Goal: Task Accomplishment & Management: Manage account settings

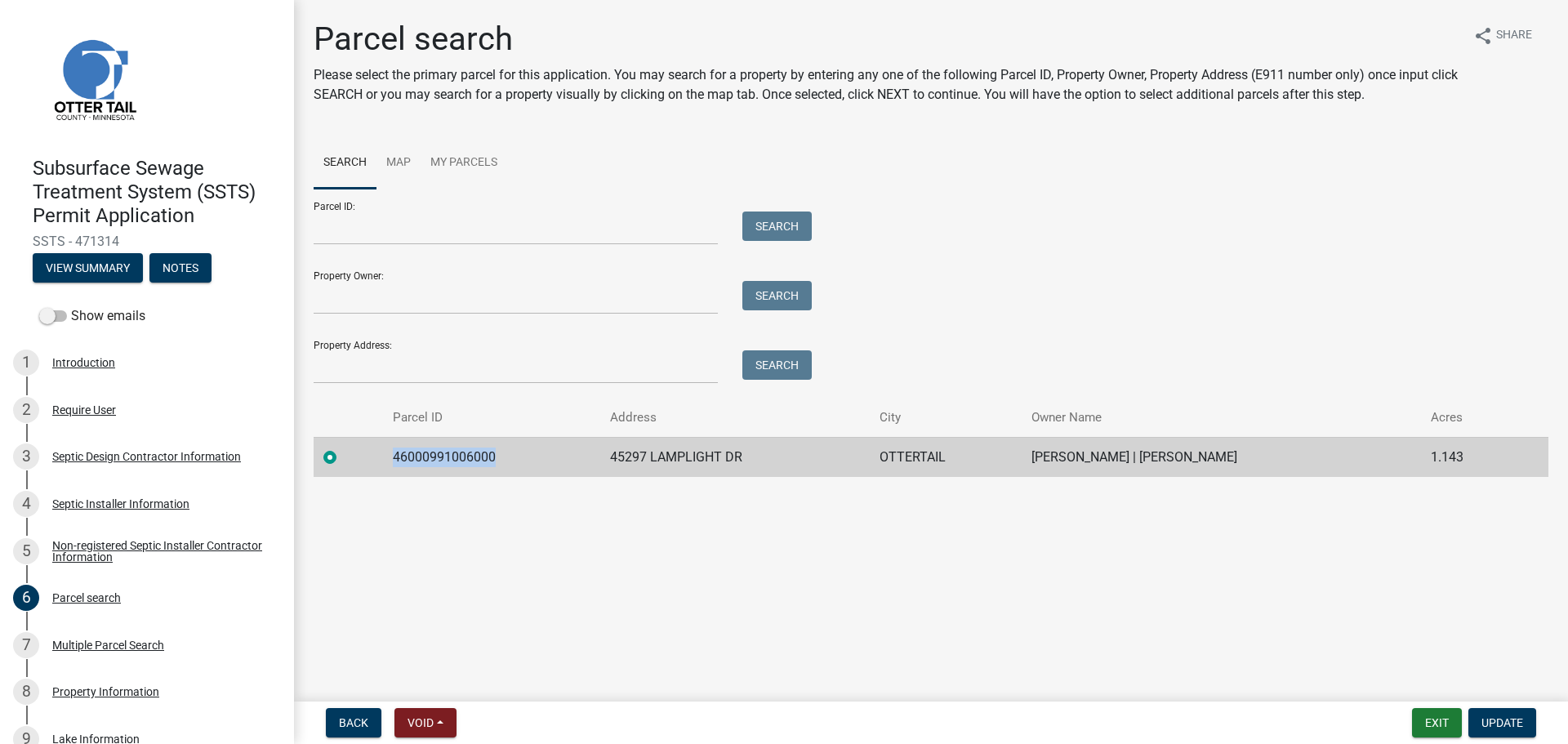
scroll to position [164, 0]
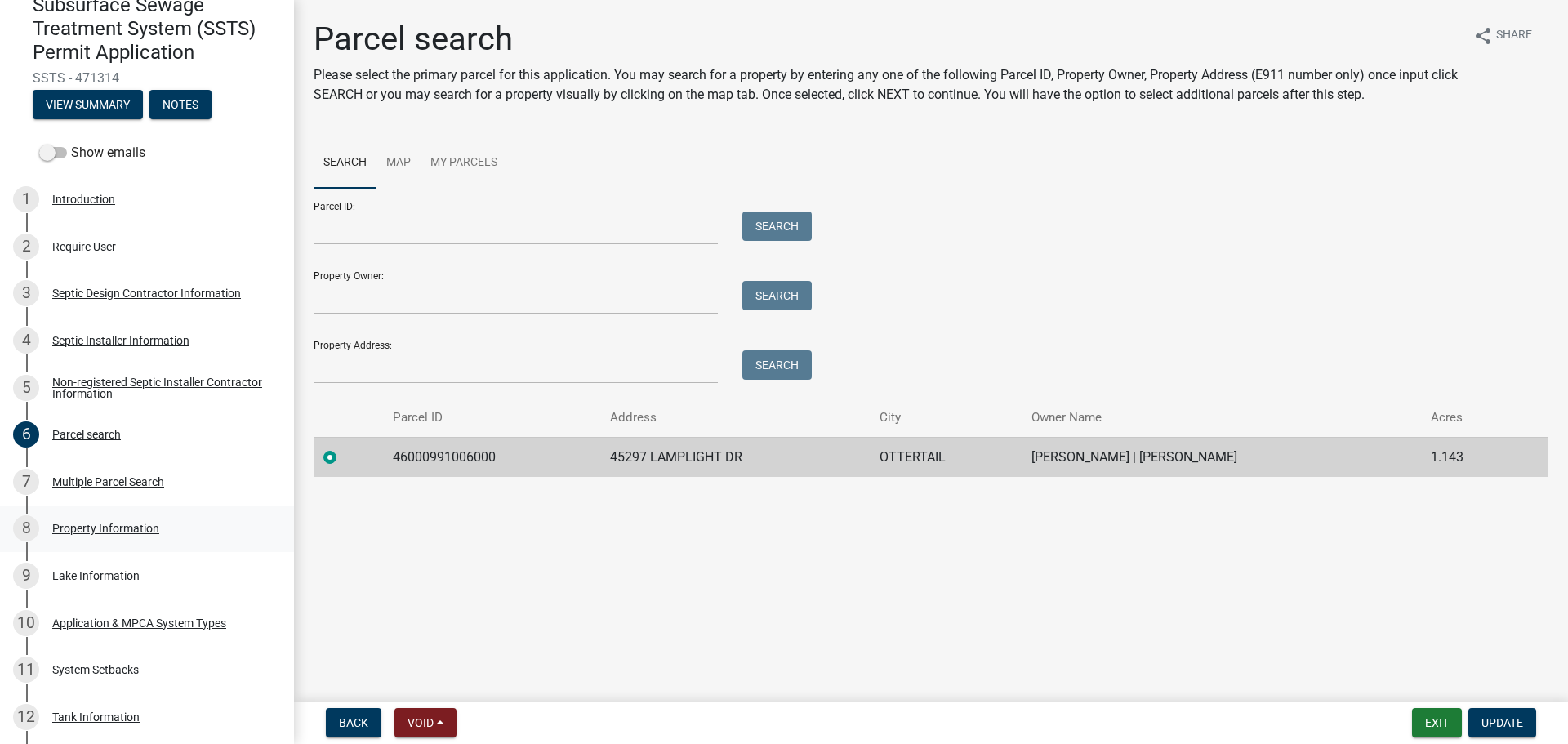
click at [109, 533] on div "Property Information" at bounding box center [106, 529] width 107 height 11
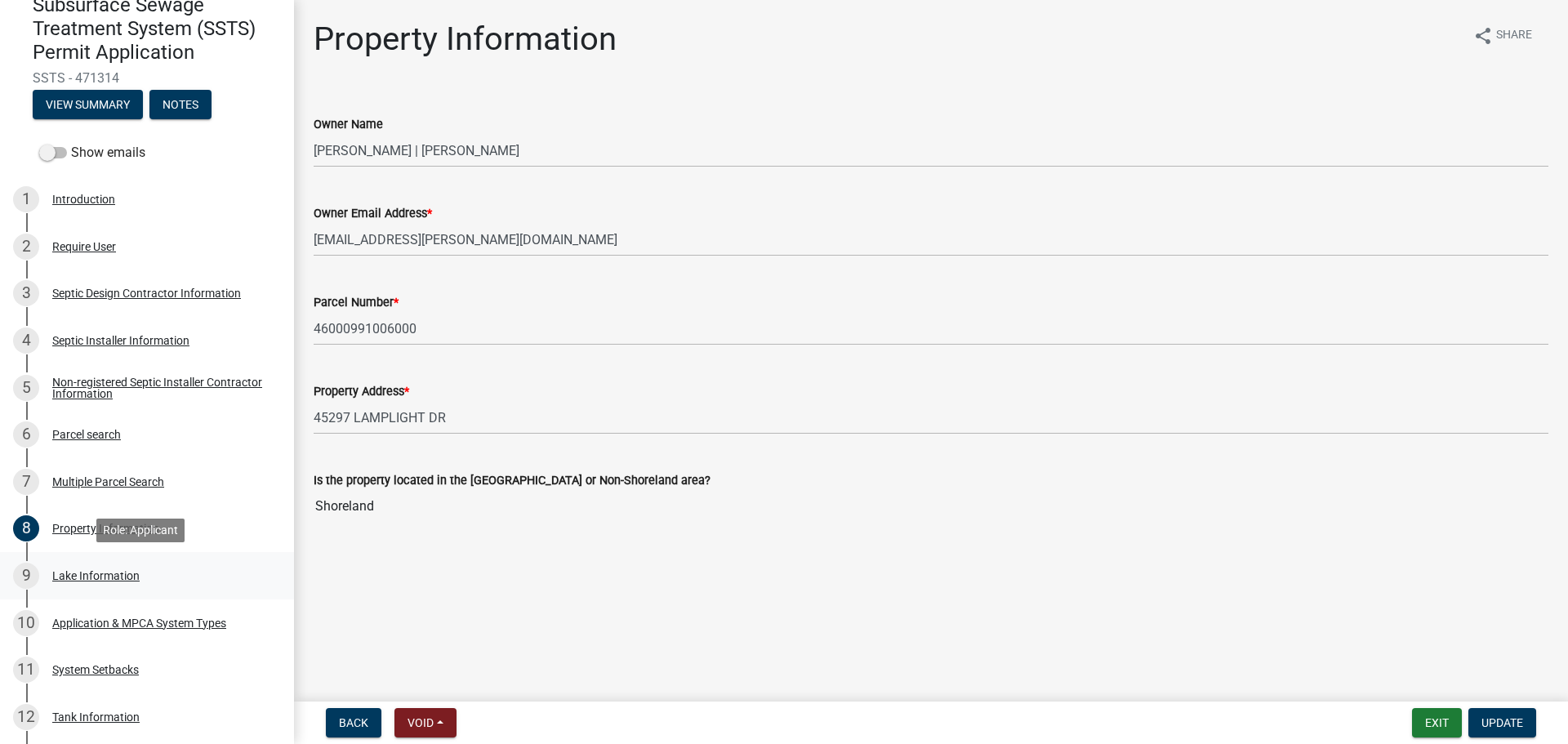
click at [94, 571] on div "Lake Information" at bounding box center [96, 576] width 87 height 11
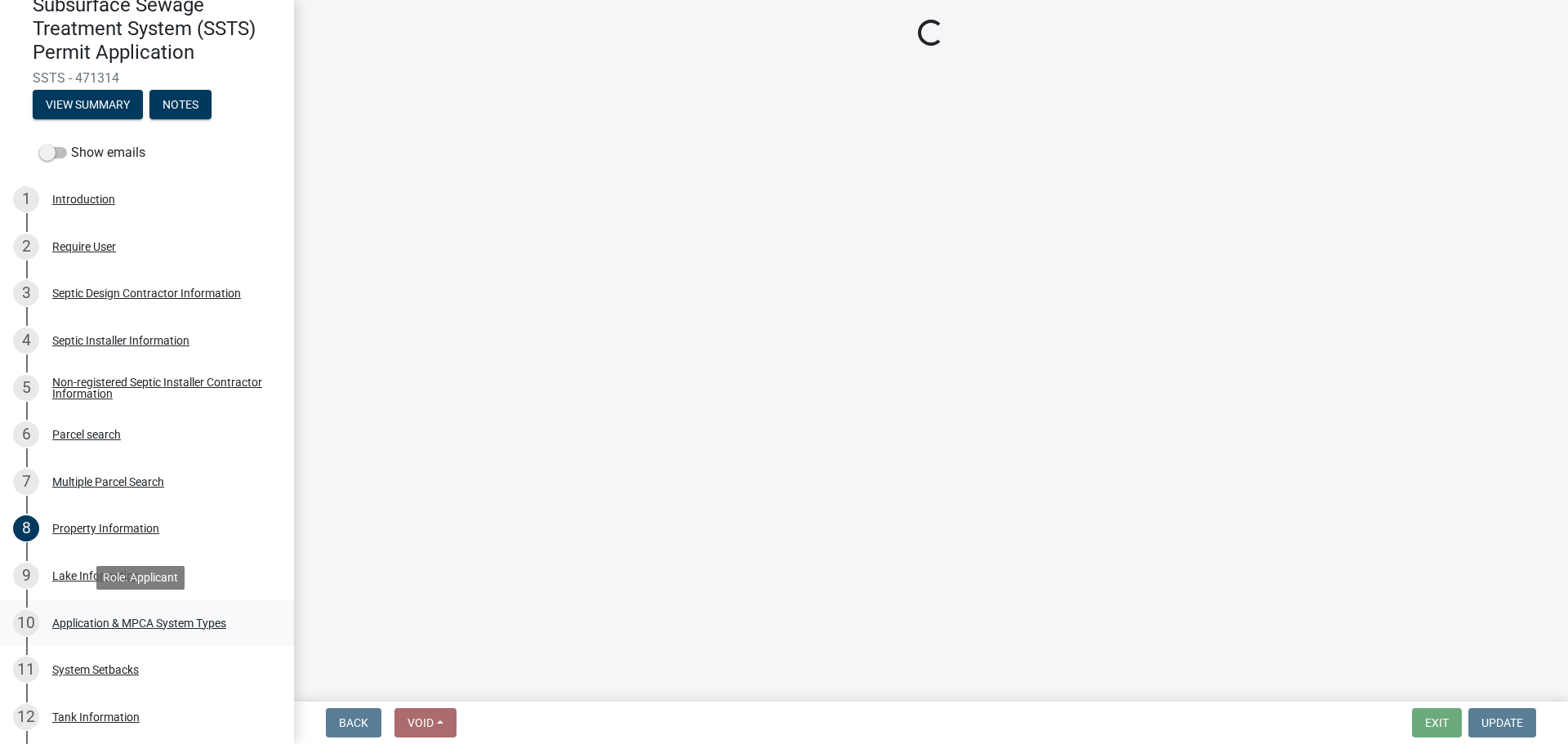
select select "d92b577c-e30d-4f8d-8056-6e76a79eb139"
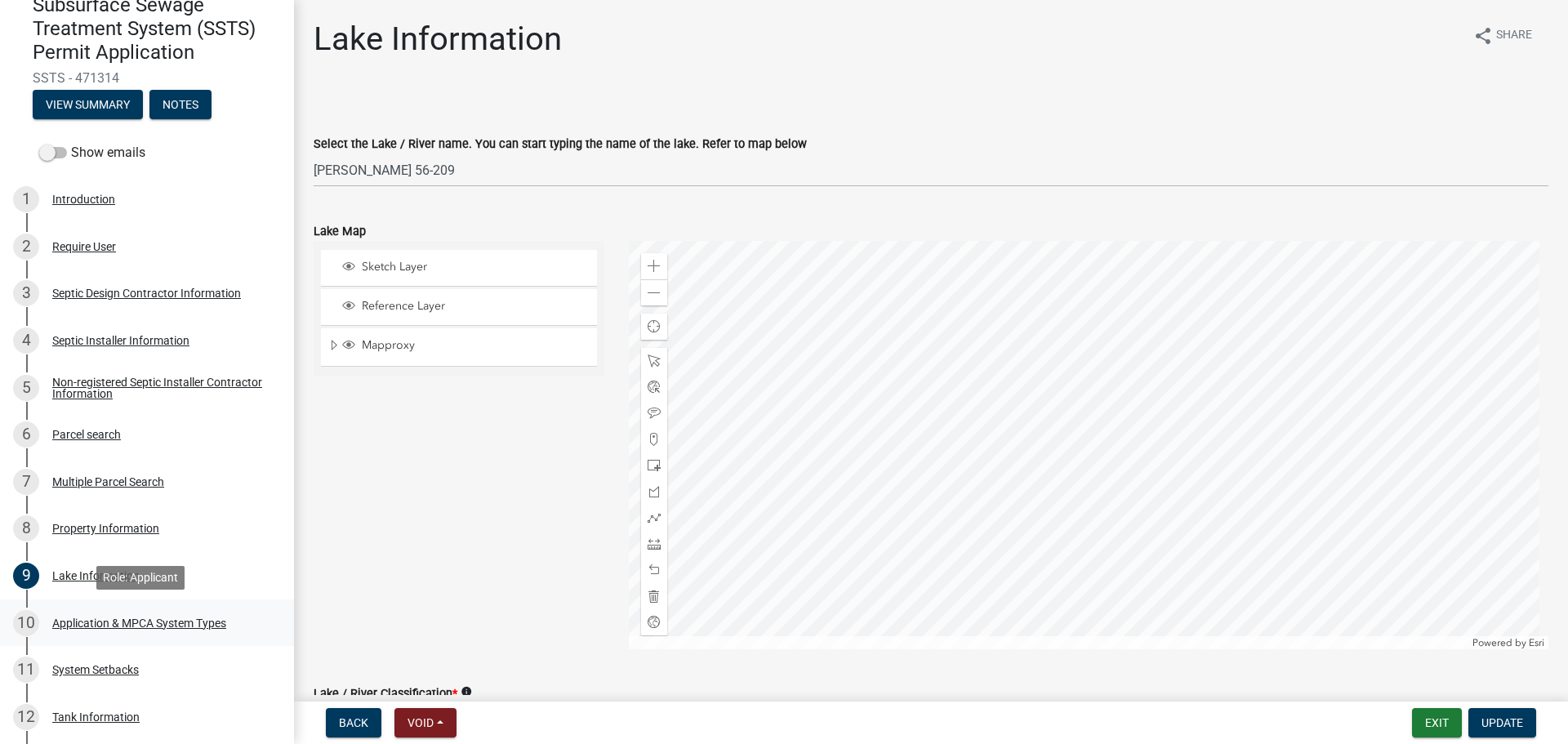
click at [115, 633] on div "10 Application & MPCA System Types" at bounding box center [141, 622] width 255 height 26
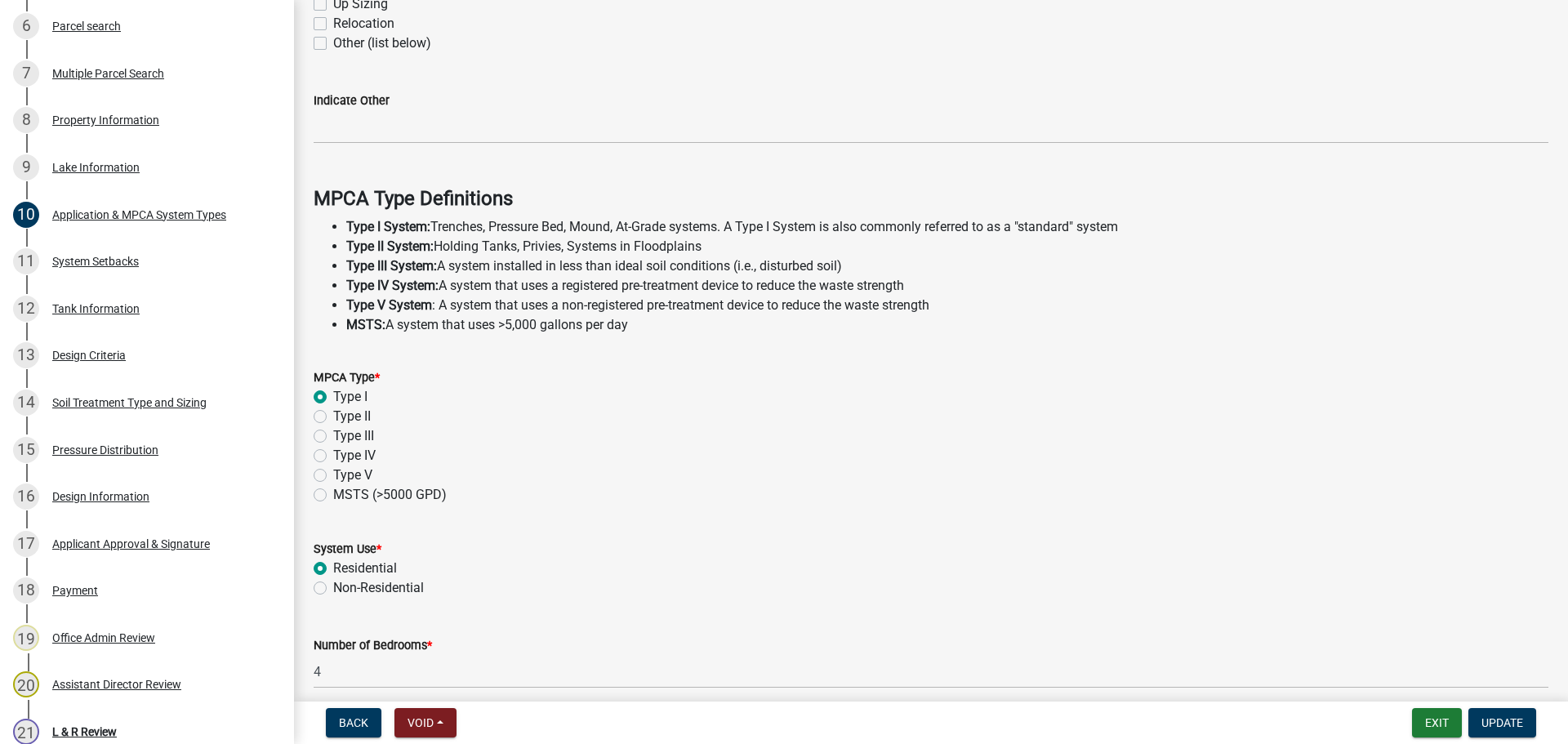
scroll to position [327, 0]
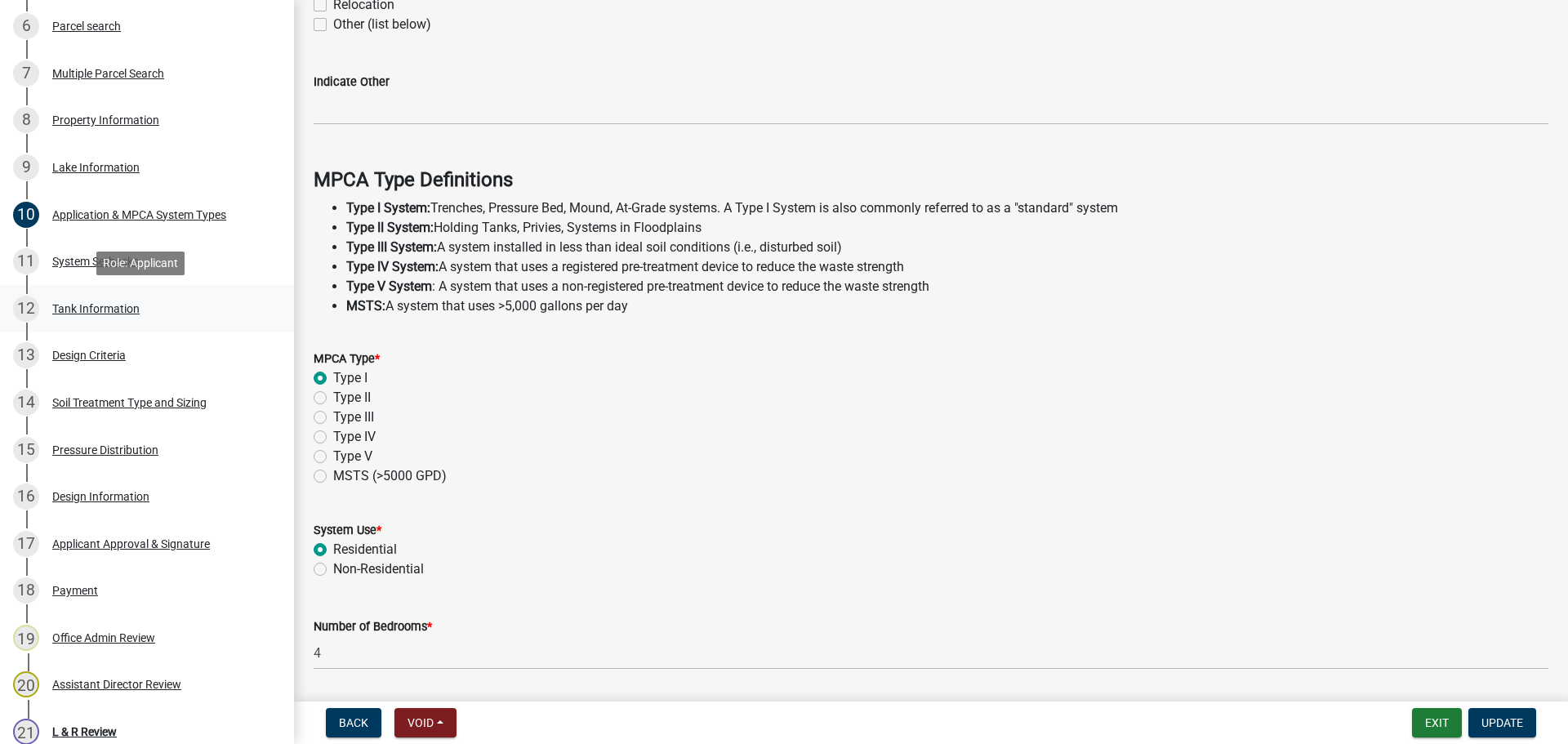
click at [91, 285] on link "12 Tank Information" at bounding box center [146, 308] width 294 height 47
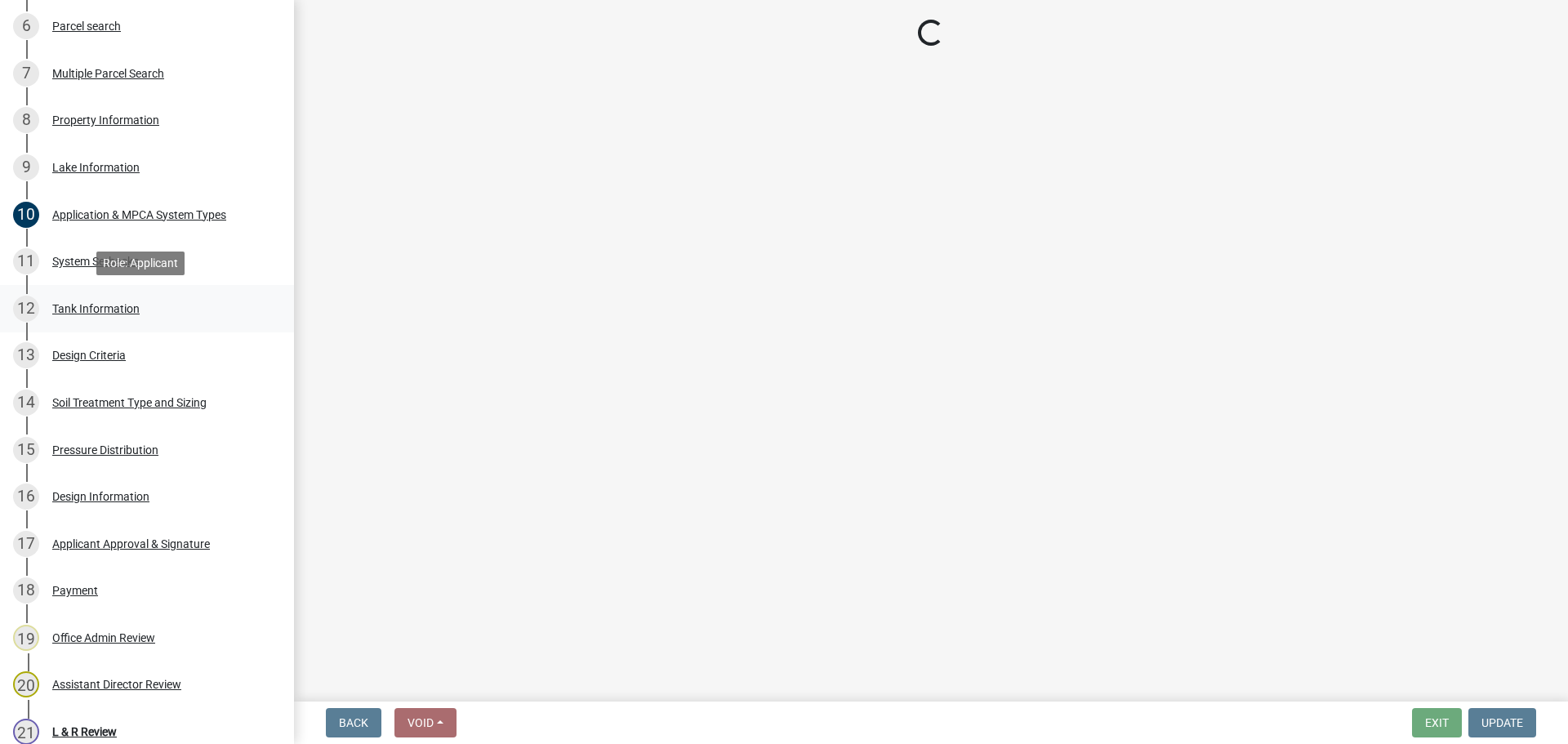
scroll to position [0, 0]
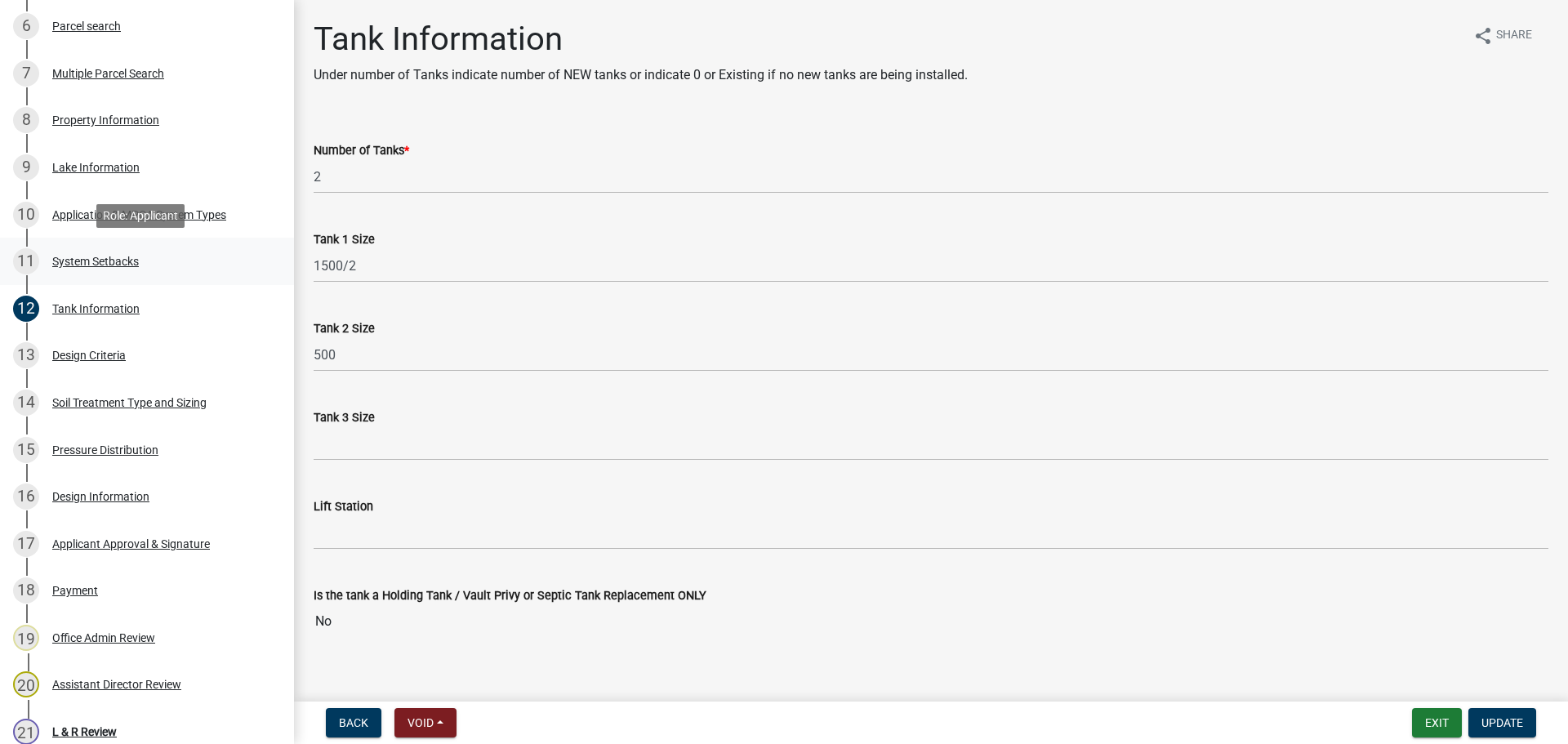
click at [91, 268] on div "11 System Setbacks" at bounding box center [141, 260] width 255 height 26
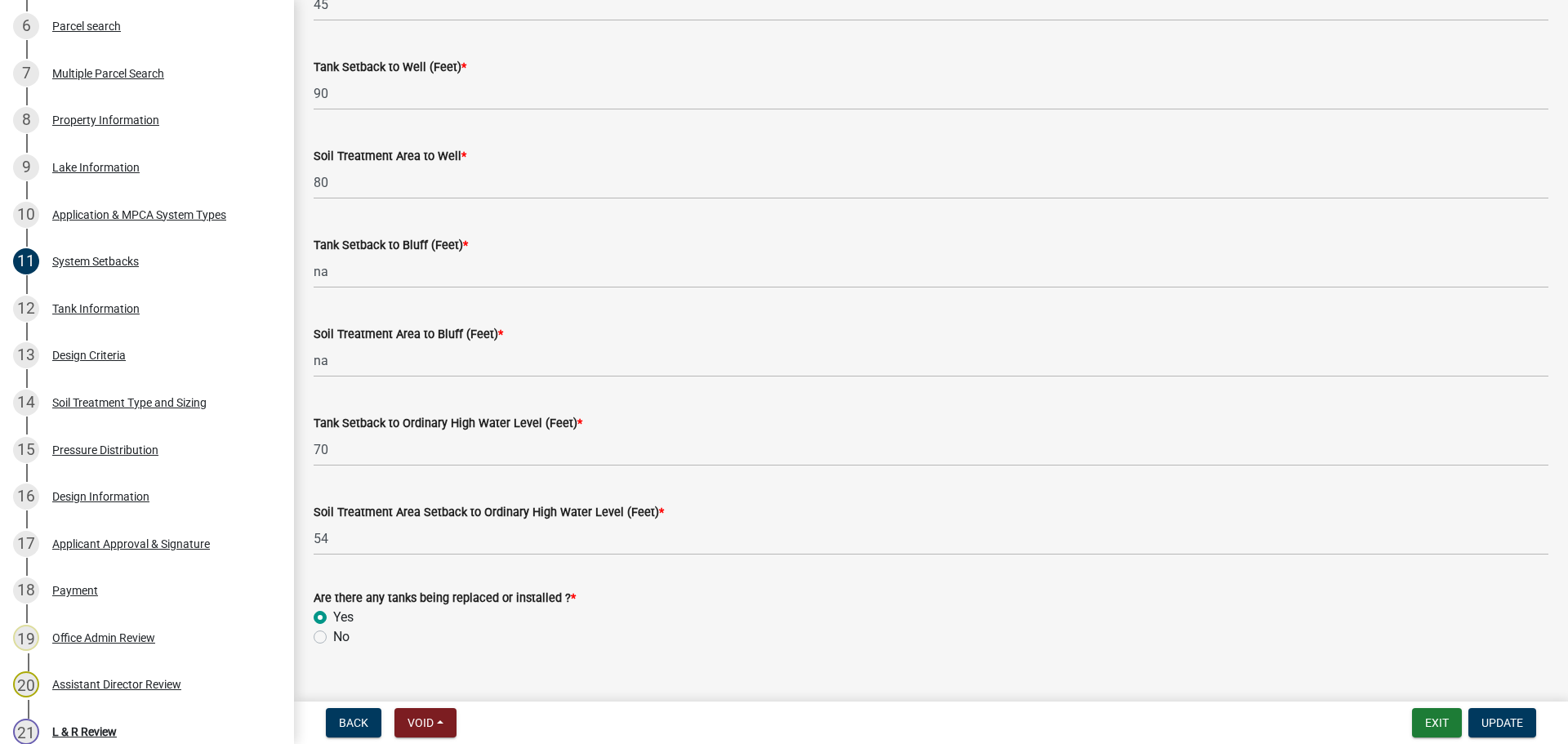
scroll to position [1010, 0]
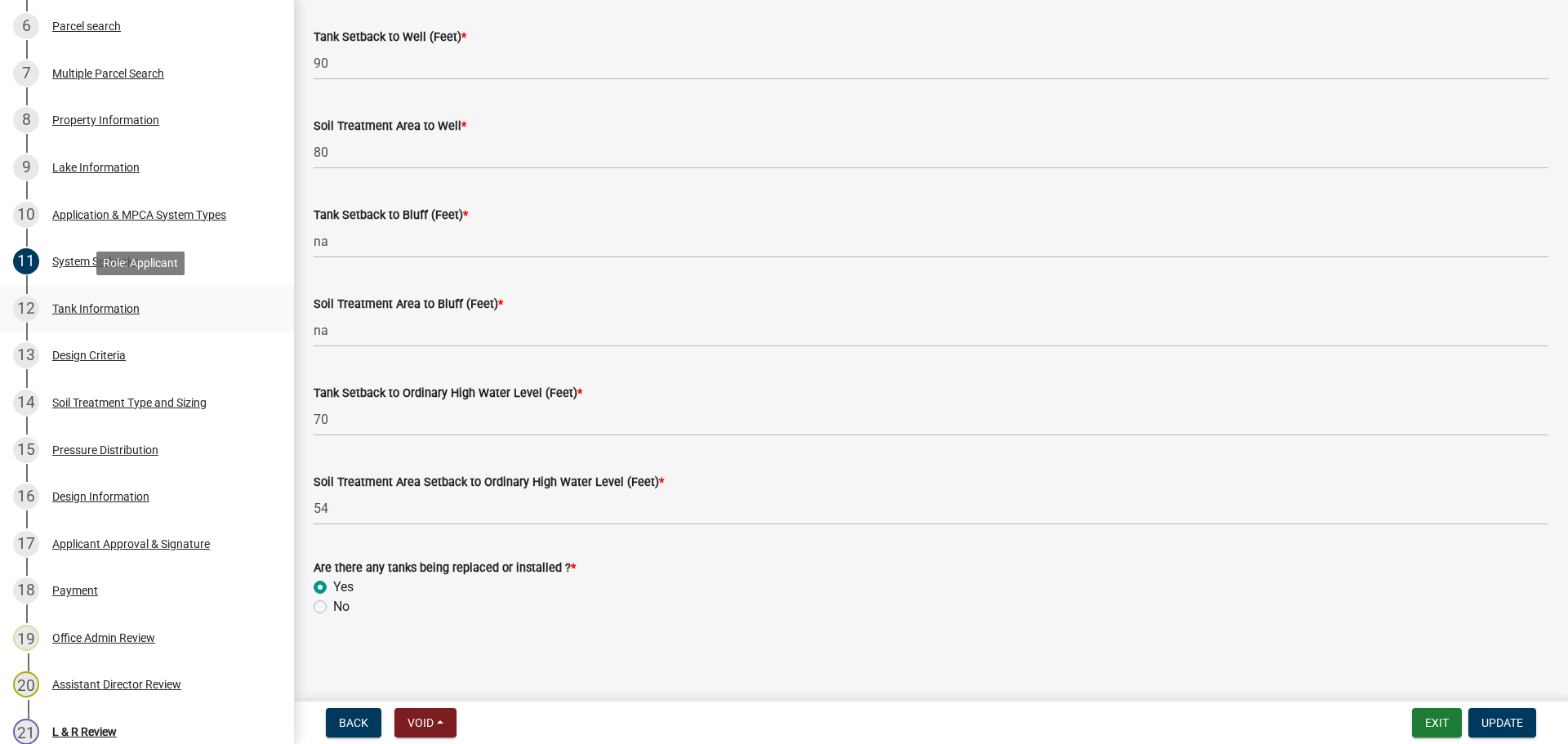
click at [102, 294] on link "12 Tank Information" at bounding box center [146, 308] width 294 height 47
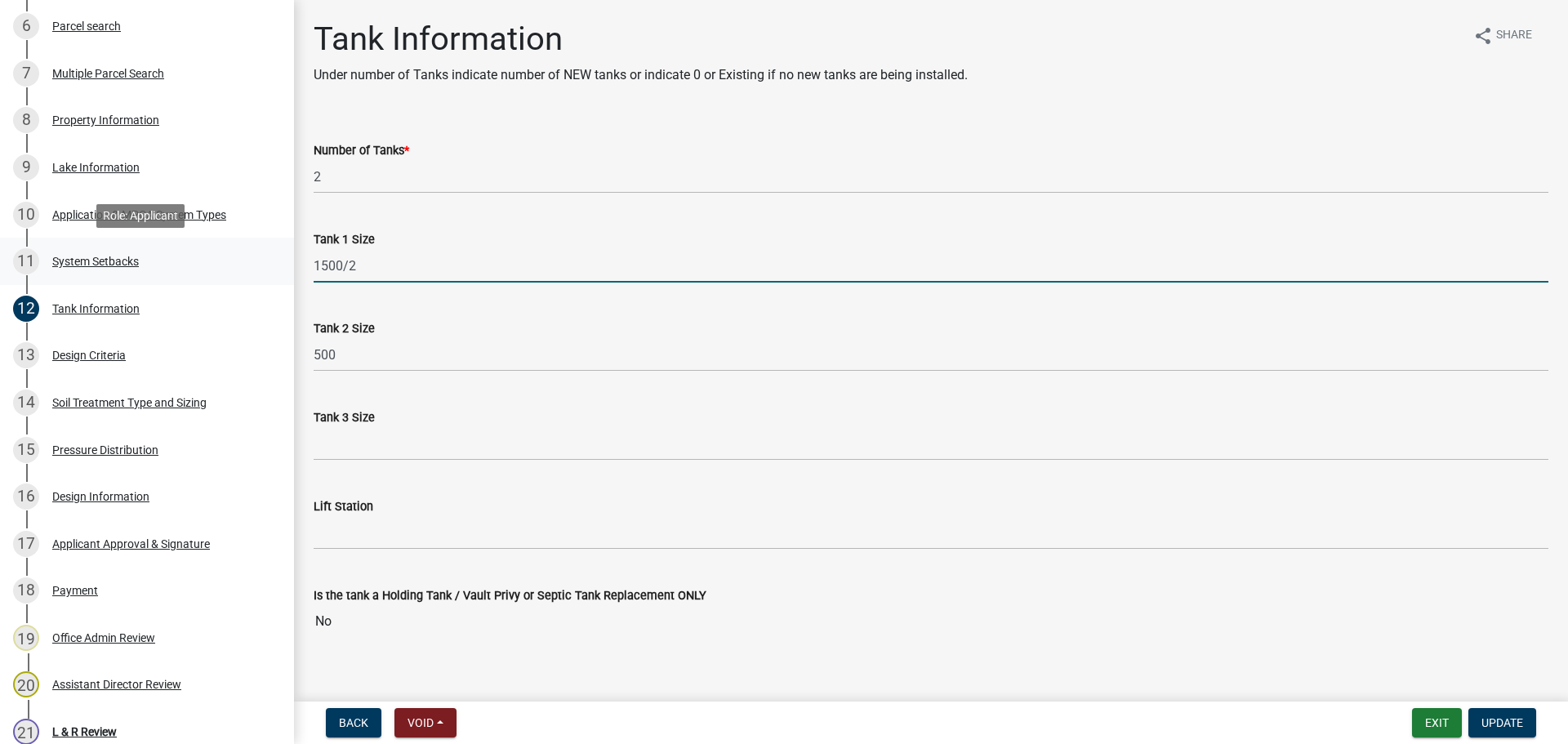
drag, startPoint x: 388, startPoint y: 270, endPoint x: 231, endPoint y: 270, distance: 157.0
click at [231, 270] on div "Subsurface Sewage Treatment System (SSTS) Permit Application SSTS - 471314 View…" at bounding box center [784, 372] width 1568 height 744
type input "1000 existing"
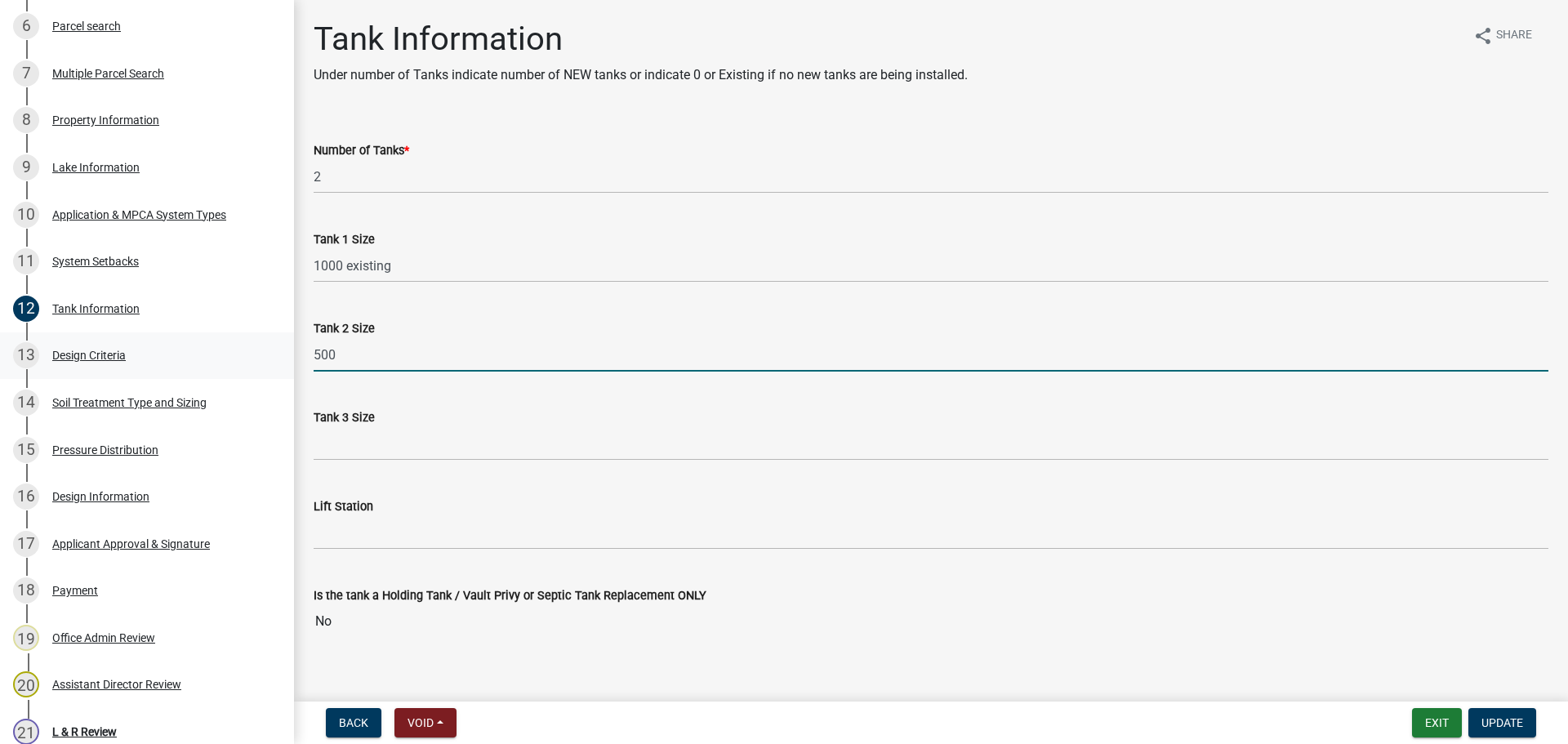
drag, startPoint x: 360, startPoint y: 359, endPoint x: 280, endPoint y: 338, distance: 82.7
click at [279, 351] on div "Subsurface Sewage Treatment System (SSTS) Permit Application SSTS - 471314 View…" at bounding box center [784, 372] width 1568 height 744
type input "1500-2 new"
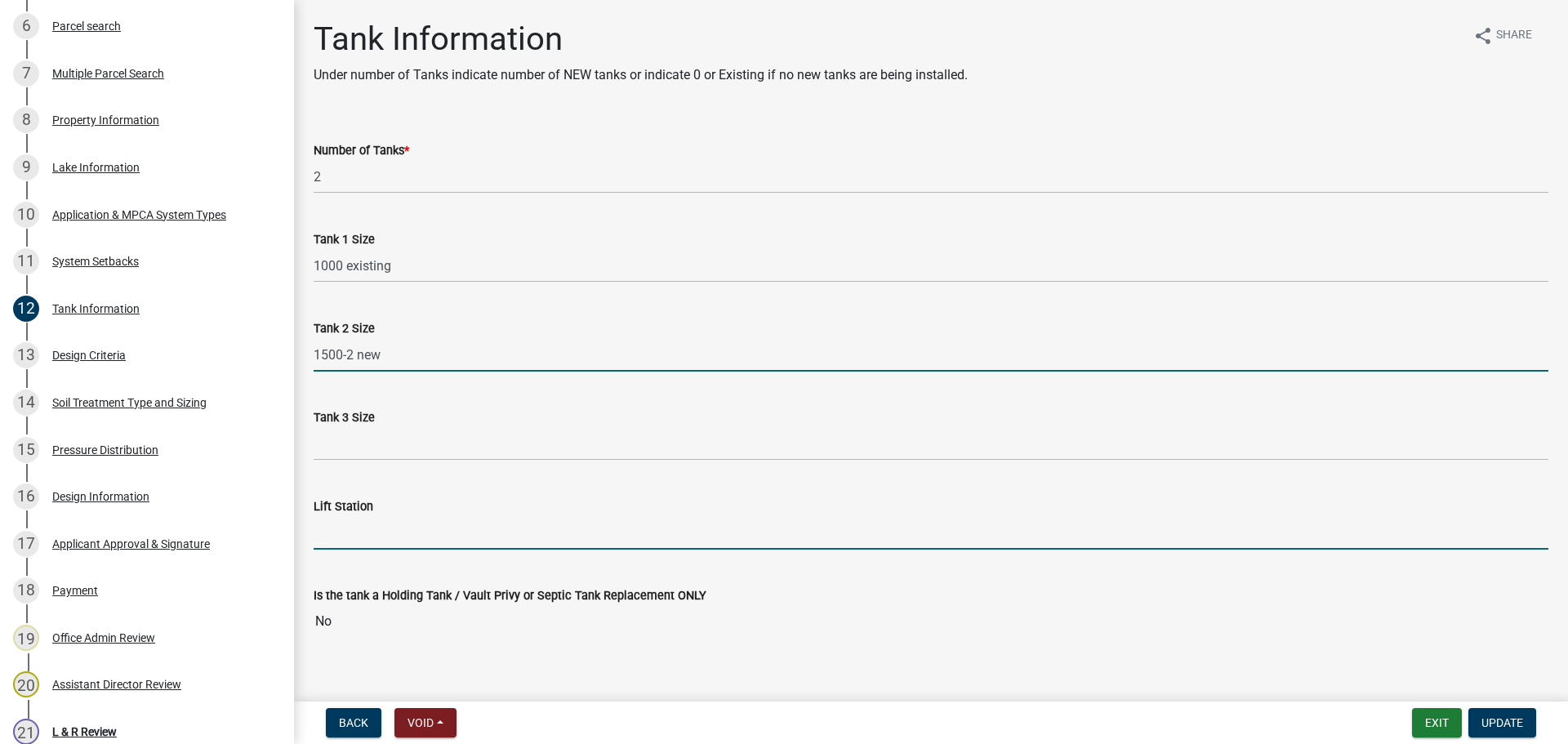
click at [396, 526] on input "Lift Station" at bounding box center [931, 532] width 1235 height 34
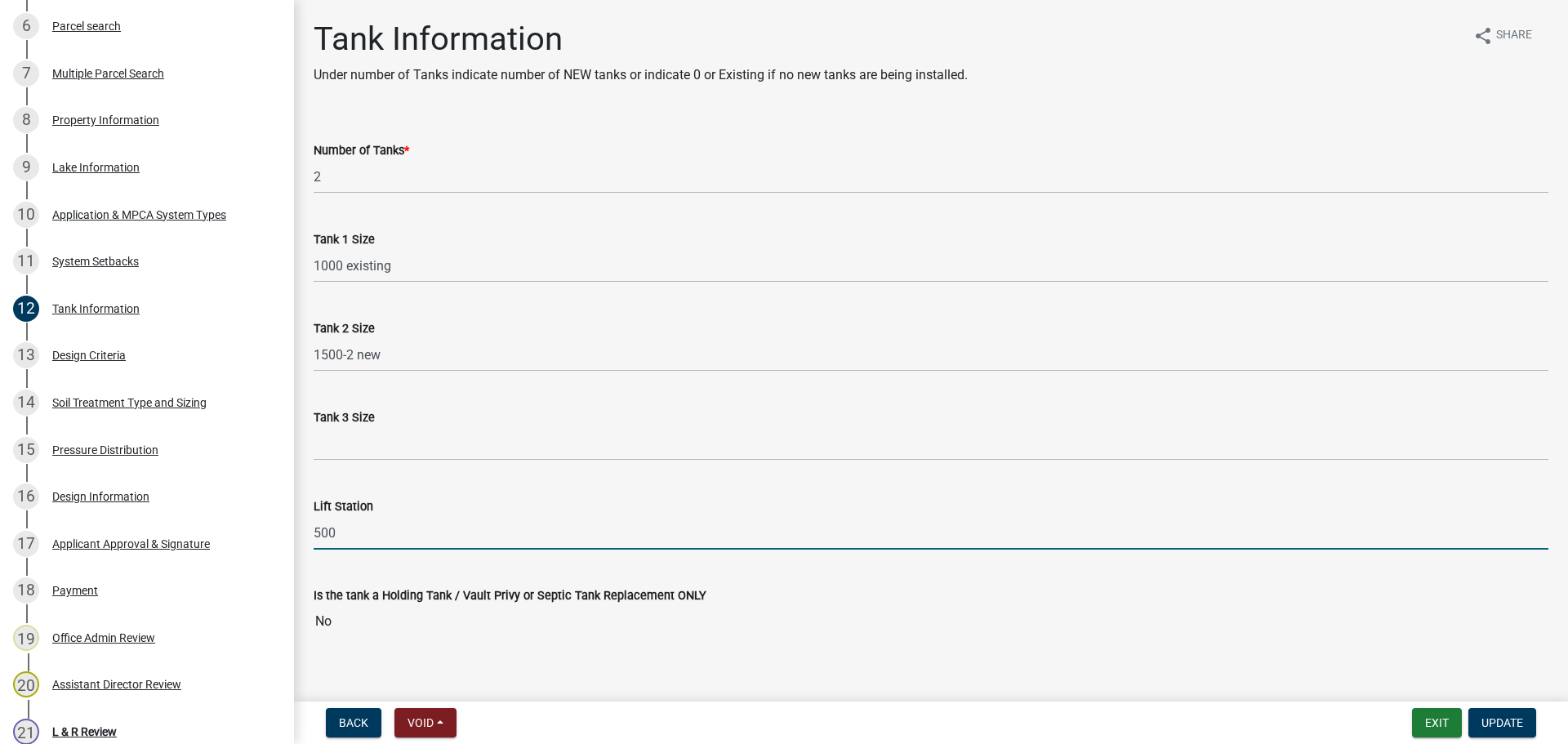
type input "500"
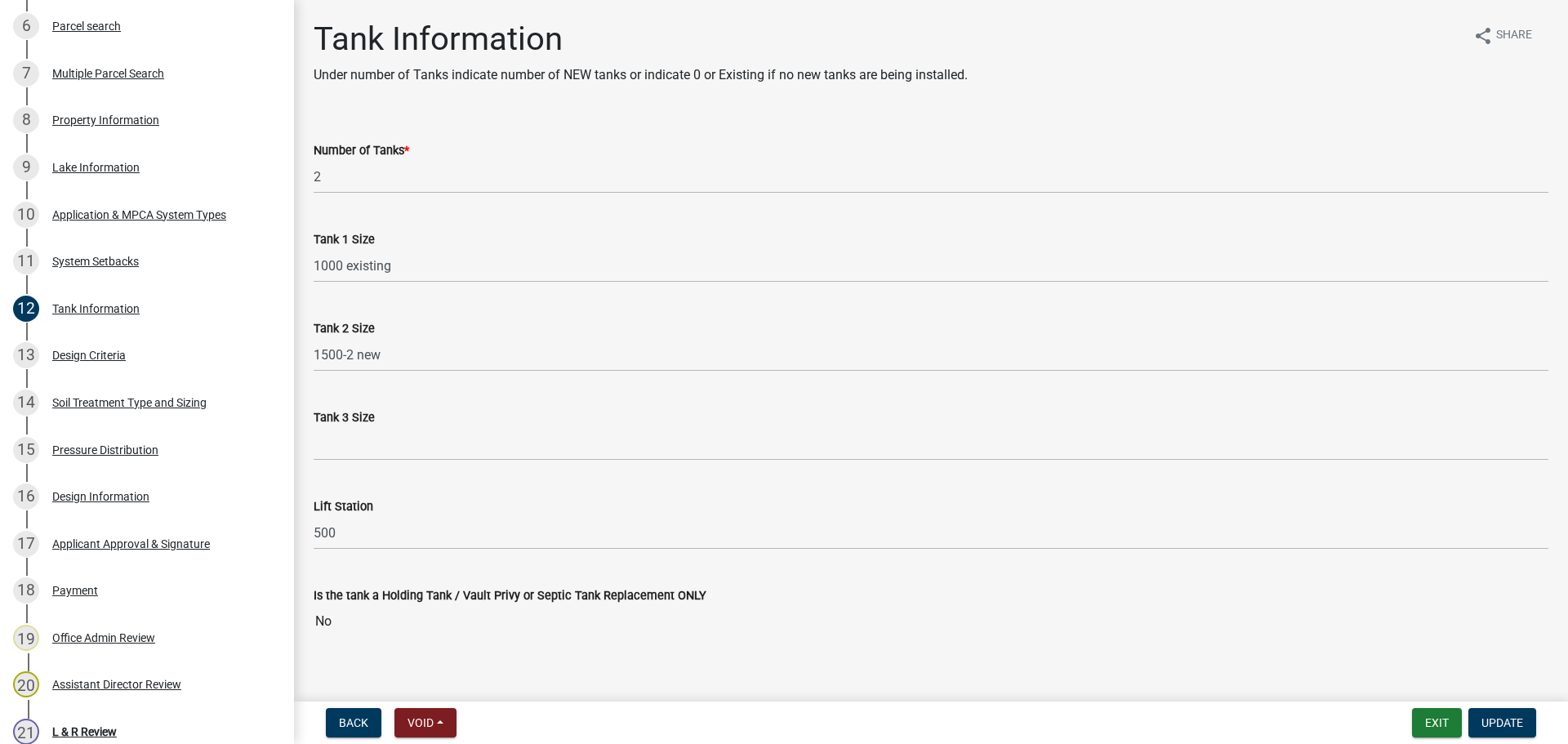
click at [875, 647] on wm-data-entity-input "Is the tank a Holding Tank / Vault Privy or Septic Tank Replacement ONLY No" at bounding box center [931, 607] width 1235 height 88
click at [1499, 718] on span "Update" at bounding box center [1503, 723] width 42 height 13
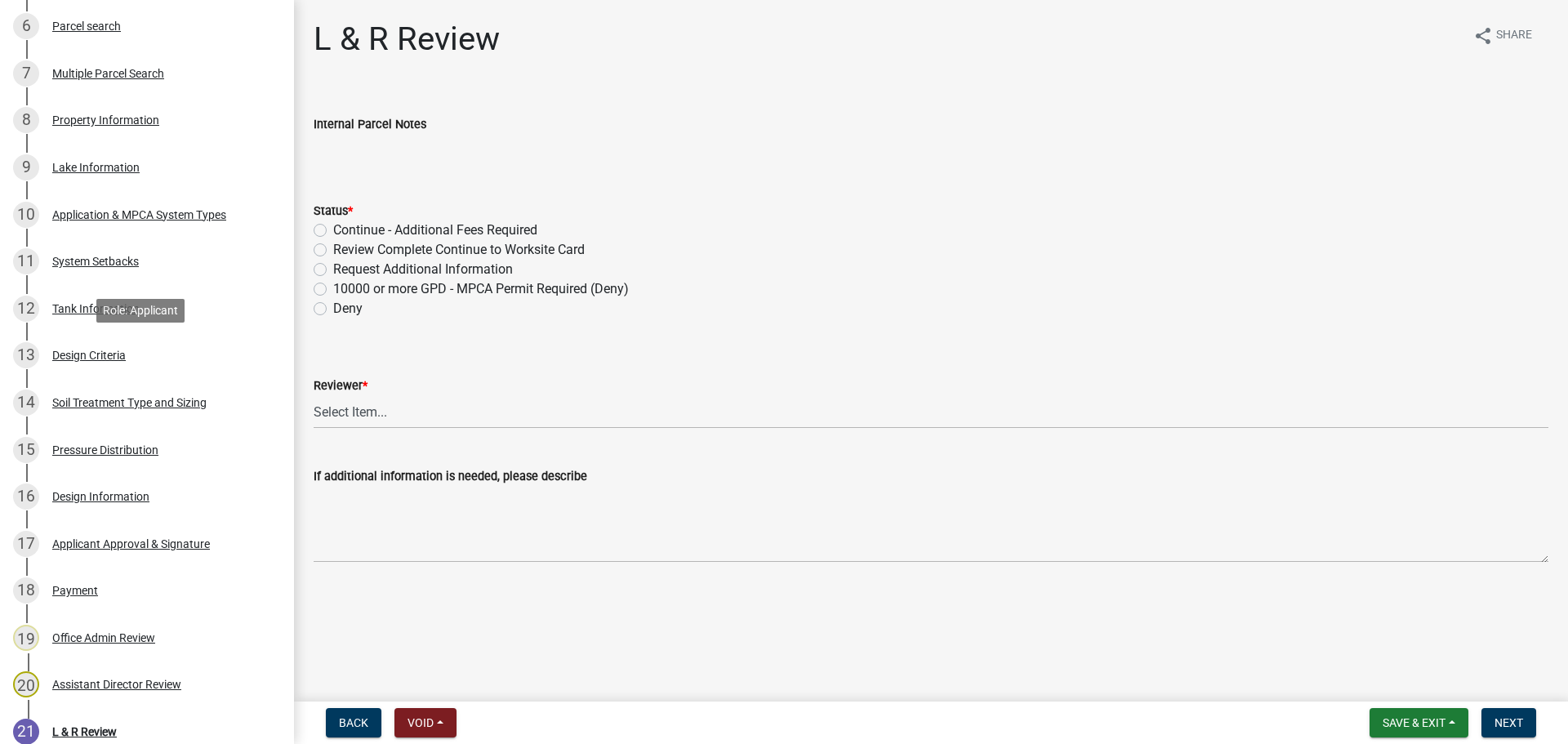
click at [95, 372] on link "13 Design Criteria" at bounding box center [146, 355] width 294 height 47
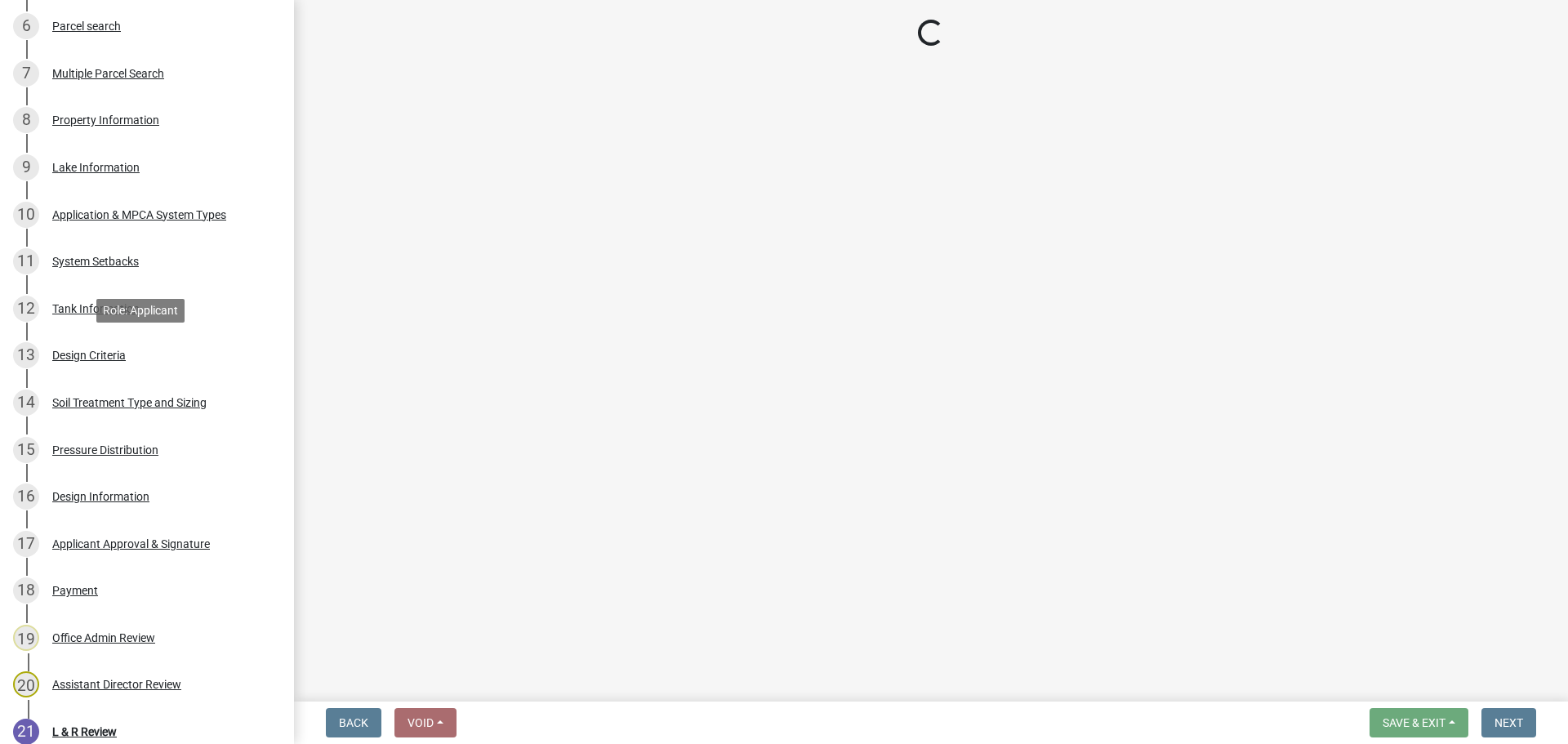
select select "eaa6e4cf-be76-4366-bfe5-e87acfaaf3f4"
select select "48b77c43-c0ca-4757-a1b1-e2e69db0f822"
select select "45db2b75-262a-4f3c-9010-aae25997cba1"
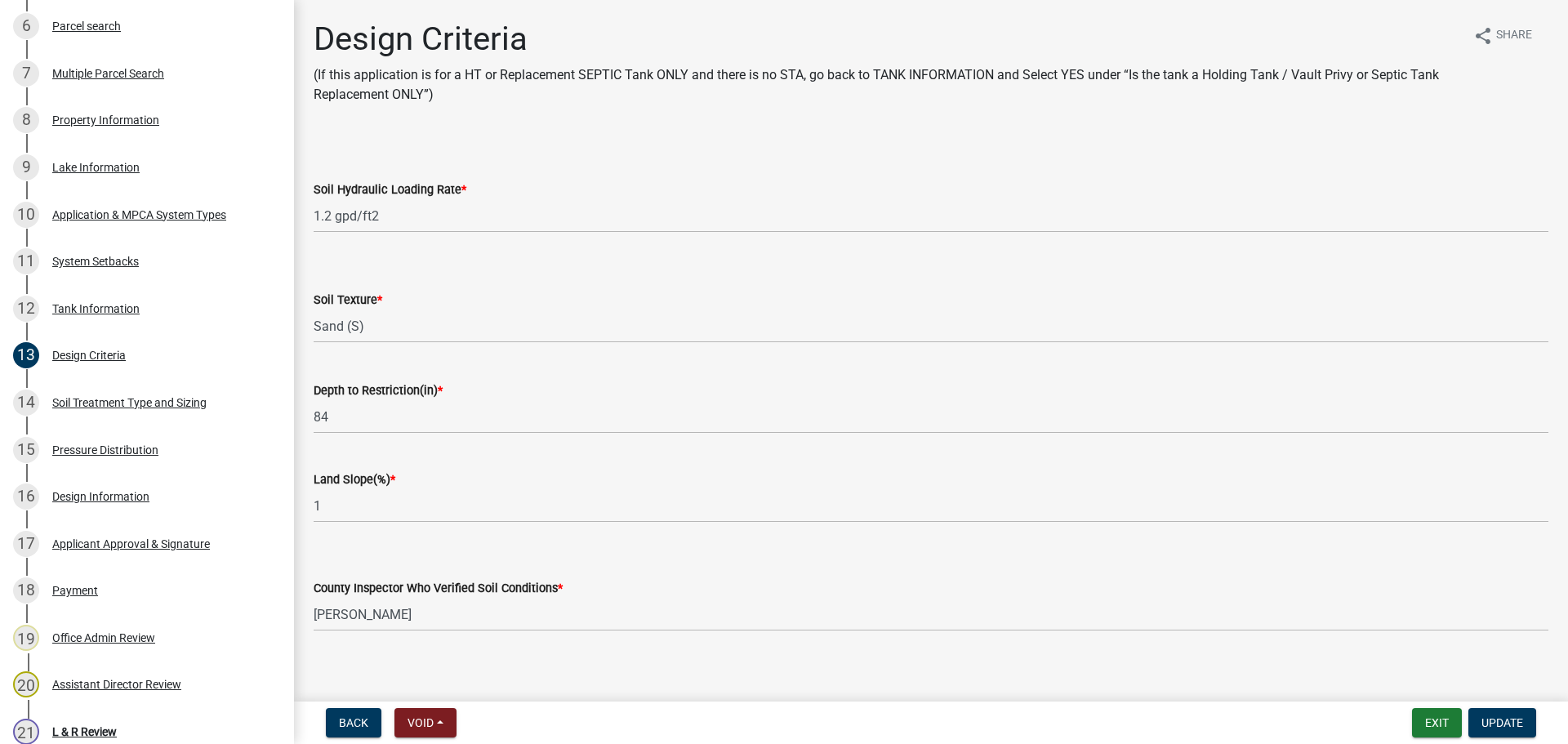
click at [134, 397] on div "Soil Treatment Type and Sizing" at bounding box center [129, 403] width 154 height 11
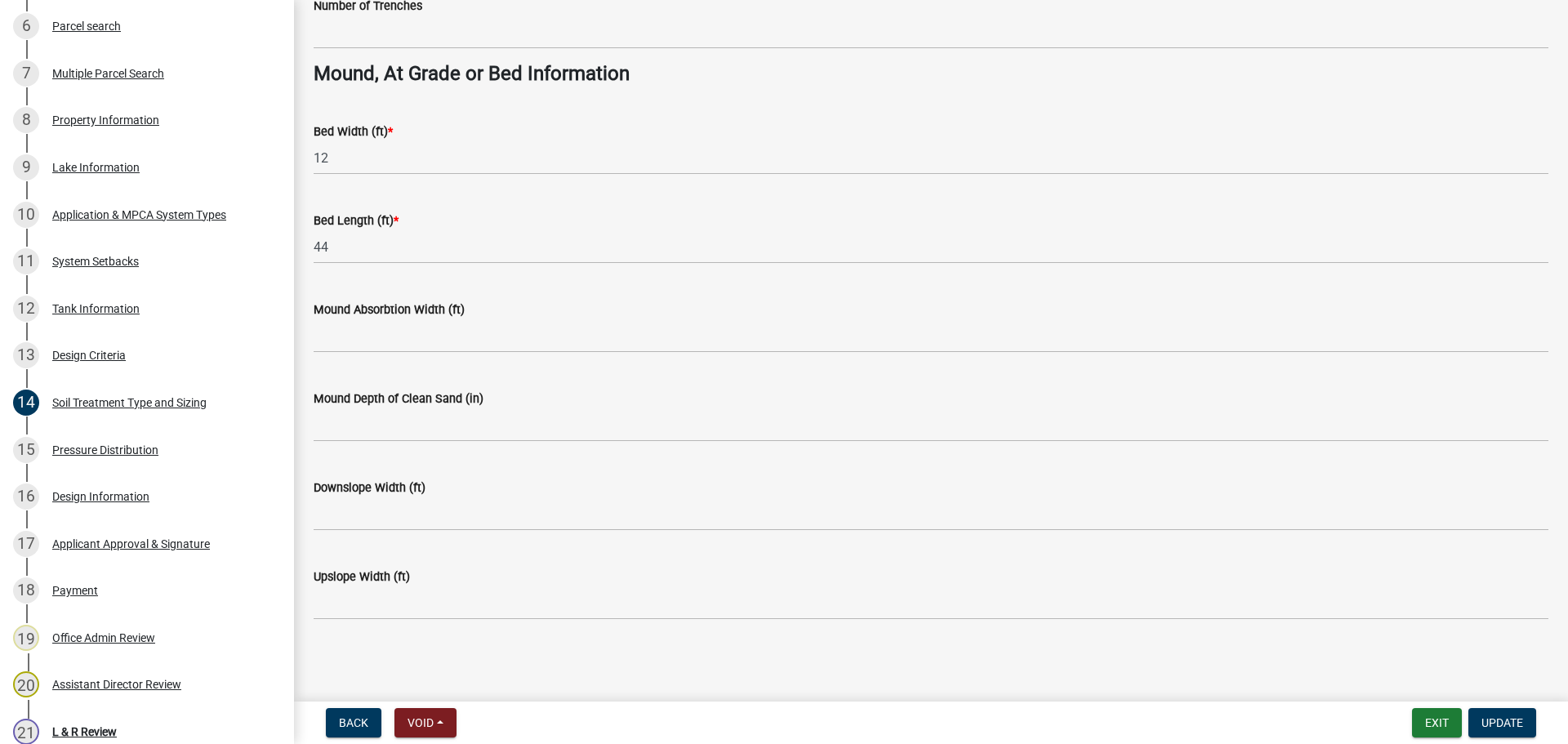
scroll to position [1184, 0]
click at [111, 457] on div "15 Pressure Distribution" at bounding box center [141, 449] width 255 height 26
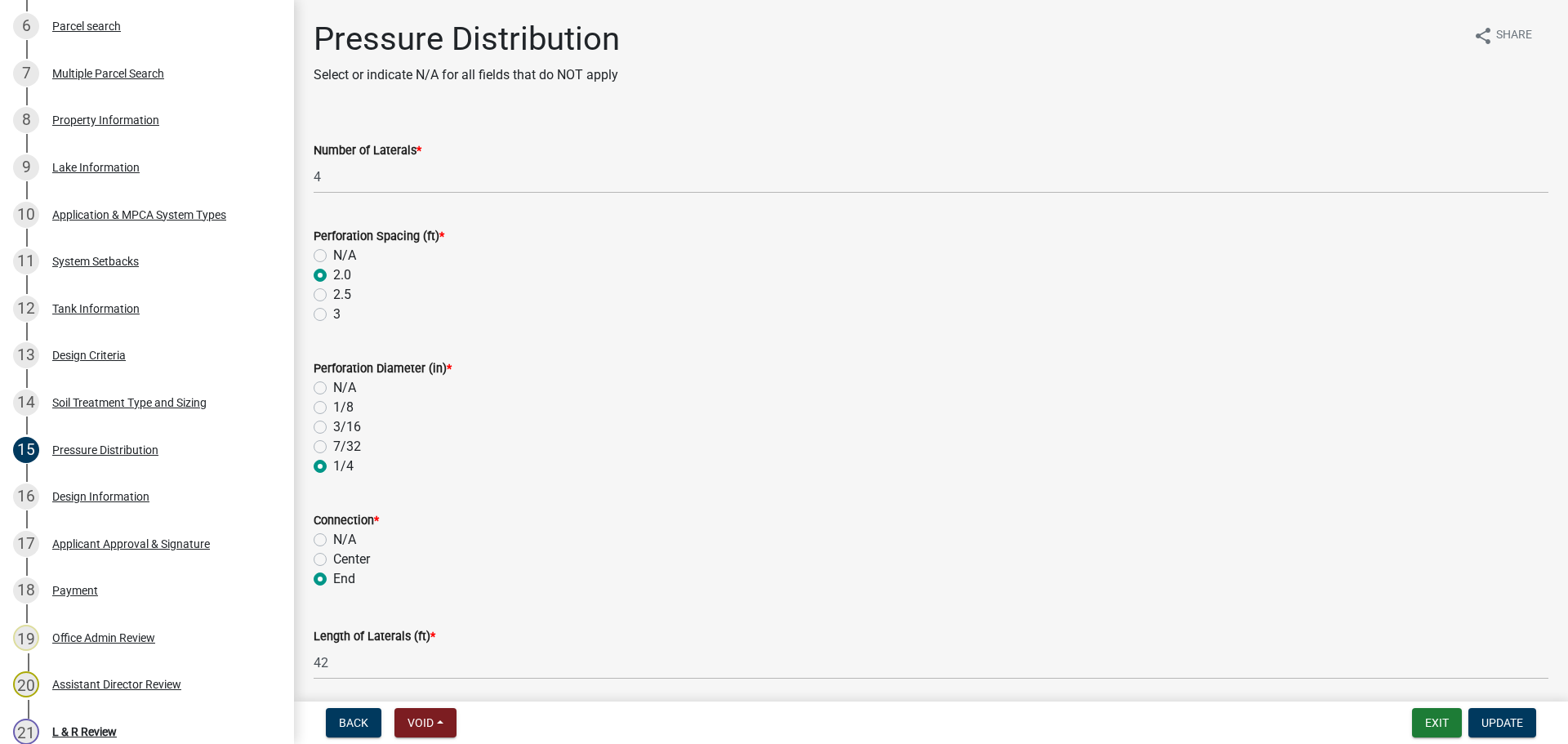
click at [333, 314] on label "3" at bounding box center [337, 314] width 8 height 19
click at [333, 314] on input "3" at bounding box center [338, 309] width 11 height 11
radio input "true"
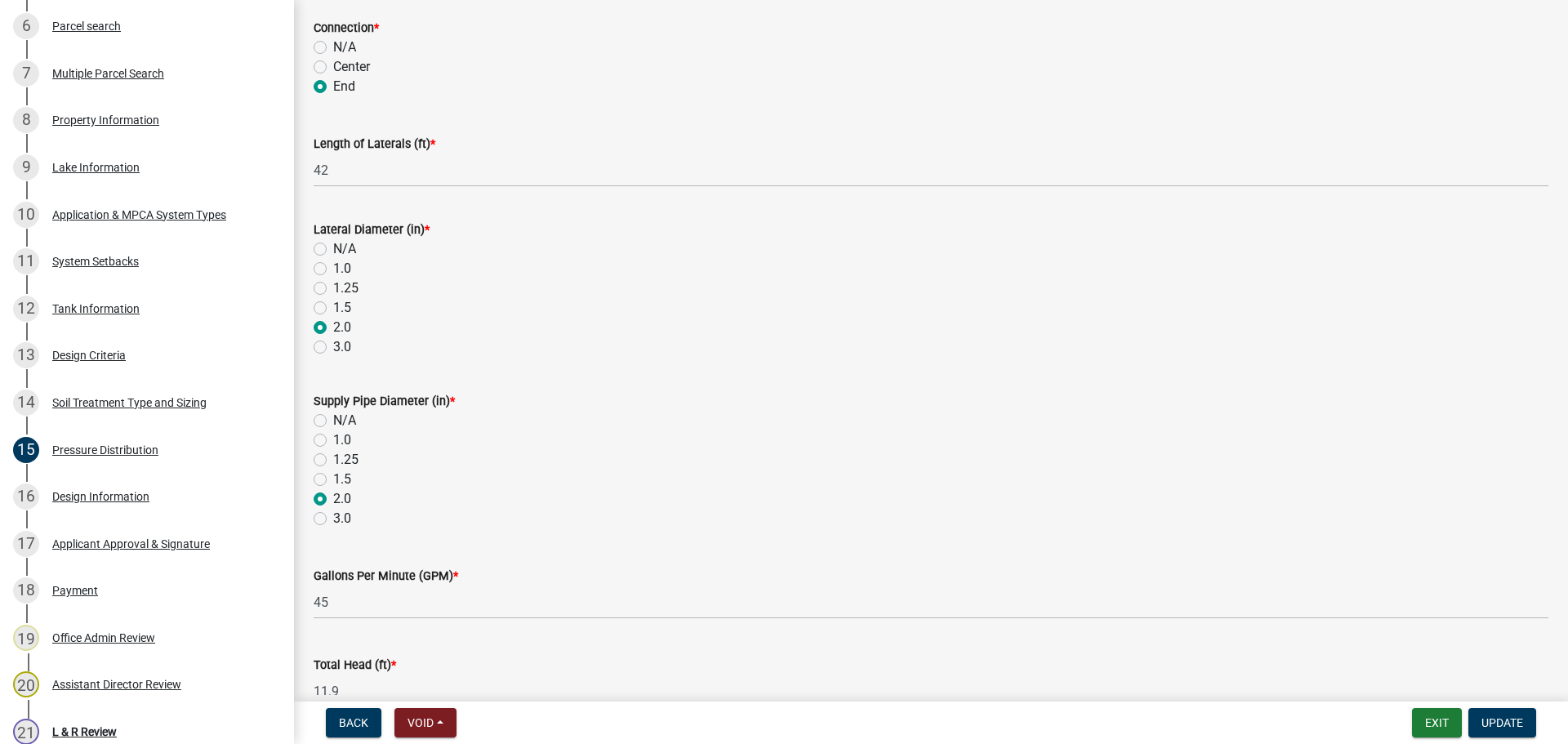
scroll to position [582, 0]
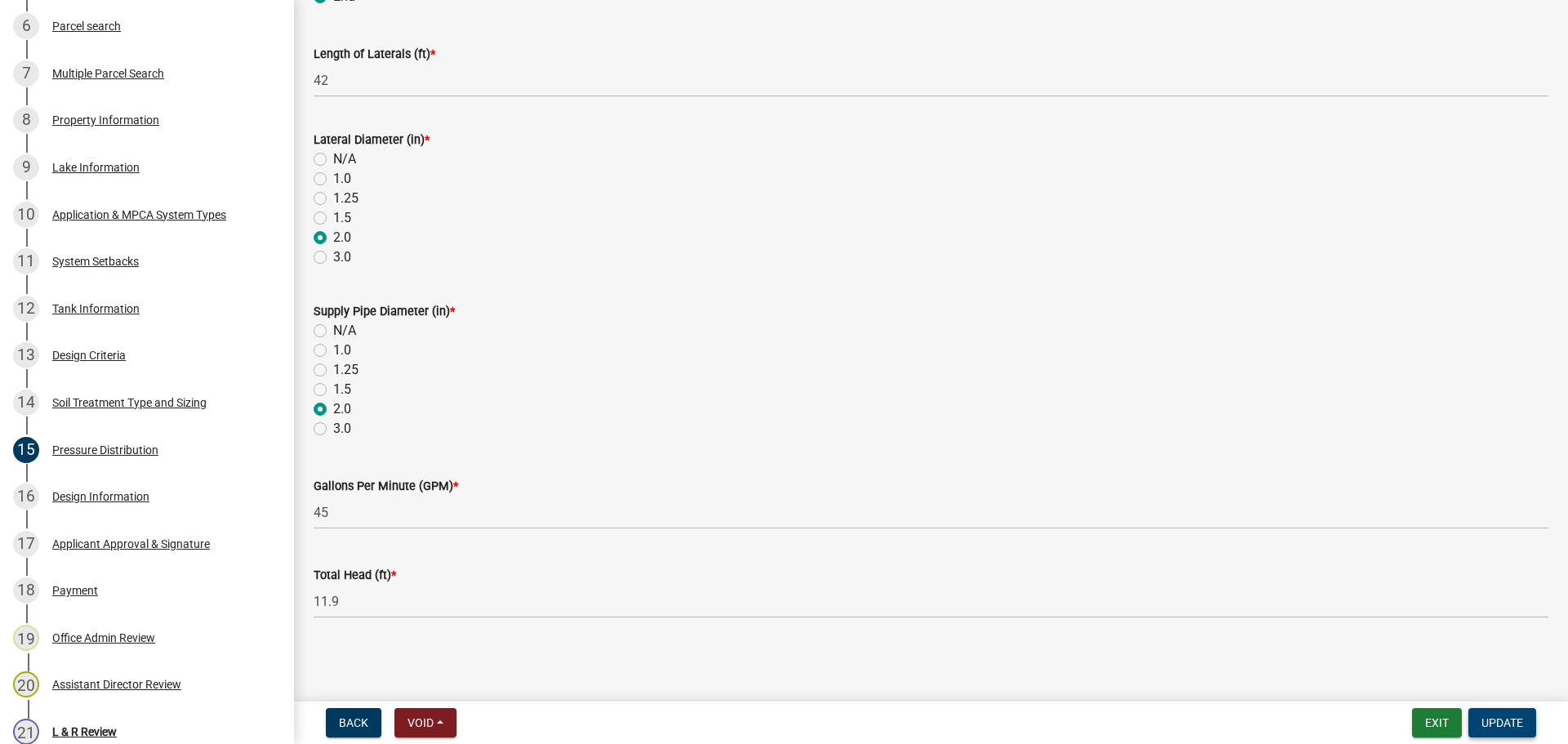
click at [1520, 722] on span "Update" at bounding box center [1503, 723] width 42 height 13
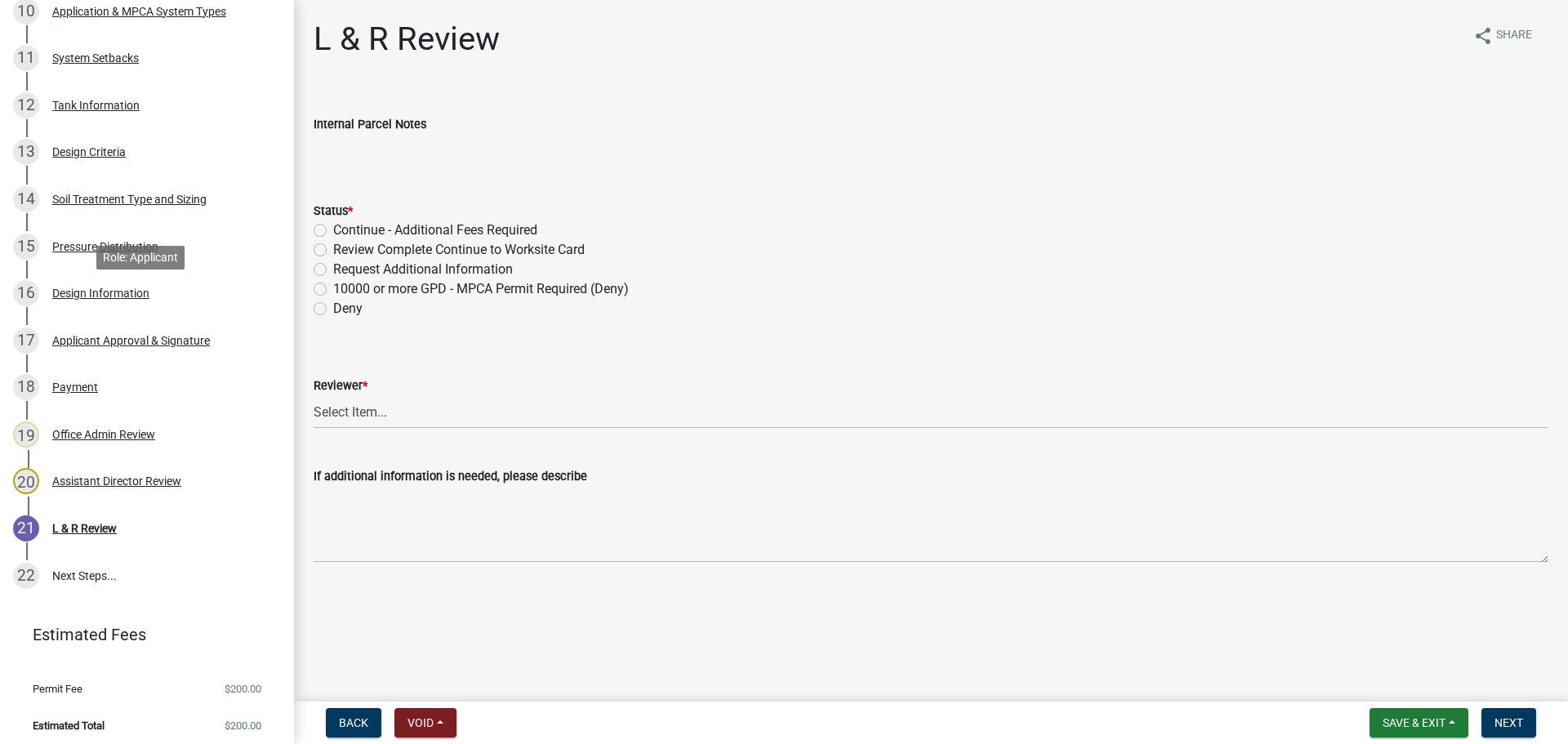
scroll to position [781, 0]
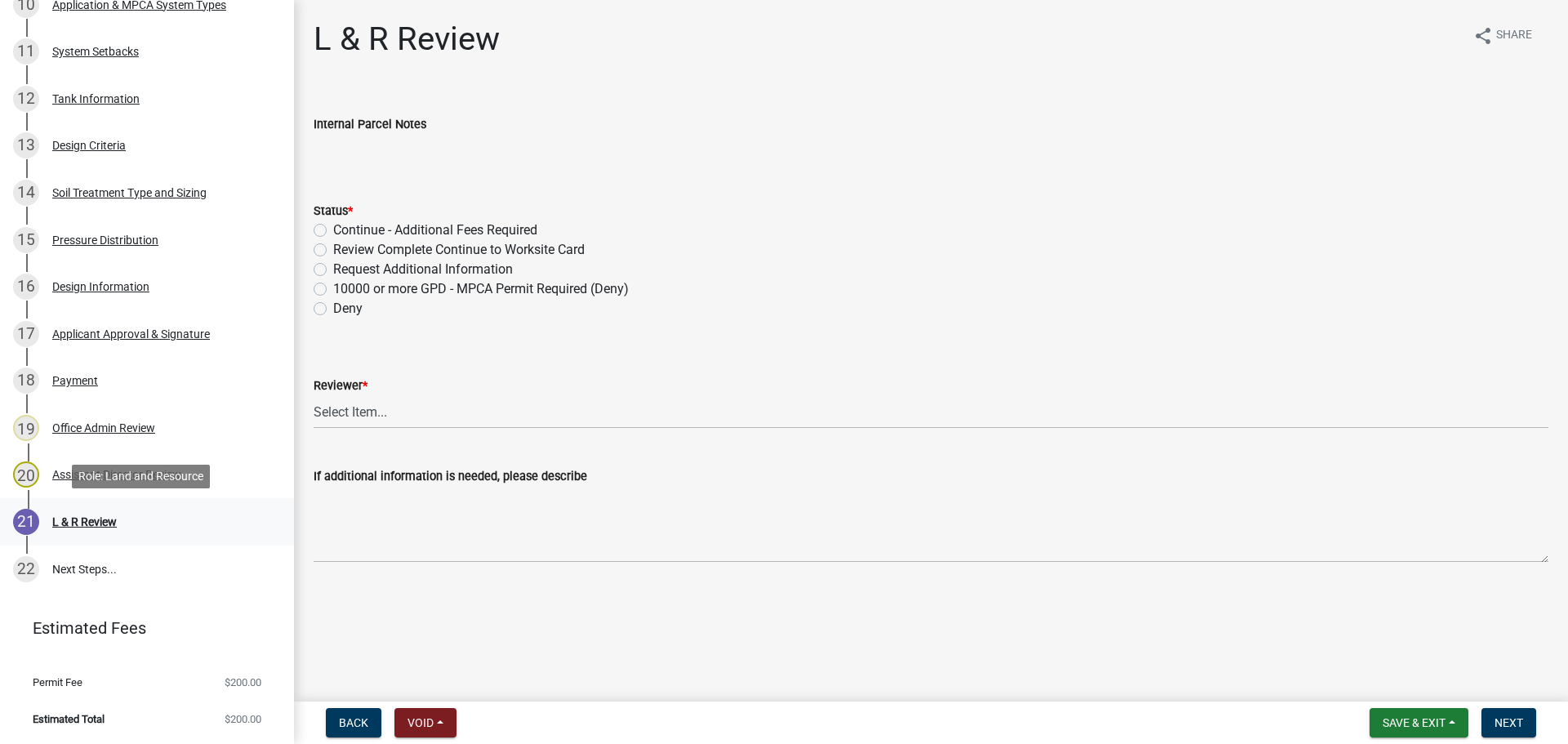
click at [105, 527] on div "L & R Review" at bounding box center [84, 522] width 64 height 11
click at [331, 243] on div "Review Complete Continue to Worksite Card" at bounding box center [931, 250] width 1235 height 19
click at [333, 252] on label "Review Complete Continue to Worksite Card" at bounding box center [459, 250] width 252 height 19
click at [333, 251] on input "Review Complete Continue to Worksite Card" at bounding box center [338, 245] width 11 height 11
radio input "true"
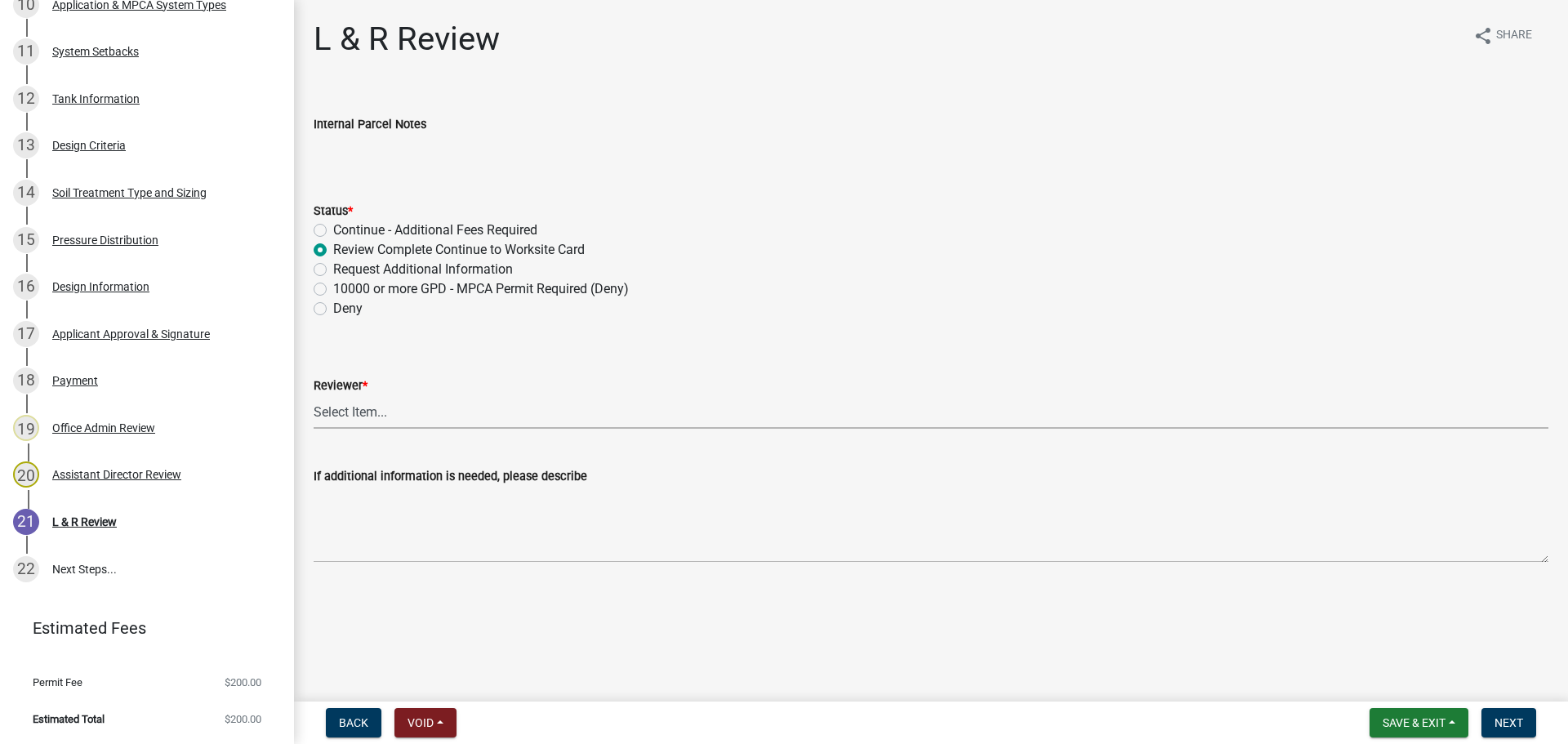
click at [350, 397] on select "Select Item... Alexis Newark Andrea Perales Brittany Tollefson Elizabeth Plaste…" at bounding box center [931, 412] width 1235 height 34
click at [314, 395] on select "Select Item... Alexis Newark Andrea Perales Brittany Tollefson Elizabeth Plaste…" at bounding box center [931, 412] width 1235 height 34
select select "0a311807-450c-48b8-9321-97c7e4f11950"
click at [1512, 719] on span "Next" at bounding box center [1509, 723] width 29 height 13
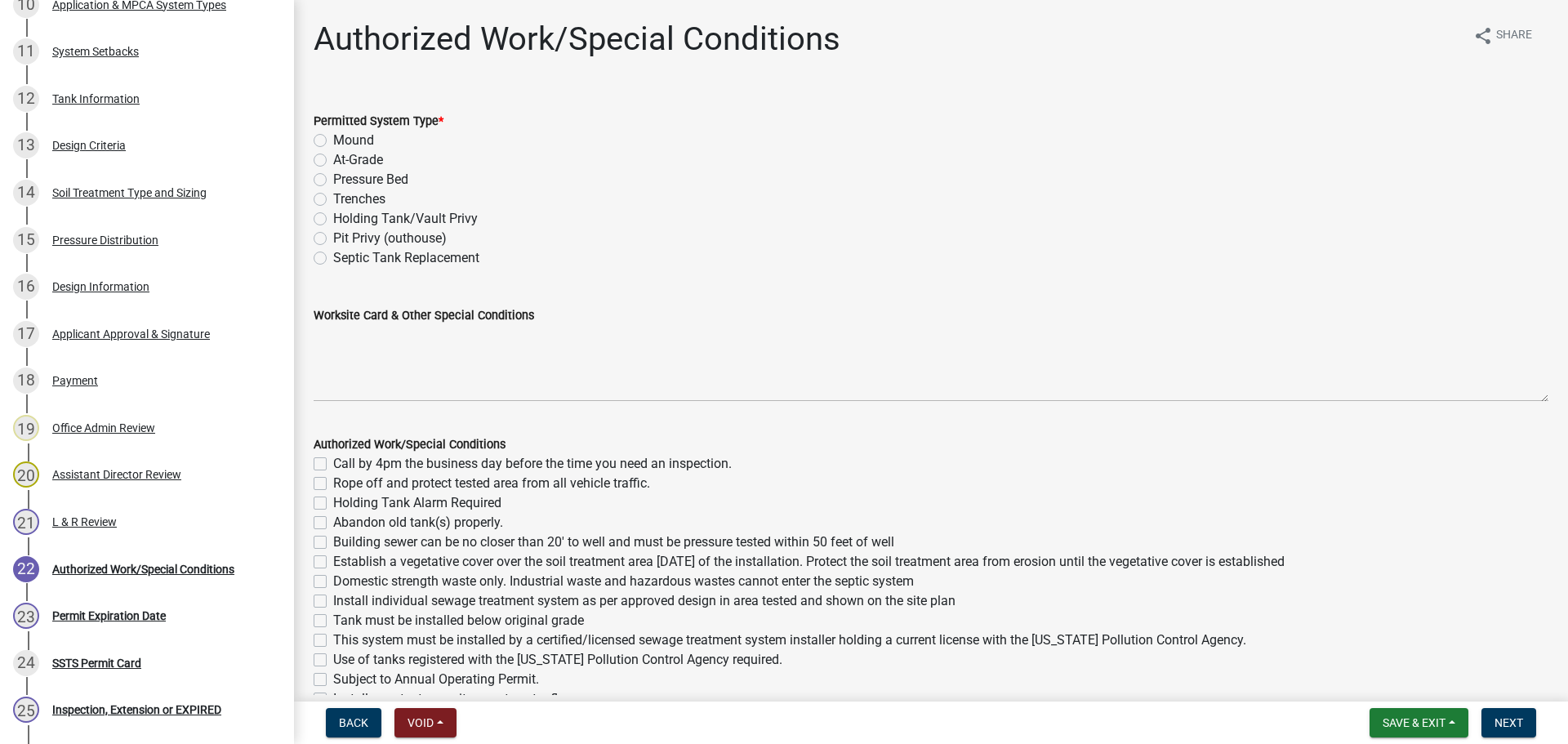
scroll to position [970, 0]
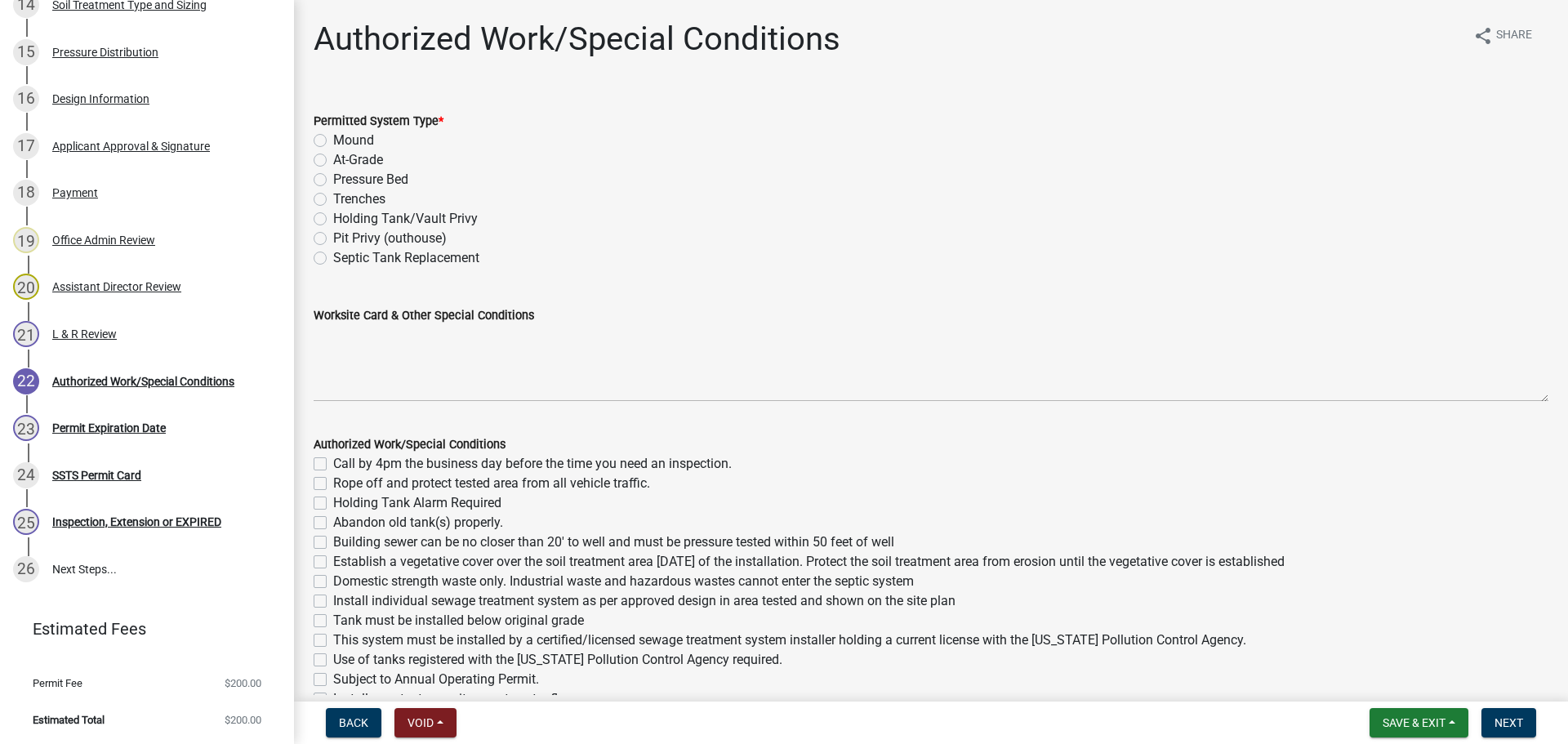
click at [333, 142] on label "Mound" at bounding box center [353, 141] width 41 height 19
click at [333, 142] on input "Mound" at bounding box center [338, 136] width 11 height 11
radio input "true"
click at [333, 177] on label "Pressure Bed" at bounding box center [370, 179] width 75 height 19
click at [333, 177] on input "Pressure Bed" at bounding box center [338, 174] width 11 height 11
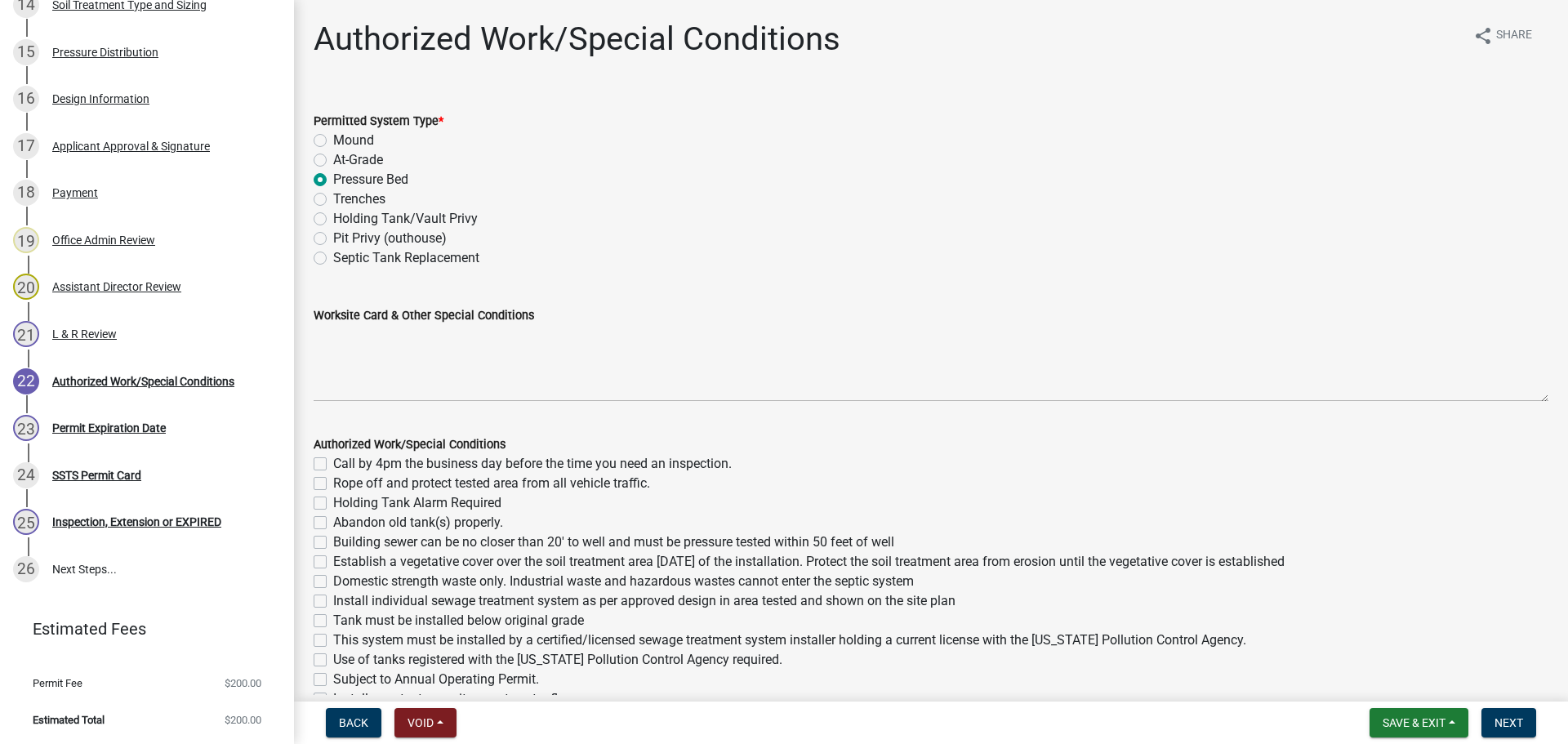
radio input "true"
click at [415, 325] on div "Worksite Card & Other Special Conditions" at bounding box center [931, 315] width 1235 height 19
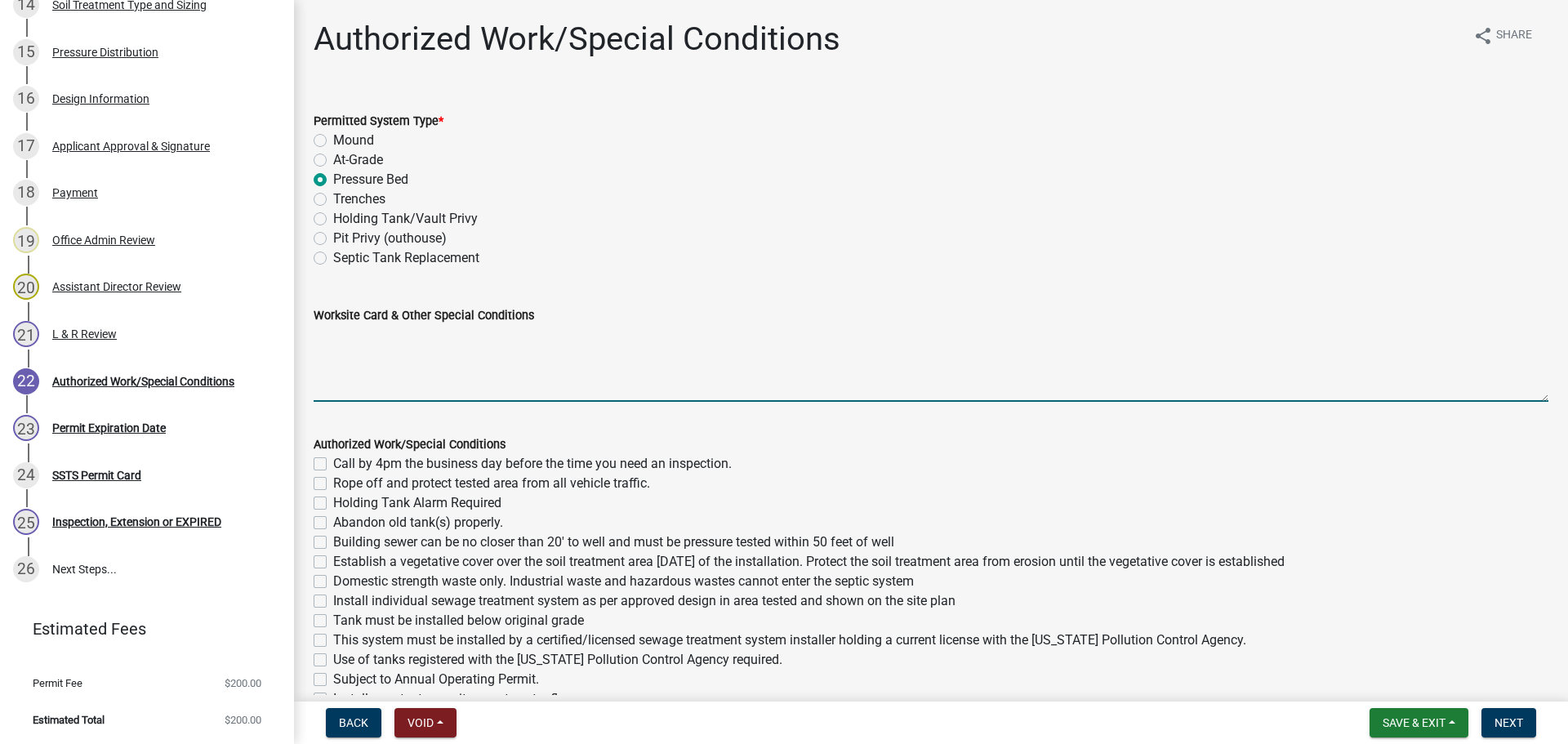
click at [420, 353] on textarea "Worksite Card & Other Special Conditions" at bounding box center [931, 364] width 1235 height 77
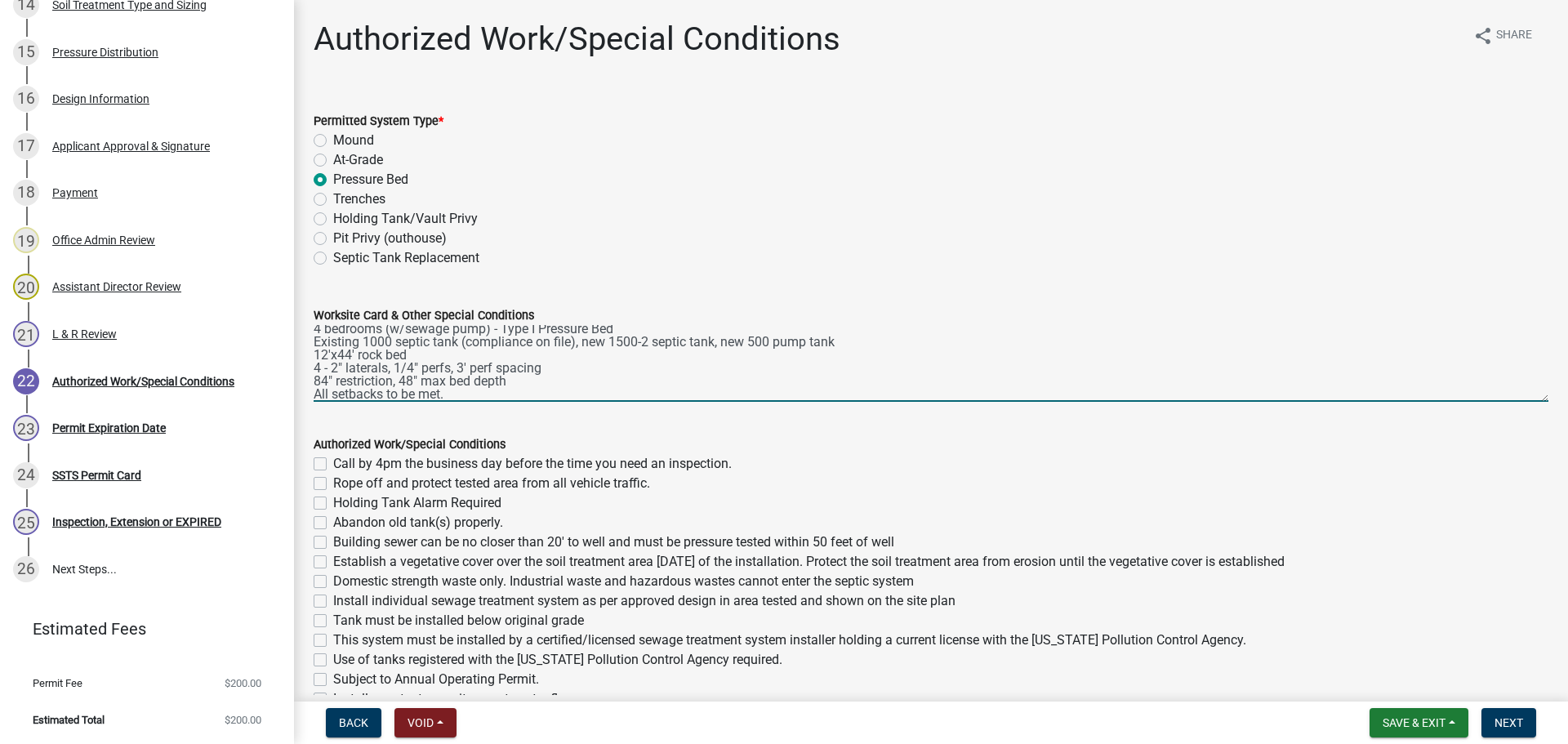
scroll to position [0, 0]
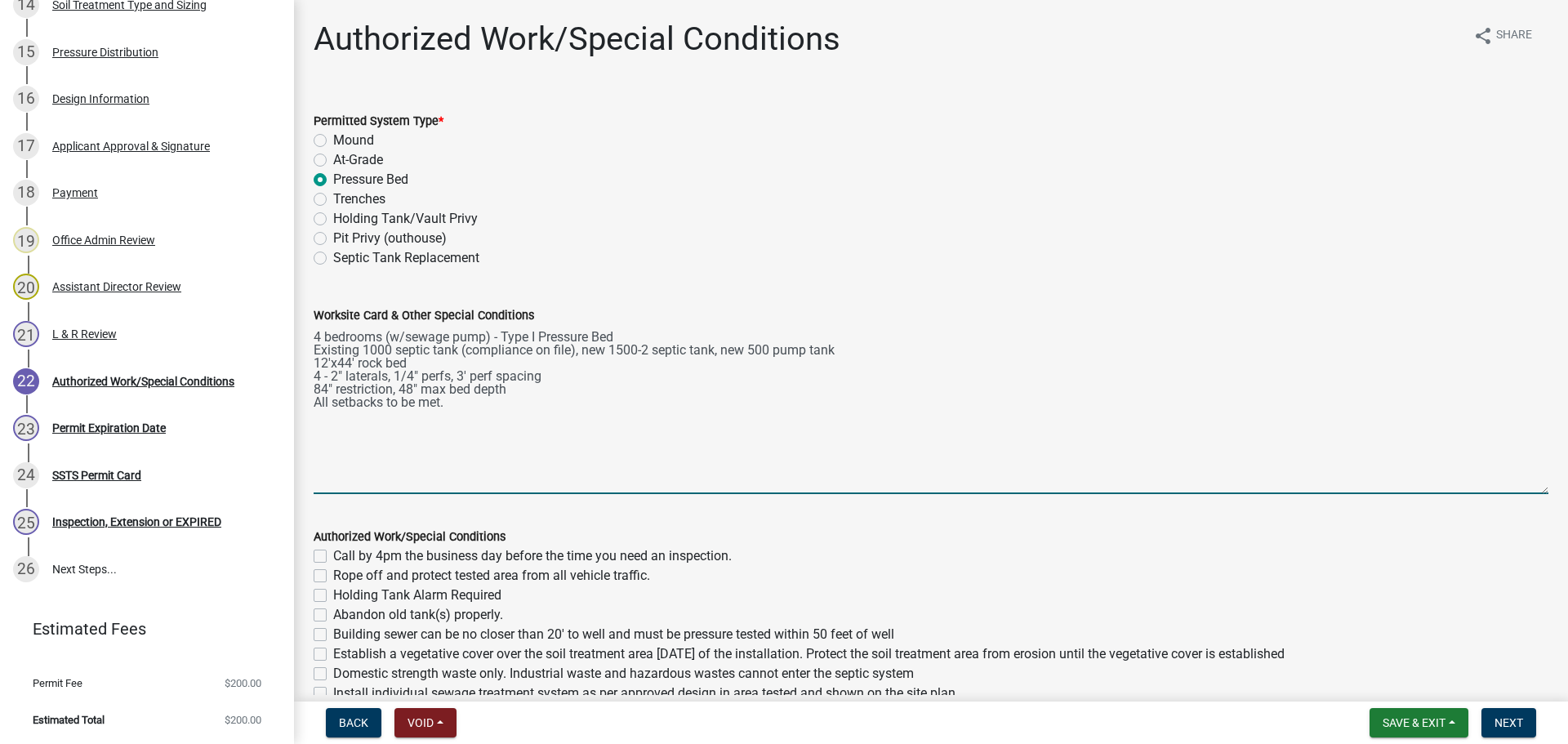
drag, startPoint x: 1524, startPoint y: 401, endPoint x: 1540, endPoint y: 517, distance: 117.1
click at [1540, 494] on div "Worksite Card & Other Special Conditions 4 bedrooms (w/sewage pump) - Type I Pr…" at bounding box center [931, 388] width 1260 height 212
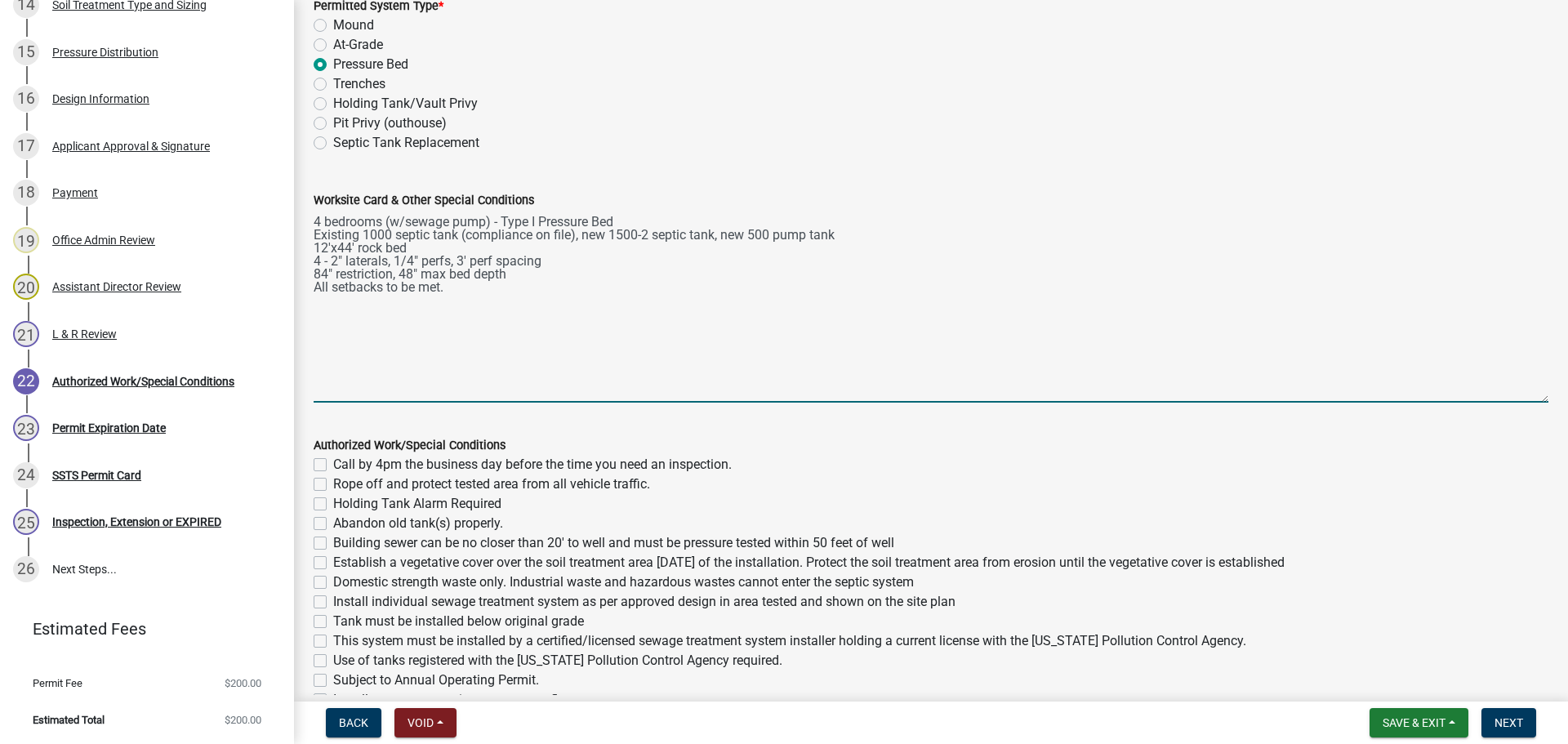
scroll to position [245, 0]
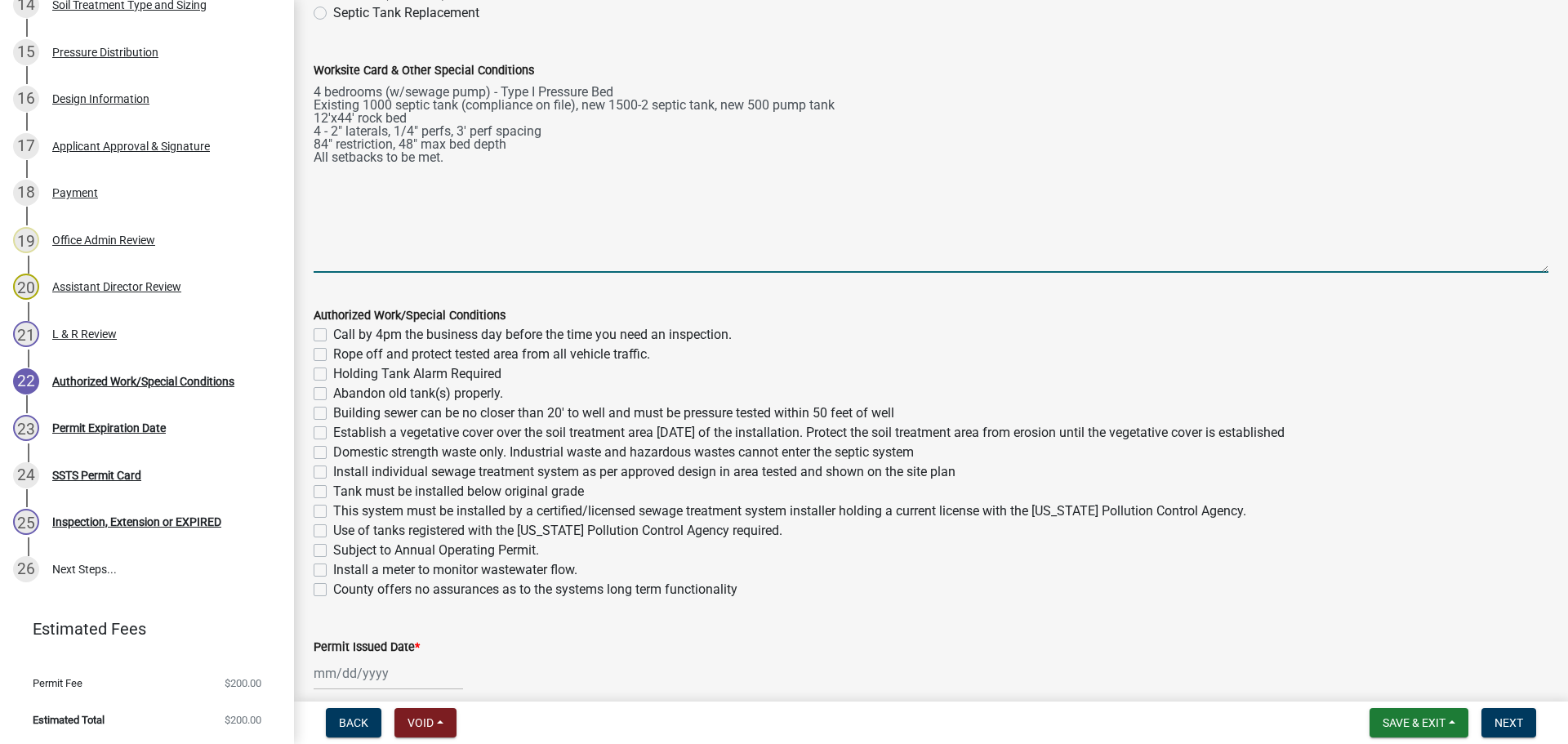
type textarea "4 bedrooms (w/sewage pump) - Type I Pressure Bed Existing 1000 septic tank (com…"
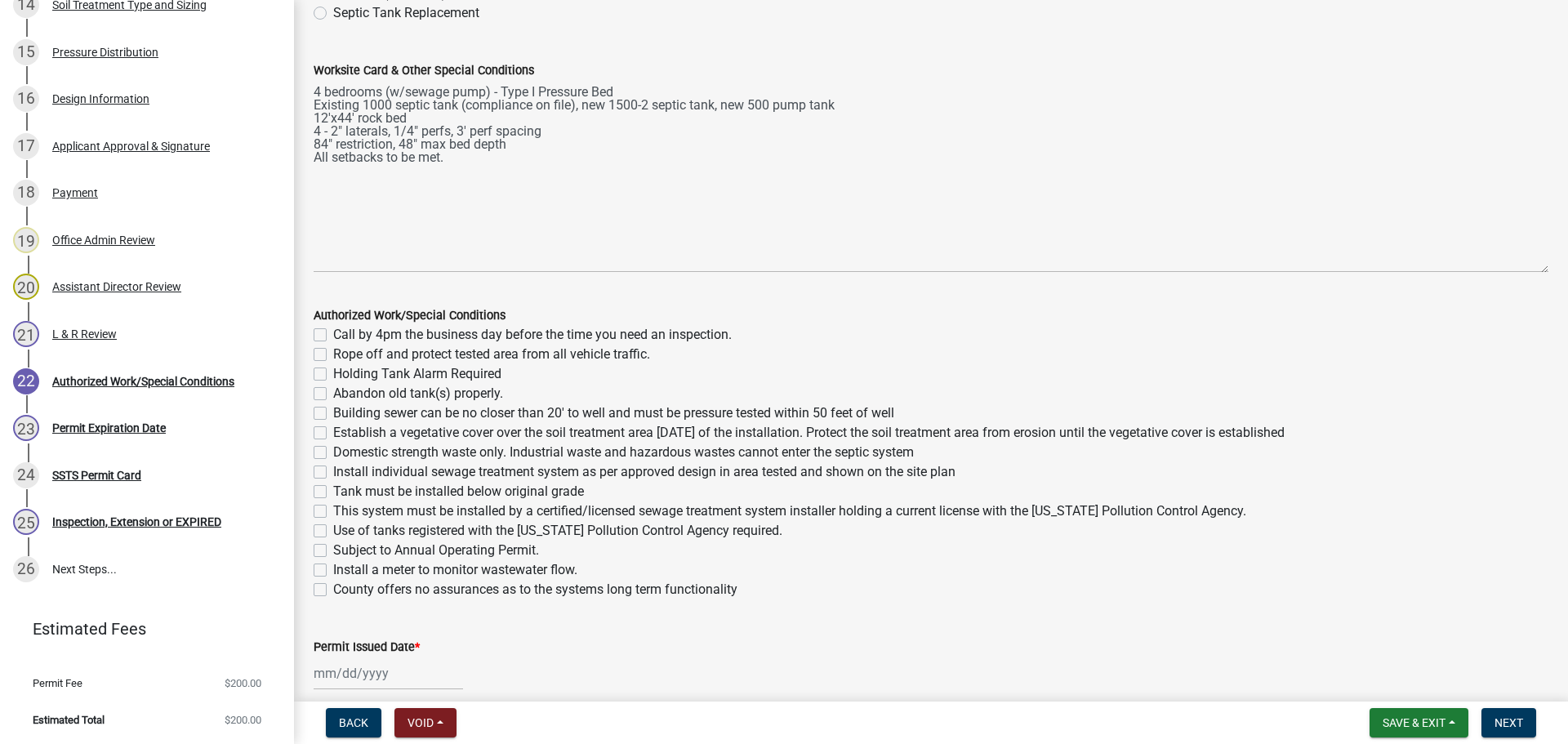
click at [333, 331] on label "Call by 4pm the business day before the time you need an inspection." at bounding box center [532, 335] width 398 height 19
click at [333, 331] on input "Call by 4pm the business day before the time you need an inspection." at bounding box center [338, 330] width 11 height 11
checkbox input "true"
checkbox input "false"
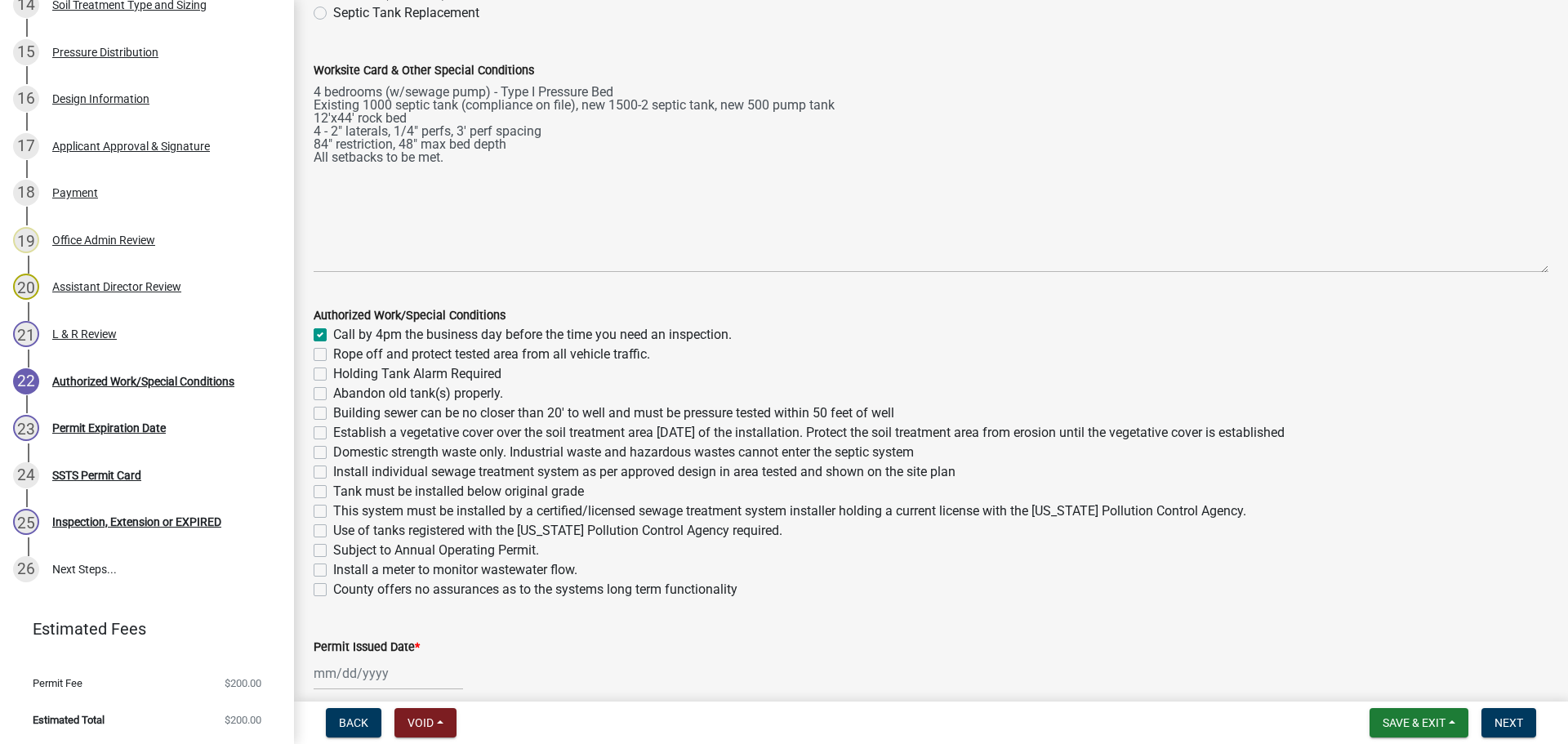
checkbox input "false"
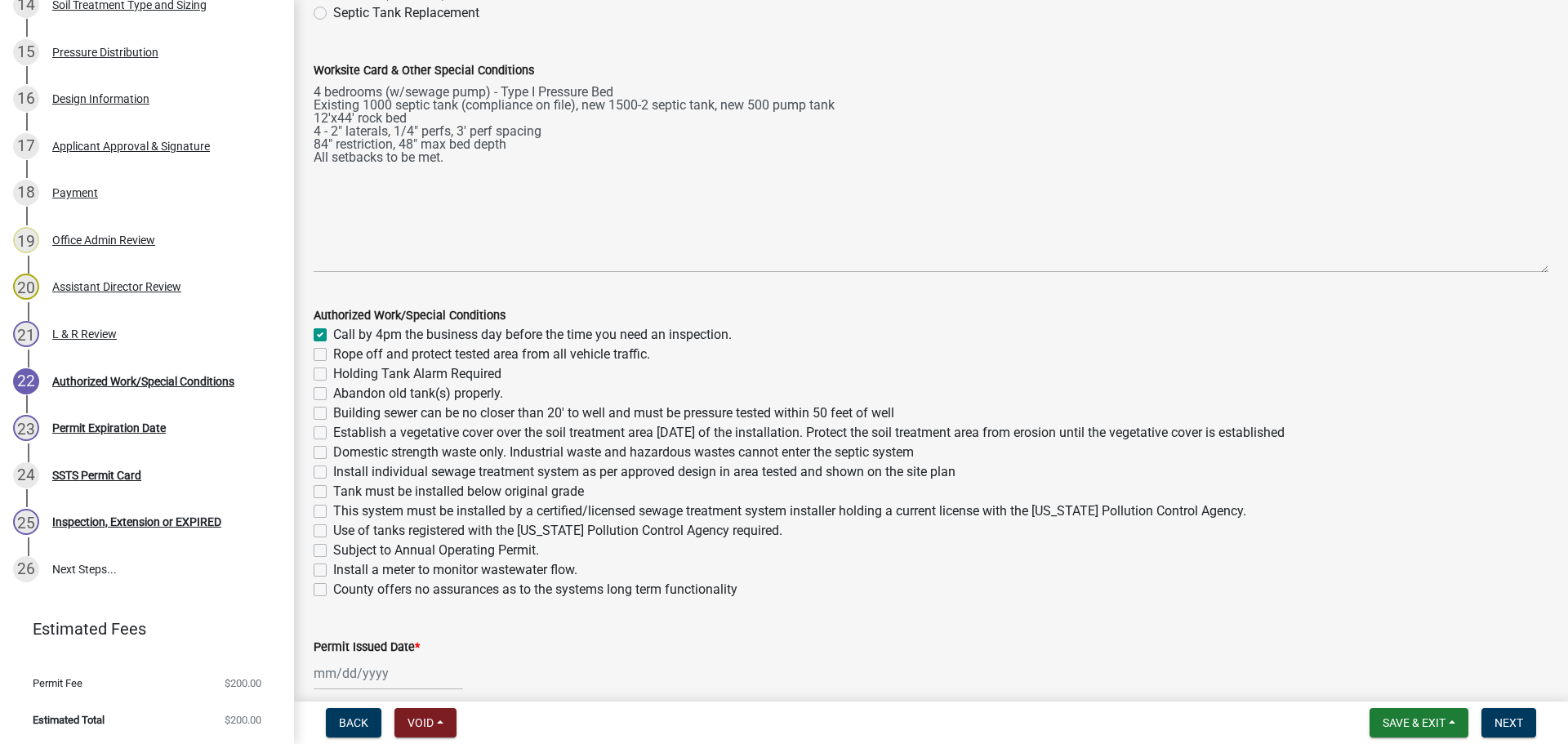
checkbox input "false"
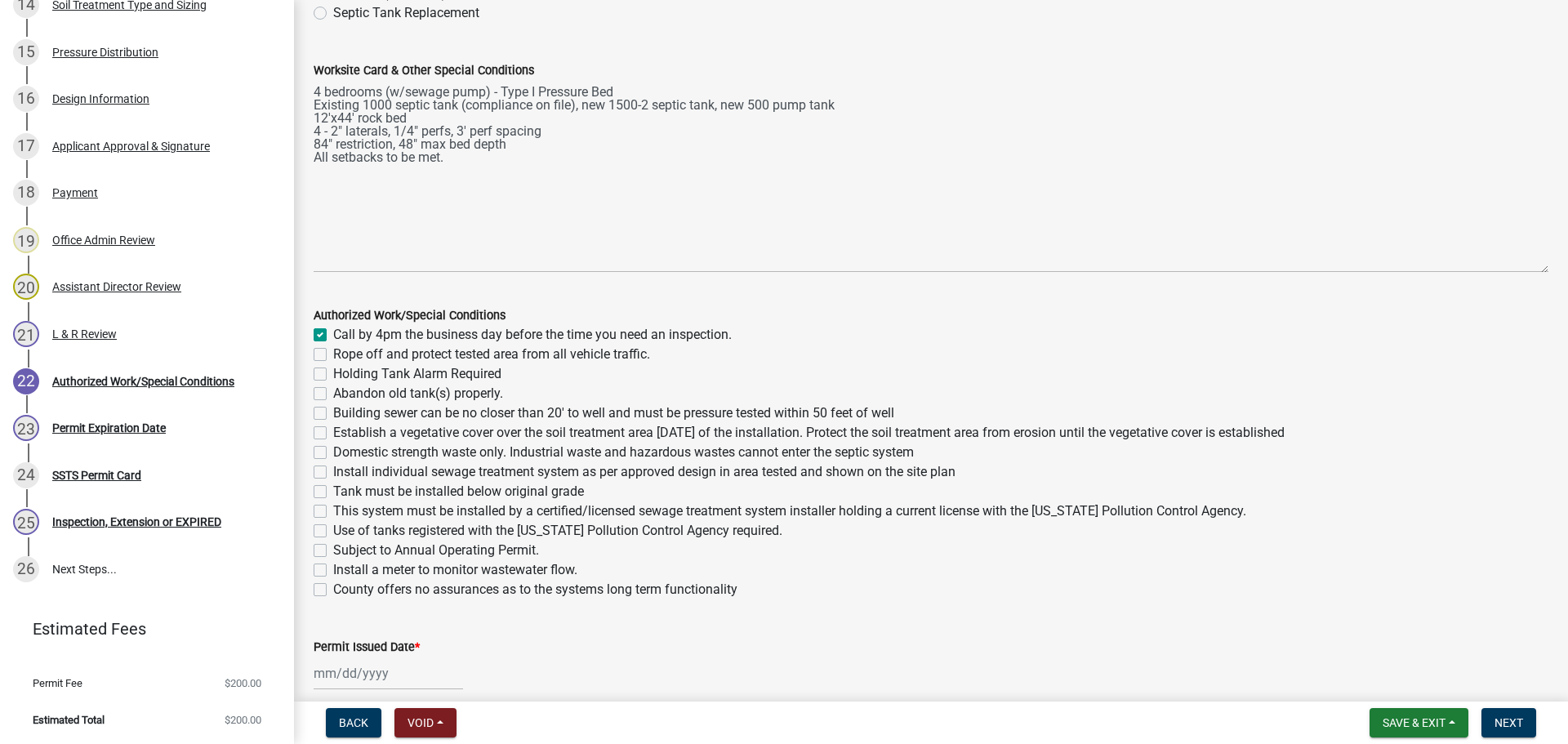
checkbox input "false"
click at [333, 349] on label "Rope off and protect tested area from all vehicle traffic." at bounding box center [491, 354] width 317 height 19
click at [333, 349] on input "Rope off and protect tested area from all vehicle traffic." at bounding box center [338, 349] width 11 height 11
checkbox input "true"
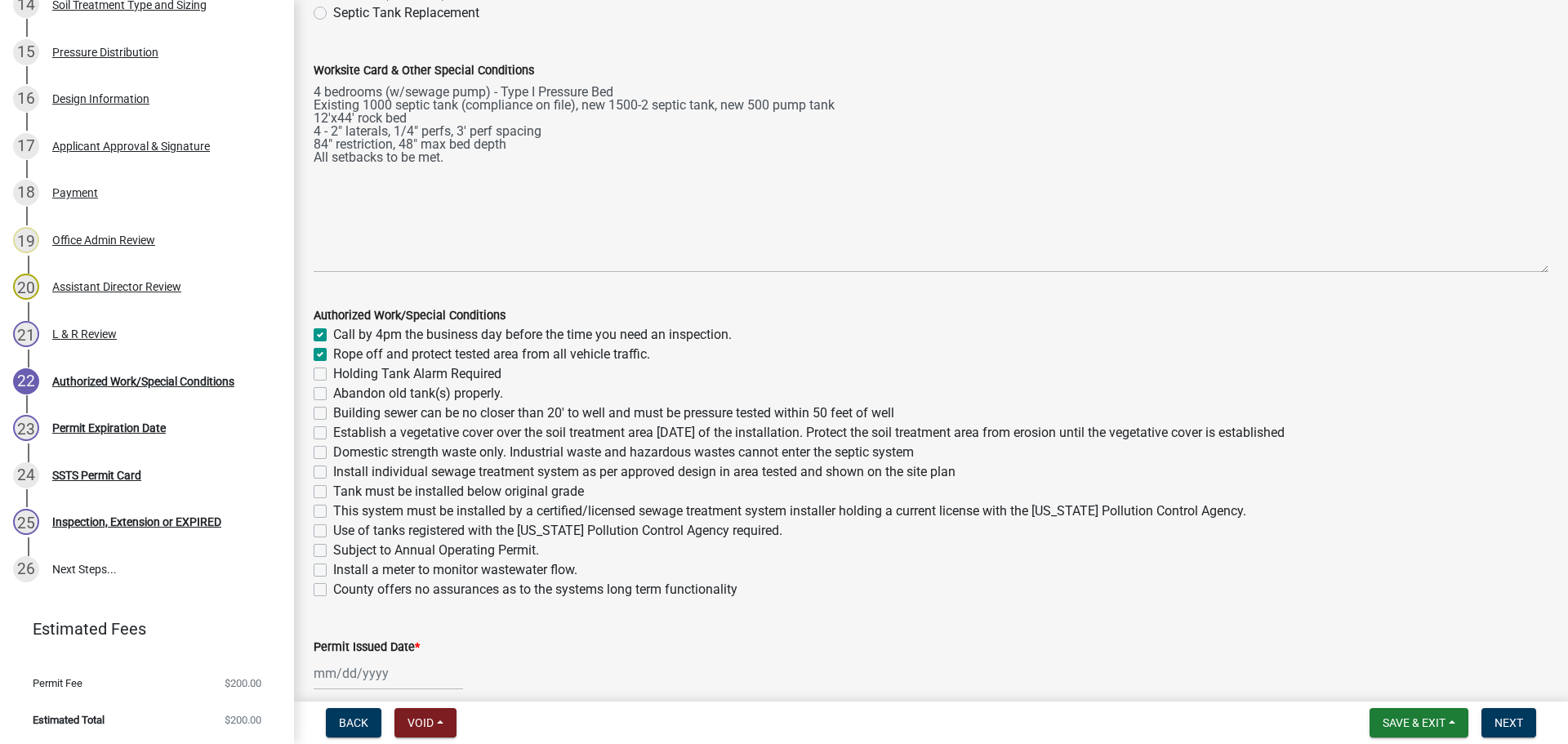
checkbox input "true"
checkbox input "false"
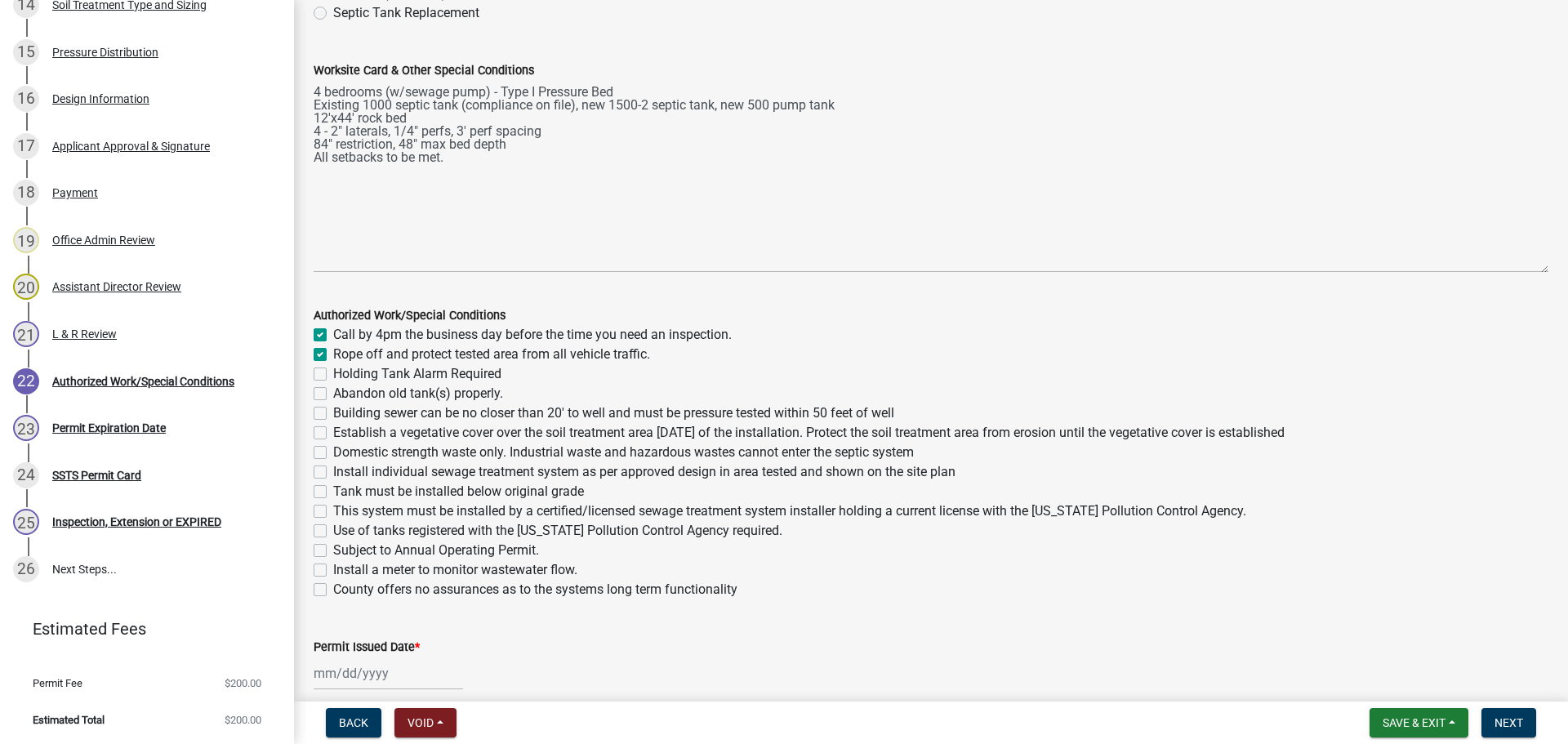
checkbox input "false"
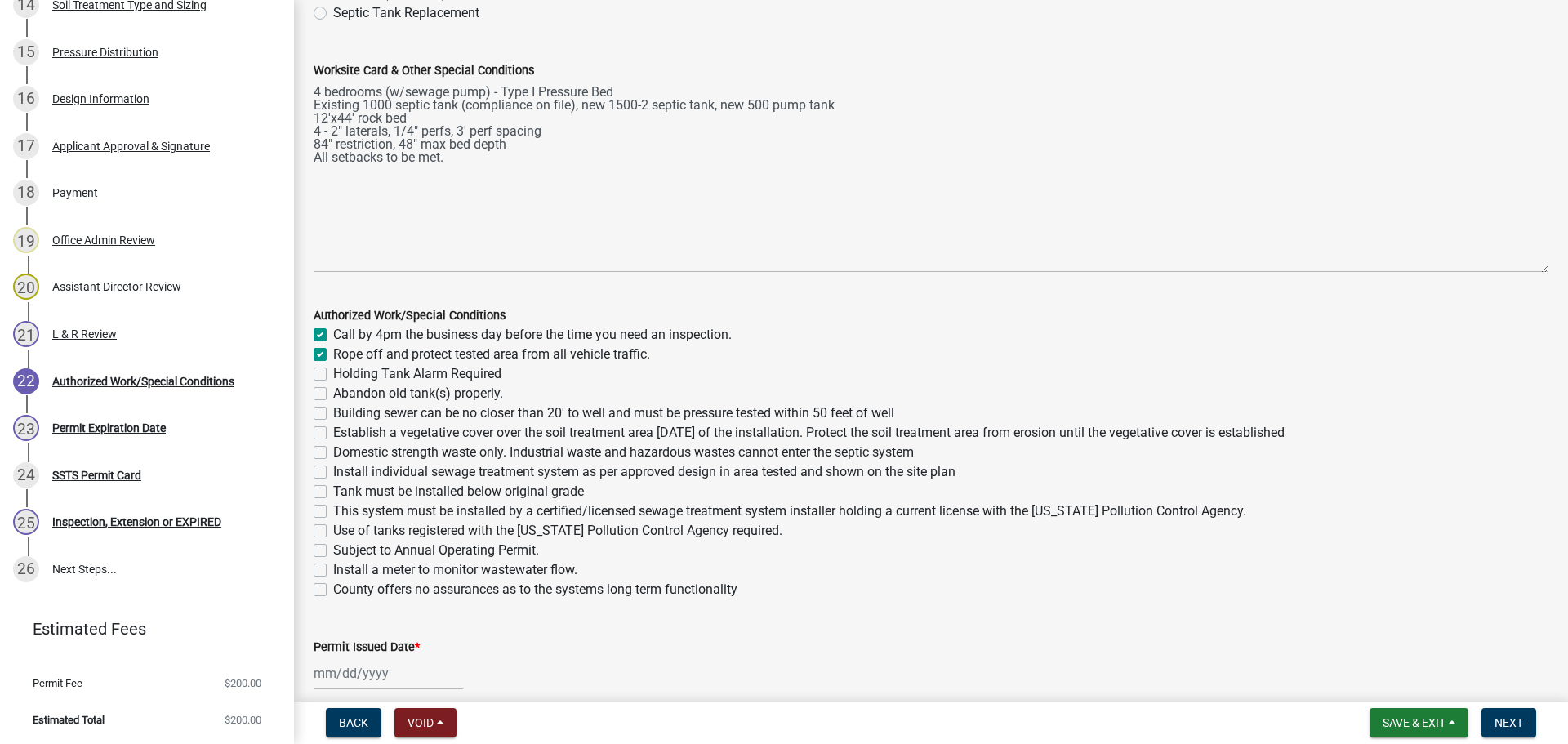
checkbox input "false"
click at [333, 416] on label "Building sewer can be no closer than 20' to well and must be pressure tested wi…" at bounding box center [614, 413] width 561 height 19
click at [333, 415] on input "Building sewer can be no closer than 20' to well and must be pressure tested wi…" at bounding box center [338, 408] width 11 height 11
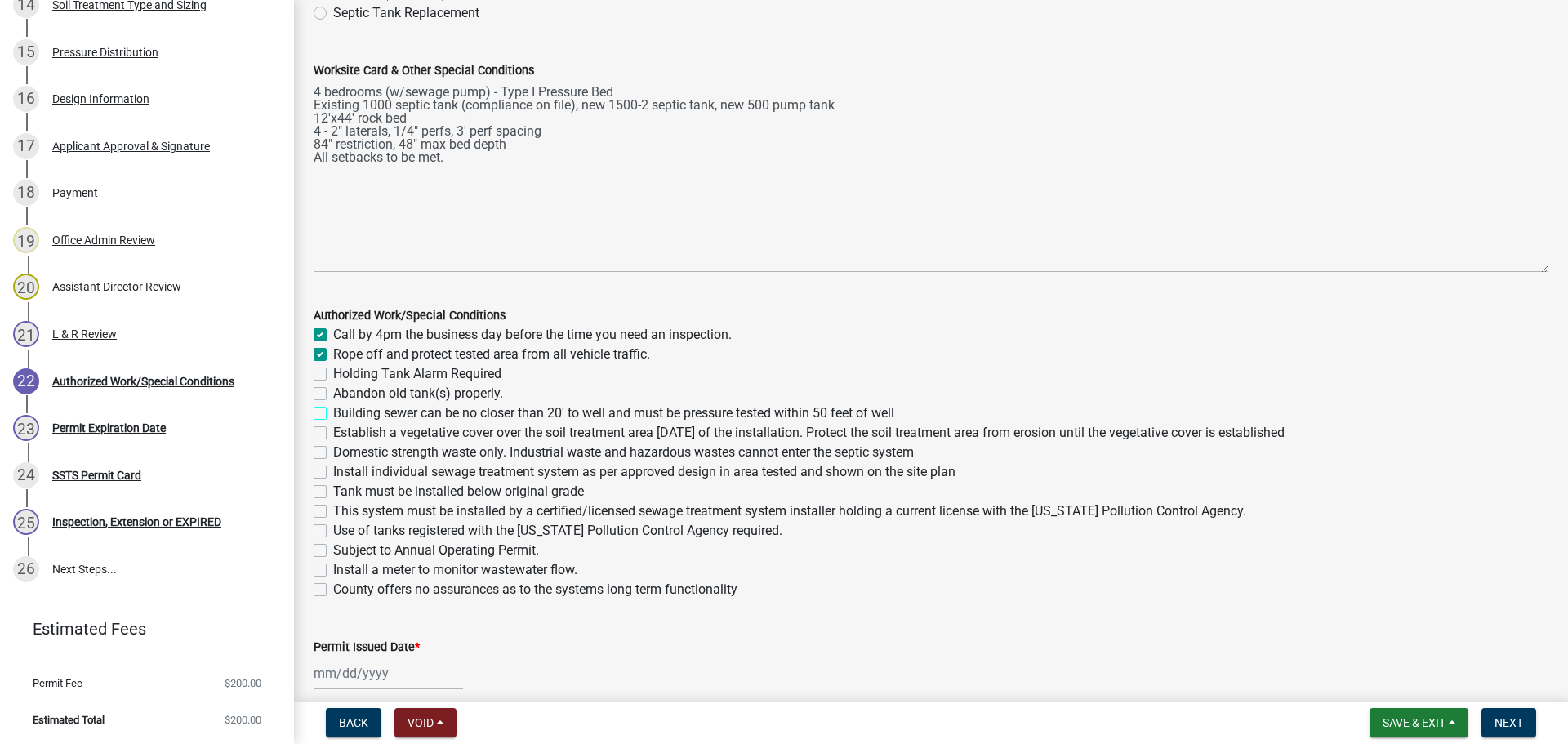
checkbox input "true"
checkbox input "false"
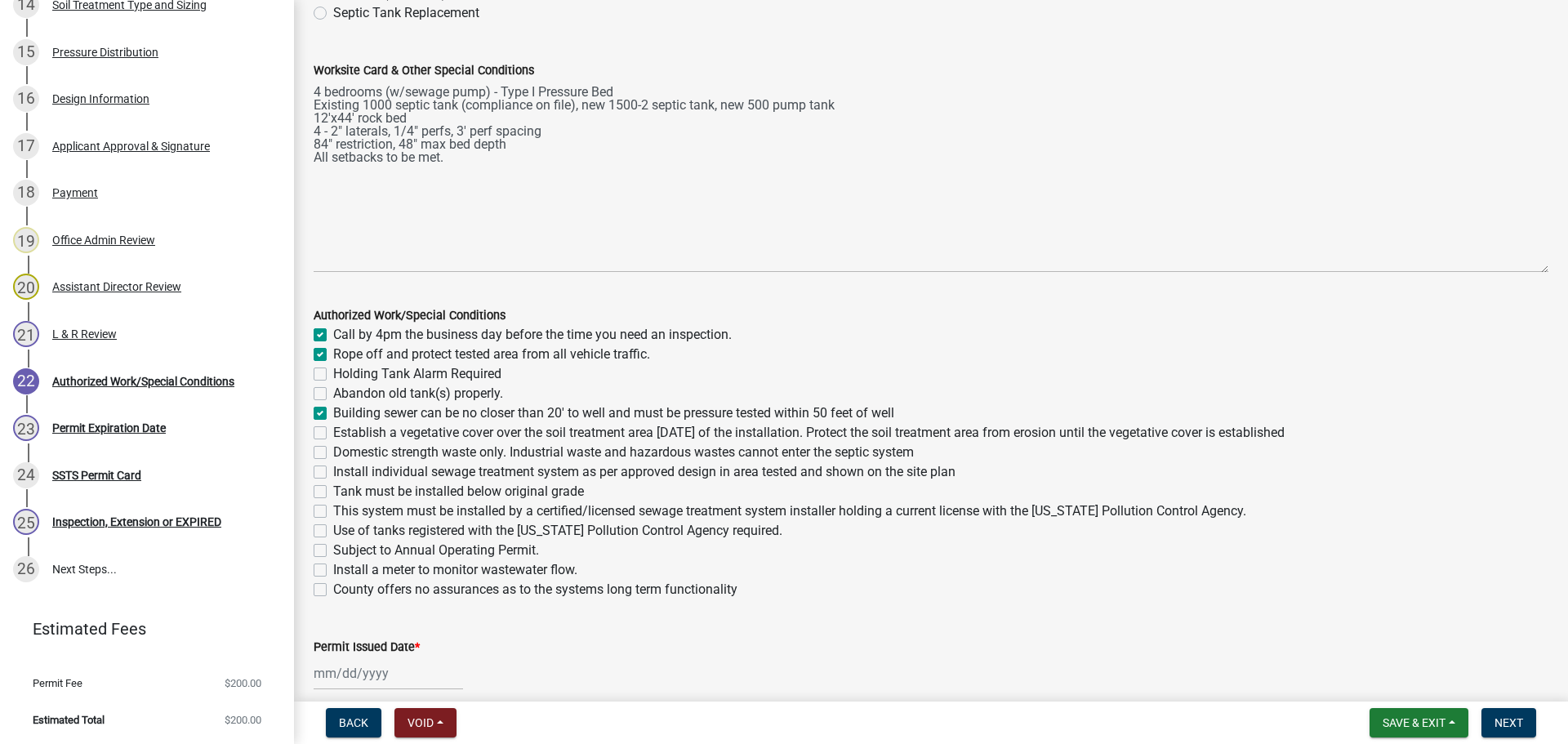
checkbox input "true"
checkbox input "false"
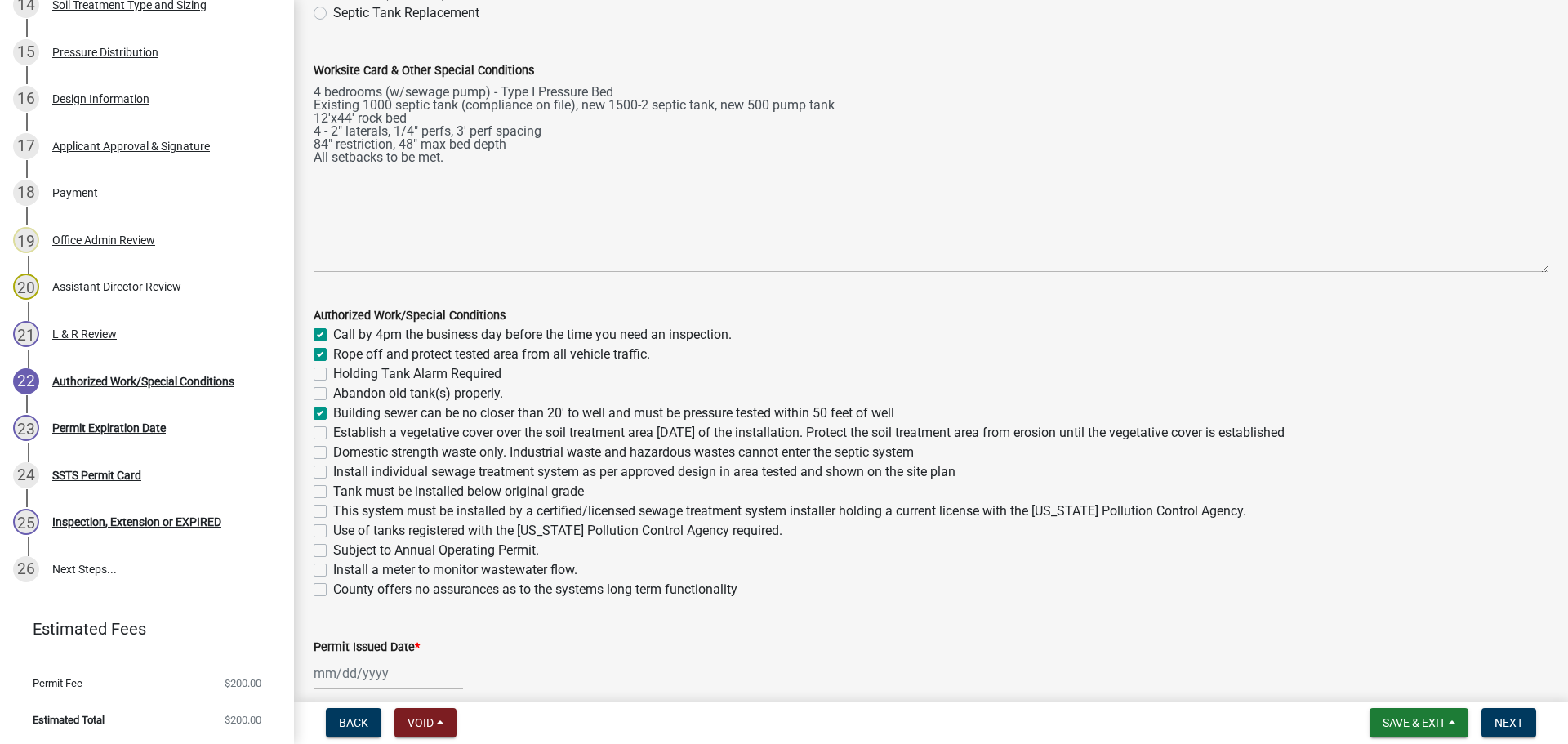
checkbox input "false"
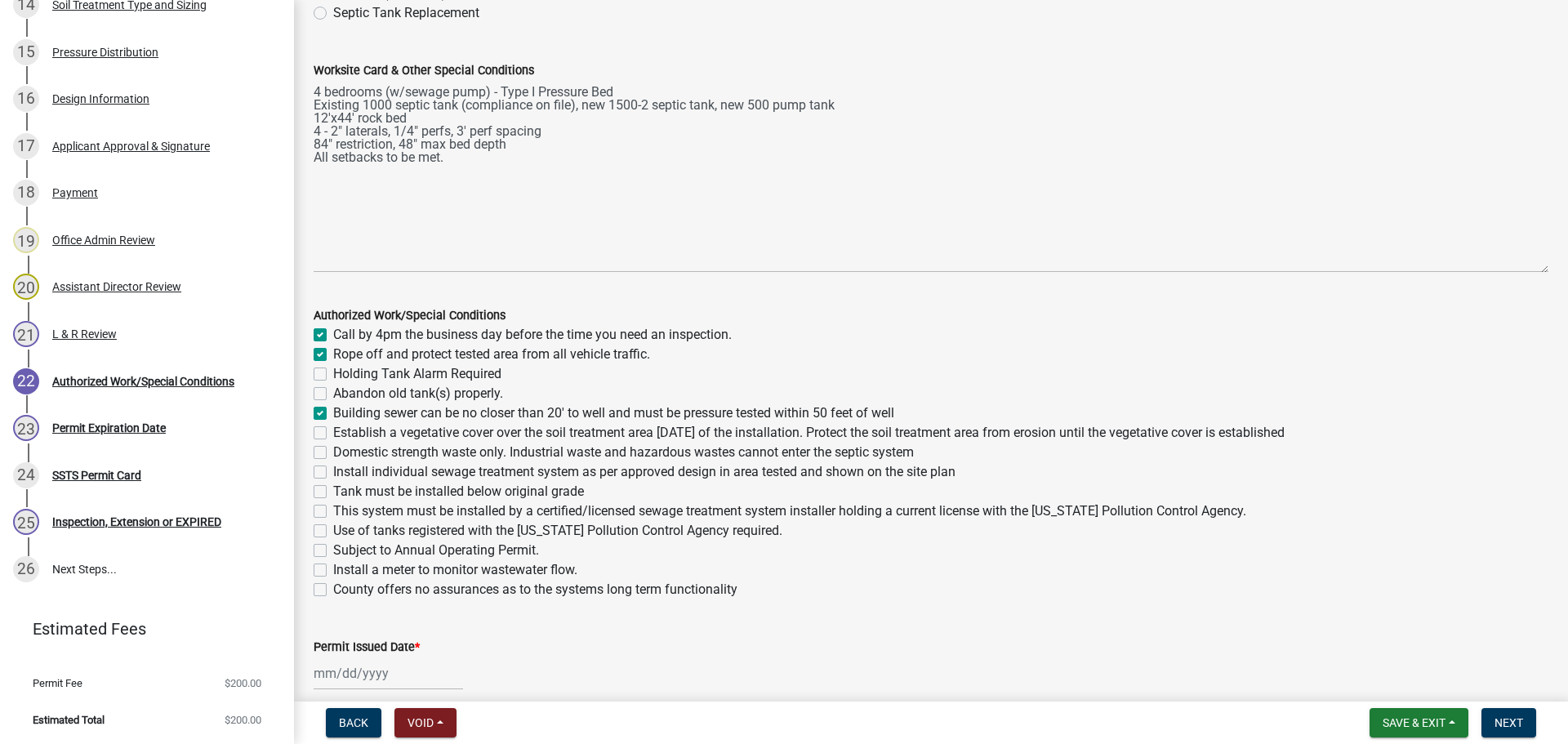
click at [333, 431] on label "Establish a vegetative cover over the soil treatment area within 30 days of the…" at bounding box center [809, 433] width 952 height 19
click at [333, 431] on input "Establish a vegetative cover over the soil treatment area within 30 days of the…" at bounding box center [338, 428] width 11 height 11
checkbox input "true"
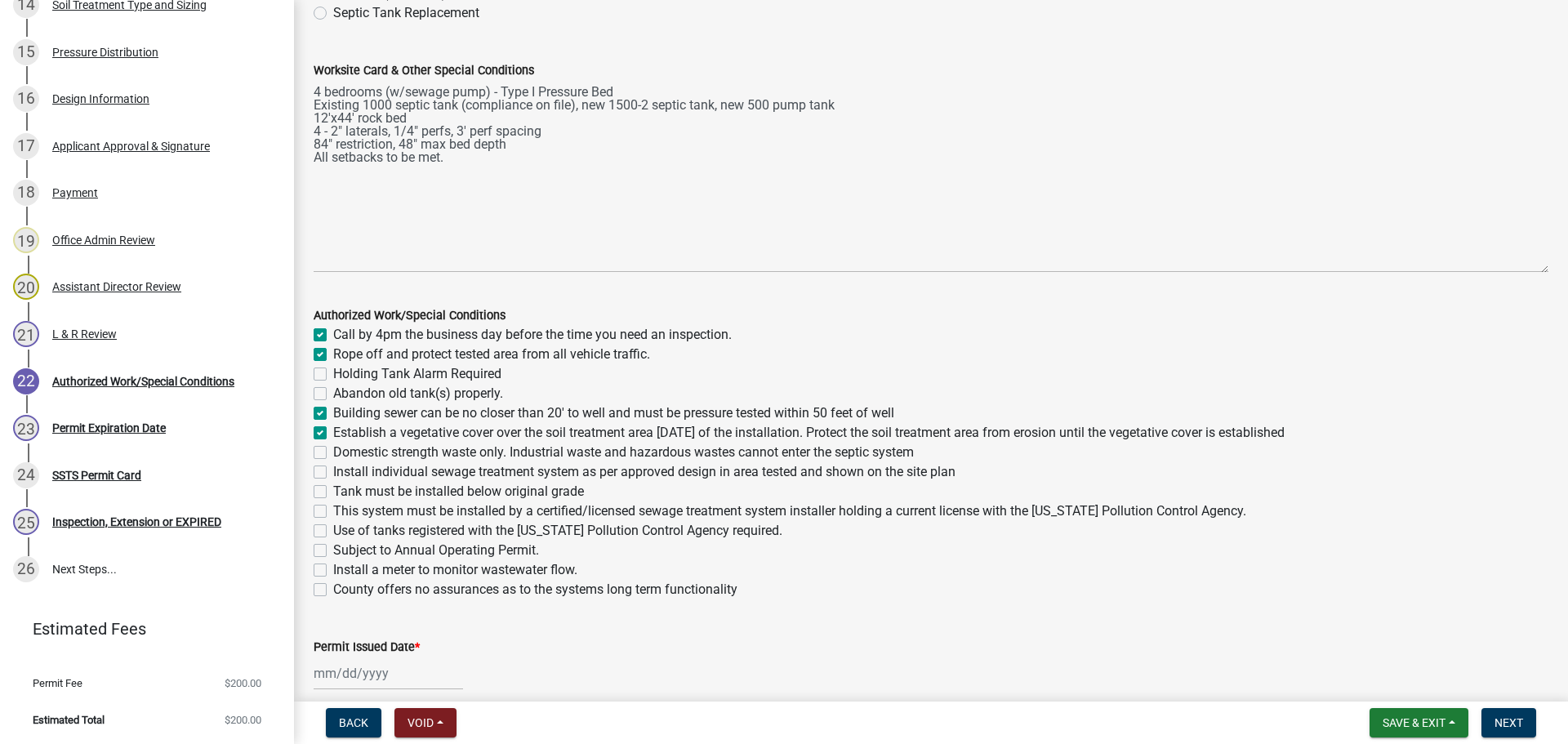
checkbox input "false"
checkbox input "true"
checkbox input "false"
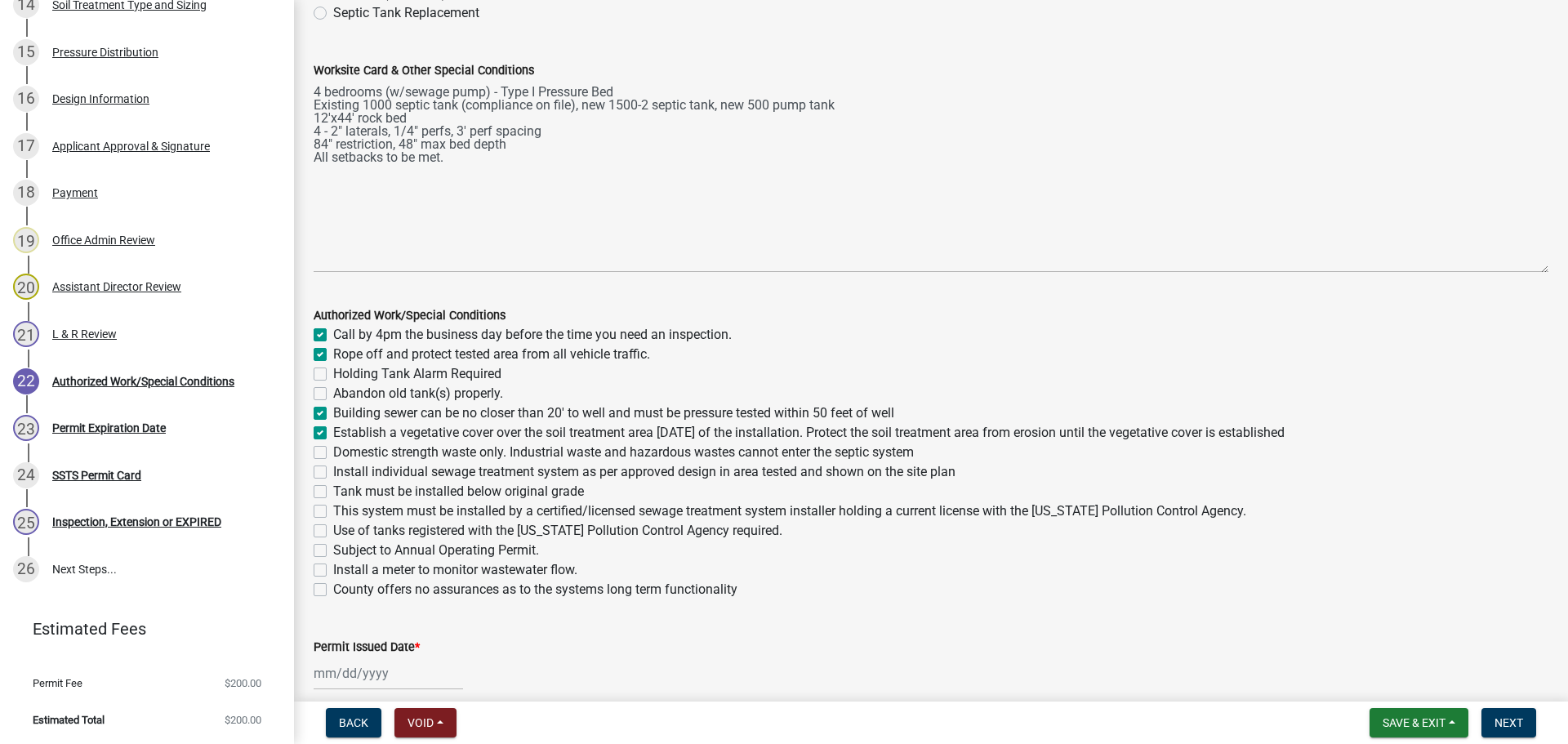
checkbox input "false"
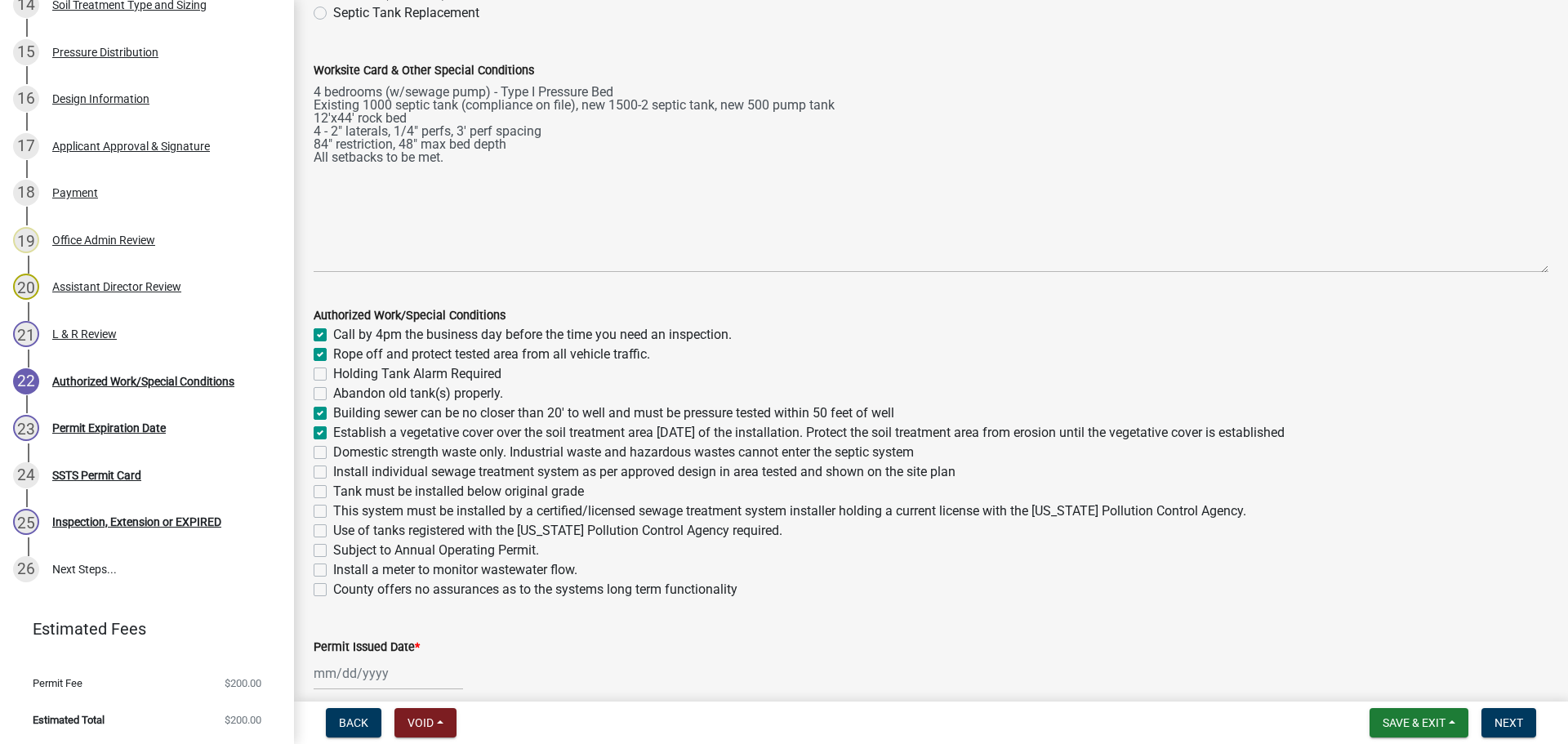
checkbox input "false"
click at [318, 460] on div "Domestic strength waste only. Industrial waste and hazardous wastes cannot ente…" at bounding box center [931, 452] width 1235 height 19
click at [333, 453] on label "Domestic strength waste only. Industrial waste and hazardous wastes cannot ente…" at bounding box center [623, 452] width 581 height 19
click at [333, 453] on input "Domestic strength waste only. Industrial waste and hazardous wastes cannot ente…" at bounding box center [338, 447] width 11 height 11
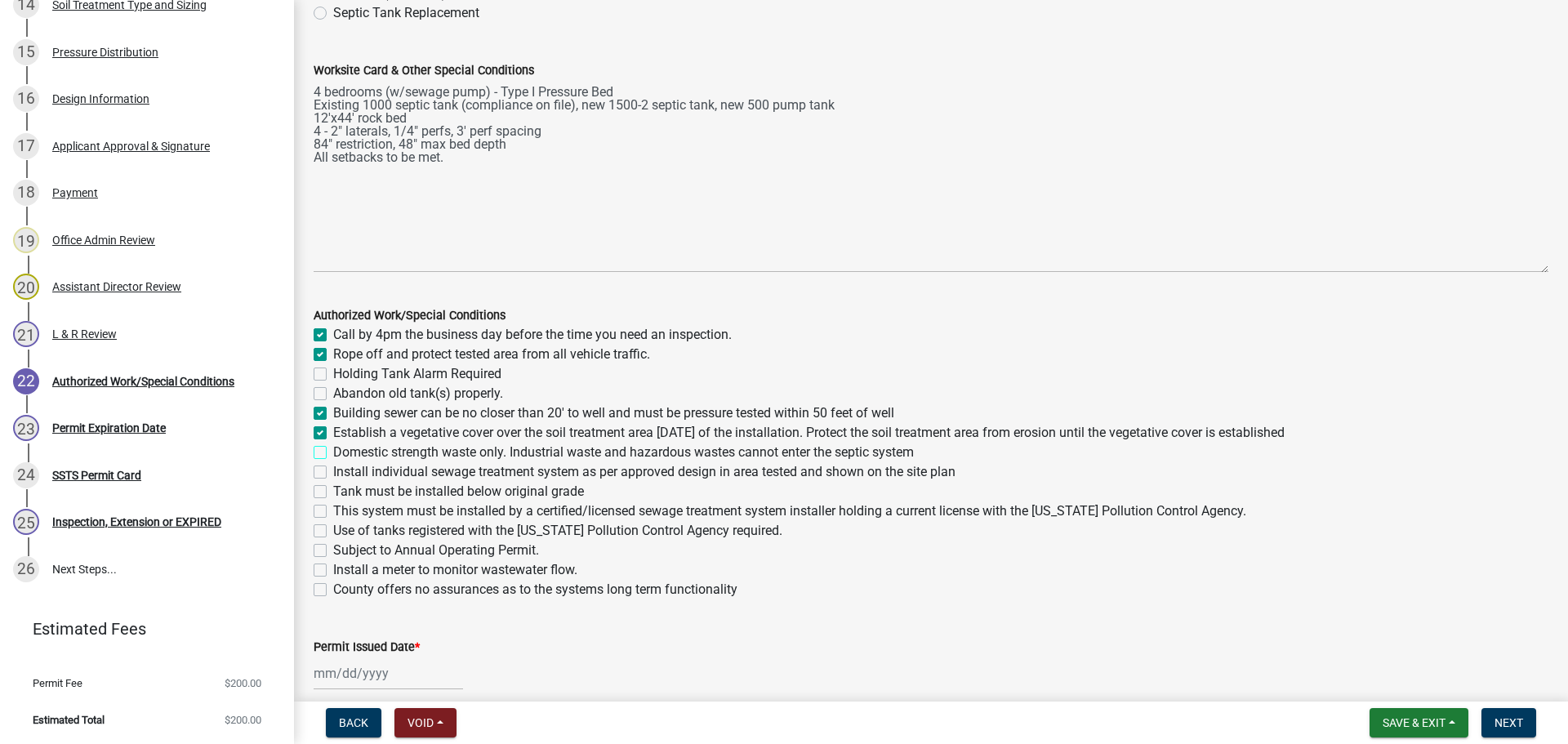
checkbox input "true"
checkbox input "false"
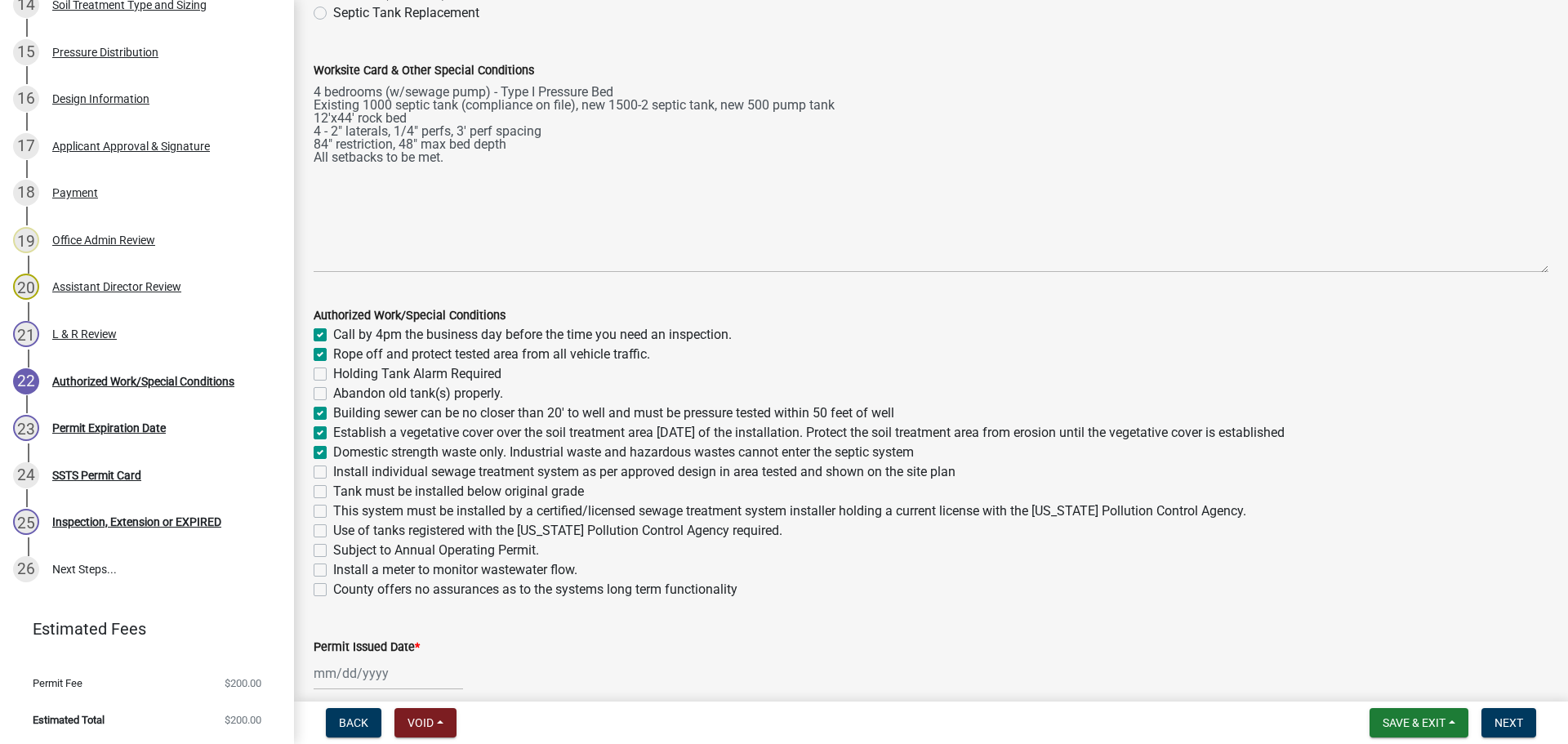
checkbox input "true"
checkbox input "false"
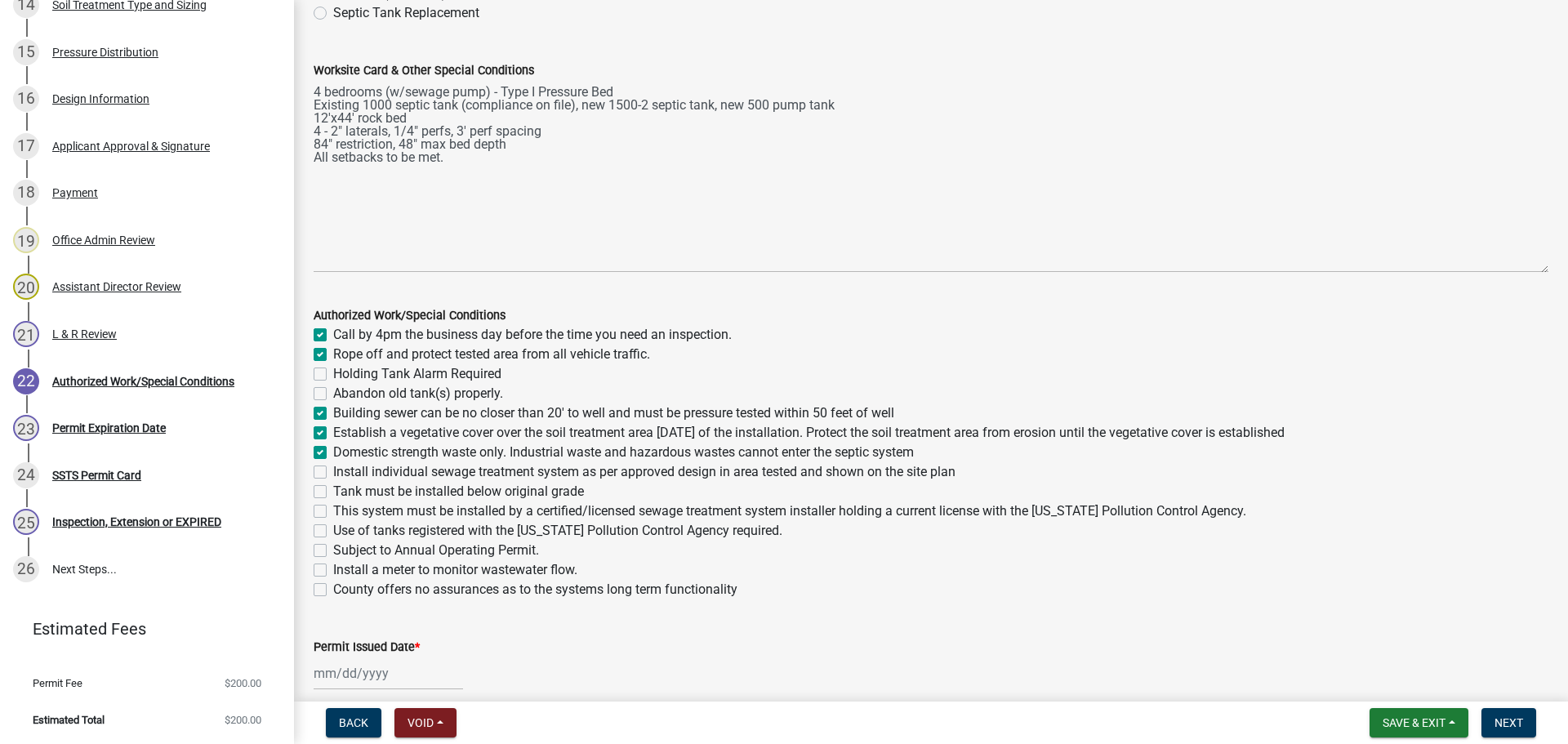
checkbox input "false"
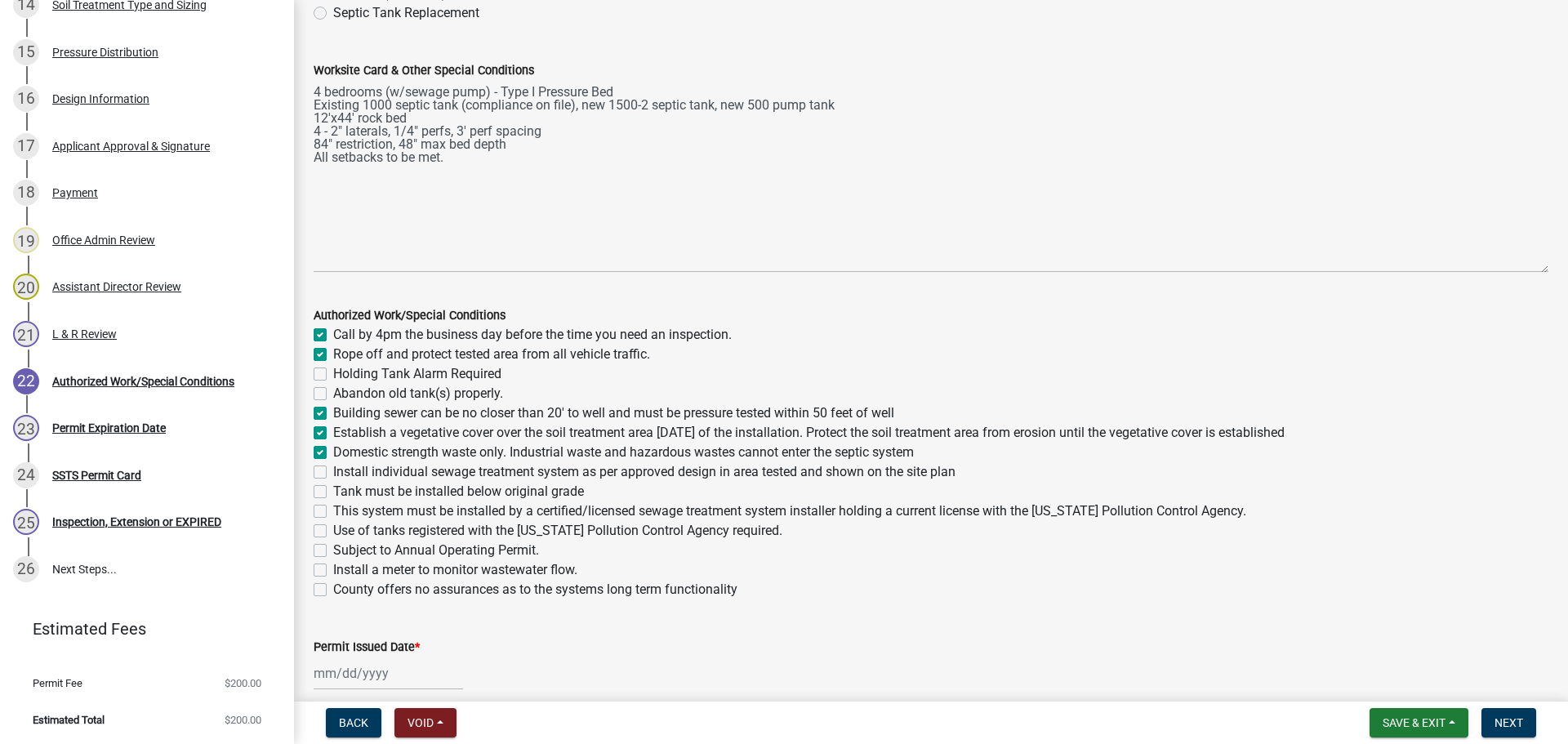
click at [333, 470] on label "Install individual sewage treatment system as per approved design in area teste…" at bounding box center [644, 472] width 622 height 19
click at [333, 470] on input "Install individual sewage treatment system as per approved design in area teste…" at bounding box center [338, 467] width 11 height 11
checkbox input "true"
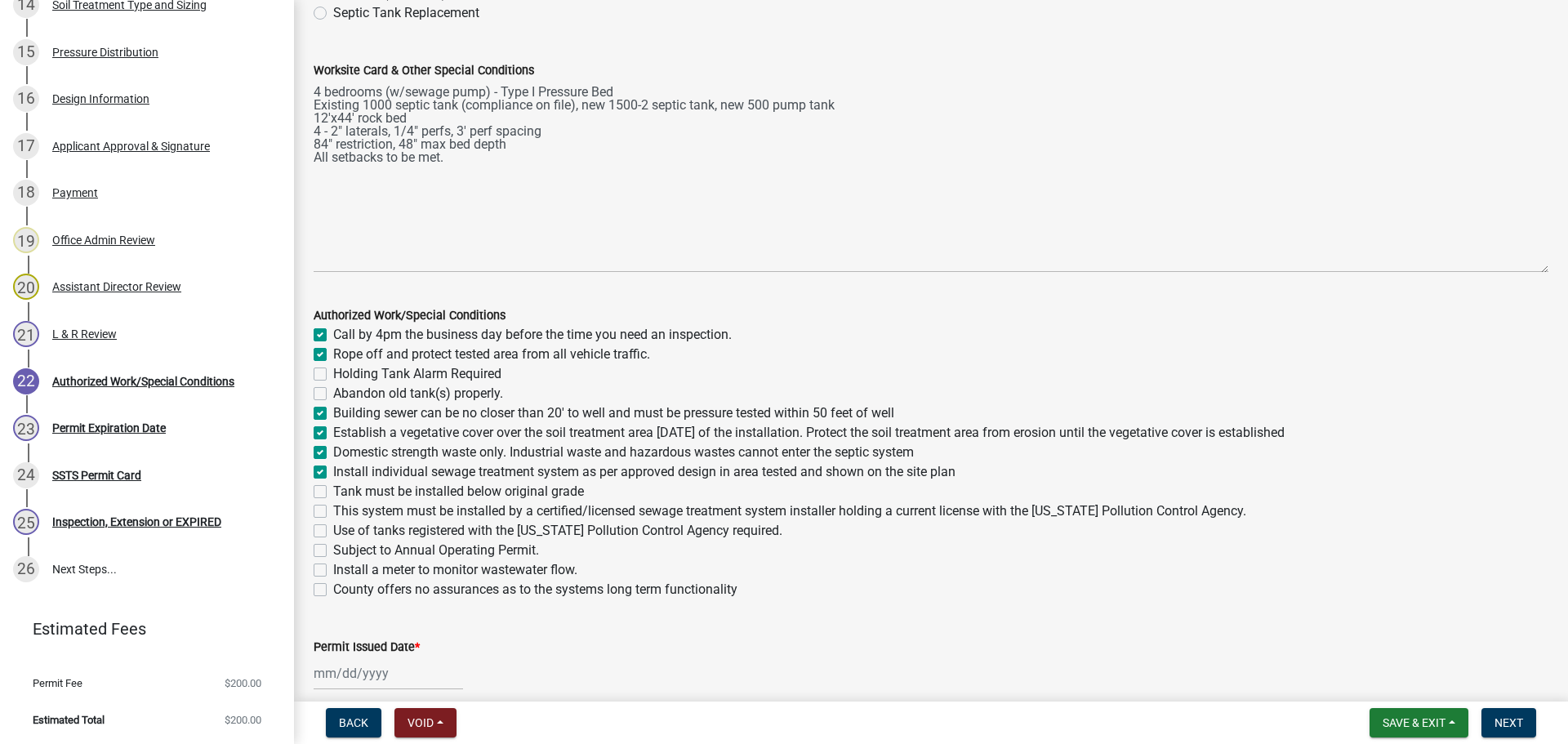
checkbox input "false"
checkbox input "true"
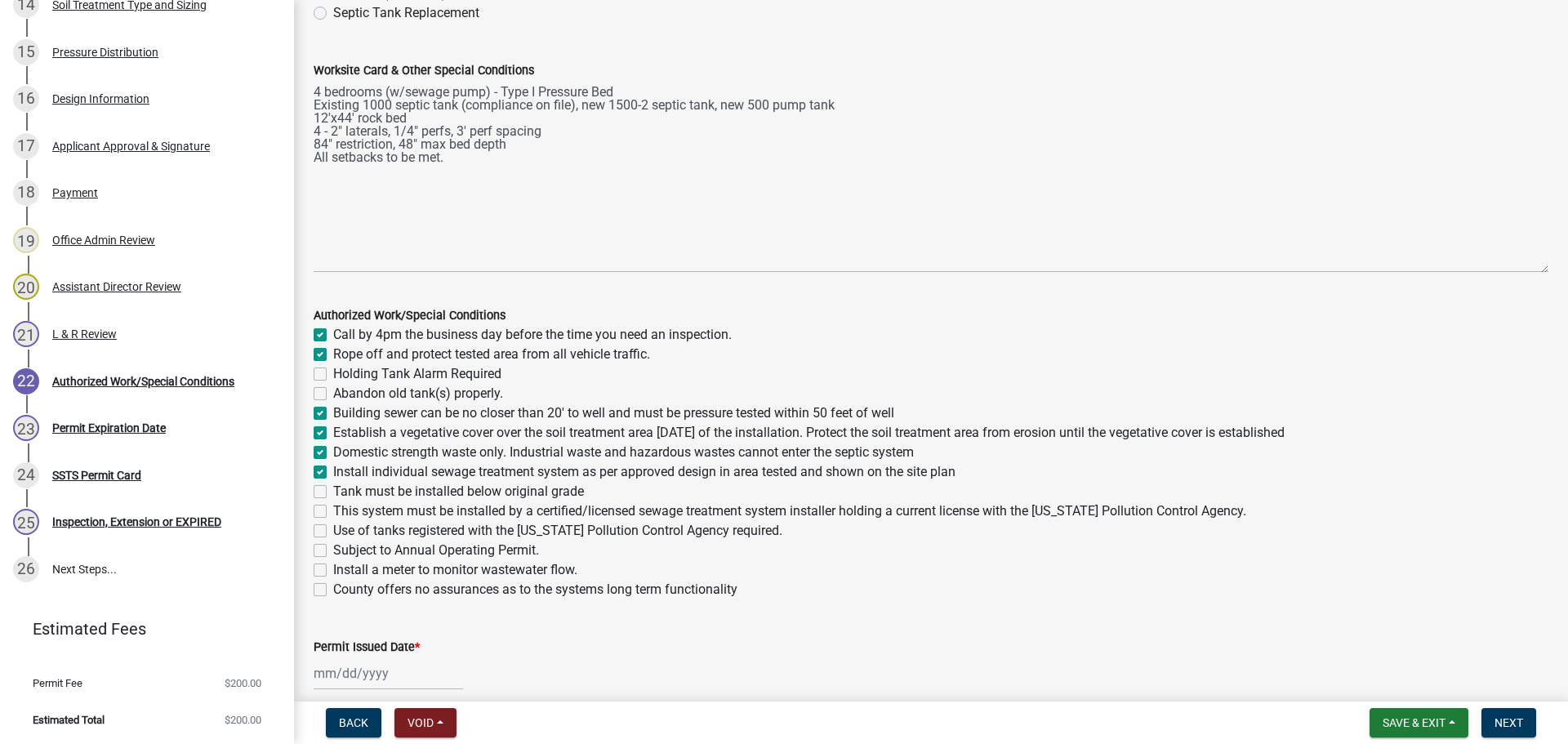
checkbox input "true"
checkbox input "false"
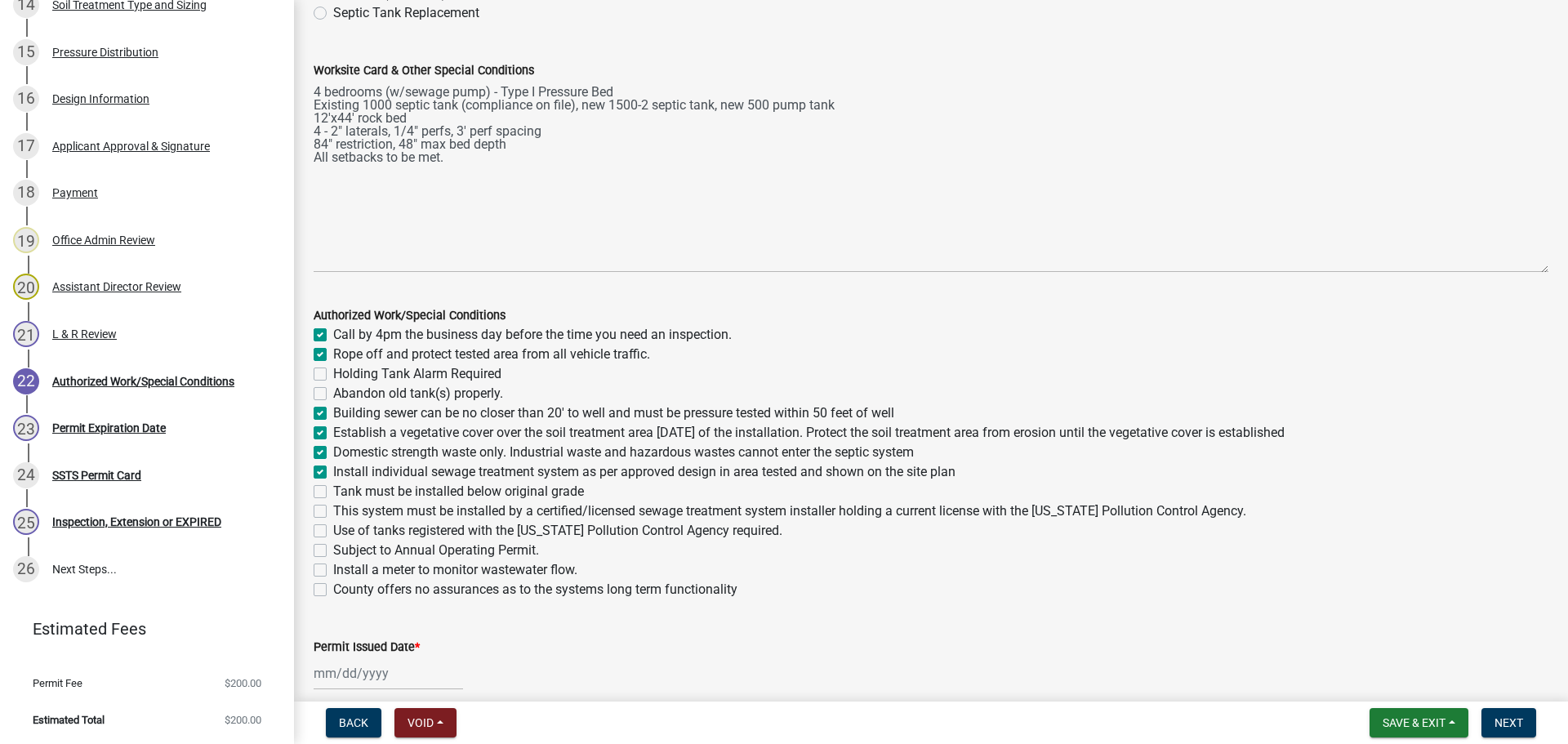
checkbox input "false"
click at [333, 486] on label "Tank must be installed below original grade" at bounding box center [459, 491] width 251 height 19
click at [333, 486] on input "Tank must be installed below original grade" at bounding box center [338, 486] width 11 height 11
checkbox input "true"
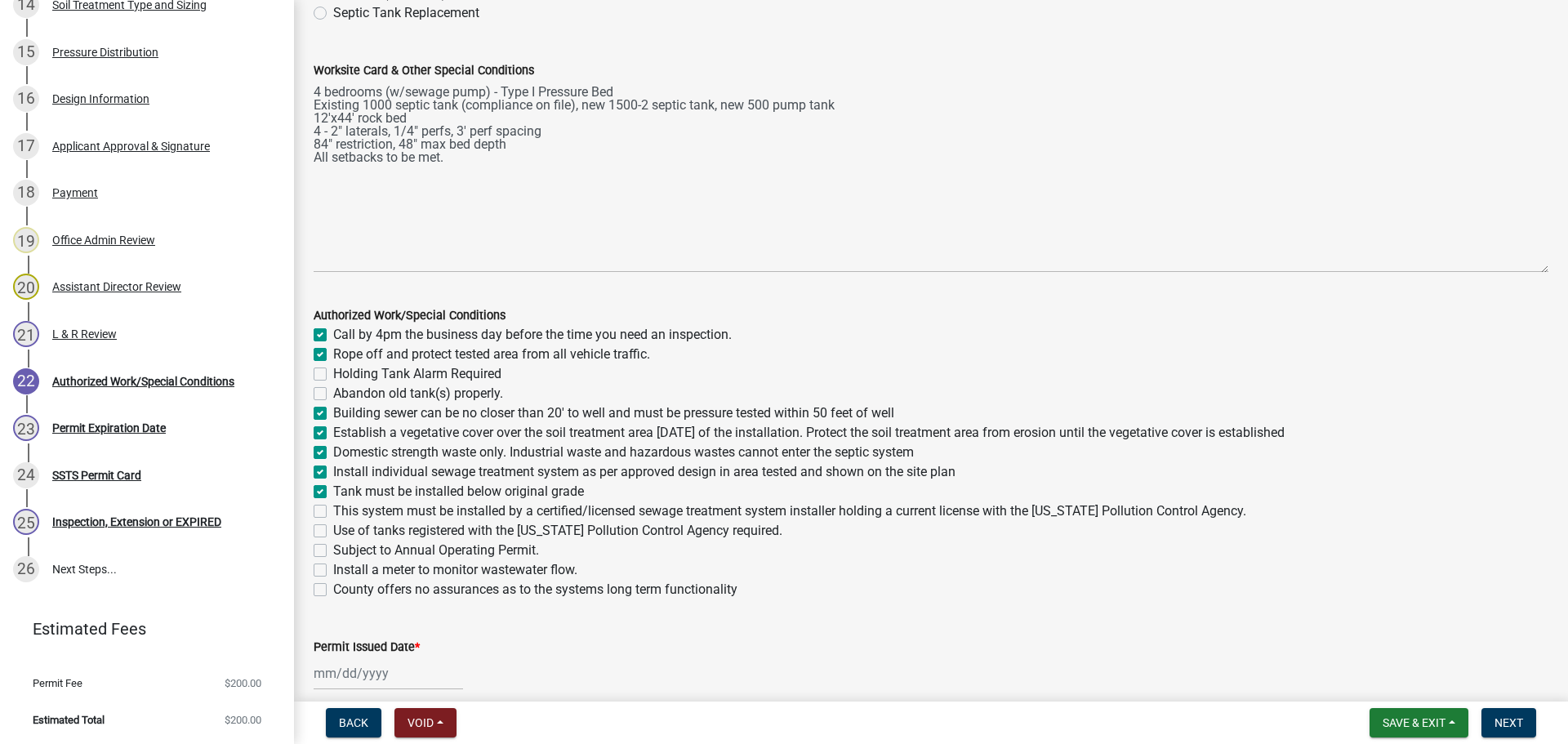
checkbox input "true"
checkbox input "false"
checkbox input "true"
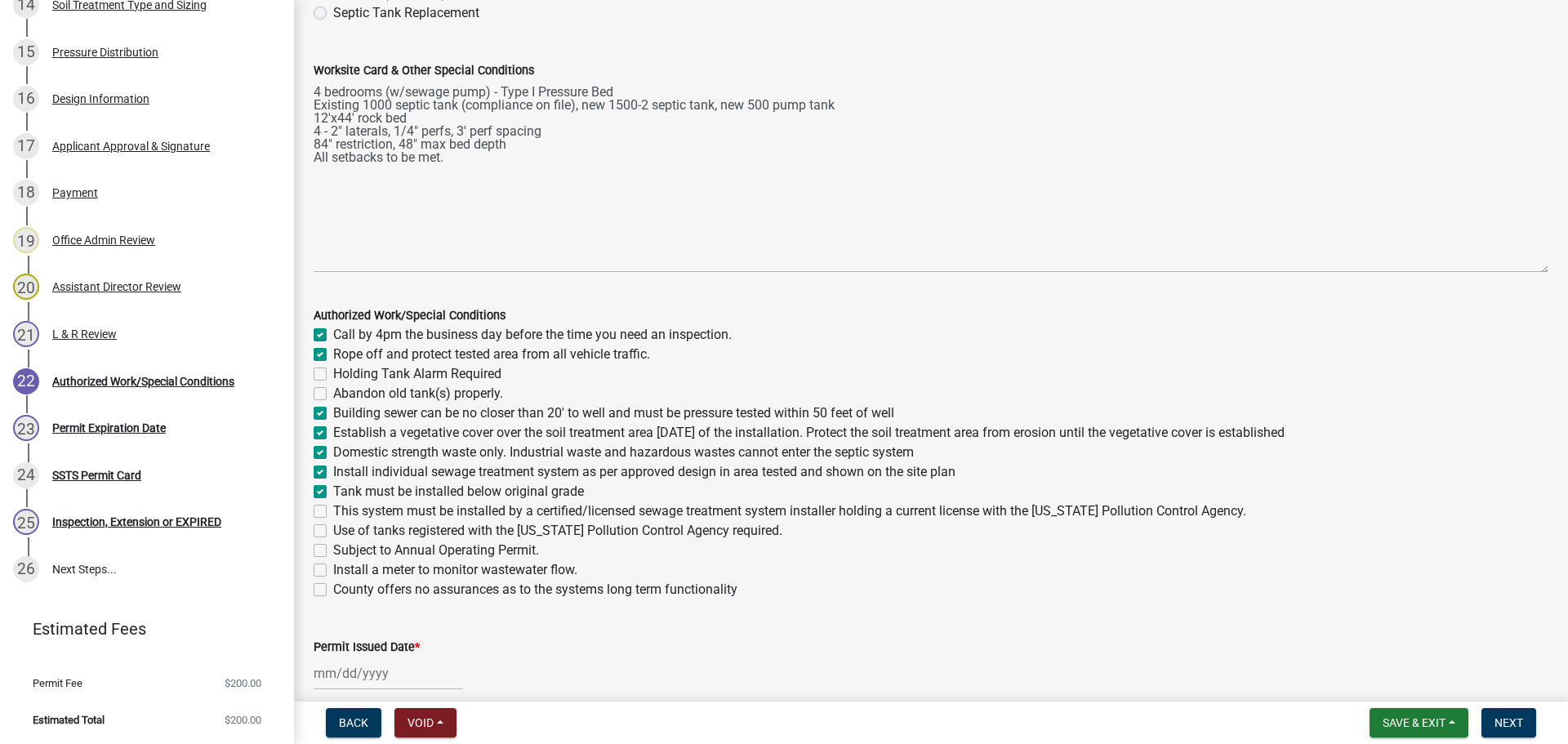
checkbox input "true"
checkbox input "false"
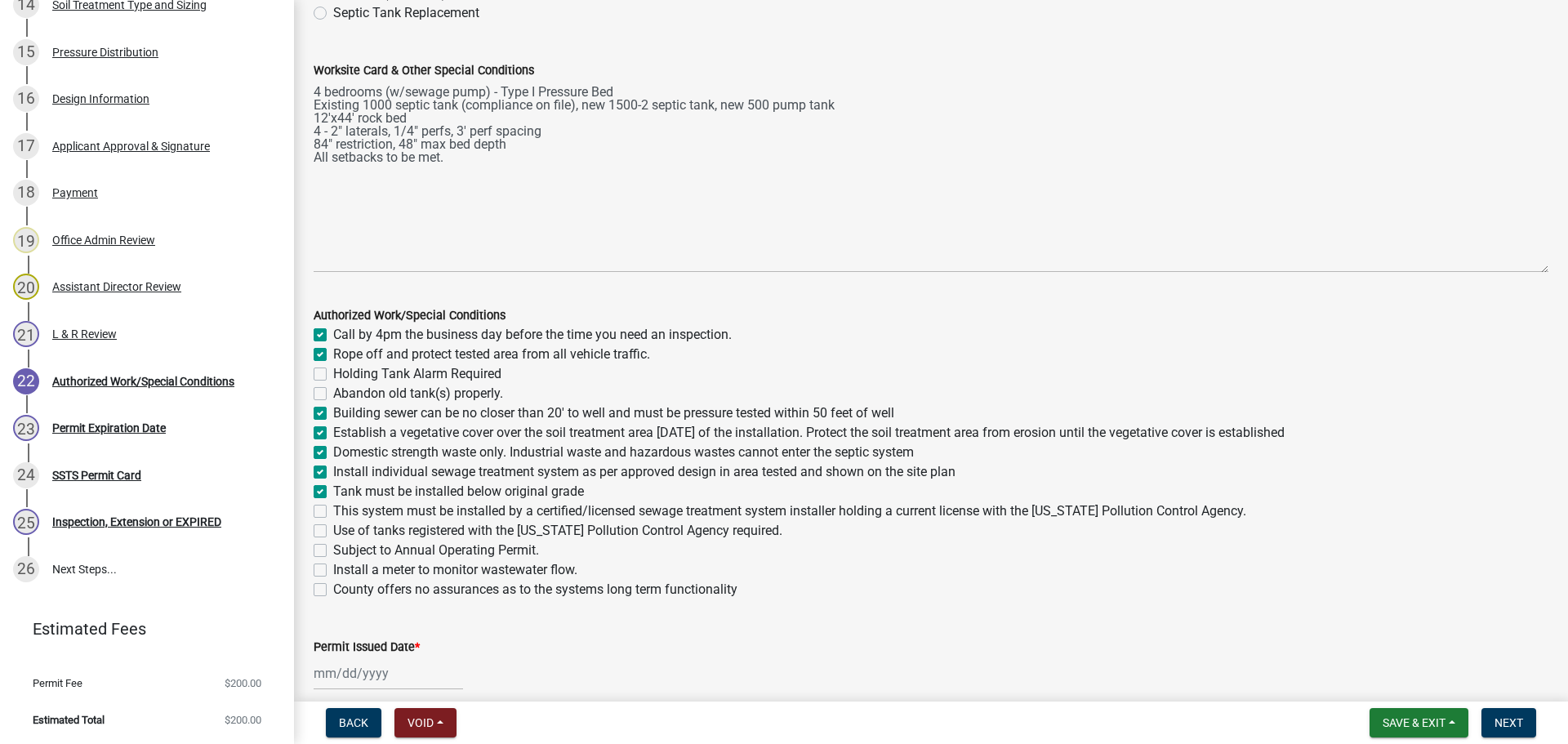
checkbox input "false"
click at [333, 513] on label "This system must be installed by a certified/licensed sewage treatment system i…" at bounding box center [790, 511] width 913 height 19
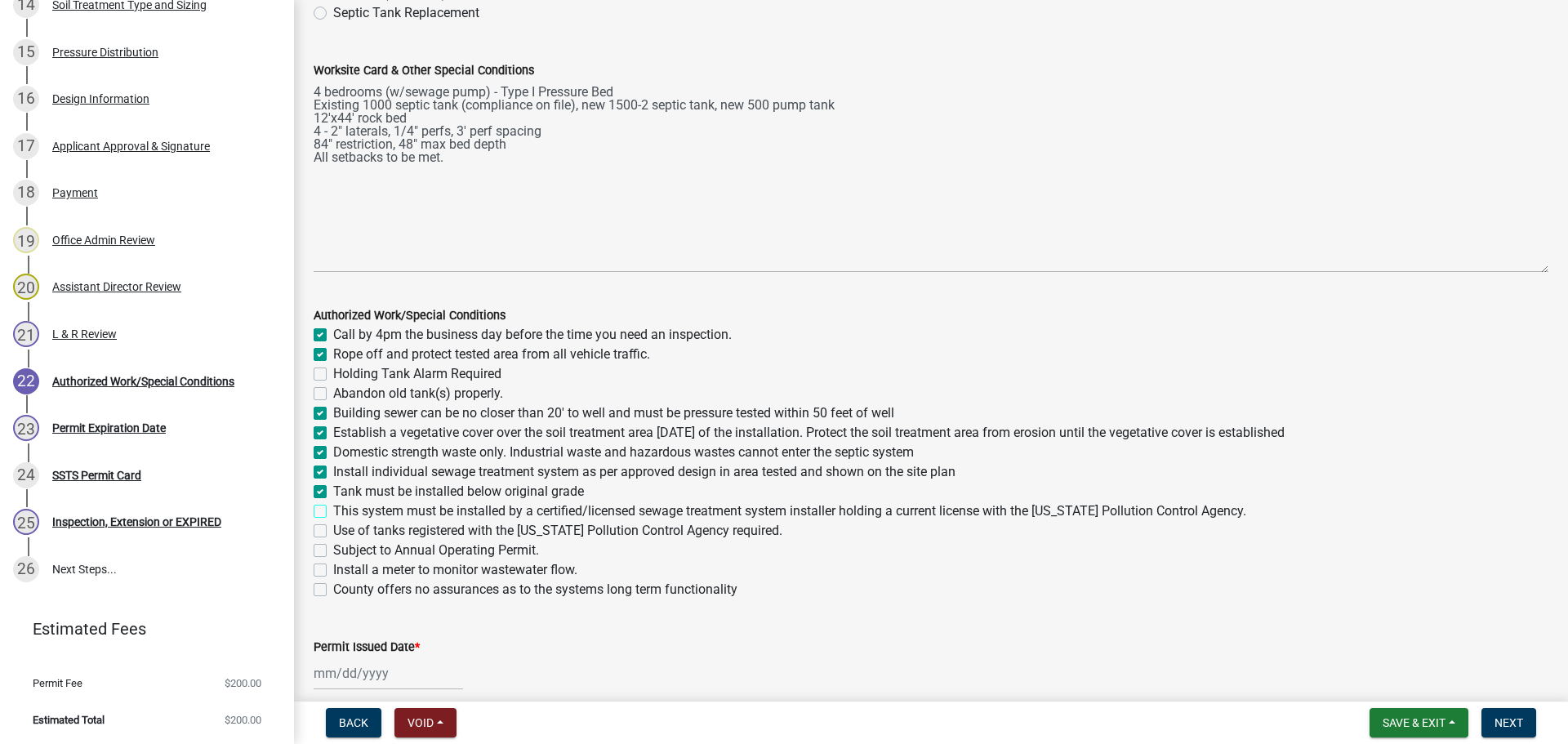
click at [333, 512] on input "This system must be installed by a certified/licensed sewage treatment system i…" at bounding box center [338, 507] width 11 height 11
checkbox input "true"
checkbox input "false"
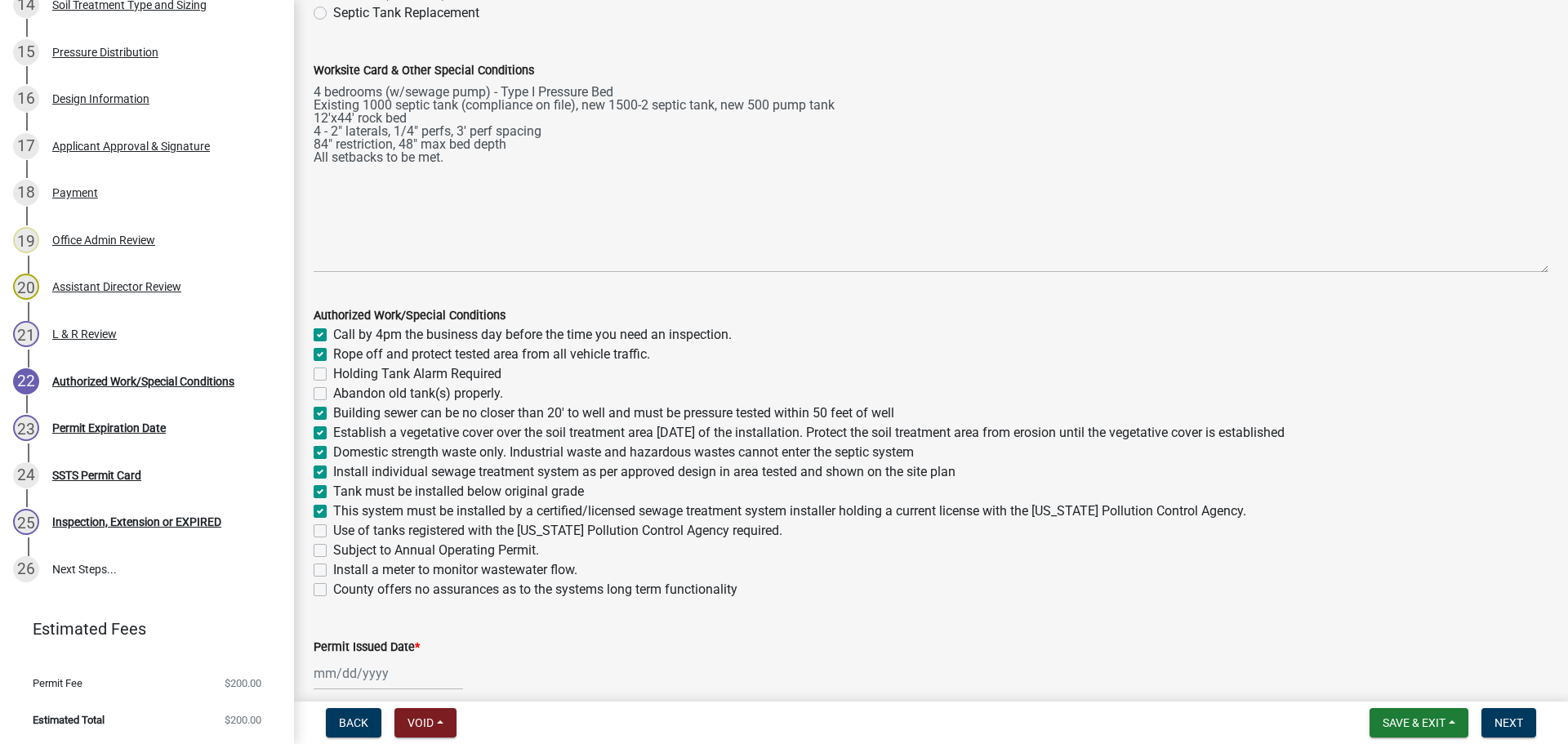
checkbox input "false"
checkbox input "true"
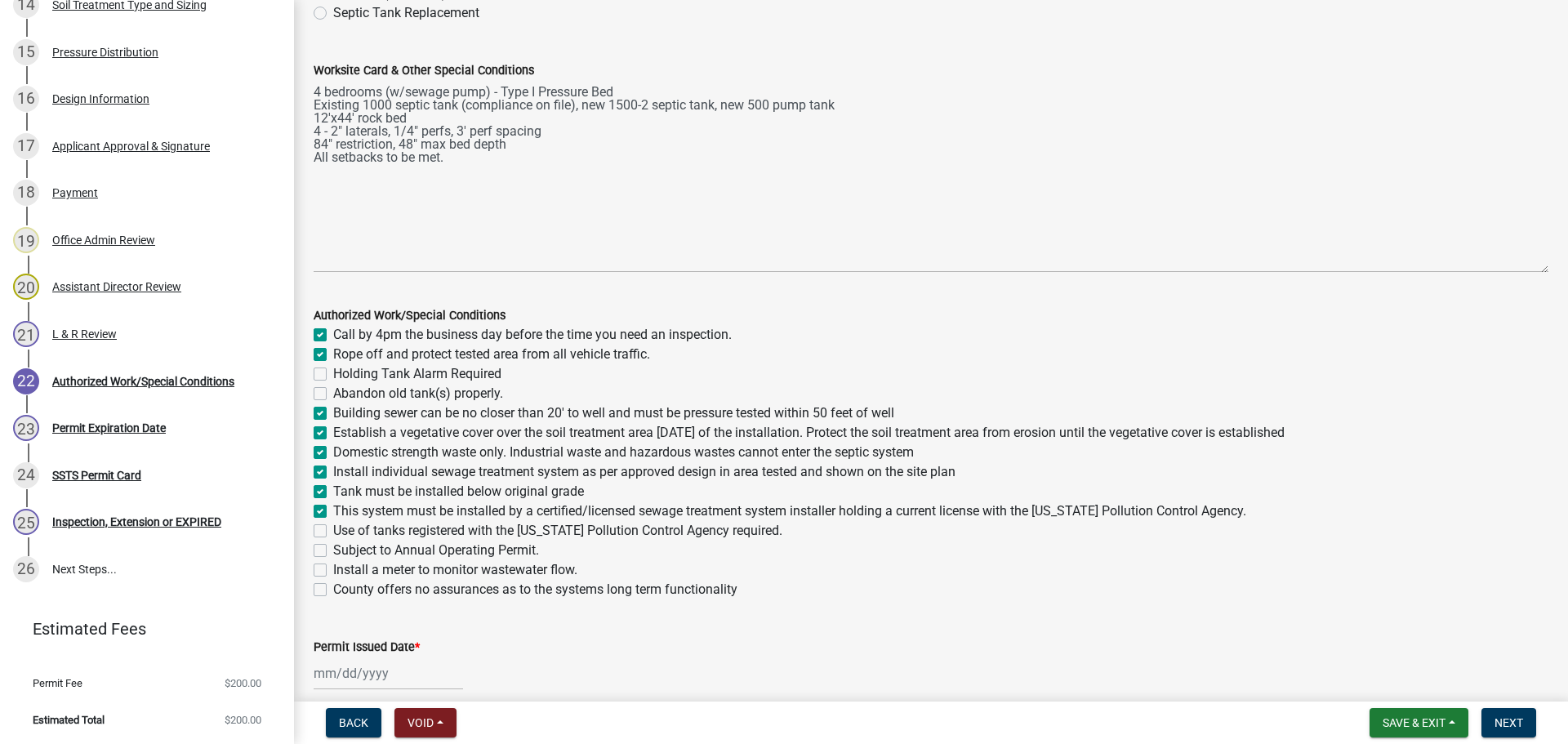
checkbox input "true"
checkbox input "false"
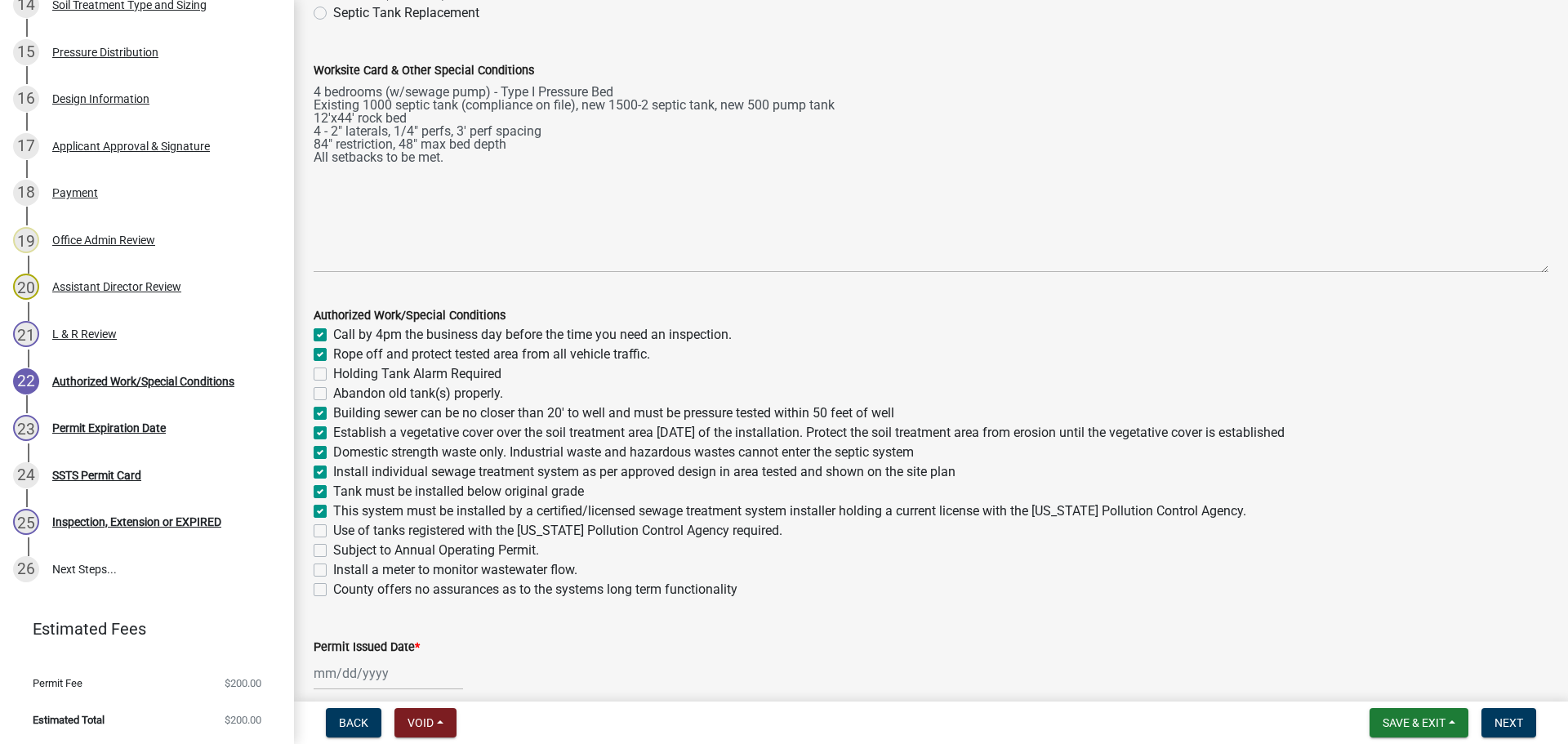
checkbox input "false"
click at [333, 533] on label "Use of tanks registered with the Minnesota Pollution Control Agency required." at bounding box center [557, 530] width 449 height 19
click at [333, 531] on input "Use of tanks registered with the Minnesota Pollution Control Agency required." at bounding box center [338, 526] width 11 height 11
checkbox input "true"
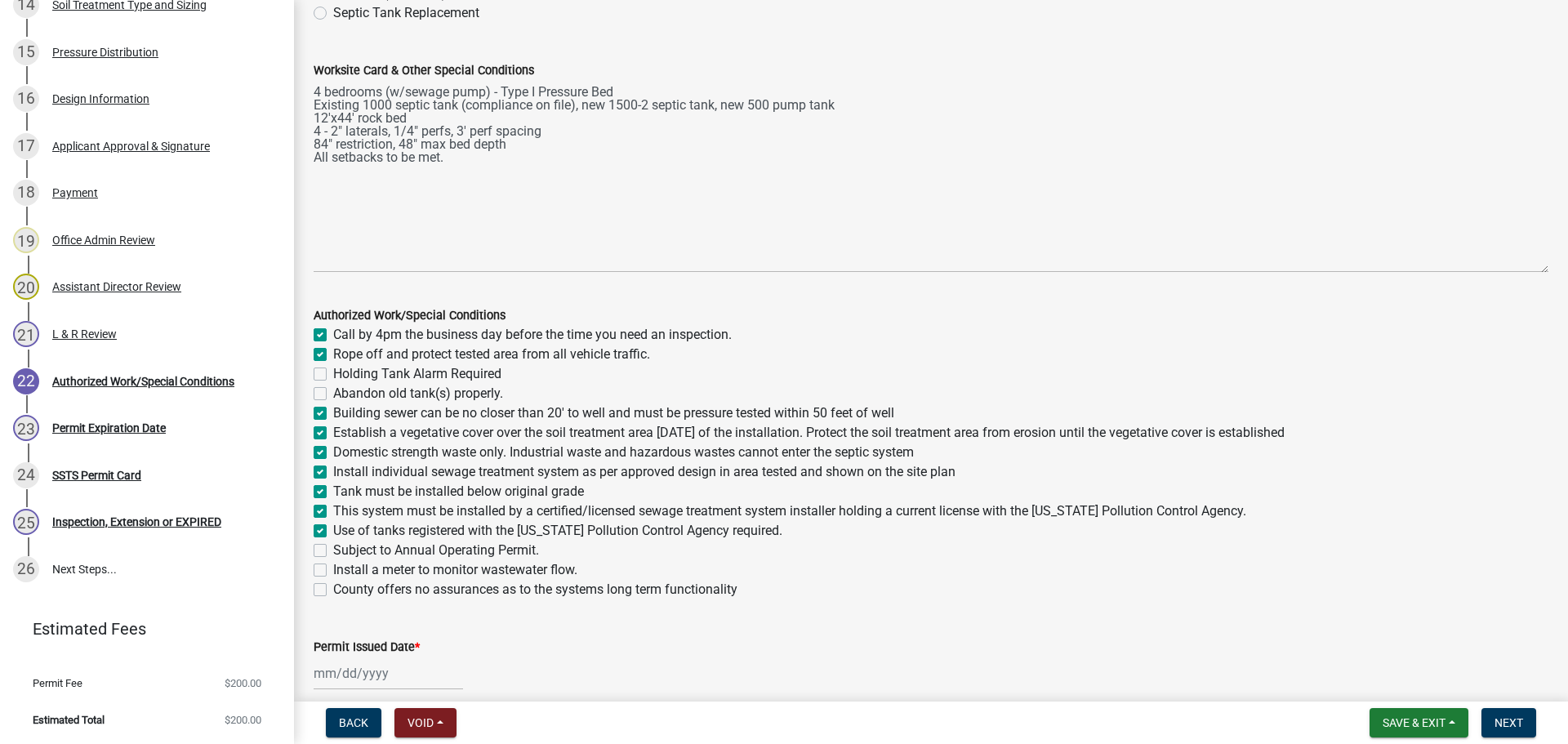
checkbox input "true"
checkbox input "false"
checkbox input "true"
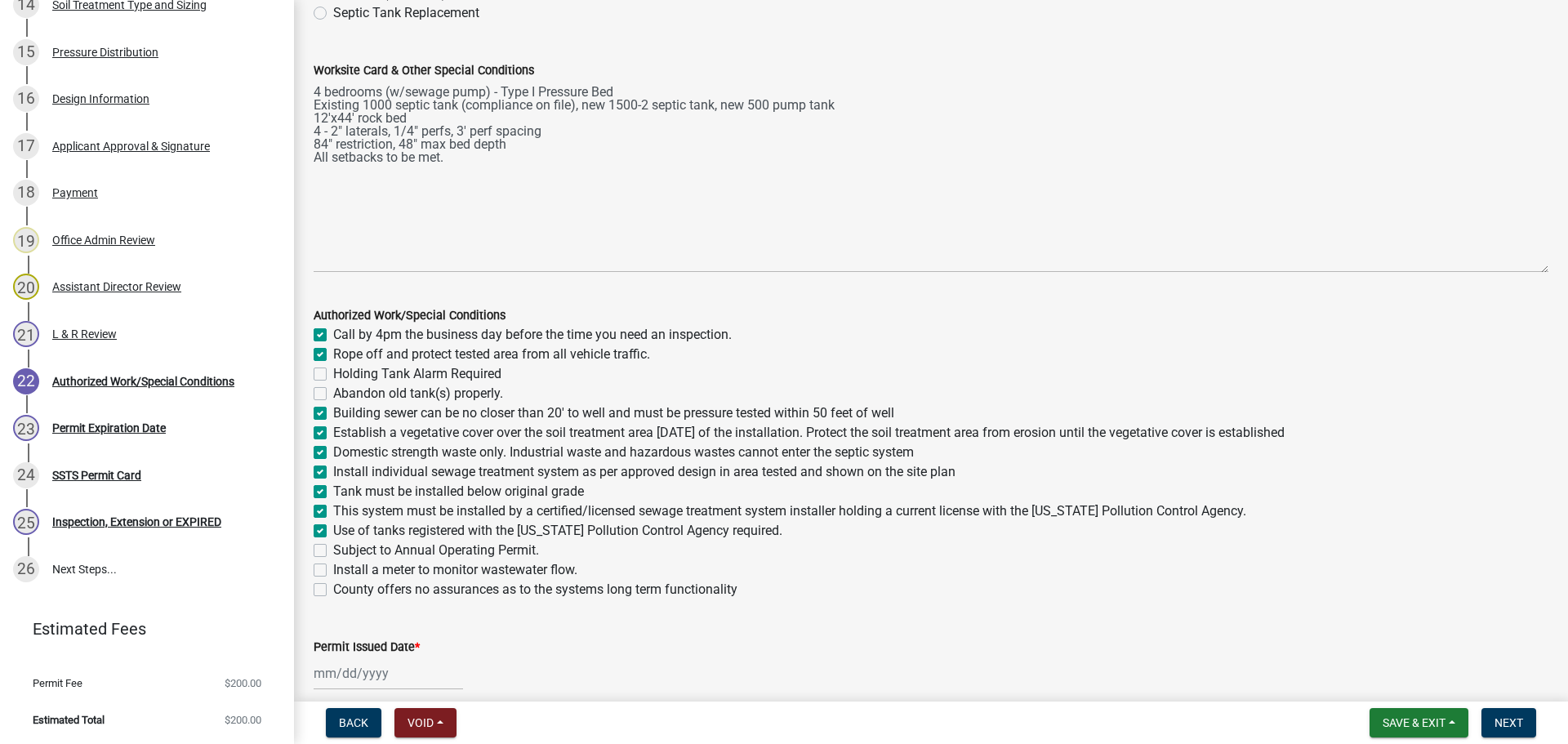
checkbox input "true"
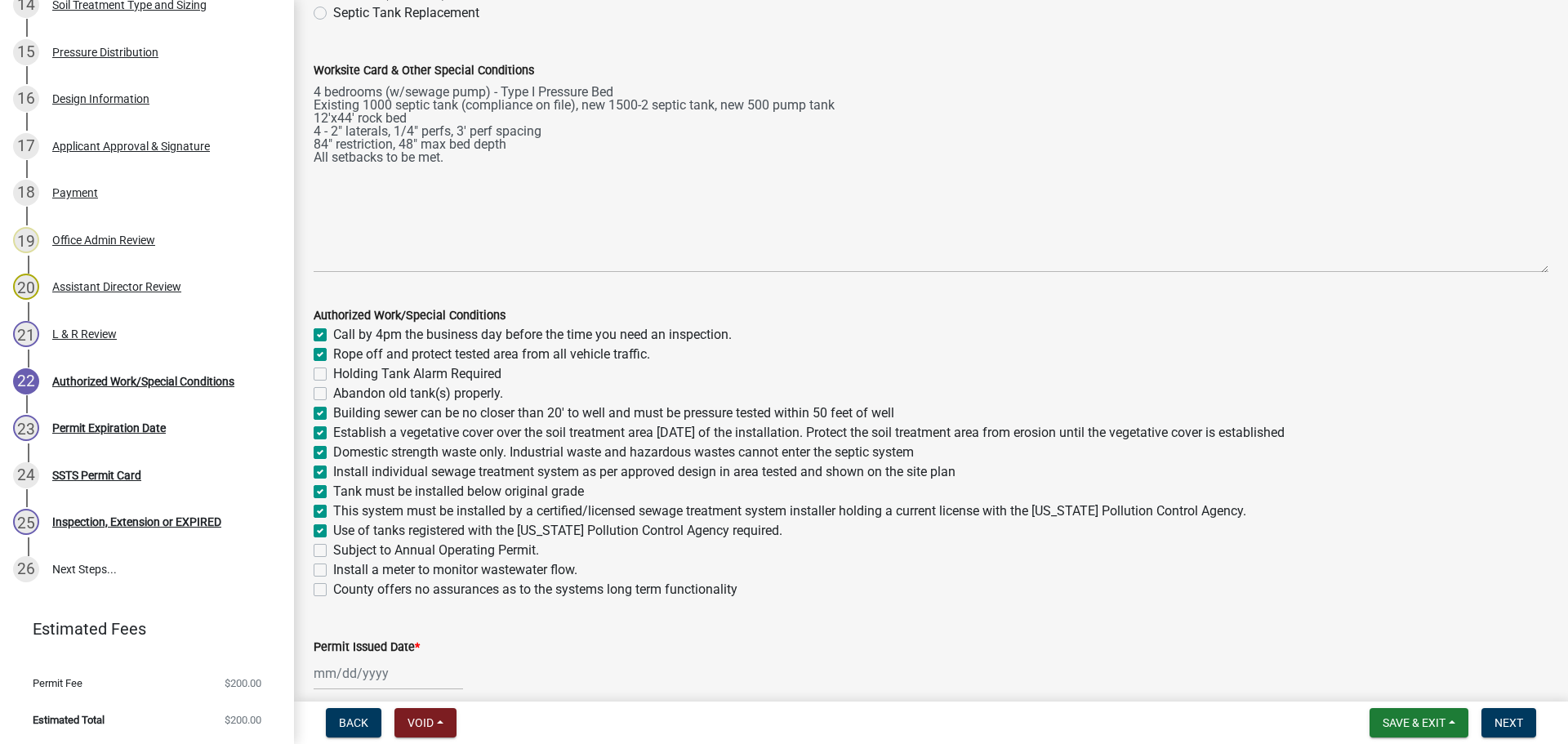
checkbox input "false"
click at [333, 573] on label "Install a meter to monitor wastewater flow." at bounding box center [455, 570] width 244 height 19
click at [333, 571] on input "Install a meter to monitor wastewater flow." at bounding box center [338, 565] width 11 height 11
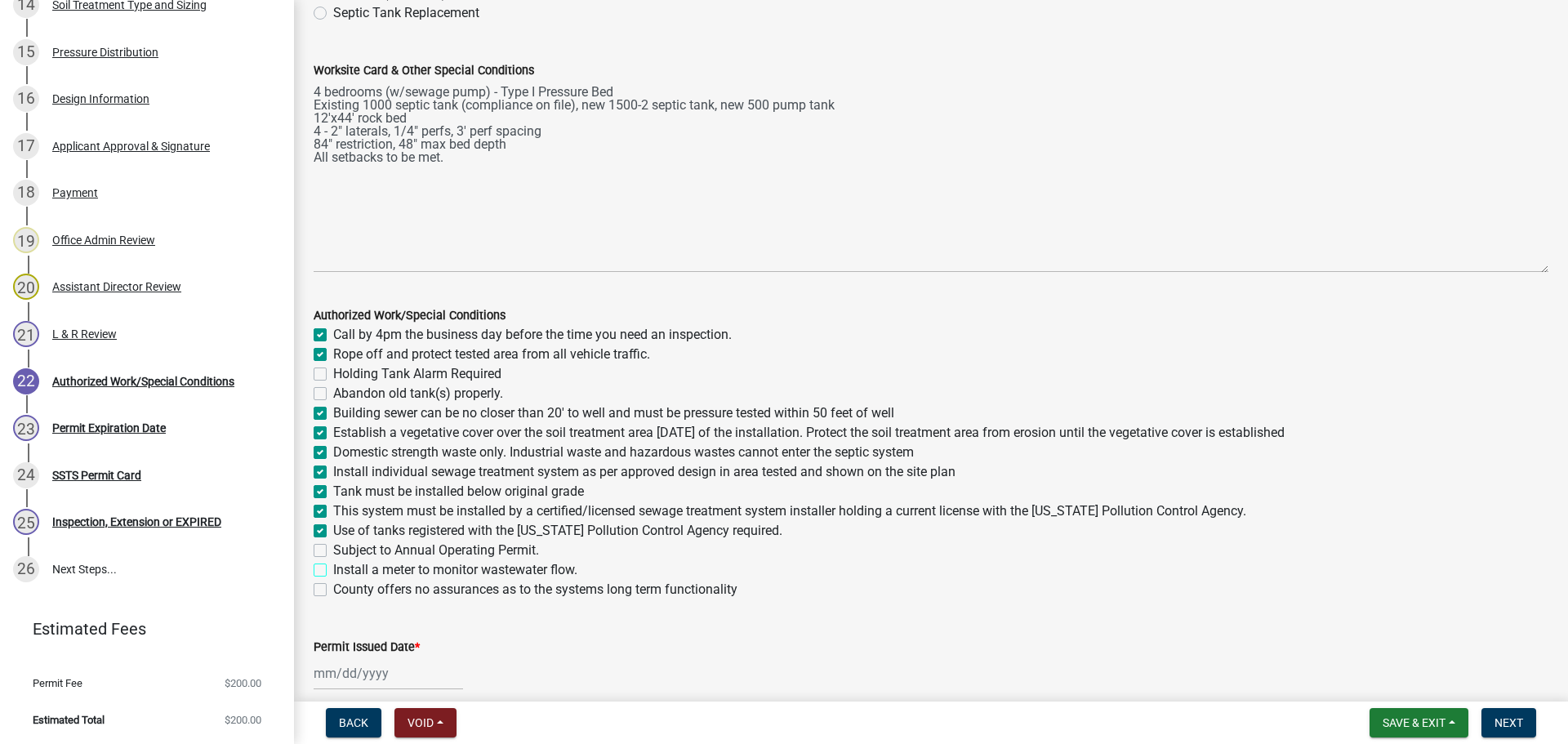
checkbox input "true"
checkbox input "false"
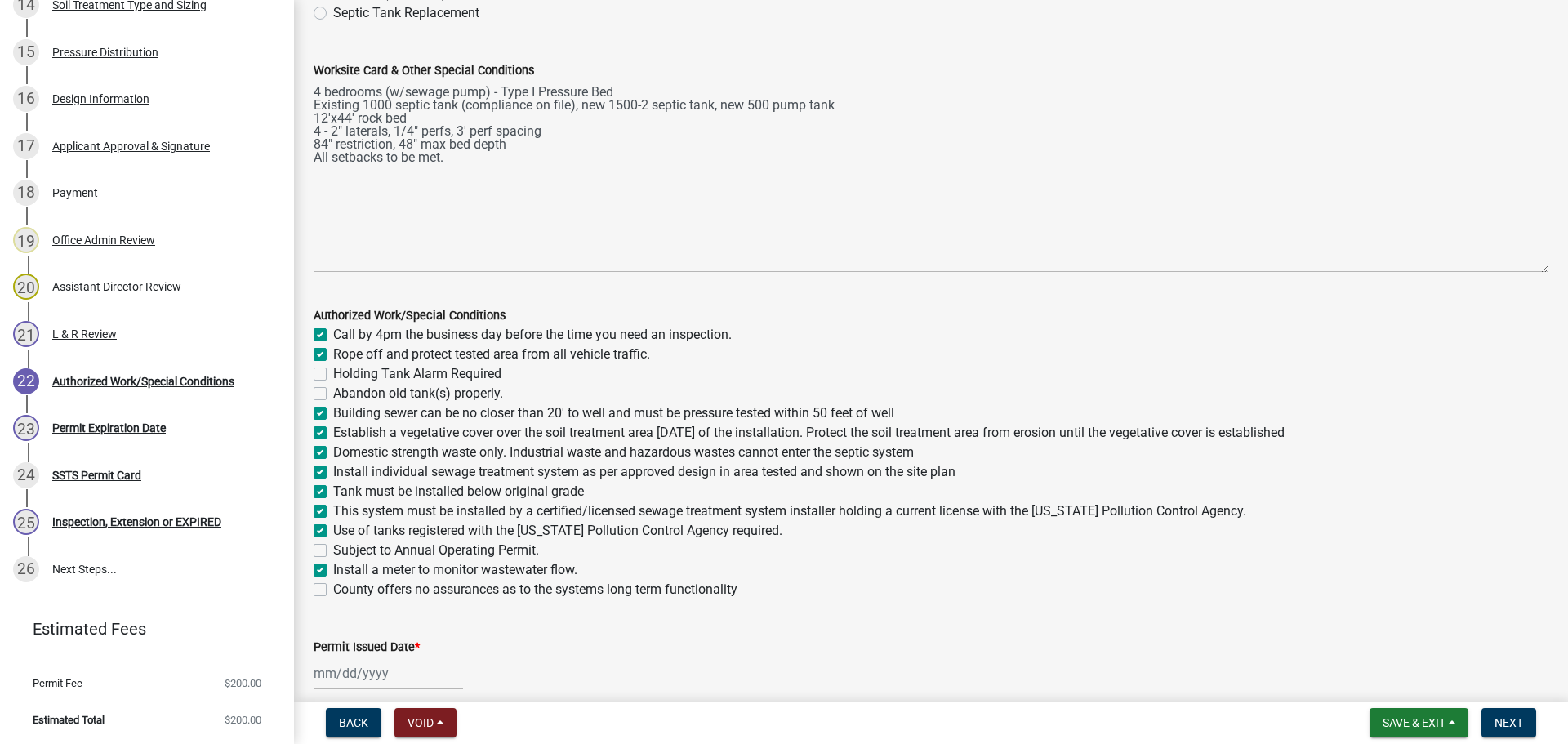
checkbox input "true"
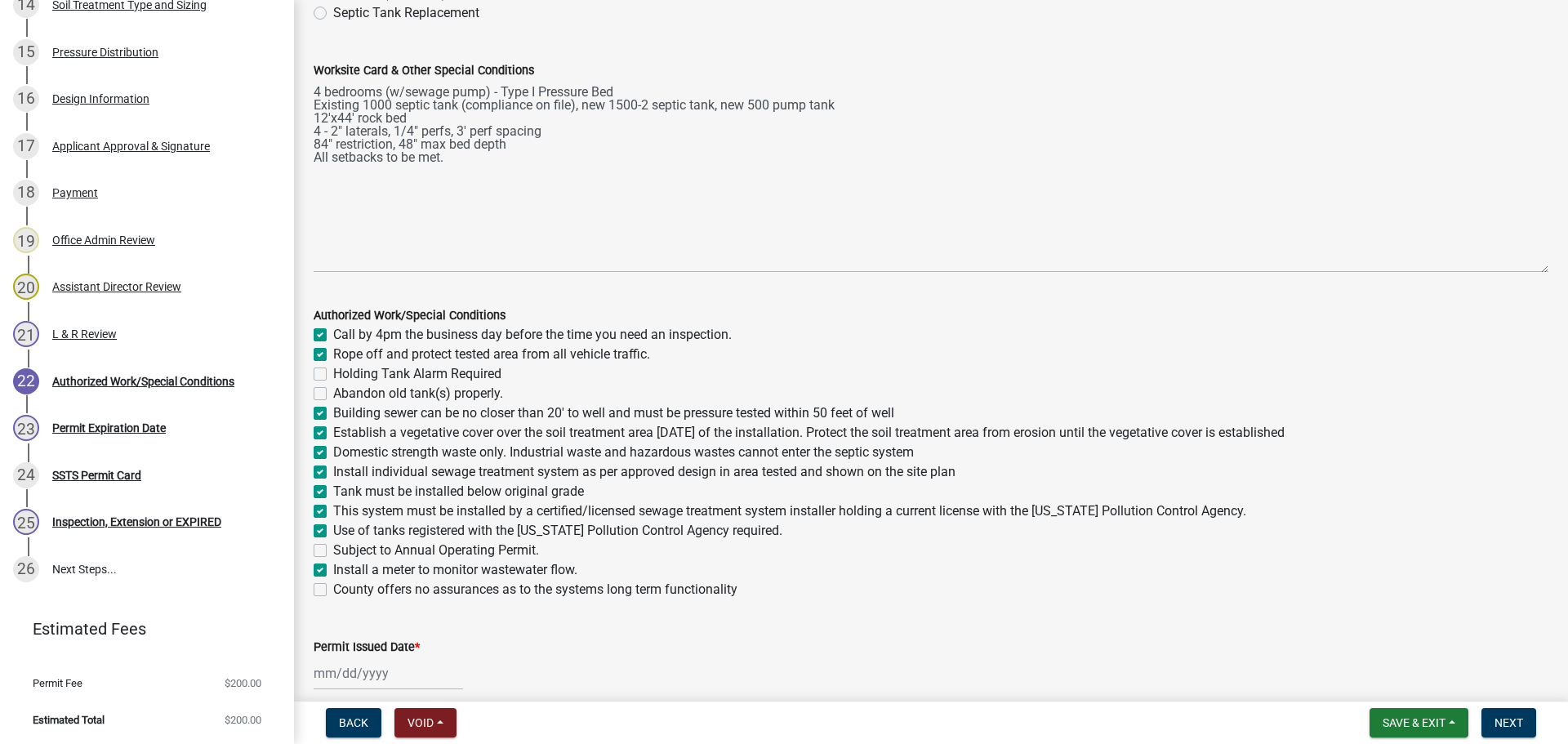
checkbox input "true"
checkbox input "false"
checkbox input "true"
checkbox input "false"
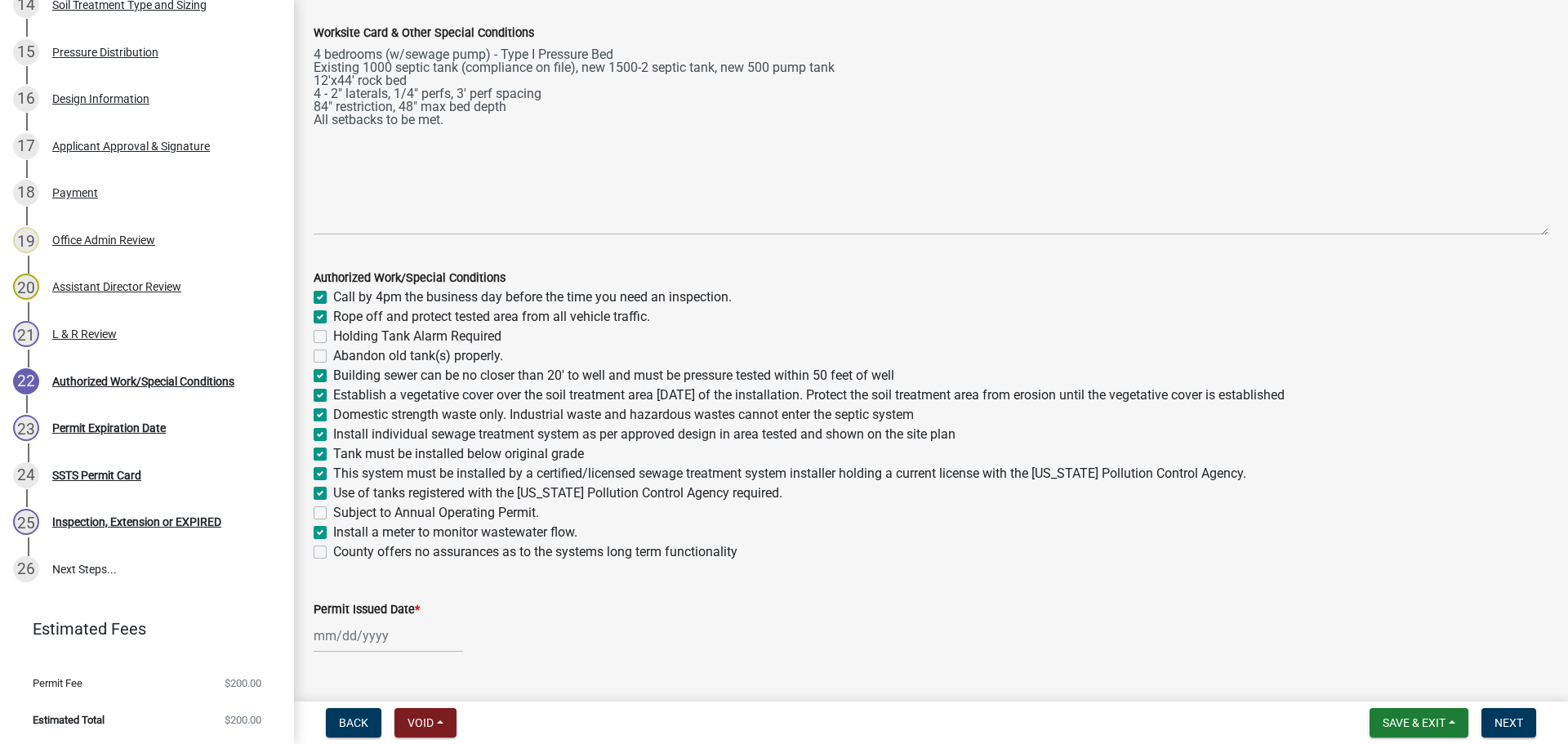
scroll to position [319, 0]
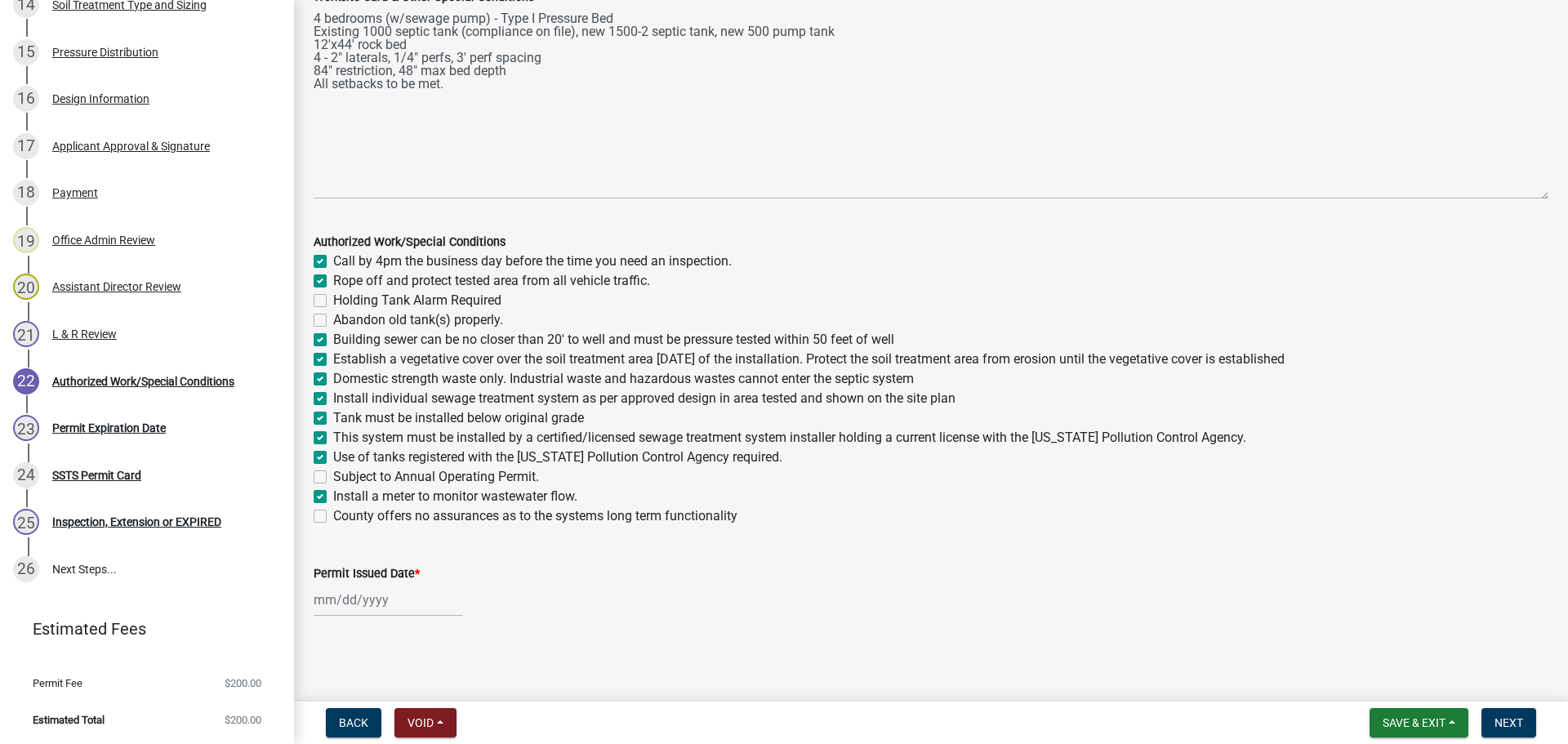
select select "9"
select select "2025"
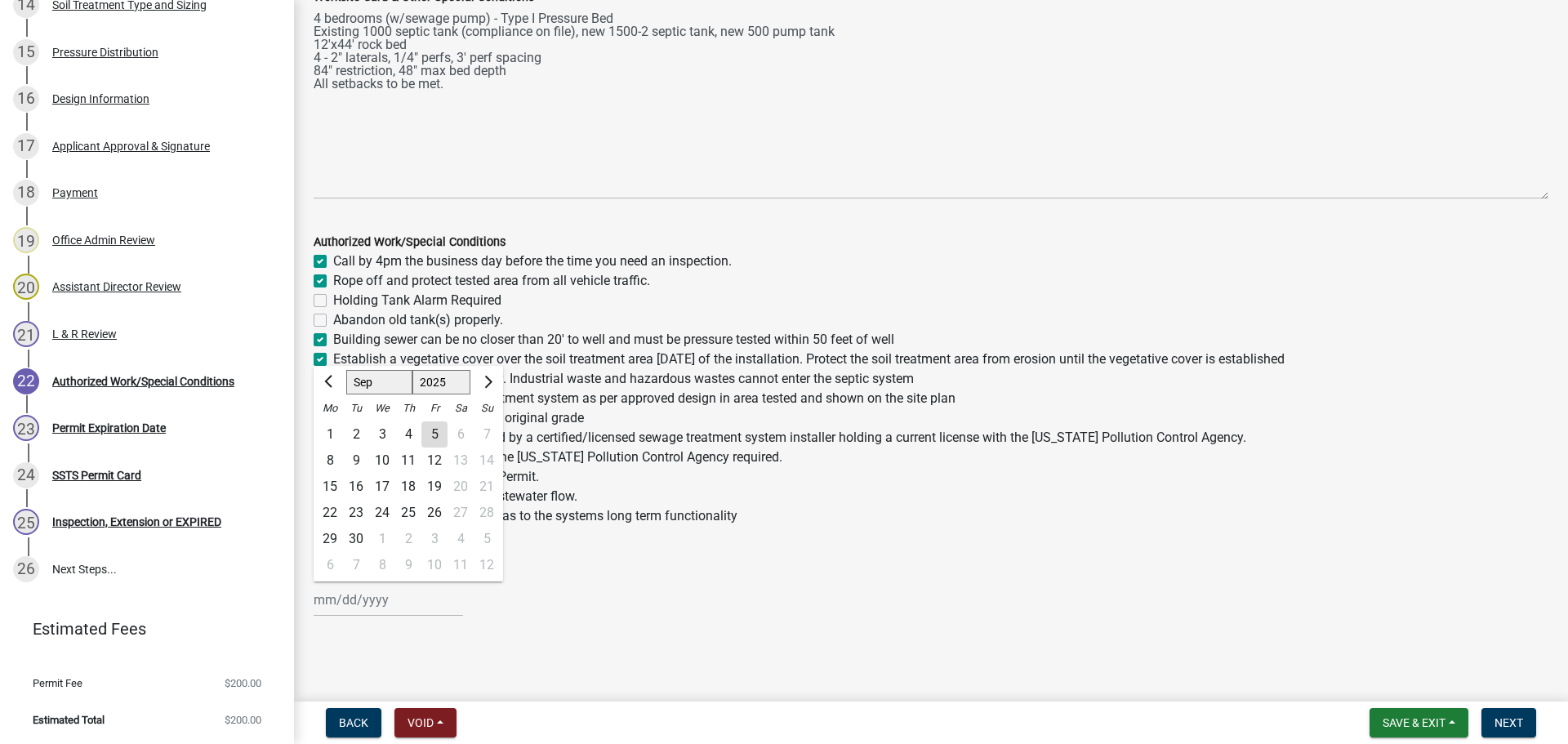
drag, startPoint x: 420, startPoint y: 596, endPoint x: 421, endPoint y: 608, distance: 12.0
click at [420, 596] on div "Jan Feb Mar Apr May Jun Jul Aug Sep Oct Nov Dec 1525 1526 1527 1528 1529 1530 1…" at bounding box center [389, 599] width 149 height 34
click at [438, 437] on div "5" at bounding box center [434, 434] width 26 height 26
type input "09/05/2025"
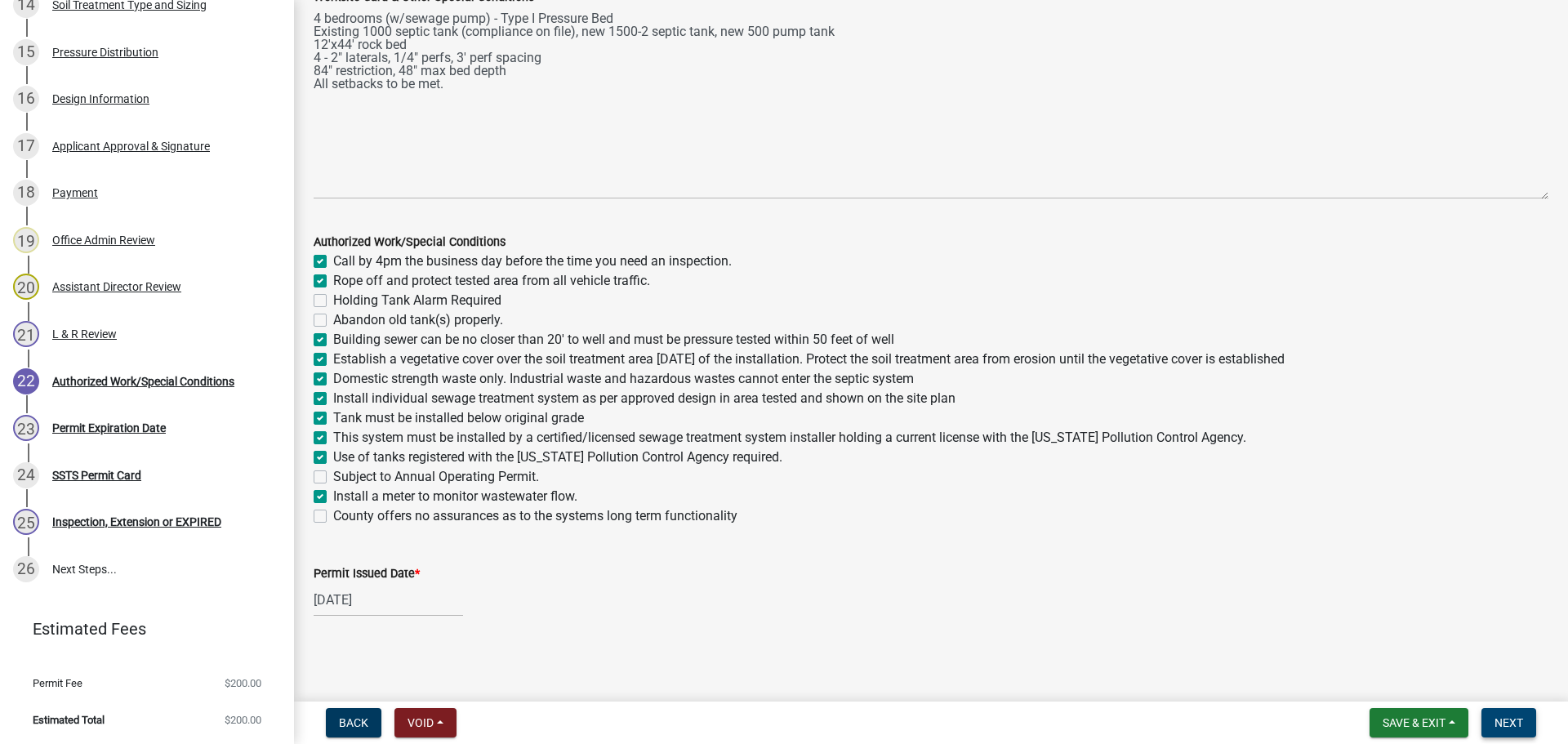
click at [1517, 718] on span "Next" at bounding box center [1509, 723] width 29 height 13
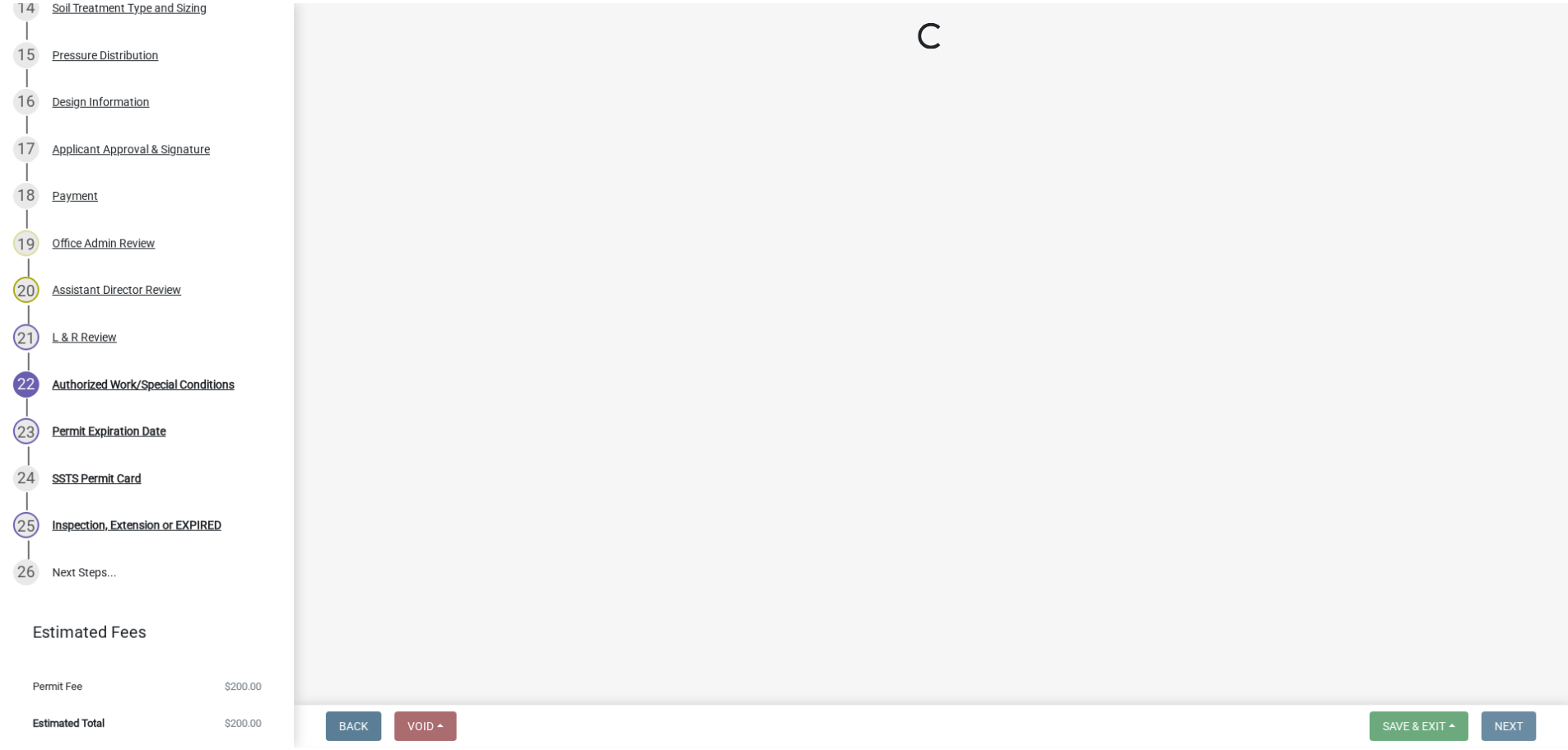
scroll to position [0, 0]
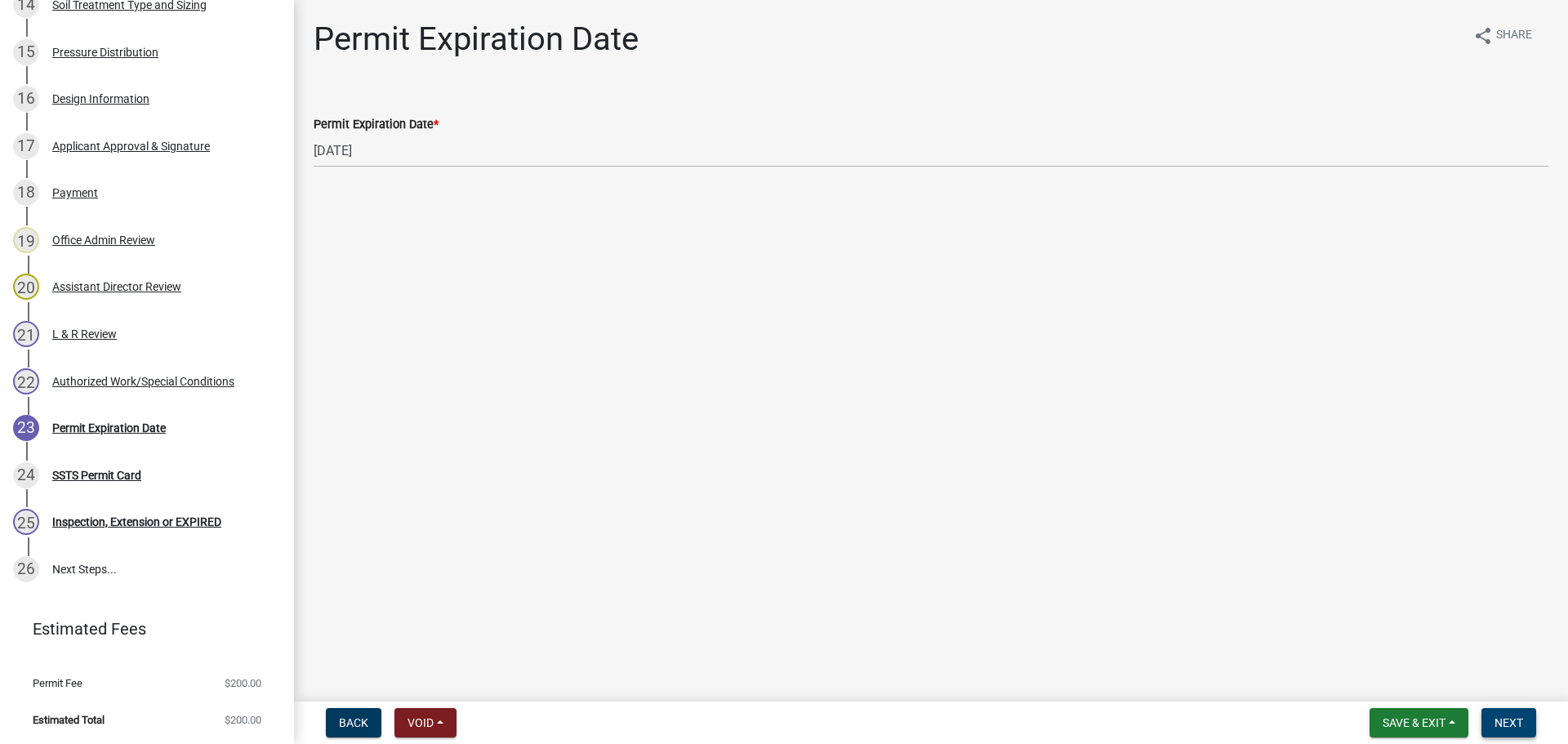
click at [1510, 716] on span "Next" at bounding box center [1509, 723] width 29 height 13
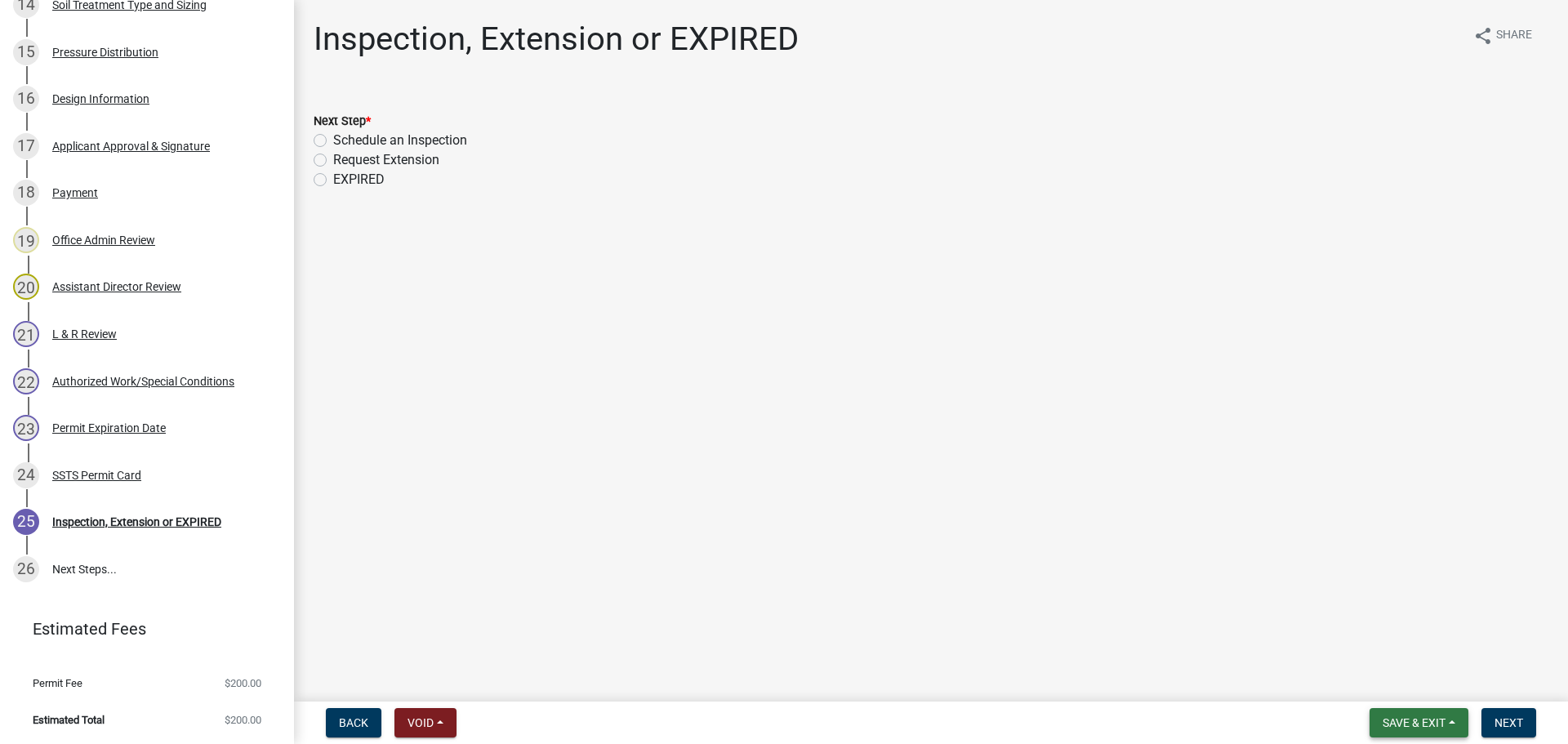
click at [1445, 731] on button "Save & Exit" at bounding box center [1419, 723] width 99 height 30
click at [1394, 671] on button "Save & Exit" at bounding box center [1403, 680] width 131 height 39
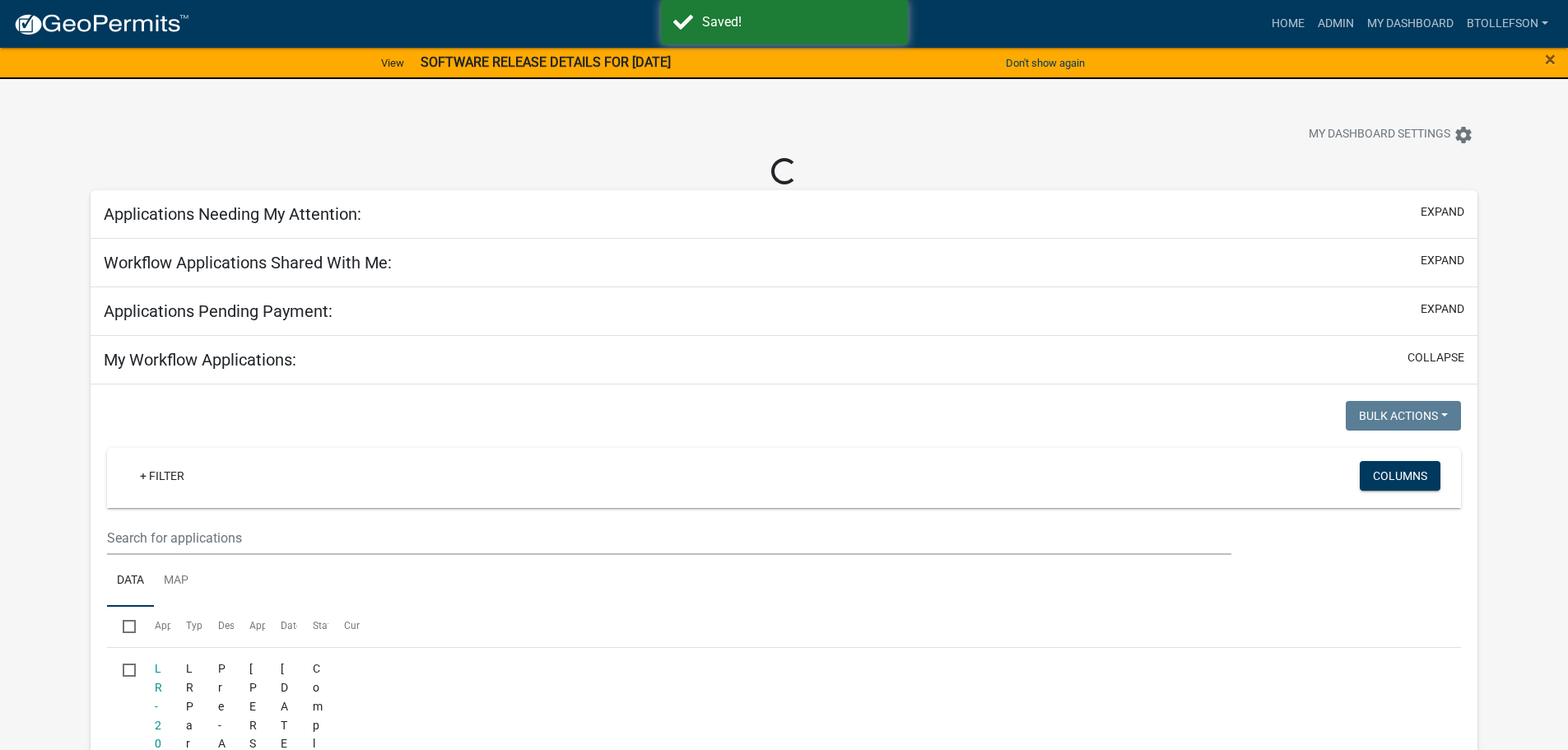
select select "3: 100"
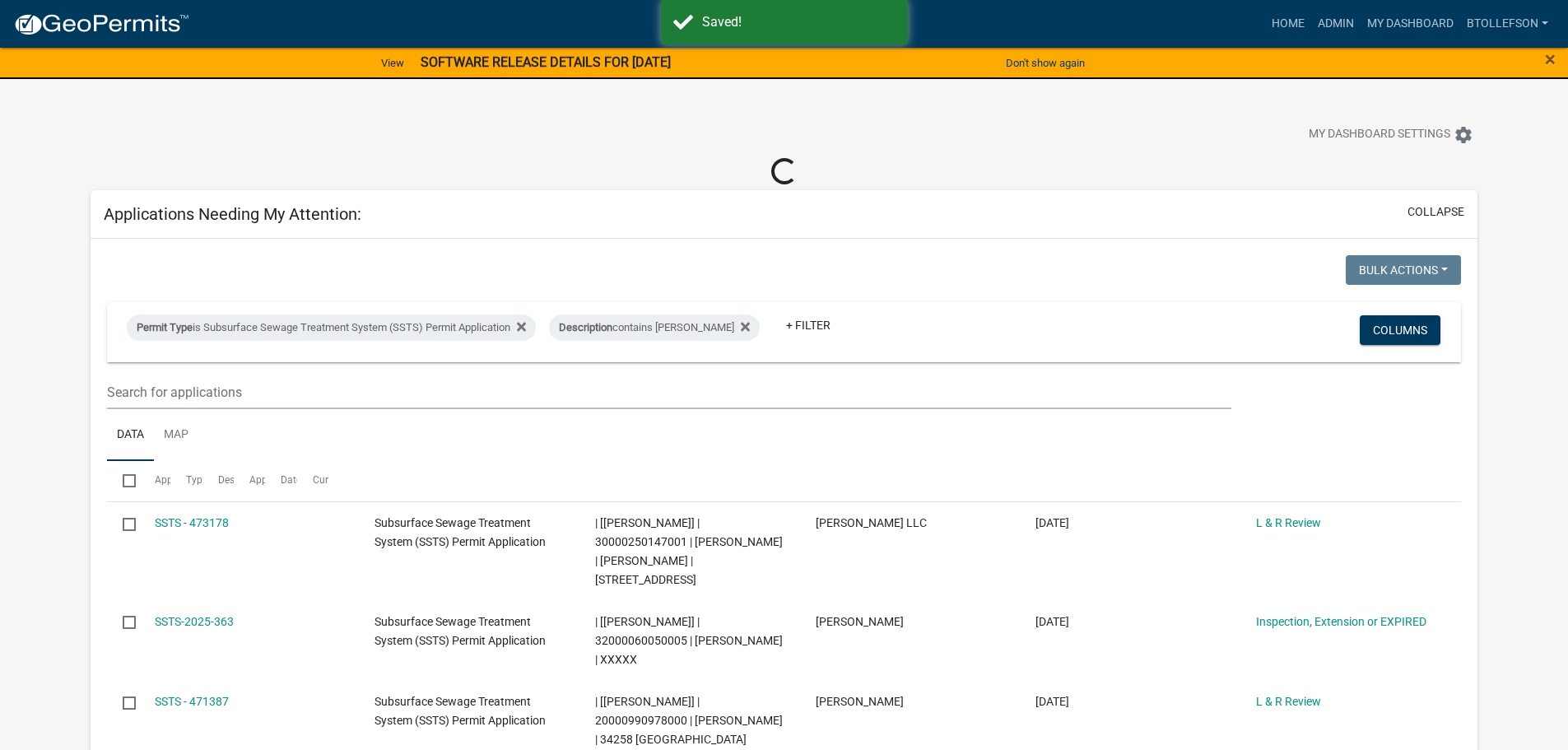
select select "3: 100"
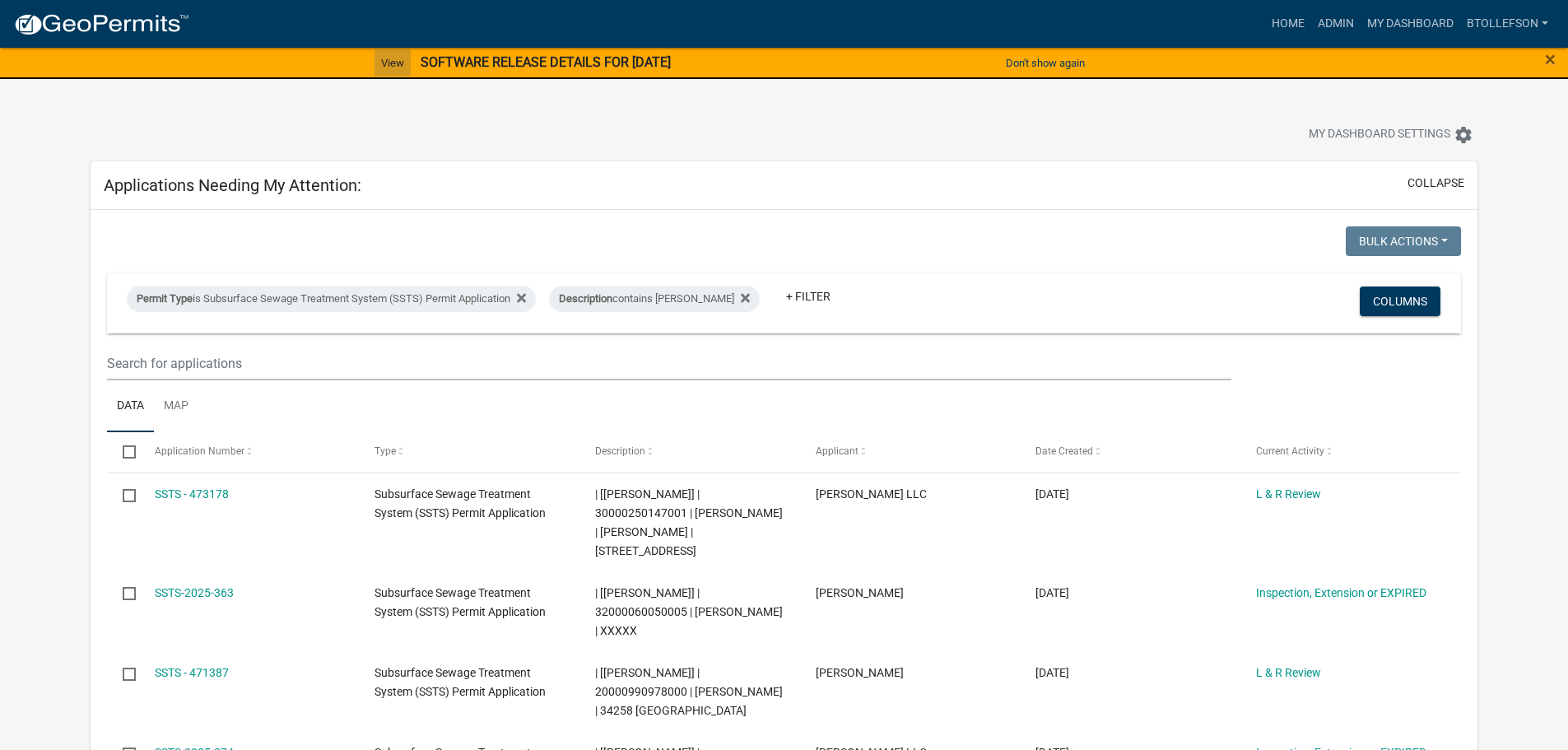
click at [374, 57] on link "View" at bounding box center [393, 63] width 37 height 27
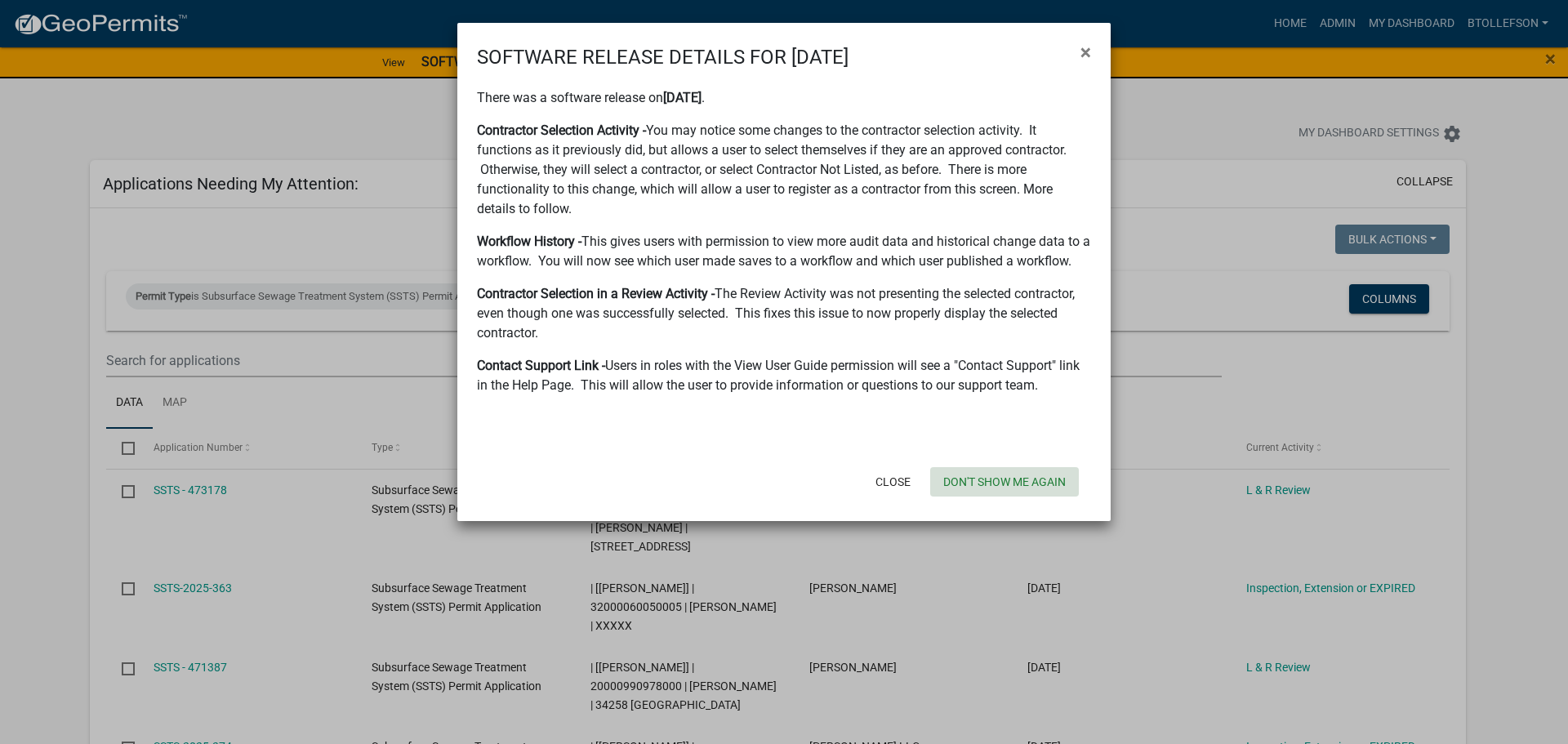
click at [1057, 476] on button "Don't show me again" at bounding box center [1004, 482] width 148 height 30
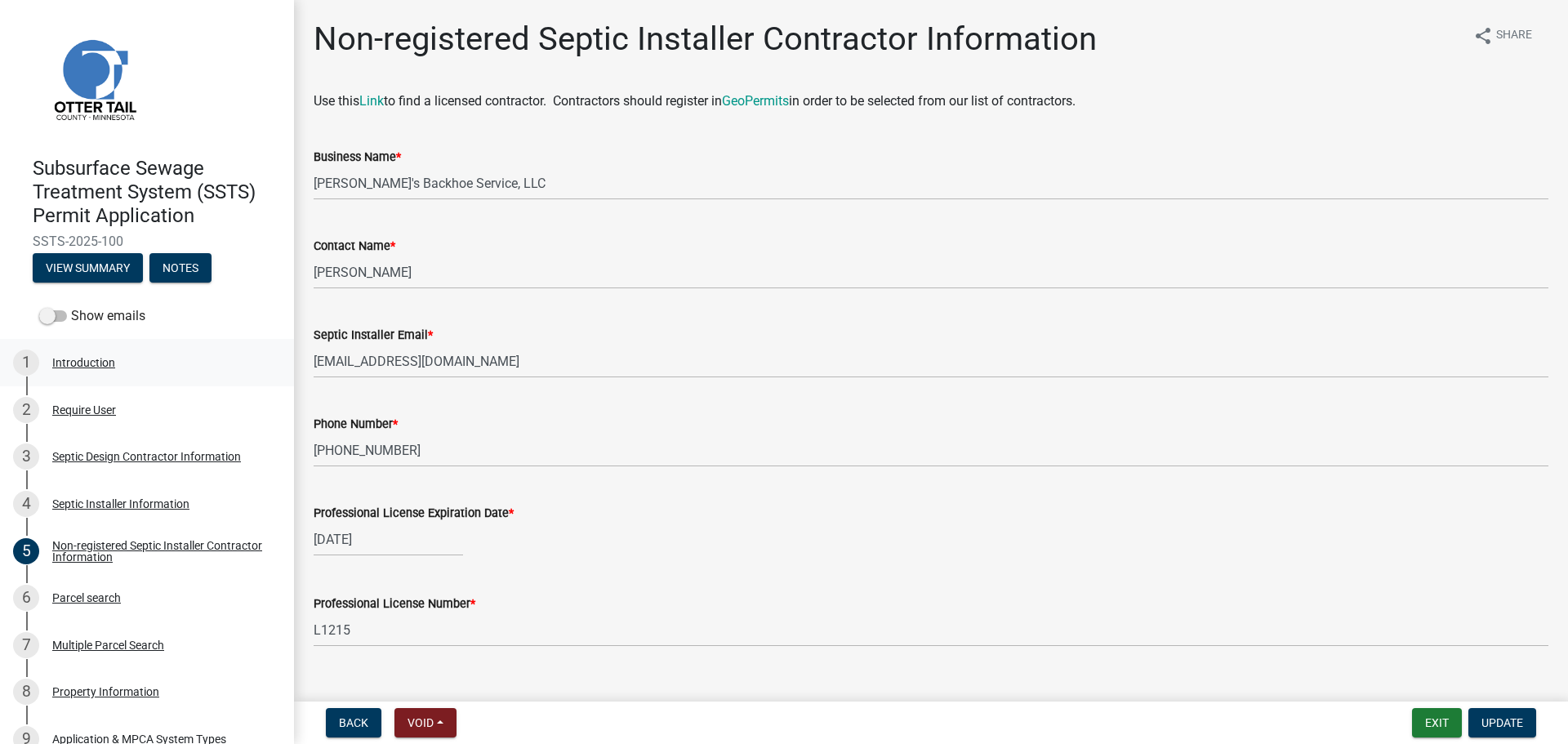
scroll to position [351, 0]
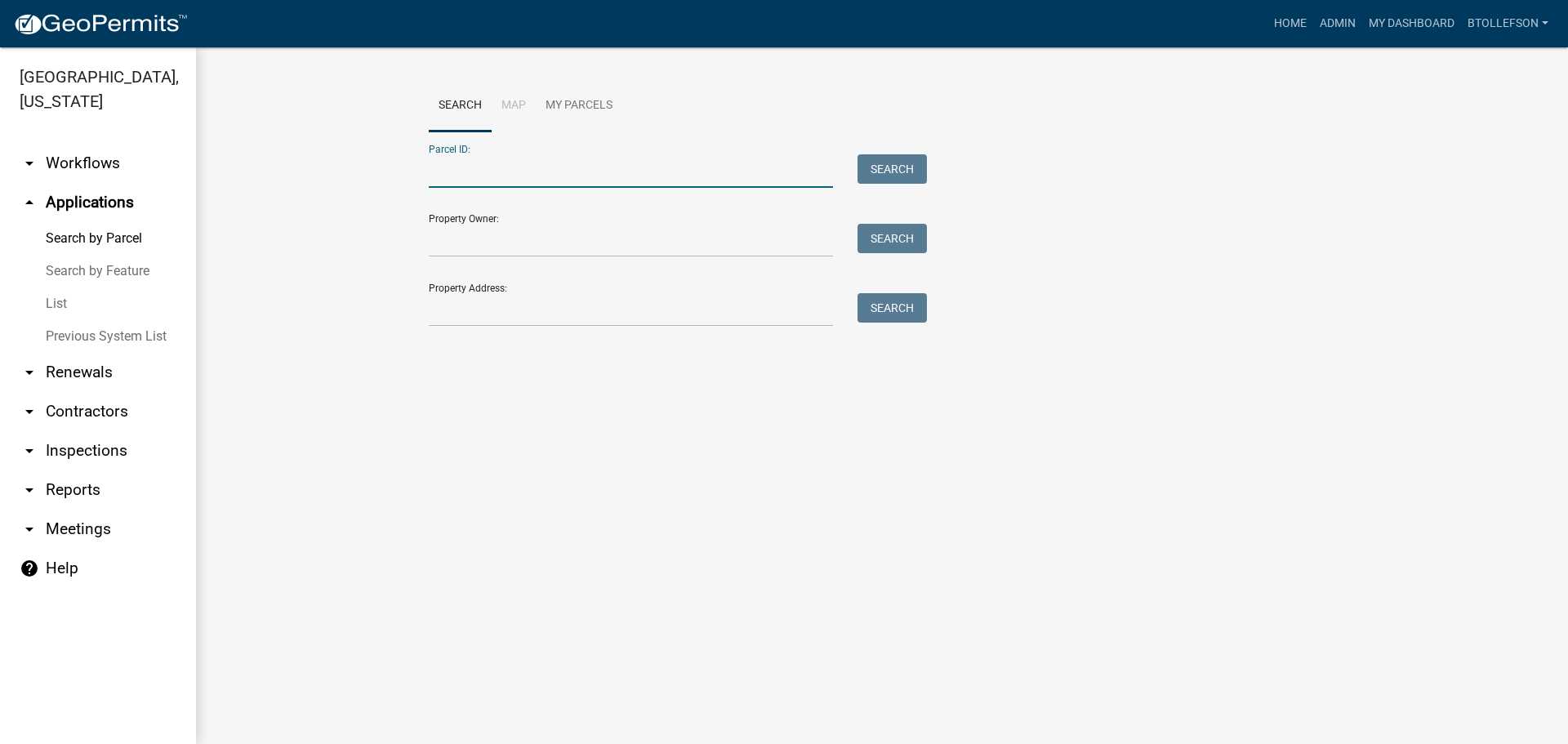
click at [477, 169] on input "Parcel ID:" at bounding box center [631, 170] width 404 height 34
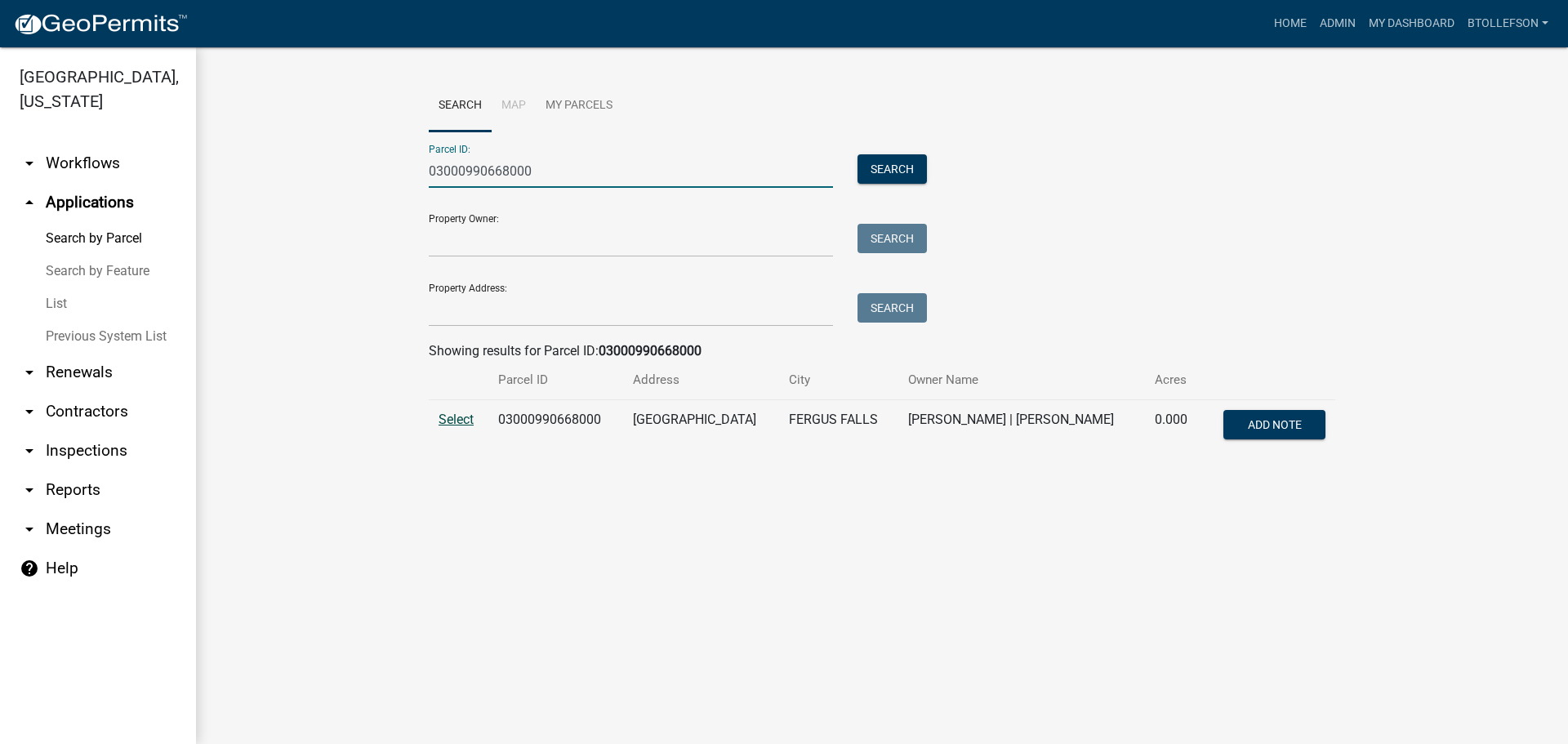
type input "03000990668000"
click at [464, 424] on span "Select" at bounding box center [456, 419] width 35 height 15
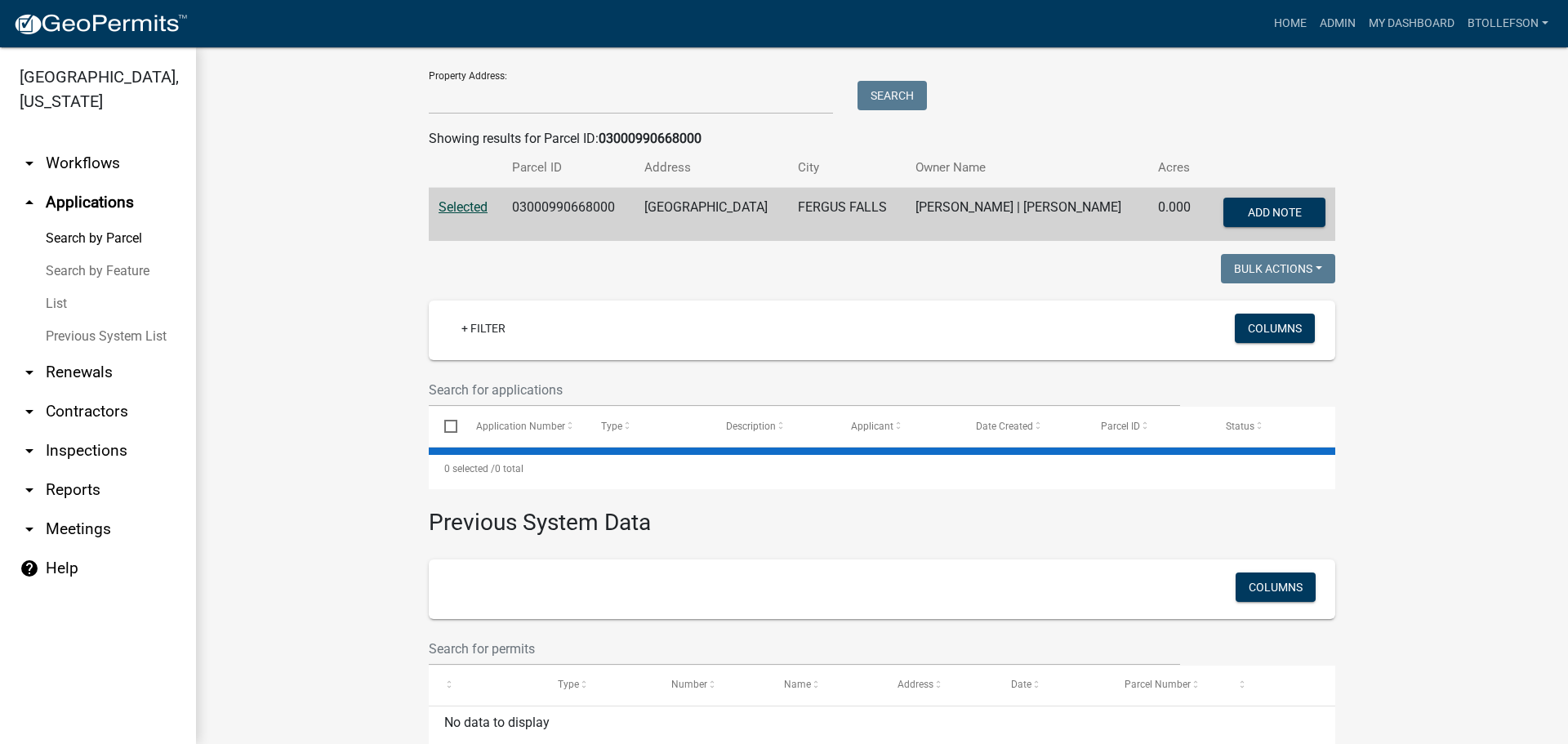
scroll to position [295, 0]
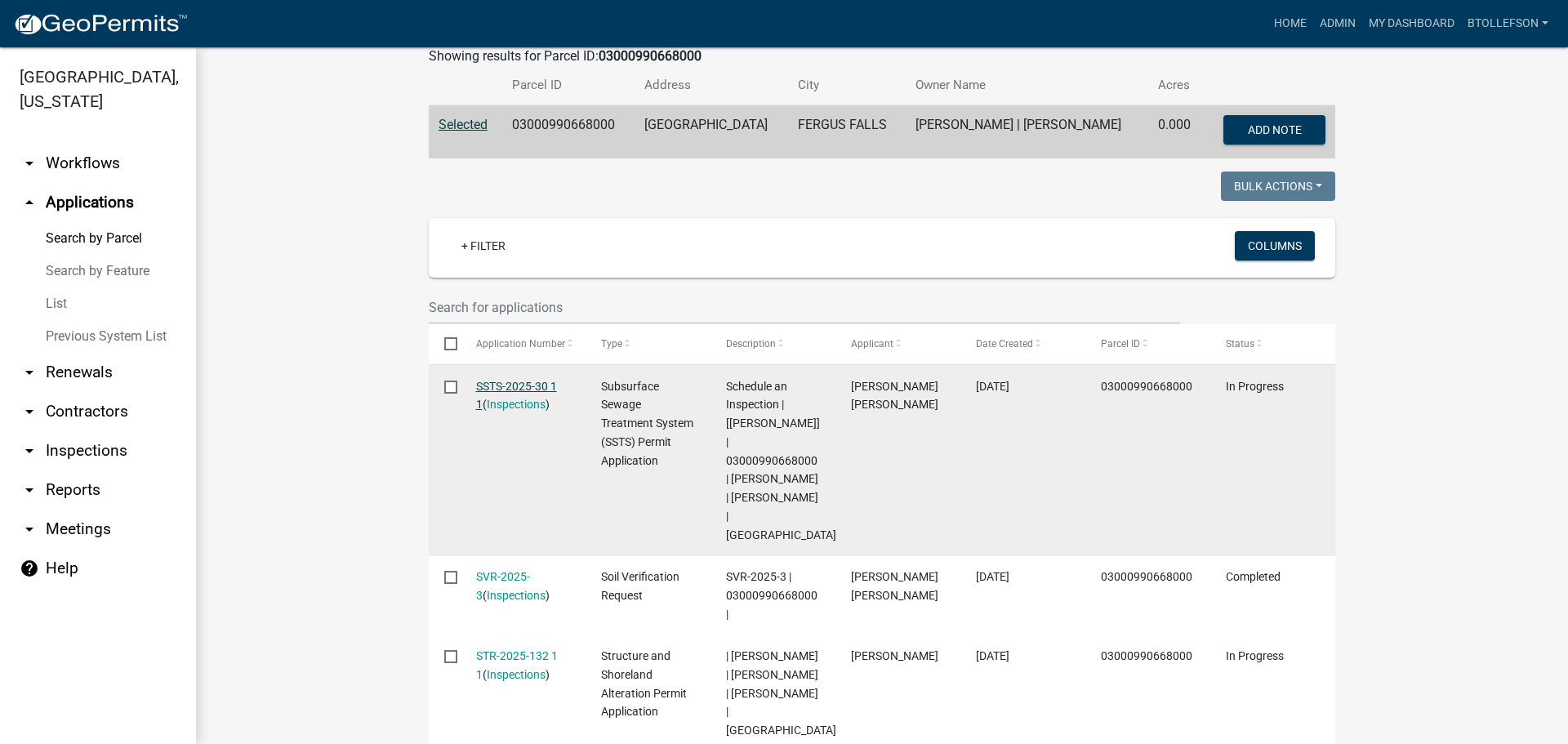
click at [510, 390] on link "SSTS-2025-30 1 1" at bounding box center [516, 395] width 80 height 32
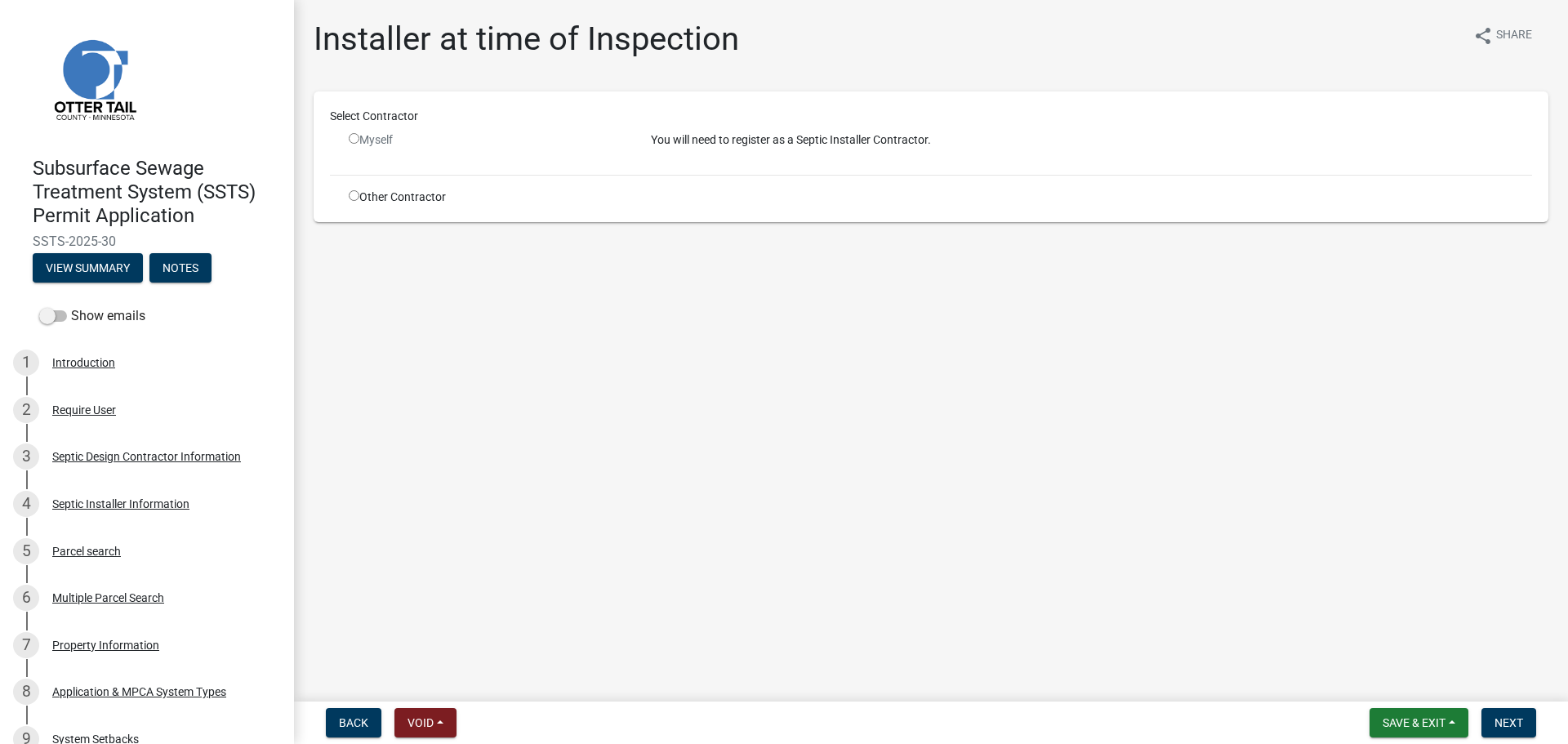
click at [356, 196] on input "radio" at bounding box center [353, 195] width 11 height 11
radio input "true"
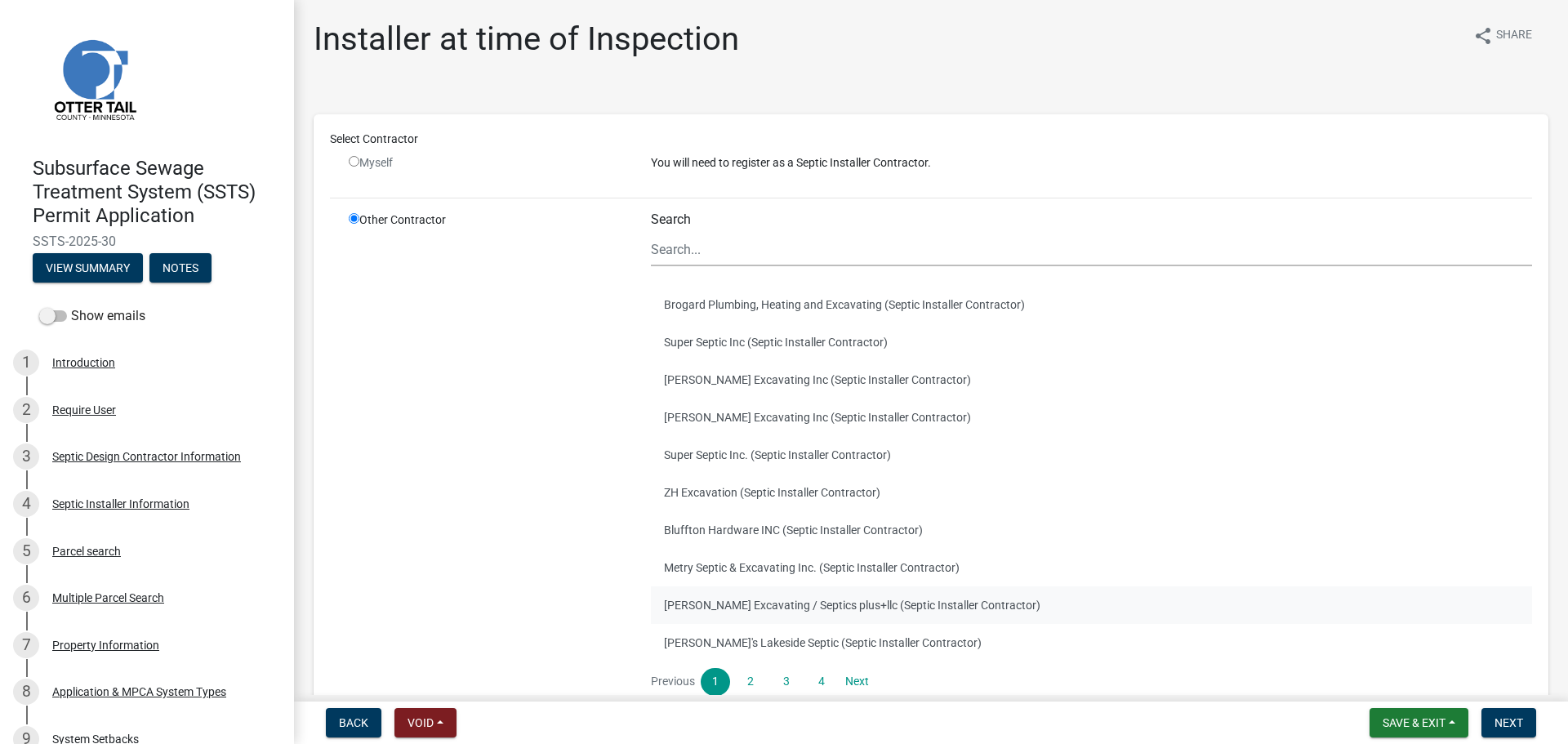
click at [953, 604] on button "[PERSON_NAME] Excavating / Septics plus+llc (Septic Installer Contractor)" at bounding box center [1091, 605] width 882 height 37
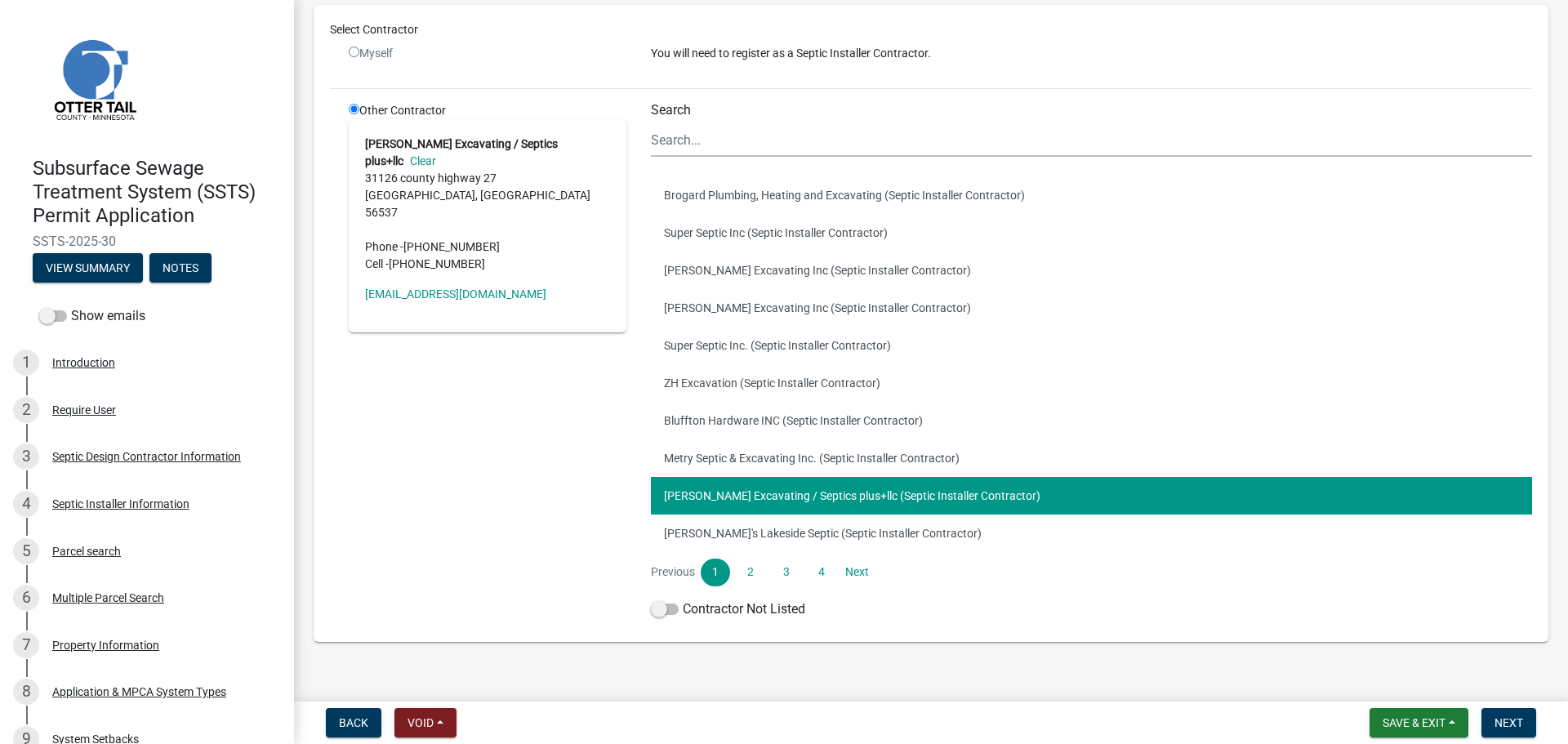
scroll to position [133, 0]
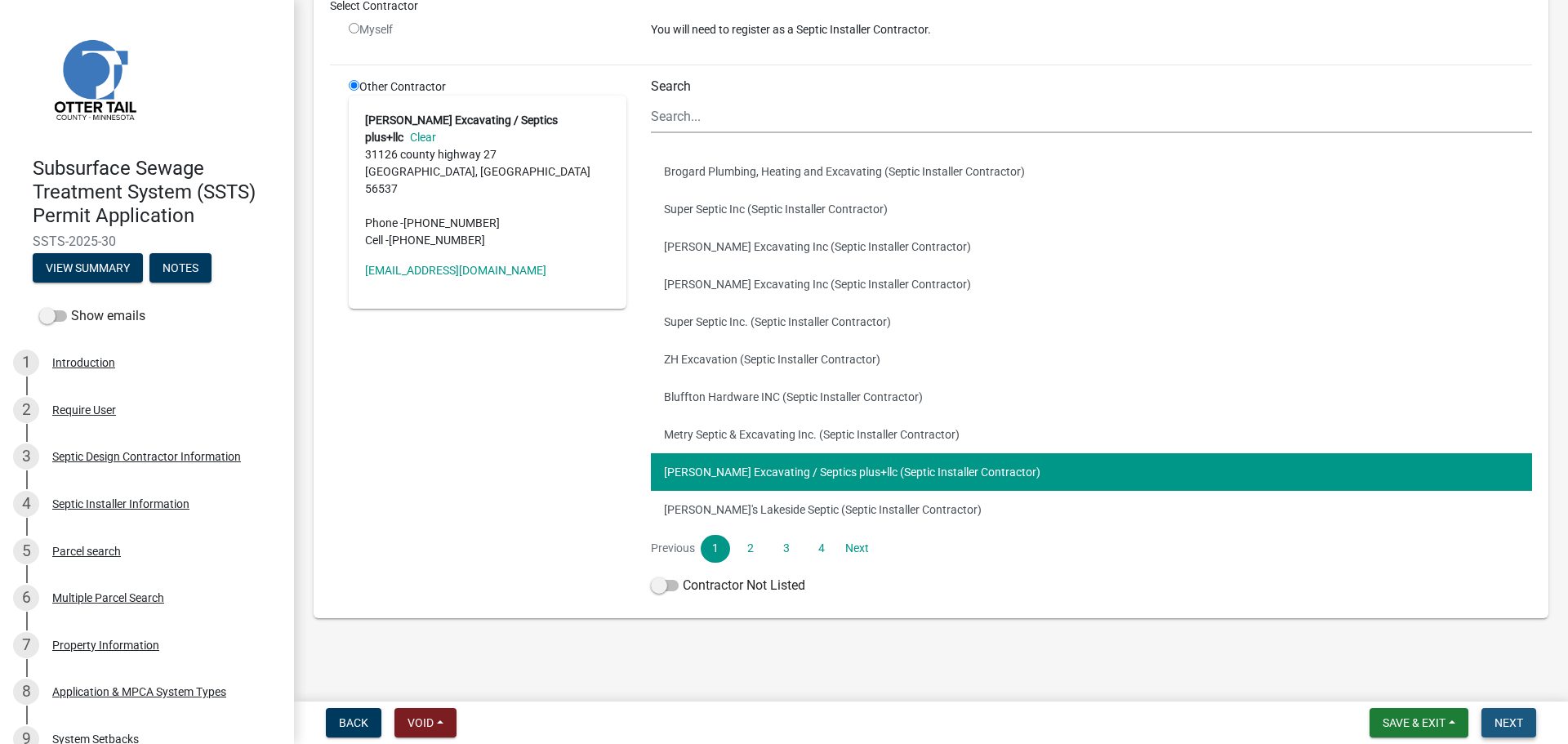
click at [1496, 714] on button "Next" at bounding box center [1509, 723] width 55 height 30
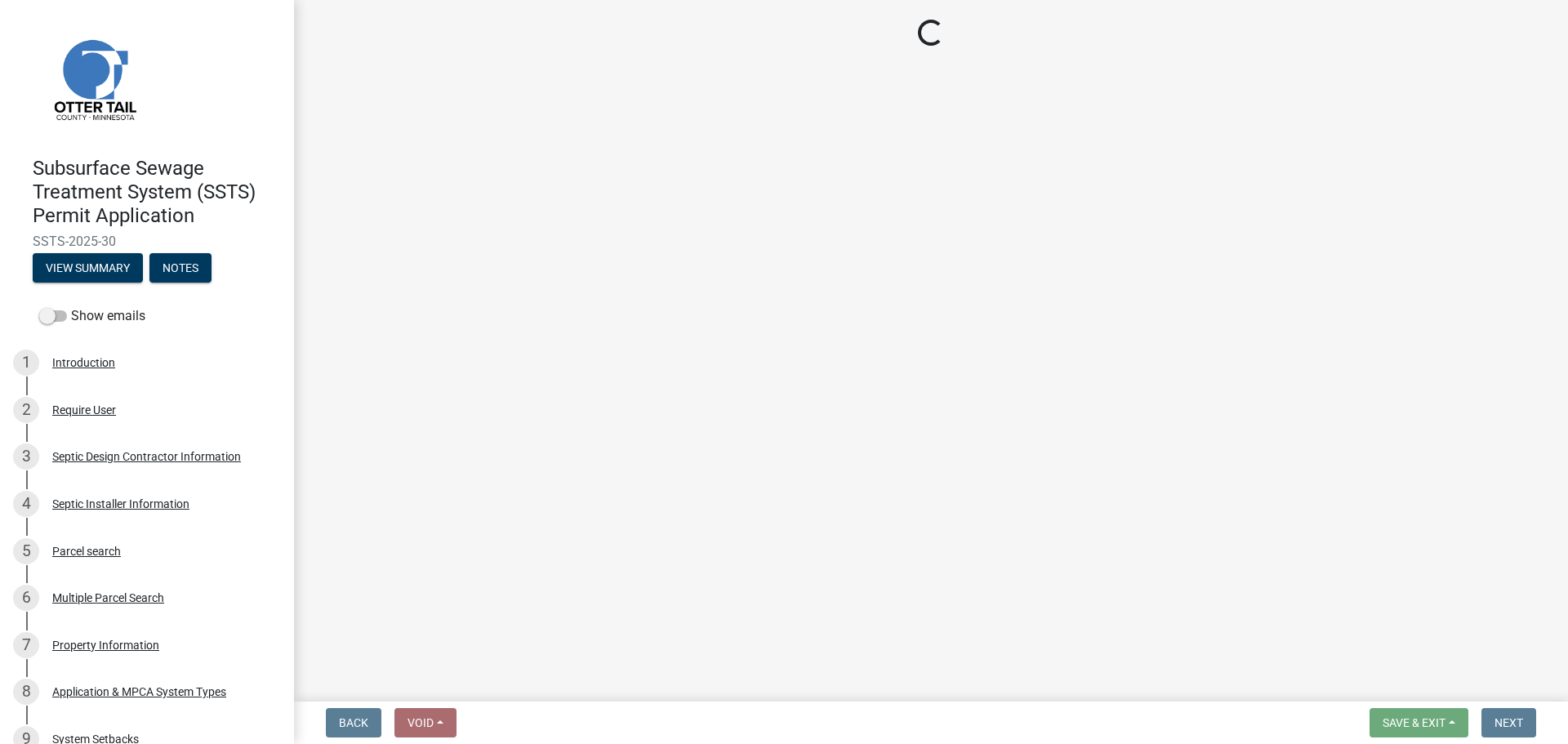
select select "710d5f49-2663-4e73-9718-d0c4e189f5ed"
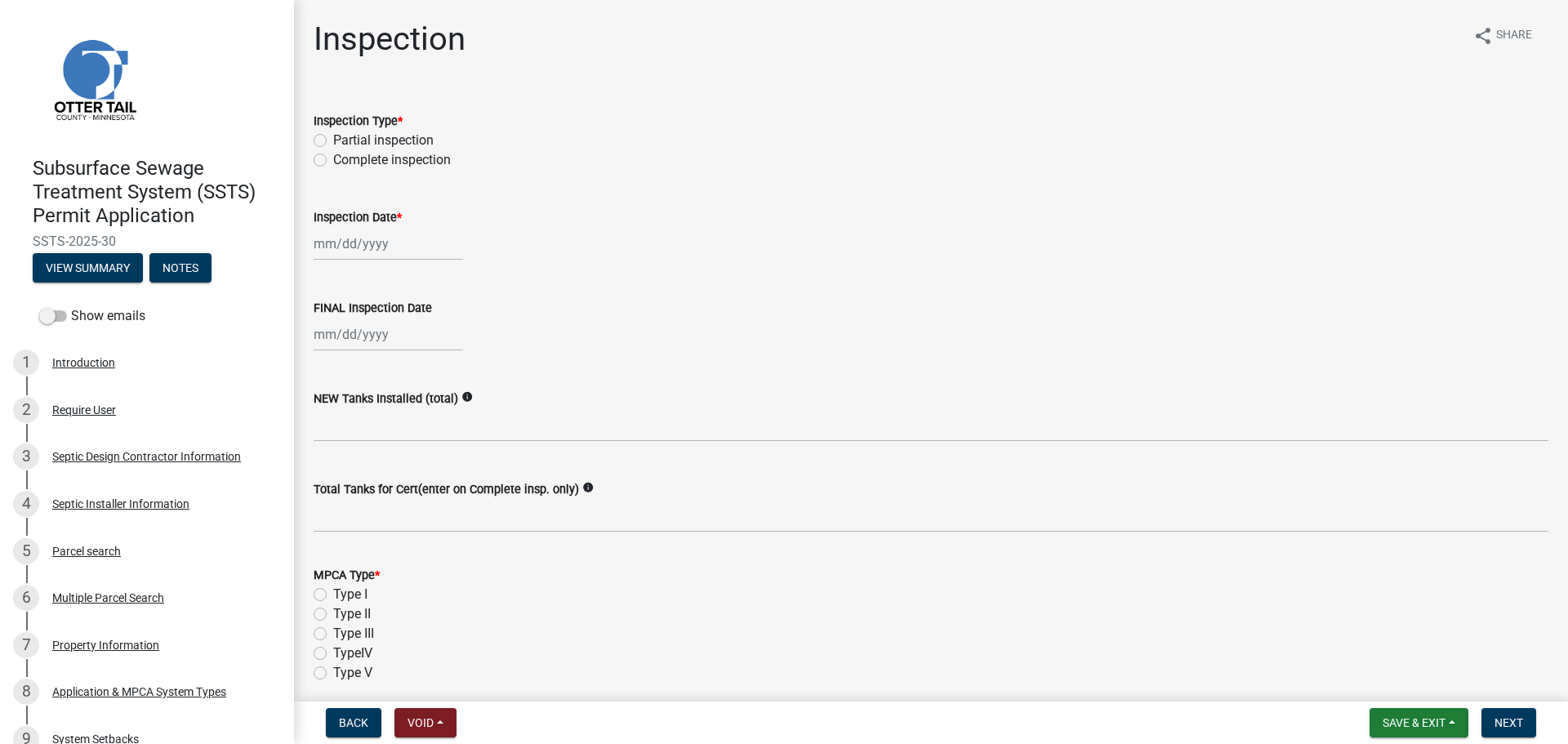
click at [333, 154] on label "Complete inspection" at bounding box center [392, 160] width 118 height 19
click at [333, 154] on input "Complete inspection" at bounding box center [338, 155] width 11 height 11
radio input "true"
select select "9"
select select "2025"
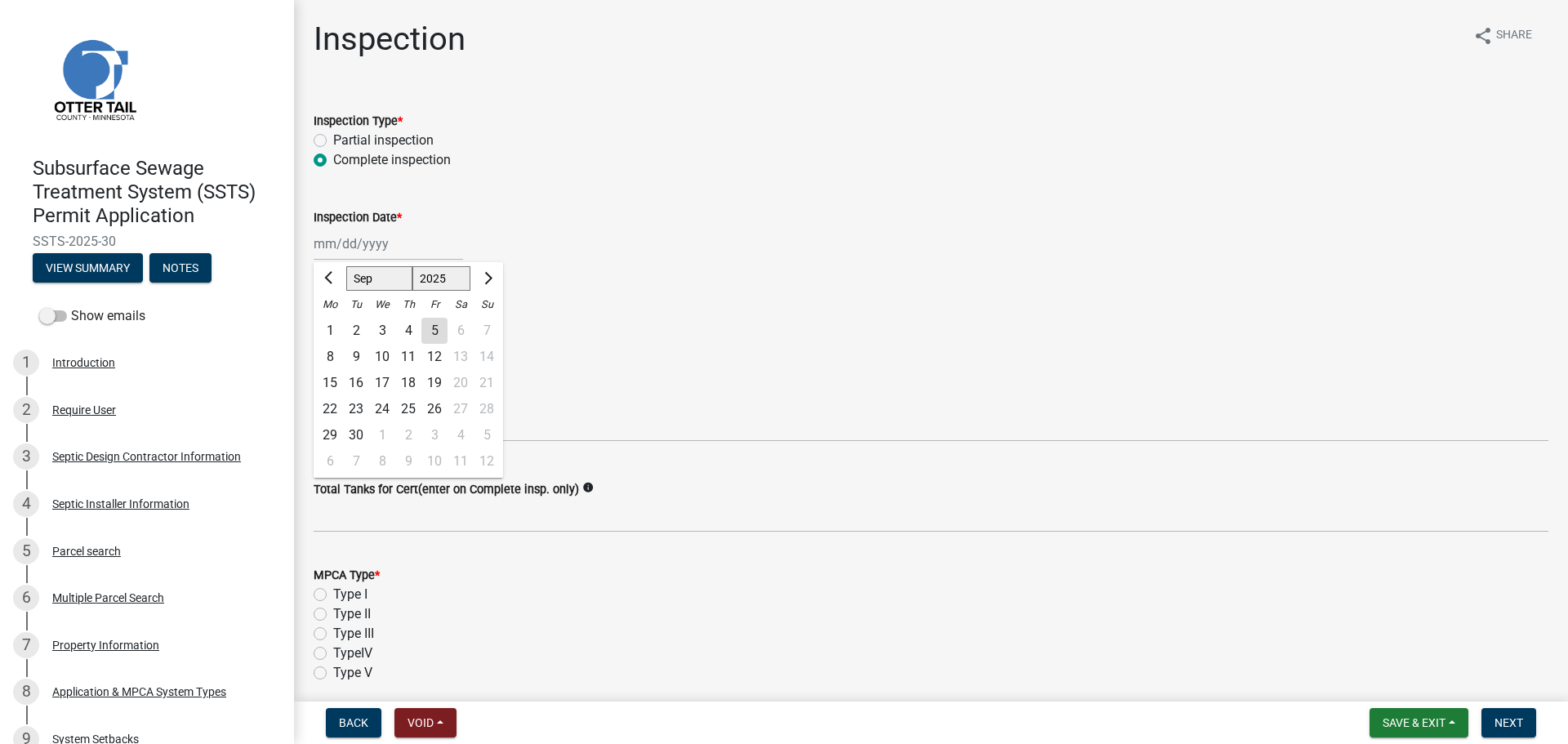
click at [420, 242] on div "Jan Feb Mar Apr May Jun Jul Aug Sep Oct Nov Dec 1525 1526 1527 1528 1529 1530 1…" at bounding box center [389, 243] width 149 height 34
click at [432, 326] on div "5" at bounding box center [434, 330] width 26 height 26
type input "09/05/2025"
select select "9"
select select "2025"
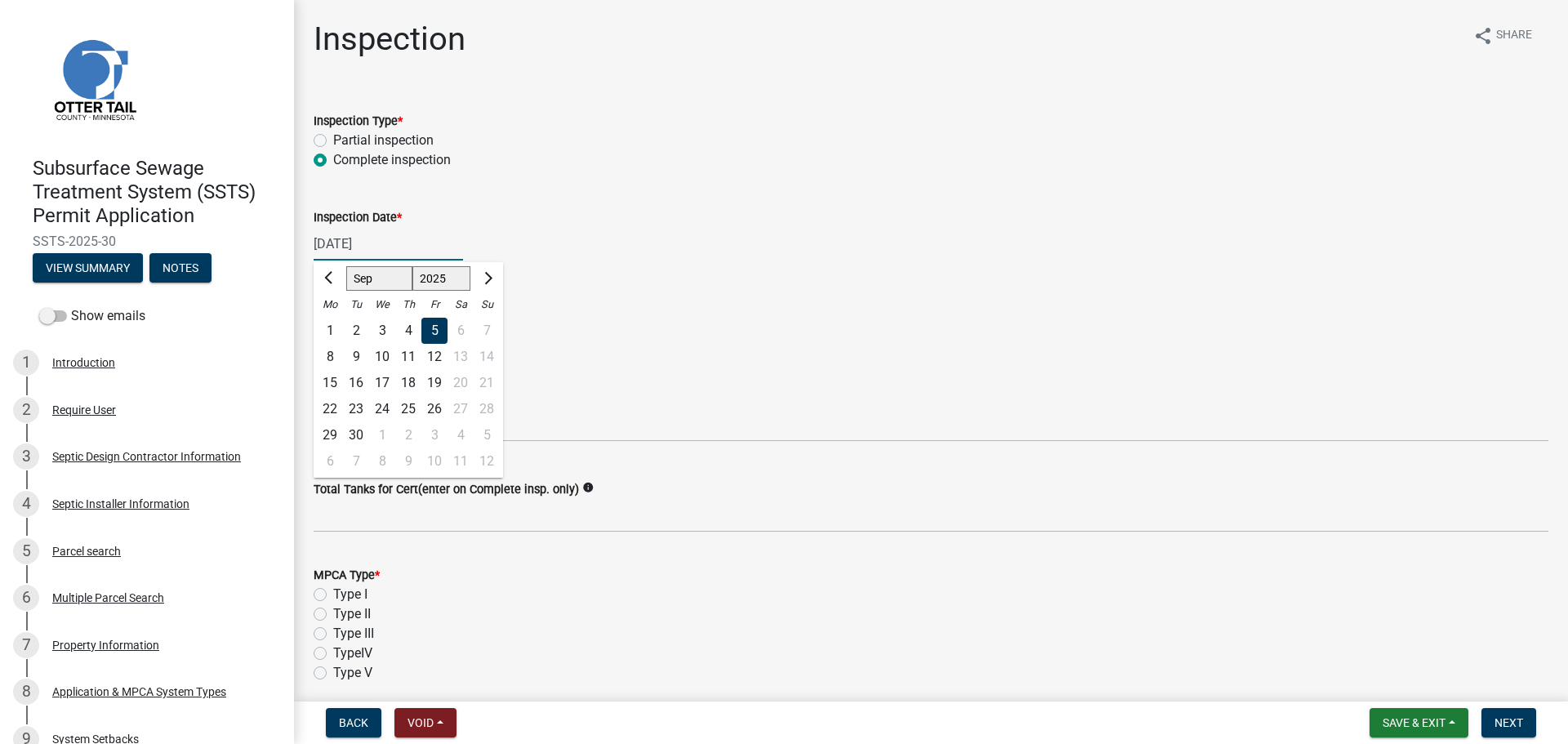
click at [392, 239] on div "09/05/2025 Jan Feb Mar Apr May Jun Jul Aug Sep Oct Nov Dec 1525 1526 1527 1528 …" at bounding box center [389, 243] width 149 height 34
click at [358, 321] on div "2" at bounding box center [355, 330] width 26 height 26
type input "09/02/2025"
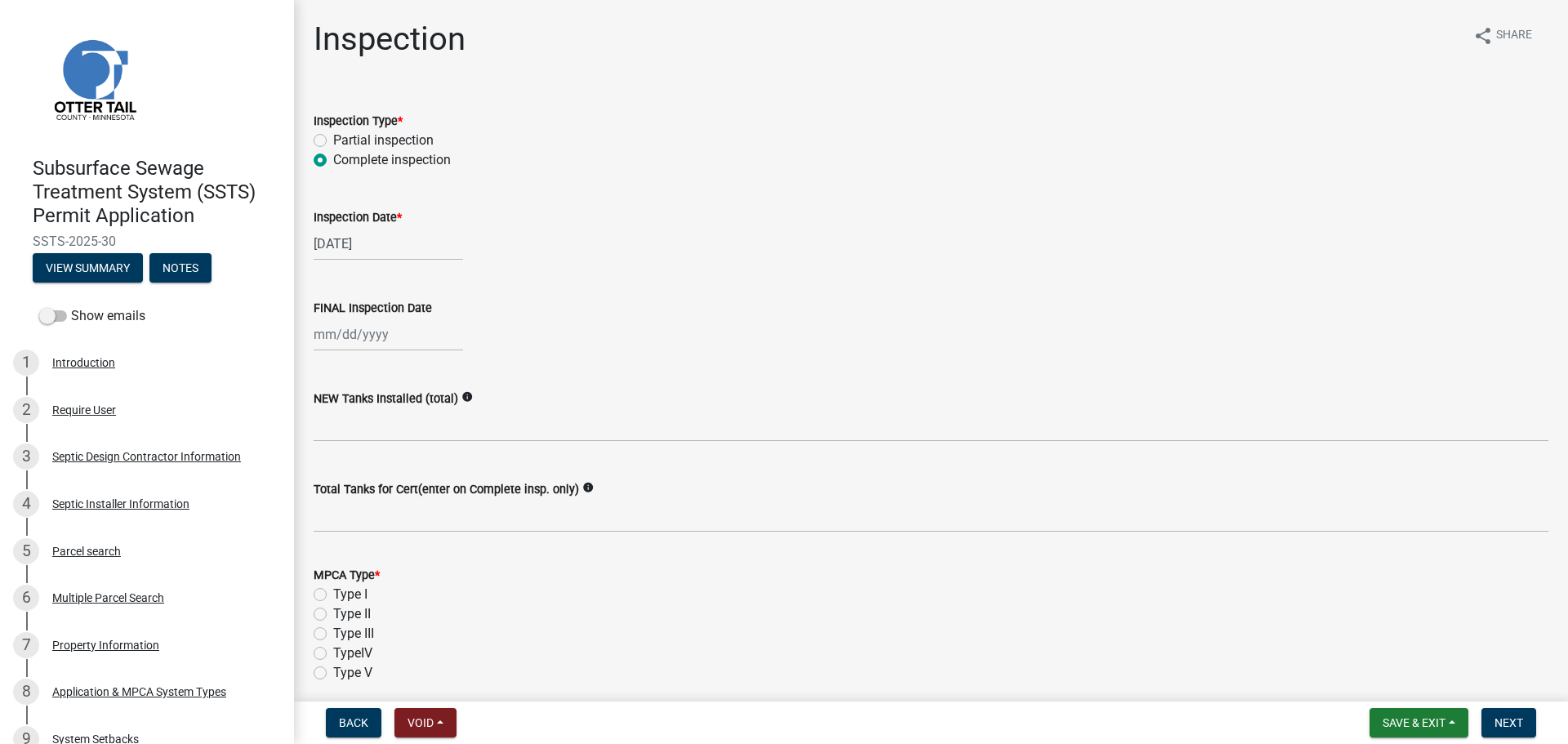
select select "9"
select select "2025"
click at [368, 340] on div "Jan Feb Mar Apr May Jun Jul Aug Sep Oct Nov Dec 1525 1526 1527 1528 1529 1530 1…" at bounding box center [389, 334] width 149 height 34
click at [352, 416] on div "2" at bounding box center [355, 421] width 26 height 26
type input "09/02/2025"
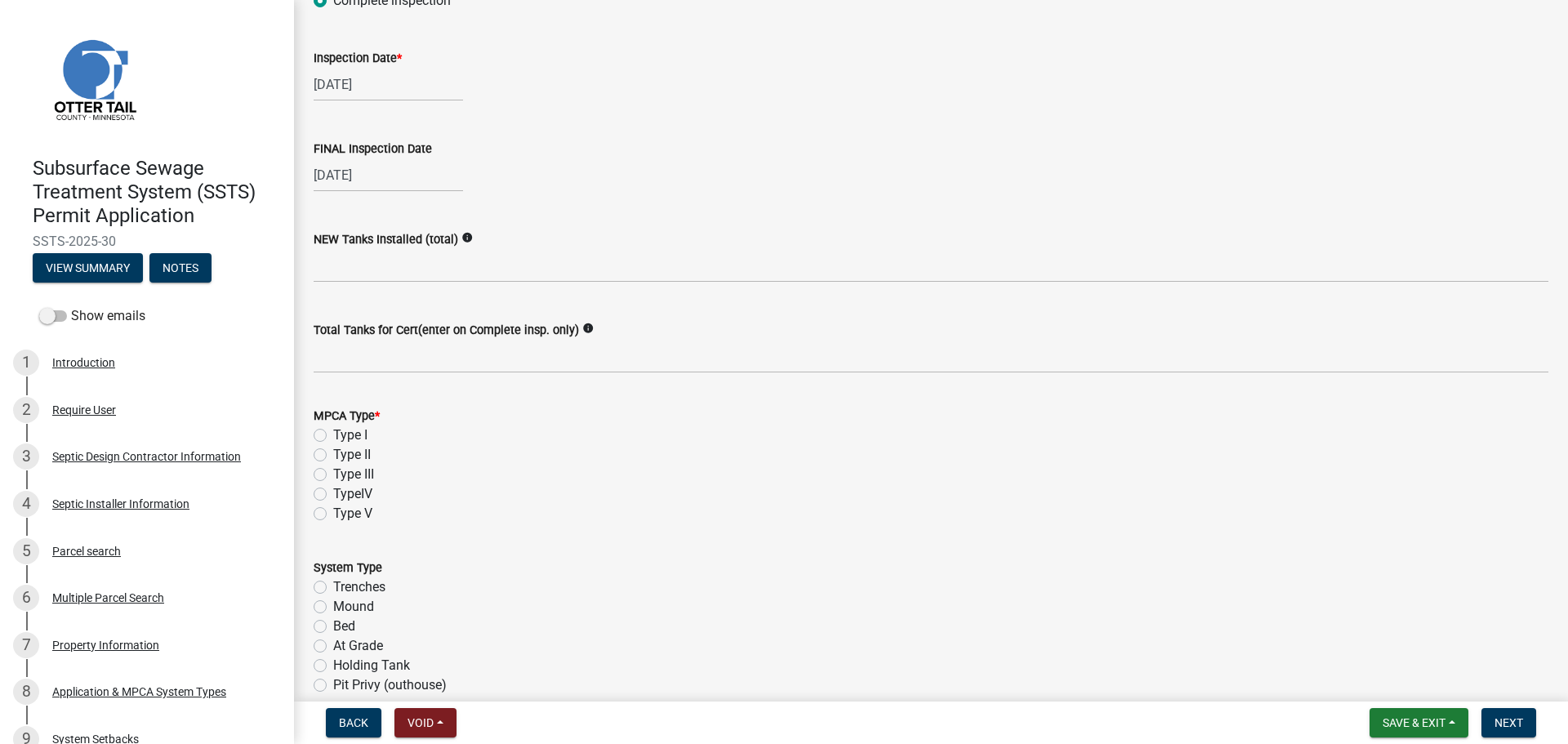
scroll to position [164, 0]
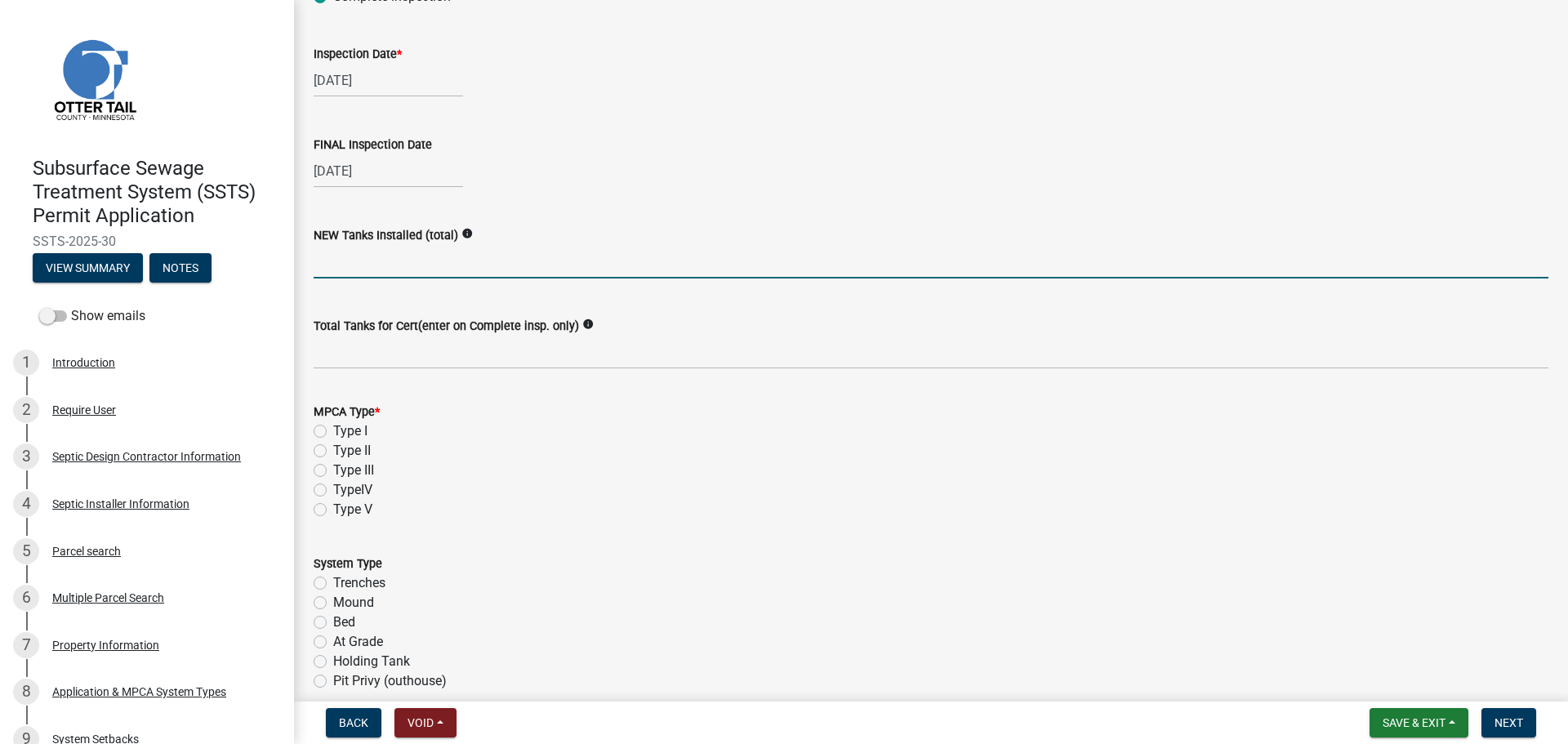
click at [509, 264] on input "text" at bounding box center [931, 261] width 1235 height 34
type input "2"
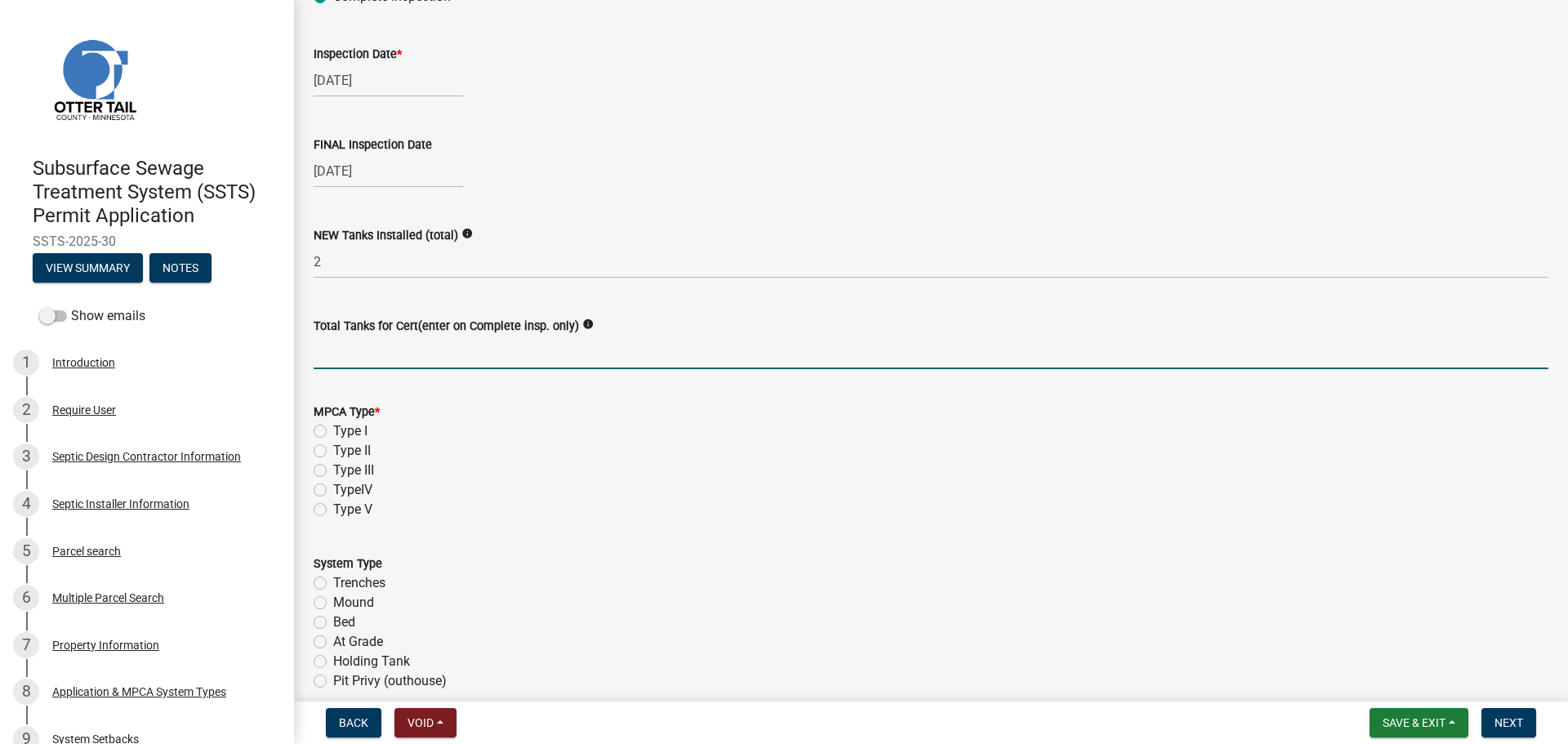
click at [465, 353] on input "Total Tanks for Cert(enter on Complete insp. only)" at bounding box center [931, 352] width 1235 height 34
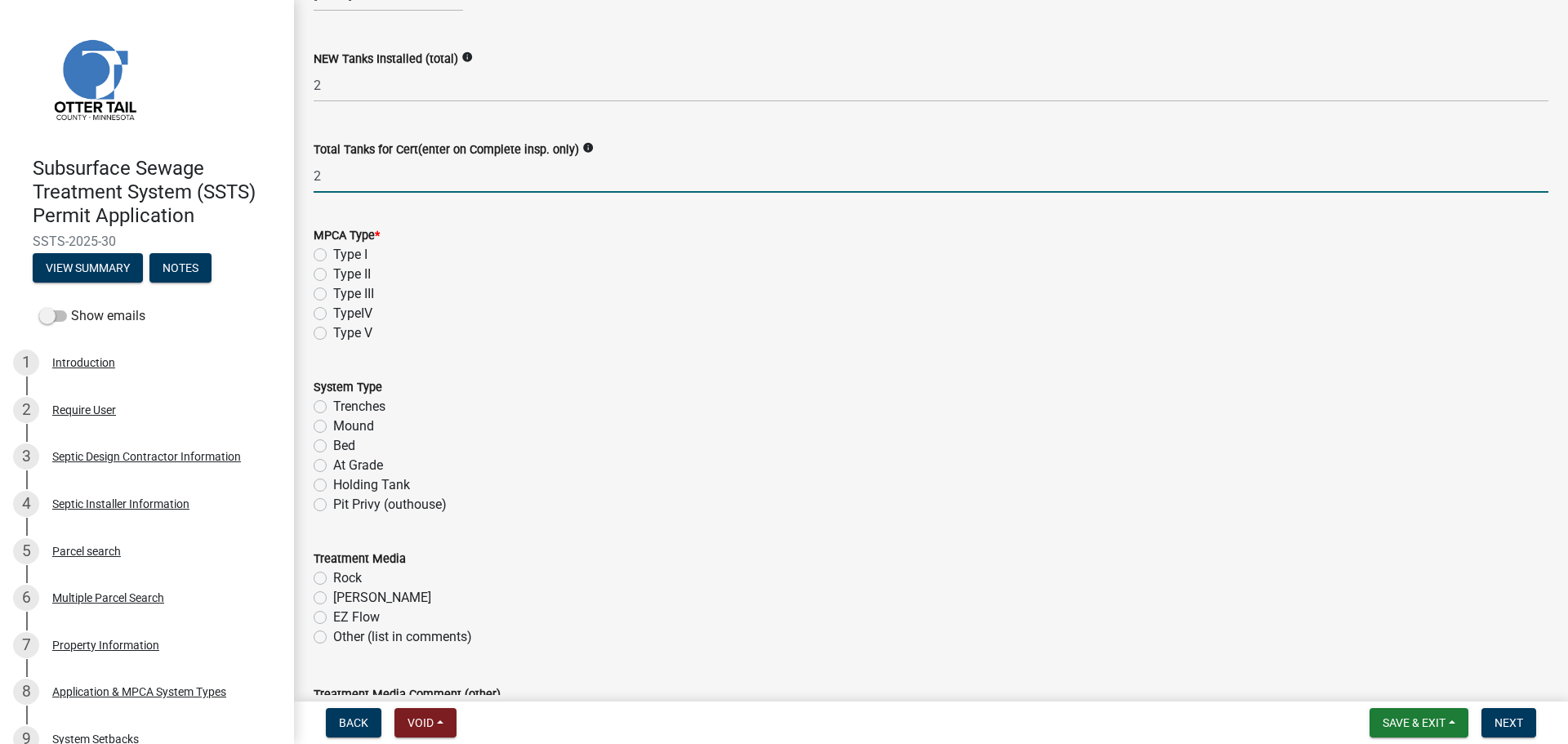
scroll to position [409, 0]
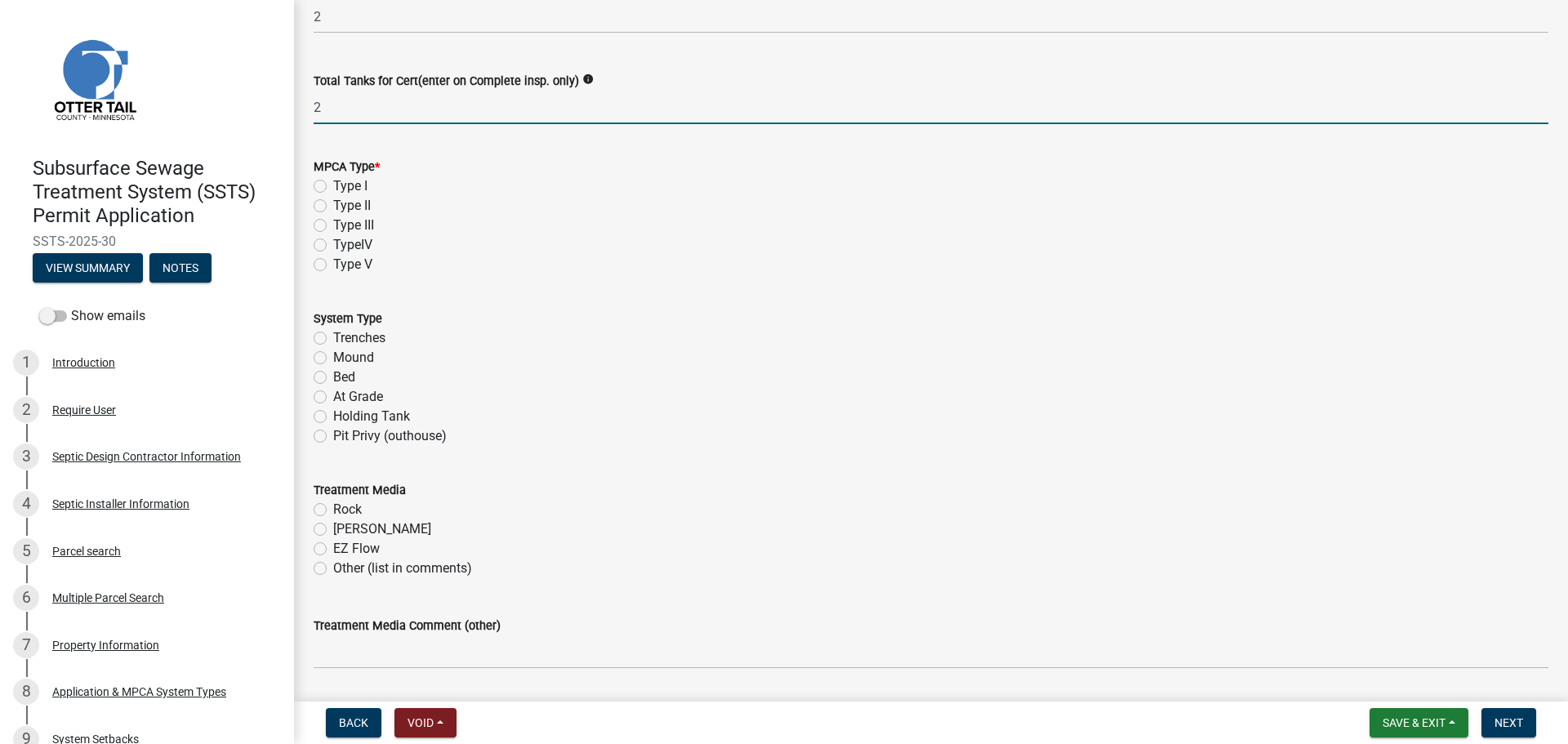
type input "2"
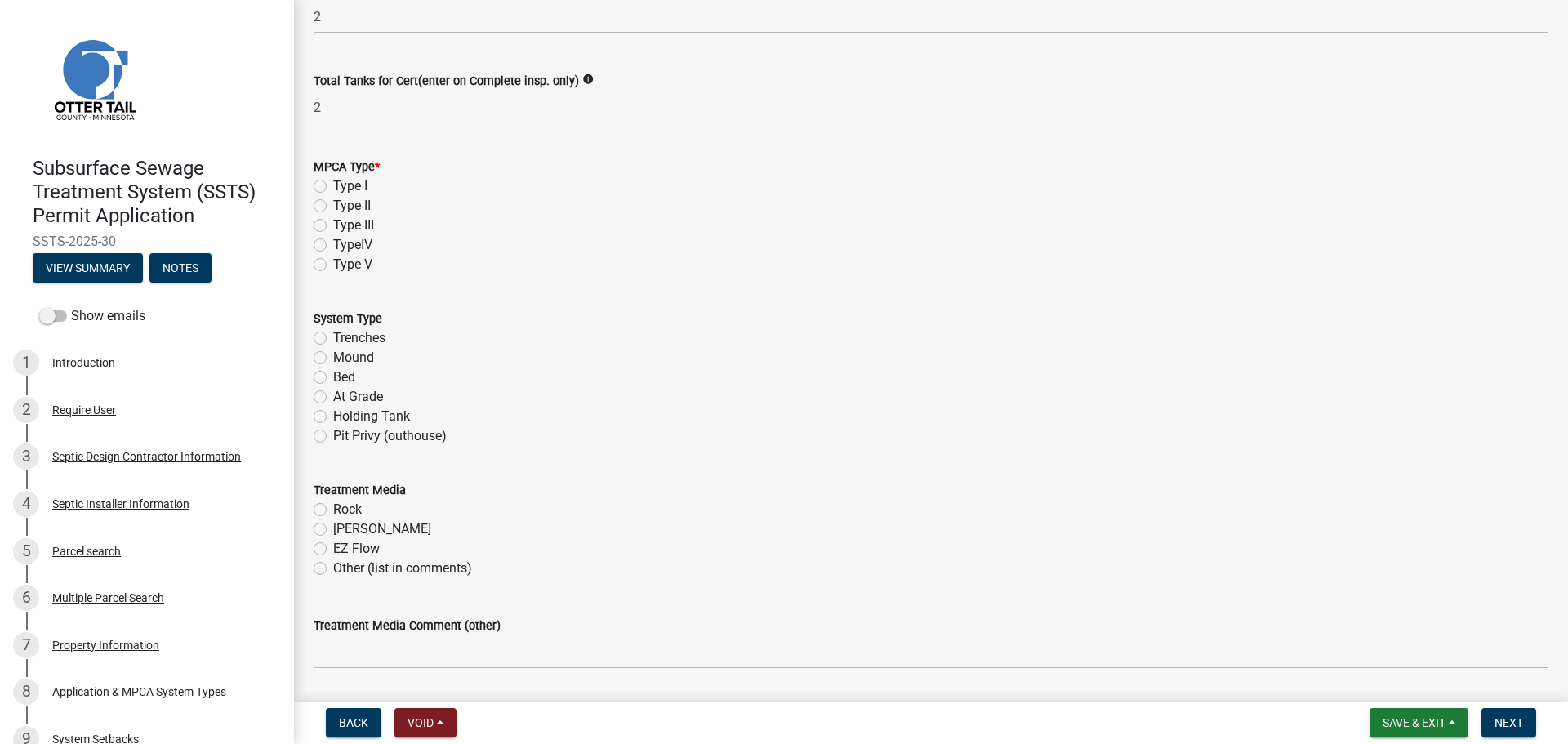
click at [333, 189] on label "Type I" at bounding box center [350, 186] width 34 height 19
click at [333, 187] on input "Type I" at bounding box center [338, 181] width 11 height 11
radio input "true"
click at [333, 379] on label "Bed" at bounding box center [344, 377] width 22 height 19
click at [333, 378] on input "Bed" at bounding box center [338, 372] width 11 height 11
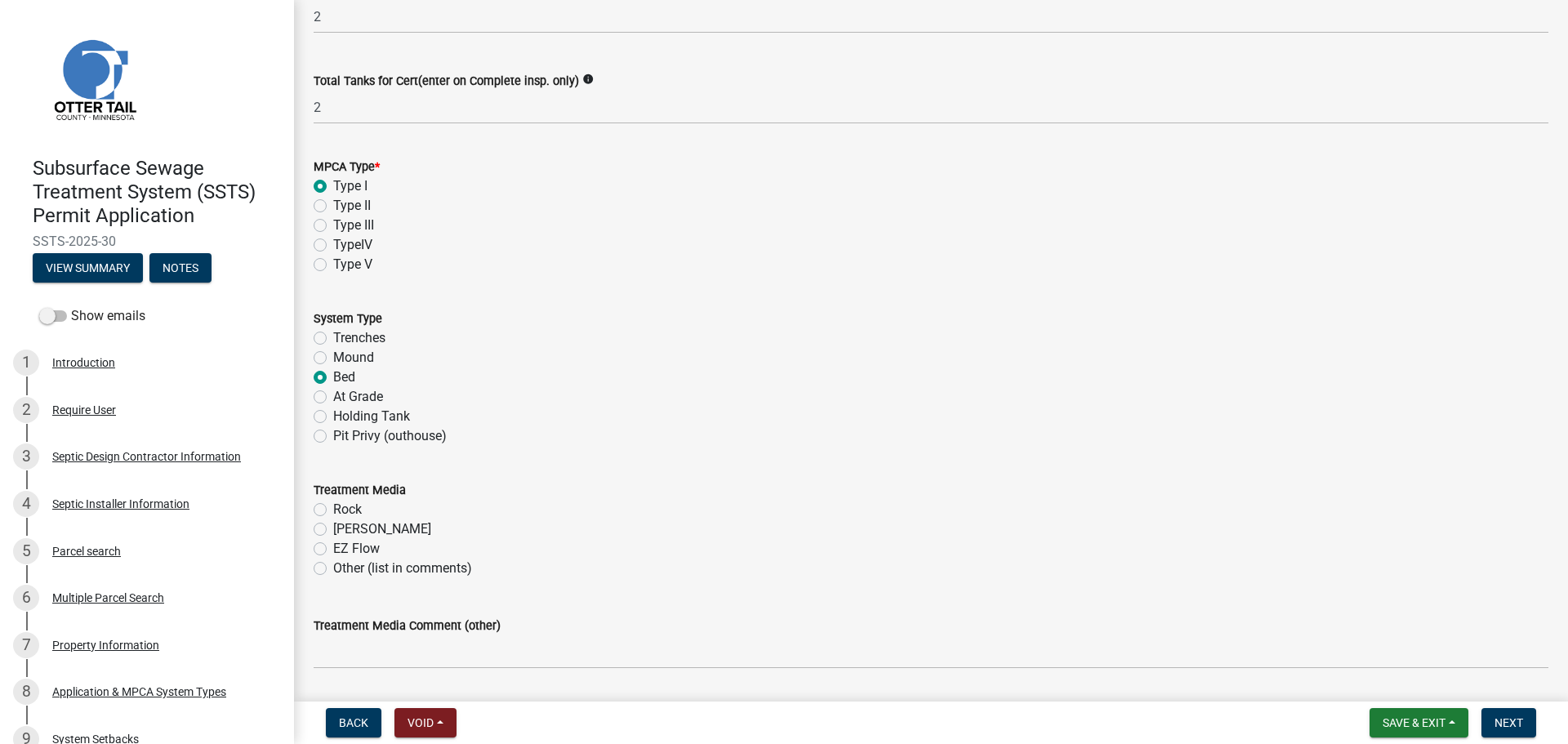
radio input "true"
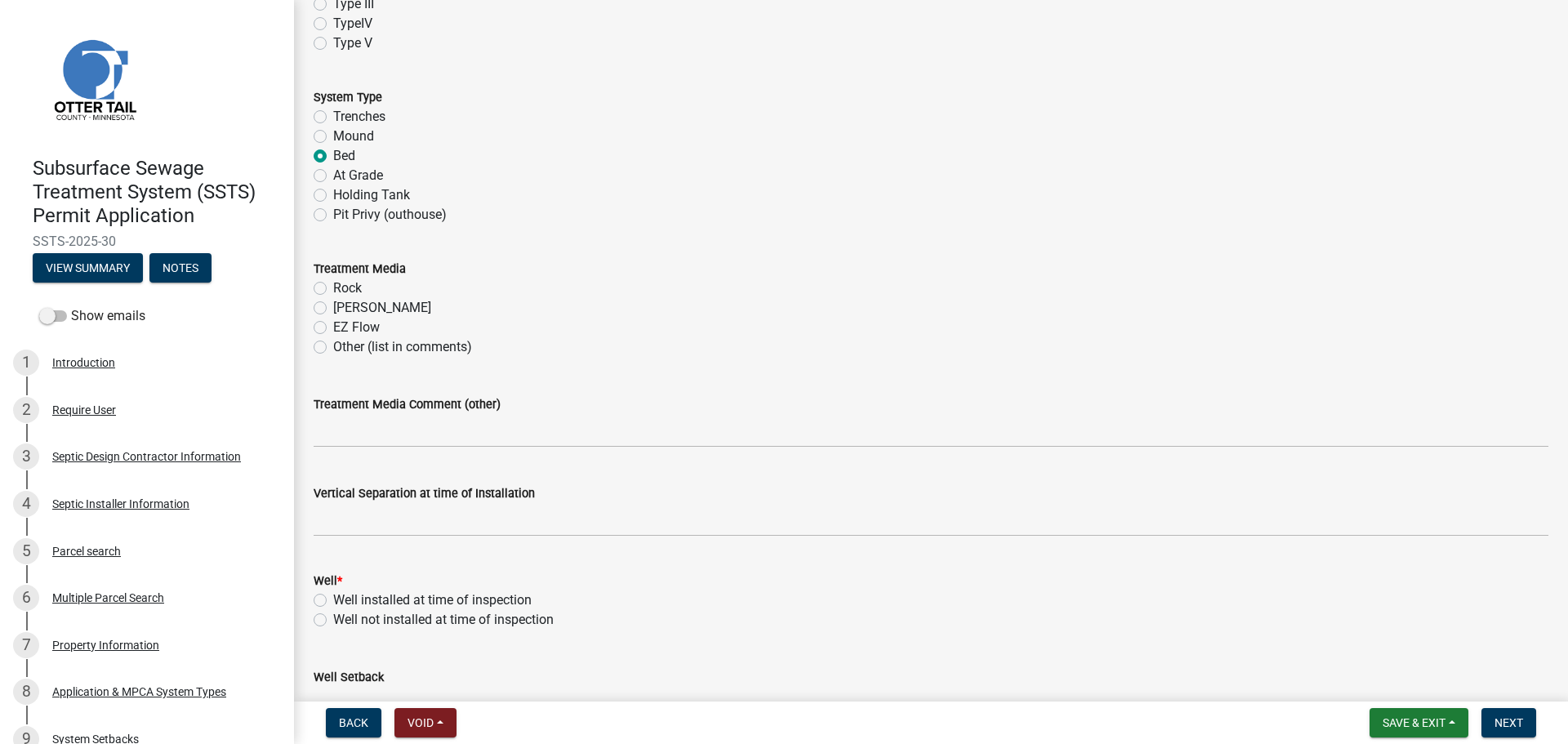
scroll to position [654, 0]
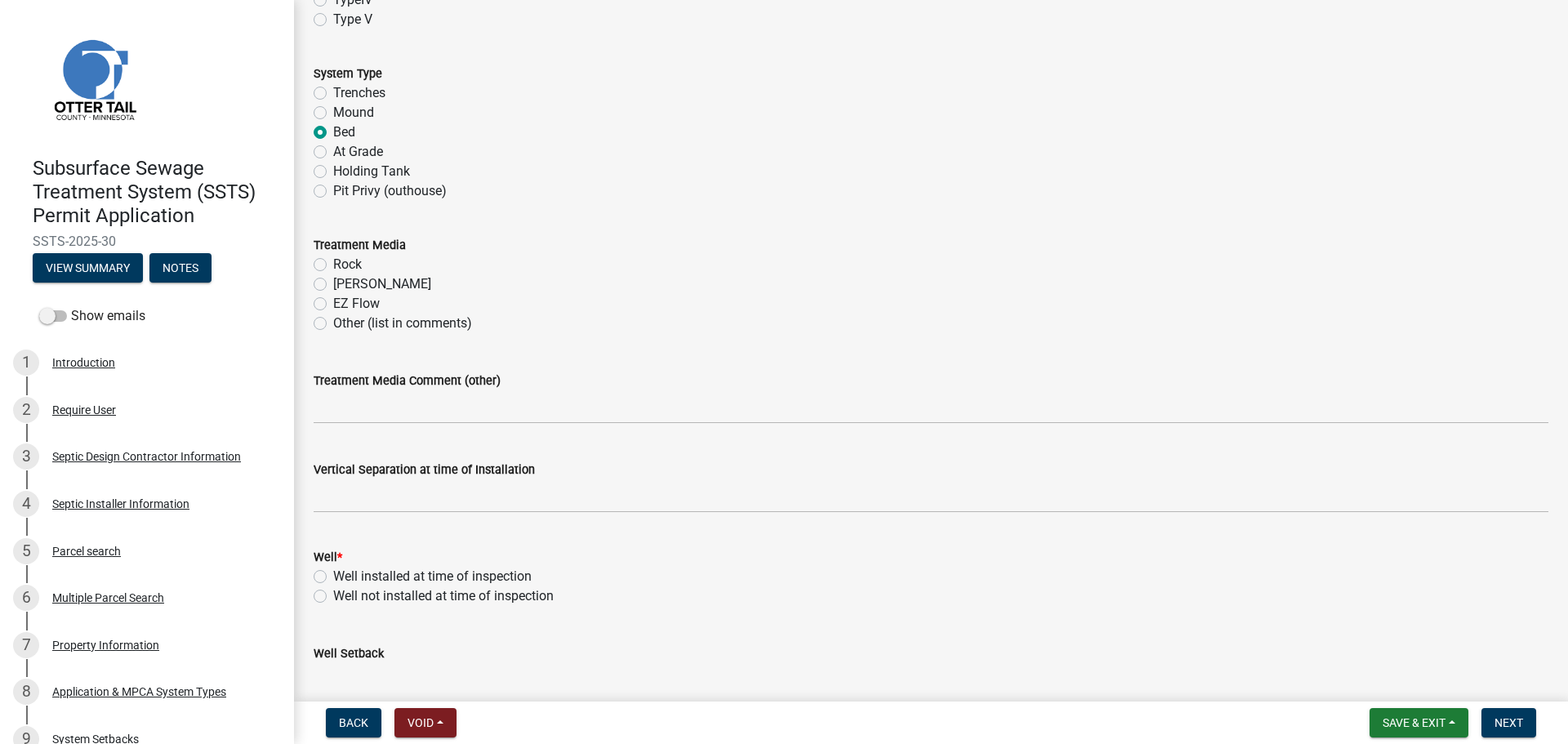
click at [333, 270] on label "Rock" at bounding box center [347, 264] width 29 height 19
click at [333, 265] on input "Rock" at bounding box center [338, 259] width 11 height 11
radio input "true"
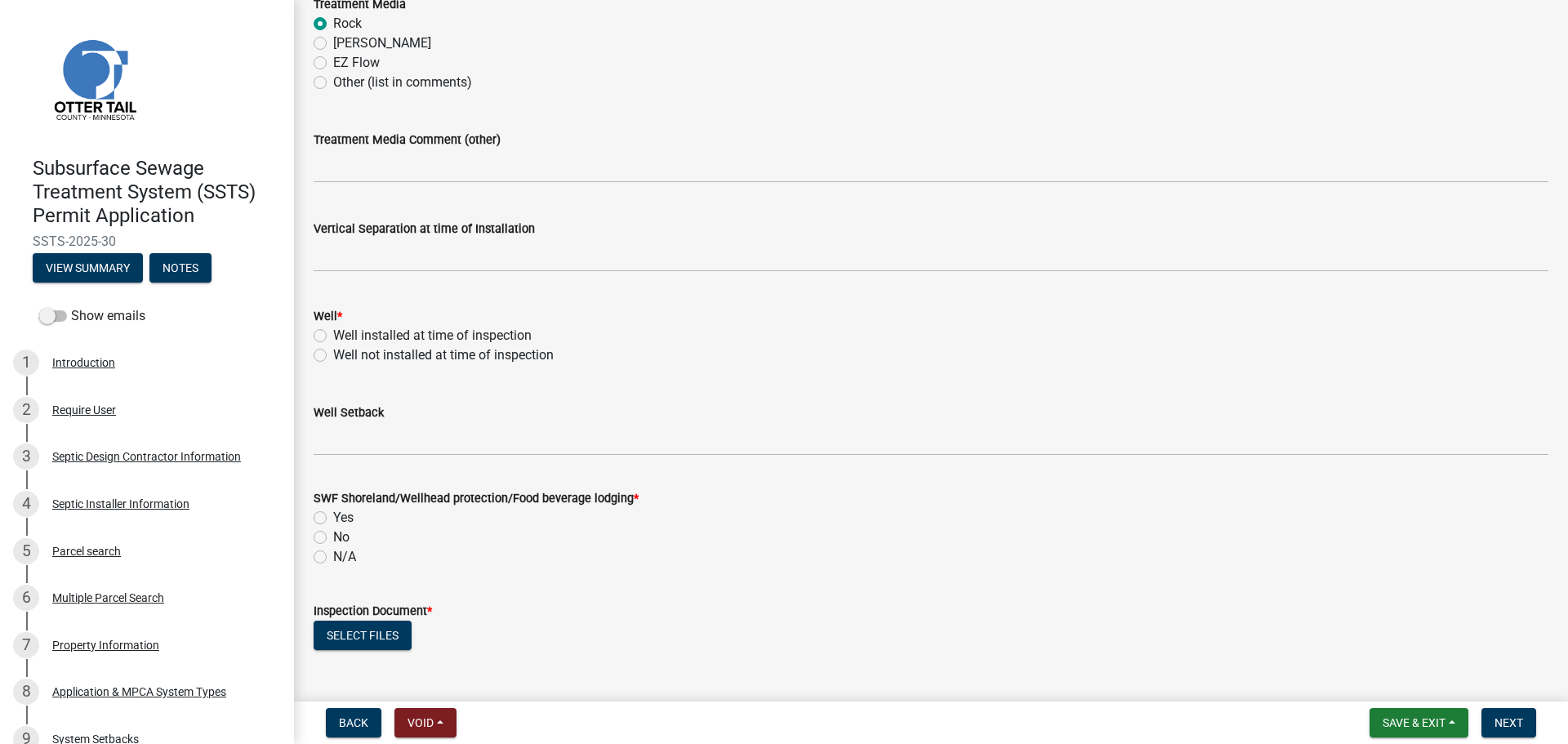
scroll to position [898, 0]
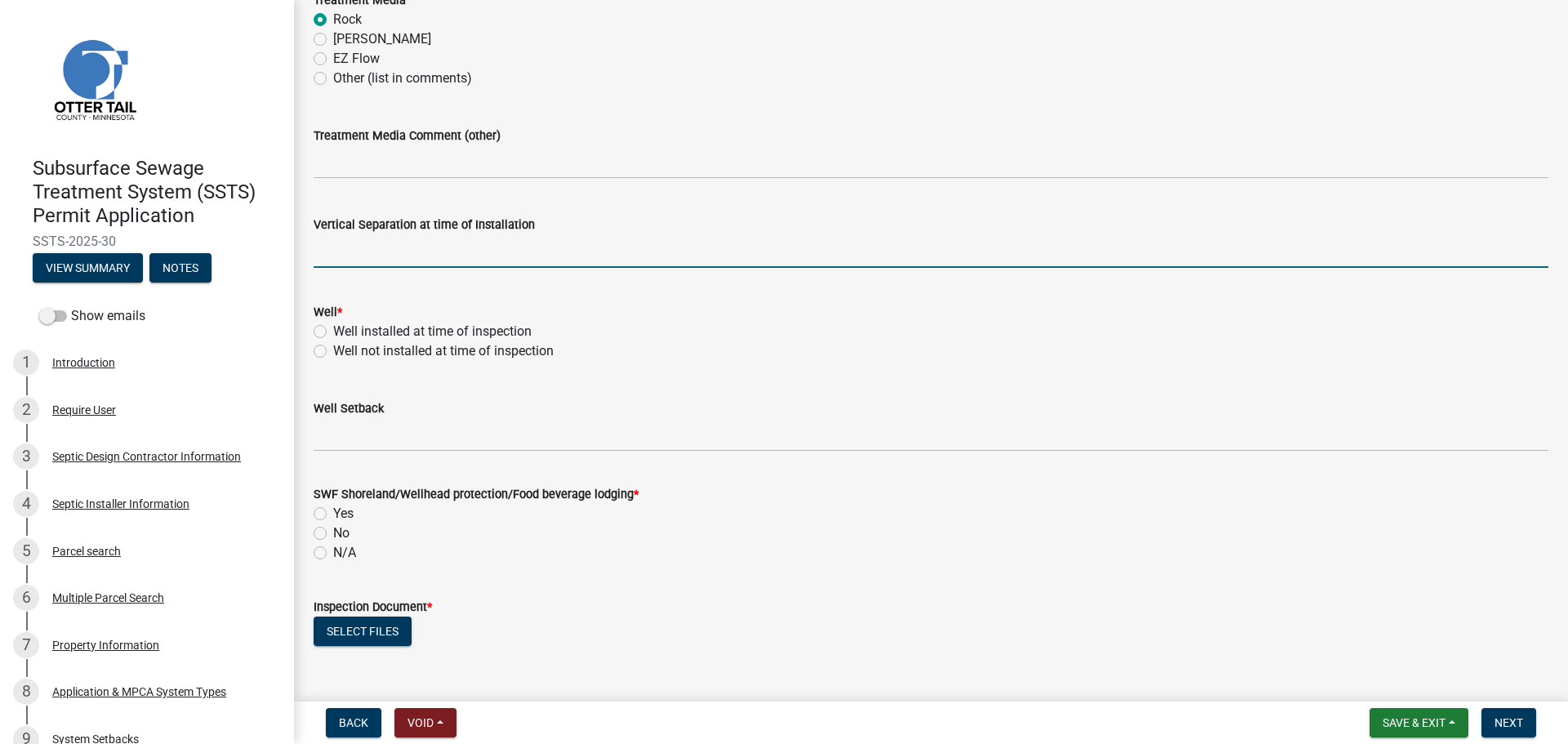
click at [420, 248] on input "text" at bounding box center [931, 251] width 1235 height 34
type input "60"
click at [333, 353] on label "Well not installed at time of inspection" at bounding box center [443, 351] width 220 height 19
click at [333, 352] on input "Well not installed at time of inspection" at bounding box center [338, 347] width 11 height 11
radio input "true"
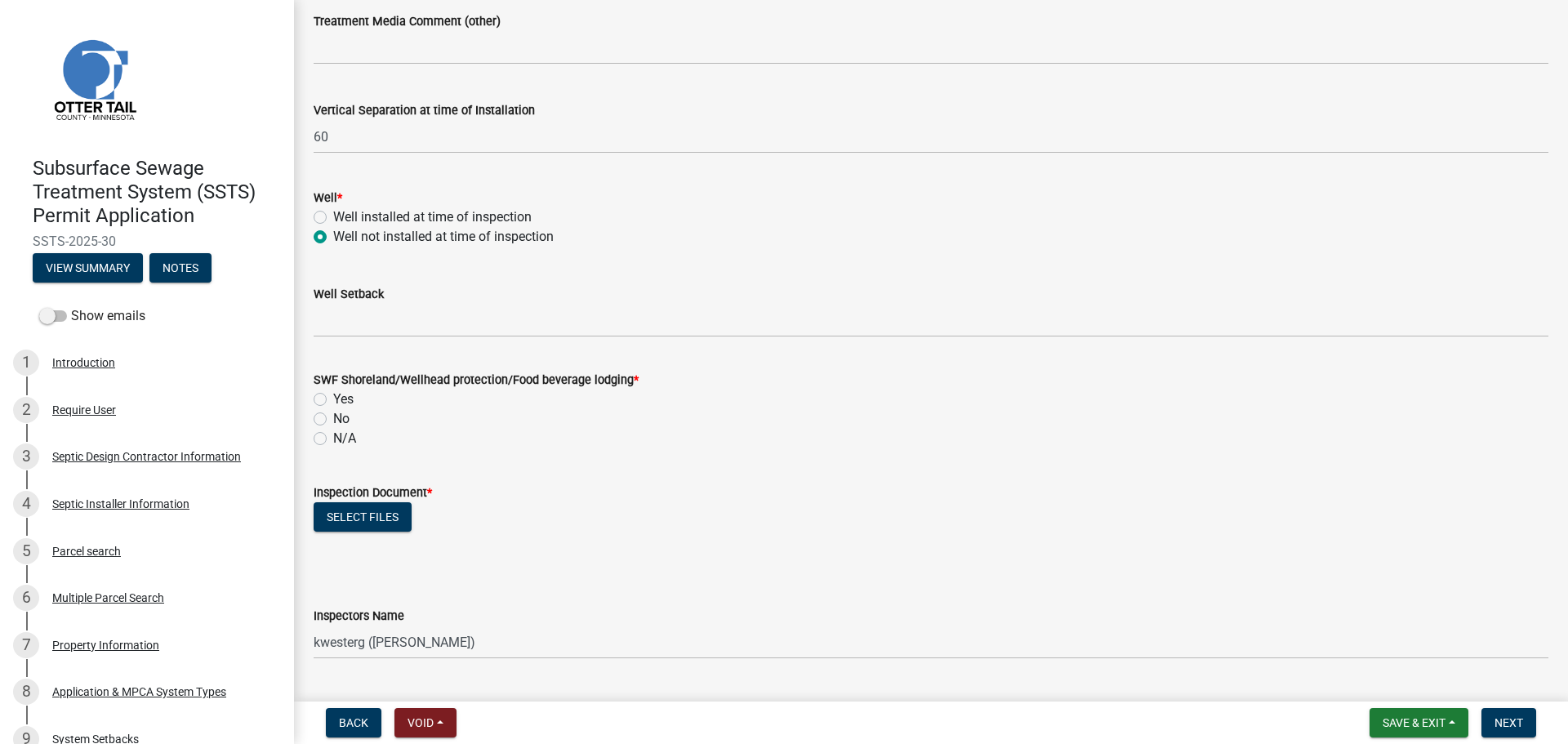
scroll to position [1062, 0]
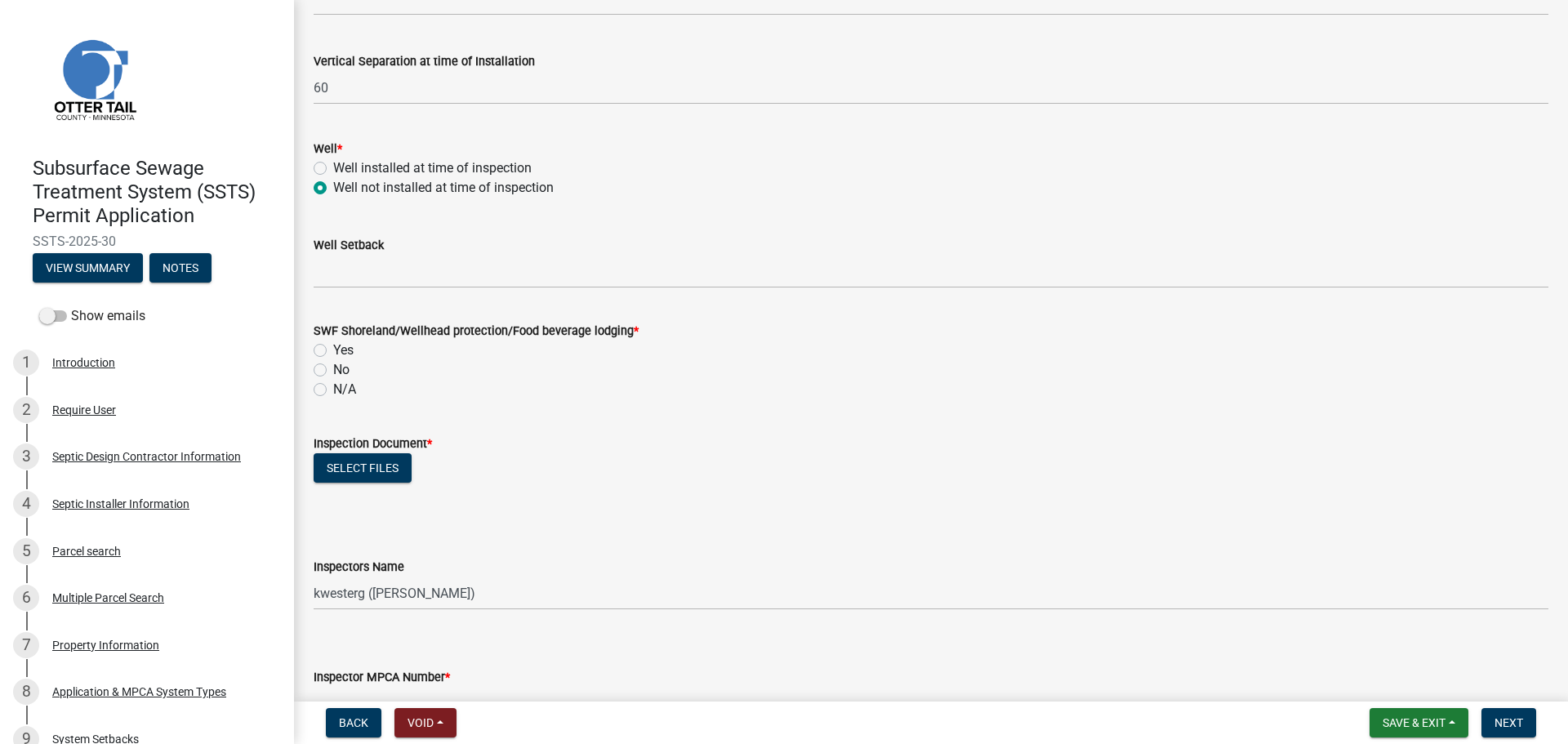
click at [333, 349] on label "Yes" at bounding box center [343, 350] width 20 height 19
click at [333, 349] on input "Yes" at bounding box center [338, 346] width 11 height 11
radio input "true"
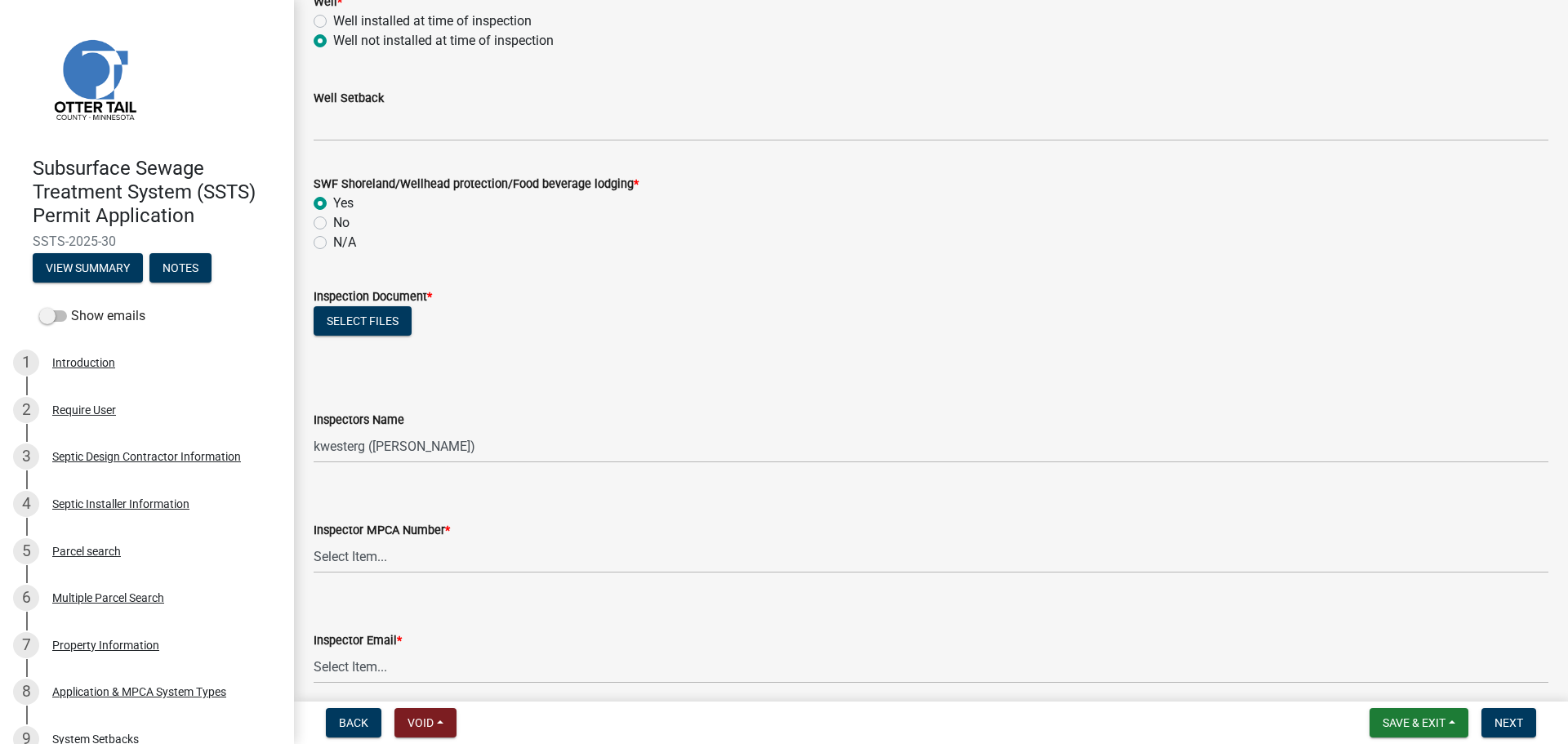
scroll to position [1226, 0]
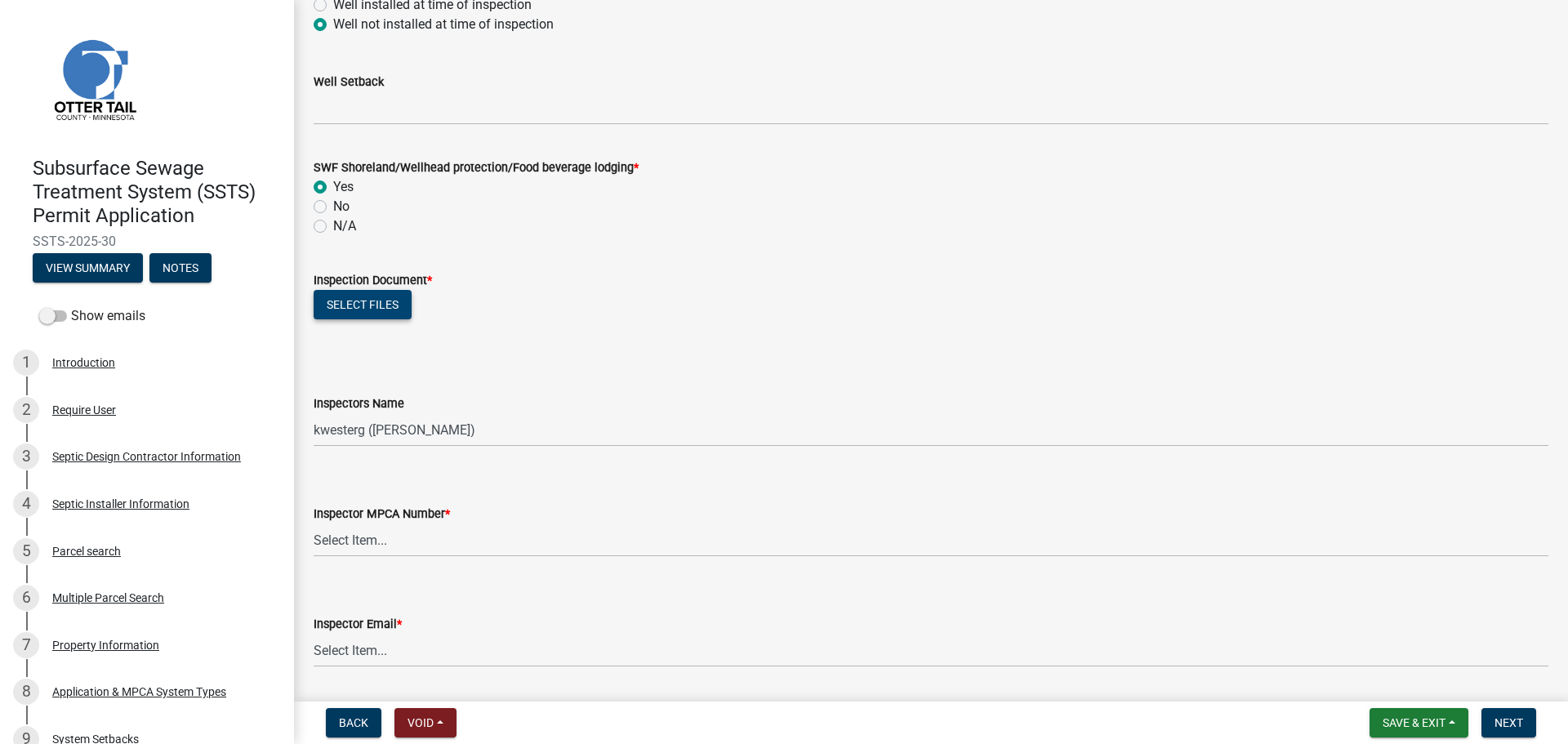
click at [369, 313] on button "Select files" at bounding box center [363, 304] width 98 height 30
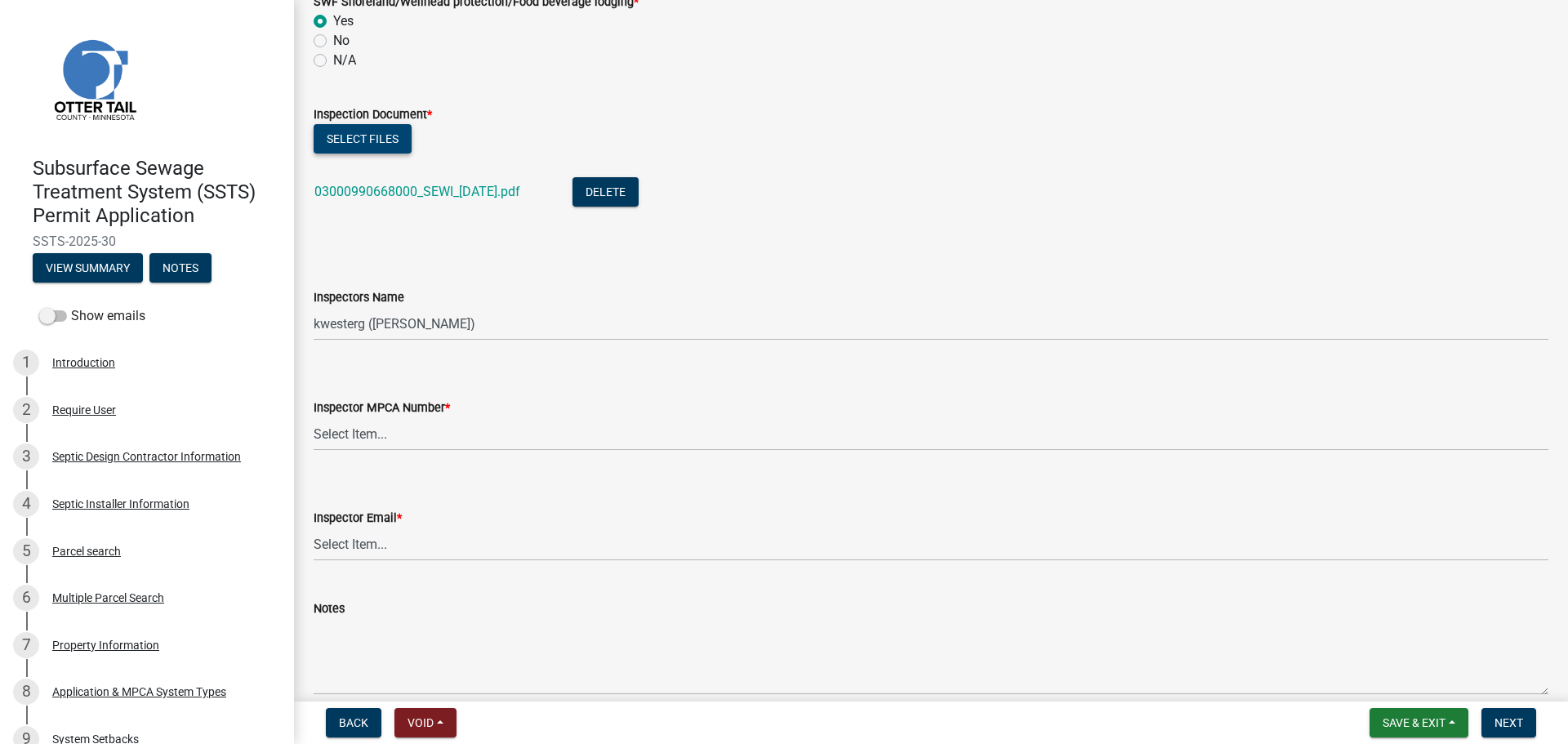
scroll to position [1471, 0]
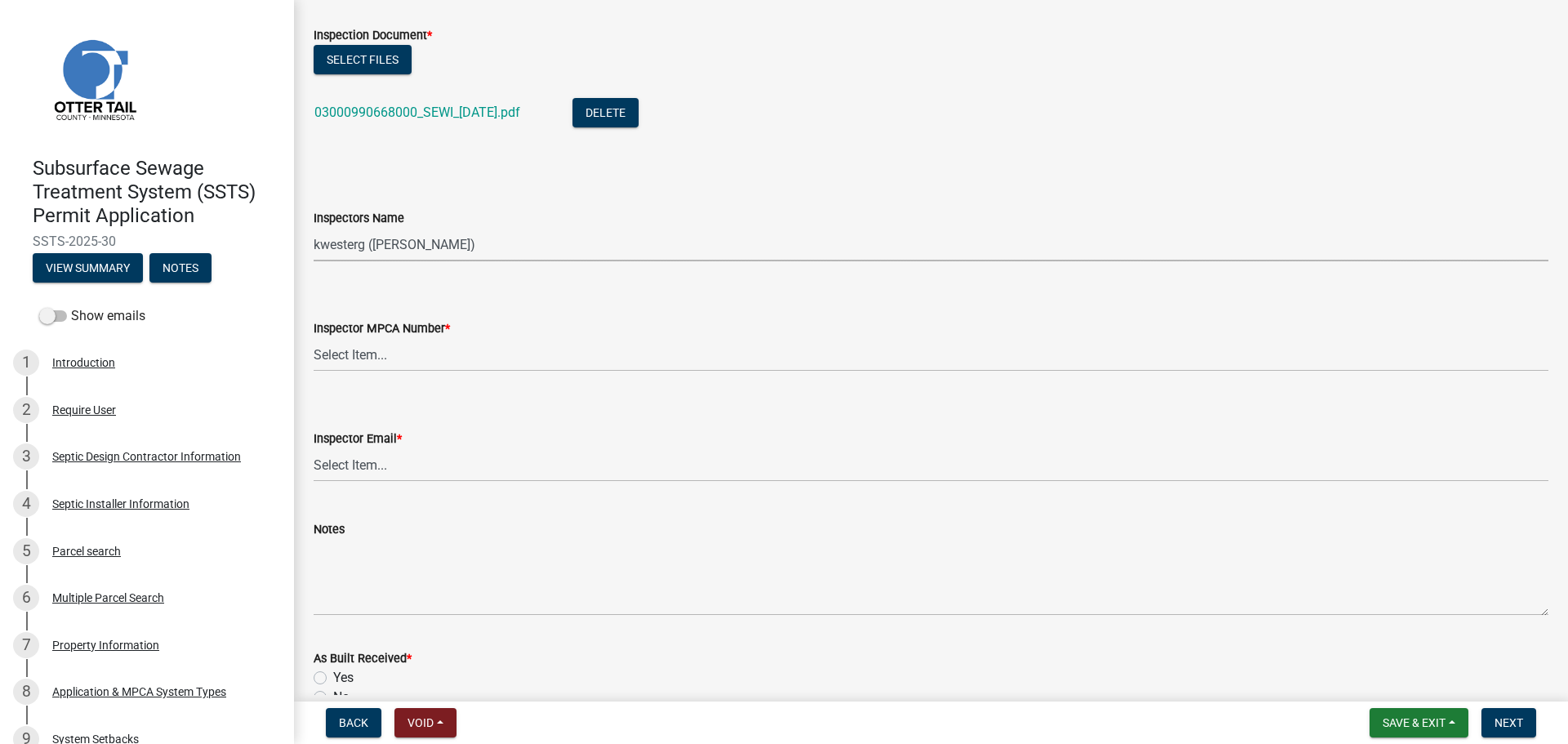
click at [508, 259] on select "Select Item... btollefson (Brittany Tollefson) alexisnewark (Alexis Newark) epl…" at bounding box center [931, 244] width 1235 height 34
select select "facec742-7e79-4c33-8241-13e023664843"
click at [314, 228] on select "Select Item... btollefson (Brittany Tollefson) alexisnewark (Alexis Newark) epl…" at bounding box center [931, 244] width 1235 height 34
click at [456, 353] on select "Select Item... Alexis Newark (10415) Andrea Perales (924) Brittany Tollefson (1…" at bounding box center [931, 354] width 1235 height 34
click at [314, 338] on select "Select Item... Alexis Newark (10415) Andrea Perales (924) Brittany Tollefson (1…" at bounding box center [931, 354] width 1235 height 34
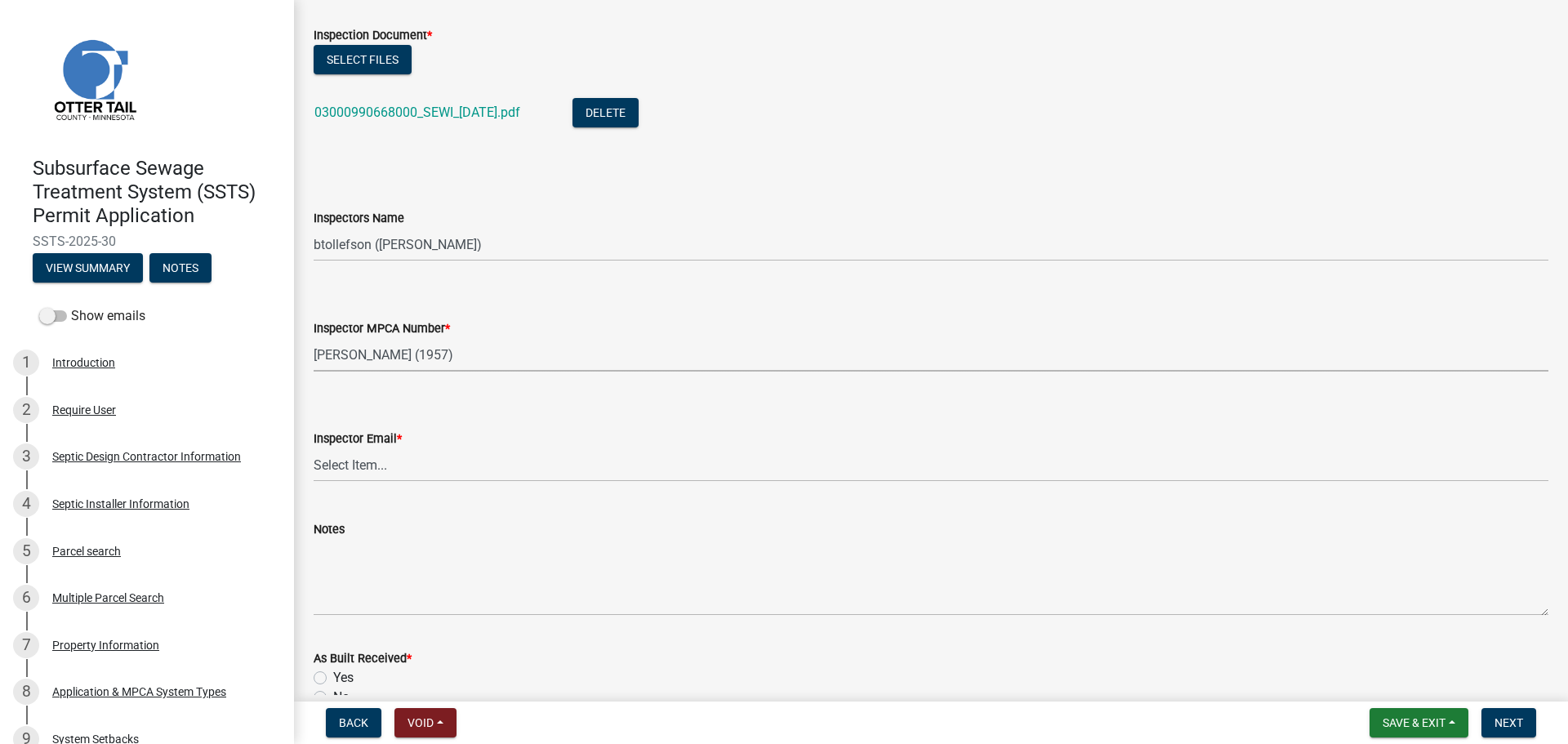
select select "3a384654-27c5-4d59-8b75-a887e8a1870e"
click at [419, 460] on select "Select Item... Alexis Newark (anewark@ottertailcounty.gov) Amy Busko (abusko@ot…" at bounding box center [931, 464] width 1235 height 34
click at [314, 448] on select "Select Item... Alexis Newark (anewark@ottertailcounty.gov) Amy Busko (abusko@ot…" at bounding box center [931, 464] width 1235 height 34
click at [416, 463] on select "Select Item... Alexis Newark (anewark@ottertailcounty.gov) Amy Busko (abusko@ot…" at bounding box center [931, 464] width 1235 height 34
click at [314, 448] on select "Select Item... Alexis Newark (anewark@ottertailcounty.gov) Amy Busko (abusko@ot…" at bounding box center [931, 464] width 1235 height 34
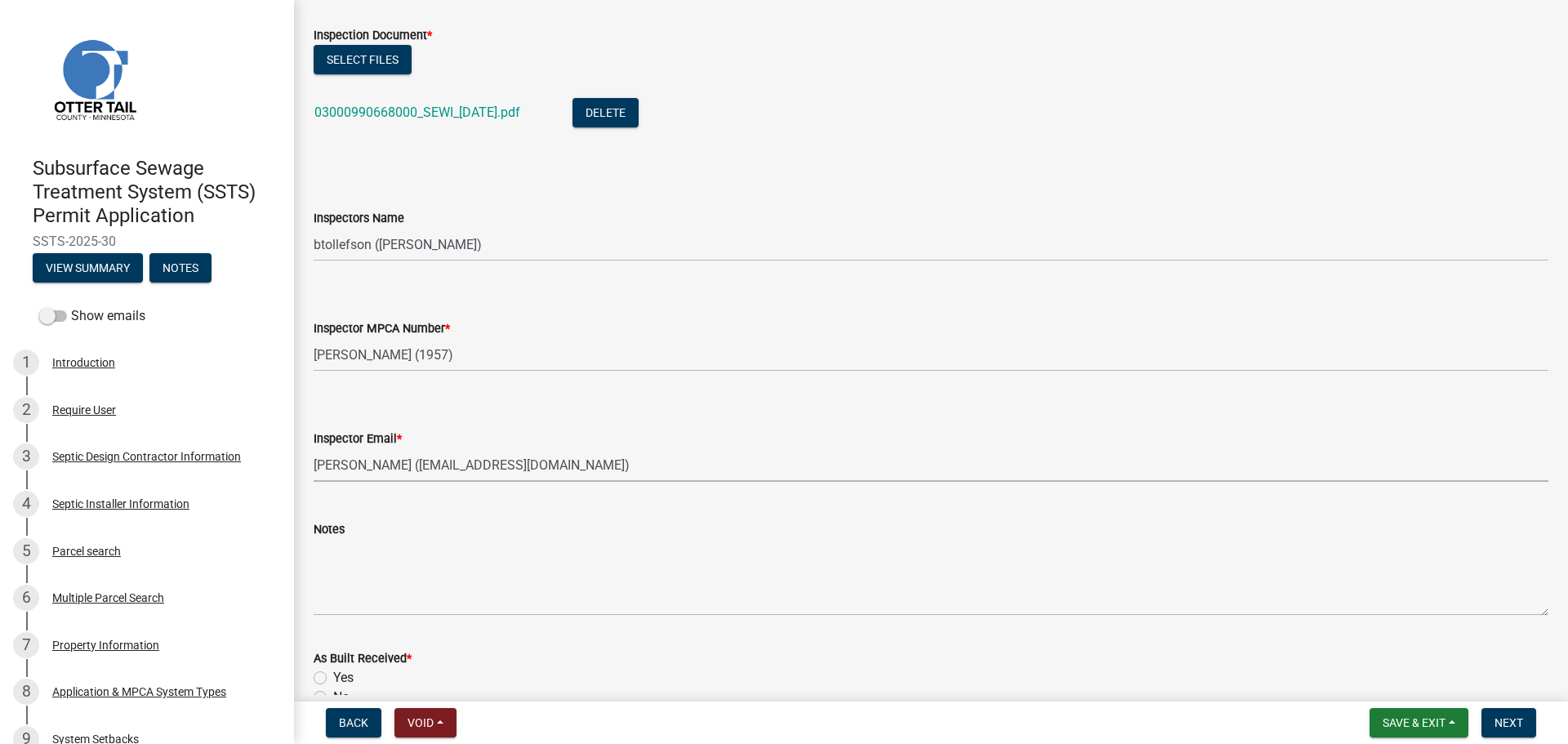
select select "541addf4-52df-4608-91ce-bf29f574816c"
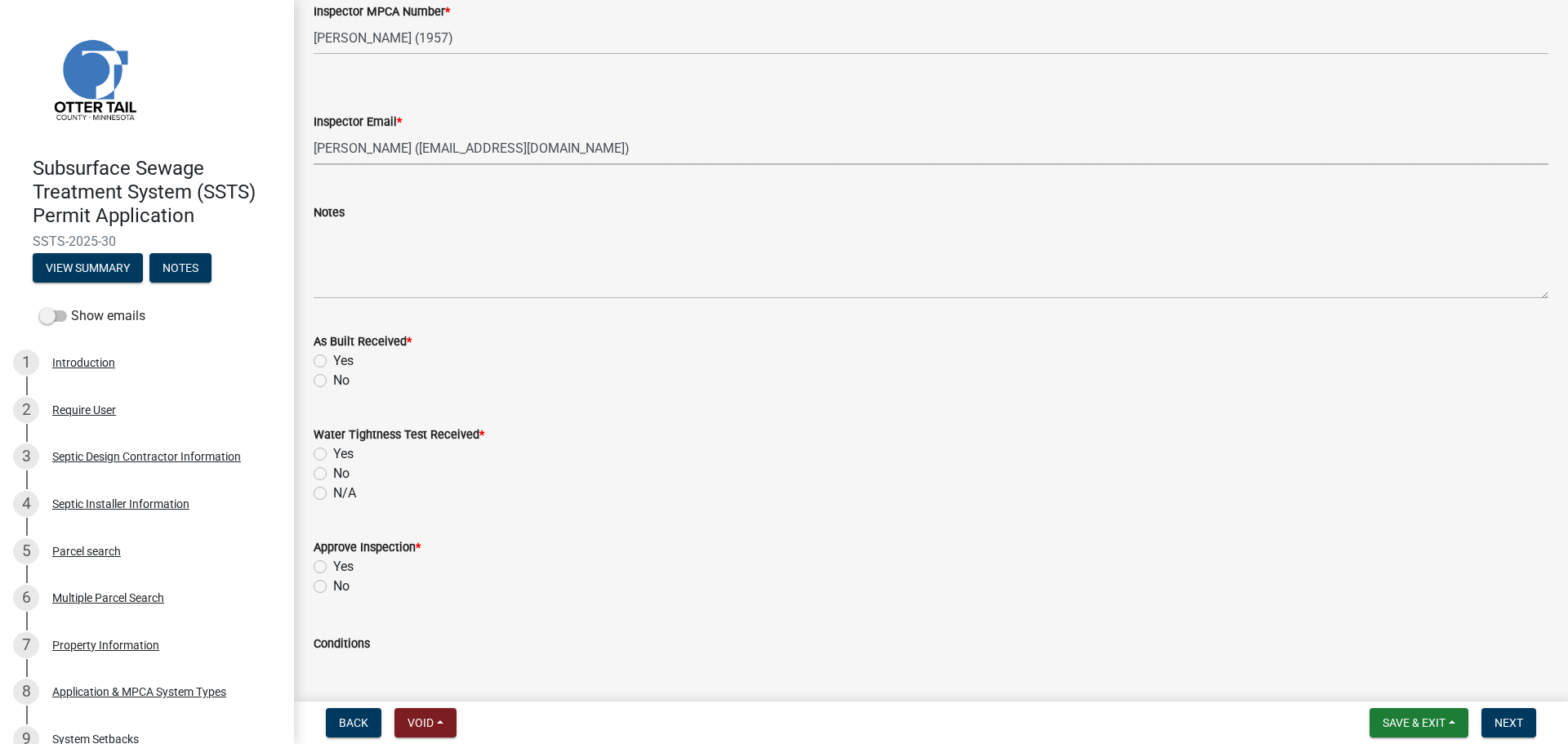
scroll to position [1879, 0]
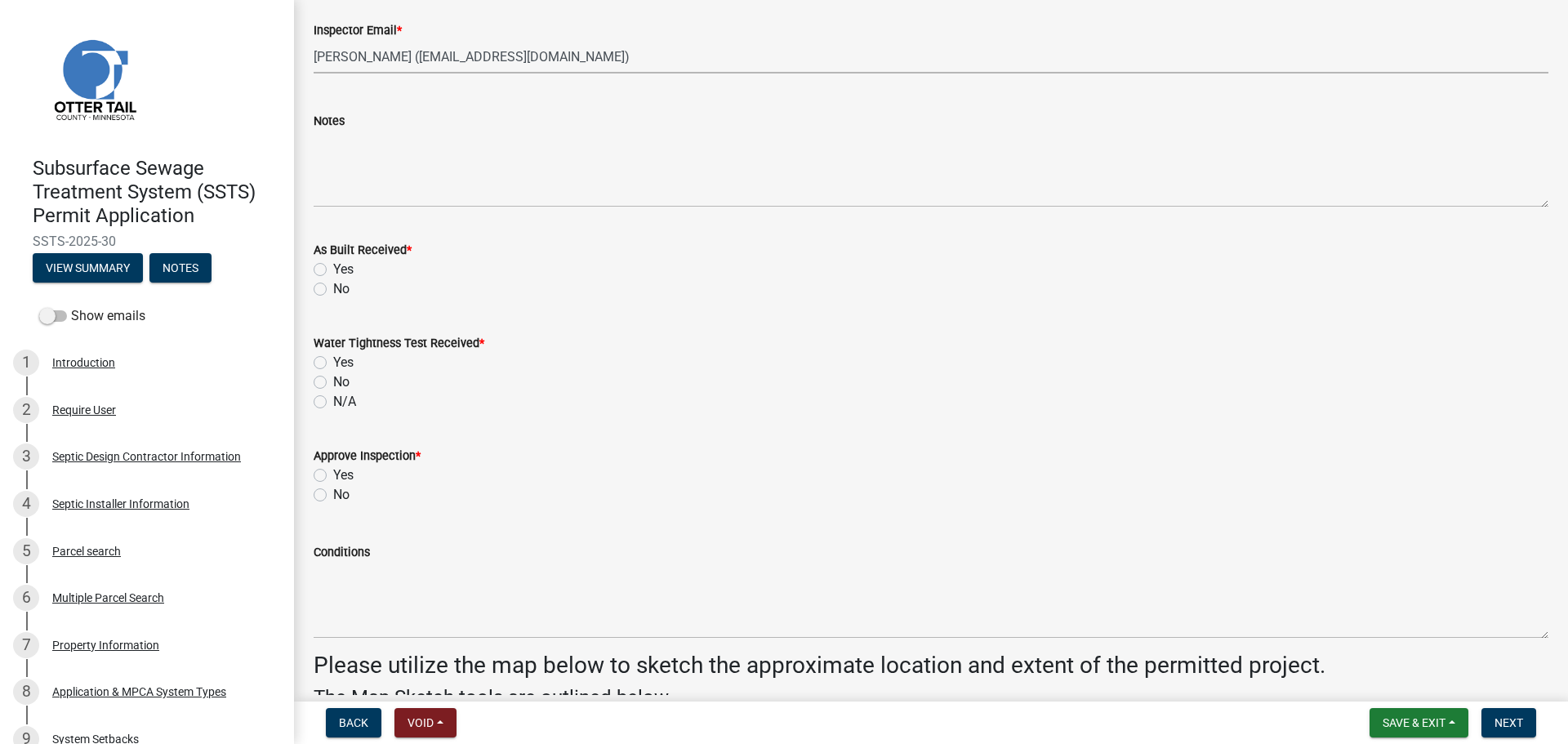
click at [333, 289] on label "No" at bounding box center [341, 289] width 16 height 19
click at [333, 289] on input "No" at bounding box center [338, 284] width 11 height 11
radio input "true"
click at [333, 397] on label "N/A" at bounding box center [345, 402] width 23 height 19
click at [333, 397] on input "N/A" at bounding box center [338, 397] width 11 height 11
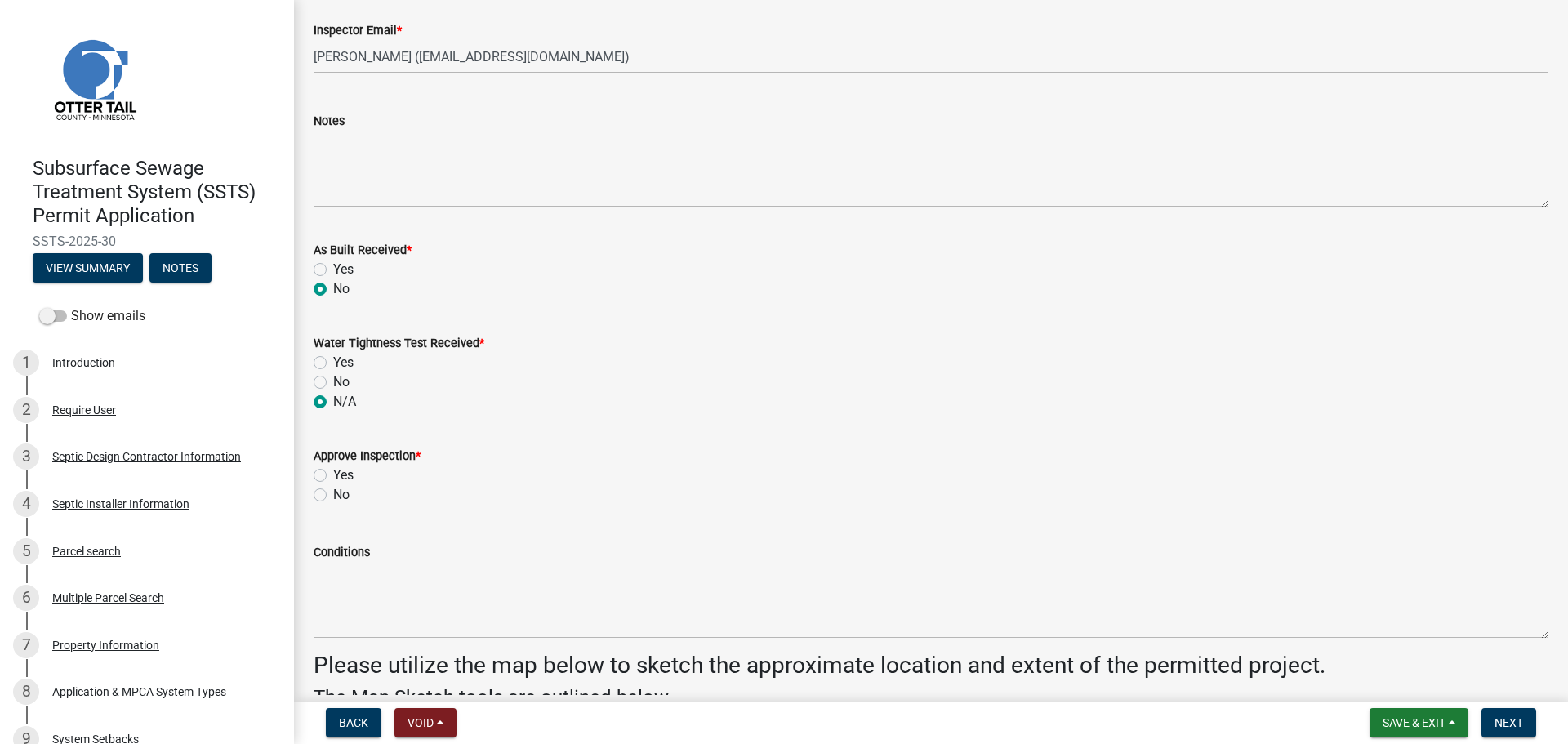
radio input "true"
click at [333, 473] on label "Yes" at bounding box center [343, 475] width 20 height 19
click at [333, 473] on input "Yes" at bounding box center [338, 470] width 11 height 11
radio input "true"
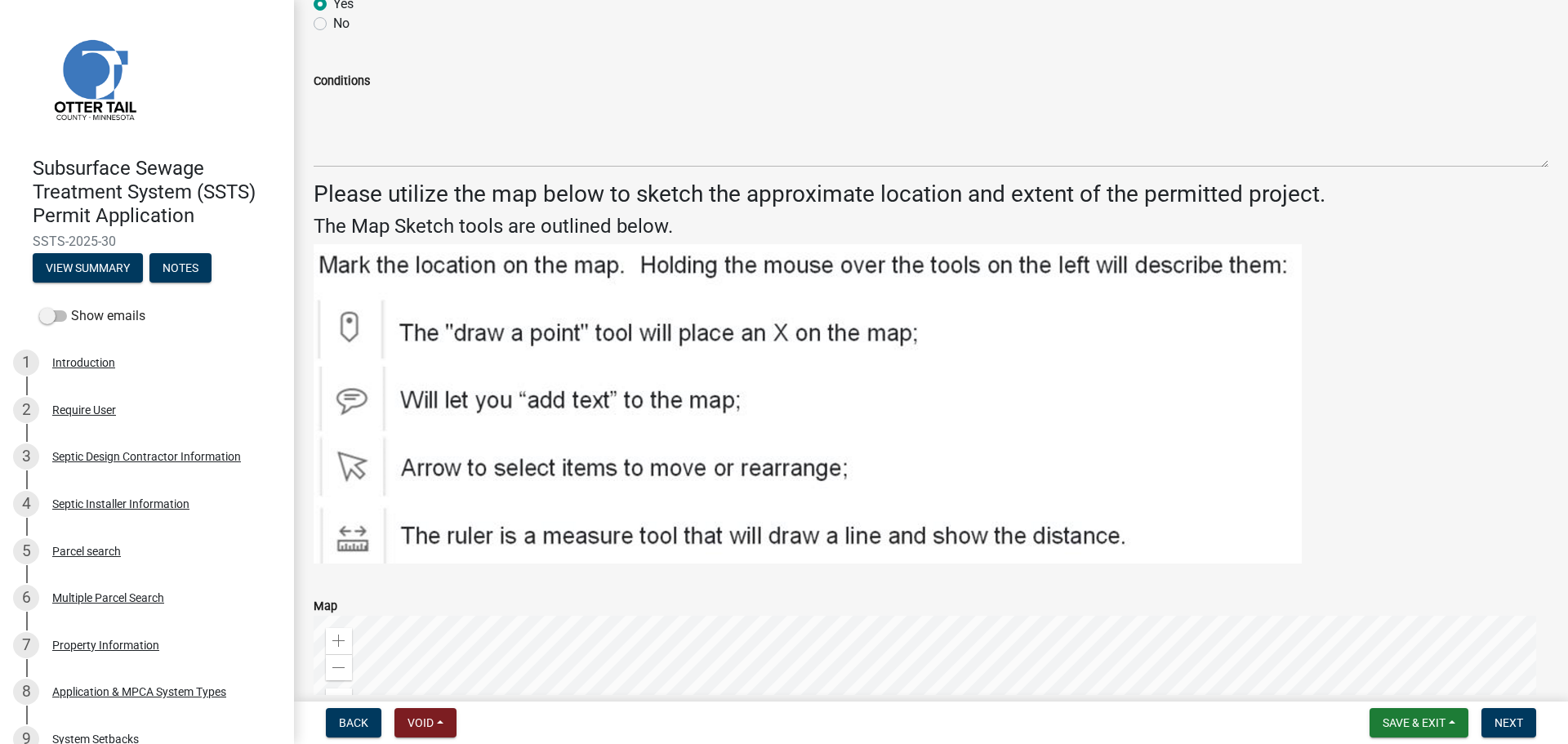
scroll to position [2369, 0]
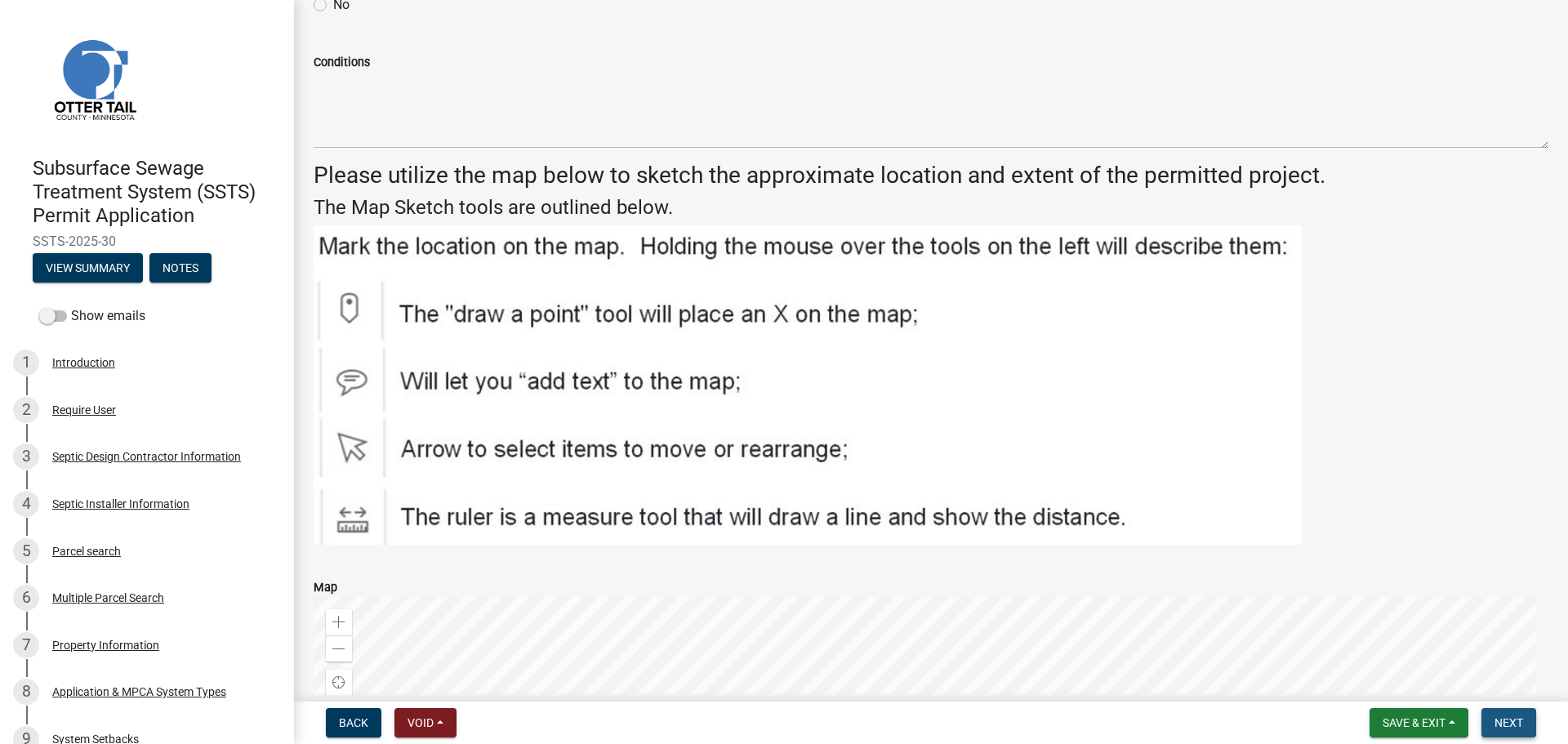
click at [1505, 723] on span "Next" at bounding box center [1509, 723] width 29 height 13
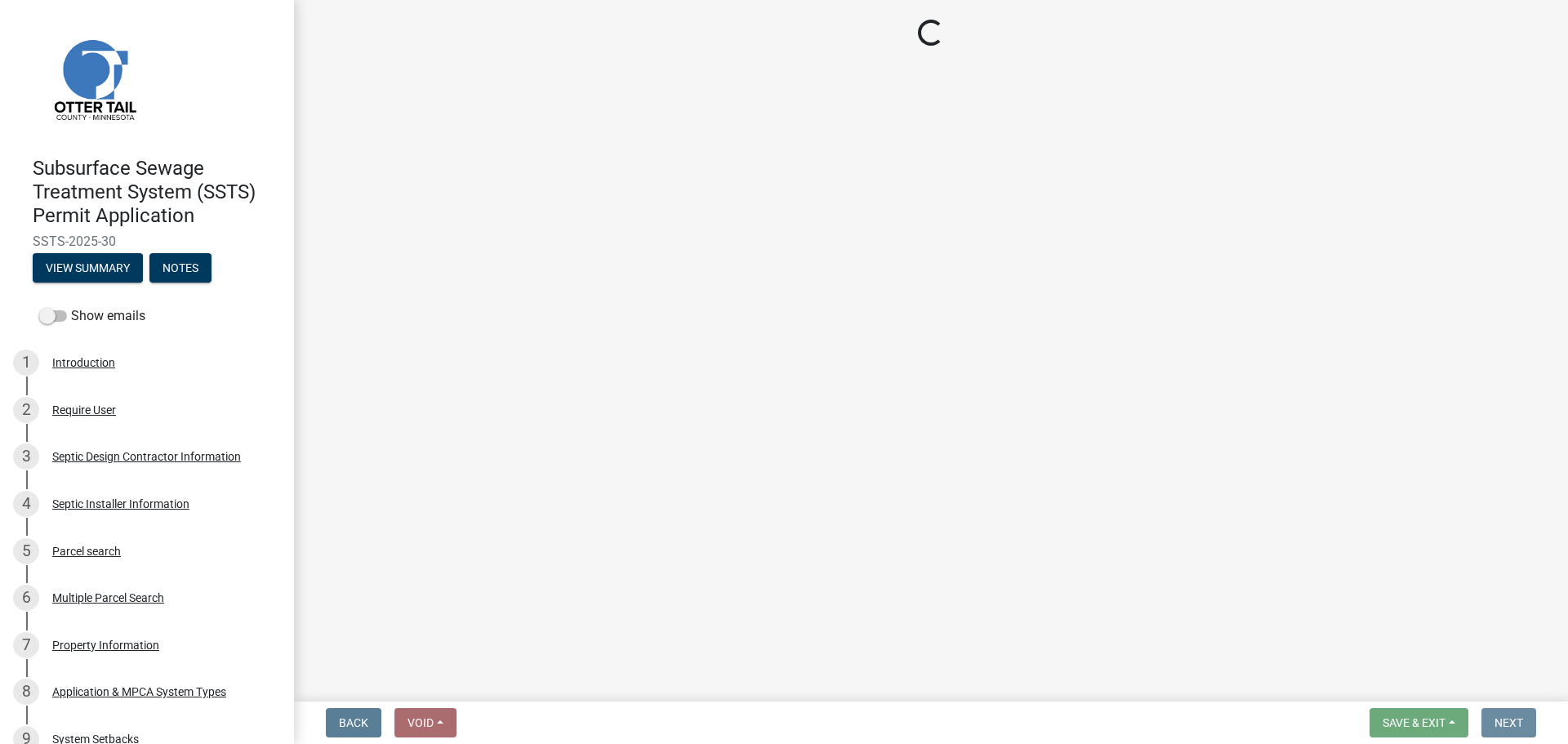
scroll to position [0, 0]
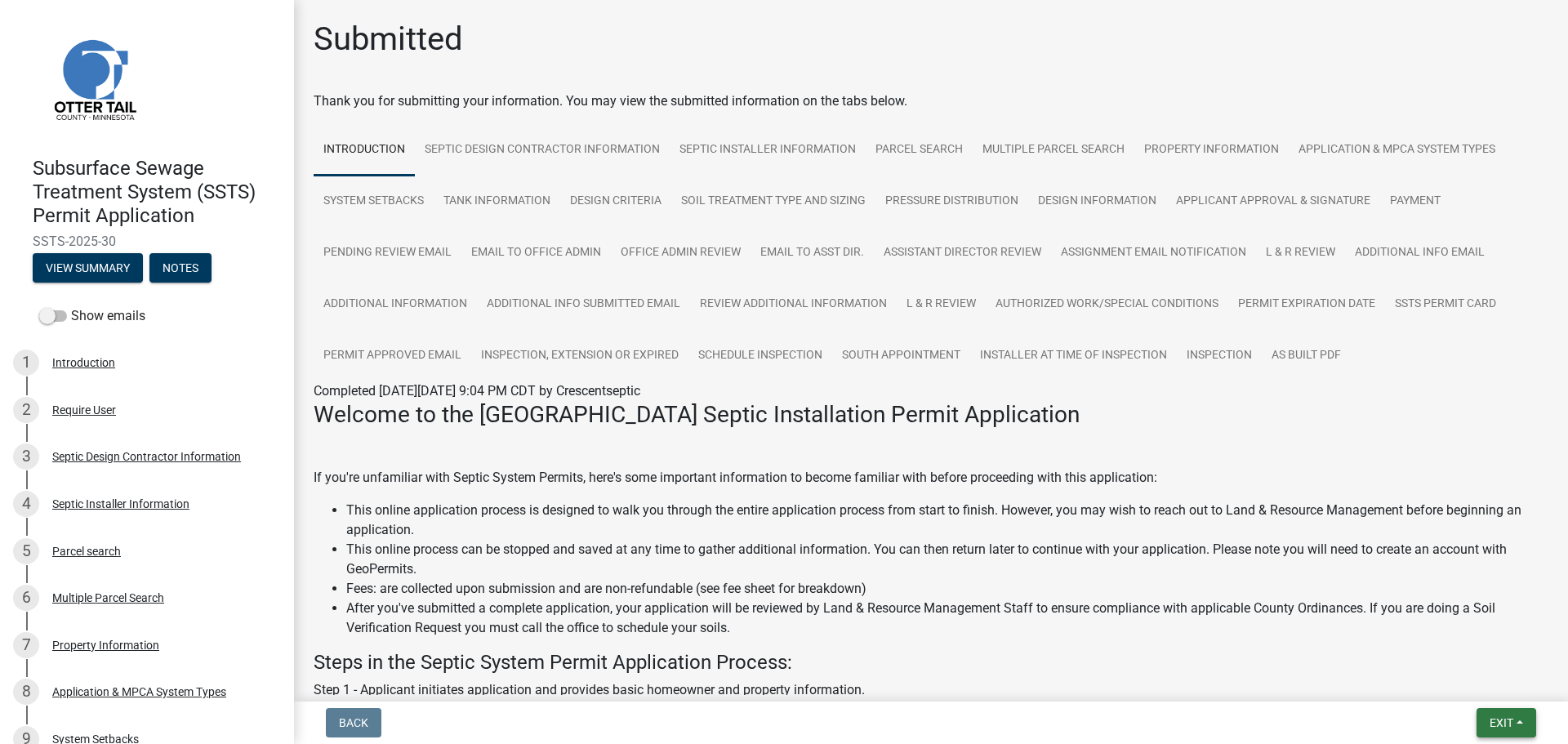
click at [1499, 720] on span "Exit" at bounding box center [1501, 723] width 24 height 13
click at [1483, 691] on button "Save & Exit" at bounding box center [1470, 680] width 131 height 39
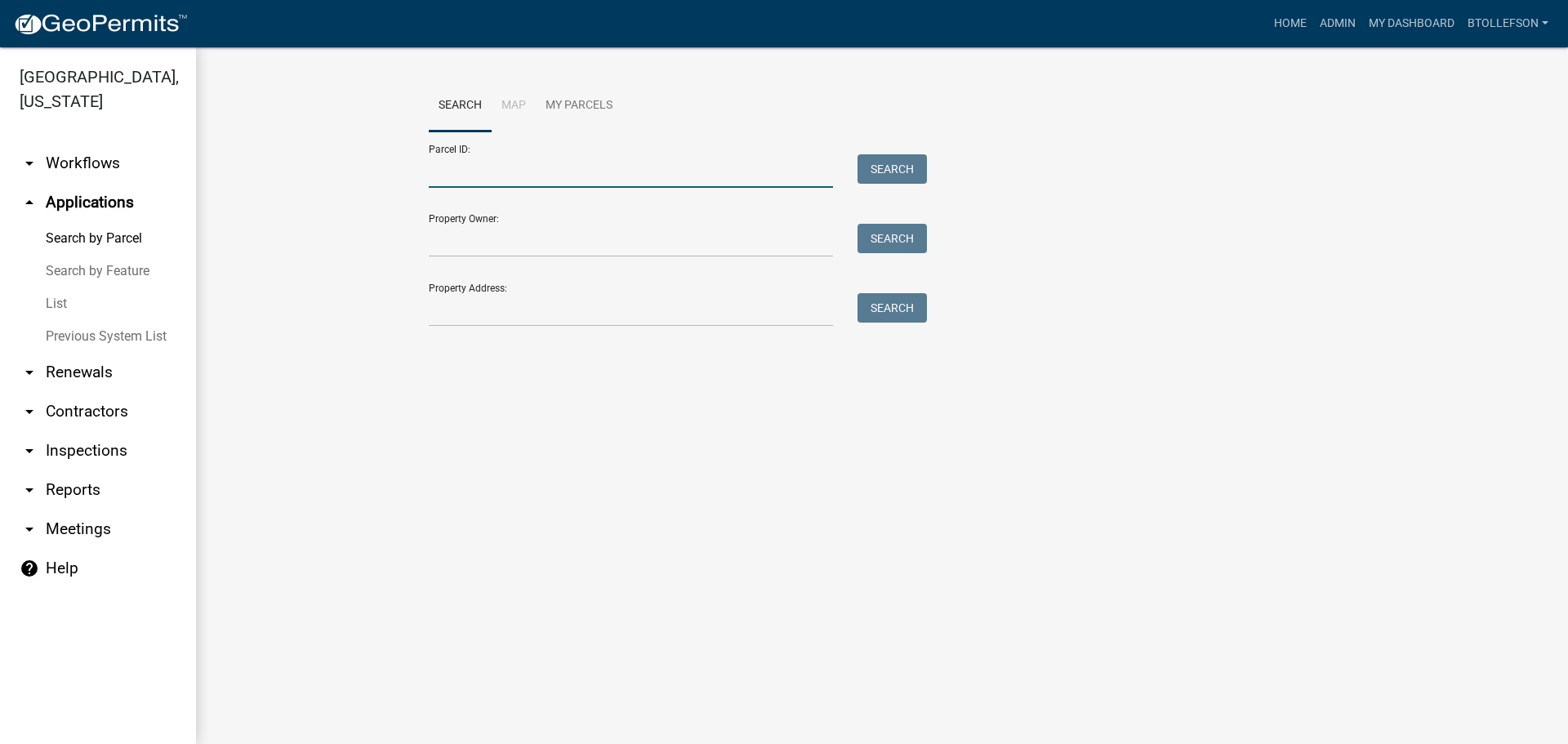
click at [486, 175] on input "Parcel ID:" at bounding box center [631, 170] width 404 height 34
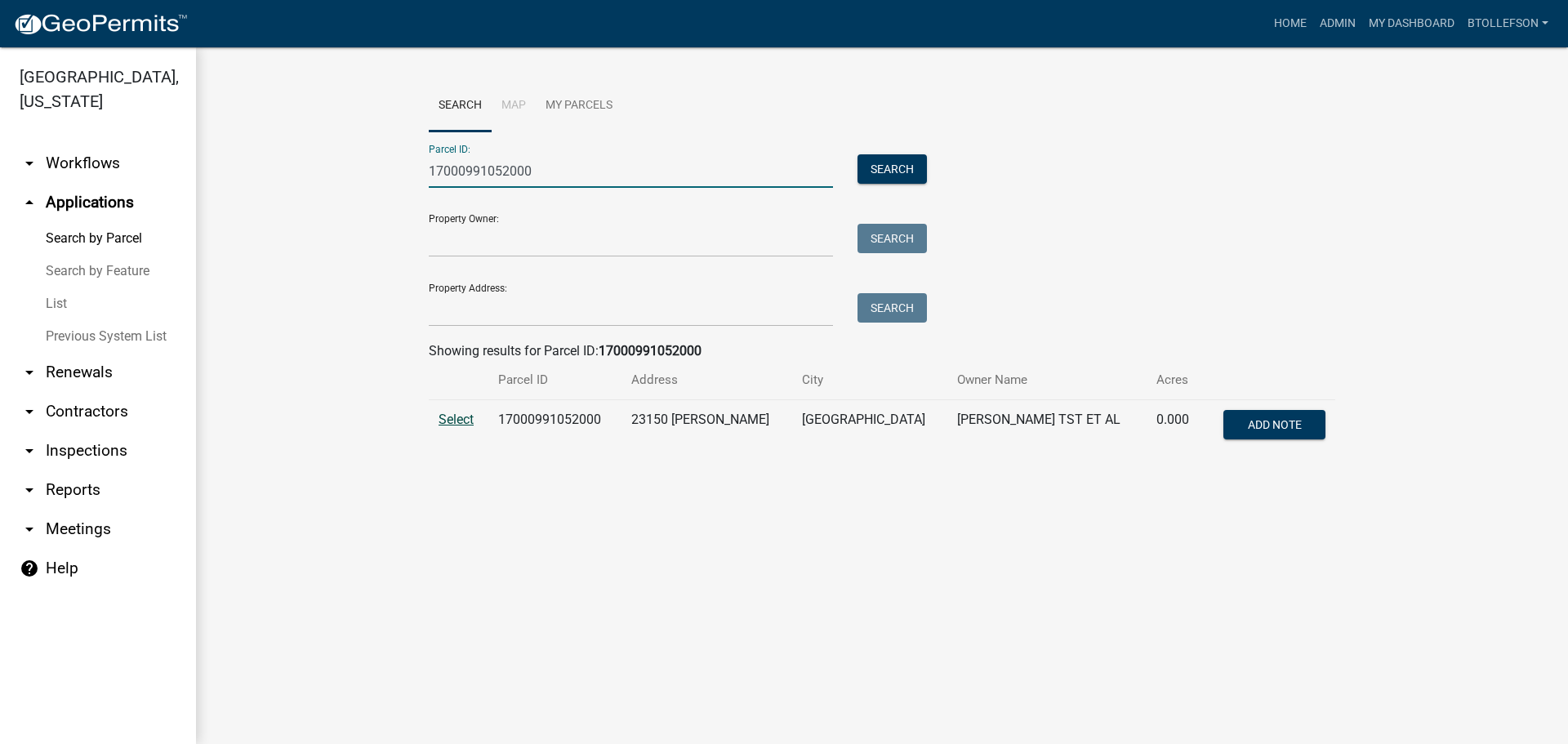
type input "17000991052000"
click at [463, 422] on span "Select" at bounding box center [456, 419] width 35 height 15
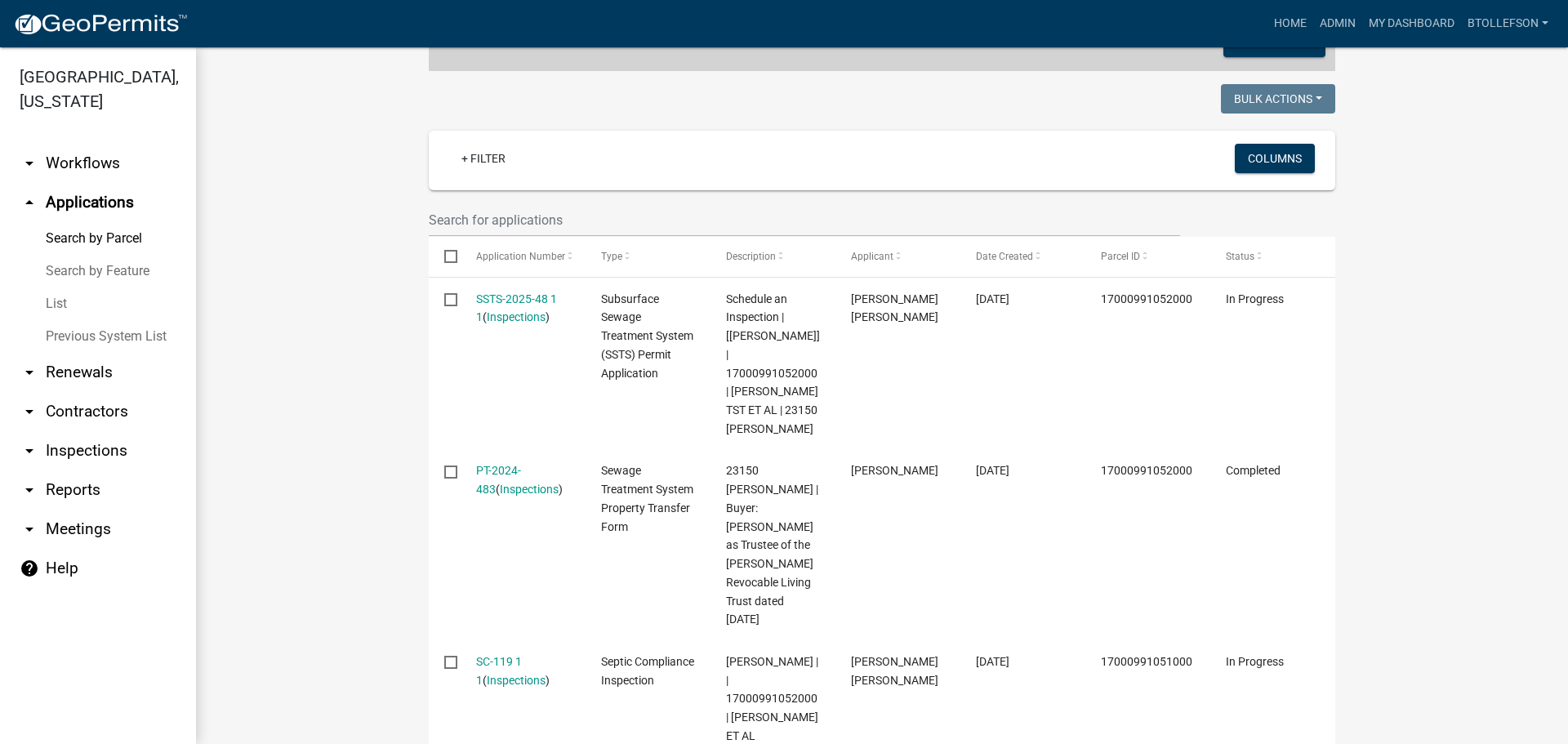
scroll to position [490, 0]
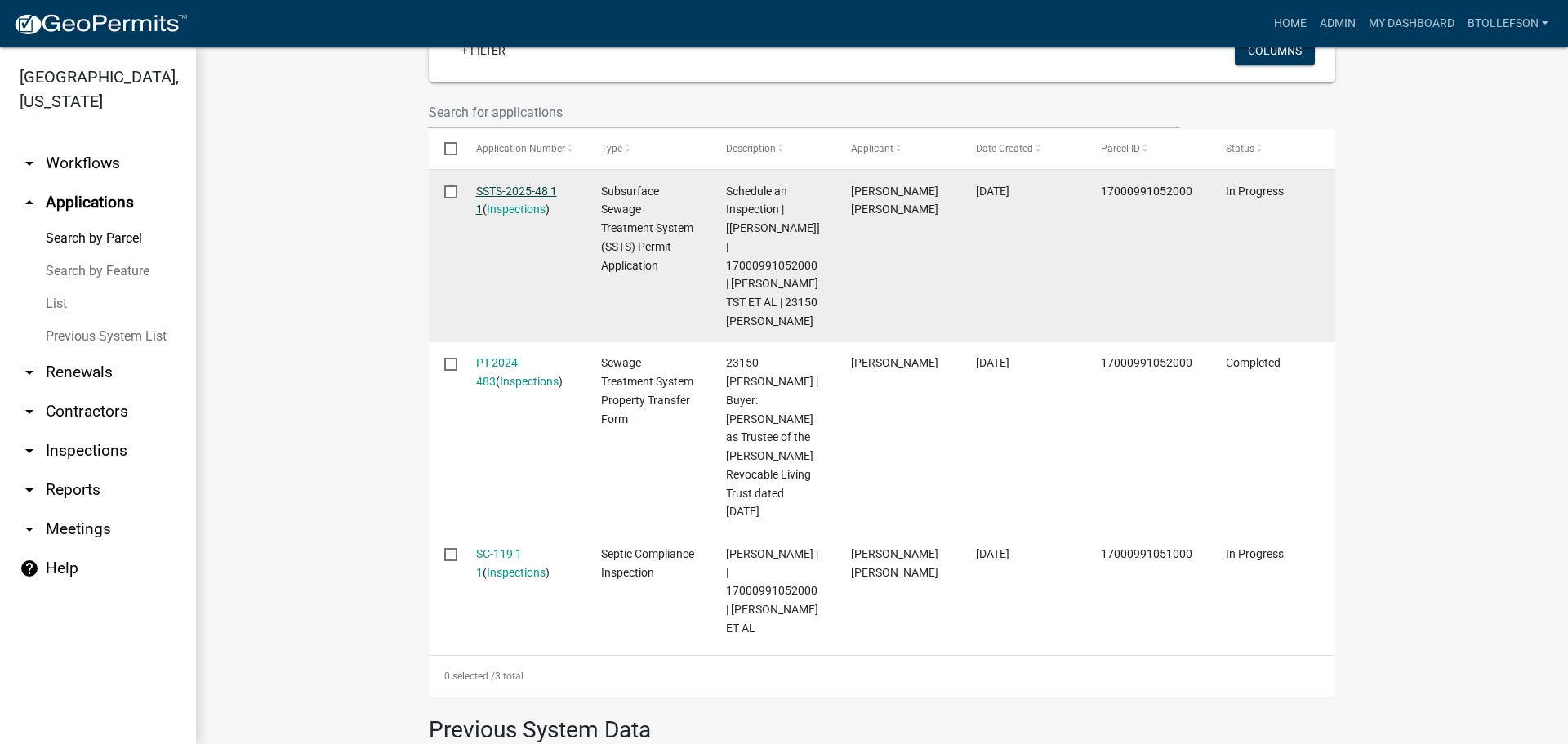
click at [486, 187] on link "SSTS-2025-48 1 1" at bounding box center [516, 200] width 80 height 32
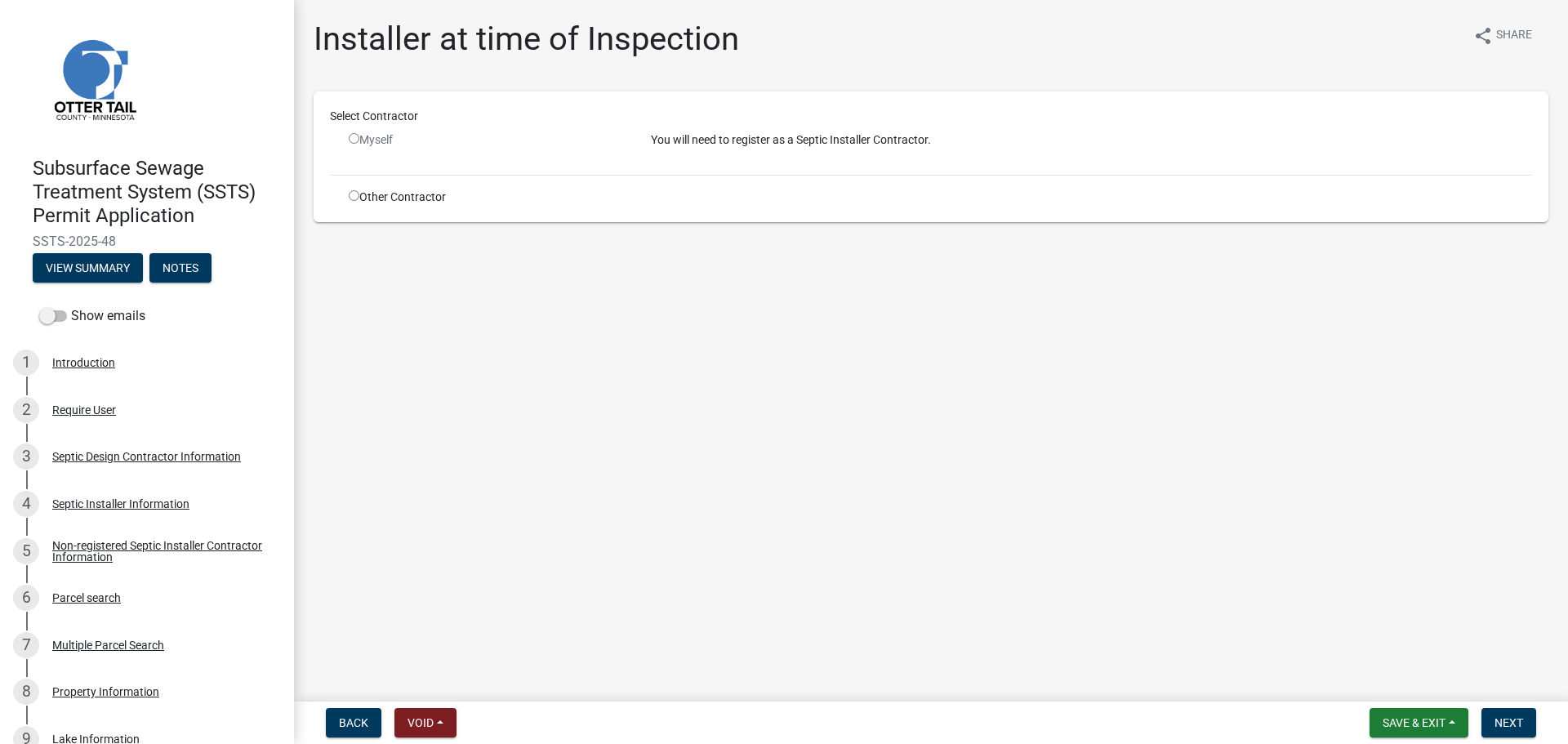
click at [359, 195] on input "radio" at bounding box center [353, 195] width 11 height 11
radio input "true"
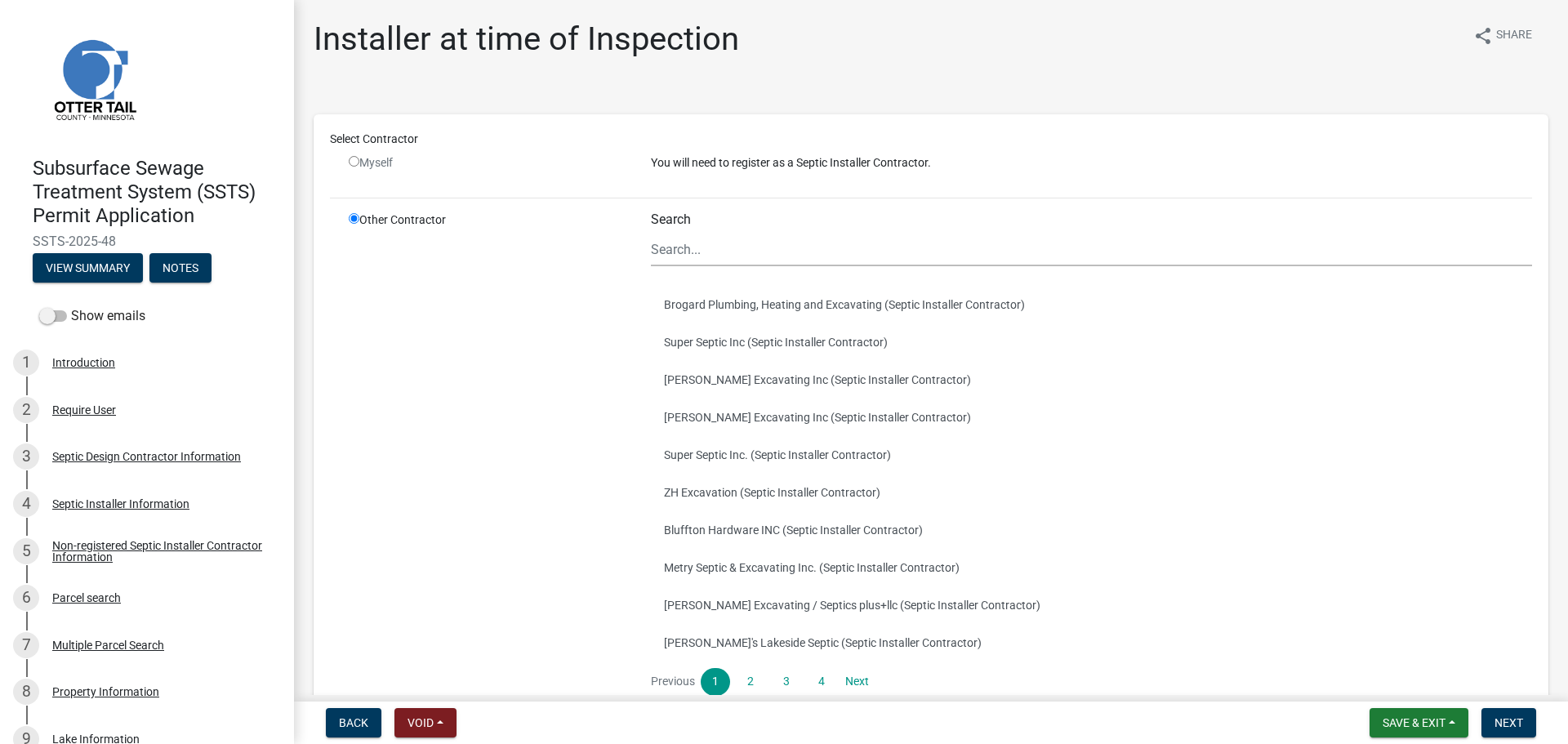
click at [776, 269] on div "Search Brogard Plumbing, Heating and Excavating (Septic Installer Contractor) S…" at bounding box center [1091, 473] width 882 height 524
click at [769, 262] on input "Search" at bounding box center [1091, 249] width 882 height 34
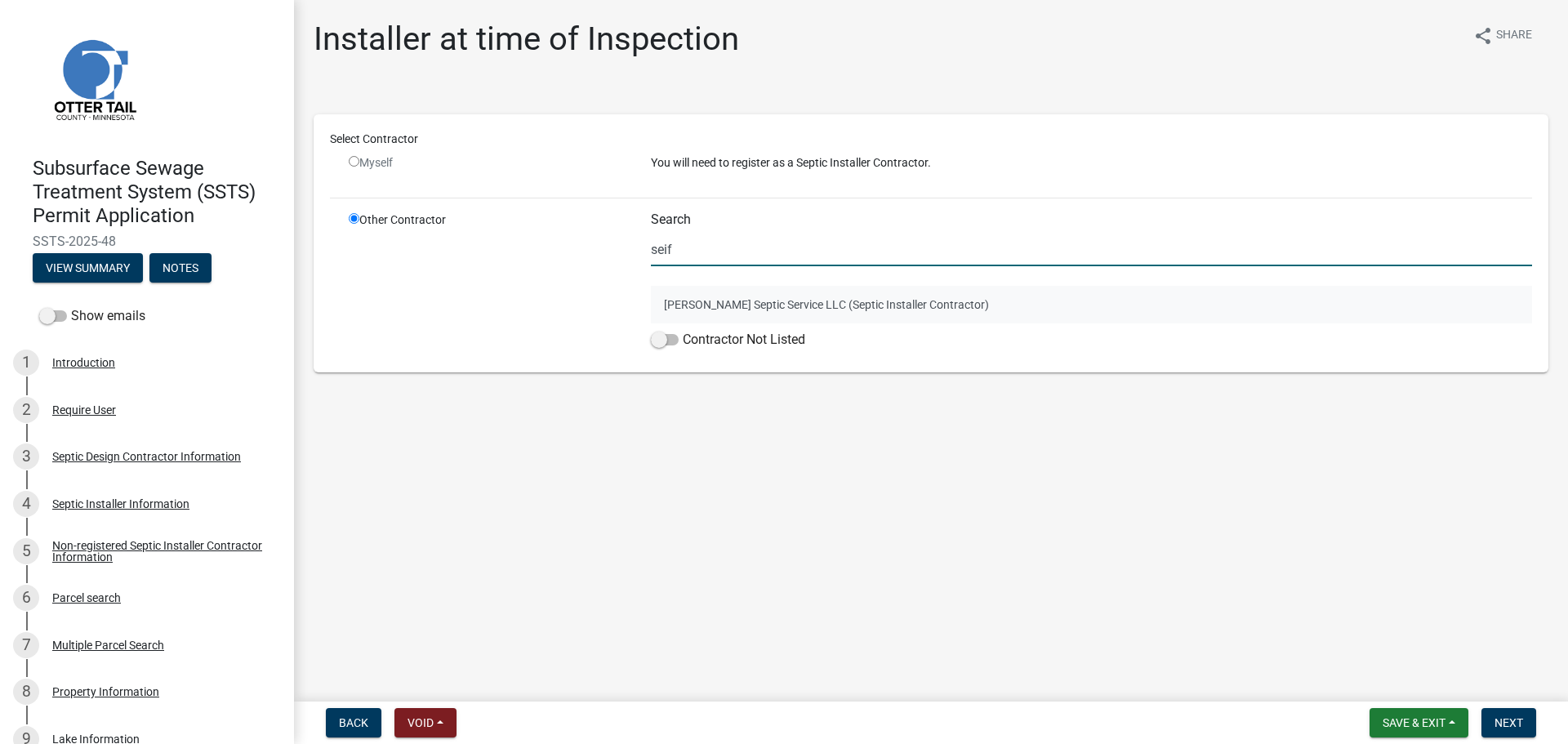
type input "seif"
click at [789, 304] on button "Ross Seifert Septic Service LLC (Septic Installer Contractor)" at bounding box center [1091, 304] width 882 height 37
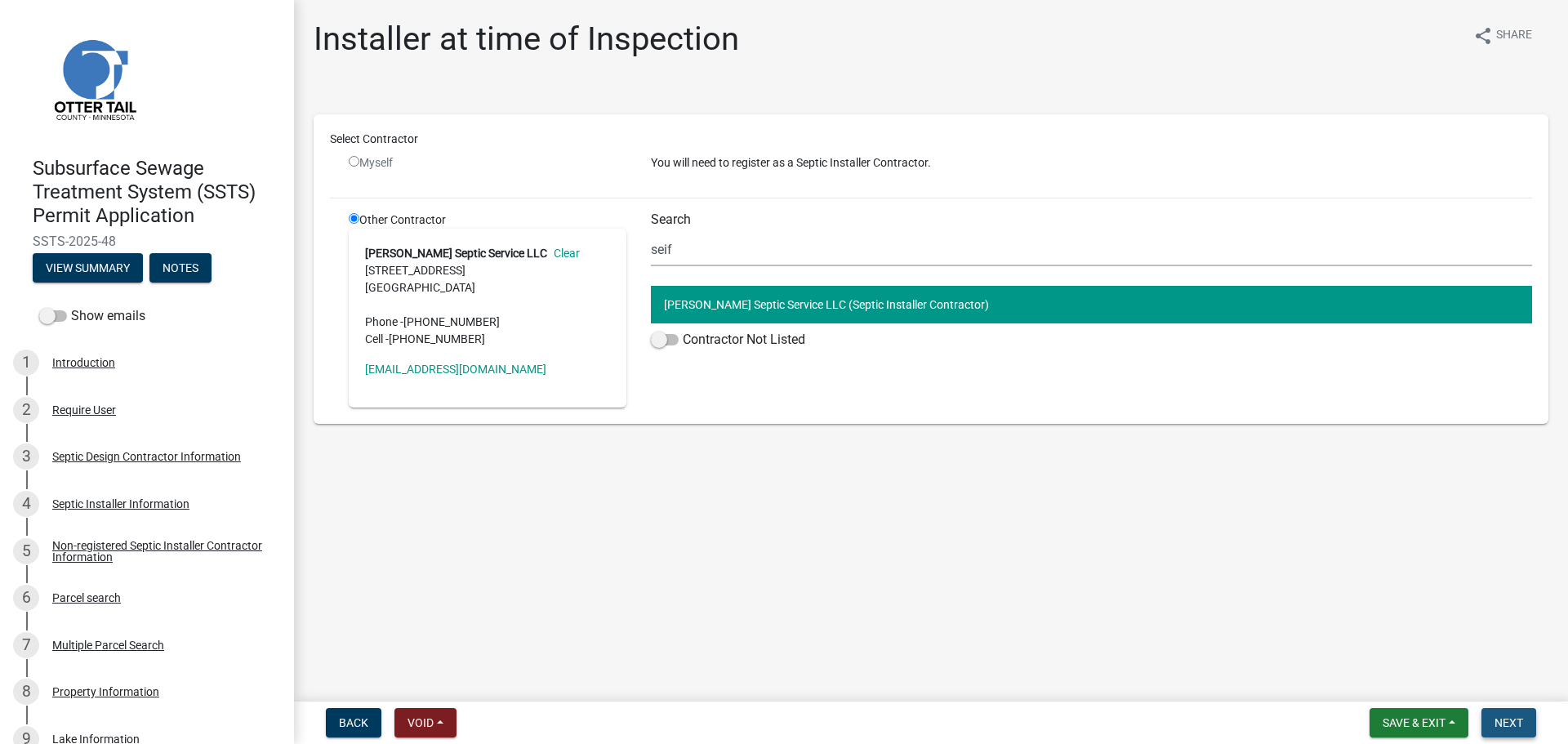
click at [1510, 716] on span "Next" at bounding box center [1509, 723] width 29 height 13
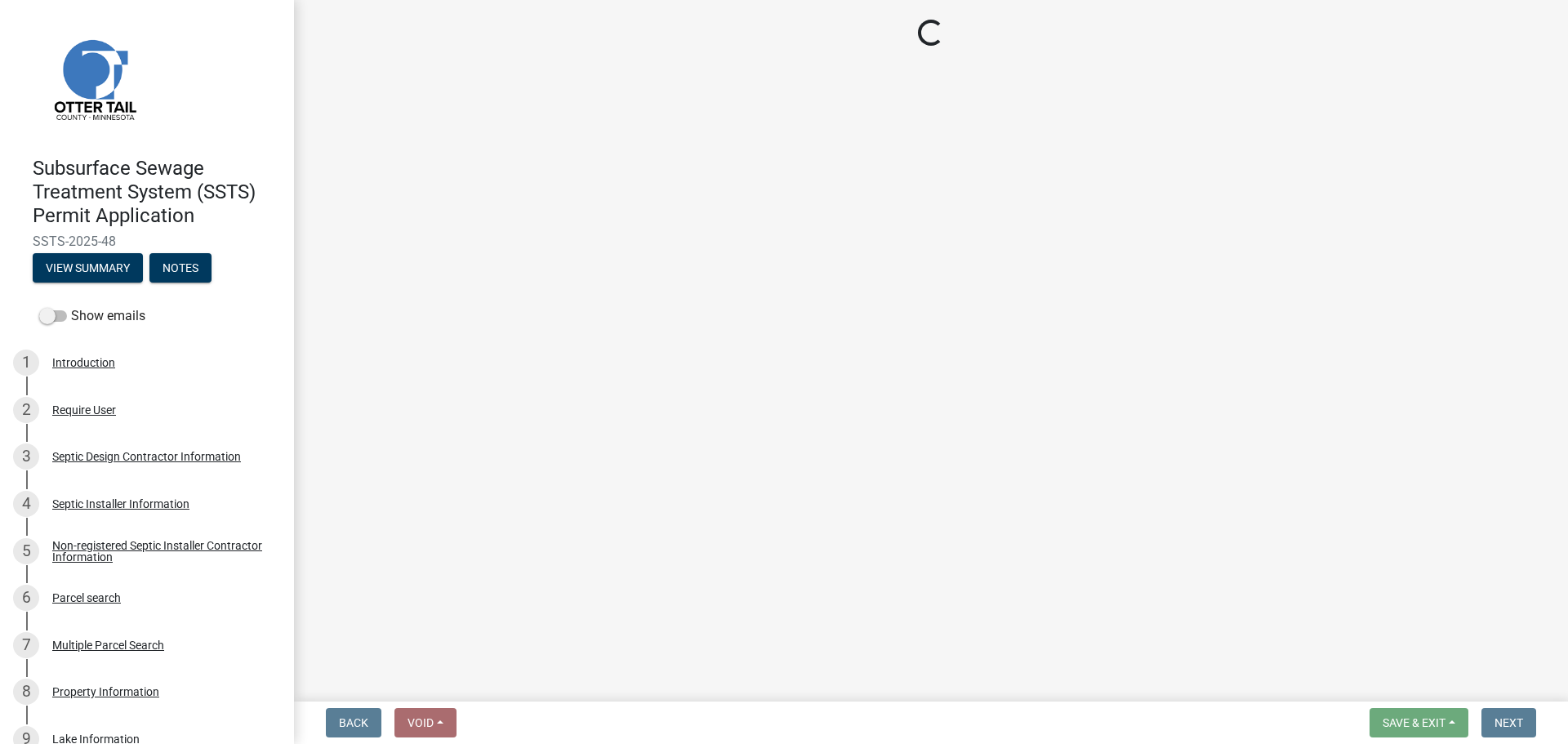
select select "710d5f49-2663-4e73-9718-d0c4e189f5ed"
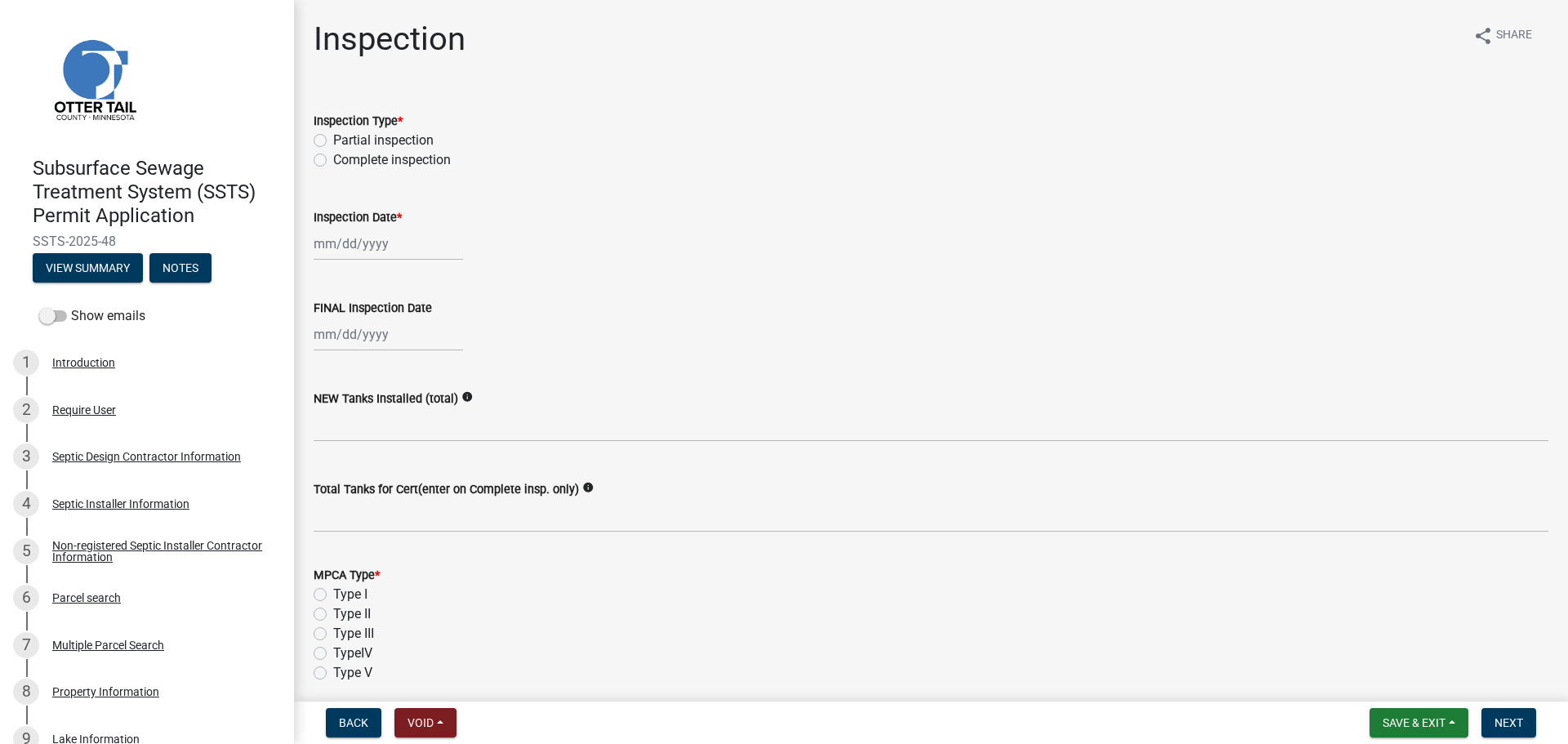
click at [333, 155] on label "Complete inspection" at bounding box center [392, 160] width 118 height 19
click at [333, 155] on input "Complete inspection" at bounding box center [338, 155] width 11 height 11
radio input "true"
click at [346, 231] on div at bounding box center [389, 243] width 149 height 34
select select "9"
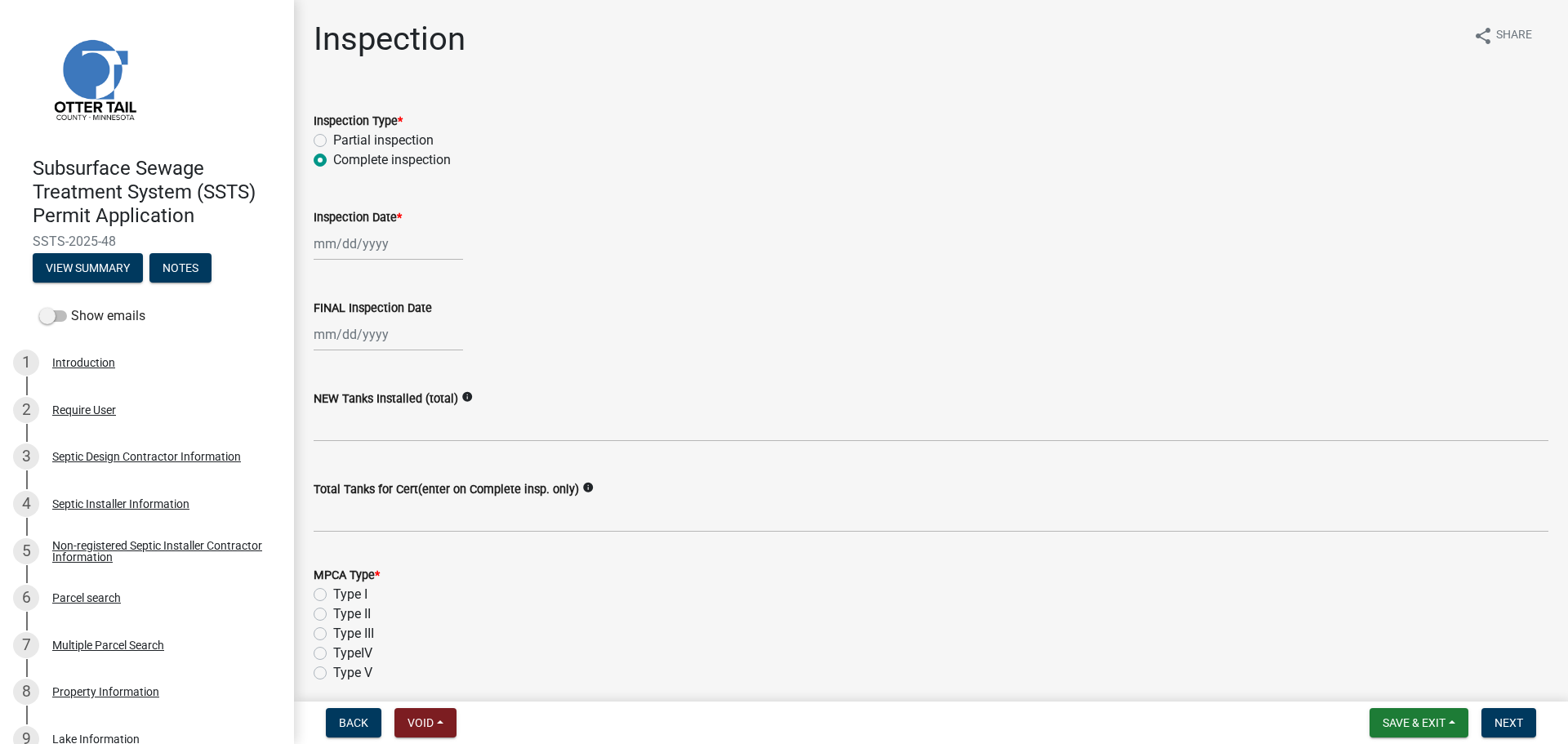
select select "2025"
click at [405, 336] on div "4" at bounding box center [408, 330] width 26 height 26
type input "09/04/2025"
click at [404, 334] on div at bounding box center [389, 334] width 149 height 34
select select "9"
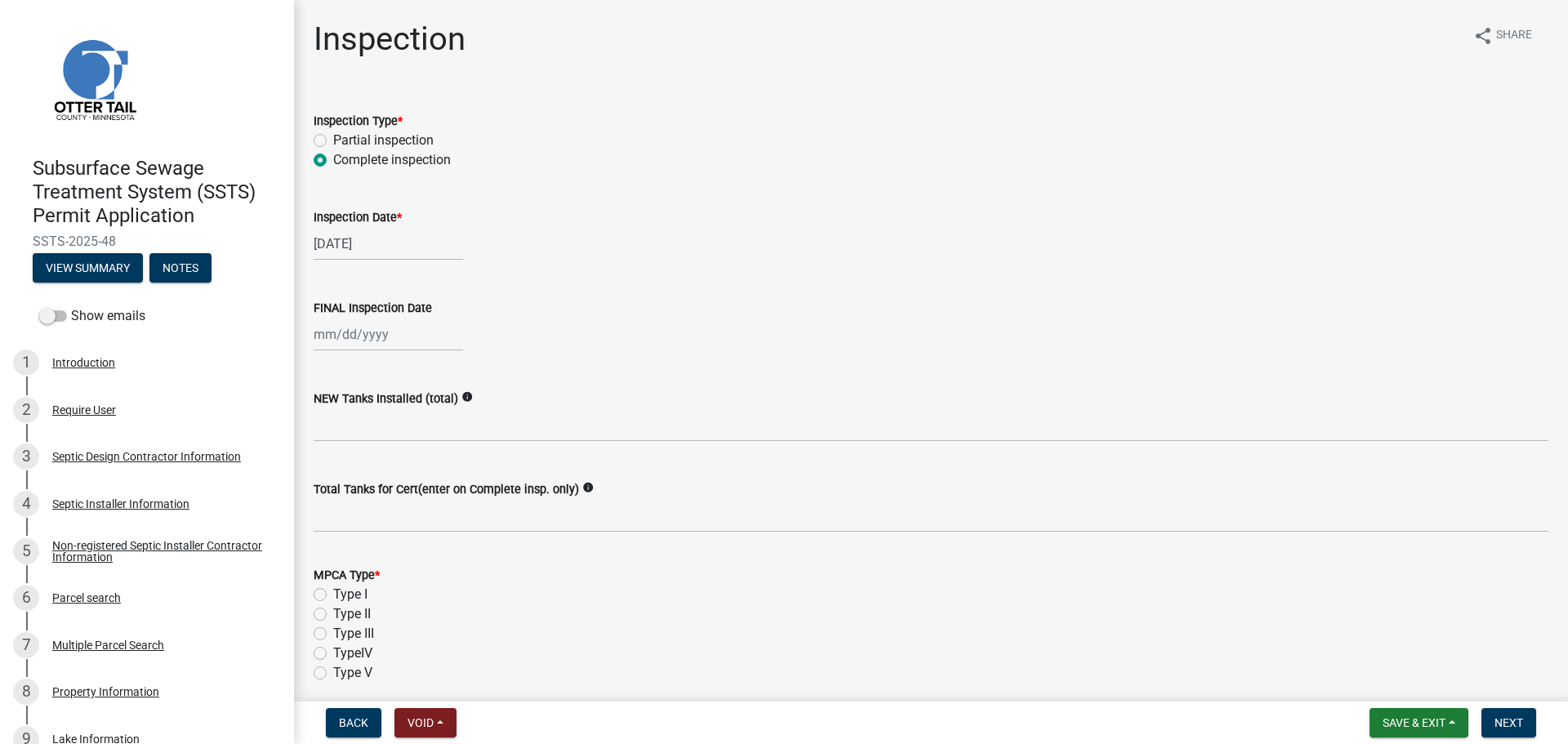
select select "2025"
click at [402, 420] on div "4" at bounding box center [408, 421] width 26 height 26
type input "09/04/2025"
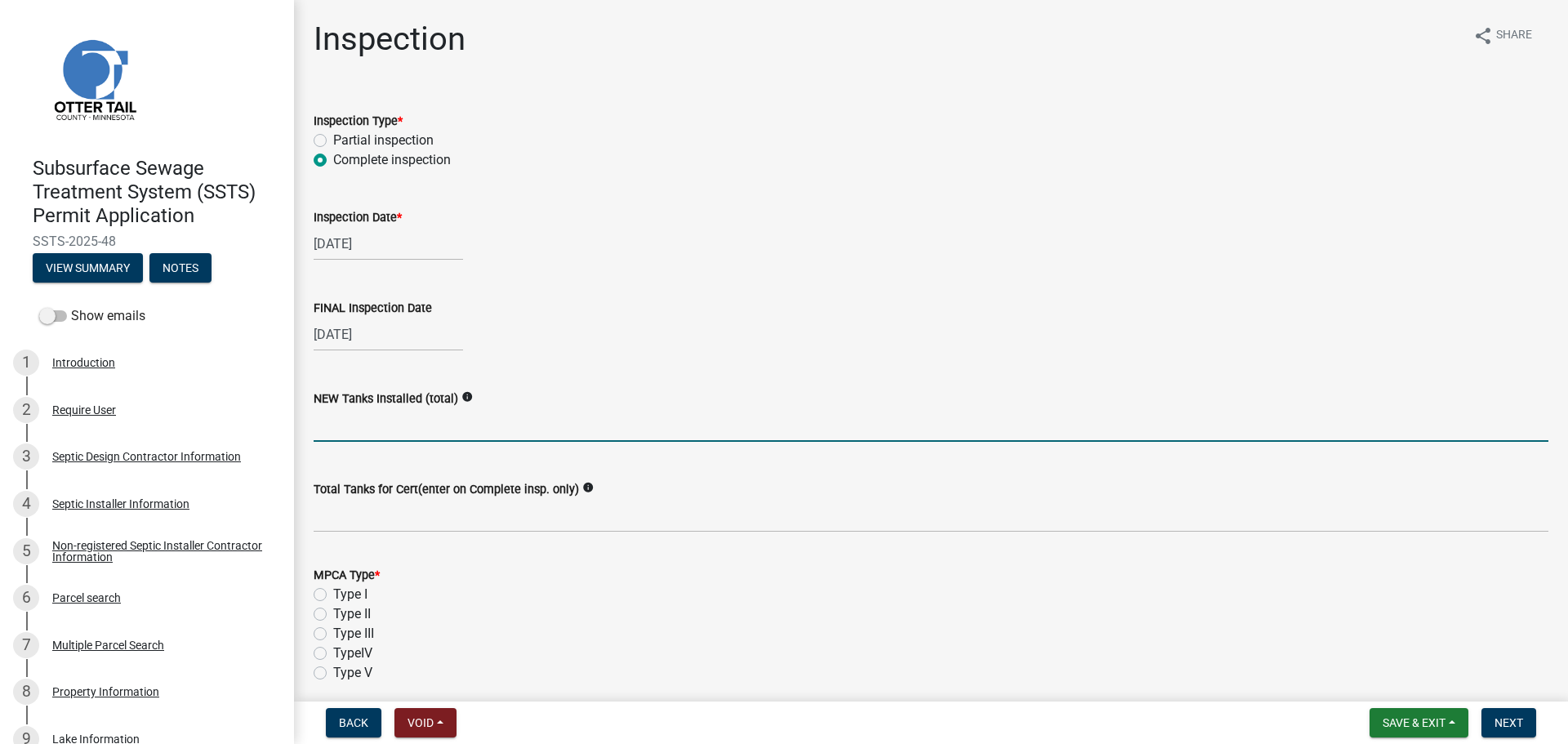
drag, startPoint x: 405, startPoint y: 426, endPoint x: 415, endPoint y: 424, distance: 10.2
click at [405, 426] on input "text" at bounding box center [931, 425] width 1235 height 34
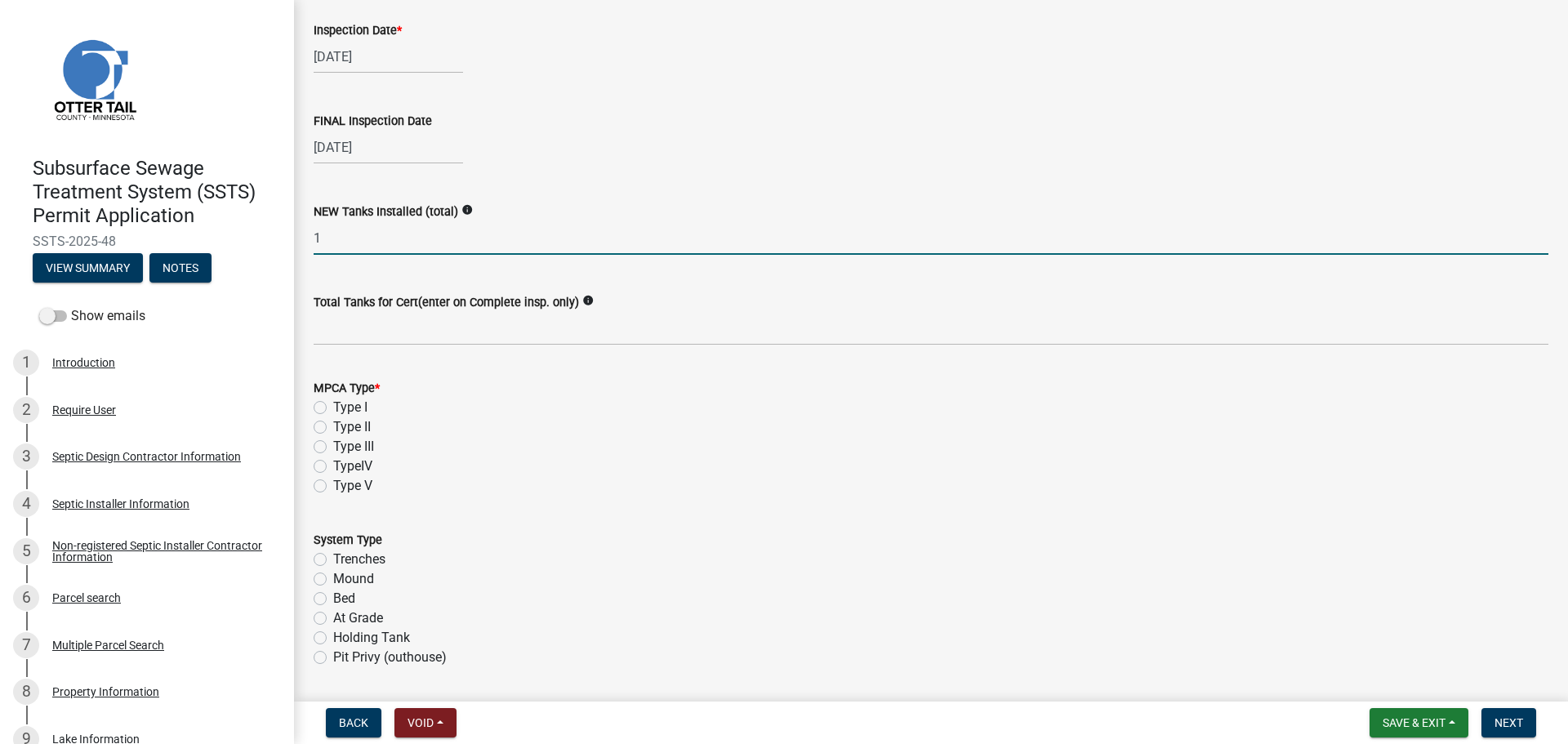
scroll to position [245, 0]
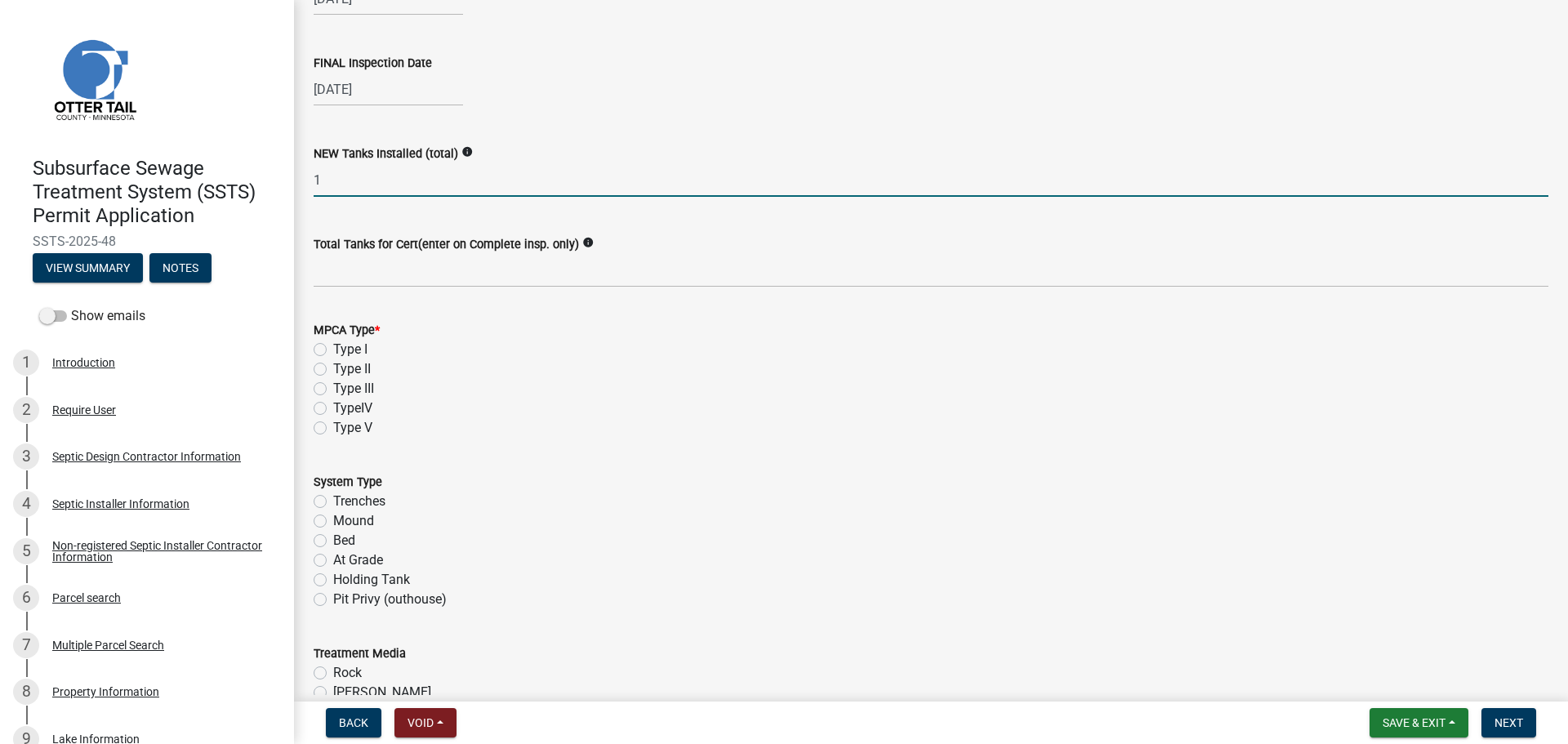
type input "1"
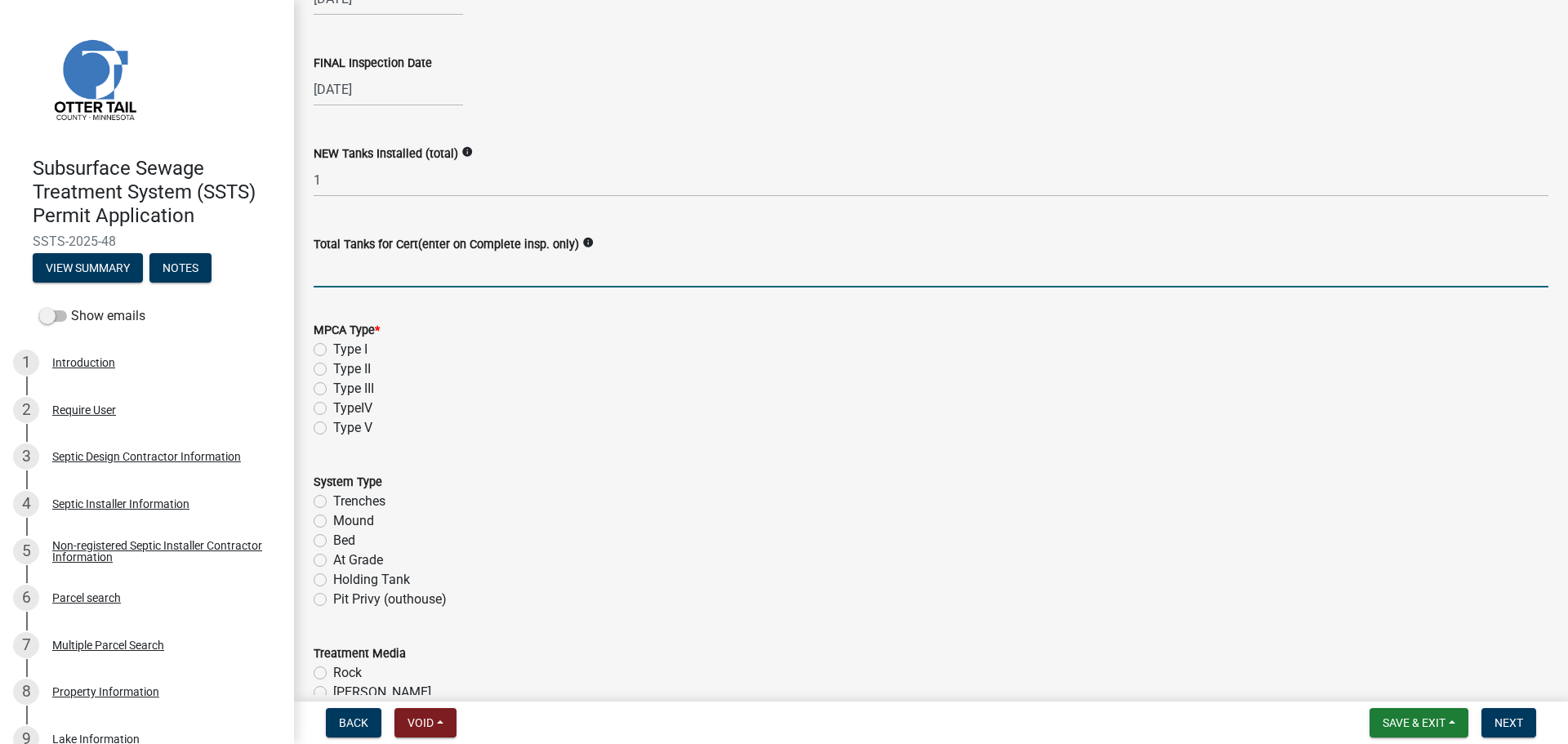
click at [399, 267] on input "Total Tanks for Cert(enter on Complete insp. only)" at bounding box center [931, 270] width 1235 height 34
type input "1"
click at [333, 370] on label "Type II" at bounding box center [351, 369] width 37 height 19
click at [333, 370] on input "Type II" at bounding box center [338, 364] width 11 height 11
radio input "true"
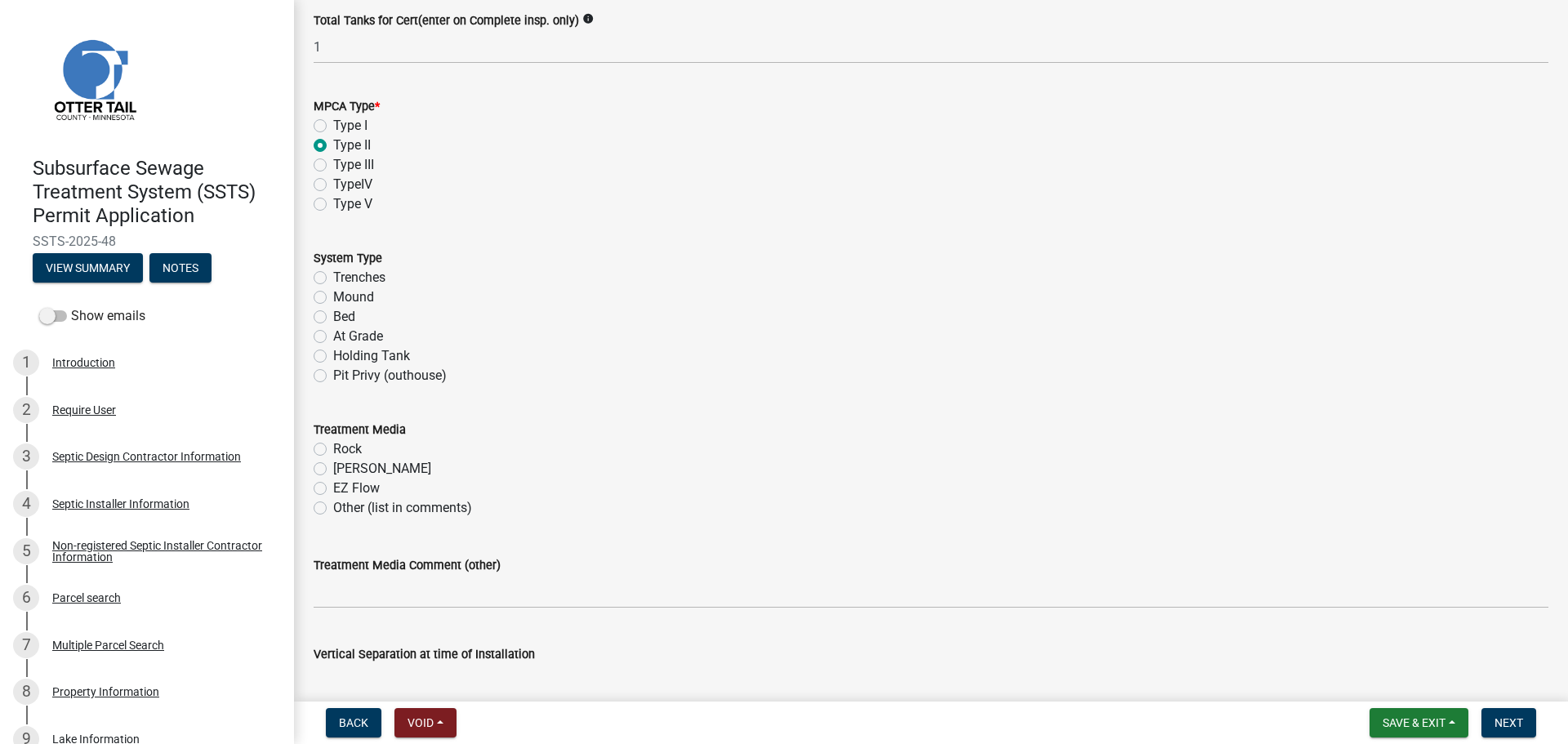
scroll to position [490, 0]
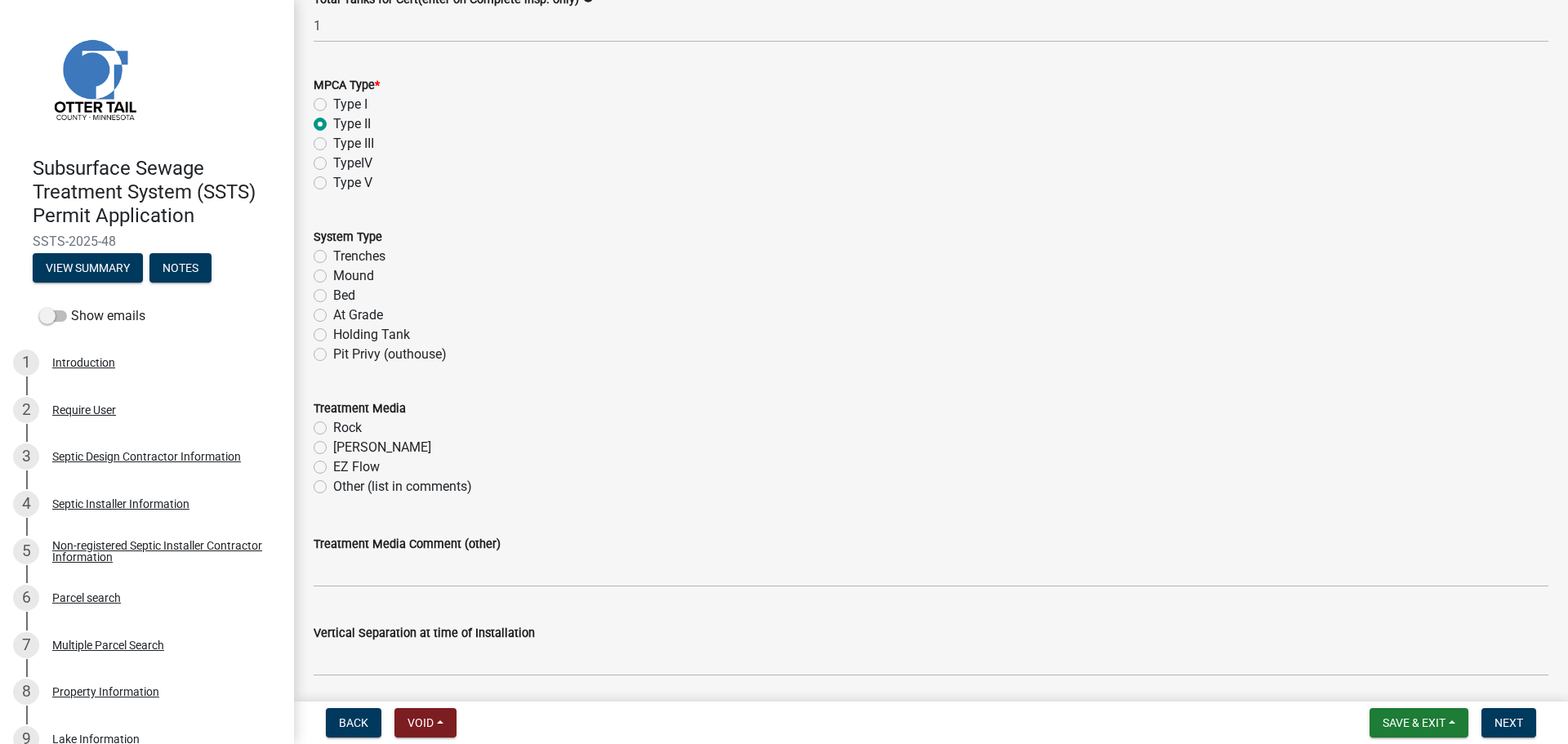
click at [333, 331] on label "Holding Tank" at bounding box center [371, 335] width 77 height 19
click at [333, 331] on input "Holding Tank" at bounding box center [338, 330] width 11 height 11
radio input "true"
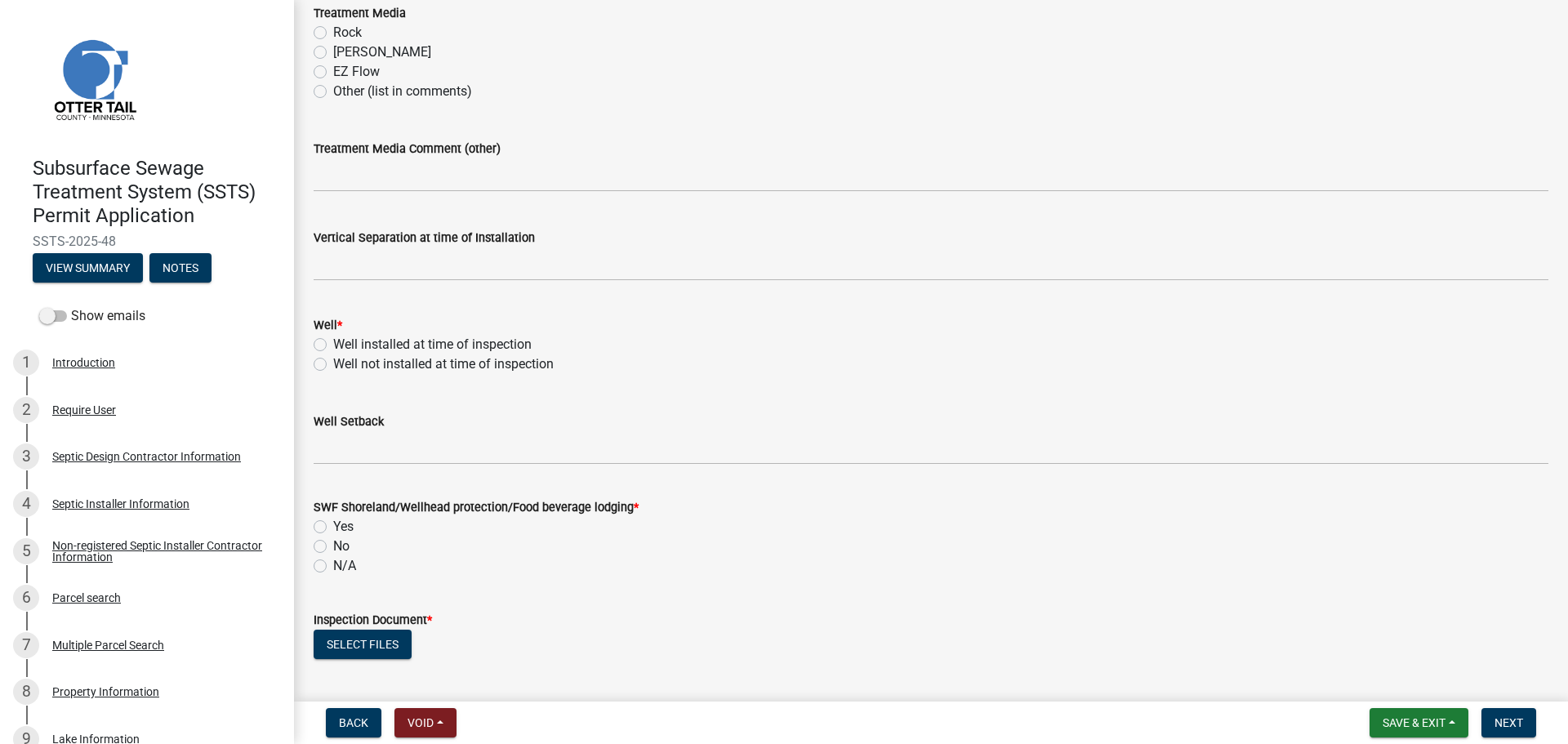
scroll to position [898, 0]
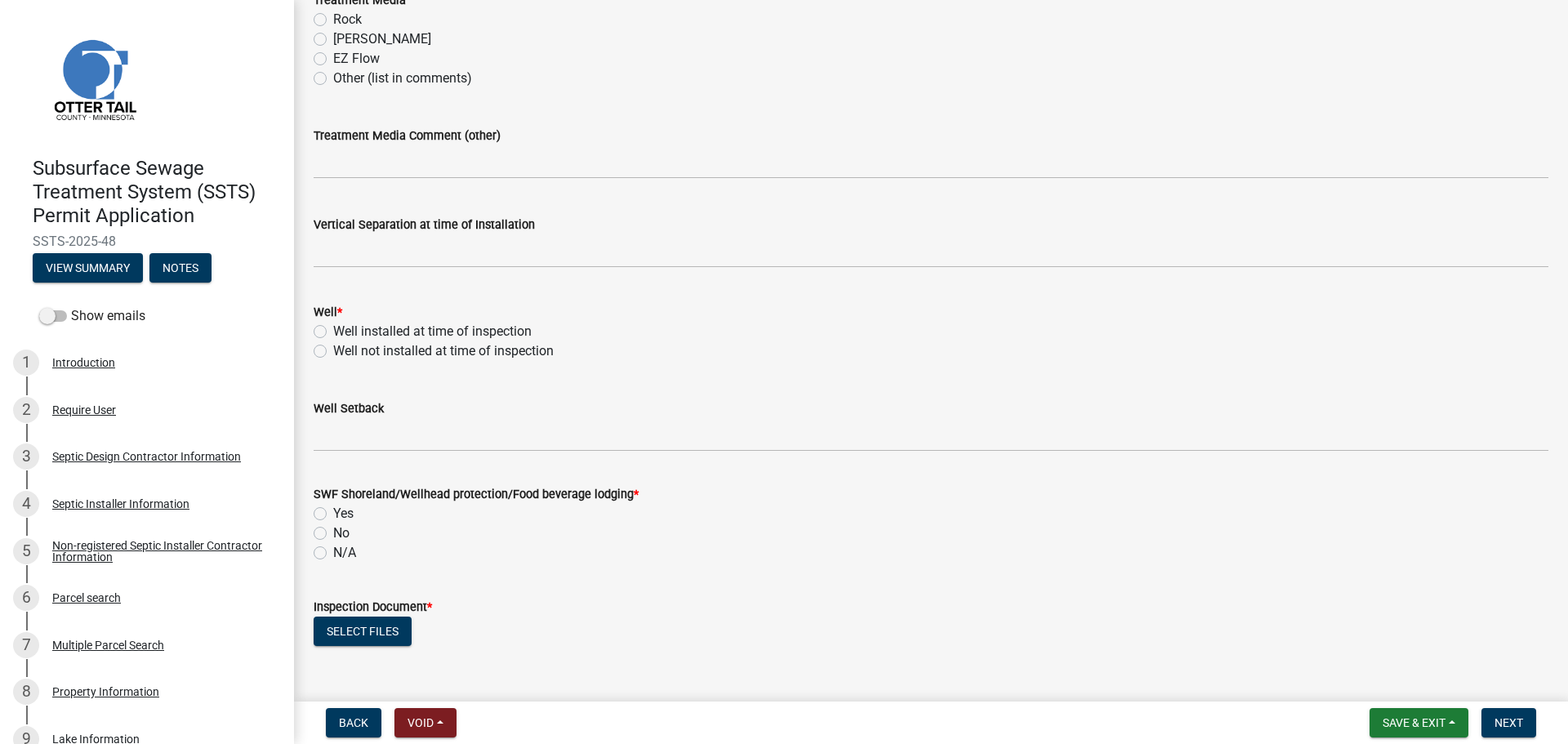
click at [333, 336] on label "Well installed at time of inspection" at bounding box center [432, 331] width 198 height 19
click at [333, 332] on input "Well installed at time of inspection" at bounding box center [338, 327] width 11 height 11
radio input "true"
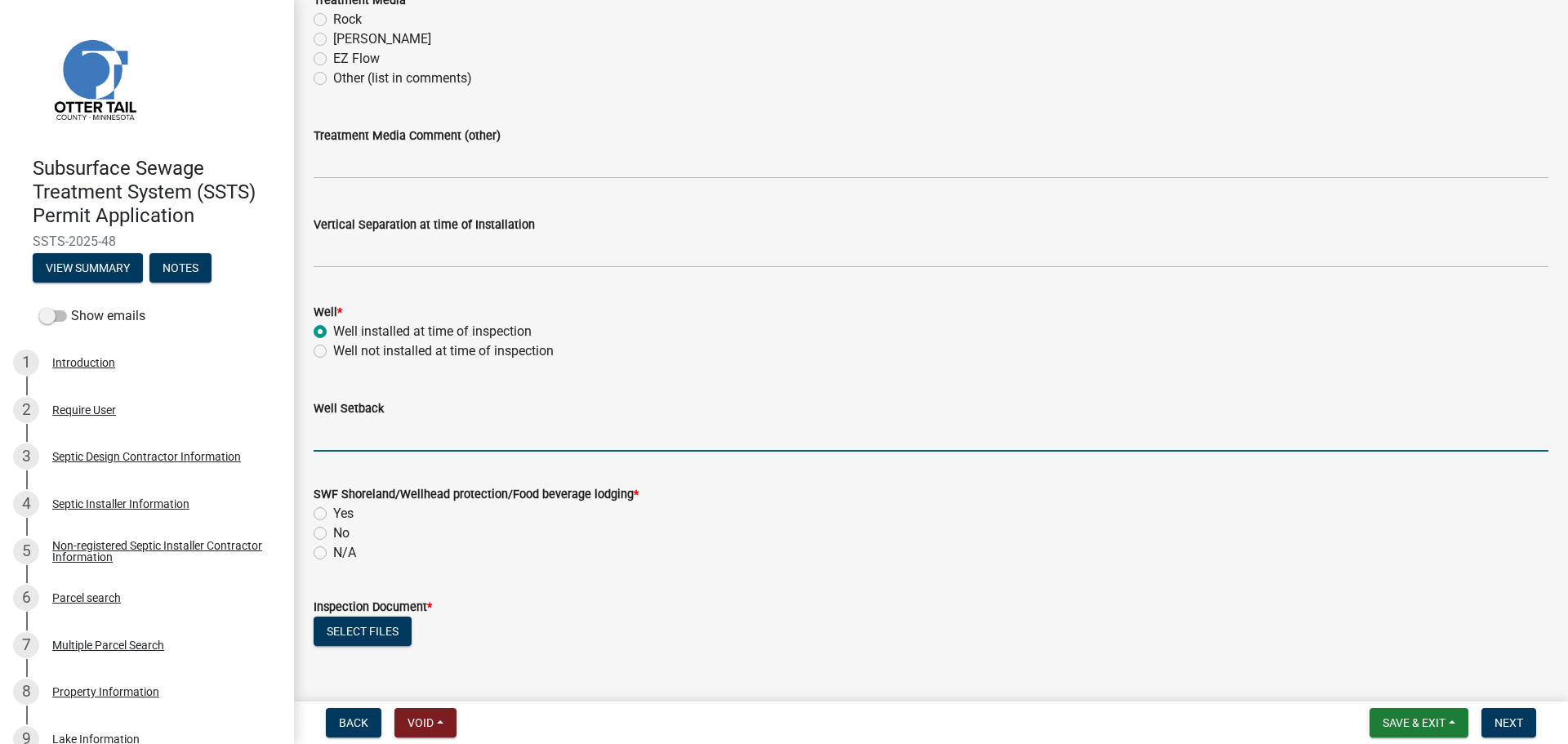
click at [360, 448] on input "Well Setback" at bounding box center [931, 435] width 1235 height 34
type input "50"
click at [321, 505] on div "Yes" at bounding box center [931, 513] width 1235 height 19
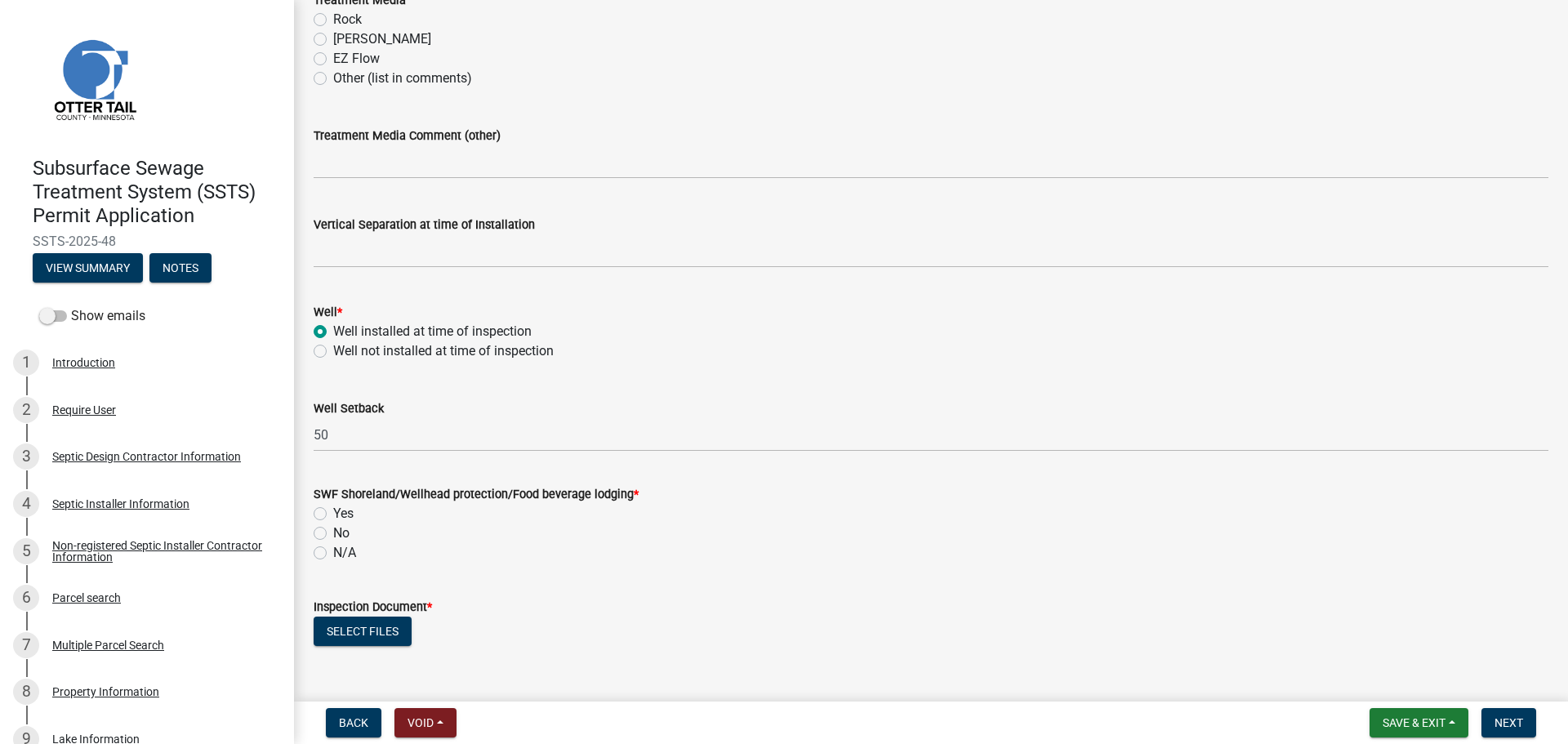
click at [333, 511] on label "Yes" at bounding box center [343, 513] width 20 height 19
click at [333, 511] on input "Yes" at bounding box center [338, 508] width 11 height 11
radio input "true"
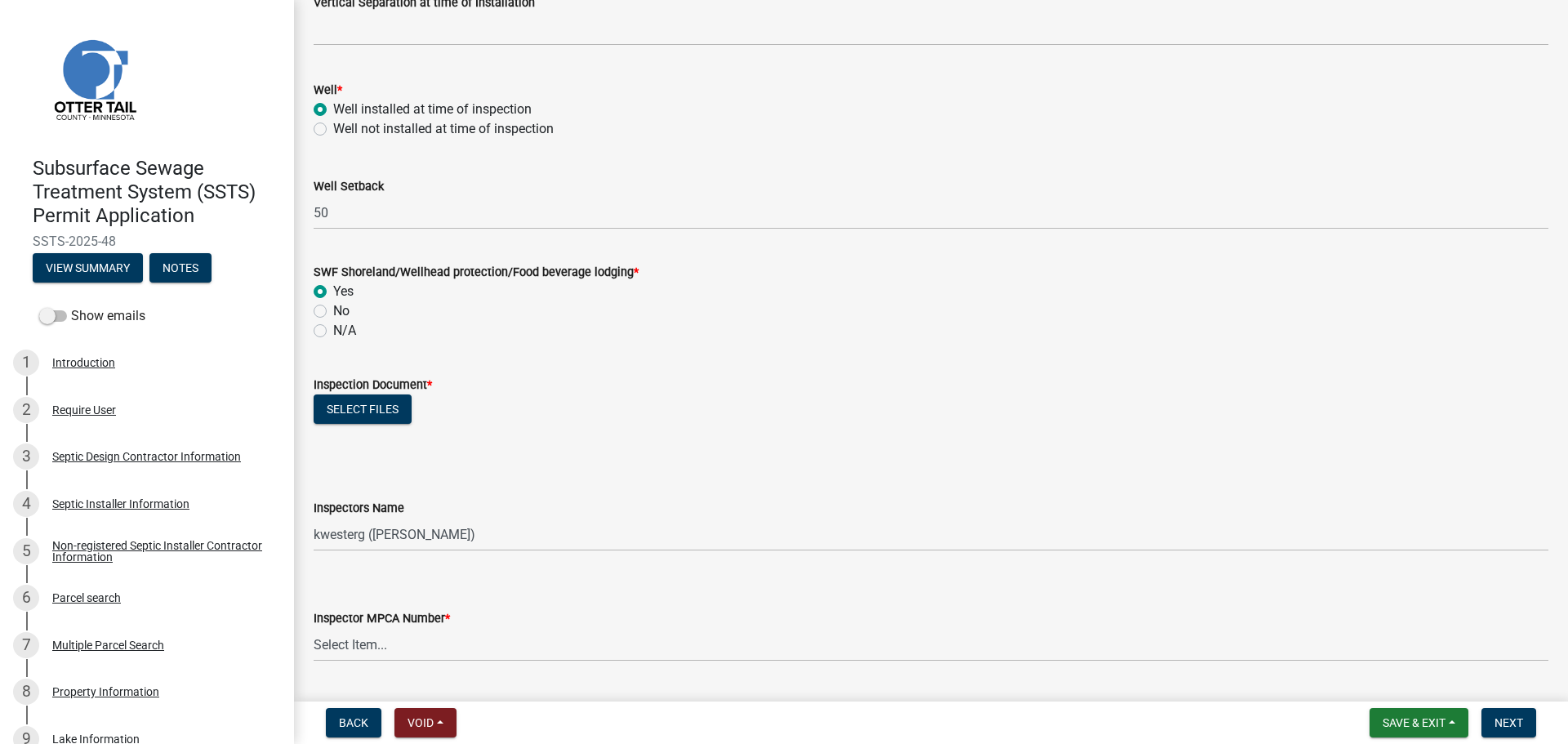
scroll to position [1226, 0]
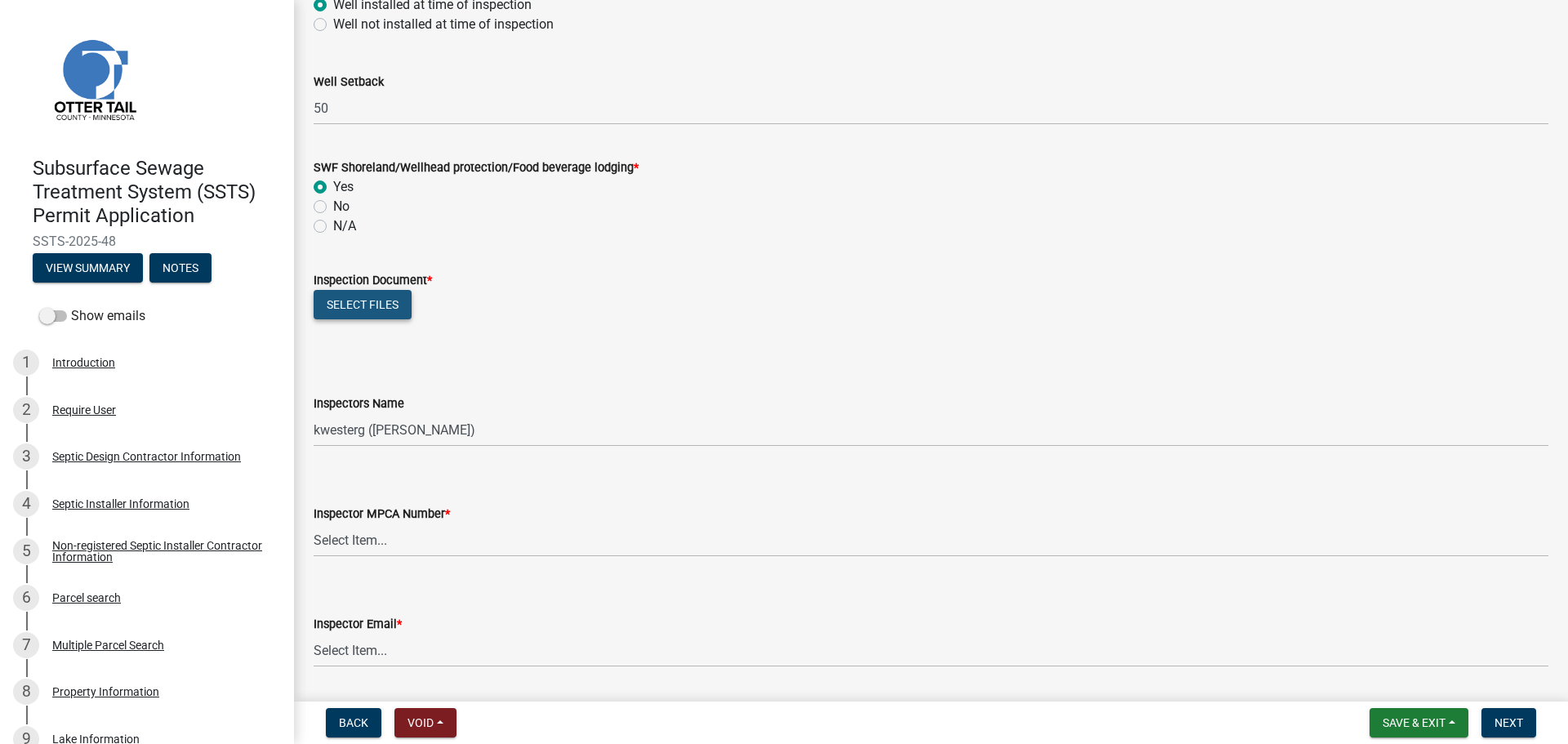
click at [409, 316] on button "Select files" at bounding box center [363, 304] width 98 height 30
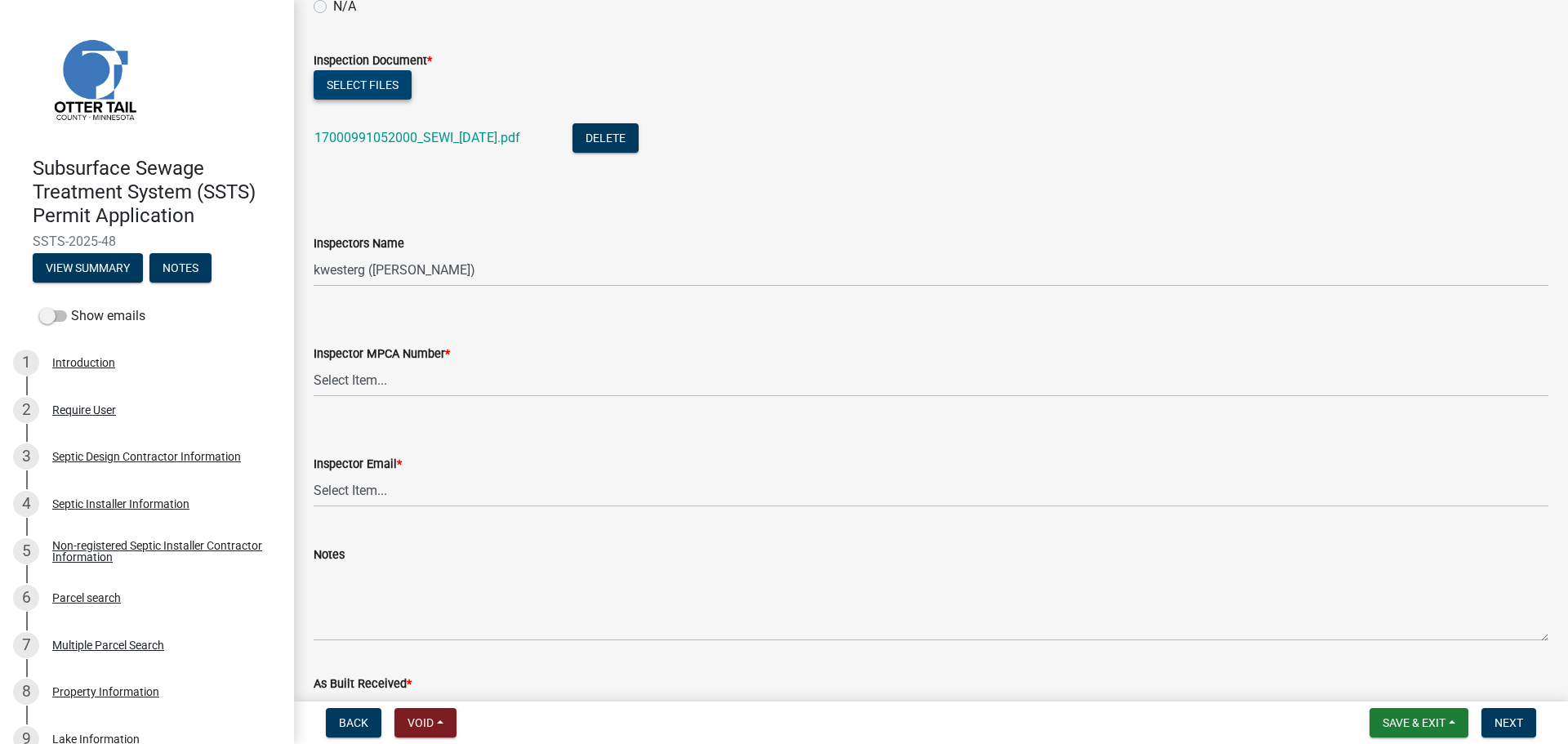
scroll to position [1471, 0]
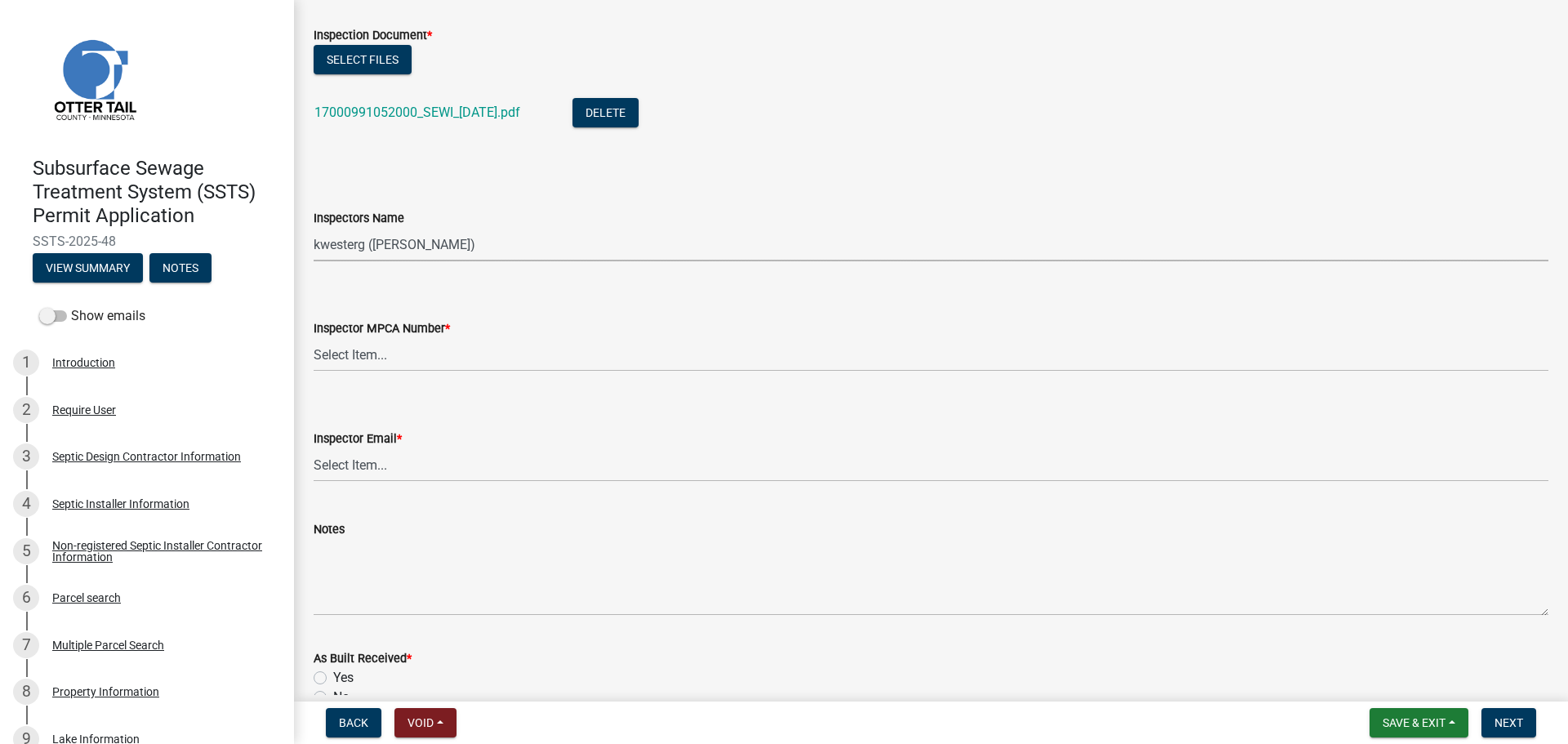
click at [391, 248] on select "Select Item... btollefson (Brittany Tollefson) alexisnewark (Alexis Newark) epl…" at bounding box center [931, 244] width 1235 height 34
select select "facec742-7e79-4c33-8241-13e023664843"
click at [314, 228] on select "Select Item... btollefson (Brittany Tollefson) alexisnewark (Alexis Newark) epl…" at bounding box center [931, 244] width 1235 height 34
click at [414, 354] on select "Select Item... Alexis Newark (10415) Andrea Perales (924) Brittany Tollefson (1…" at bounding box center [931, 354] width 1235 height 34
click at [314, 338] on select "Select Item... Alexis Newark (10415) Andrea Perales (924) Brittany Tollefson (1…" at bounding box center [931, 354] width 1235 height 34
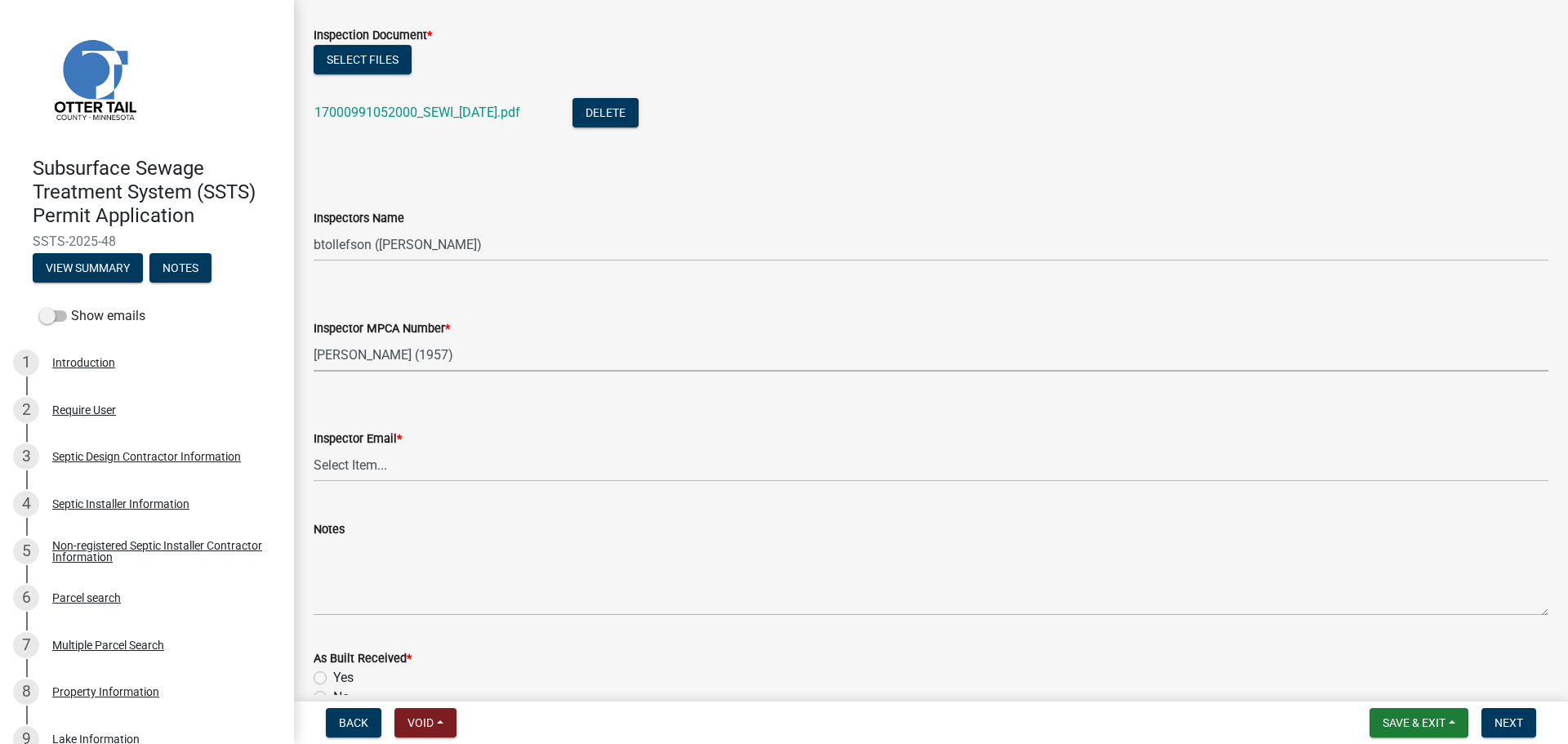
select select "3a384654-27c5-4d59-8b75-a887e8a1870e"
click at [408, 470] on select "Select Item... Alexis Newark (anewark@ottertailcounty.gov) Amy Busko (abusko@ot…" at bounding box center [931, 464] width 1235 height 34
click at [314, 448] on select "Select Item... Alexis Newark (anewark@ottertailcounty.gov) Amy Busko (abusko@ot…" at bounding box center [931, 464] width 1235 height 34
select select "541addf4-52df-4608-91ce-bf29f574816c"
click at [759, 523] on div "Notes" at bounding box center [931, 530] width 1235 height 19
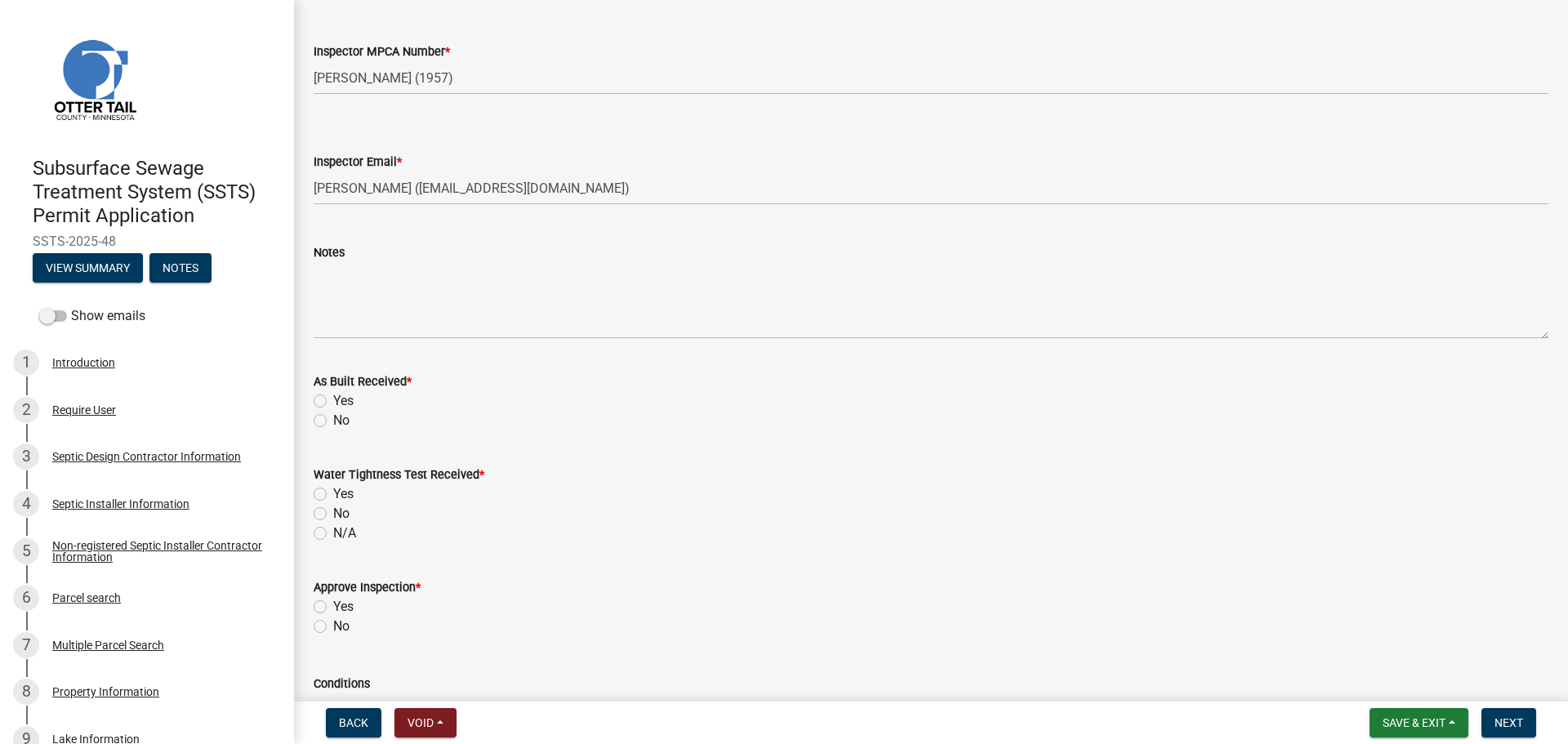
scroll to position [1797, 0]
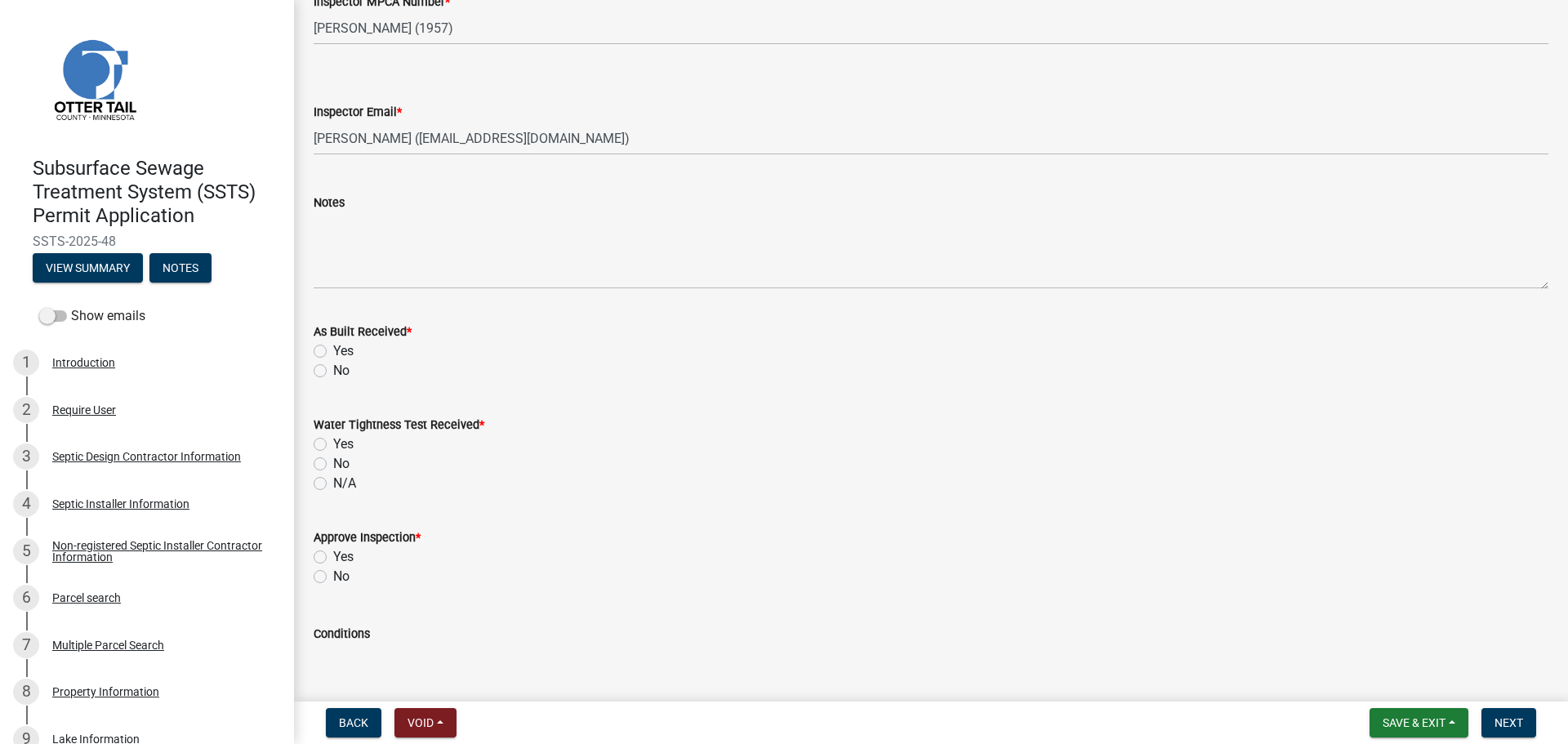
click at [333, 371] on label "No" at bounding box center [341, 371] width 16 height 19
click at [333, 371] on input "No" at bounding box center [338, 366] width 11 height 11
radio input "true"
click at [333, 465] on label "No" at bounding box center [341, 463] width 16 height 19
click at [333, 464] on input "No" at bounding box center [338, 459] width 11 height 11
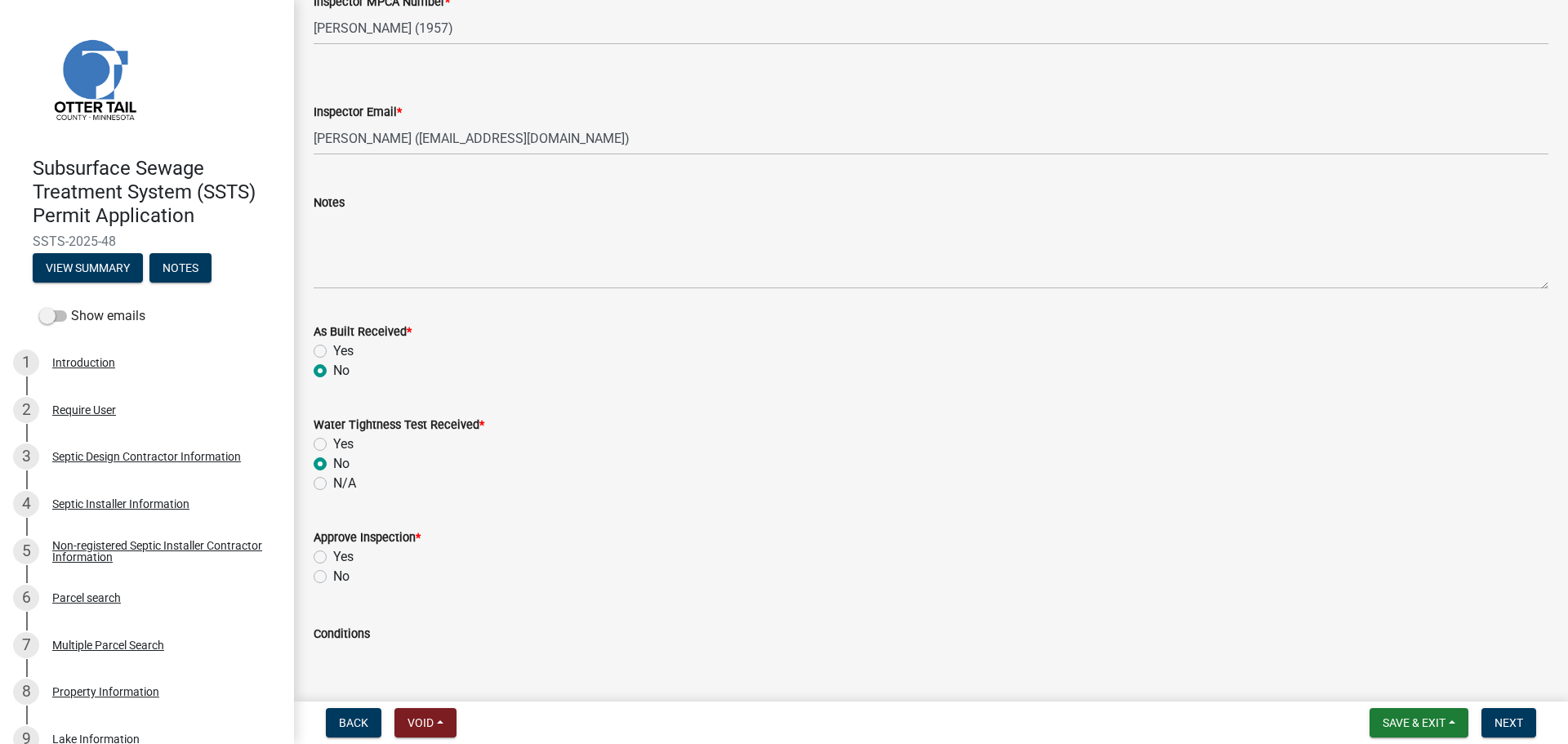
radio input "true"
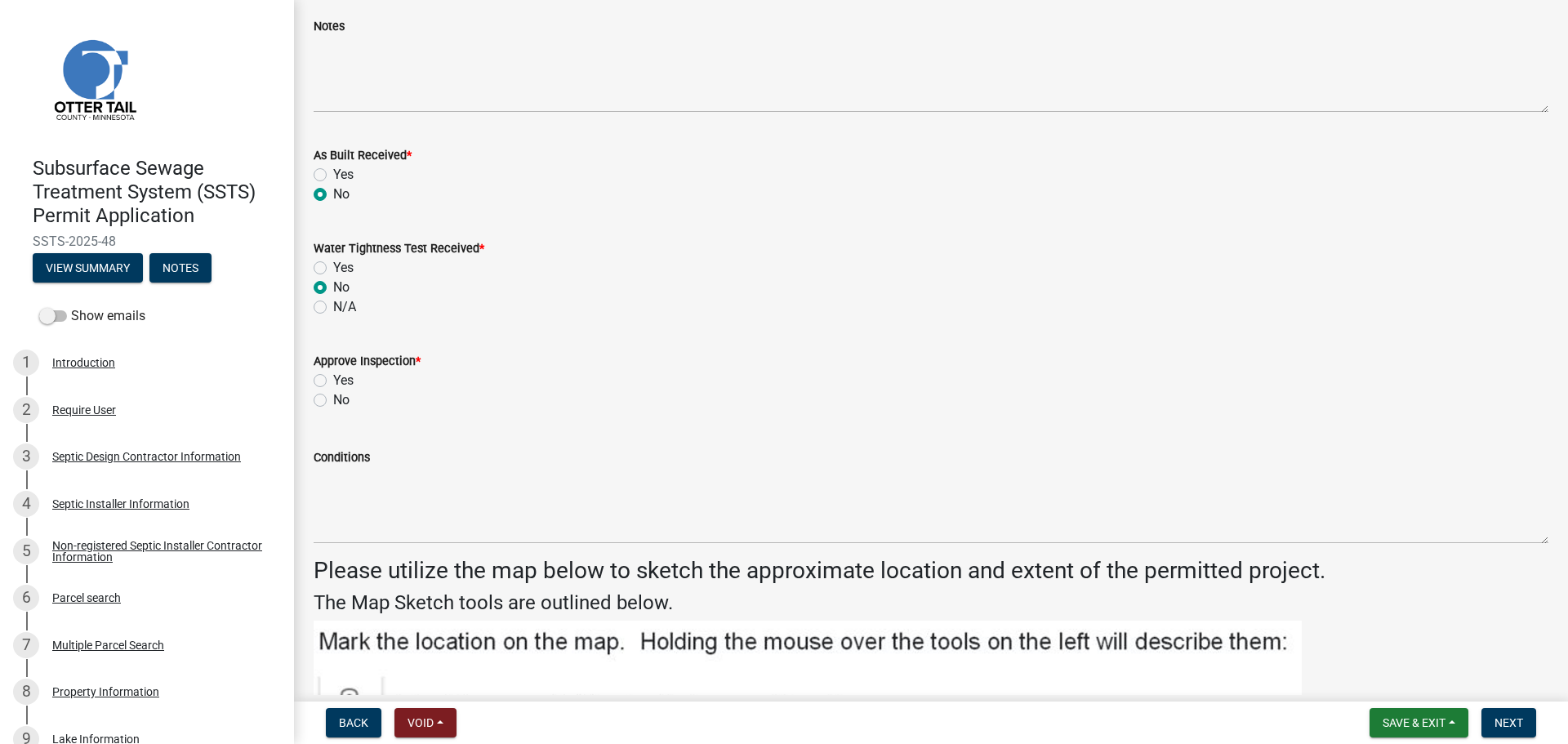
scroll to position [2124, 0]
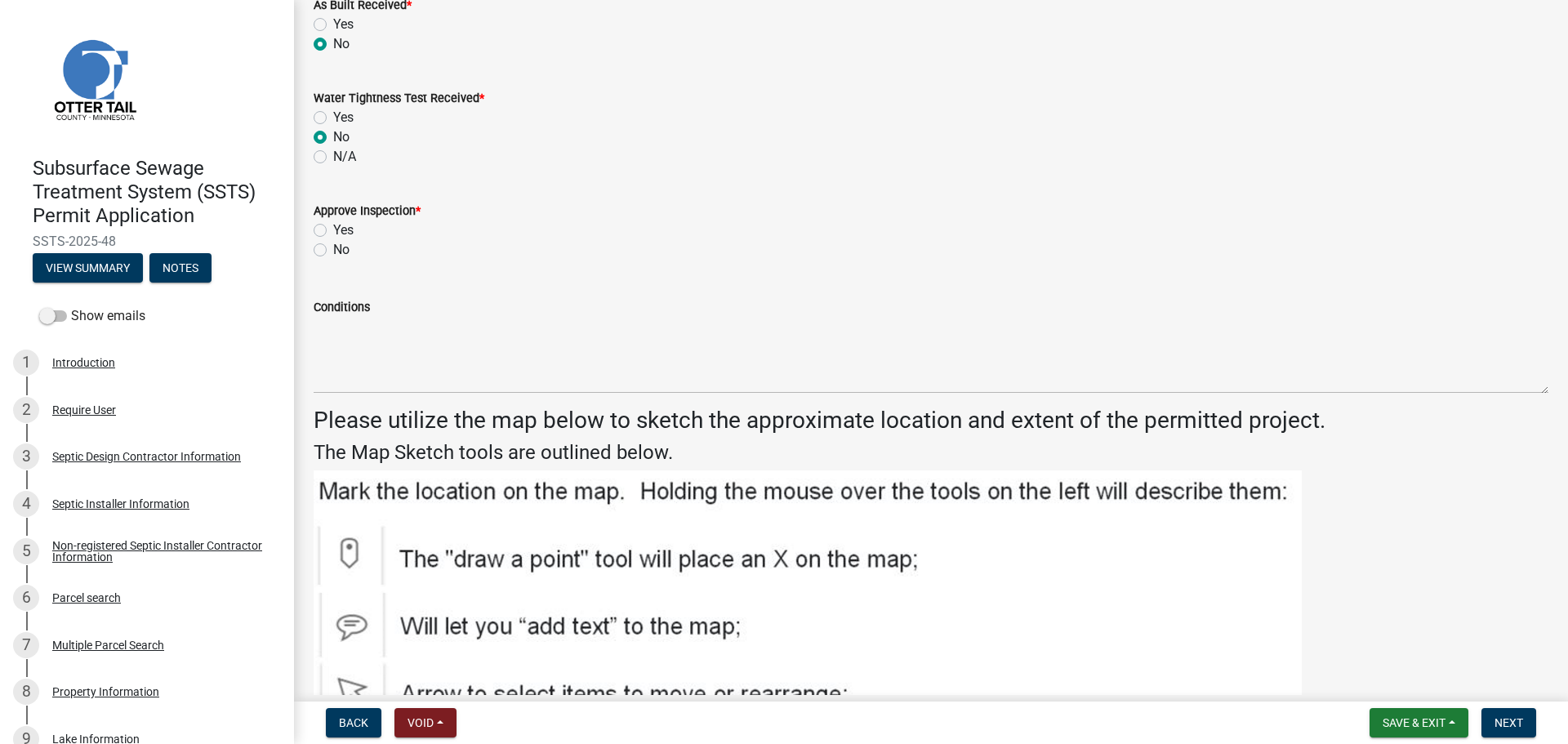
click at [333, 230] on label "Yes" at bounding box center [343, 230] width 20 height 19
click at [333, 230] on input "Yes" at bounding box center [338, 225] width 11 height 11
radio input "true"
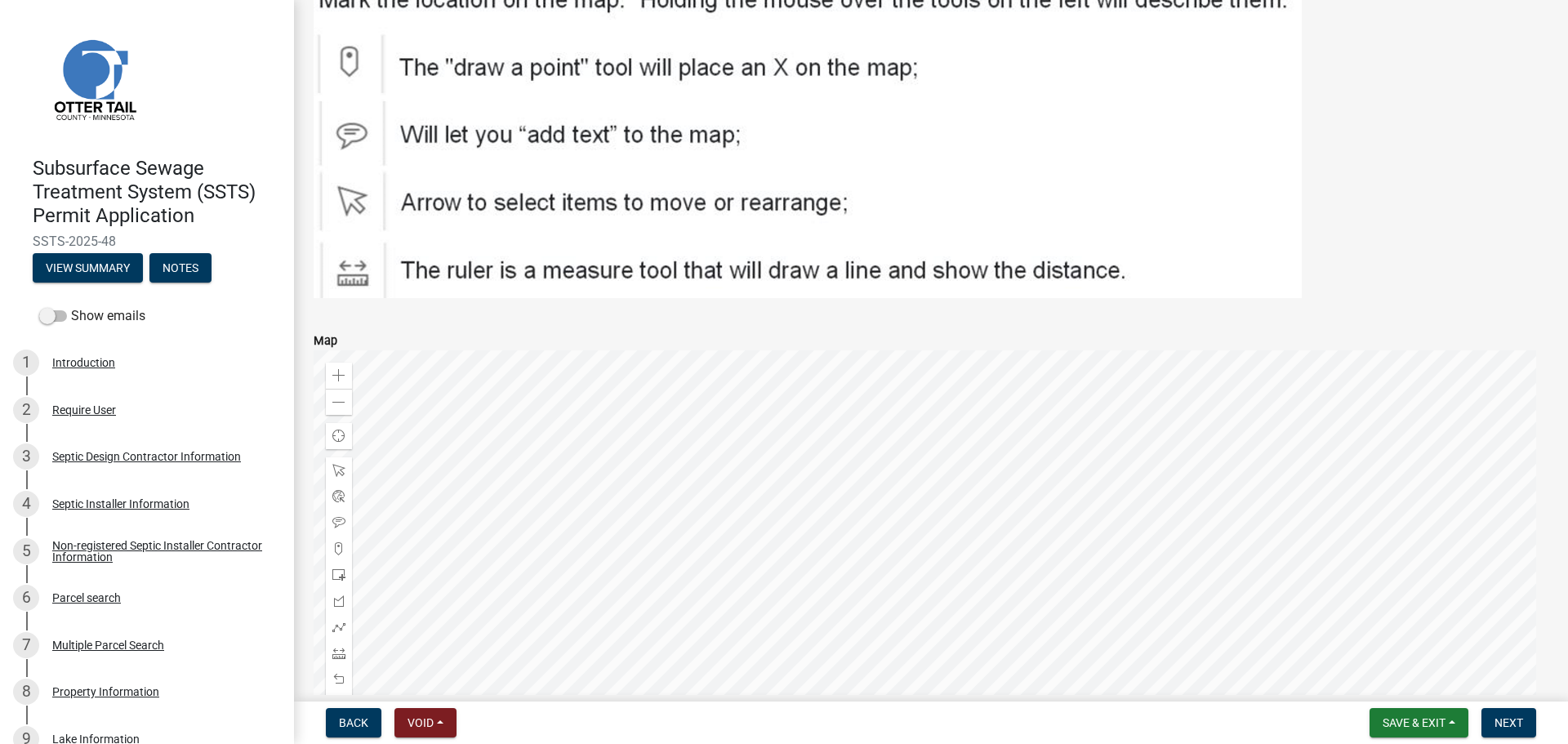
scroll to position [2695, 0]
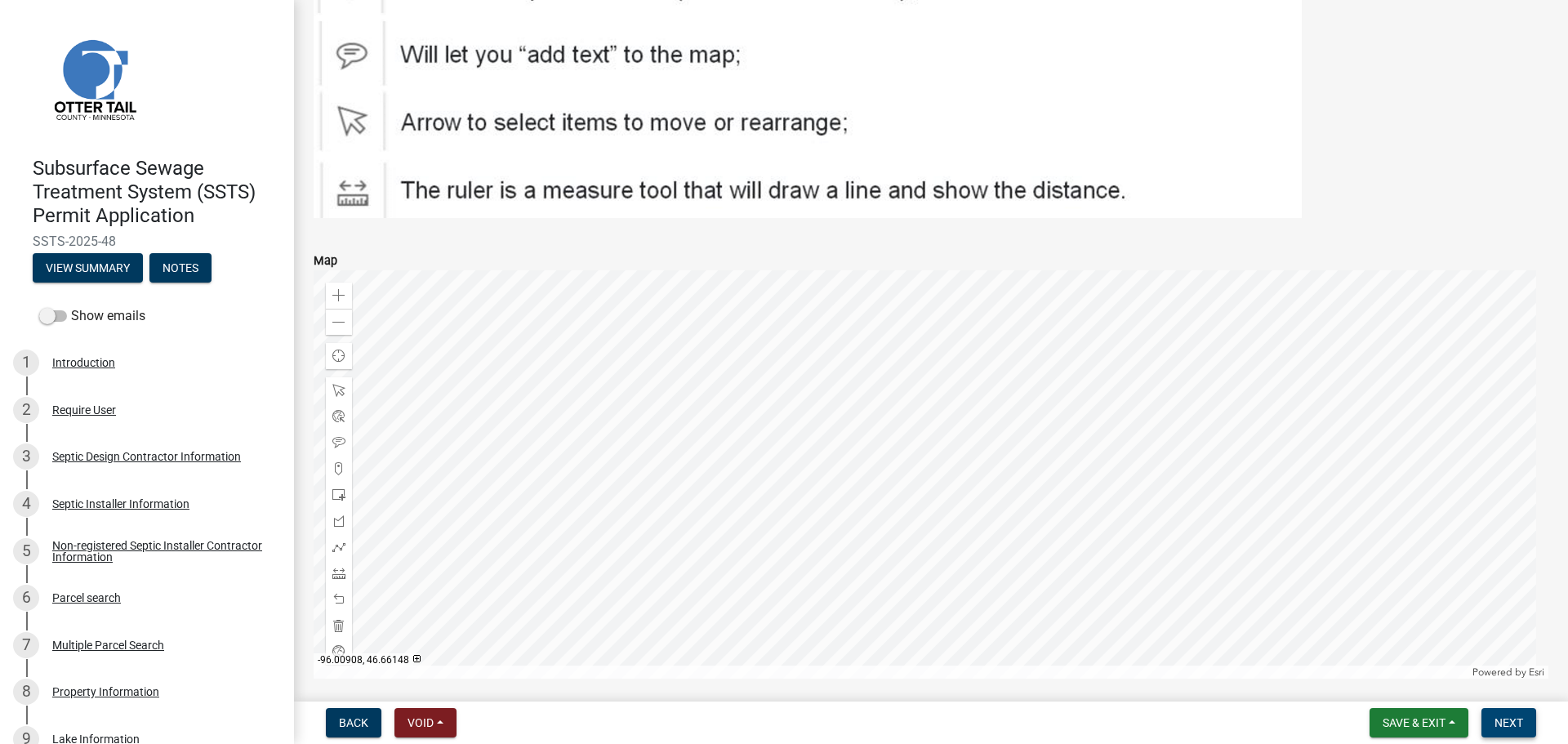
click at [1527, 726] on button "Next" at bounding box center [1509, 723] width 55 height 30
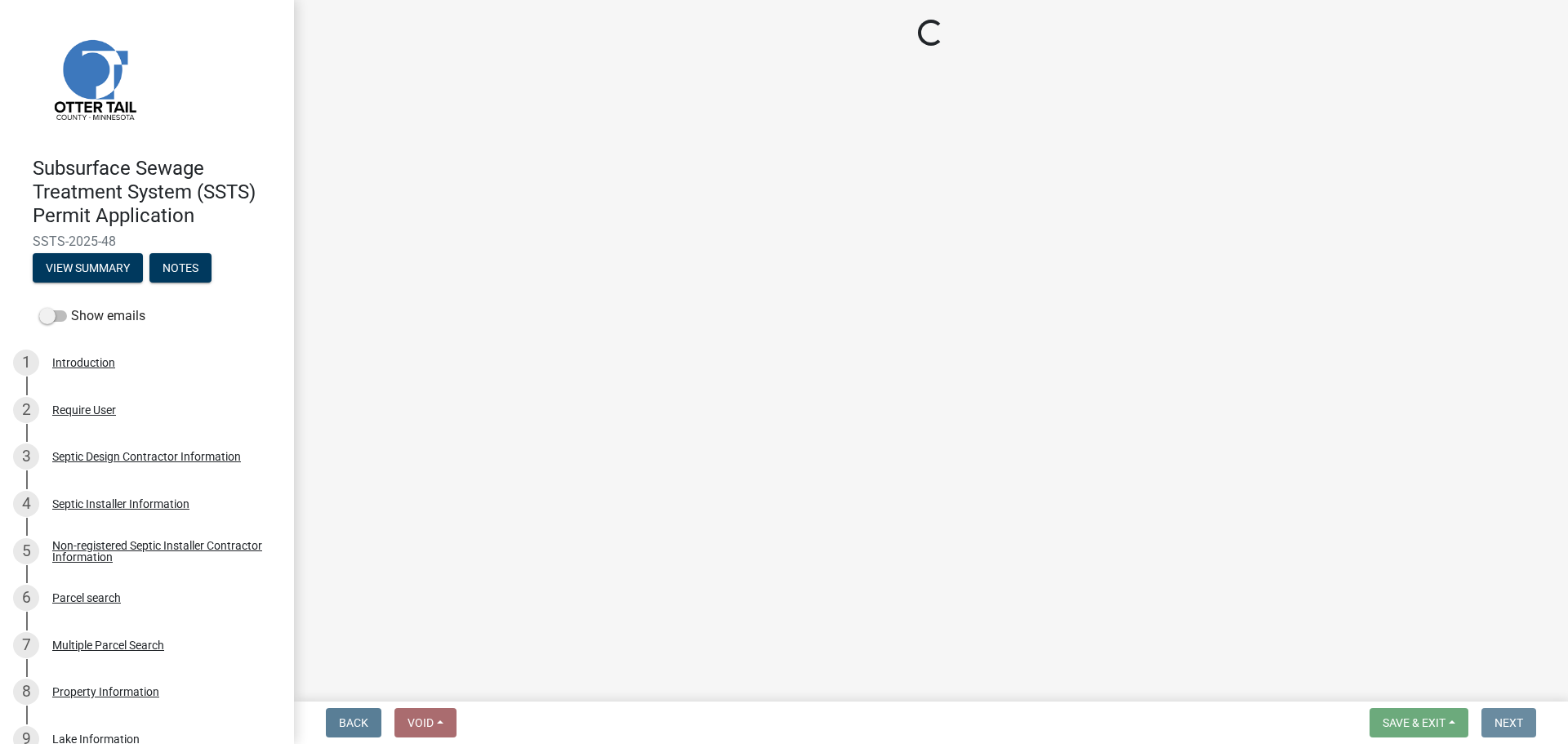
scroll to position [0, 0]
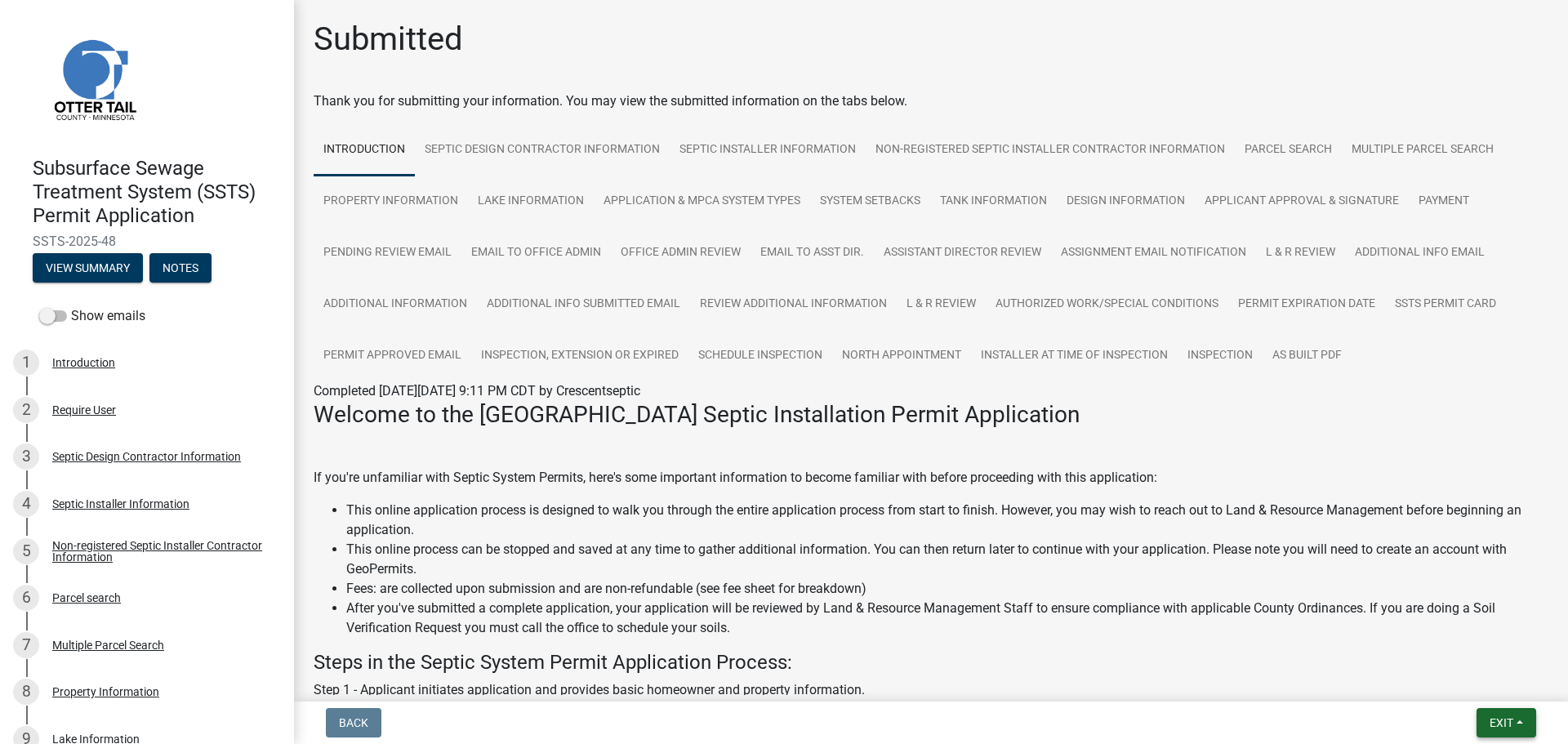
click at [1530, 726] on button "Exit" at bounding box center [1507, 723] width 59 height 30
click at [1490, 680] on button "Save & Exit" at bounding box center [1470, 680] width 131 height 39
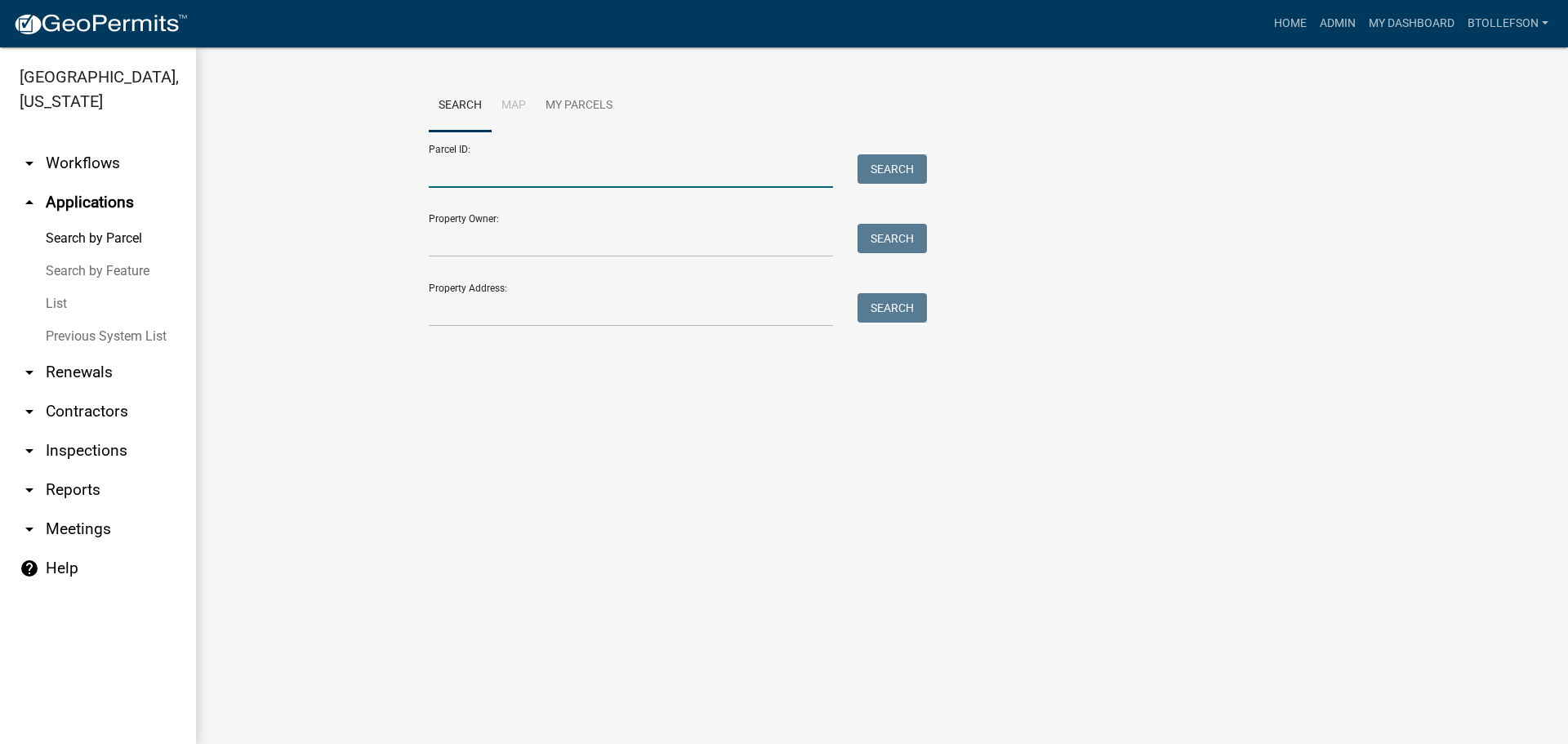
click at [460, 172] on input "Parcel ID:" at bounding box center [631, 170] width 404 height 34
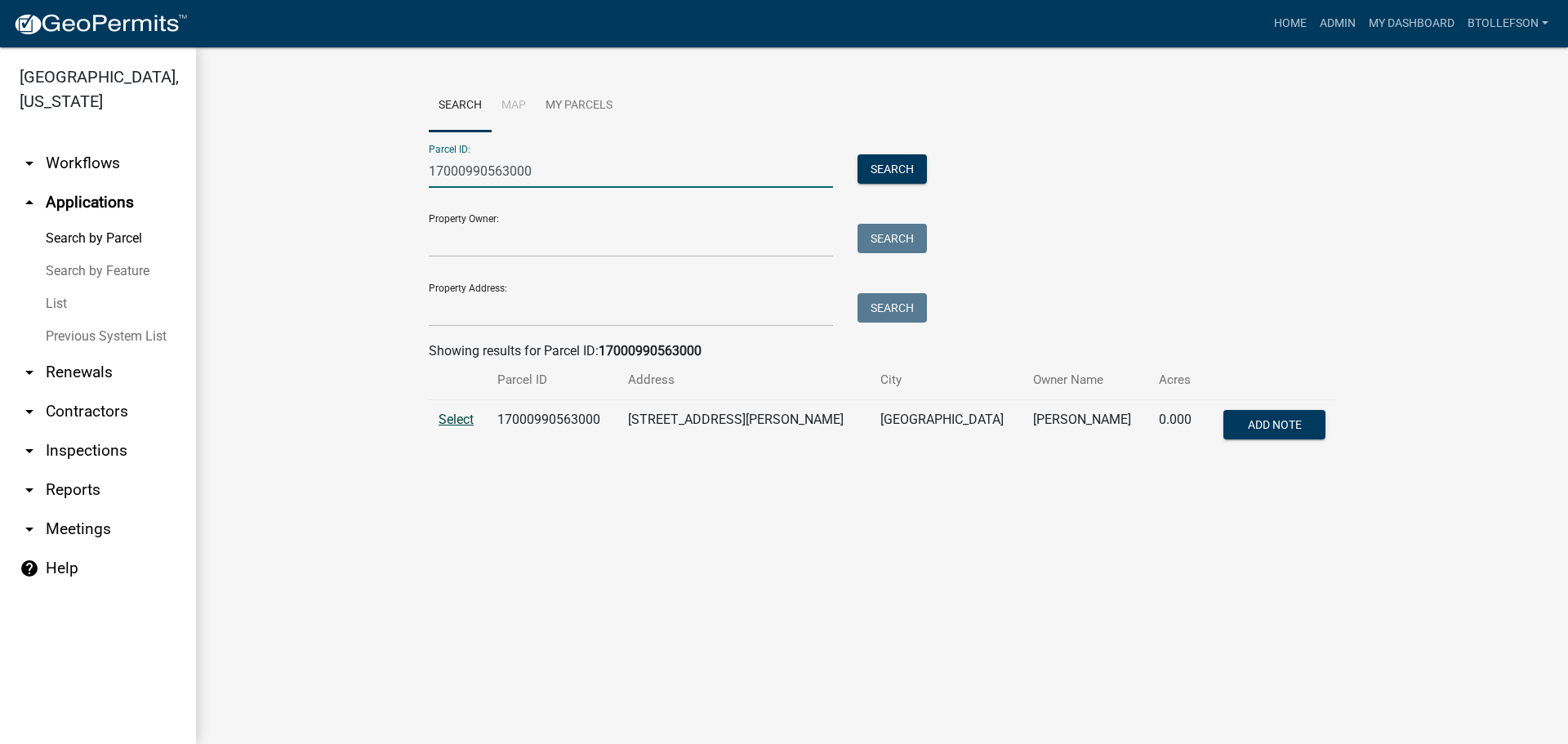
type input "17000990563000"
click at [439, 417] on span "Select" at bounding box center [456, 419] width 35 height 15
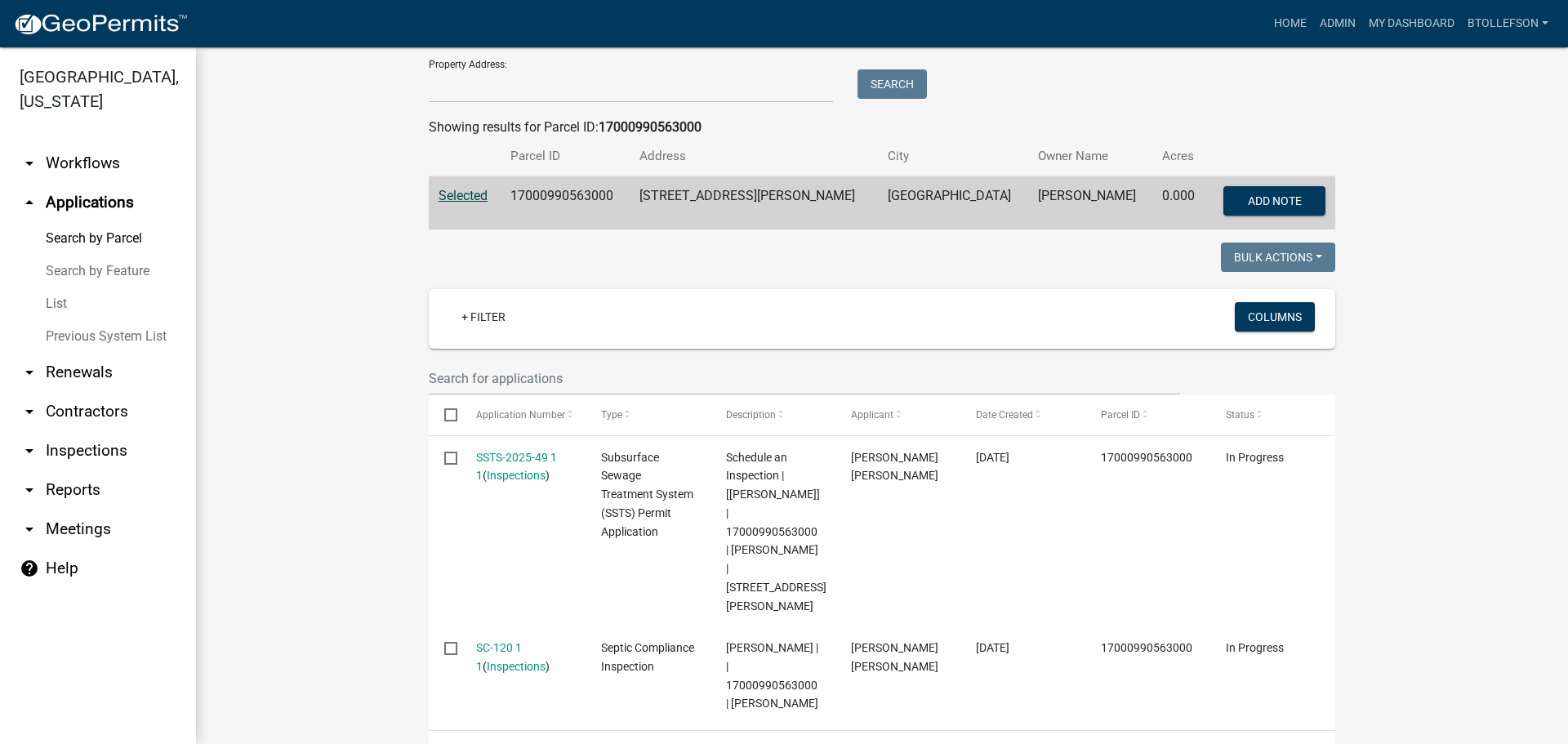
scroll to position [327, 0]
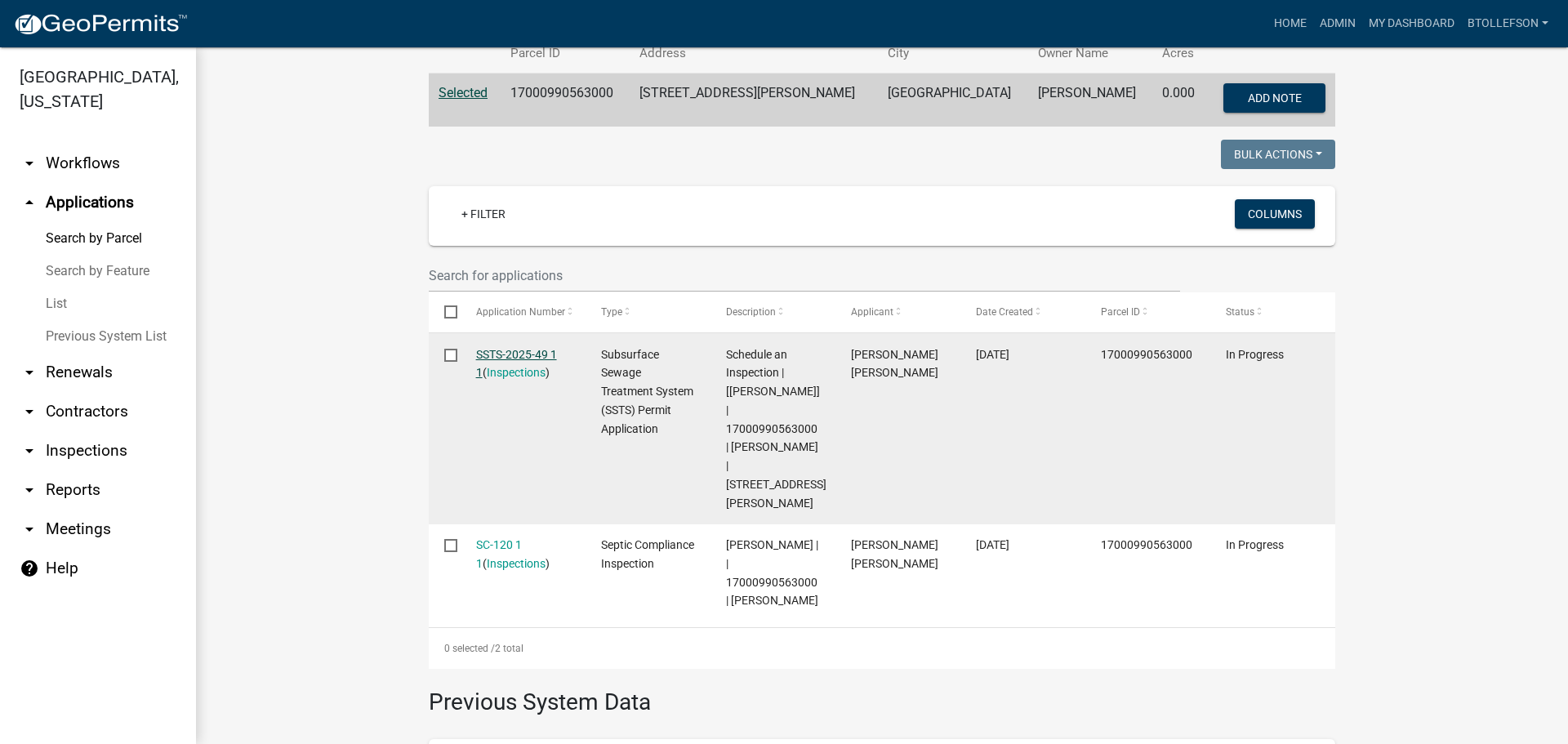
click at [508, 349] on link "SSTS-2025-49 1 1" at bounding box center [516, 363] width 80 height 32
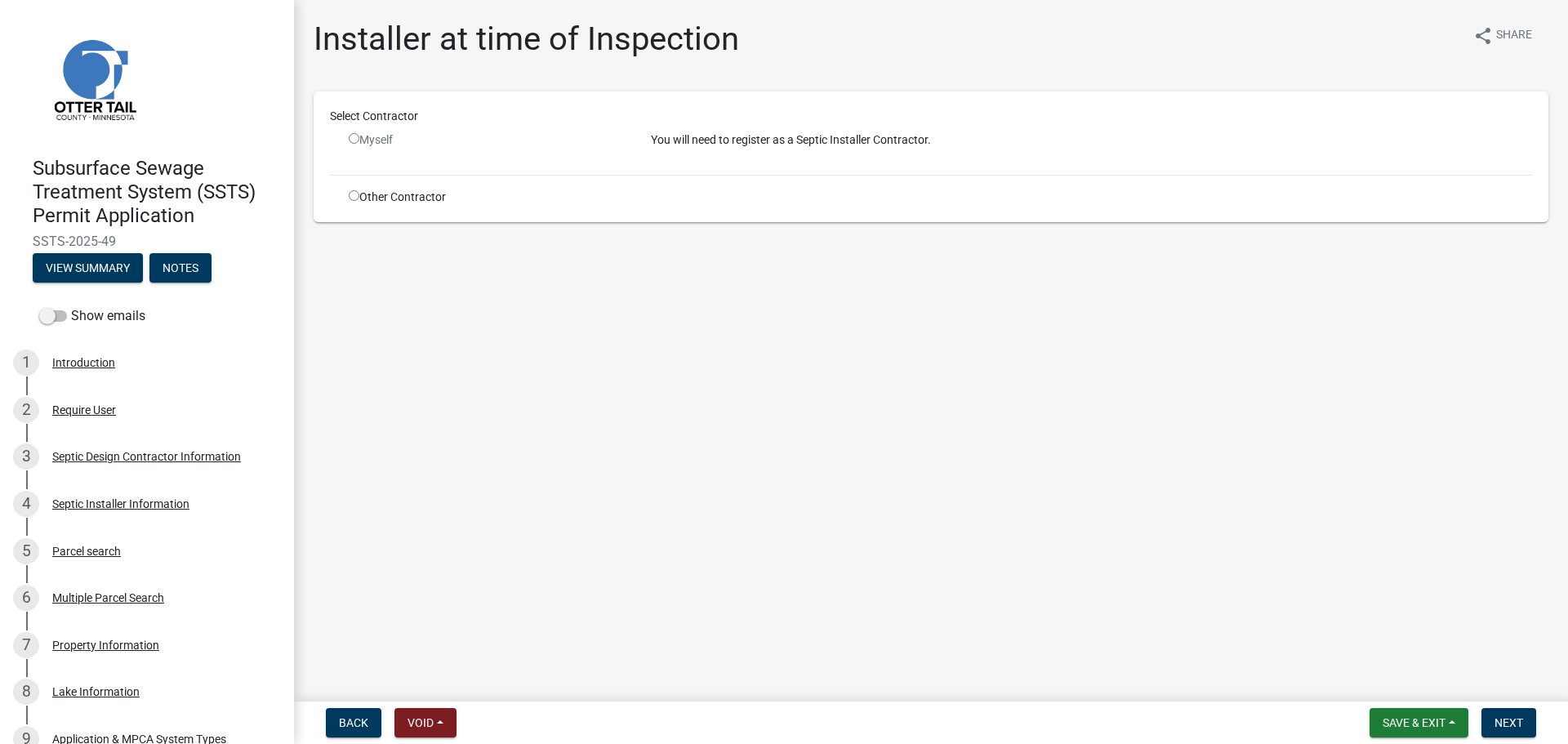
click at [363, 203] on div "Other Contractor" at bounding box center [488, 197] width 302 height 17
click at [345, 199] on div "Other Contractor" at bounding box center [488, 197] width 302 height 17
click at [353, 198] on div "Other Contractor" at bounding box center [488, 197] width 302 height 17
click at [355, 197] on input "radio" at bounding box center [353, 195] width 11 height 11
radio input "true"
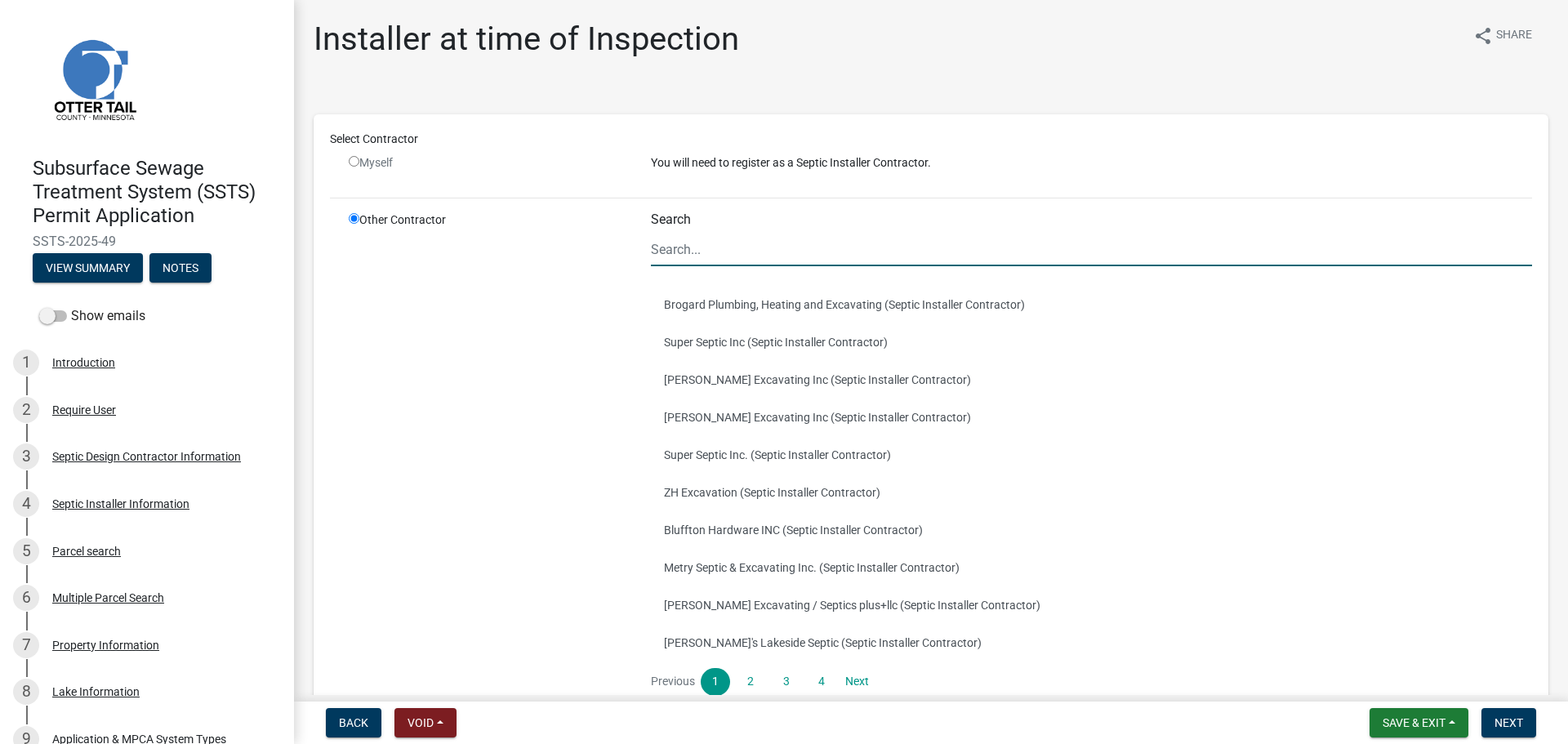
click at [676, 252] on input "Search" at bounding box center [1091, 249] width 882 height 34
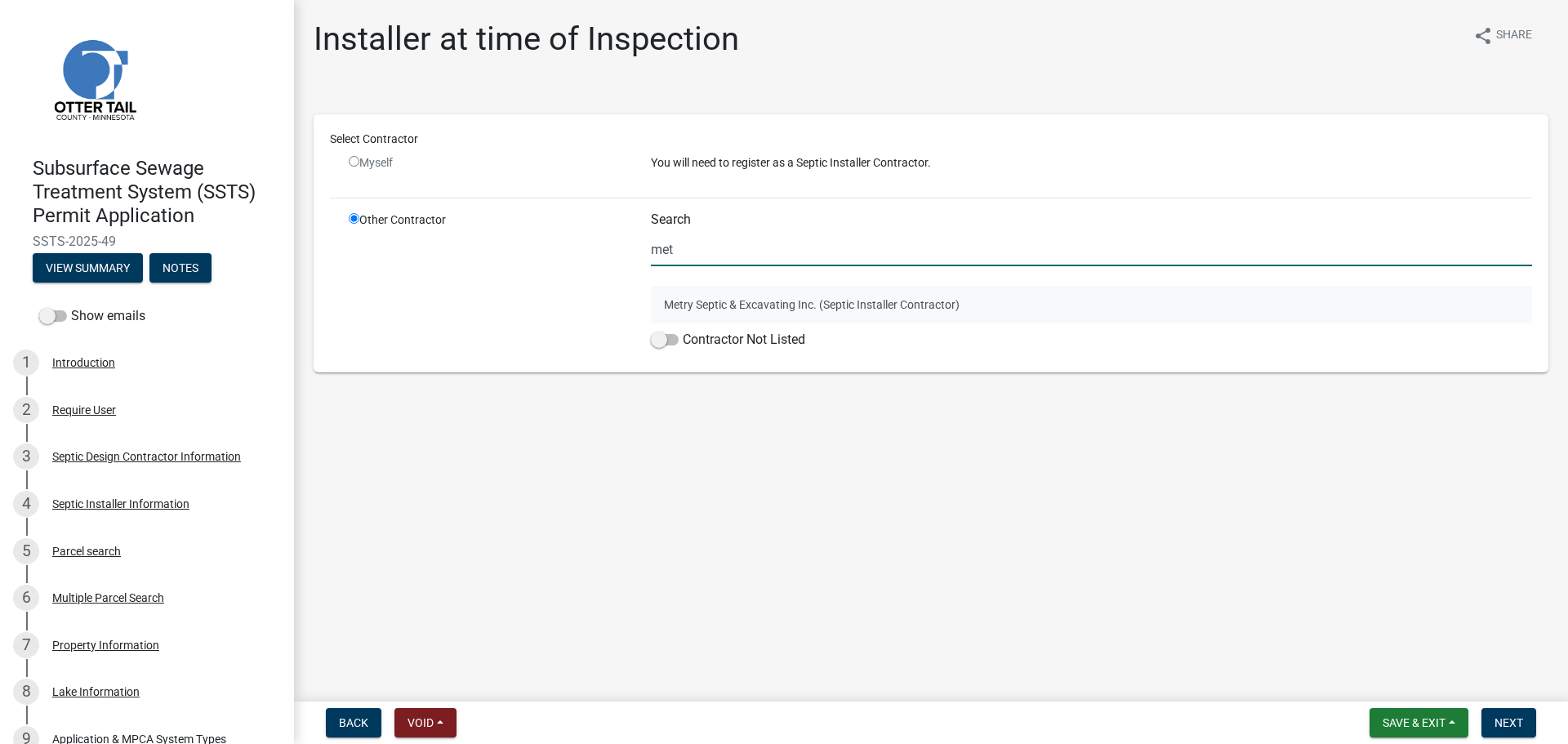
type input "met"
click at [718, 303] on button "Metry Septic & Excavating Inc. (Septic Installer Contractor)" at bounding box center [1091, 304] width 882 height 37
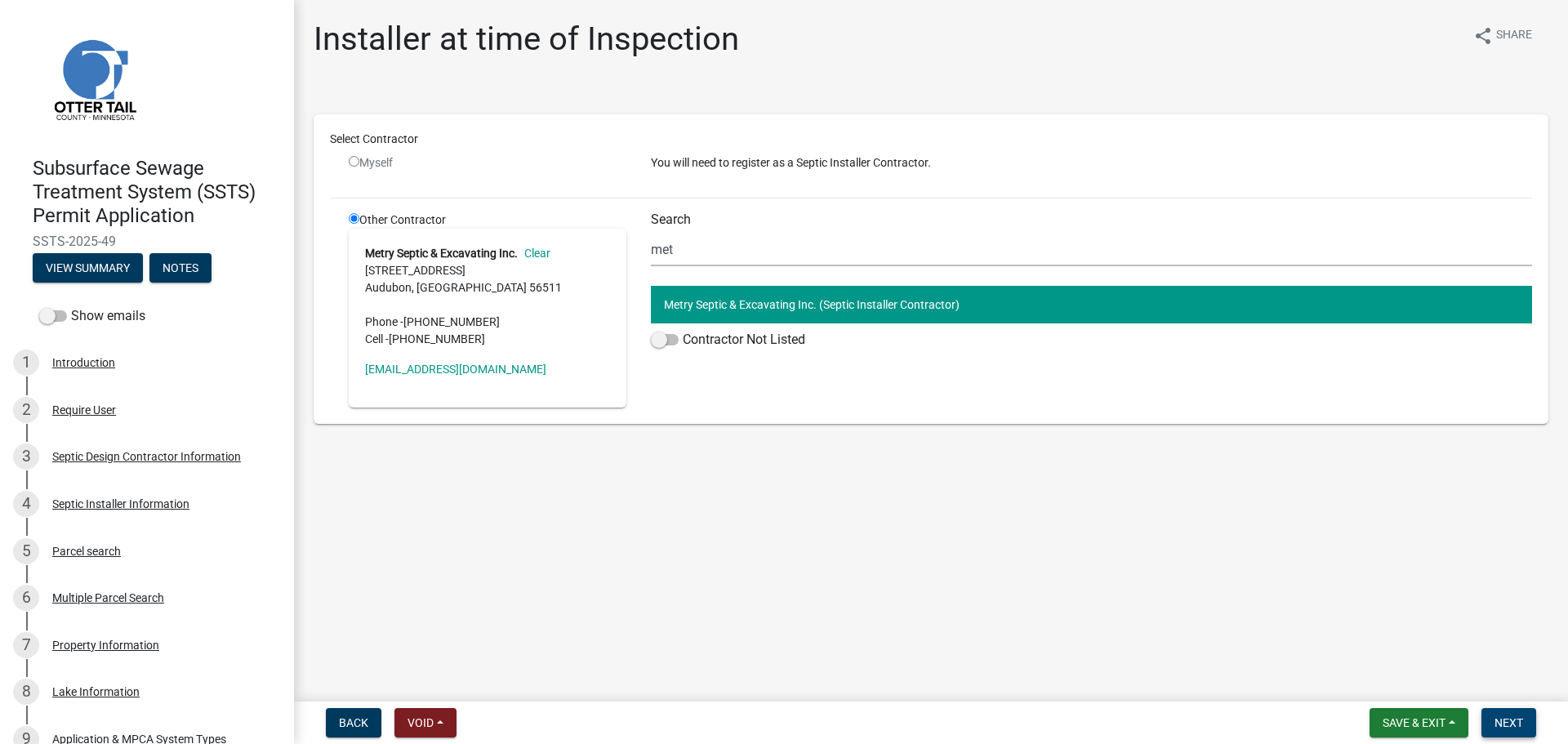
click at [1496, 720] on span "Next" at bounding box center [1509, 723] width 29 height 13
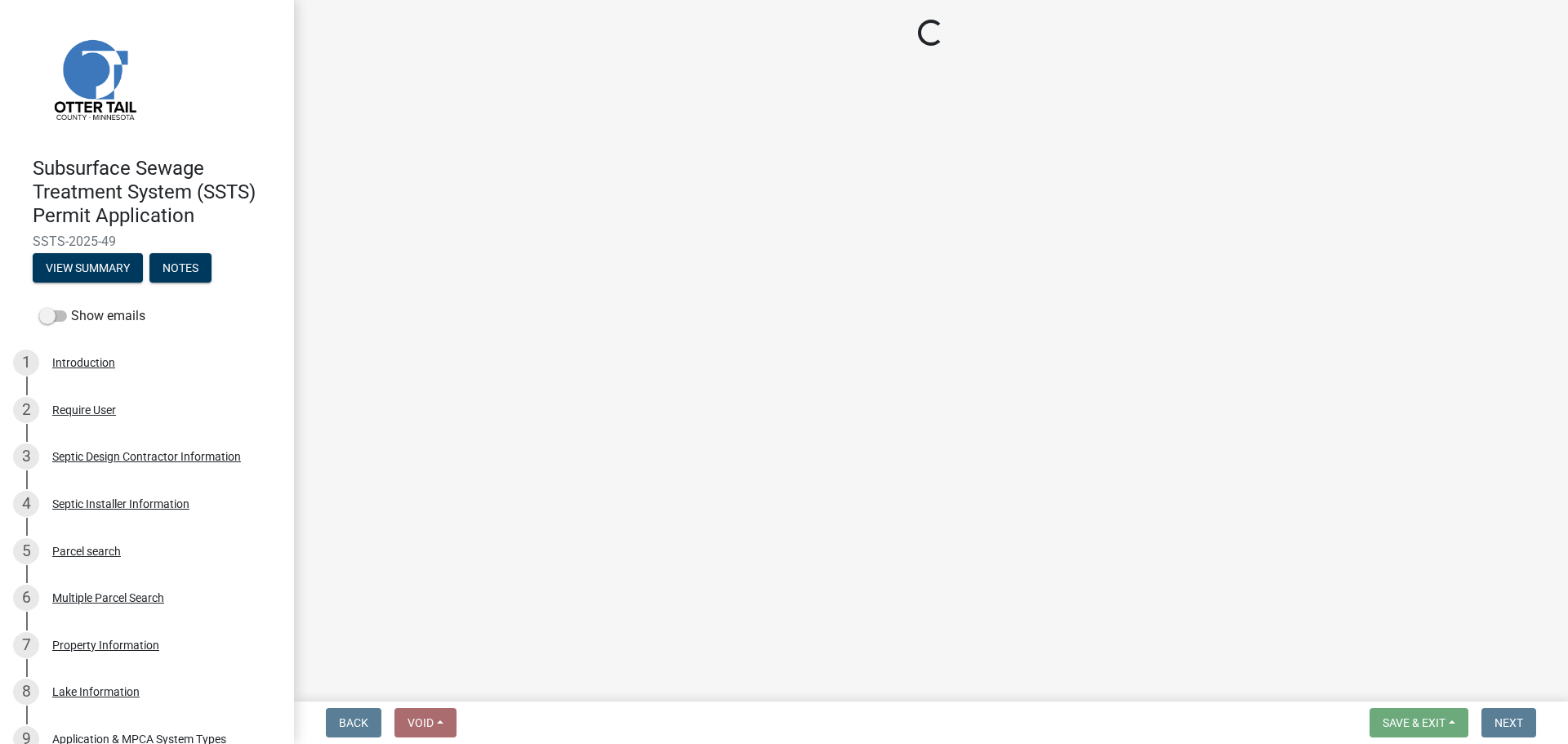
select select "710d5f49-2663-4e73-9718-d0c4e189f5ed"
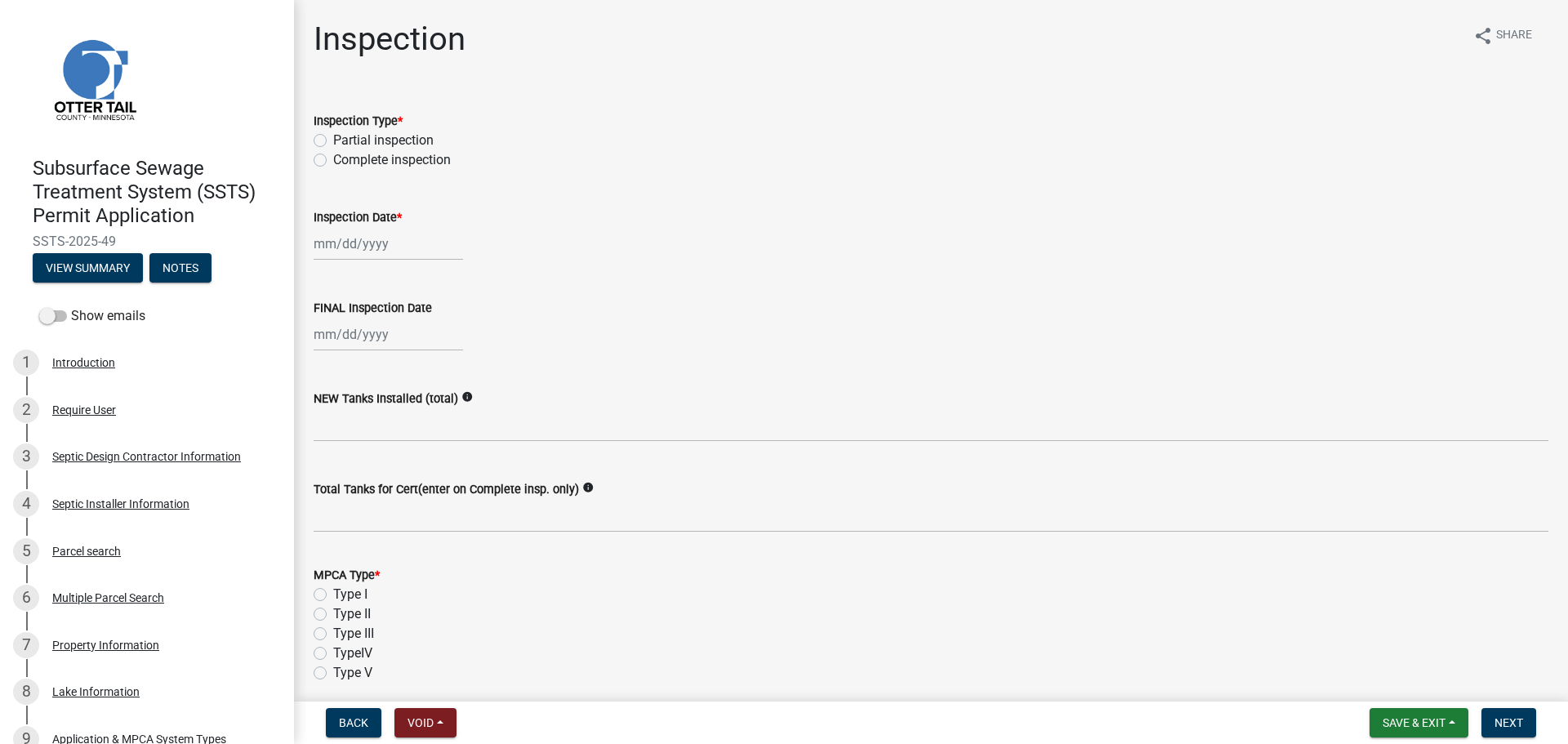
click at [391, 153] on label "Complete inspection" at bounding box center [392, 160] width 118 height 19
click at [344, 153] on input "Complete inspection" at bounding box center [338, 155] width 11 height 11
radio input "true"
select select "9"
select select "2025"
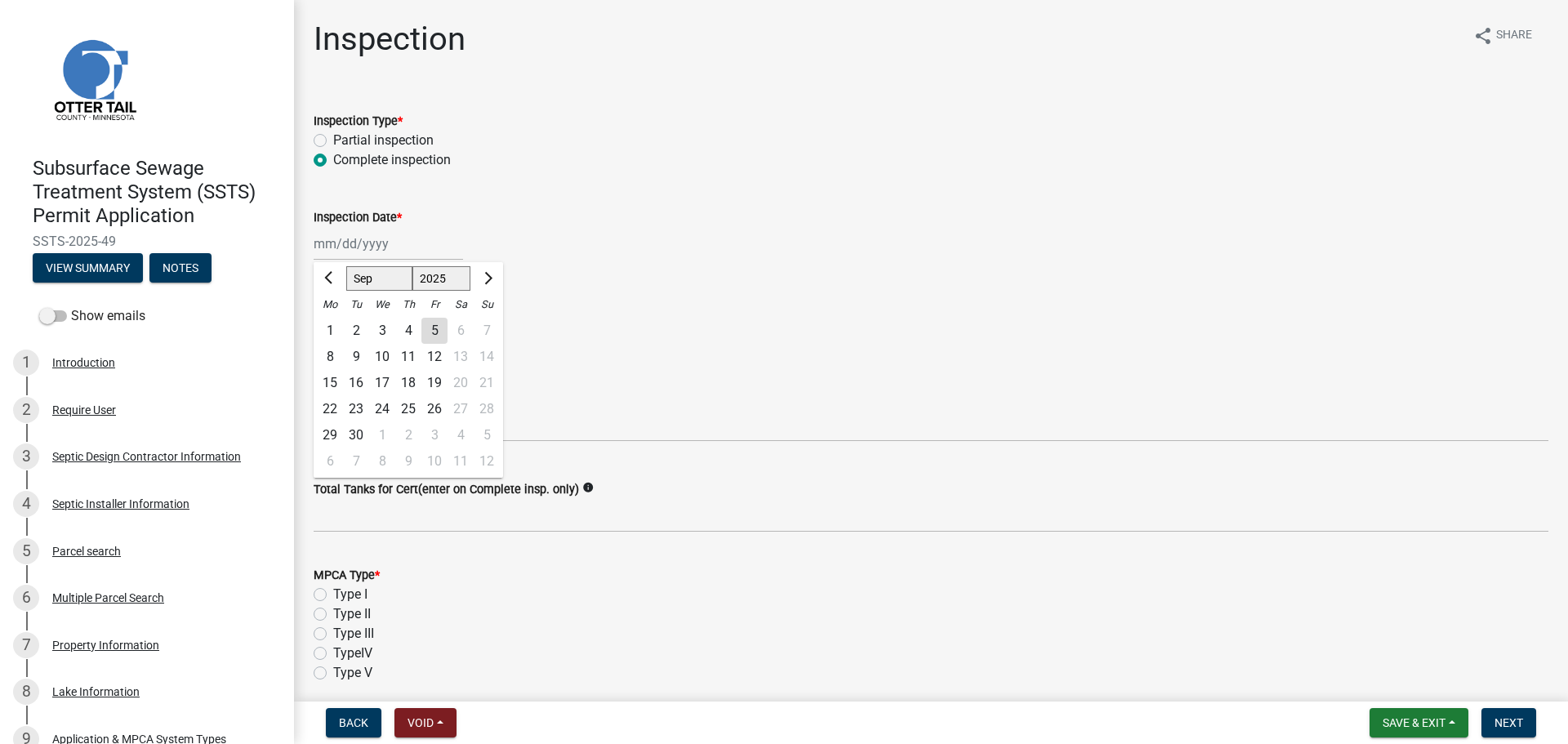
click at [370, 253] on div "Jan Feb Mar Apr May Jun Jul Aug Sep Oct Nov Dec 1525 1526 1527 1528 1529 1530 1…" at bounding box center [389, 243] width 149 height 34
click at [411, 332] on div "4" at bounding box center [408, 330] width 26 height 26
type input "09/04/2025"
click at [393, 333] on div at bounding box center [389, 334] width 149 height 34
select select "9"
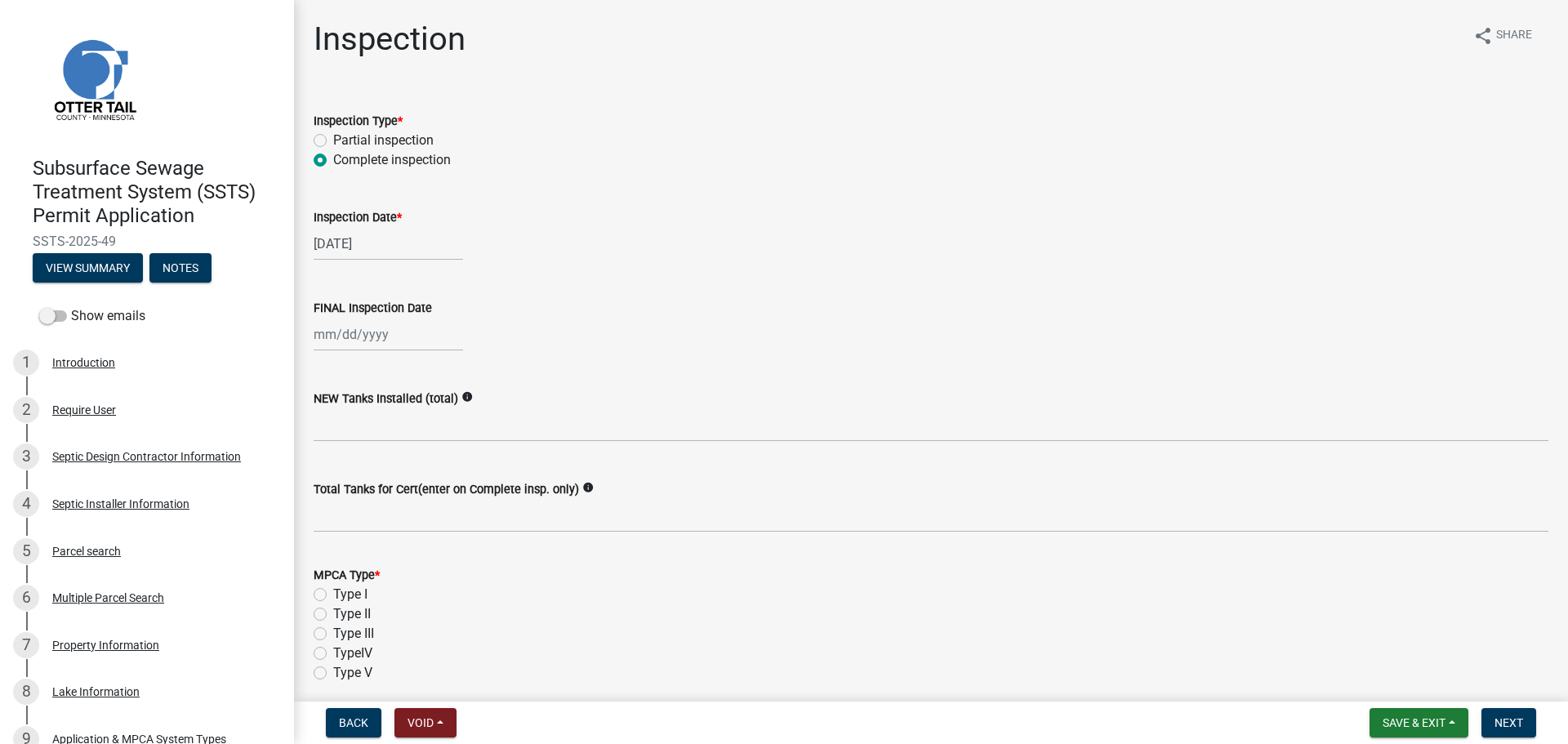
select select "2025"
click at [405, 421] on div "4" at bounding box center [408, 421] width 26 height 26
type input "09/04/2025"
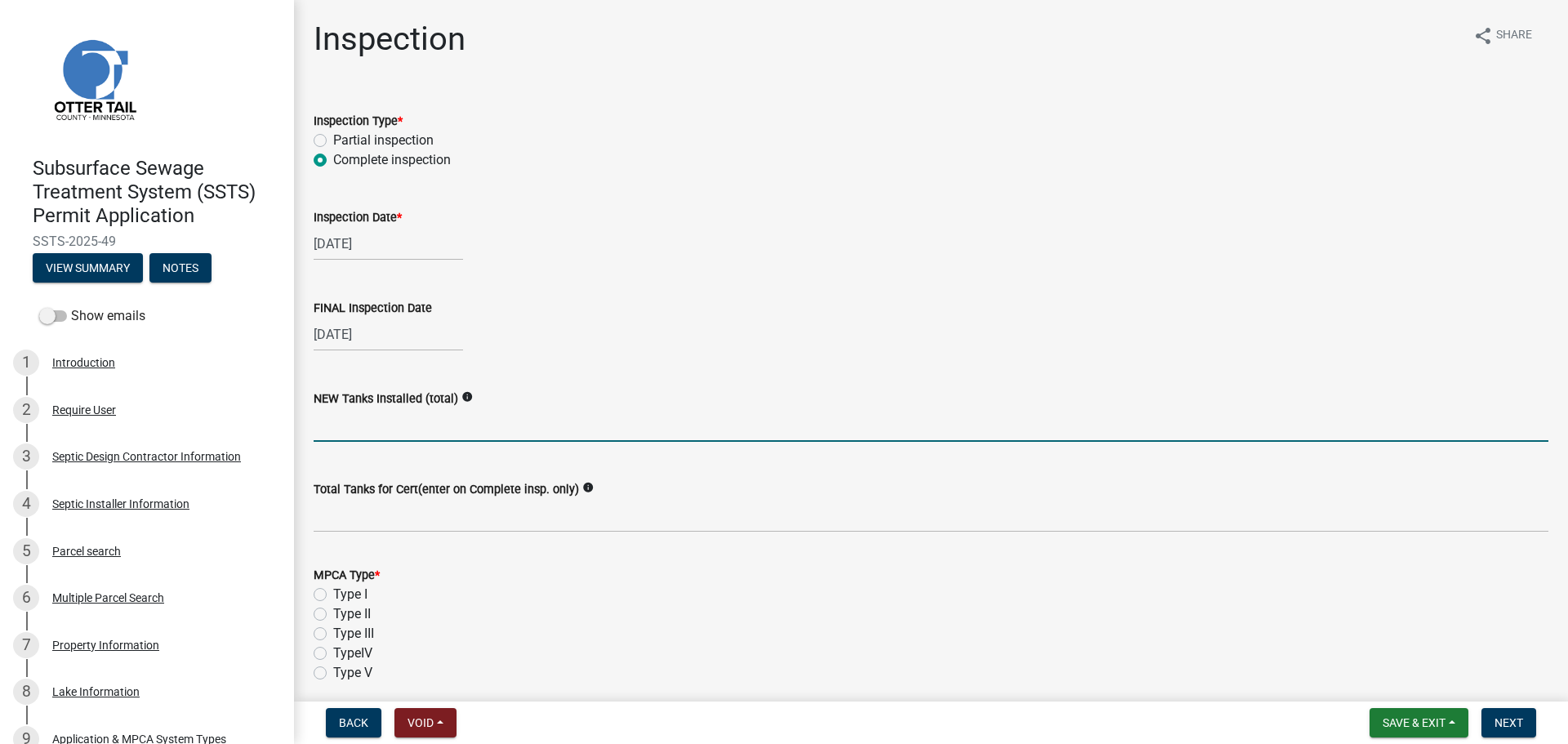
click at [407, 426] on input "text" at bounding box center [931, 425] width 1235 height 34
type input "1"
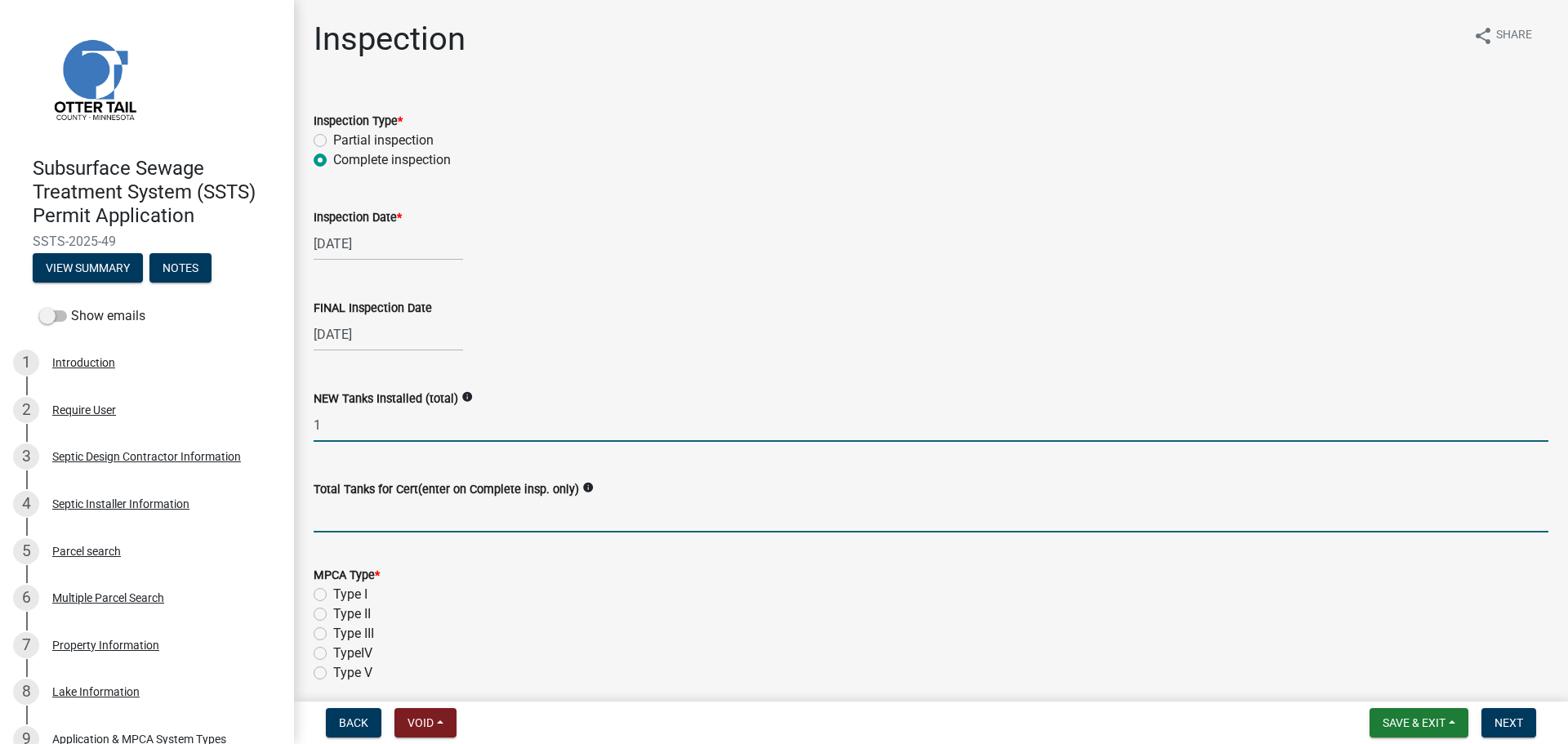
click at [387, 514] on input "Total Tanks for Cert(enter on Complete insp. only)" at bounding box center [931, 515] width 1235 height 34
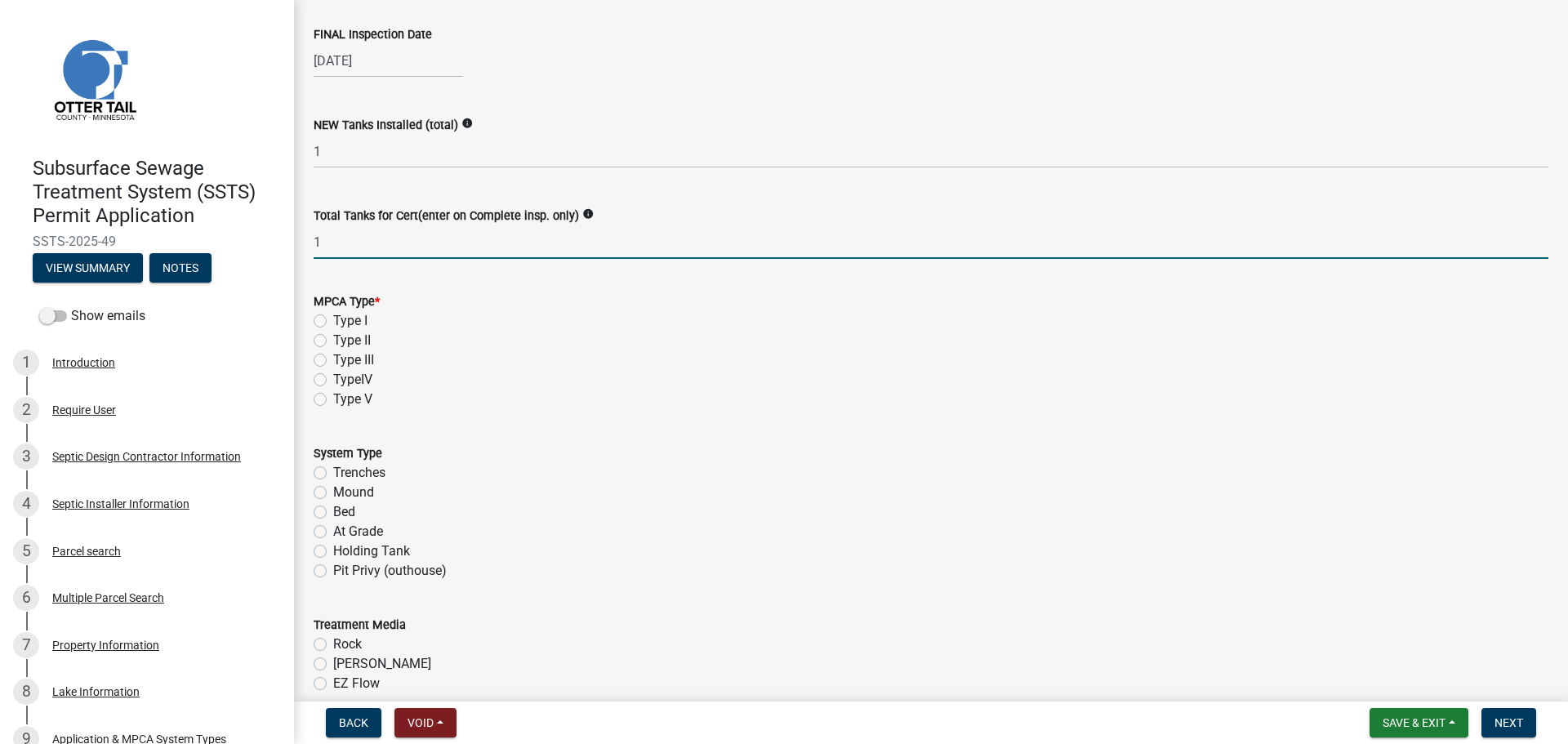
scroll to position [327, 0]
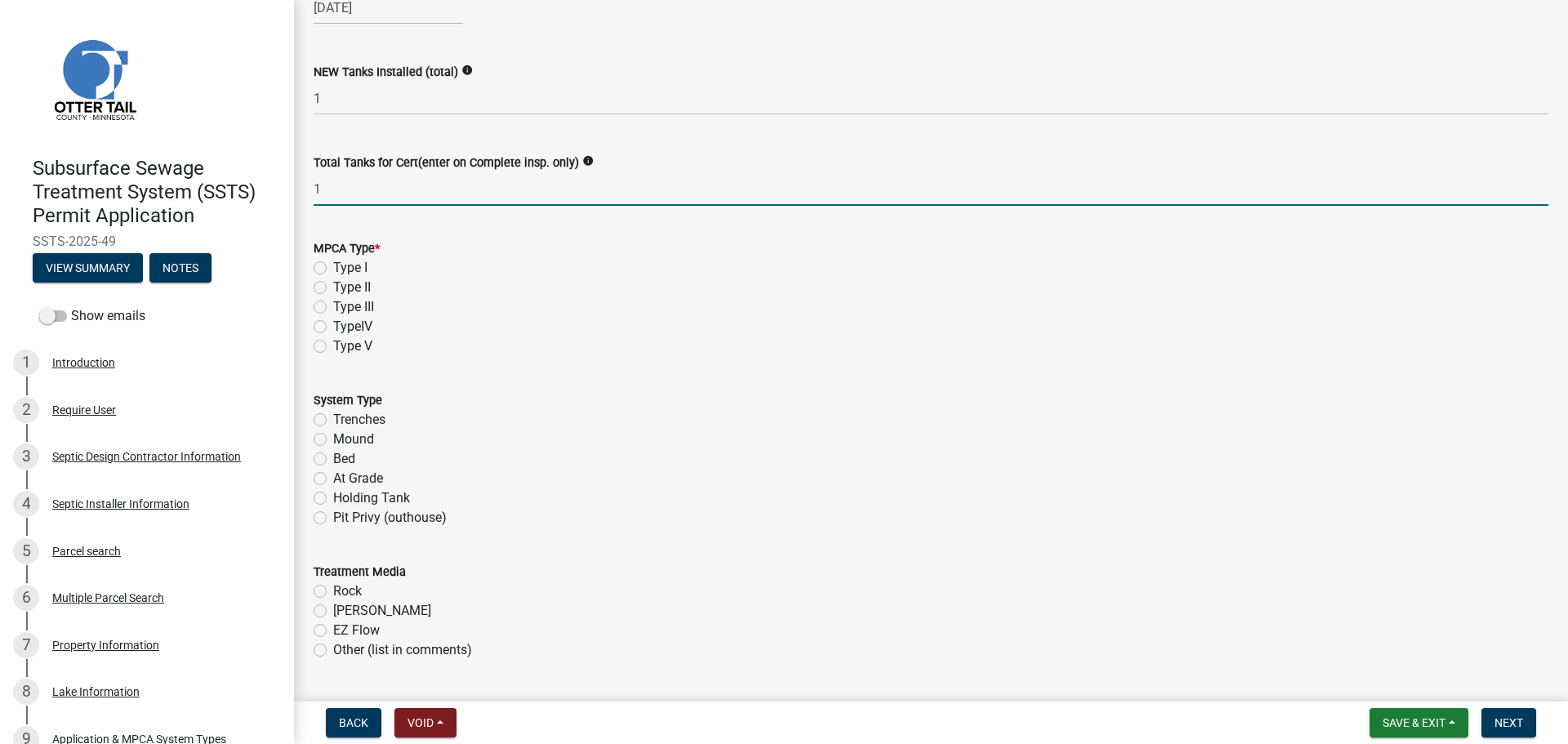
type input "1"
click at [333, 289] on label "Type II" at bounding box center [351, 287] width 37 height 19
click at [333, 288] on input "Type II" at bounding box center [338, 282] width 11 height 11
radio input "true"
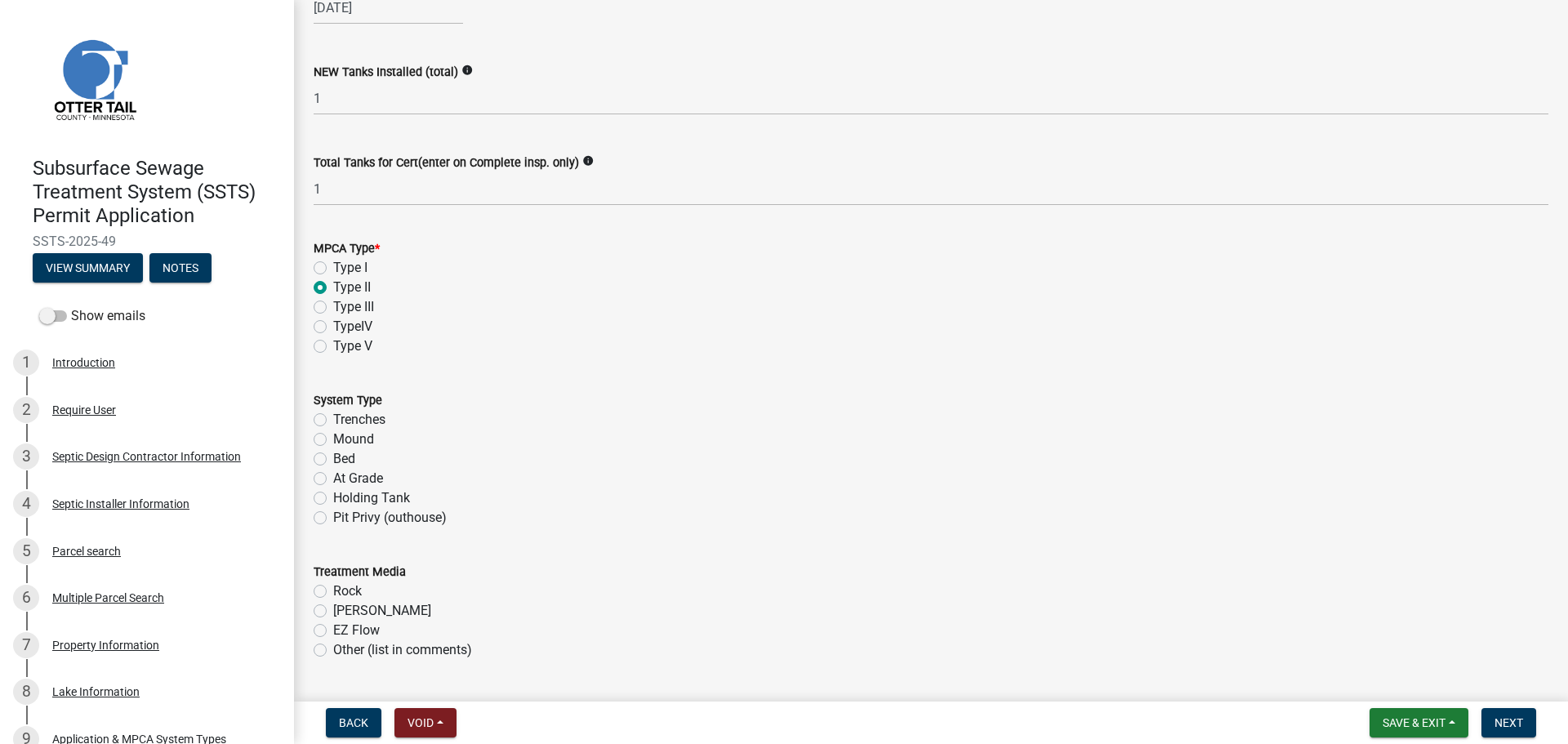
click at [333, 493] on label "Holding Tank" at bounding box center [371, 498] width 77 height 19
click at [333, 493] on input "Holding Tank" at bounding box center [338, 493] width 11 height 11
radio input "true"
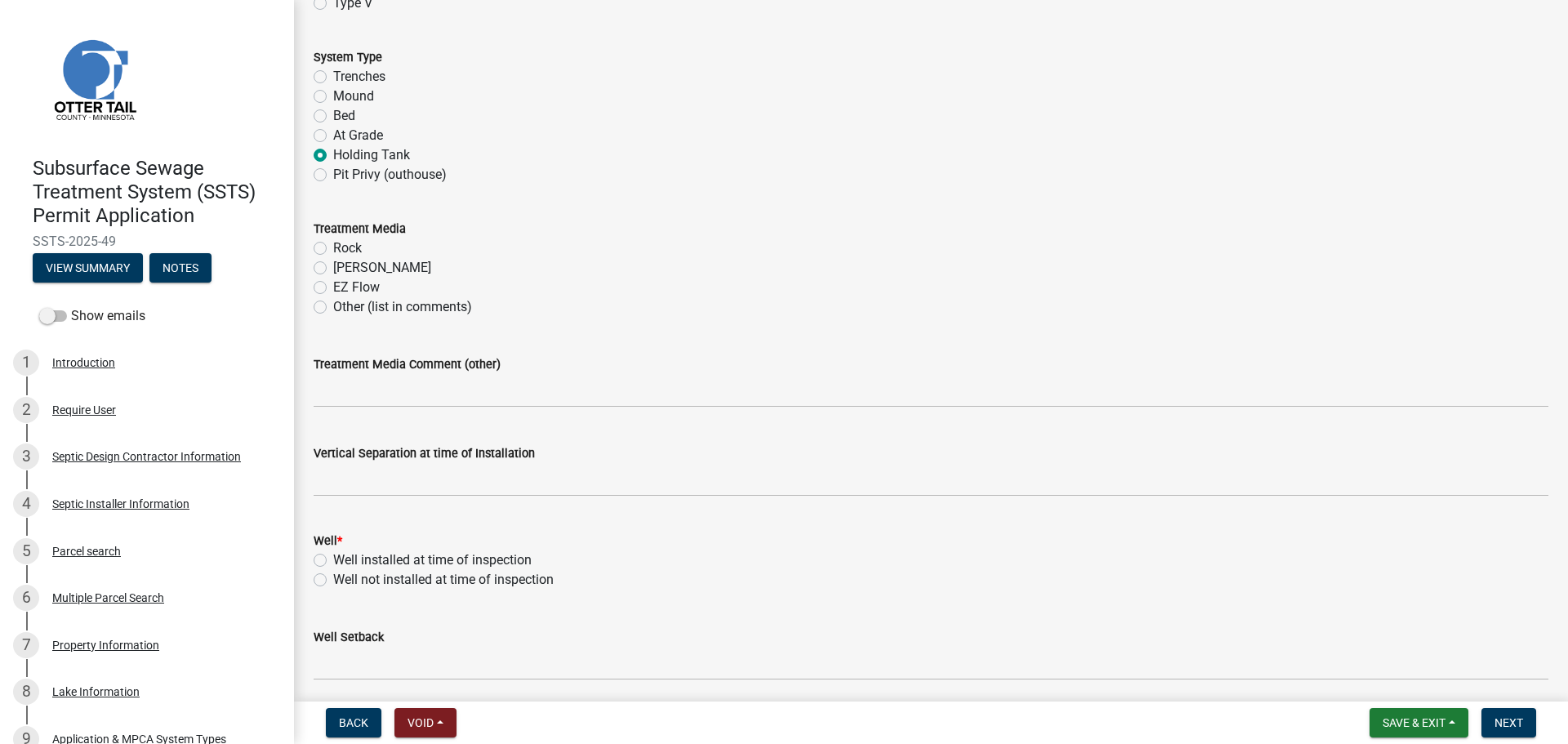
scroll to position [735, 0]
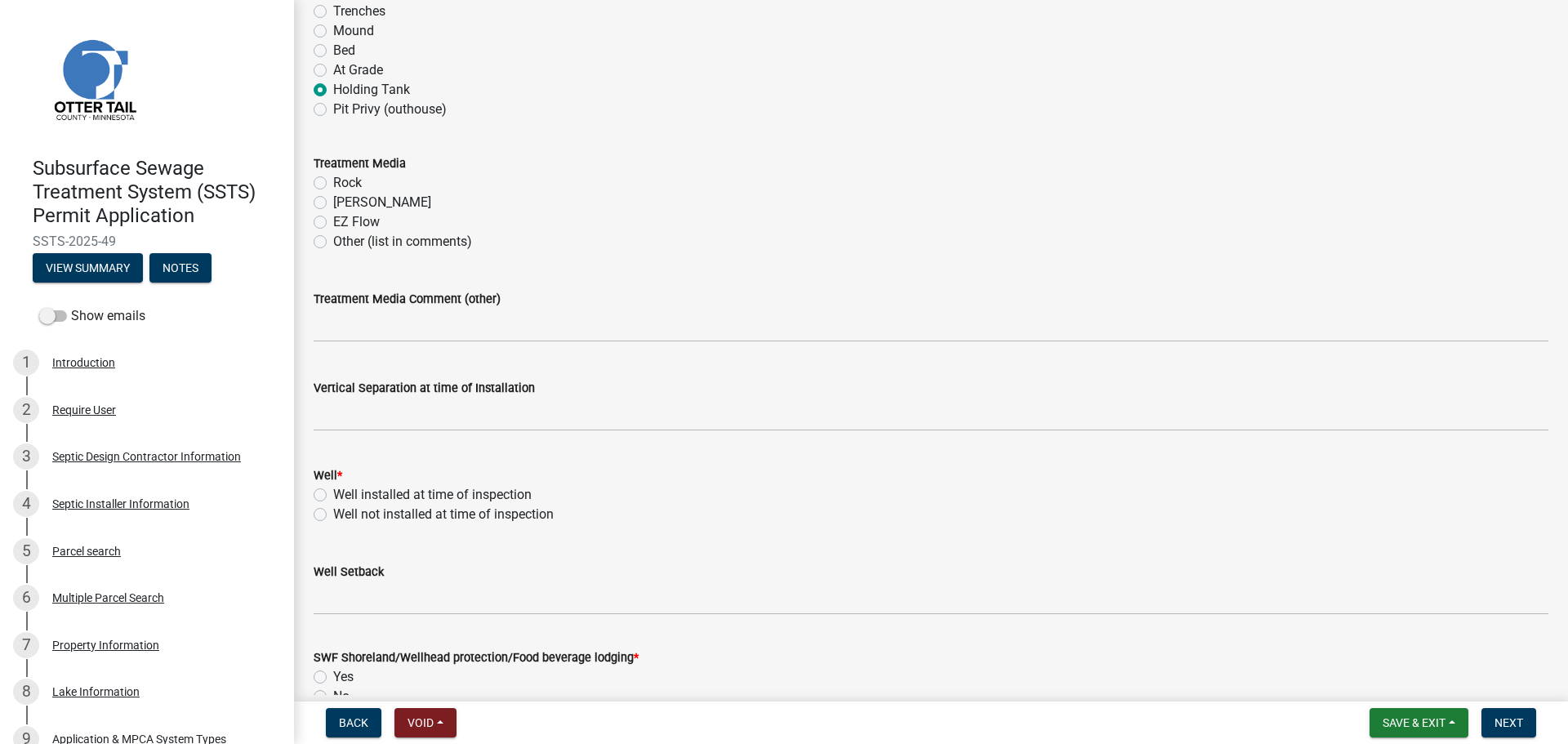
click at [333, 494] on label "Well installed at time of inspection" at bounding box center [432, 495] width 198 height 19
click at [333, 494] on input "Well installed at time of inspection" at bounding box center [338, 490] width 11 height 11
radio input "true"
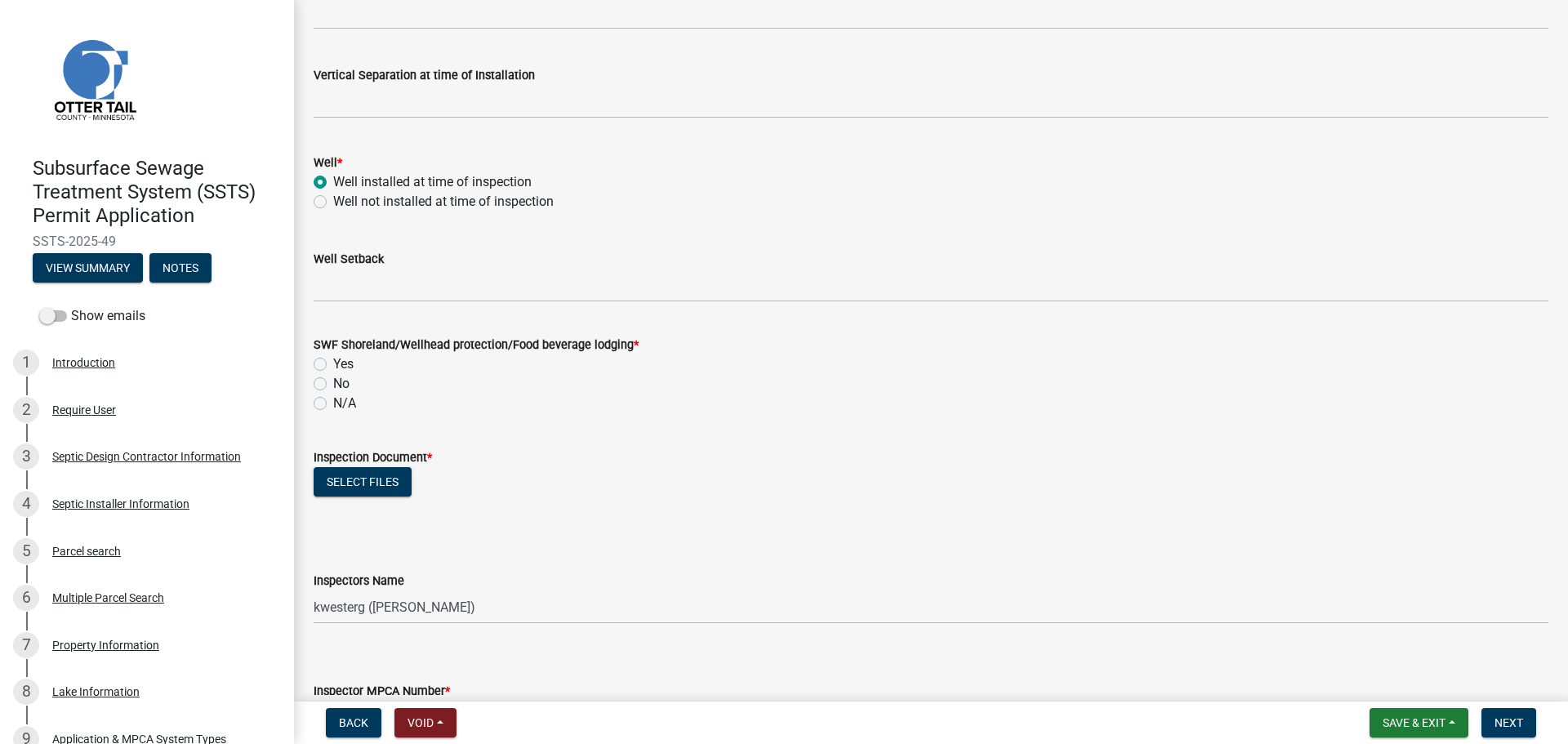
scroll to position [1062, 0]
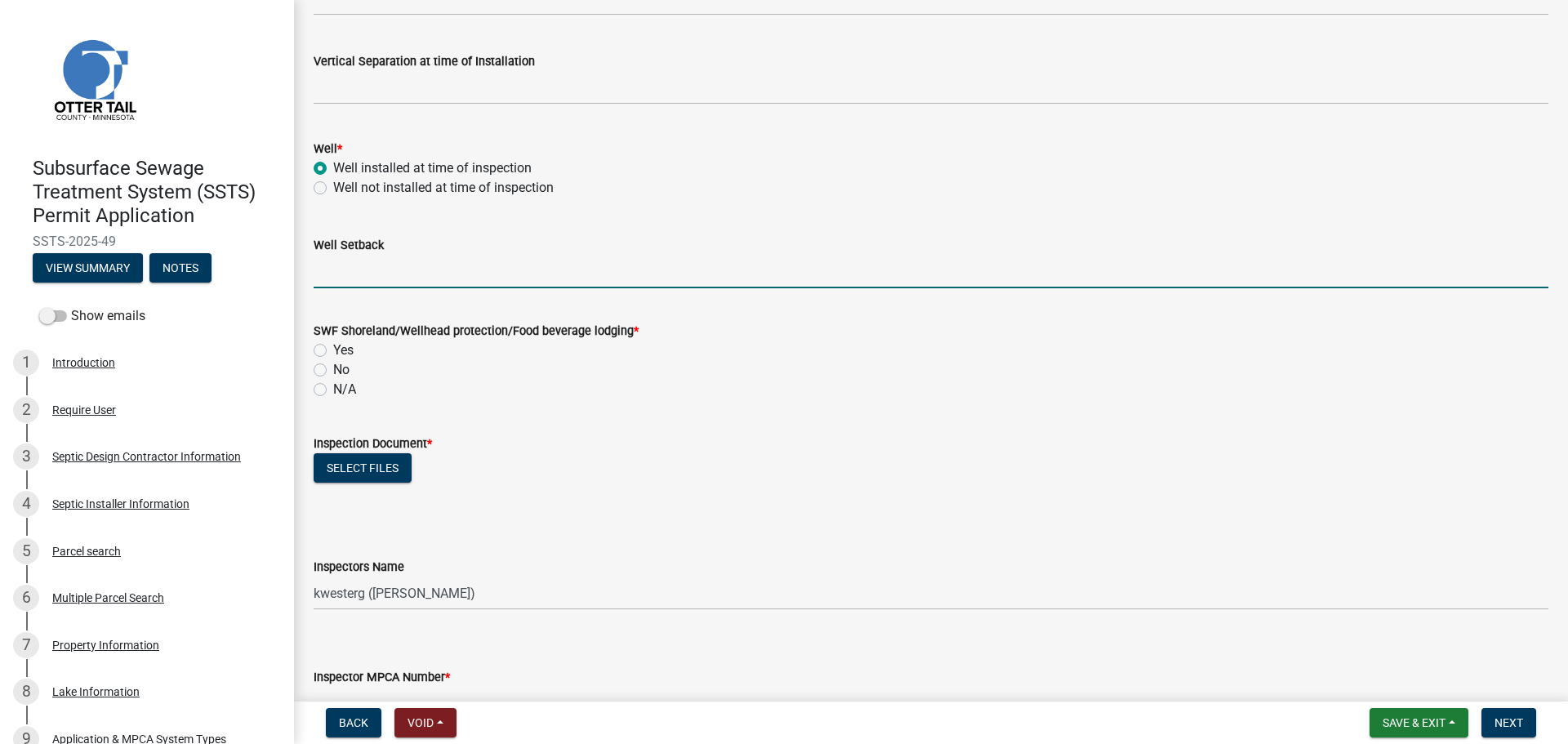
click at [337, 270] on input "Well Setback" at bounding box center [931, 271] width 1235 height 34
type input "70"
click at [333, 346] on label "Yes" at bounding box center [343, 350] width 20 height 19
click at [333, 346] on input "Yes" at bounding box center [338, 346] width 11 height 11
radio input "true"
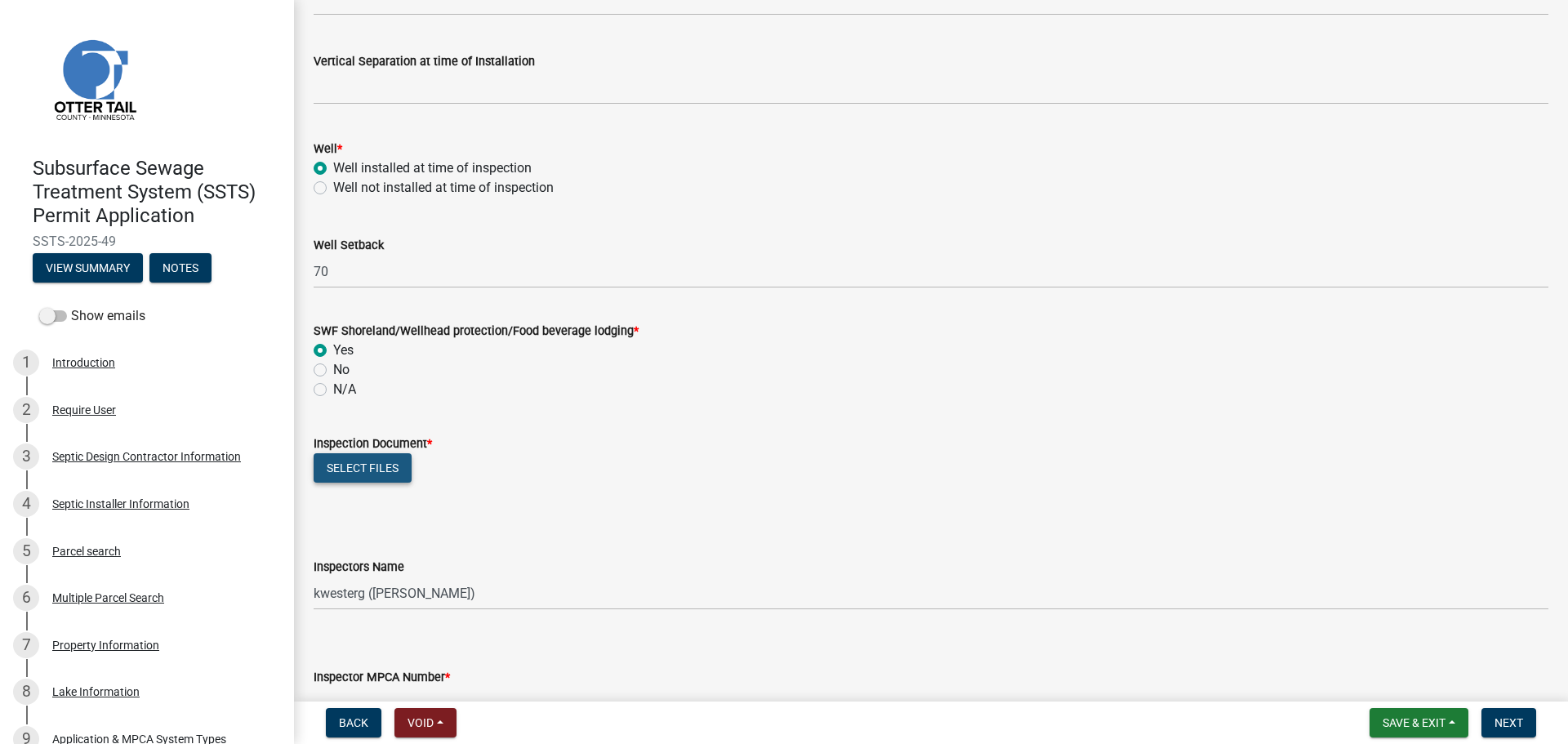
click at [359, 467] on button "Select files" at bounding box center [363, 468] width 98 height 30
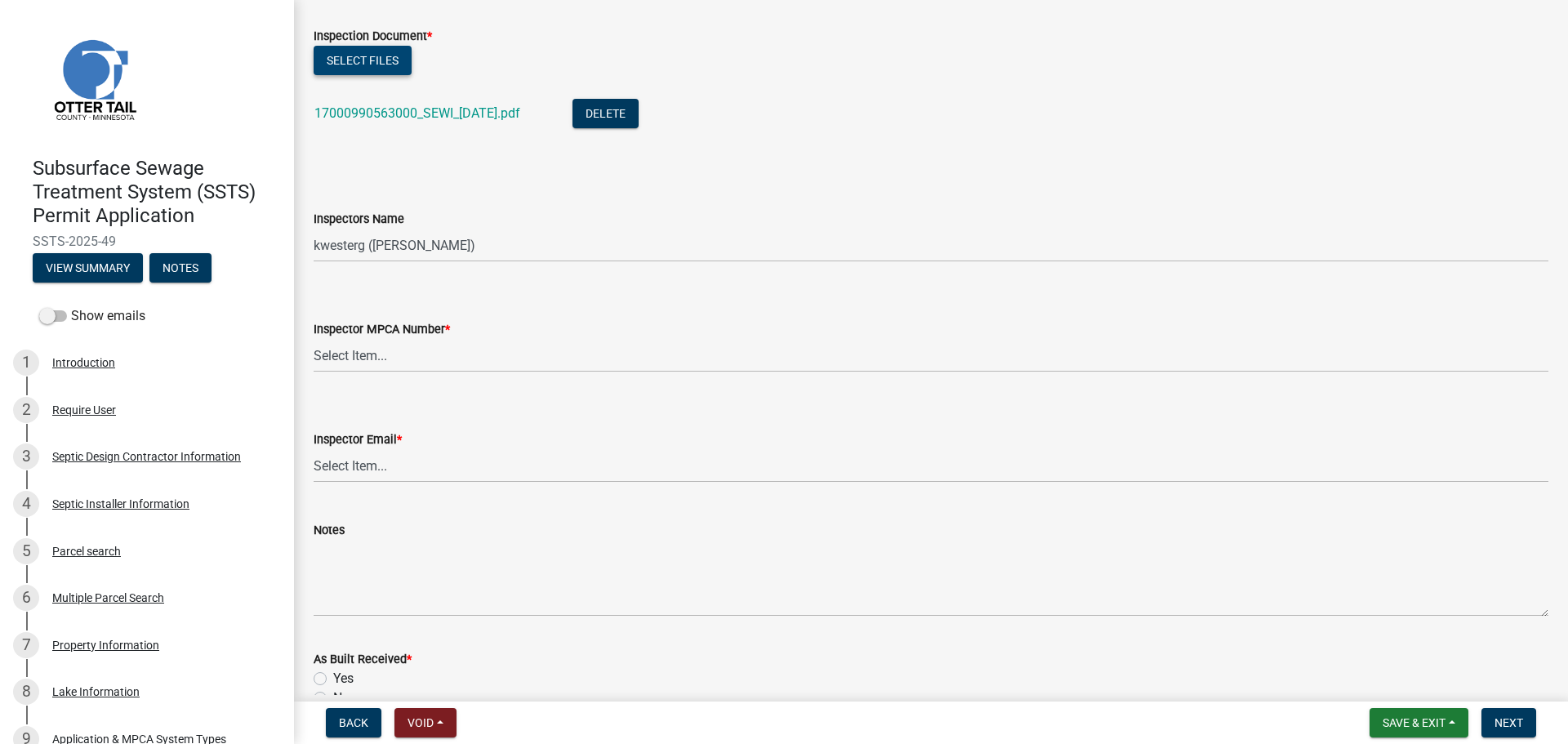
scroll to position [1471, 0]
click at [409, 242] on select "Select Item... btollefson (Brittany Tollefson) alexisnewark (Alexis Newark) epl…" at bounding box center [931, 244] width 1235 height 34
select select "facec742-7e79-4c33-8241-13e023664843"
click at [314, 228] on select "Select Item... btollefson (Brittany Tollefson) alexisnewark (Alexis Newark) epl…" at bounding box center [931, 244] width 1235 height 34
click at [419, 368] on select "Select Item... Alexis Newark (10415) Andrea Perales (924) Brittany Tollefson (1…" at bounding box center [931, 354] width 1235 height 34
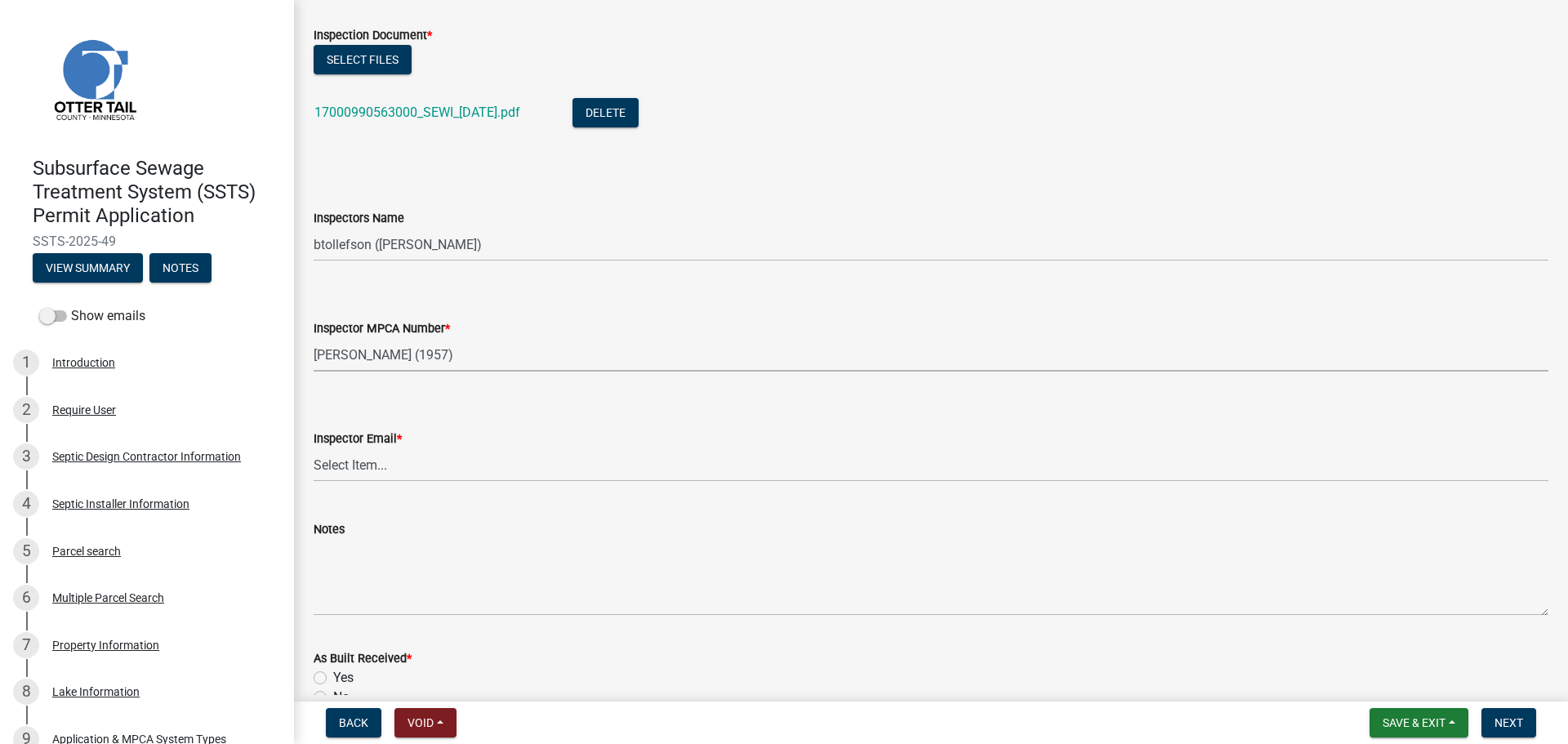
click at [314, 338] on select "Select Item... Alexis Newark (10415) Andrea Perales (924) Brittany Tollefson (1…" at bounding box center [931, 354] width 1235 height 34
select select "3a384654-27c5-4d59-8b75-a887e8a1870e"
click at [395, 454] on select "Select Item... Alexis Newark (anewark@ottertailcounty.gov) Amy Busko (abusko@ot…" at bounding box center [931, 464] width 1235 height 34
click at [314, 448] on select "Select Item... Alexis Newark (anewark@ottertailcounty.gov) Amy Busko (abusko@ot…" at bounding box center [931, 464] width 1235 height 34
select select "541addf4-52df-4608-91ce-bf29f574816c"
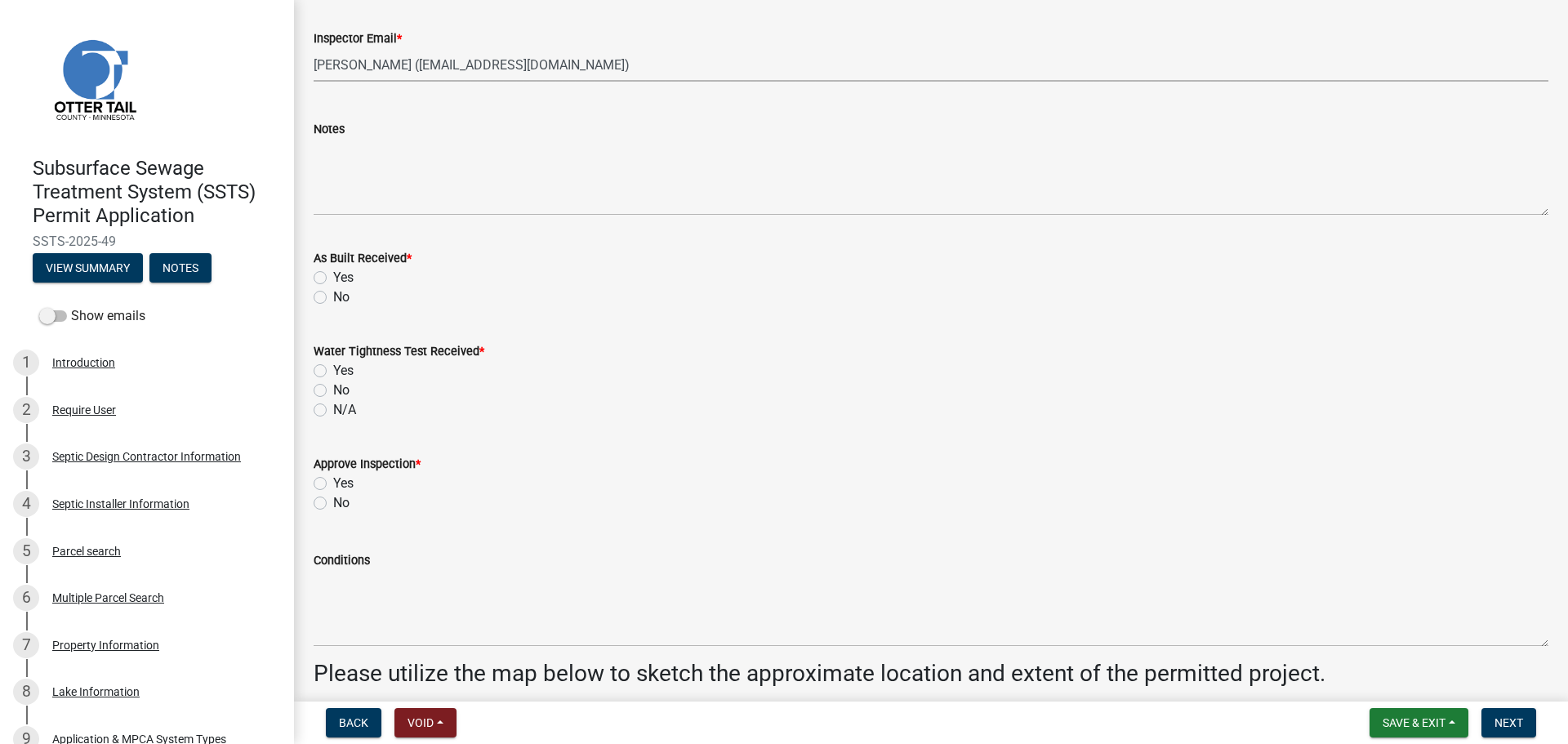
scroll to position [1879, 0]
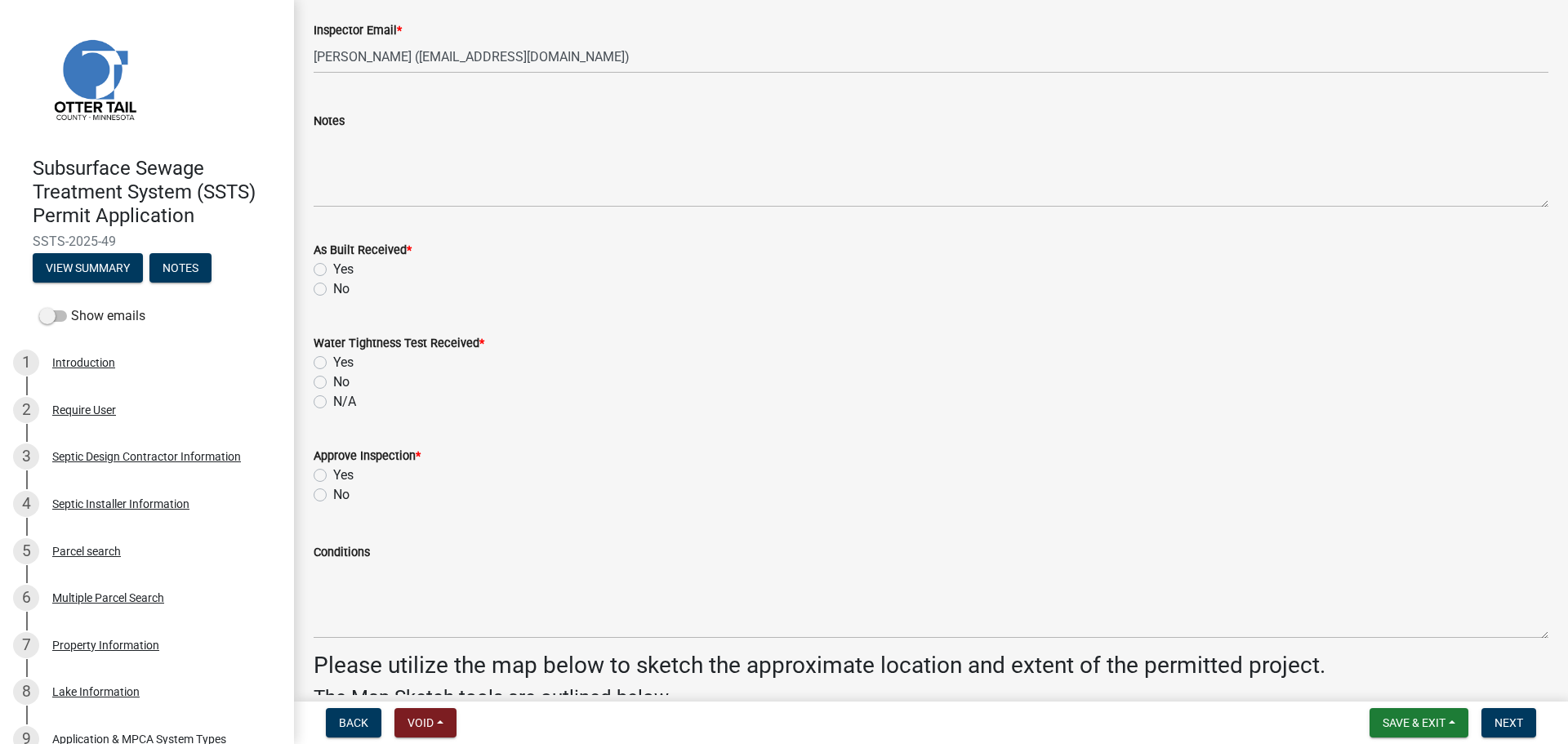
click at [333, 287] on label "No" at bounding box center [341, 289] width 16 height 19
click at [333, 287] on input "No" at bounding box center [338, 284] width 11 height 11
radio input "true"
click at [333, 382] on label "No" at bounding box center [341, 382] width 16 height 19
click at [333, 382] on input "No" at bounding box center [338, 377] width 11 height 11
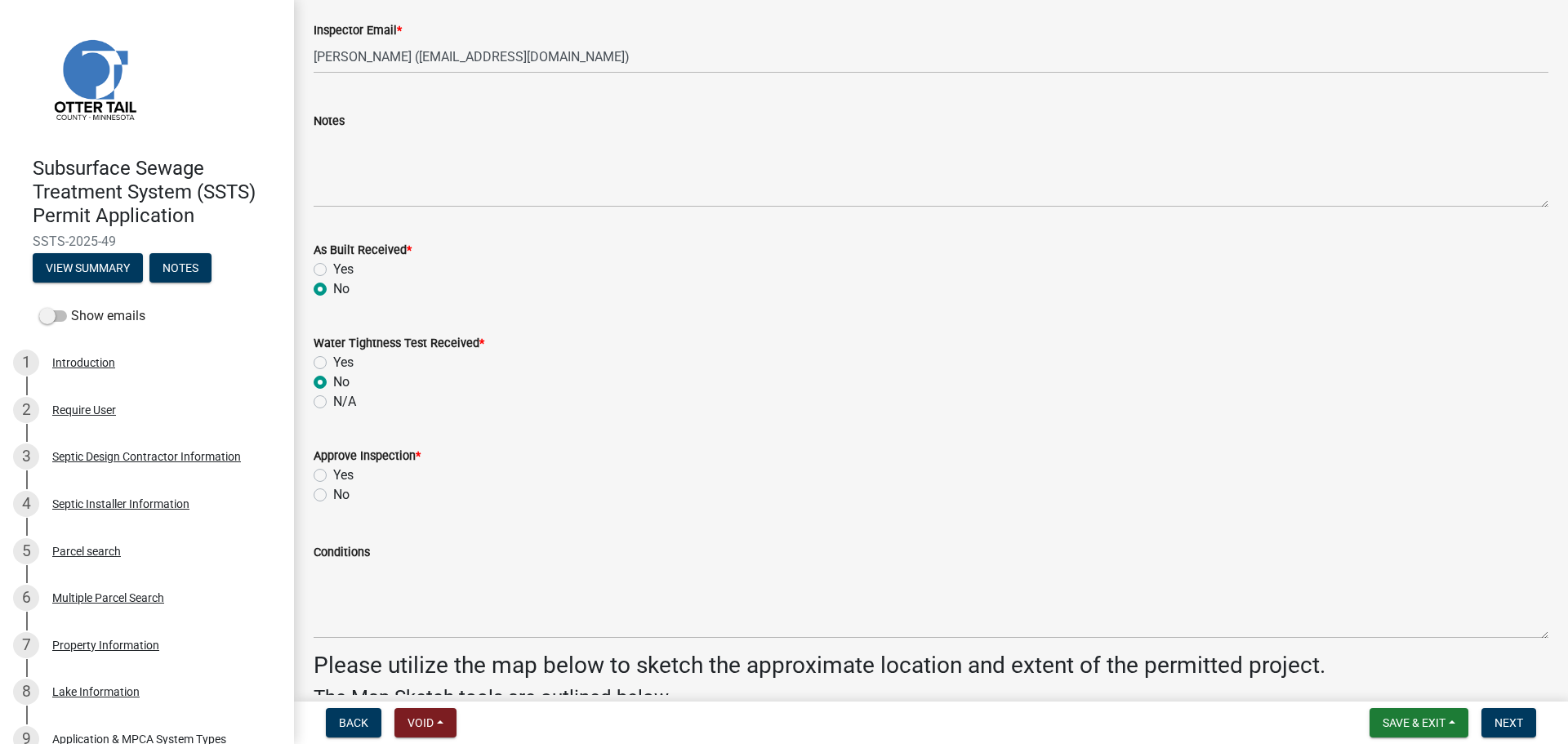
radio input "true"
click at [333, 475] on label "Yes" at bounding box center [343, 475] width 20 height 19
click at [333, 475] on input "Yes" at bounding box center [338, 470] width 11 height 11
radio input "true"
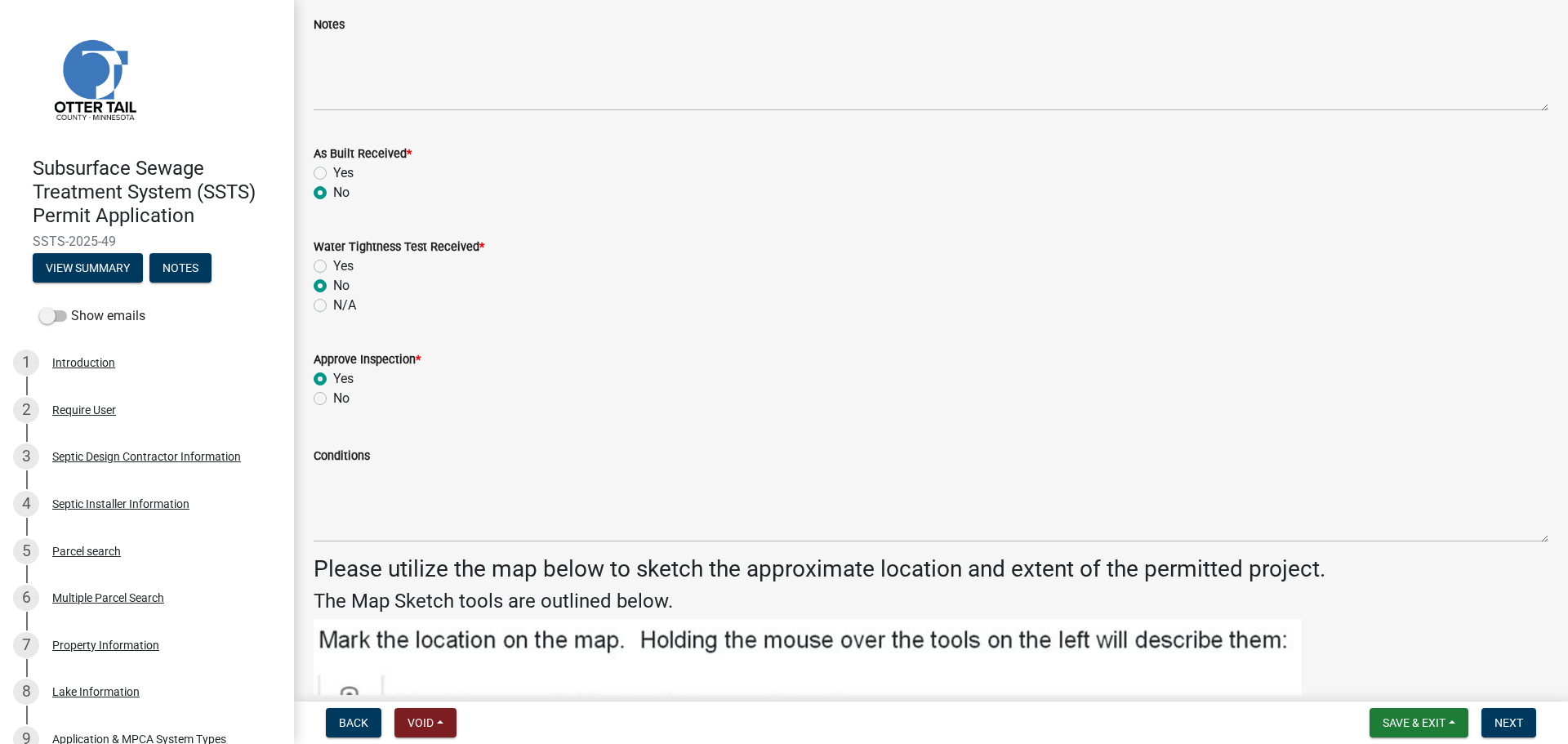
scroll to position [2124, 0]
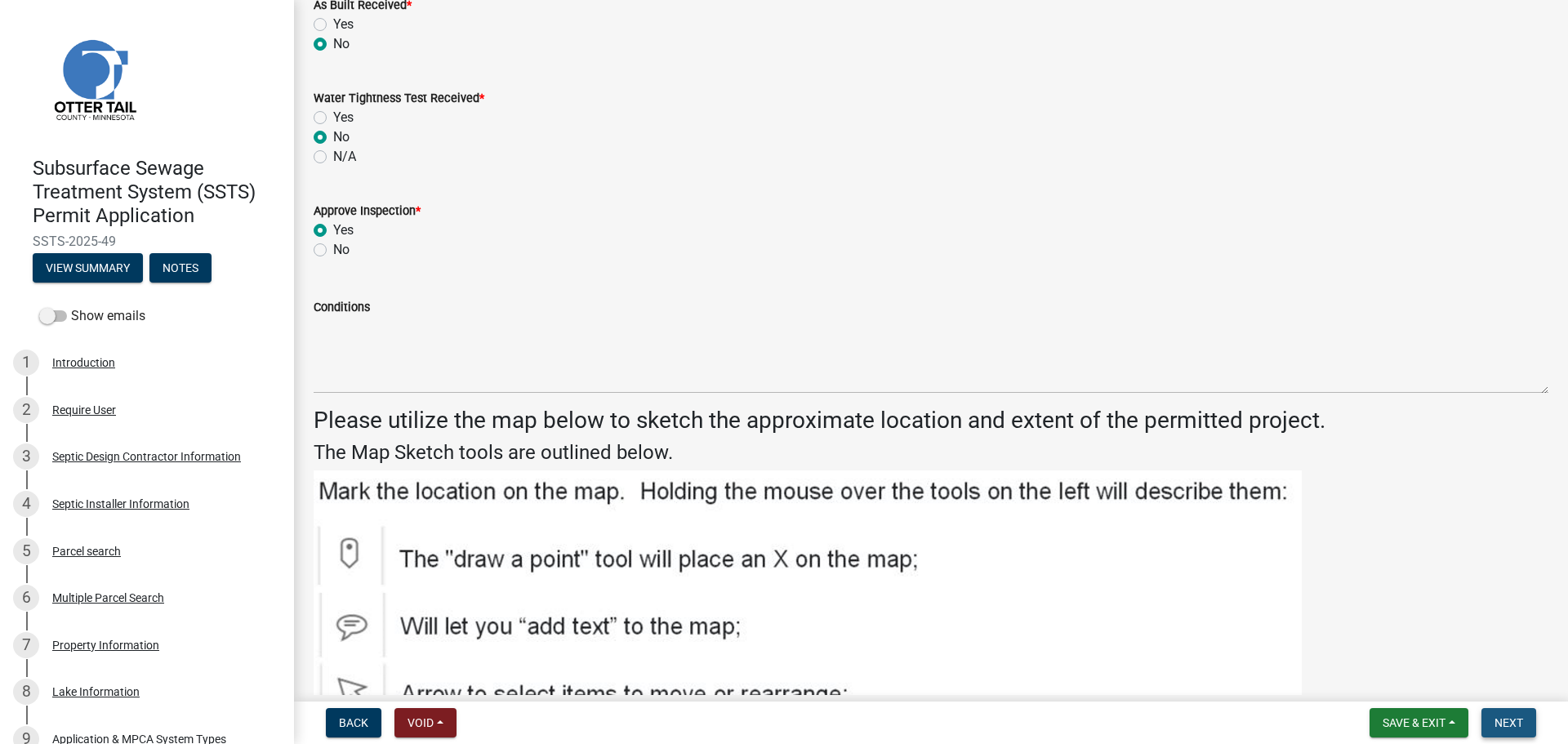
click at [1504, 731] on button "Next" at bounding box center [1509, 723] width 55 height 30
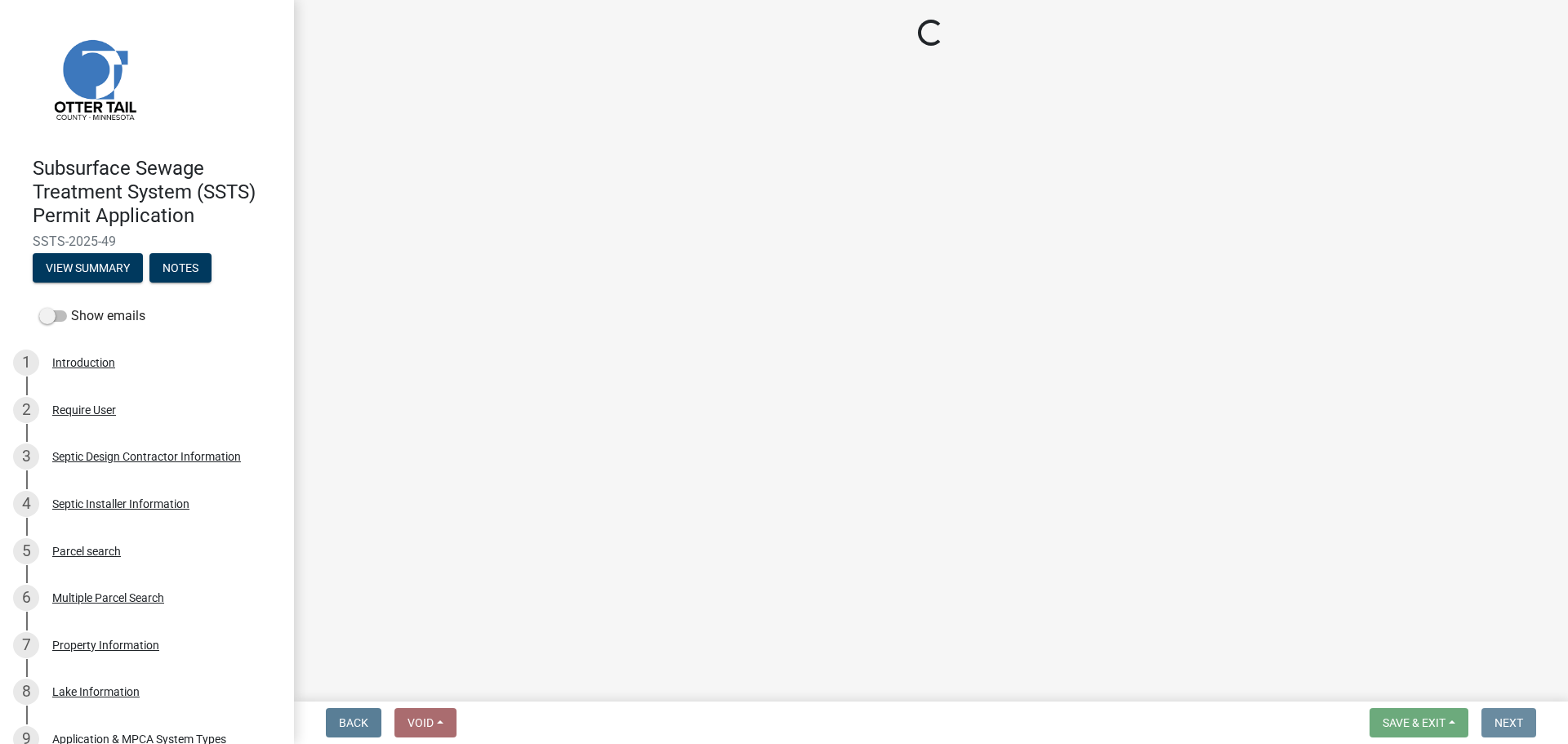
scroll to position [0, 0]
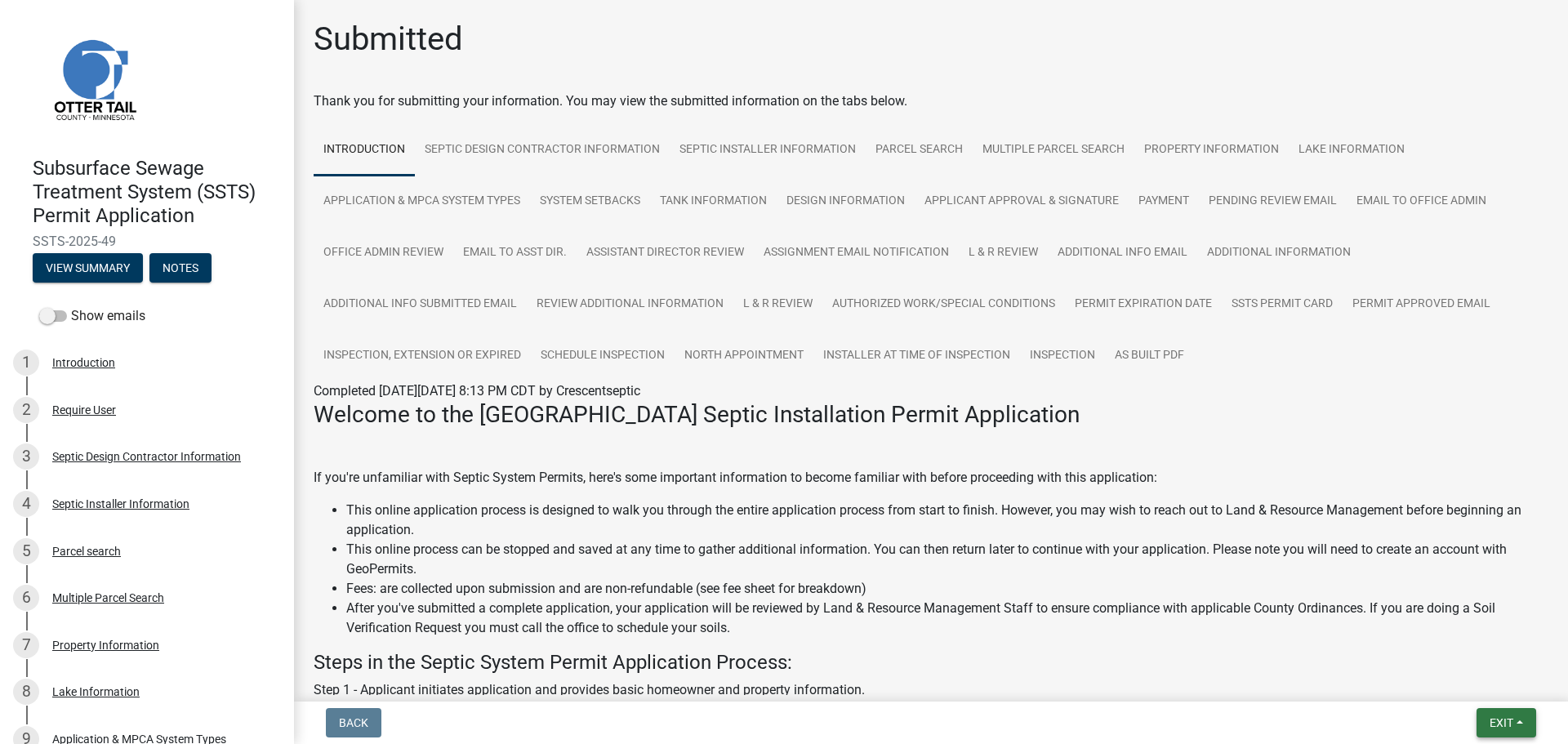
click at [1513, 721] on span "Exit" at bounding box center [1501, 723] width 24 height 13
click at [1482, 690] on button "Save & Exit" at bounding box center [1470, 680] width 131 height 39
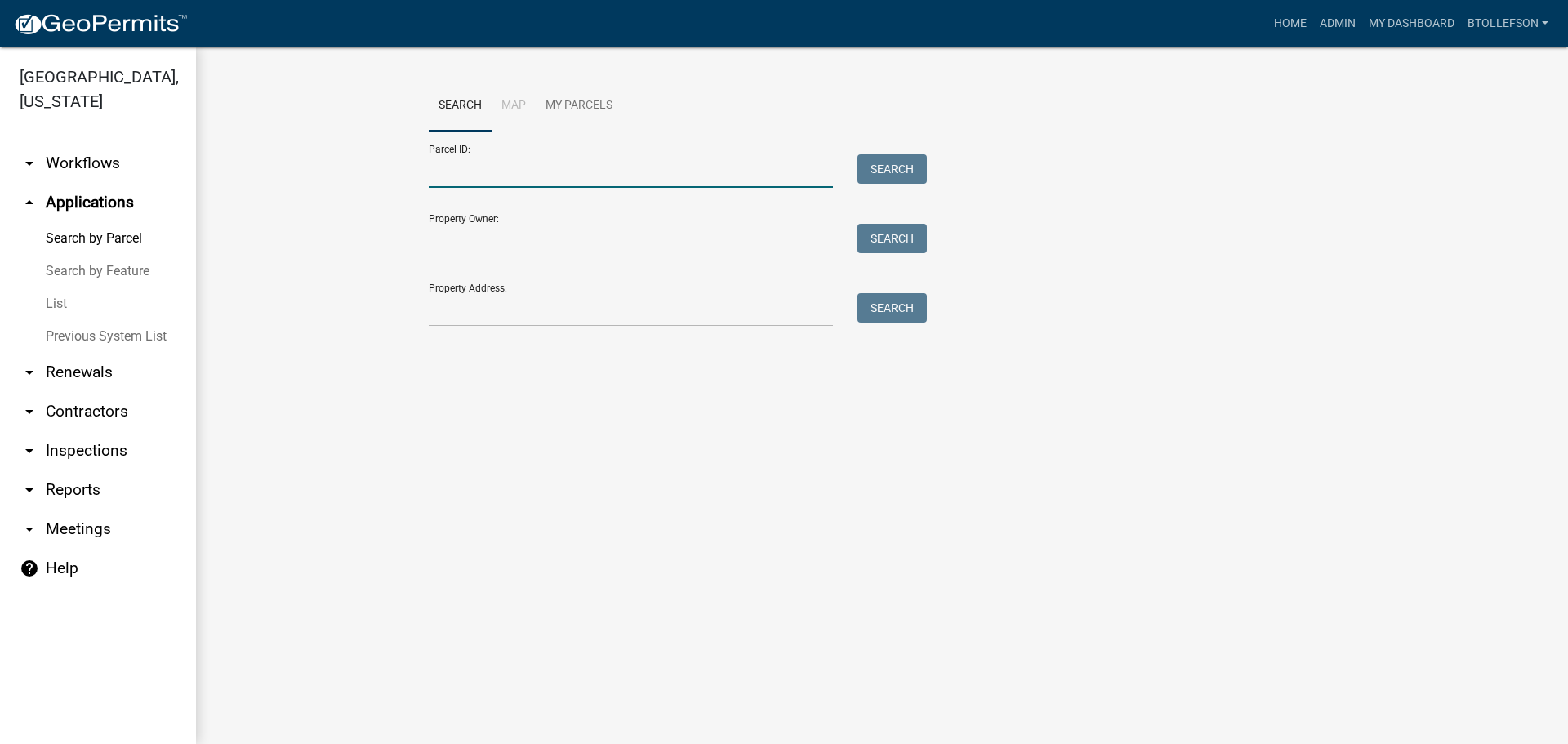
click at [462, 164] on input "Parcel ID:" at bounding box center [631, 170] width 404 height 34
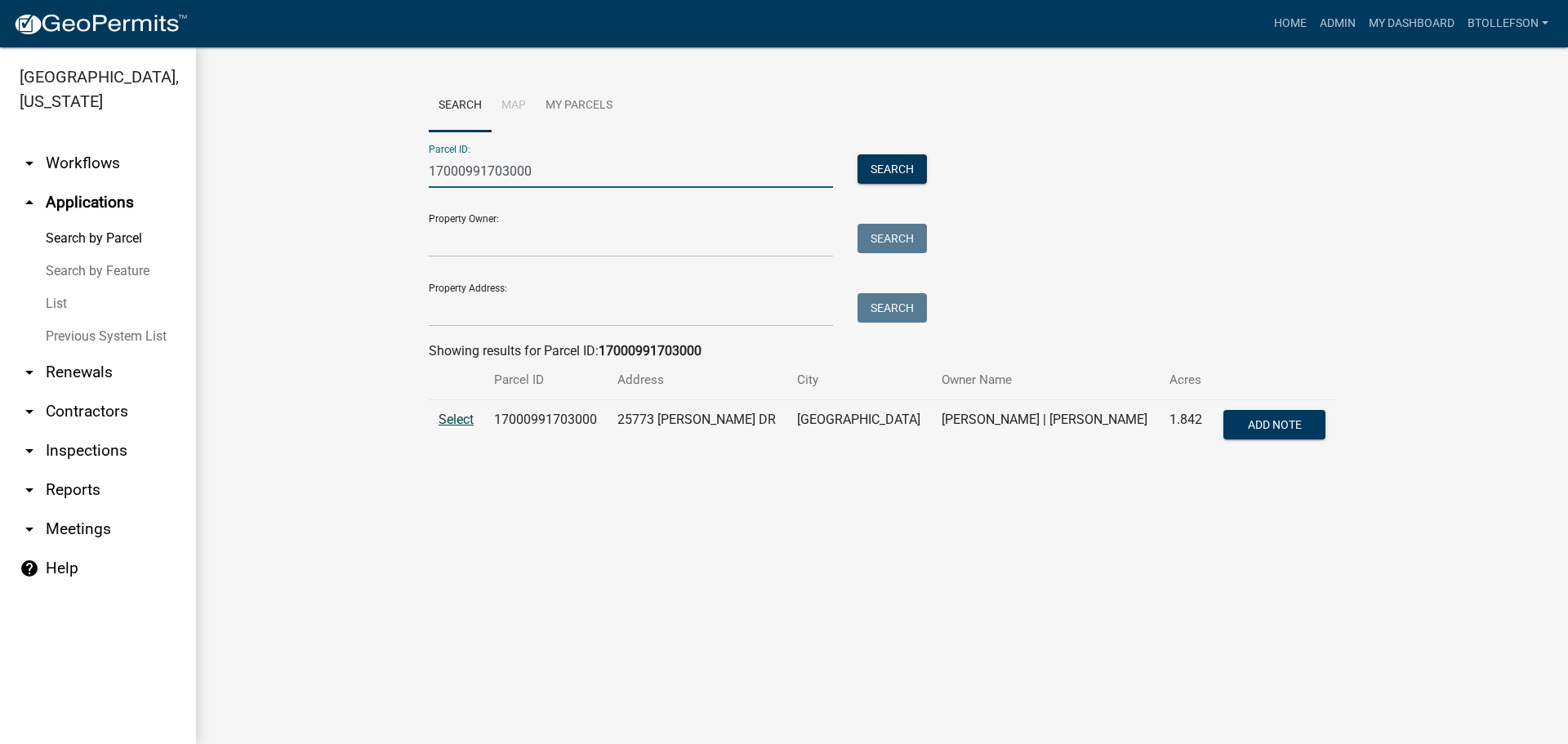
type input "17000991703000"
click at [461, 413] on span "Select" at bounding box center [456, 419] width 35 height 15
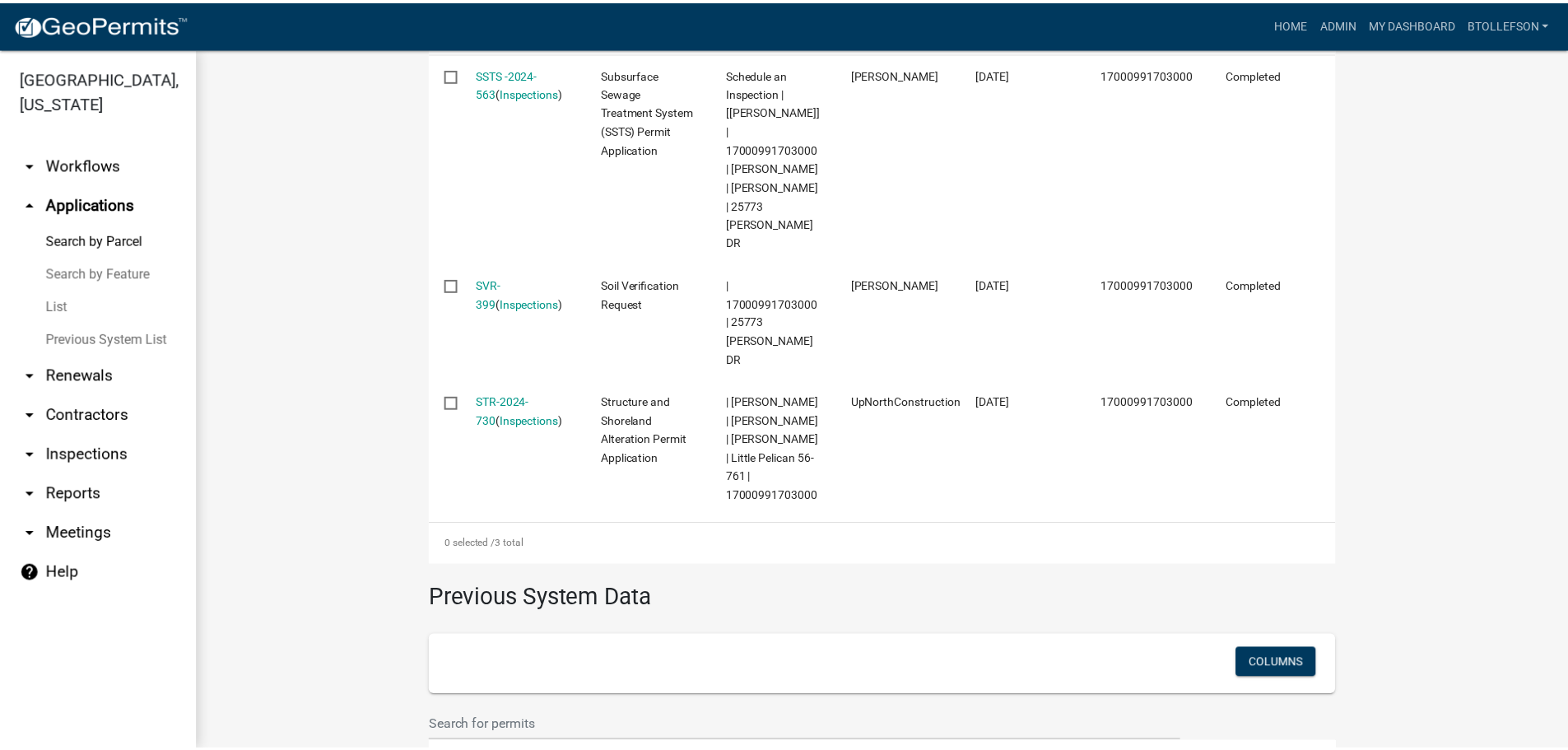
scroll to position [622, 0]
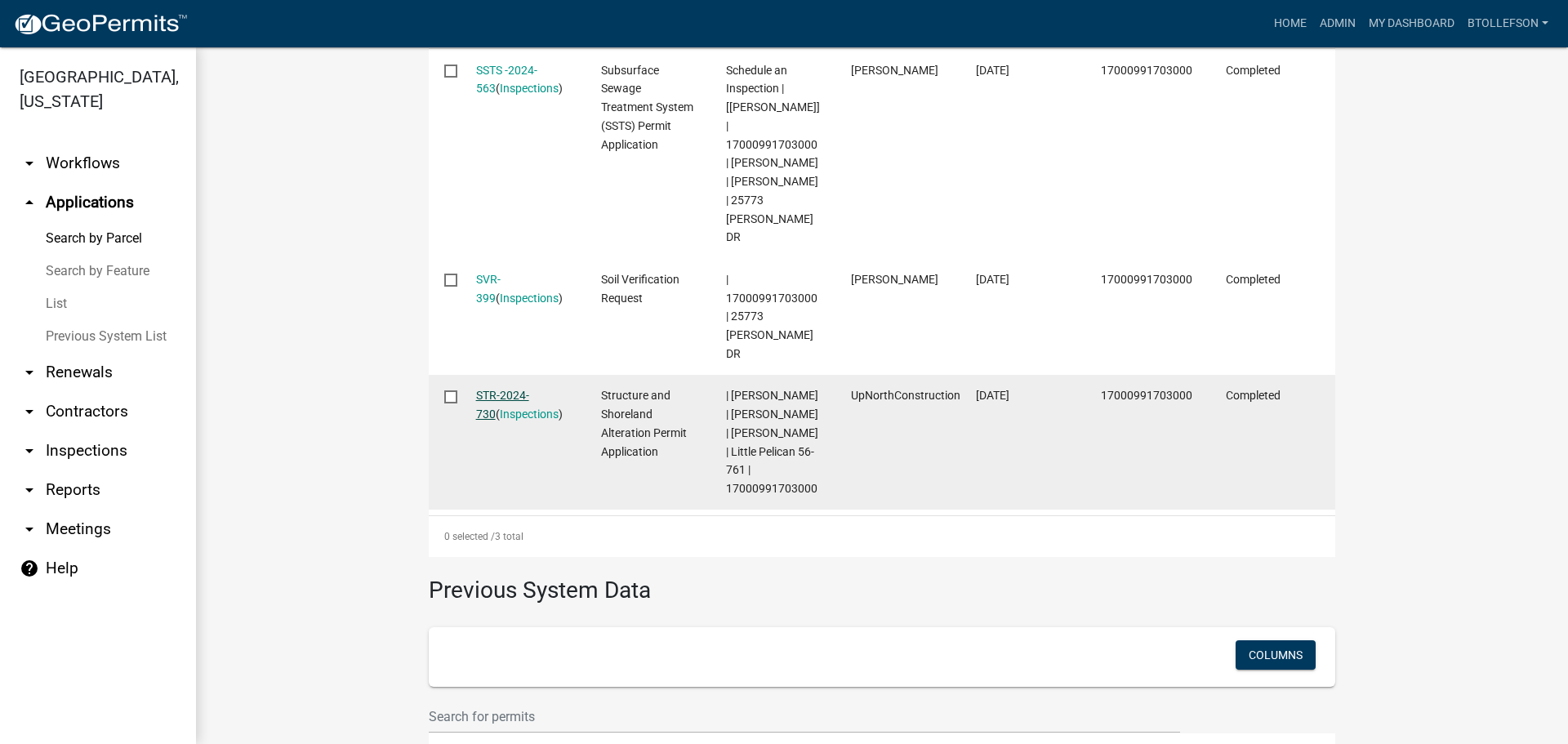
click at [495, 389] on link "STR-2024-730" at bounding box center [502, 404] width 53 height 32
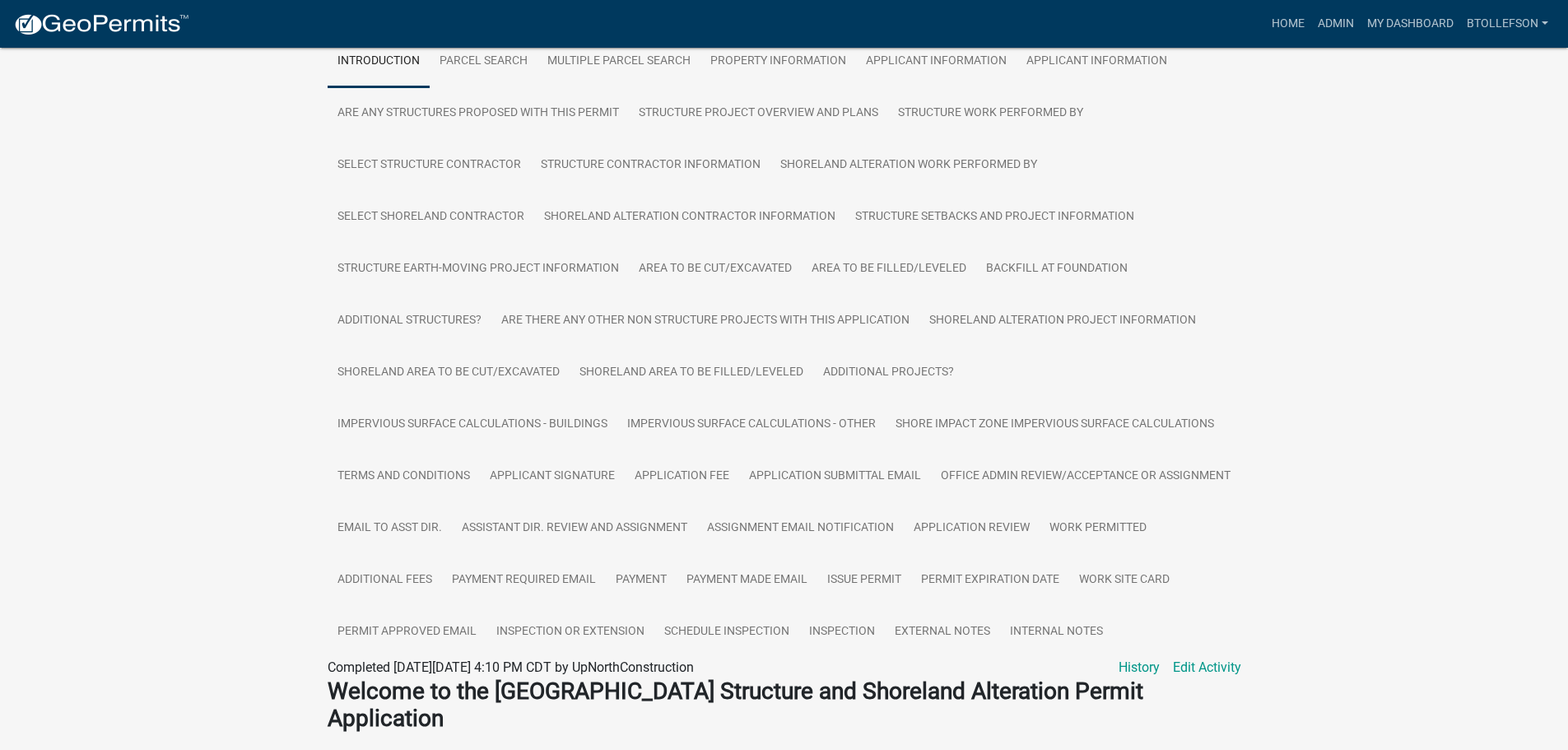
scroll to position [412, 0]
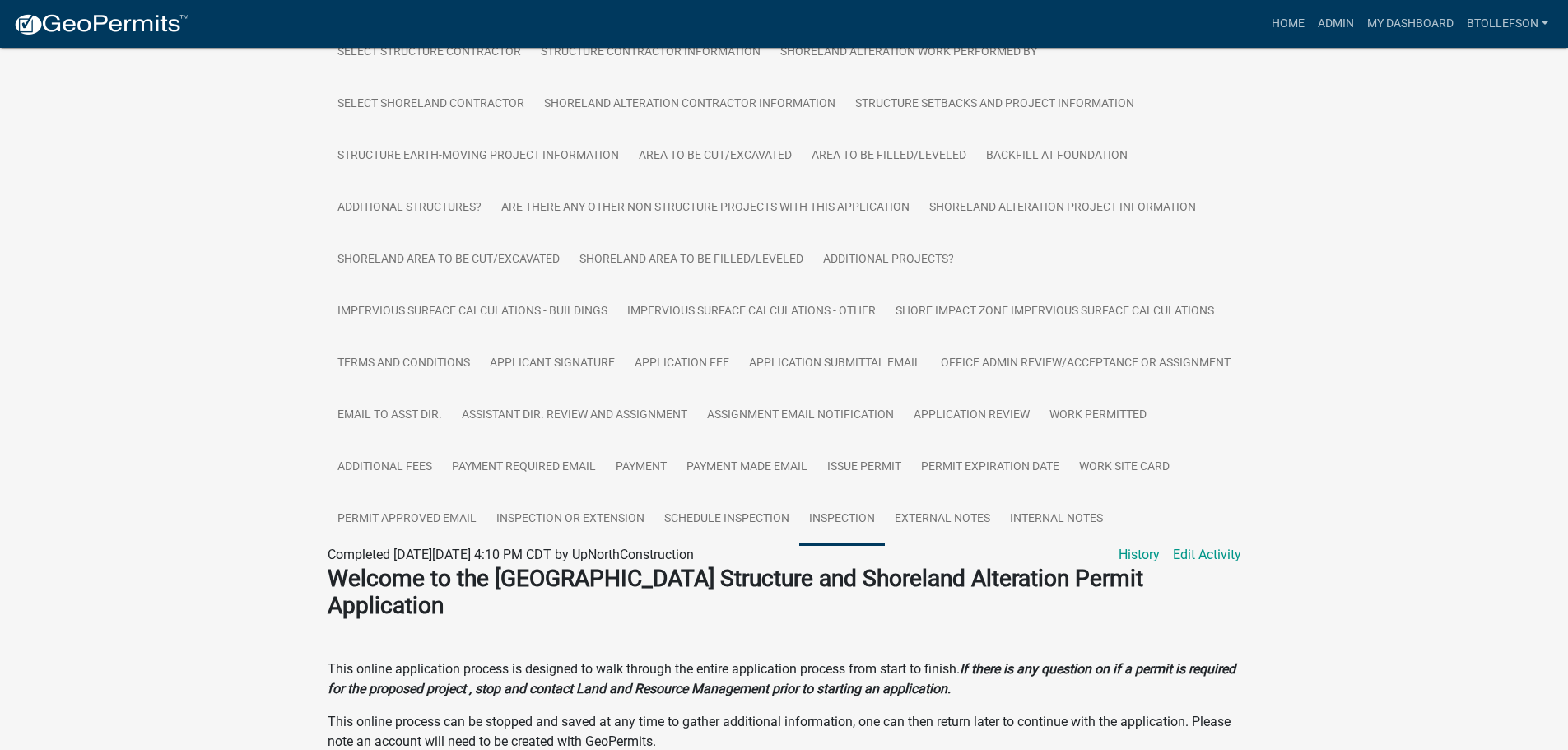
click at [885, 524] on link "Inspection" at bounding box center [841, 519] width 86 height 53
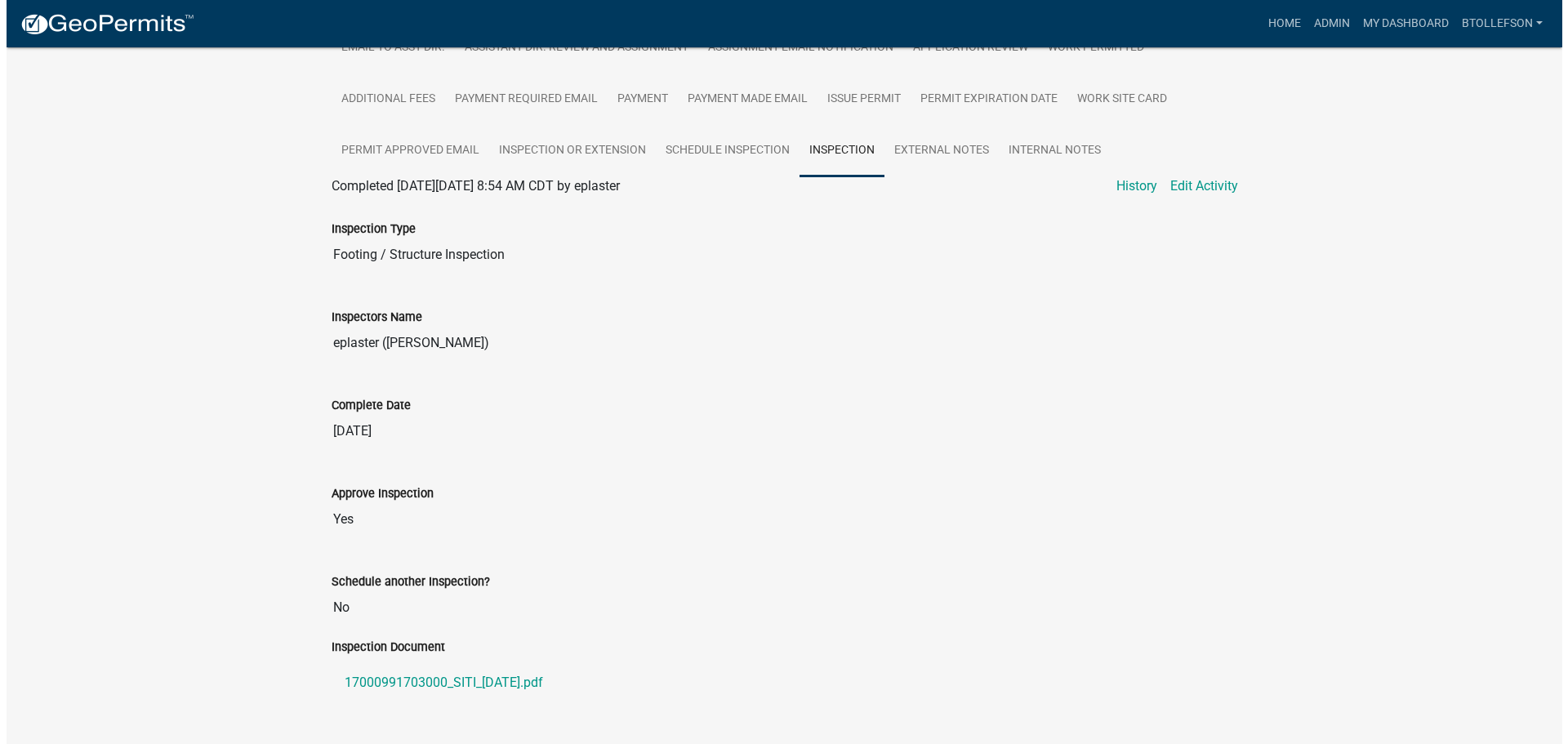
scroll to position [804, 0]
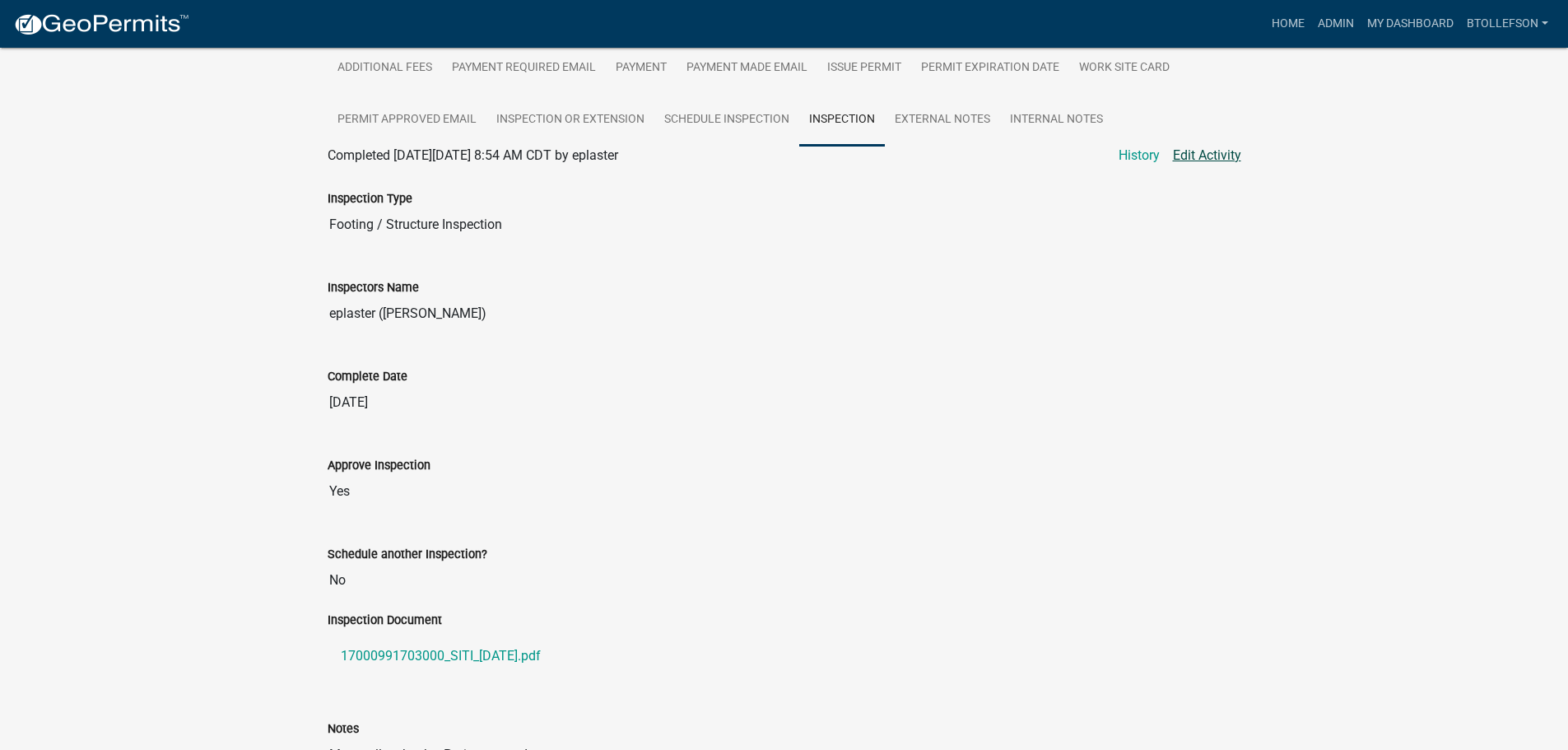
click at [1213, 165] on link "Edit Activity" at bounding box center [1207, 155] width 69 height 19
select select "29b027fa-a62f-4639-a4c1-67ac8b0bd2a2"
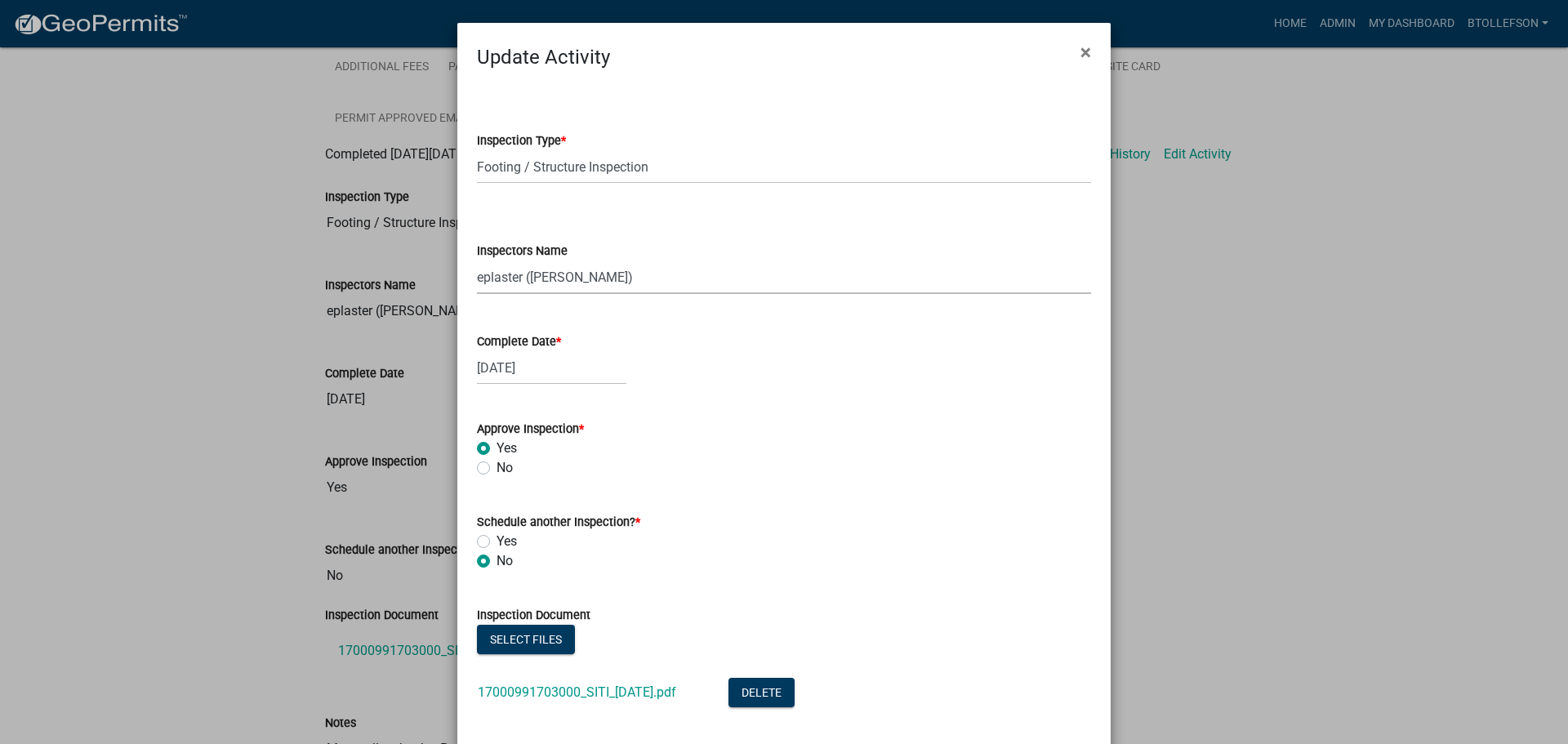
click at [576, 281] on select "Select Item... btollefson (Brittany Tollefson) alexisnewark (Alexis Newark) epl…" at bounding box center [784, 277] width 615 height 34
select select "facec742-7e79-4c33-8241-13e023664843"
click at [477, 260] on select "Select Item... btollefson (Brittany Tollefson) alexisnewark (Alexis Newark) epl…" at bounding box center [784, 277] width 615 height 34
click at [559, 362] on div "07/29/2025" at bounding box center [551, 368] width 149 height 34
select select "7"
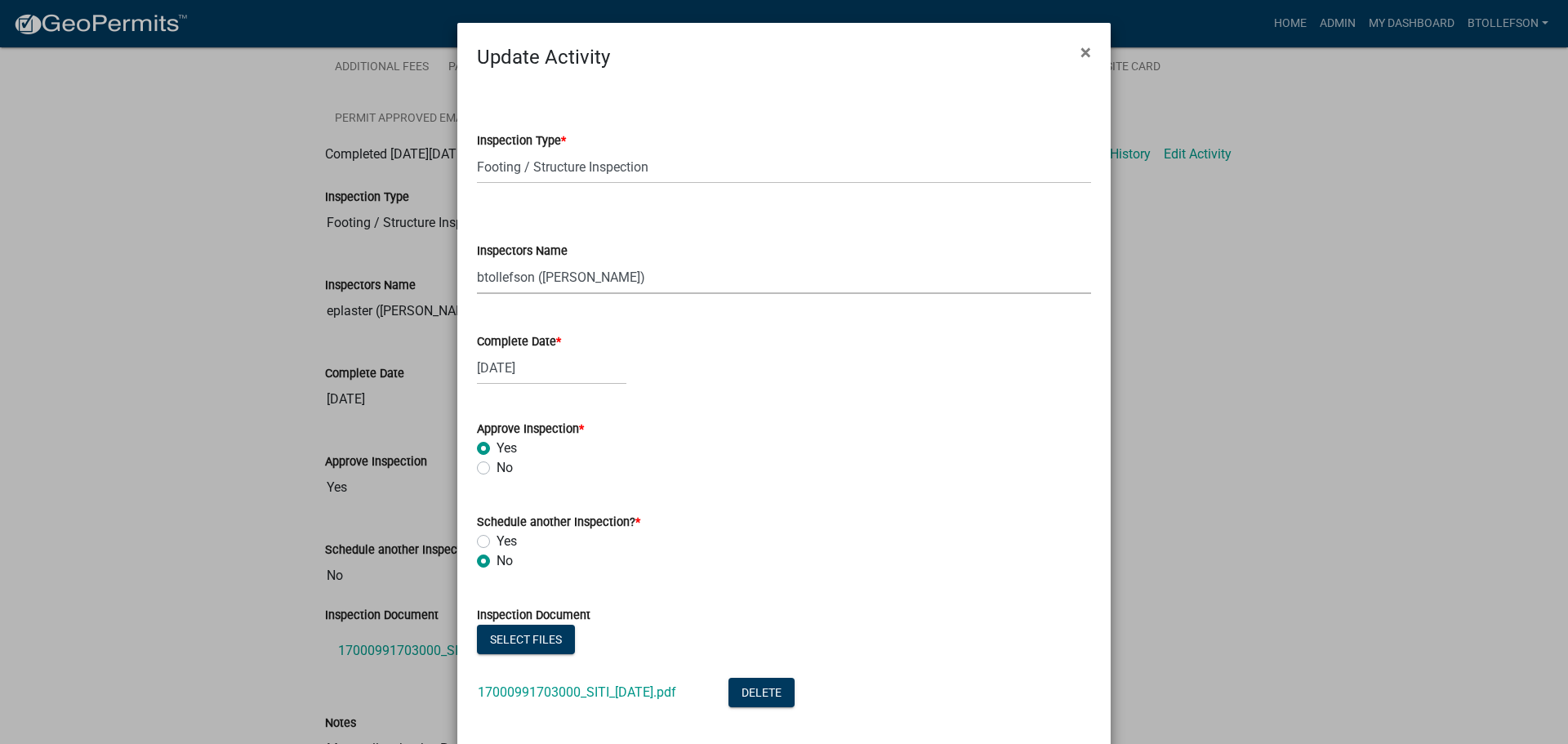
select select "2025"
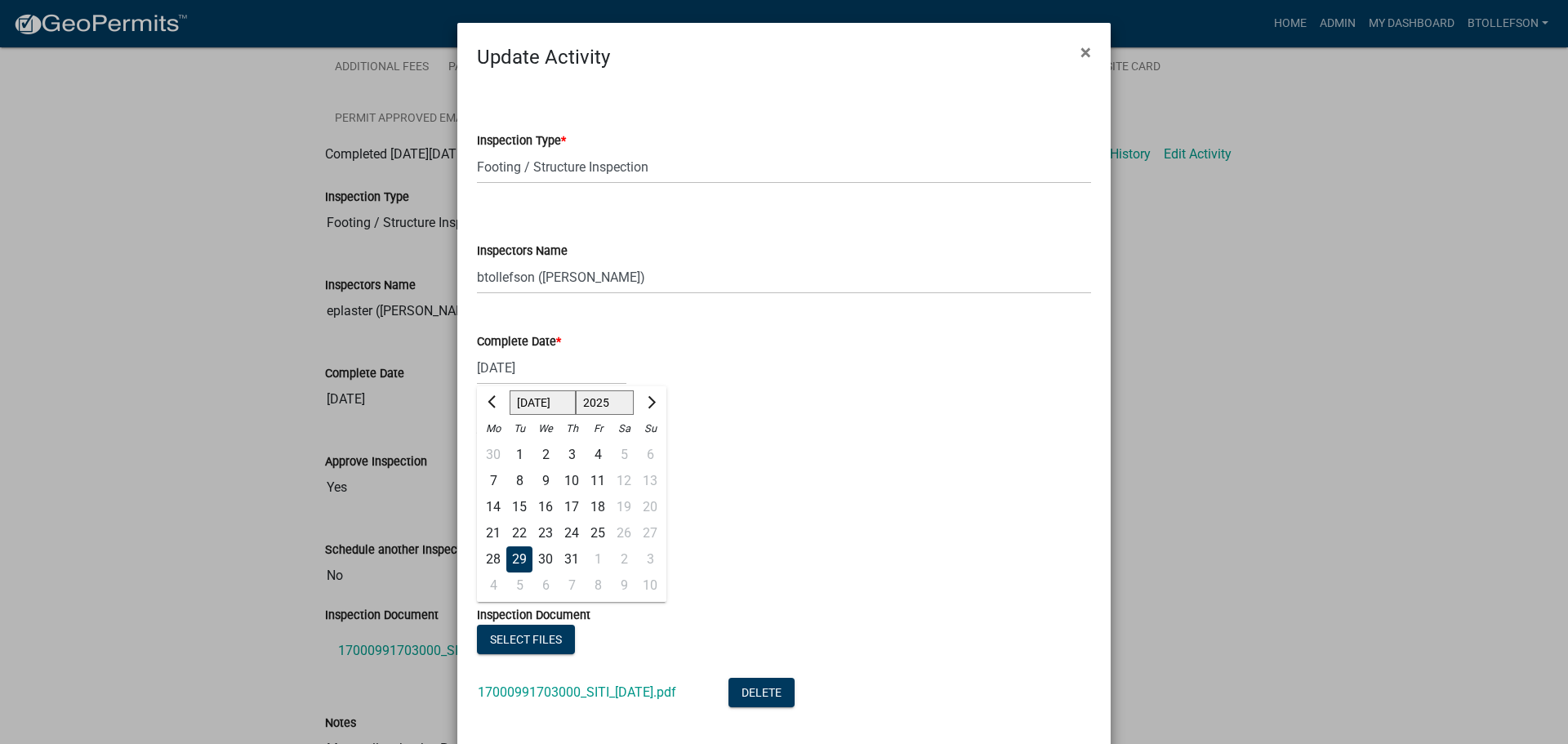
click at [534, 483] on div "9" at bounding box center [545, 481] width 26 height 26
type input "07/09/2025"
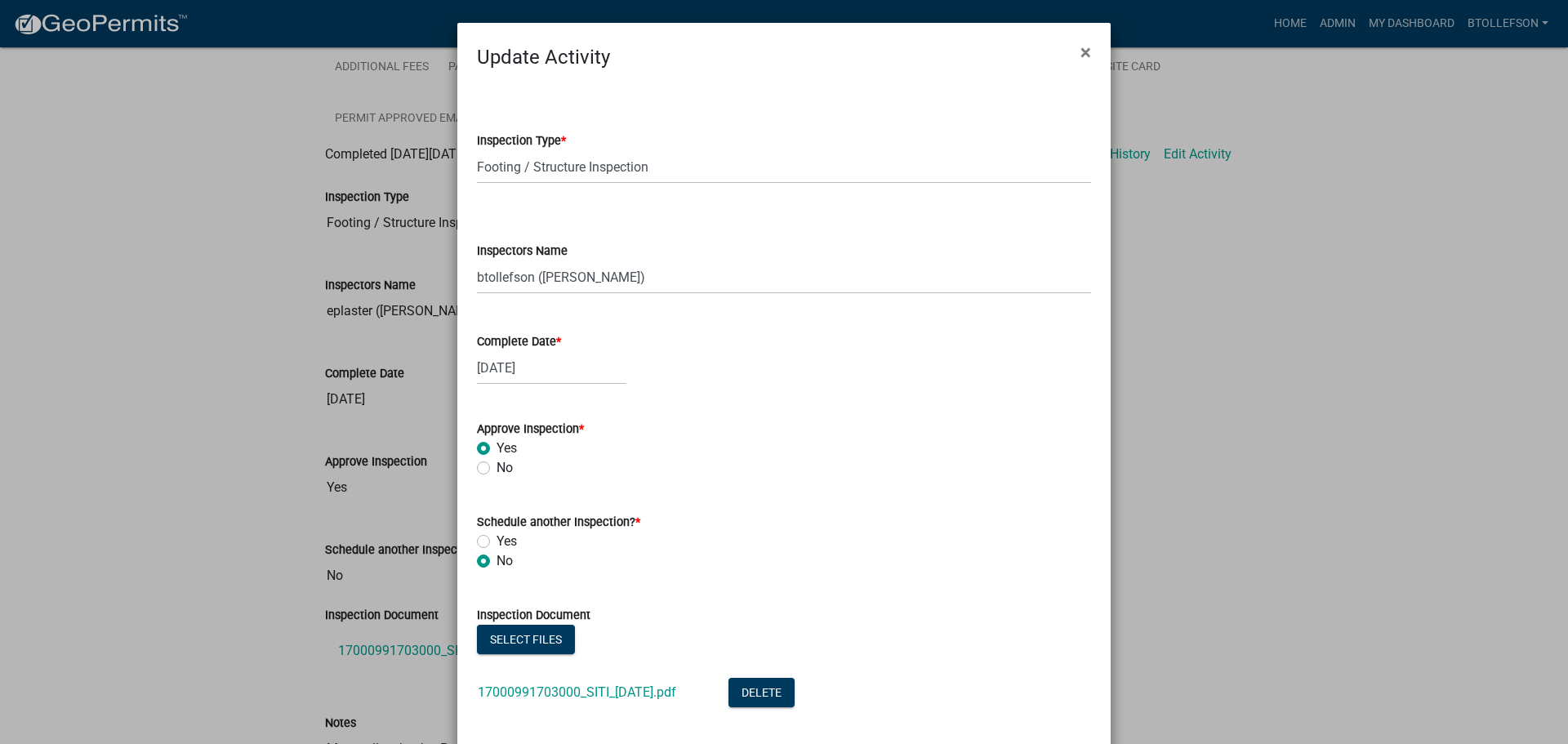
click at [497, 540] on label "Yes" at bounding box center [506, 541] width 20 height 19
click at [497, 540] on input "Yes" at bounding box center [502, 536] width 11 height 11
radio input "true"
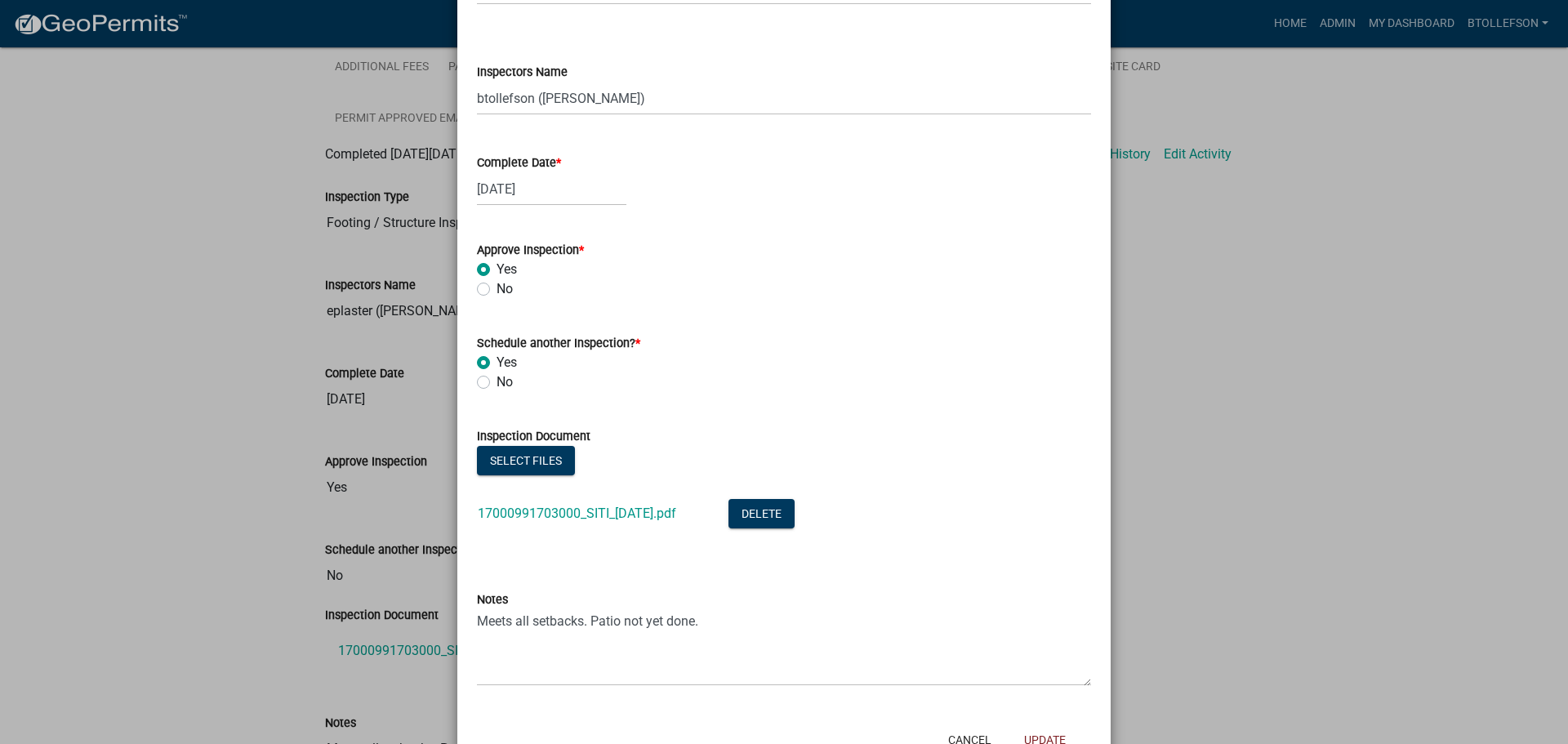
scroll to position [237, 0]
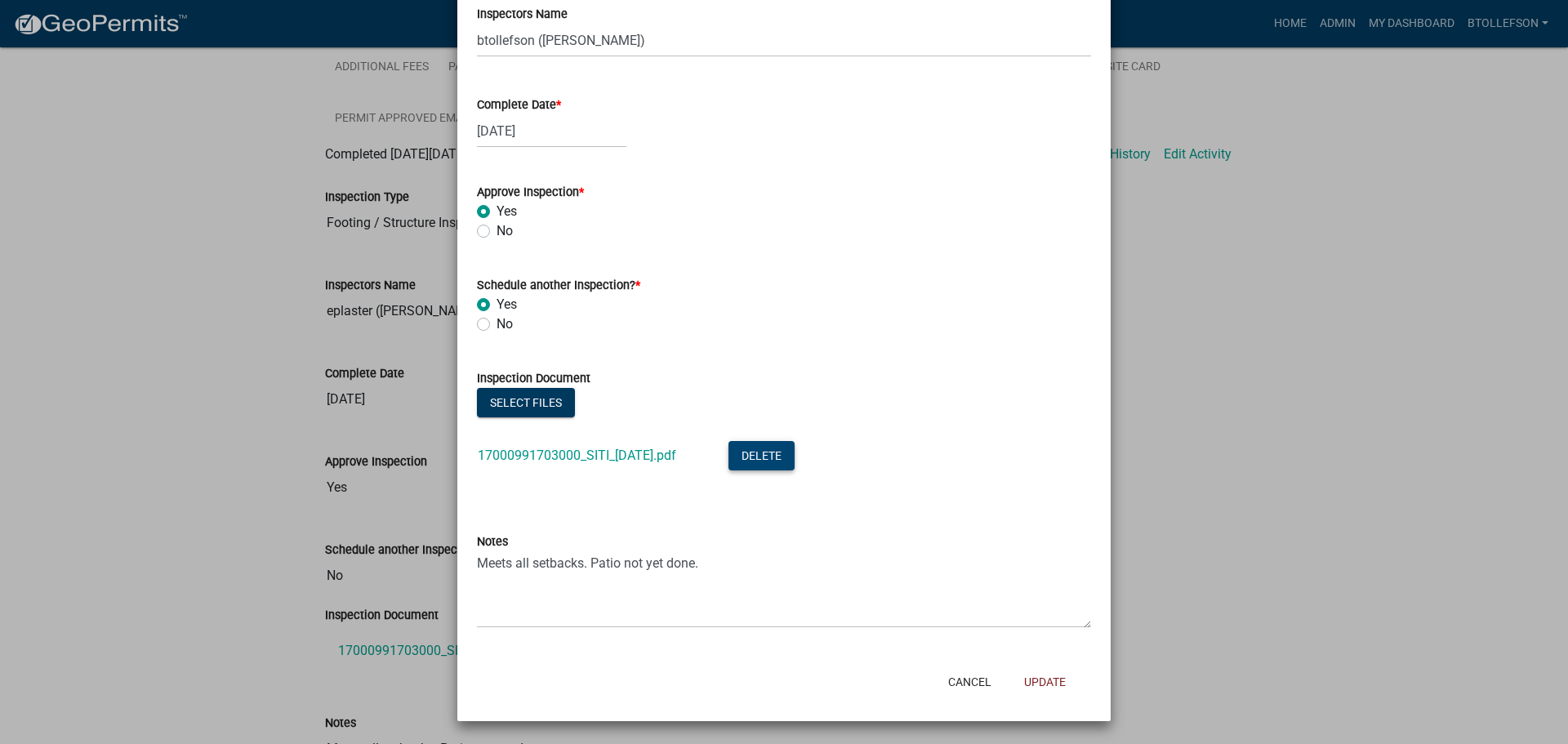
click at [790, 443] on button "Delete" at bounding box center [761, 456] width 66 height 30
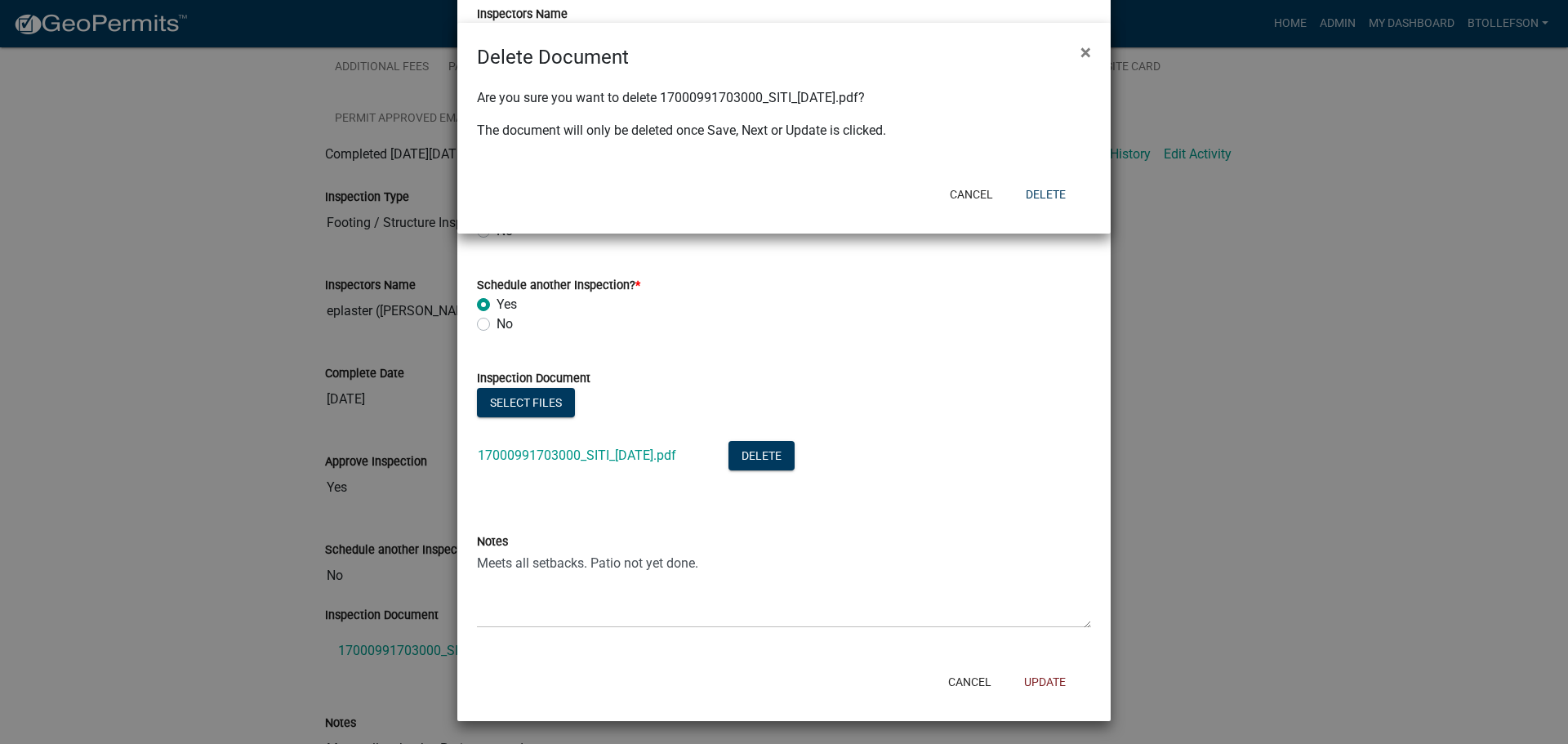
drag, startPoint x: 731, startPoint y: 394, endPoint x: 965, endPoint y: 294, distance: 254.5
click at [757, 382] on ngb-modal-window "Delete Document × Are you sure you want to delete 17000991703000_SITI_2025-07-2…" at bounding box center [784, 372] width 1568 height 744
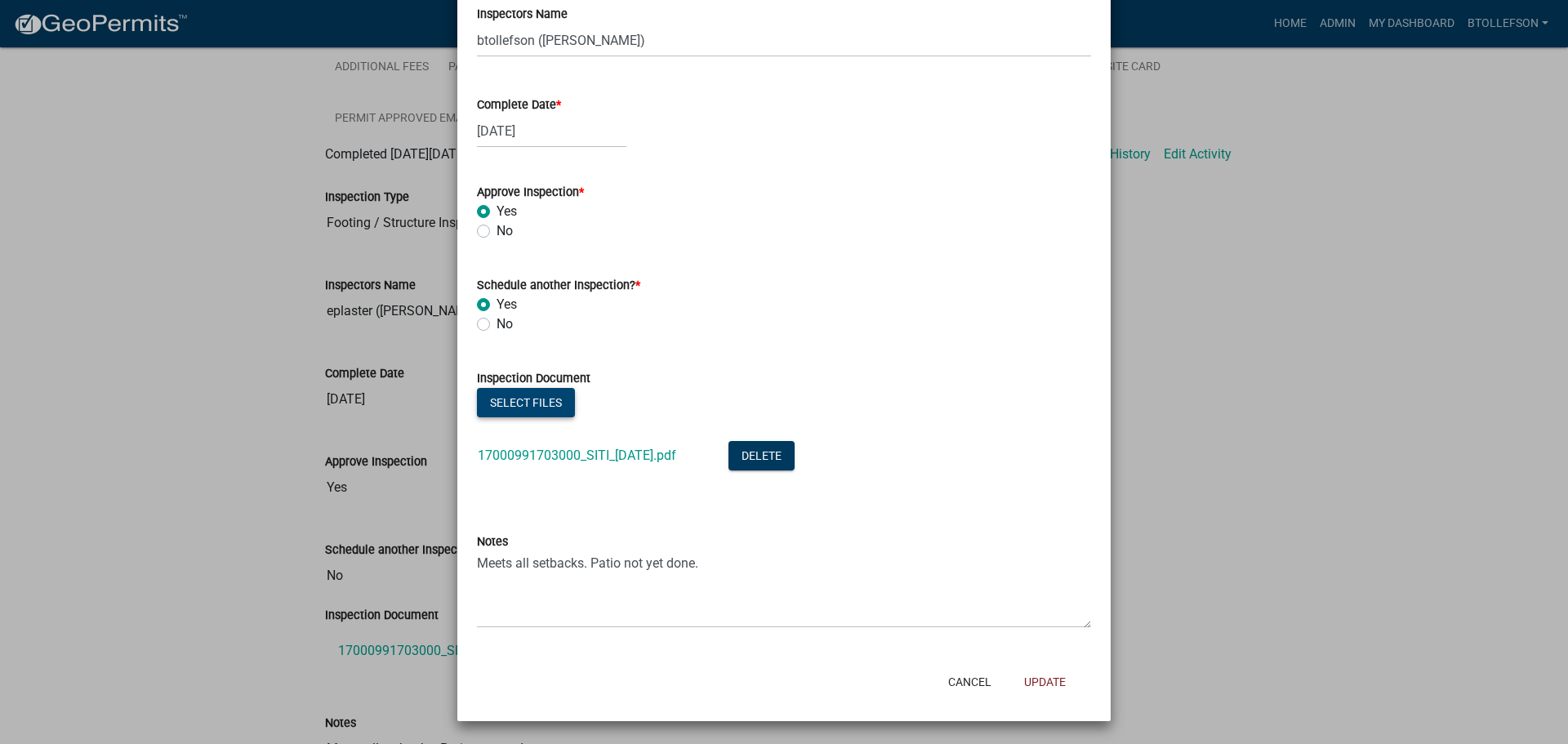
click at [541, 414] on button "Select files" at bounding box center [526, 402] width 98 height 30
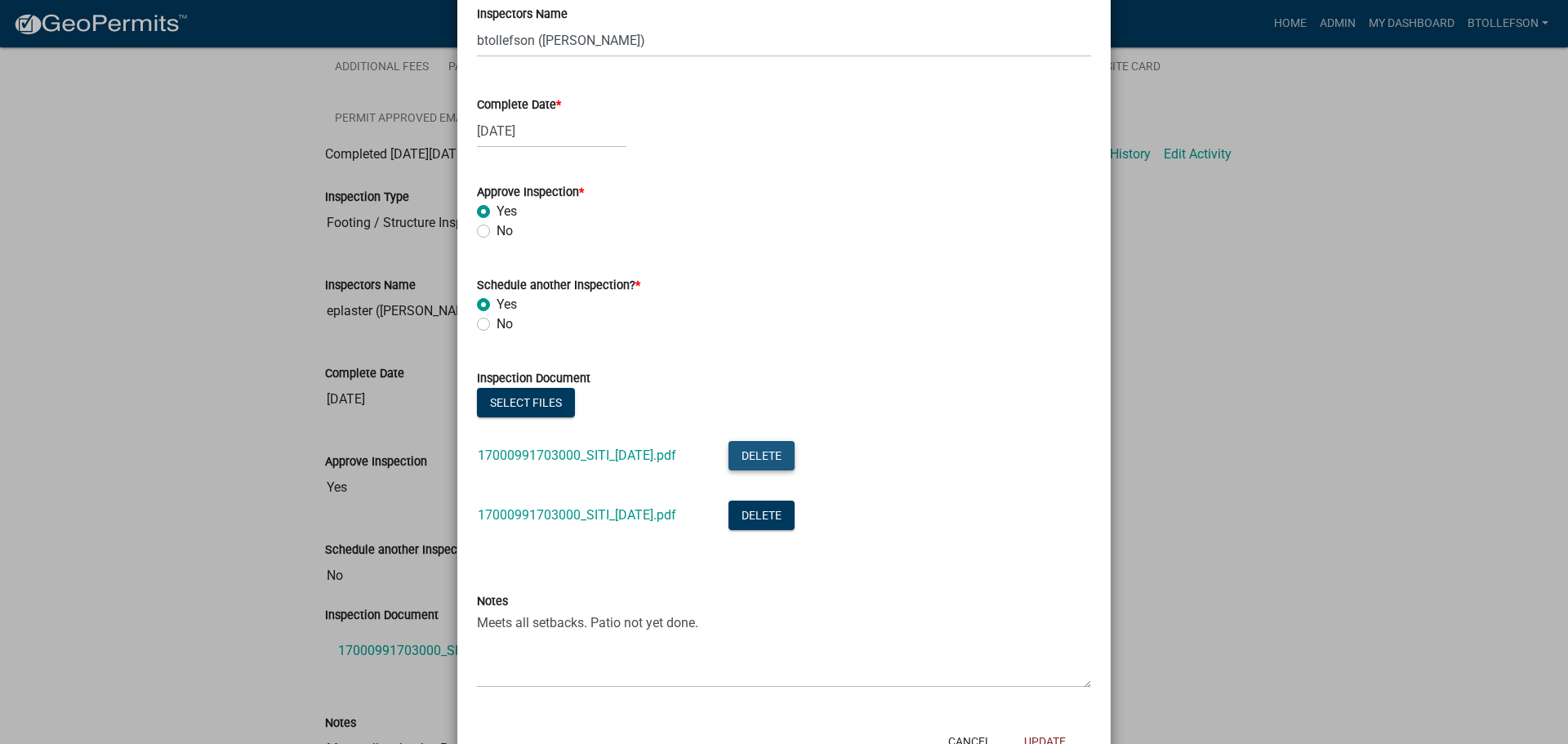
click at [767, 450] on button "Delete" at bounding box center [761, 456] width 66 height 30
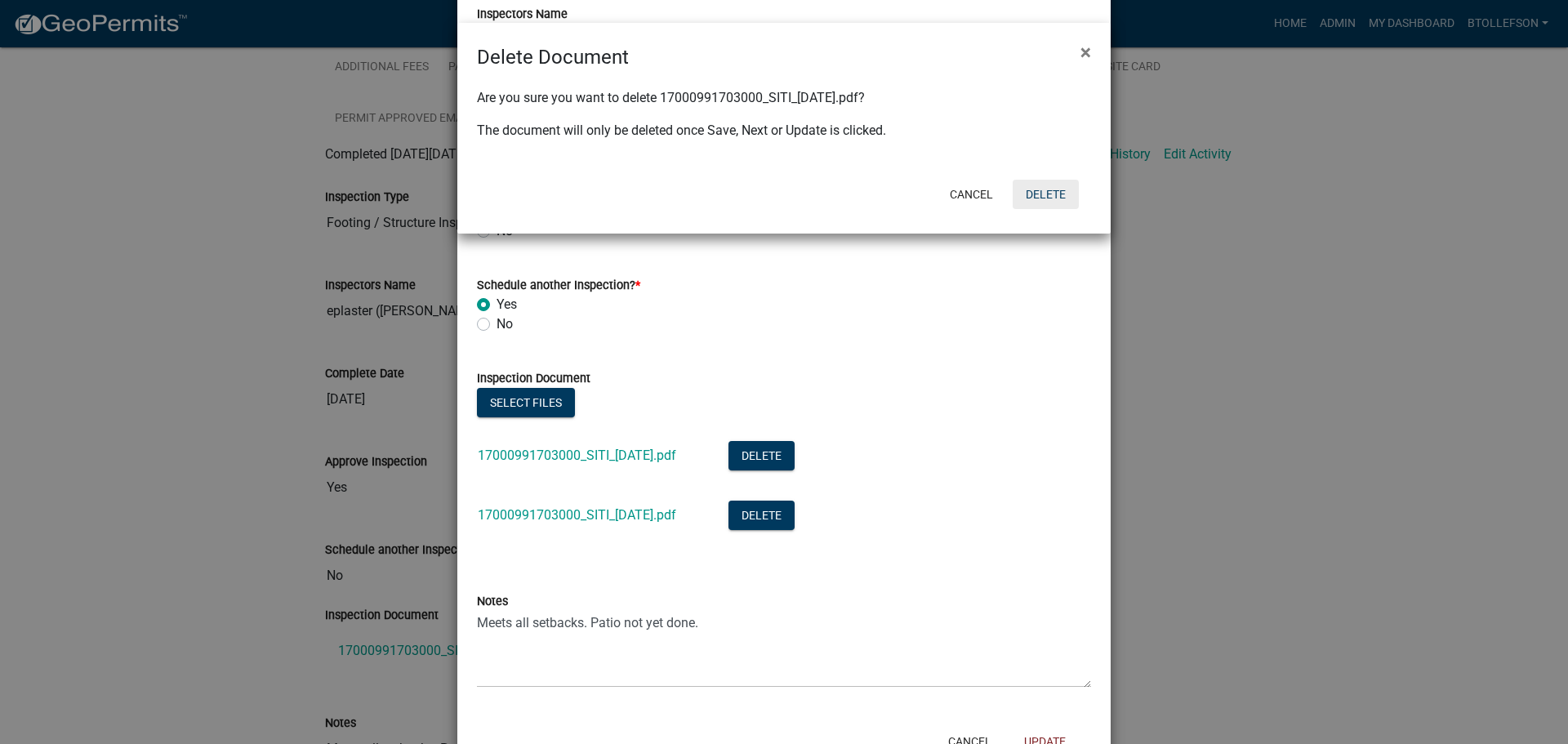
click at [1036, 194] on button "Delete" at bounding box center [1045, 194] width 66 height 30
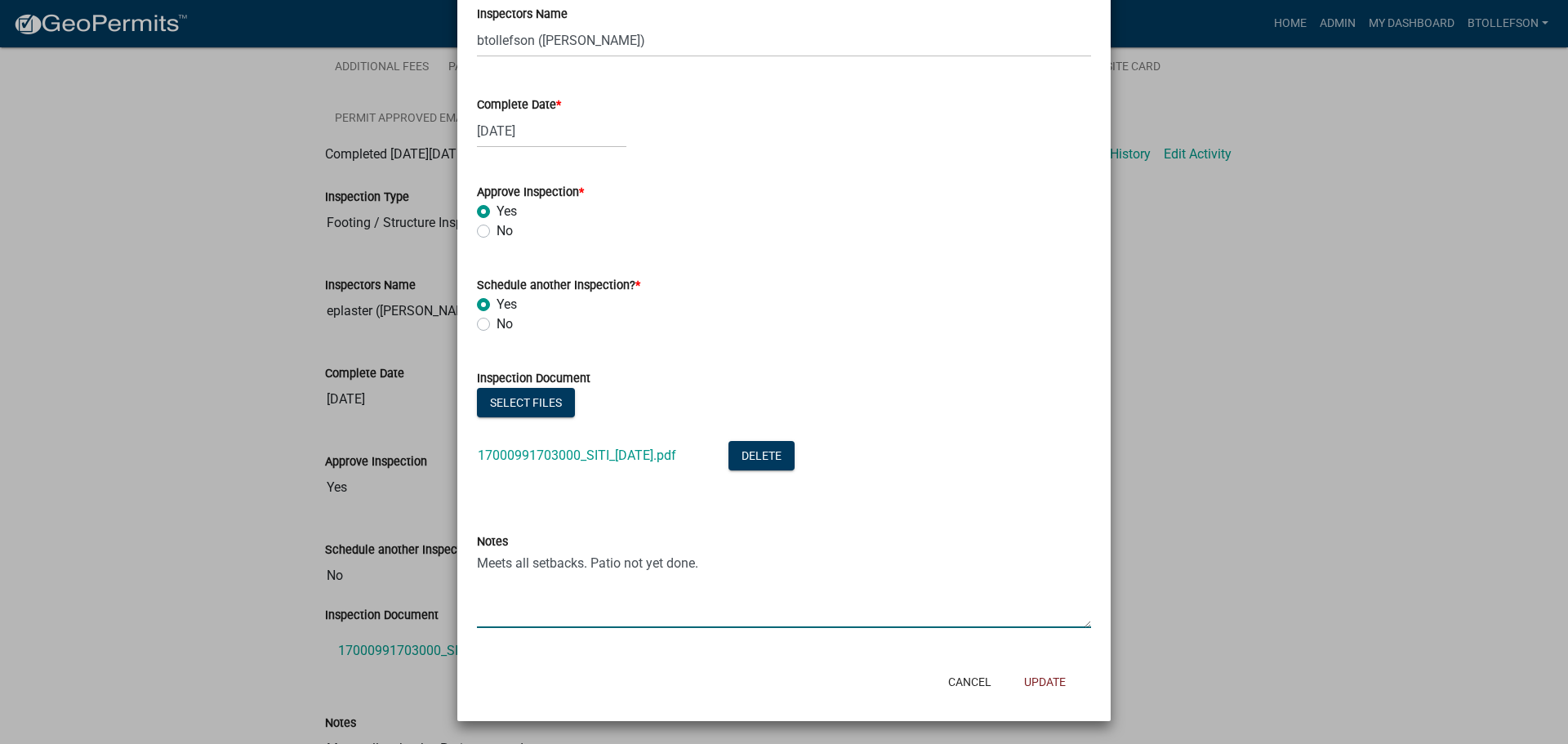
drag, startPoint x: 574, startPoint y: 564, endPoint x: 458, endPoint y: 572, distance: 116.3
click at [458, 572] on div "Inspection Type * Select Item... Footing / Structure Inspection Shoreland Alter…" at bounding box center [784, 248] width 654 height 826
click at [749, 566] on textarea "Meets all setbacks. Patio not yet done." at bounding box center [784, 590] width 615 height 77
click at [620, 561] on textarea "Meets all setbacks. Patio not yet done." at bounding box center [784, 590] width 615 height 77
type textarea "Meets all setbacks. Patios not completed. Partial inspection. BT"
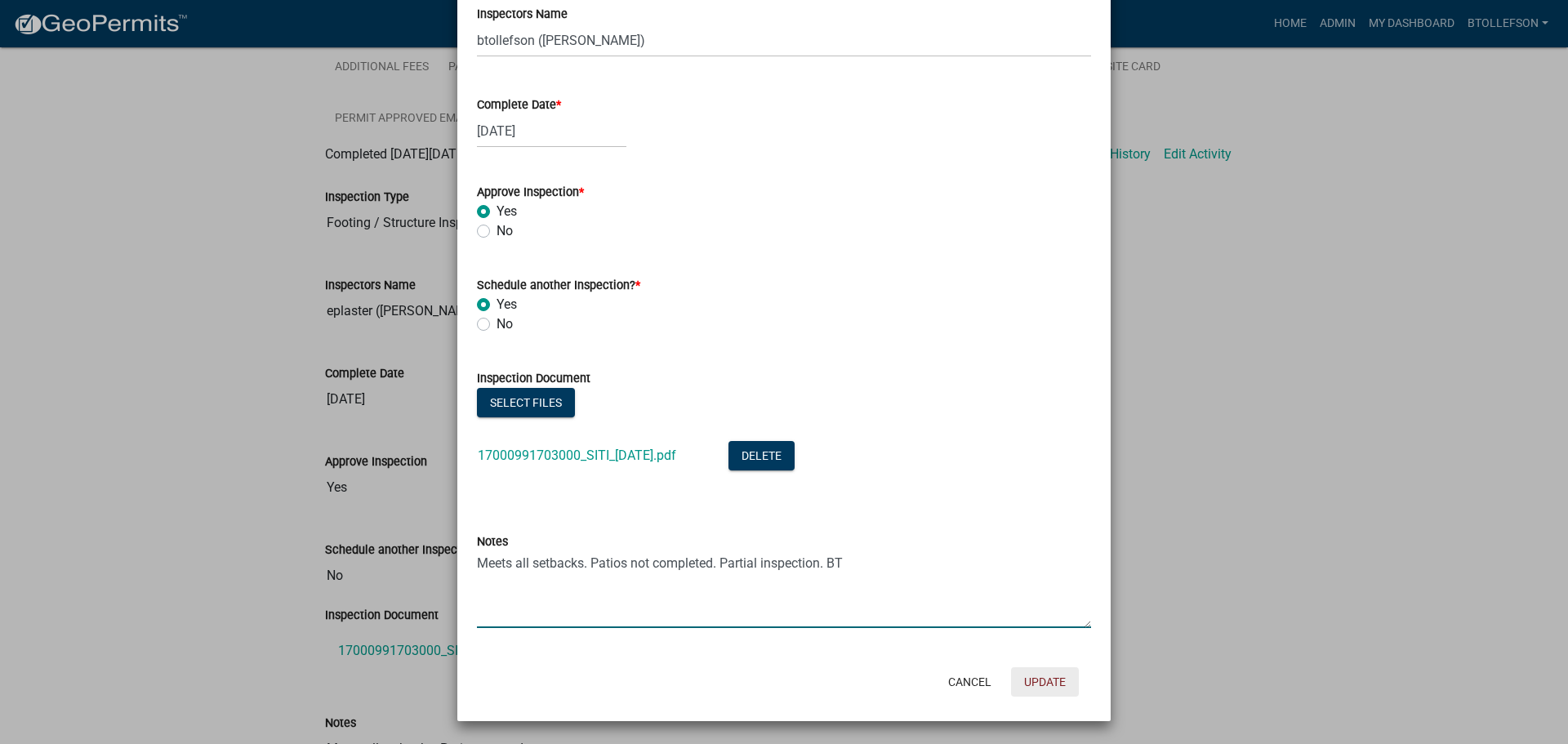
click at [1053, 679] on button "Update" at bounding box center [1044, 682] width 68 height 30
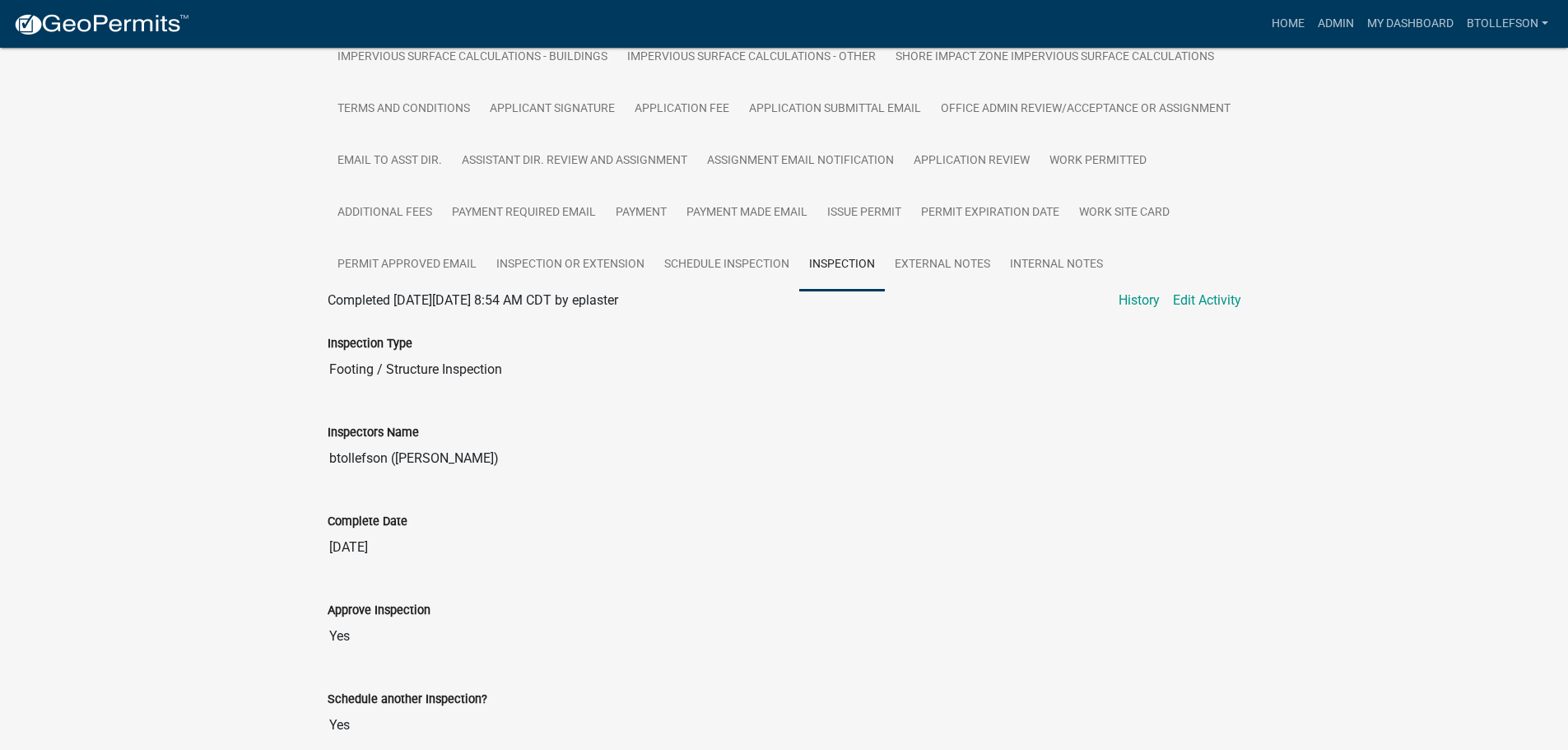
scroll to position [564, 0]
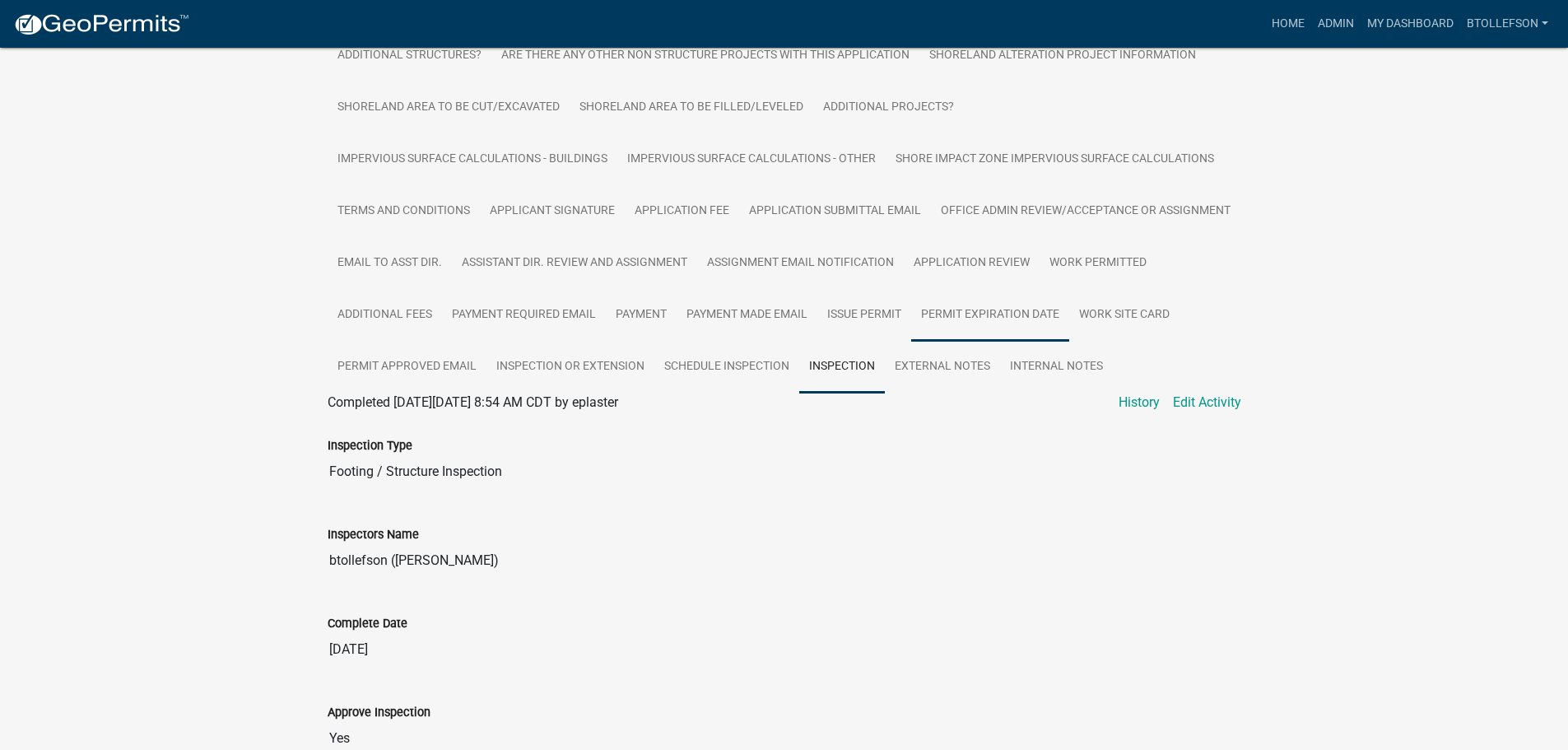
click at [911, 342] on link "Permit Expiration Date" at bounding box center [990, 315] width 158 height 53
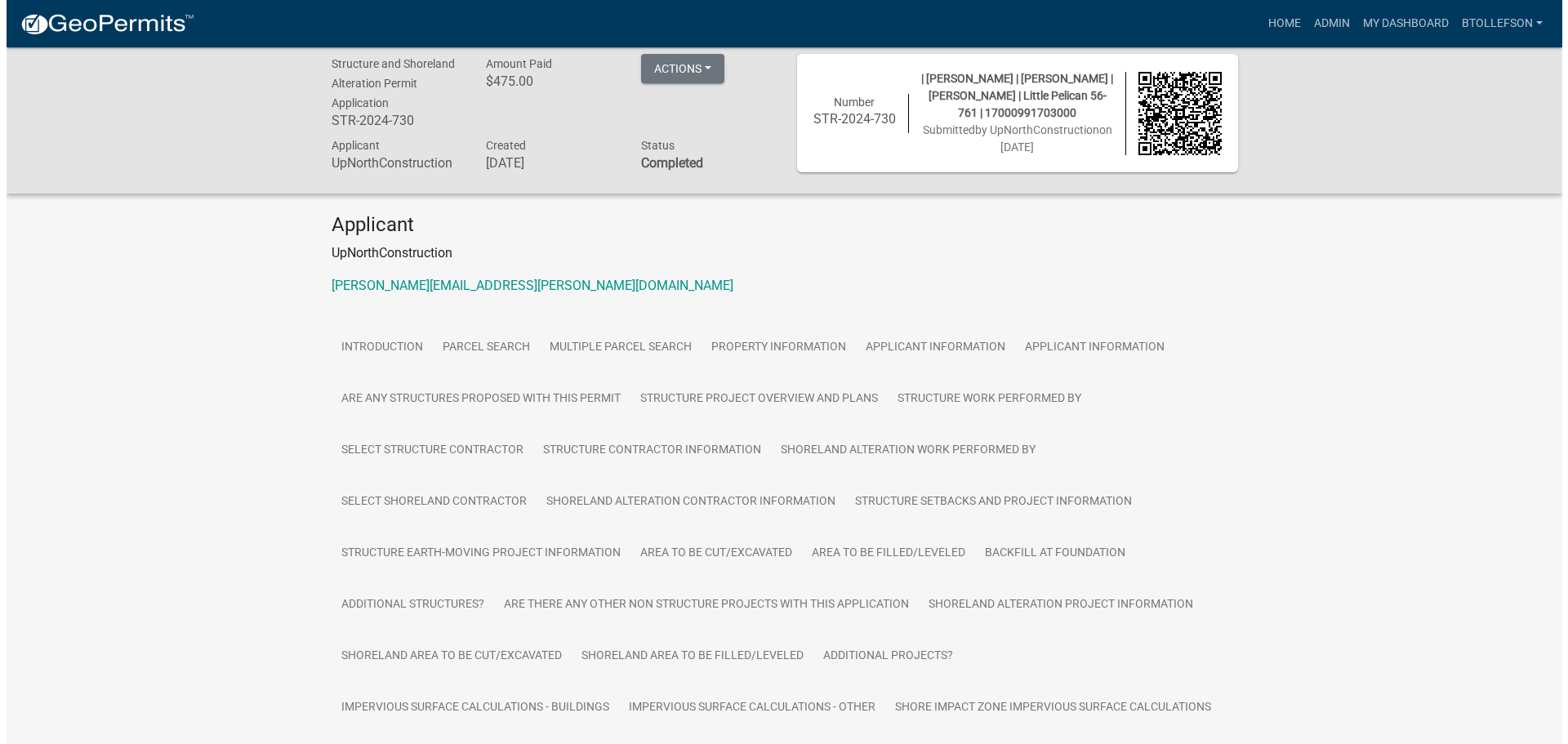
scroll to position [0, 0]
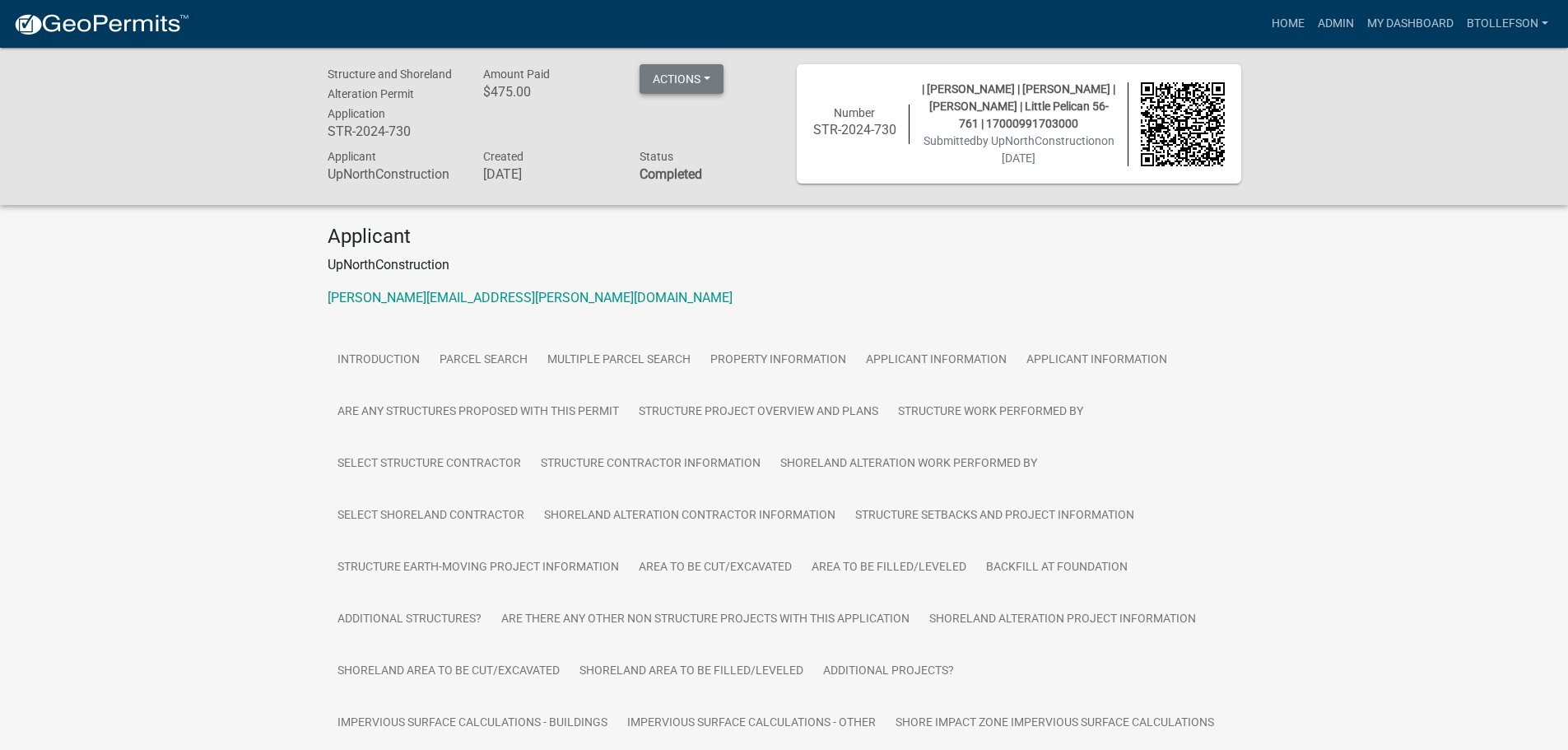
click at [677, 73] on button "Actions" at bounding box center [681, 79] width 84 height 30
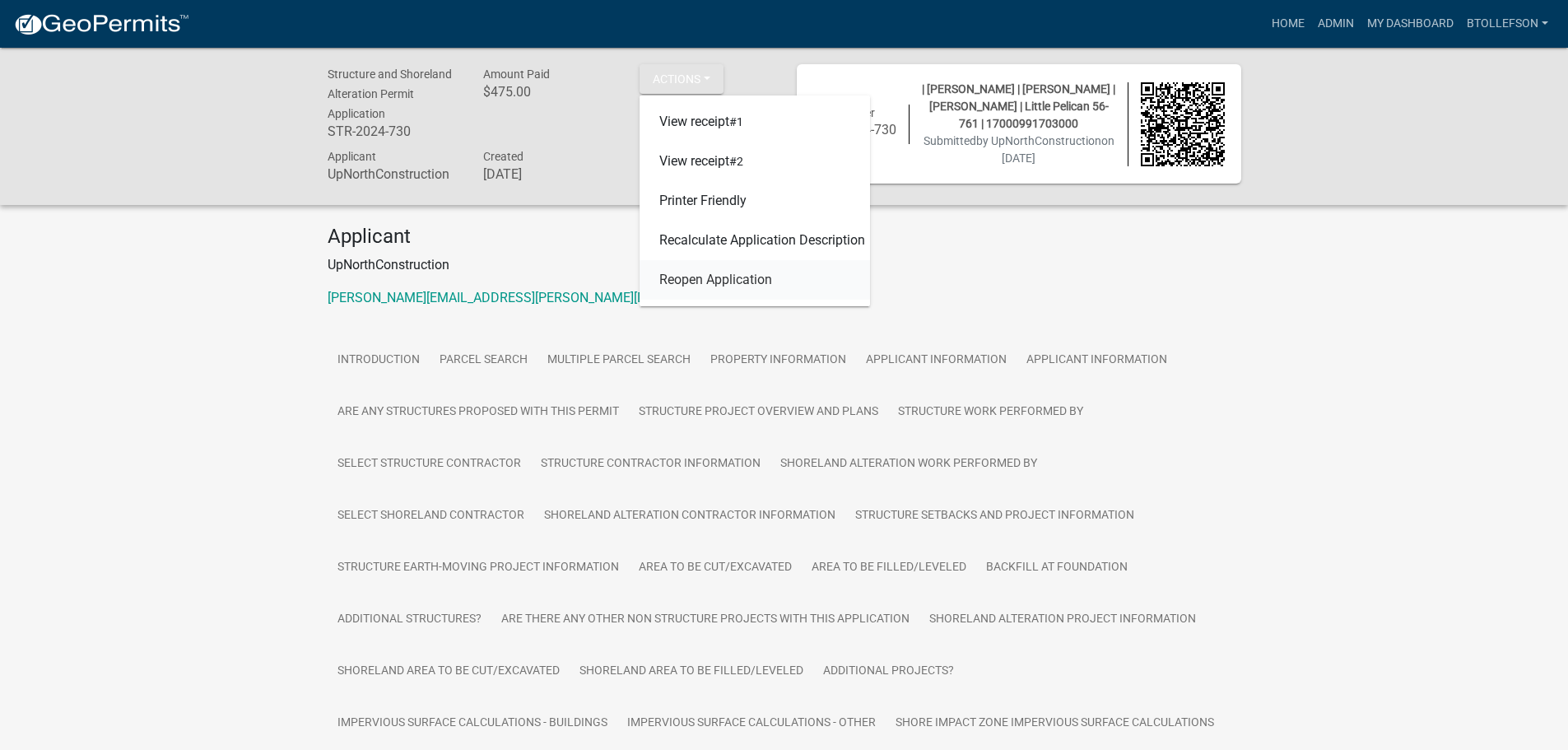
click at [727, 283] on link "Reopen Application" at bounding box center [755, 280] width 231 height 40
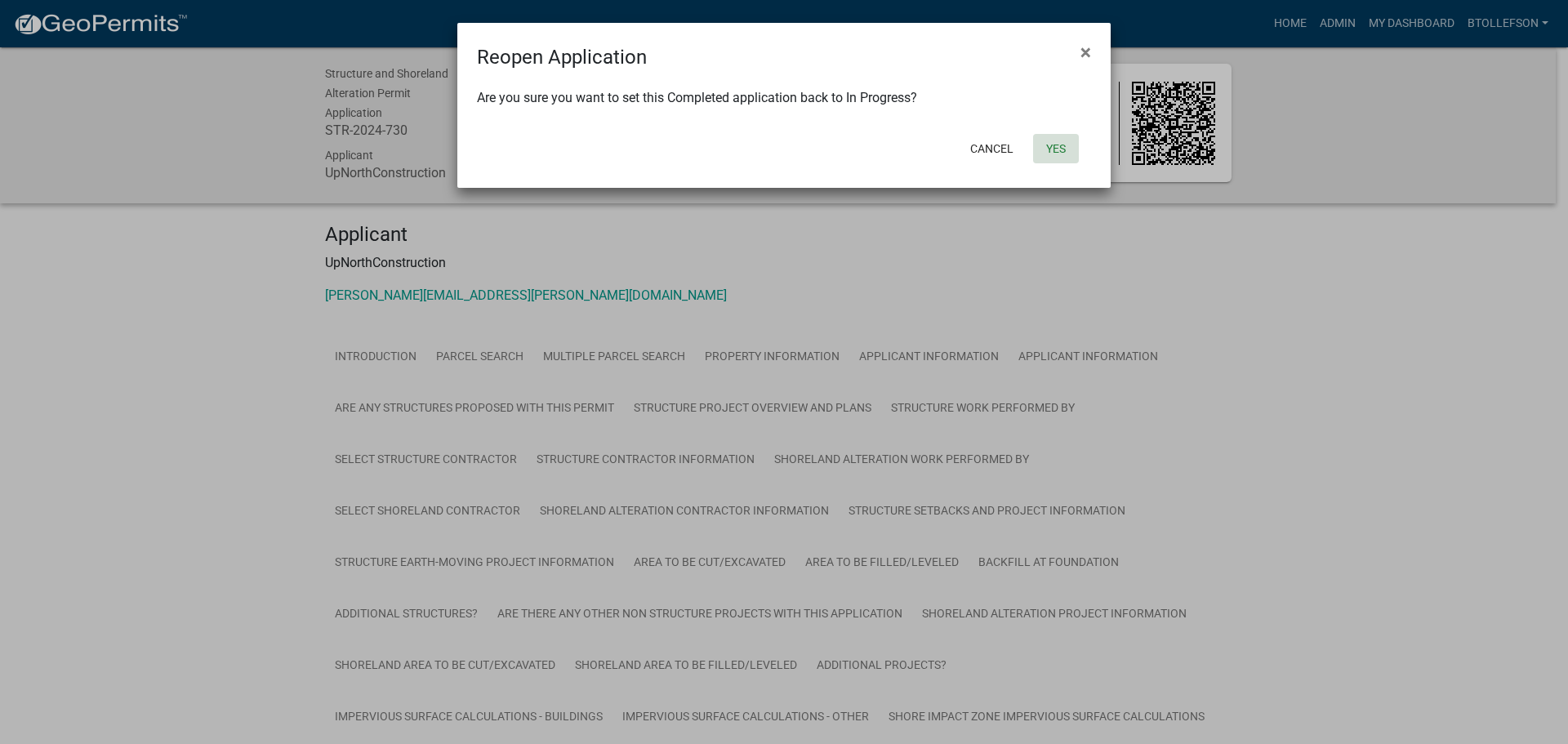
click at [1045, 142] on button "Yes" at bounding box center [1056, 148] width 46 height 30
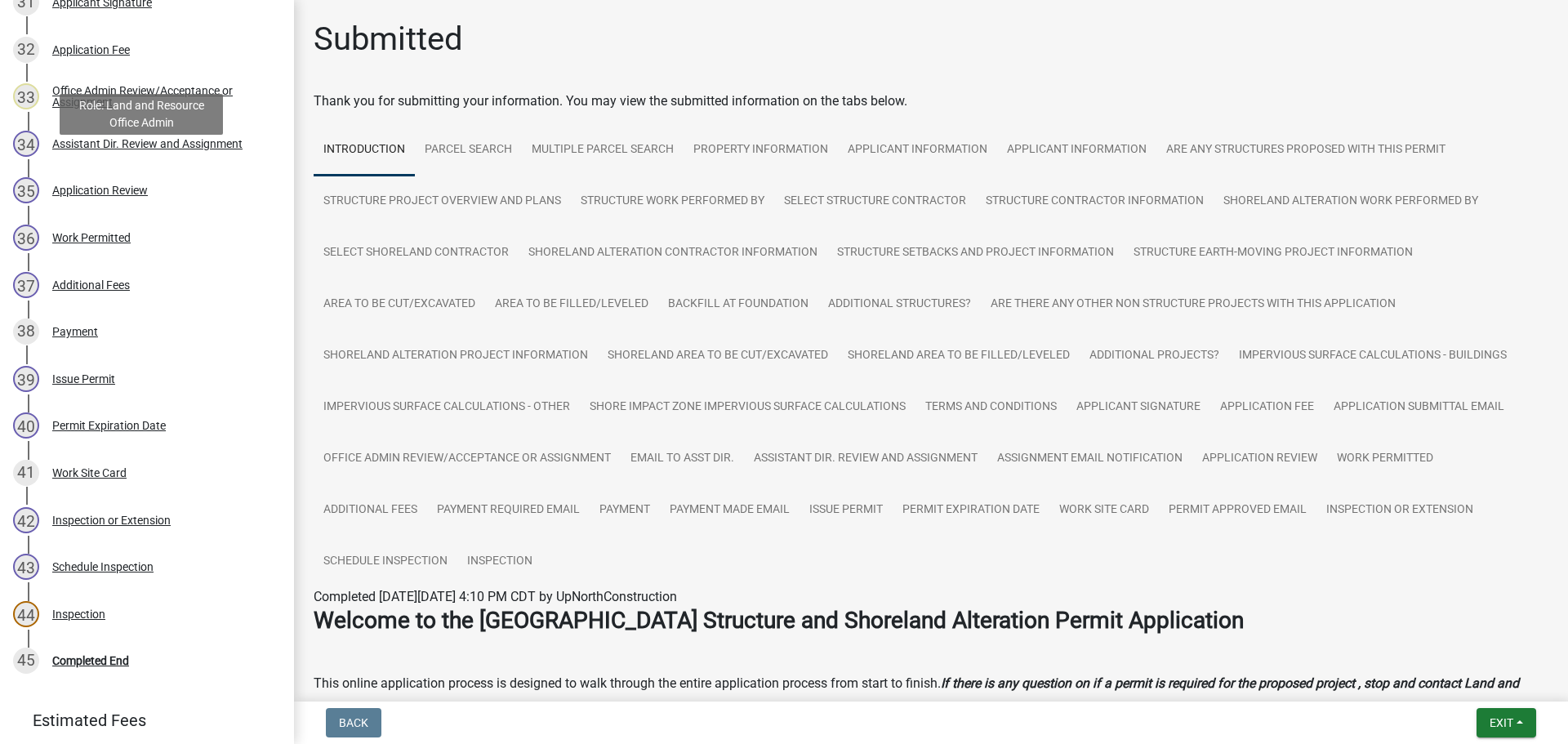
scroll to position [1797, 0]
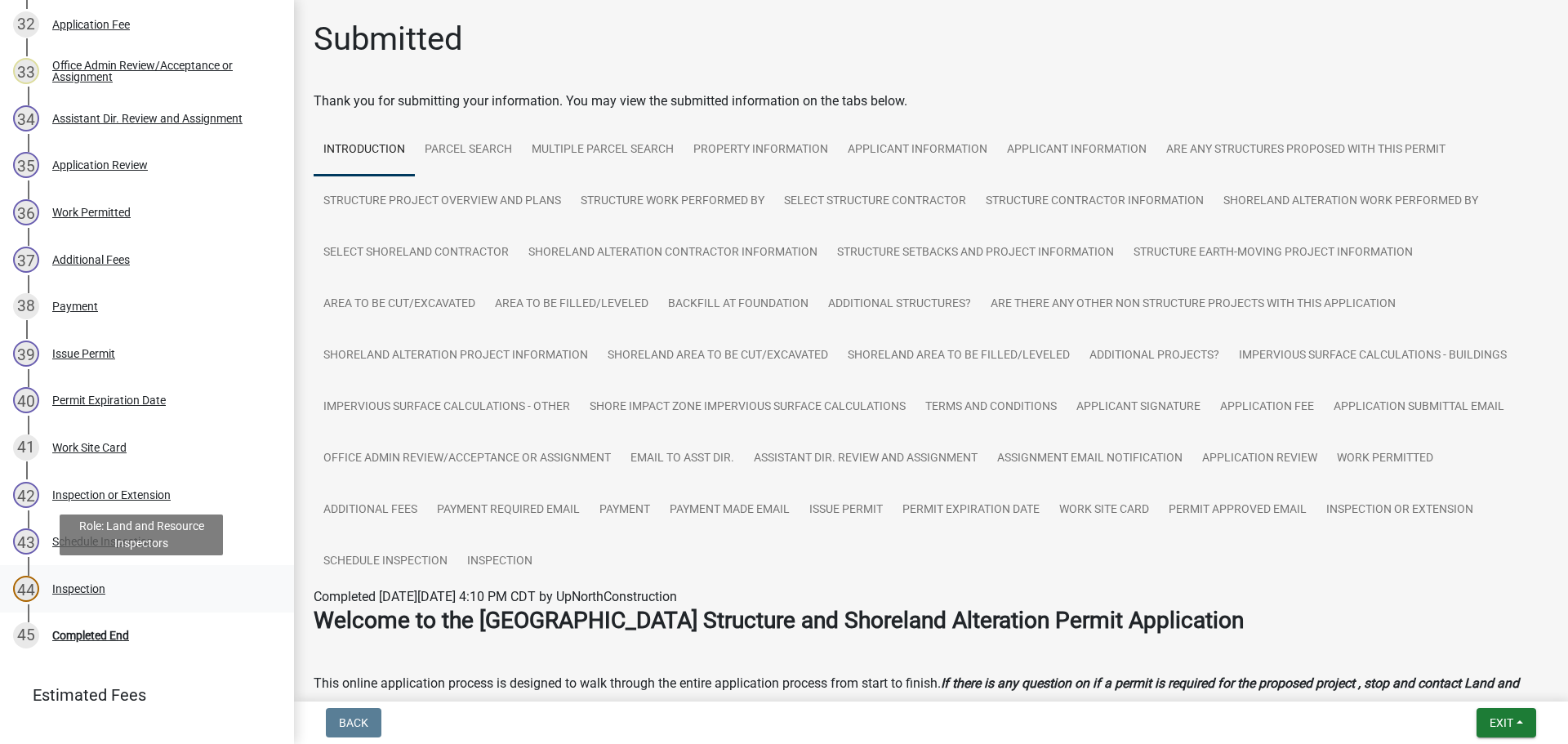
click at [113, 593] on div "44 Inspection" at bounding box center [141, 588] width 255 height 26
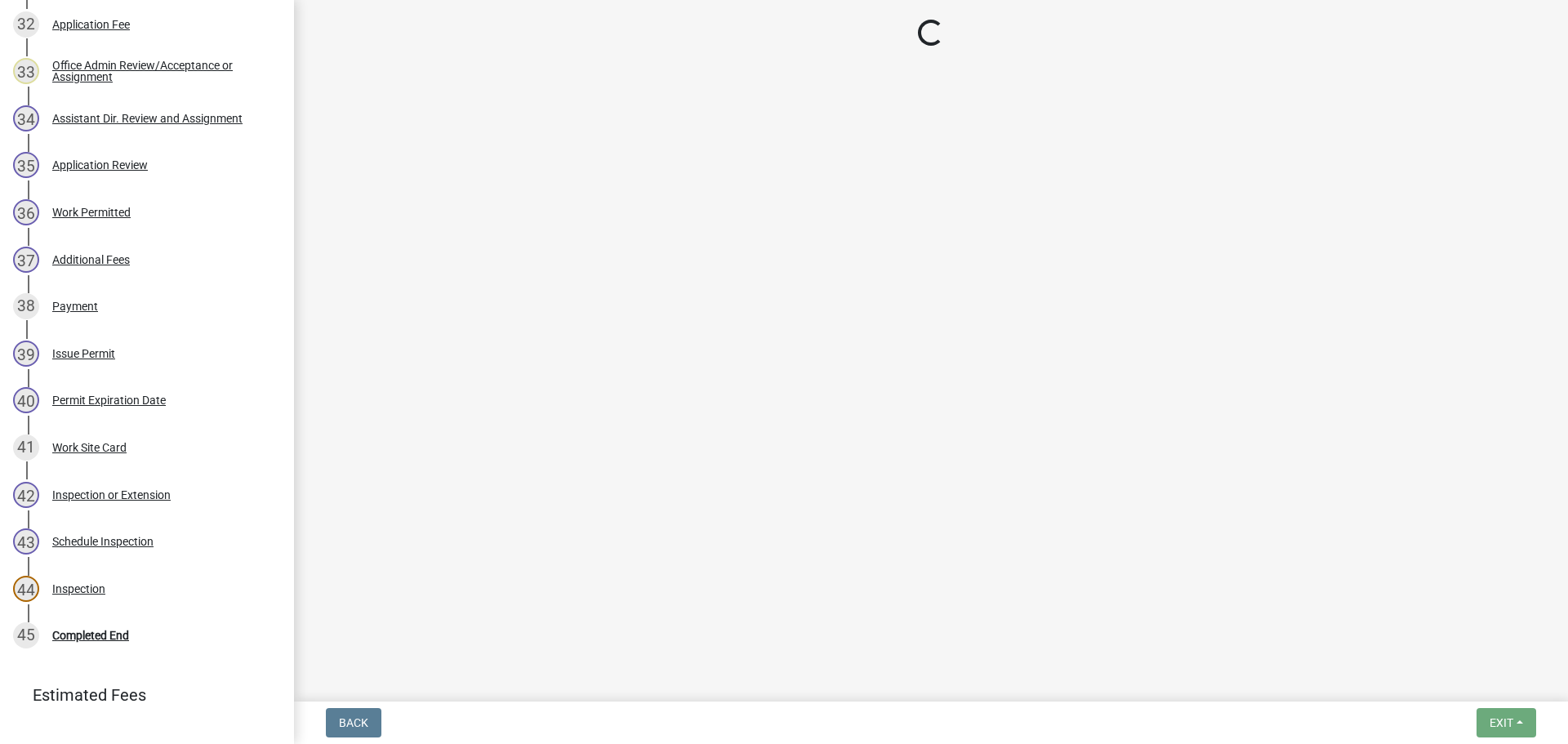
select select "29b027fa-a62f-4639-a4c1-67ac8b0bd2a2"
select select "facec742-7e79-4c33-8241-13e023664843"
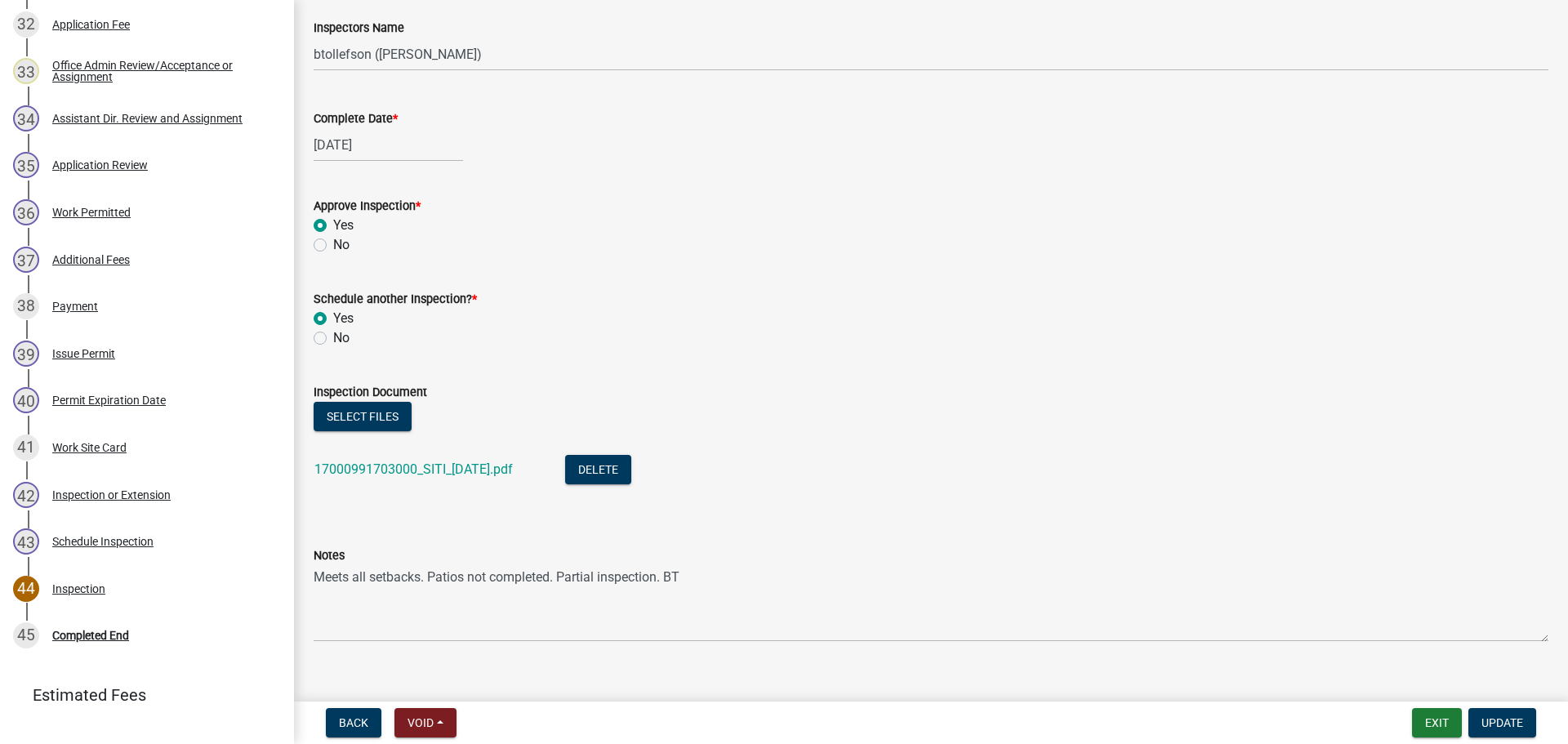
scroll to position [250, 0]
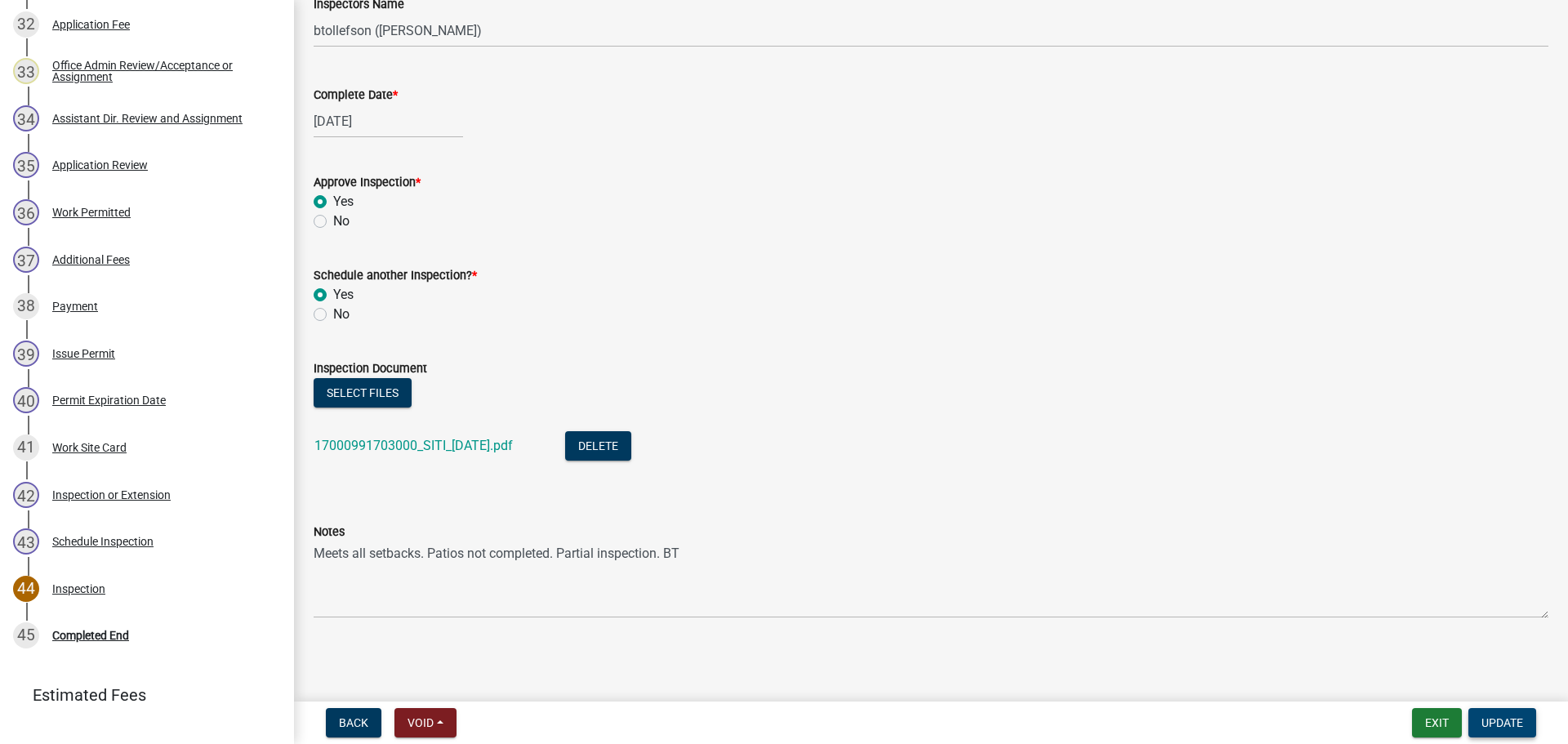
click at [1514, 733] on button "Update" at bounding box center [1502, 723] width 68 height 30
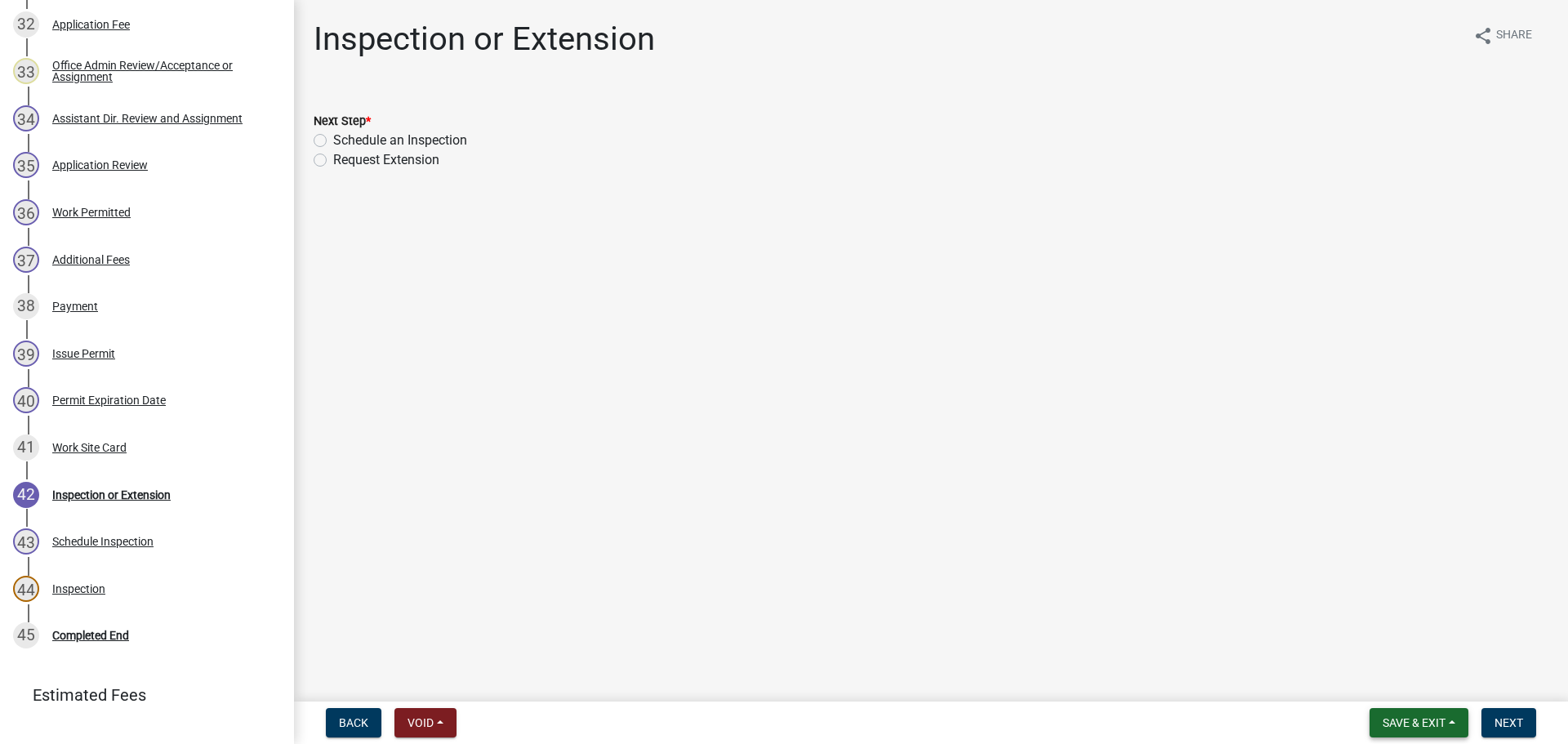
click at [1403, 714] on button "Save & Exit" at bounding box center [1419, 723] width 99 height 30
click at [1392, 682] on button "Save & Exit" at bounding box center [1403, 680] width 131 height 39
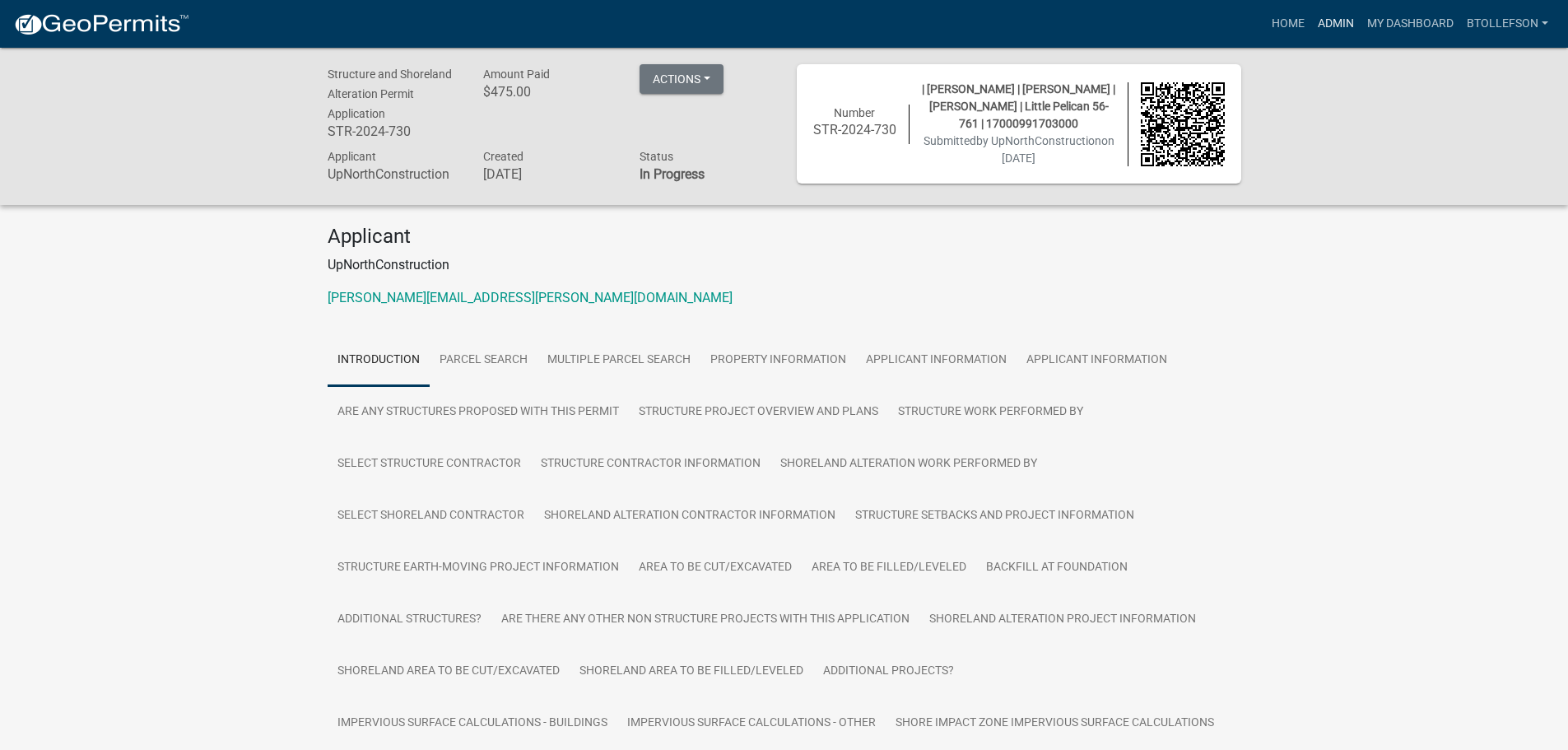
click at [1351, 30] on link "Admin" at bounding box center [1335, 24] width 49 height 31
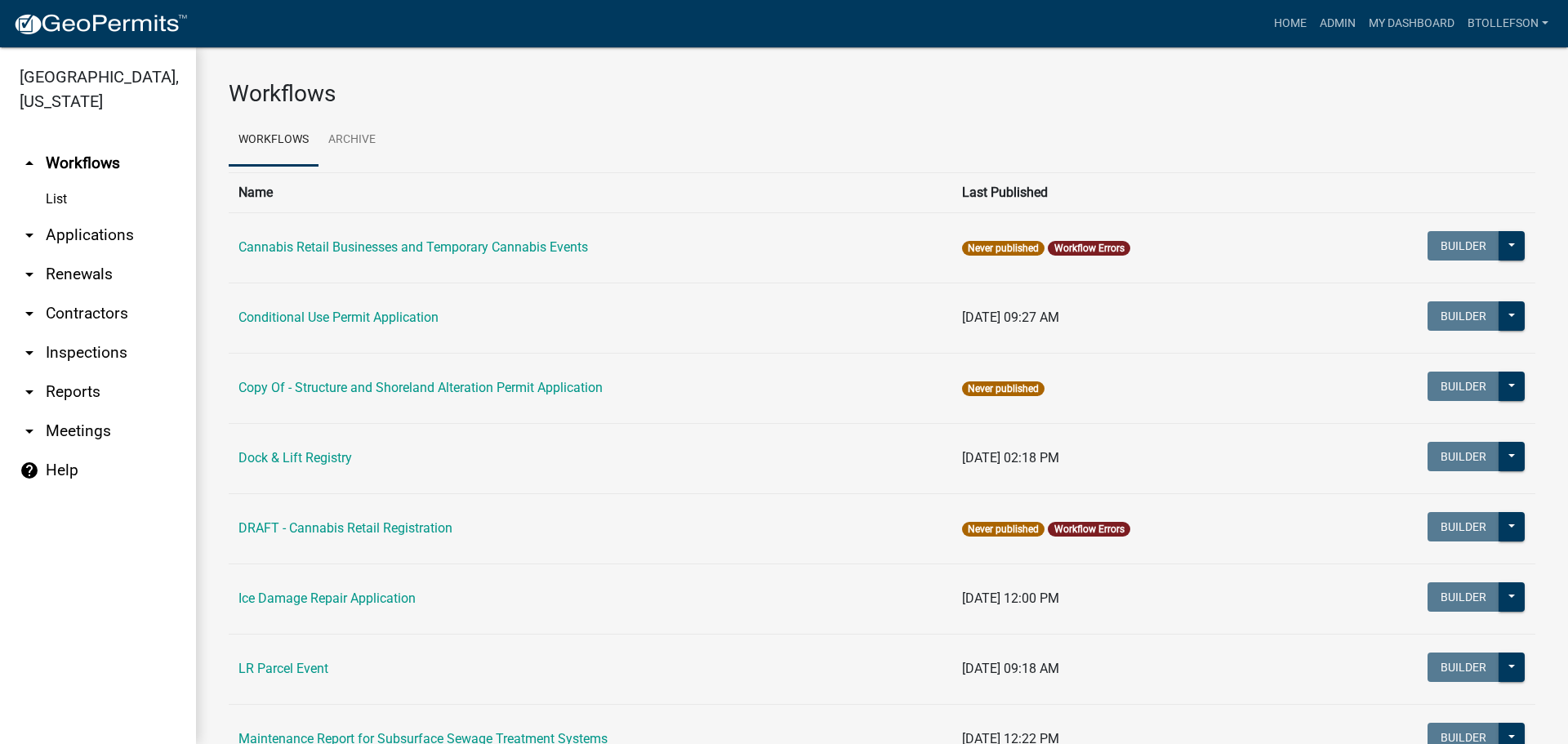
click at [90, 240] on link "arrow_drop_down Applications" at bounding box center [98, 235] width 196 height 39
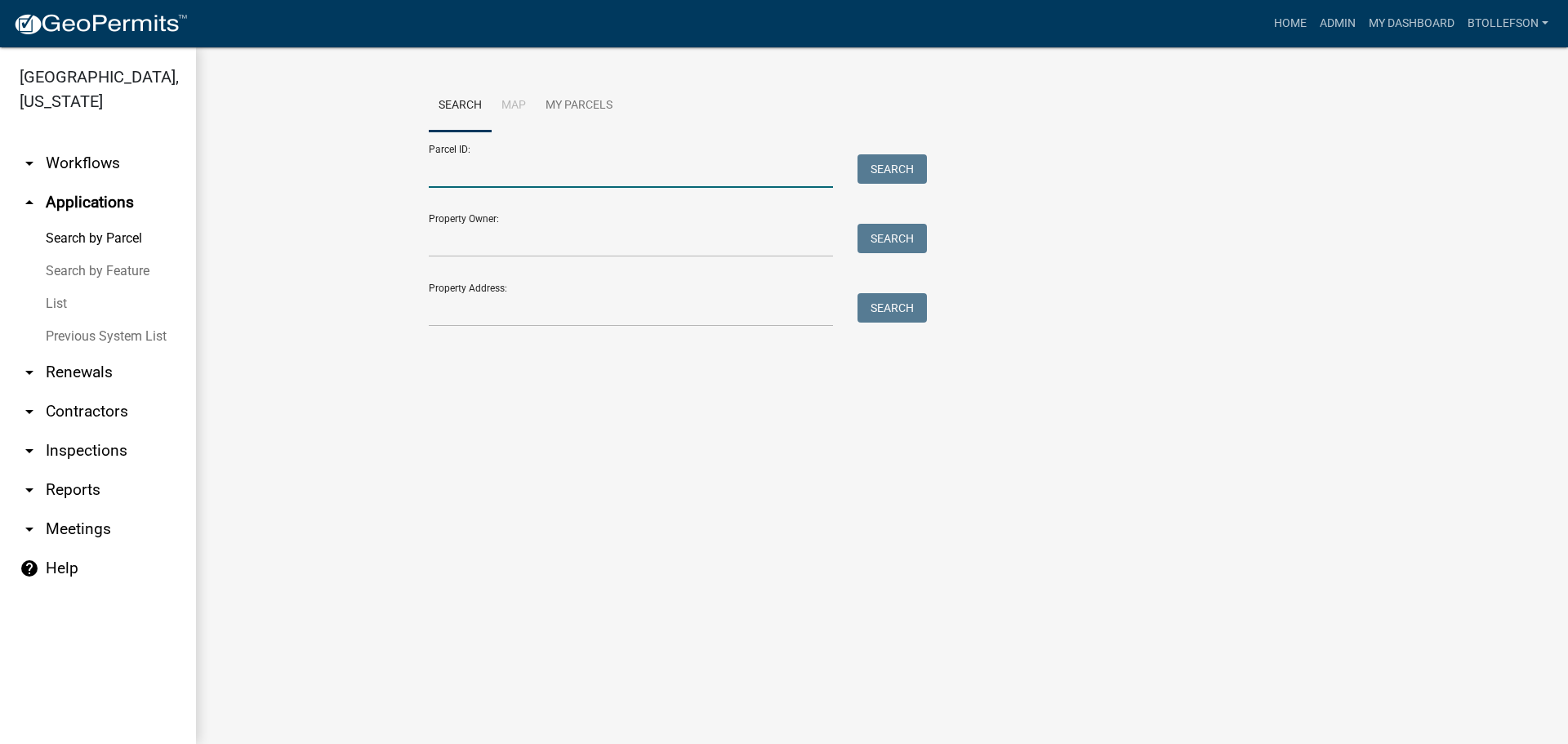
click at [450, 164] on input "Parcel ID:" at bounding box center [631, 170] width 404 height 34
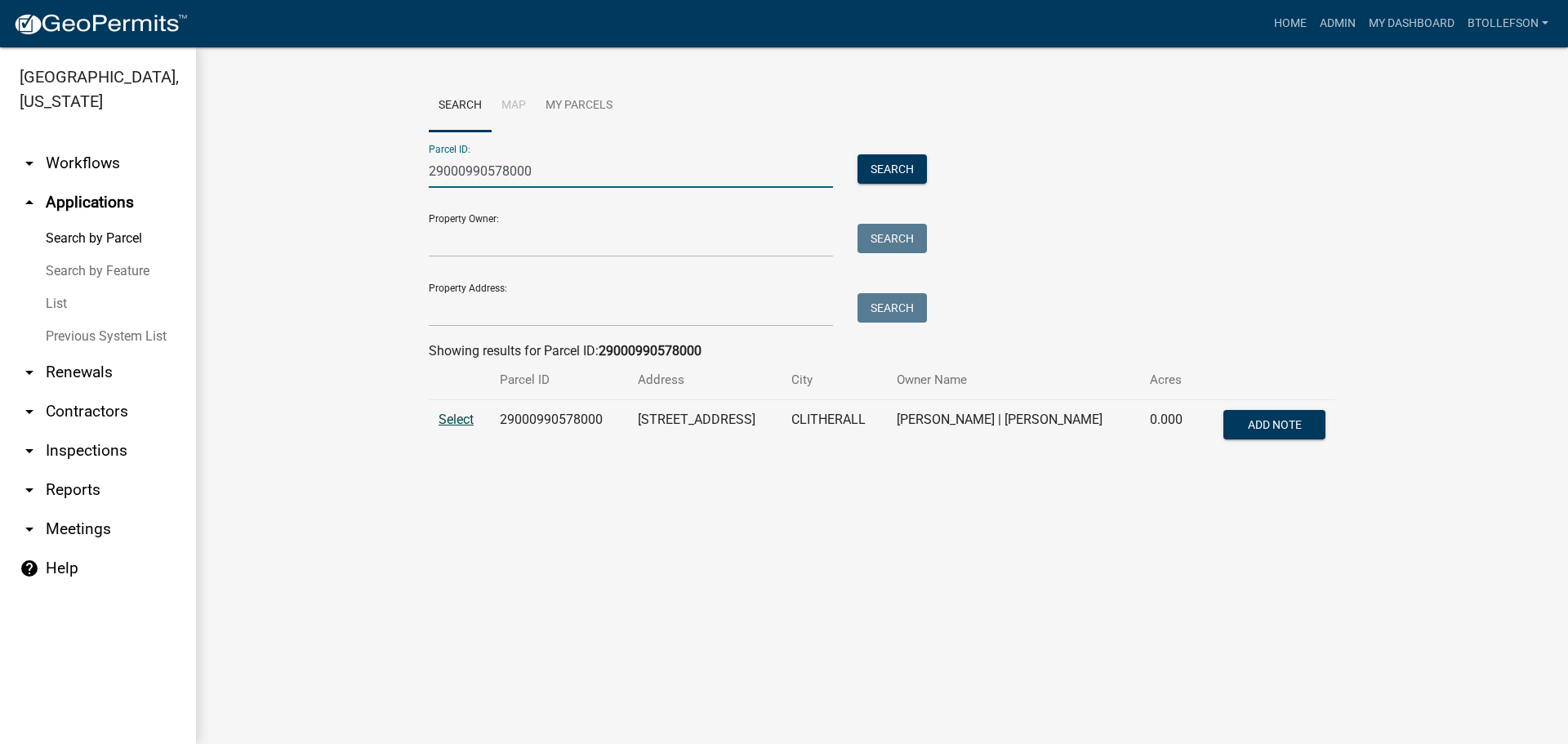
type input "29000990578000"
click at [456, 424] on span "Select" at bounding box center [456, 419] width 35 height 15
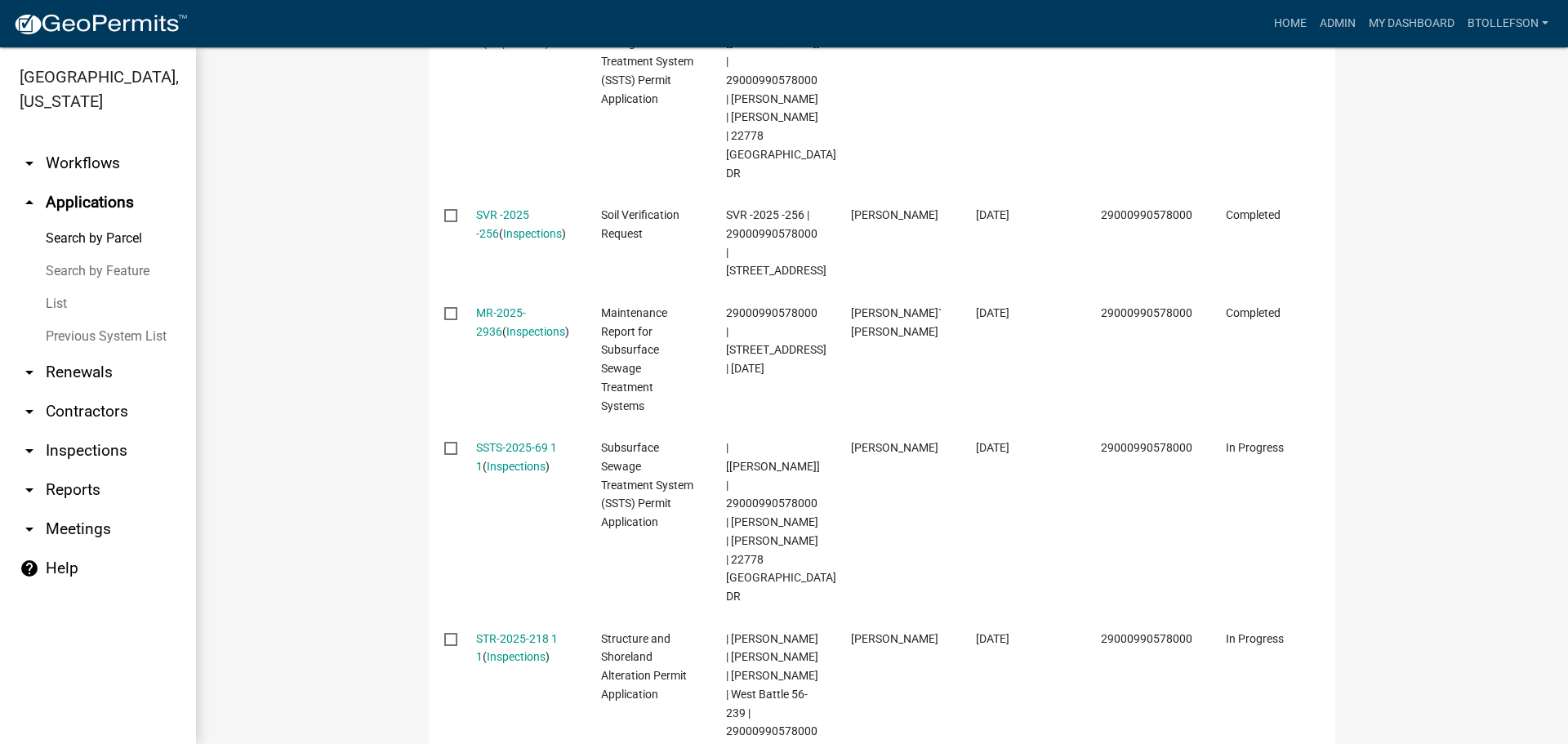
scroll to position [738, 0]
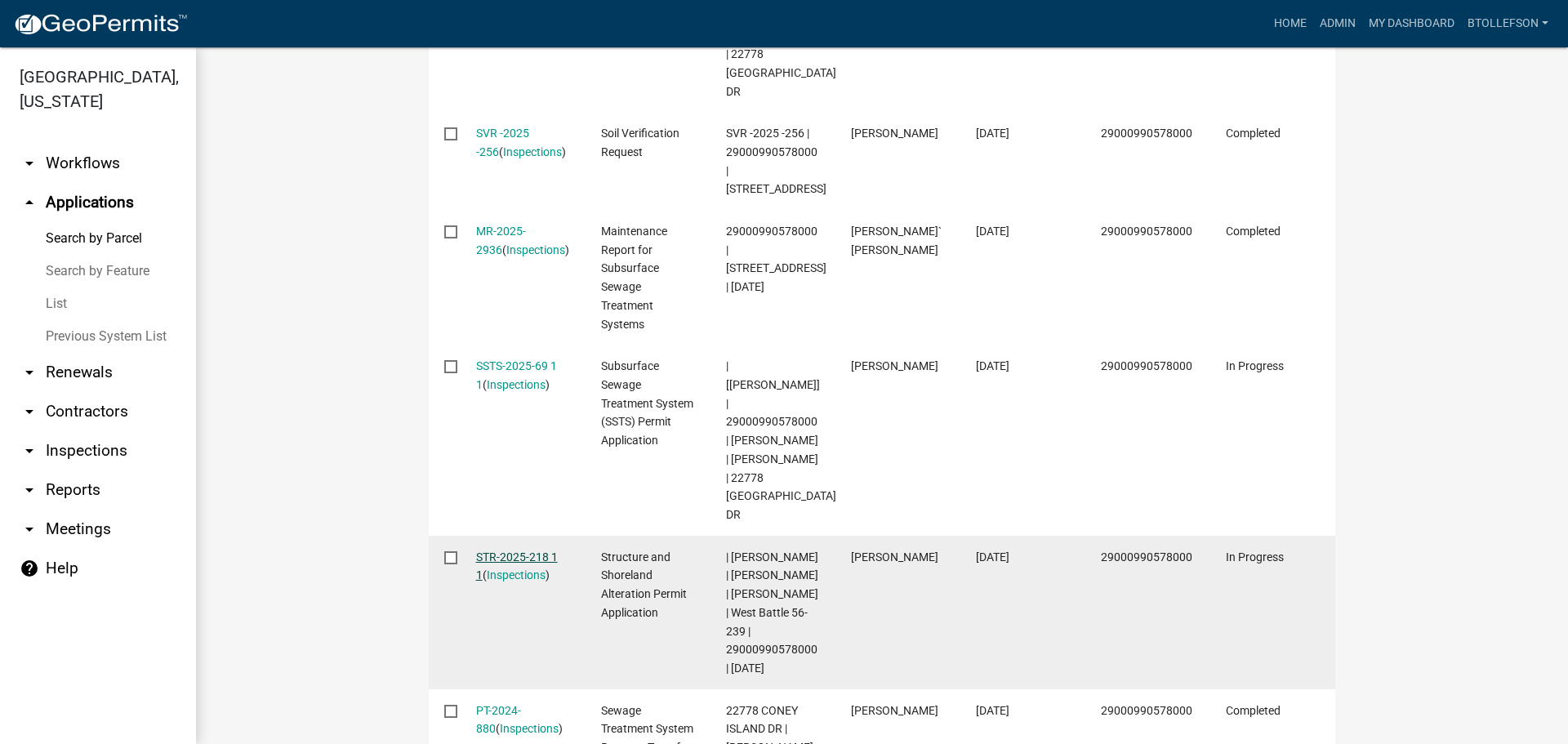
click at [491, 551] on link "STR-2025-218 1 1" at bounding box center [516, 566] width 81 height 32
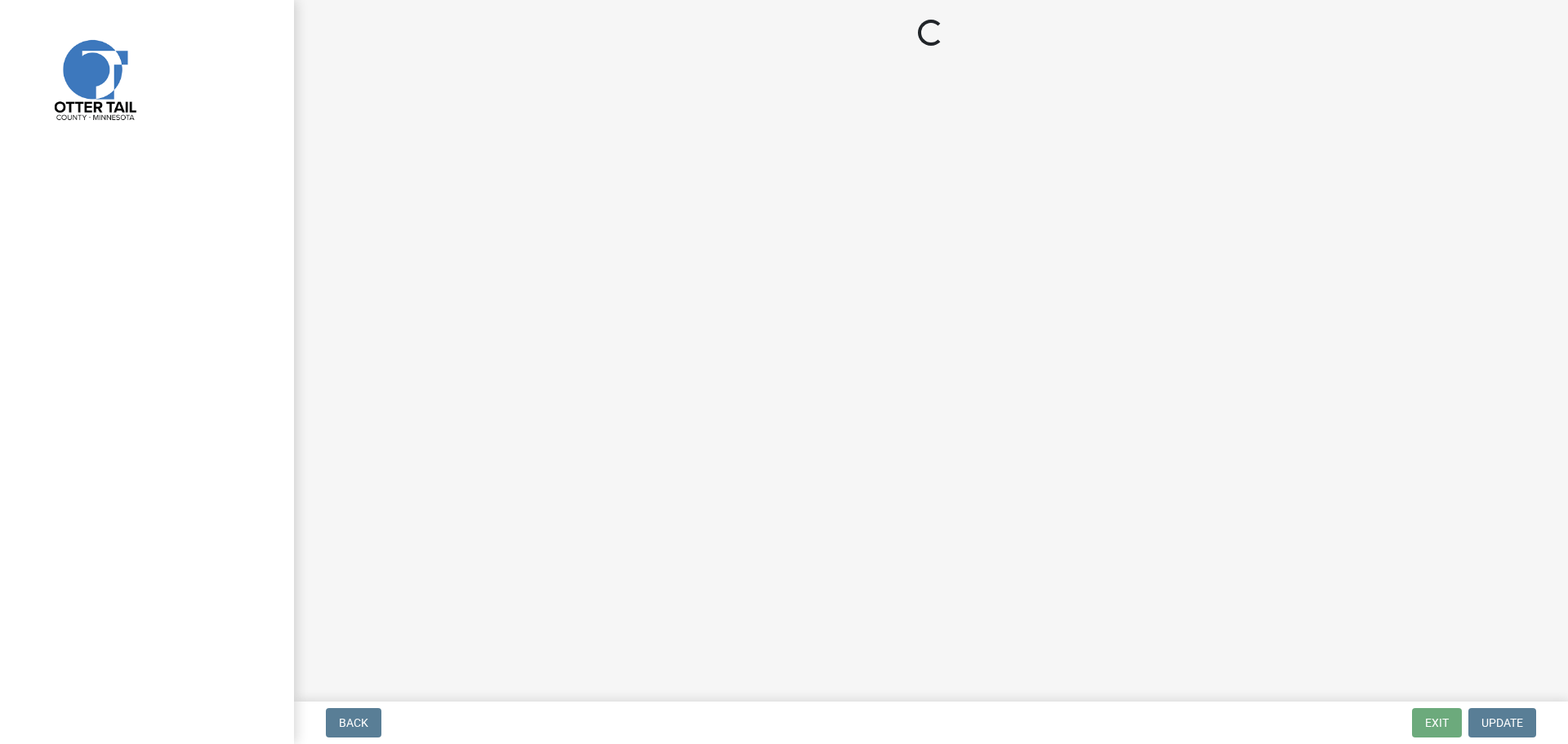
select select "710d5f49-2663-4e73-9718-d0c4e189f5ed"
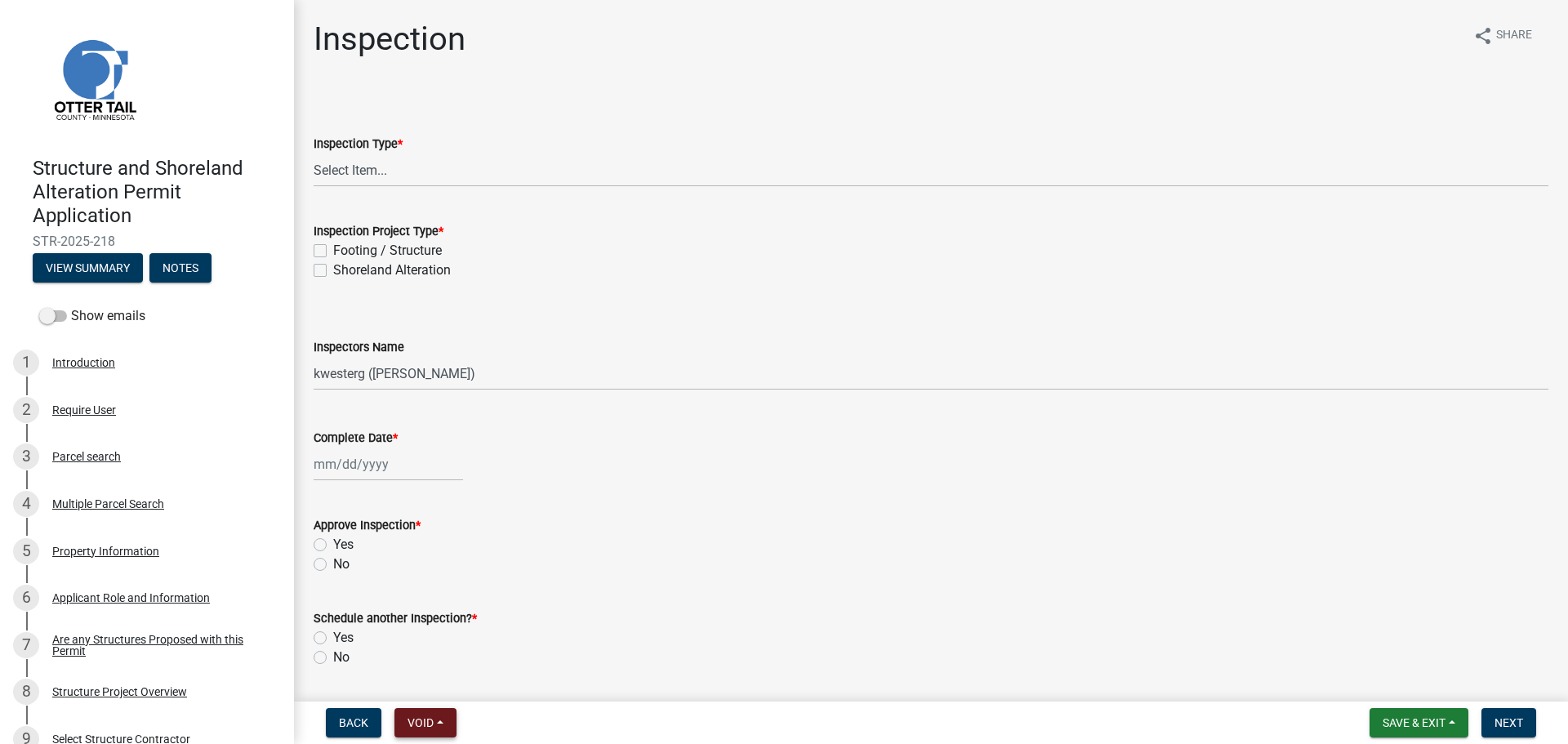
click at [453, 725] on button "Void" at bounding box center [425, 723] width 62 height 30
click at [441, 604] on button "Lock" at bounding box center [459, 601] width 131 height 39
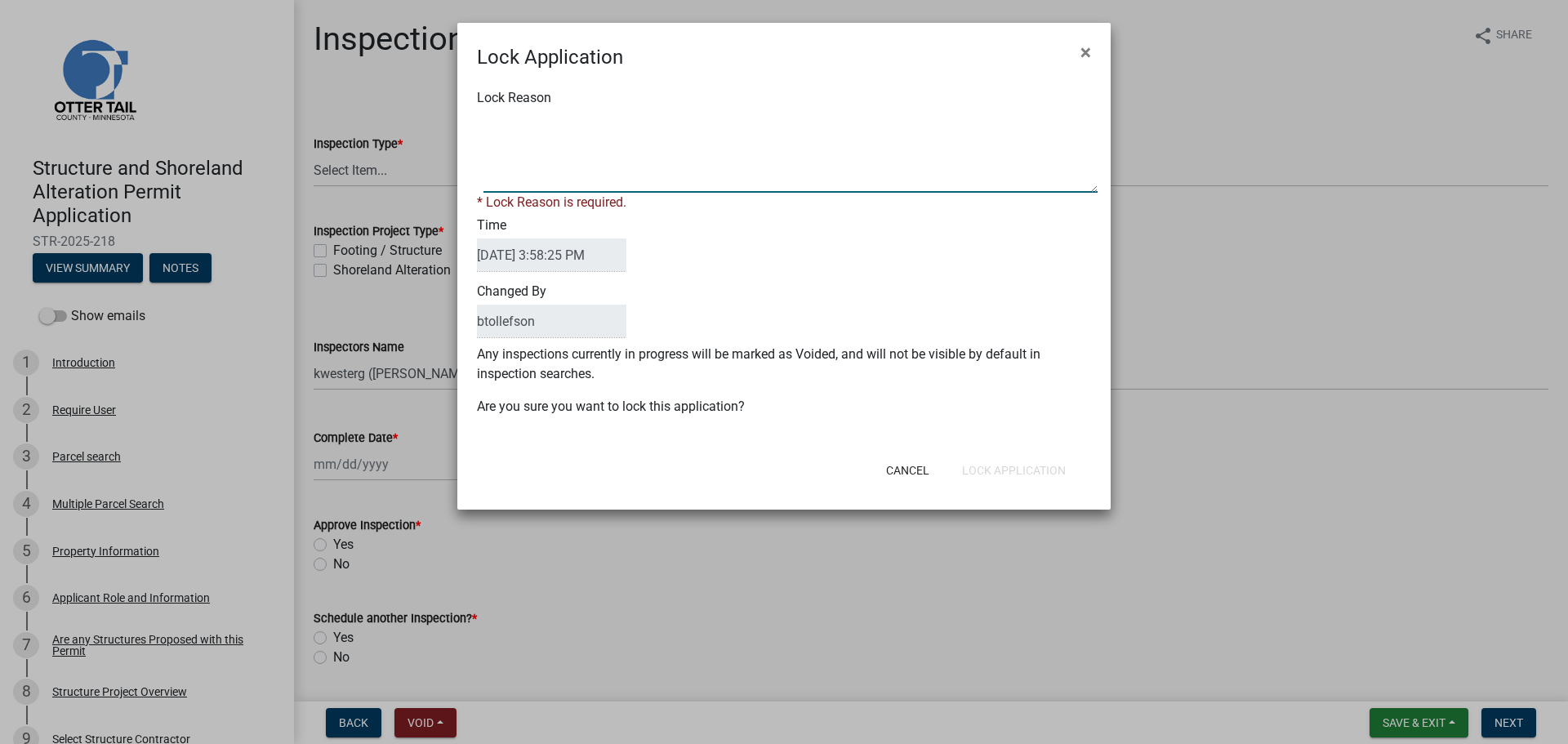
click at [703, 151] on textarea "Lock Reason" at bounding box center [791, 151] width 615 height 81
type textarea "Inspection in Progress"
click at [1033, 473] on form "Lock Application × Lock Reason * Lock Reason is required. Time 09/05/2025 3:58:…" at bounding box center [784, 259] width 654 height 472
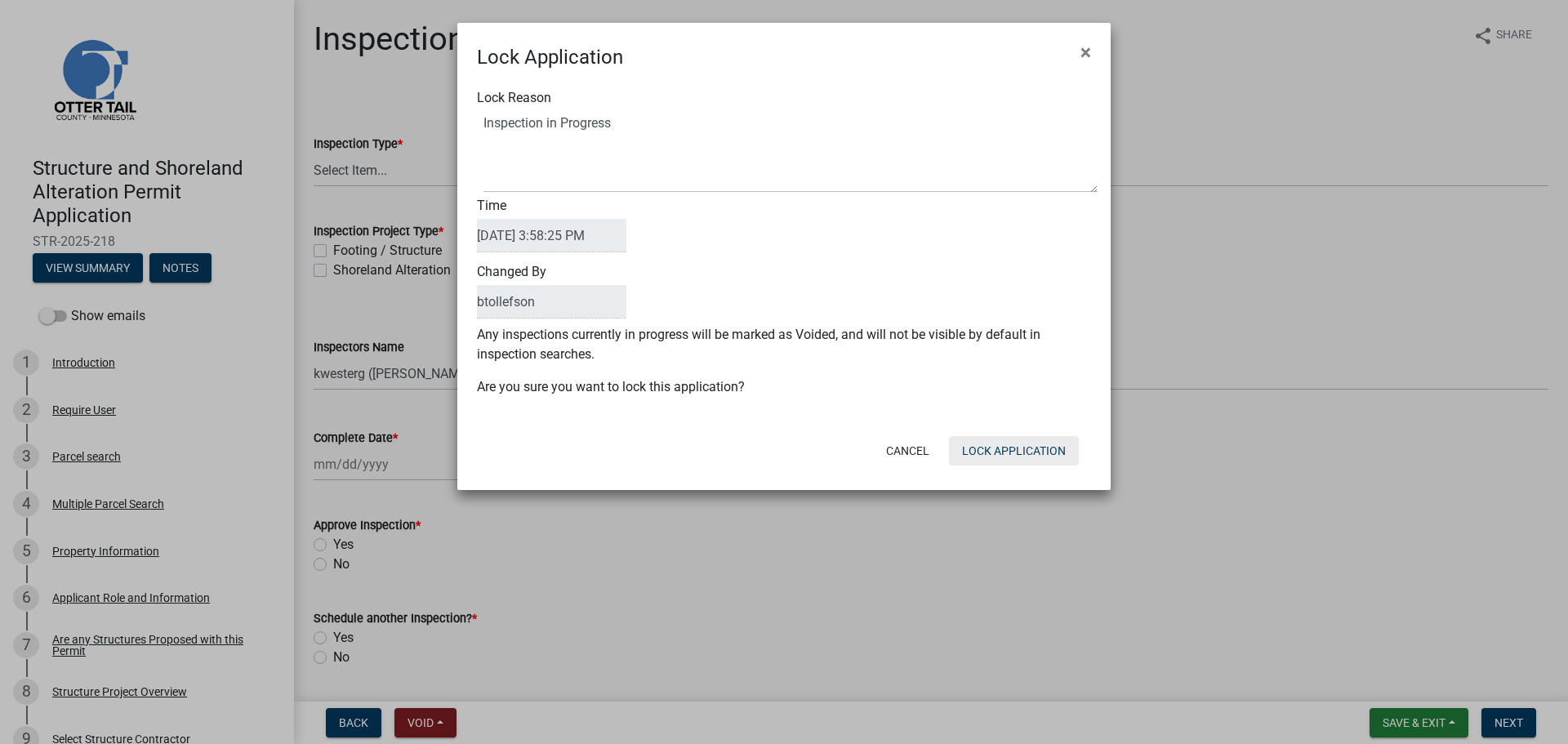
click at [1024, 456] on button "Lock Application" at bounding box center [1014, 451] width 130 height 30
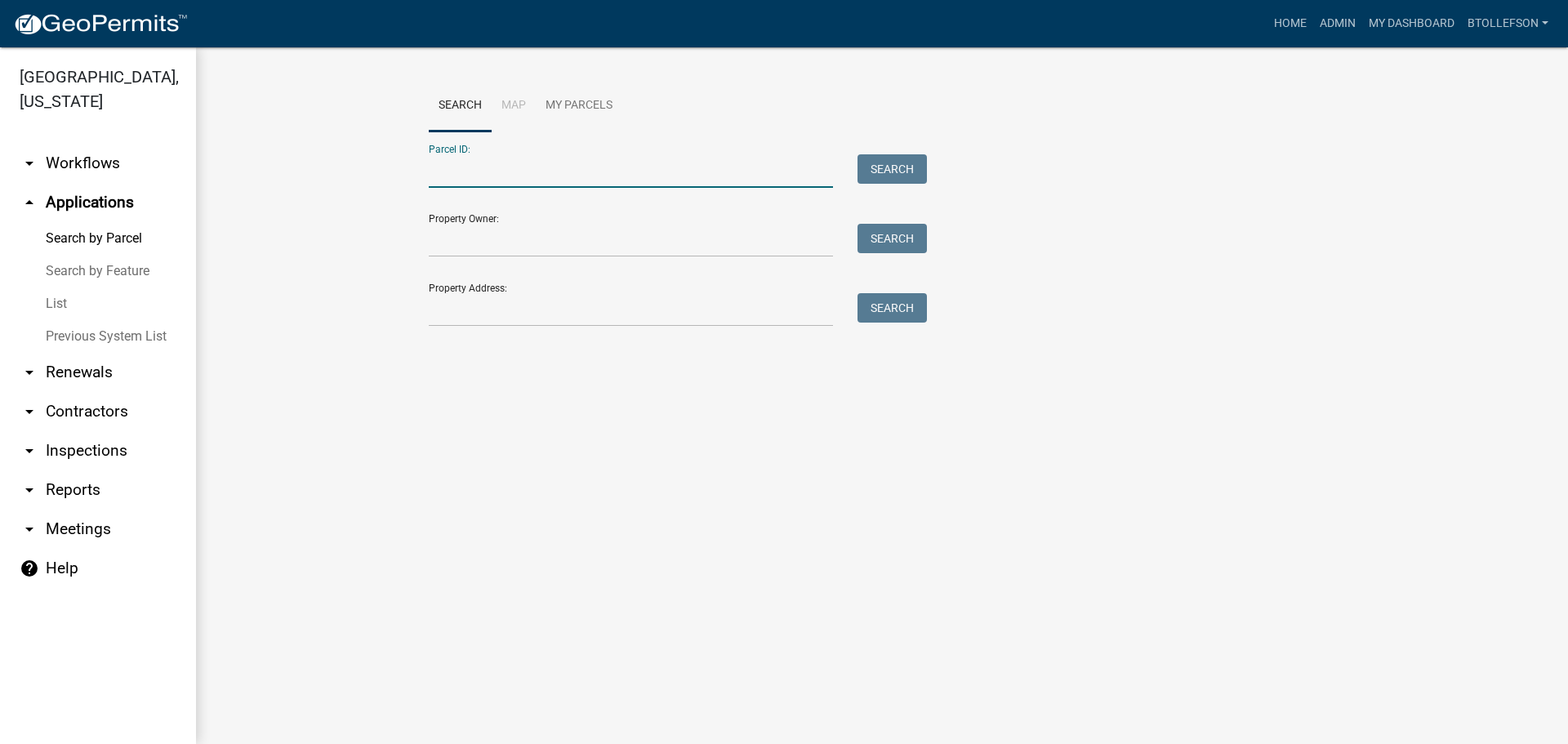
click at [668, 181] on input "Parcel ID:" at bounding box center [631, 170] width 404 height 34
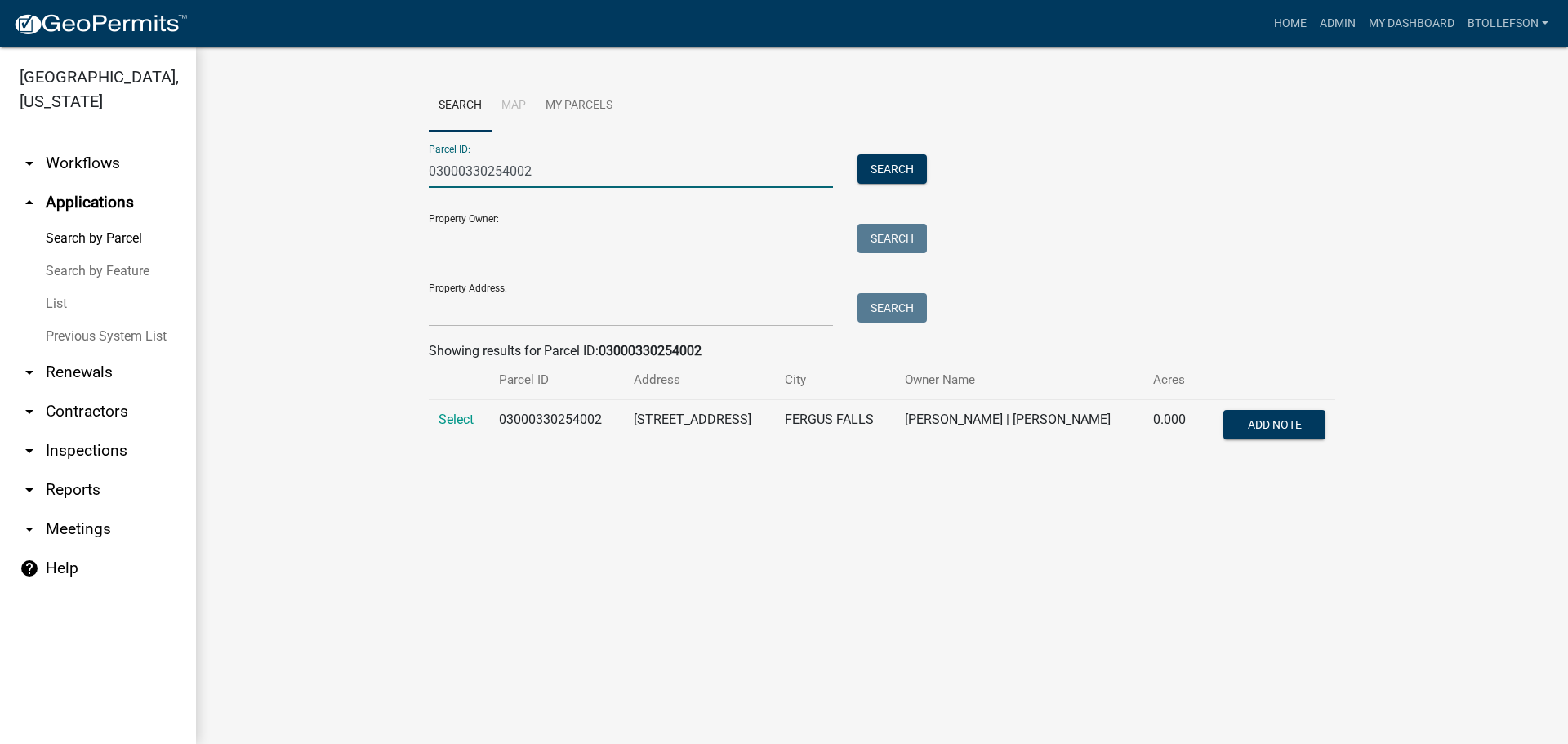
type input "03000330254002"
click at [446, 428] on td "Select" at bounding box center [459, 427] width 60 height 54
click at [446, 425] on span "Select" at bounding box center [456, 419] width 35 height 15
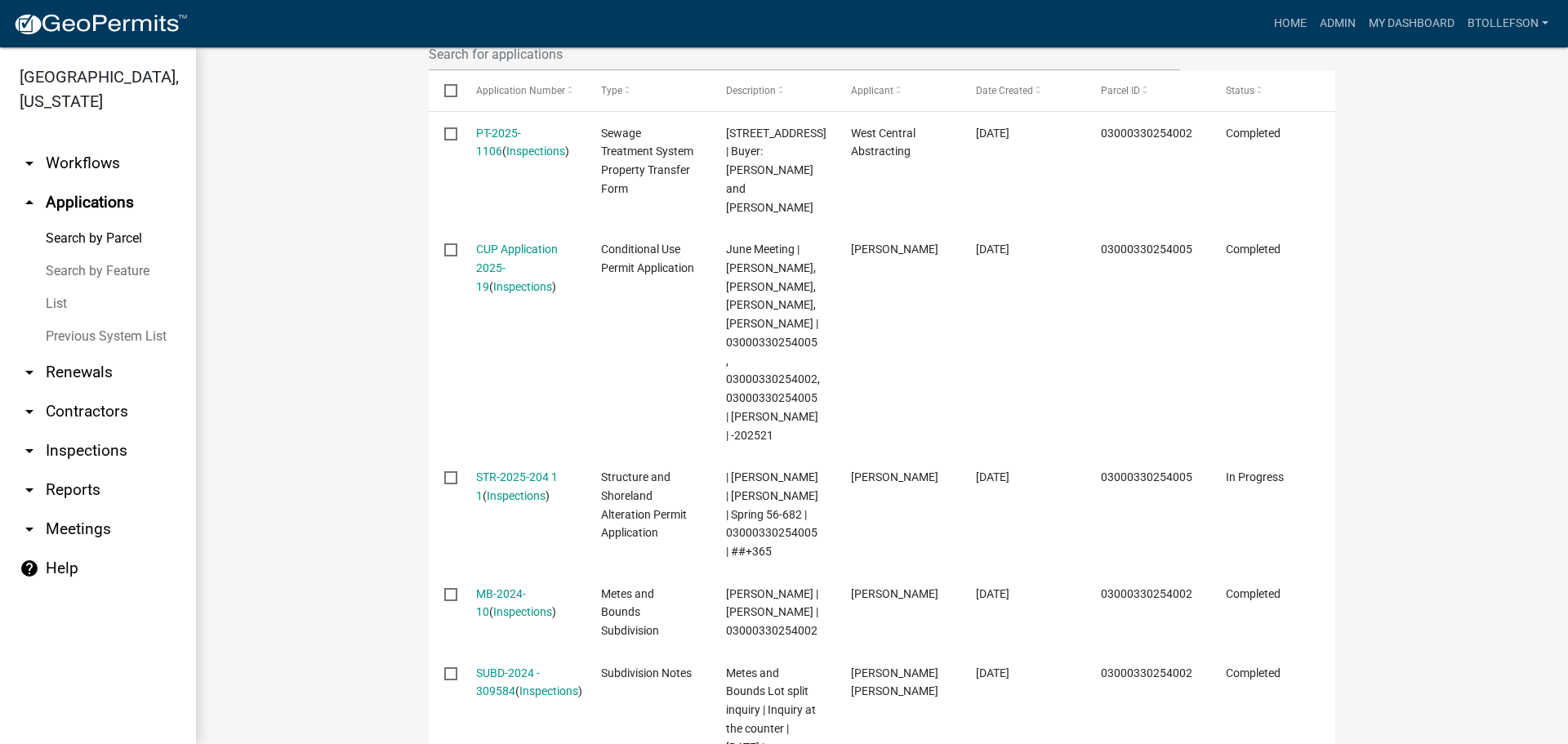
scroll to position [654, 0]
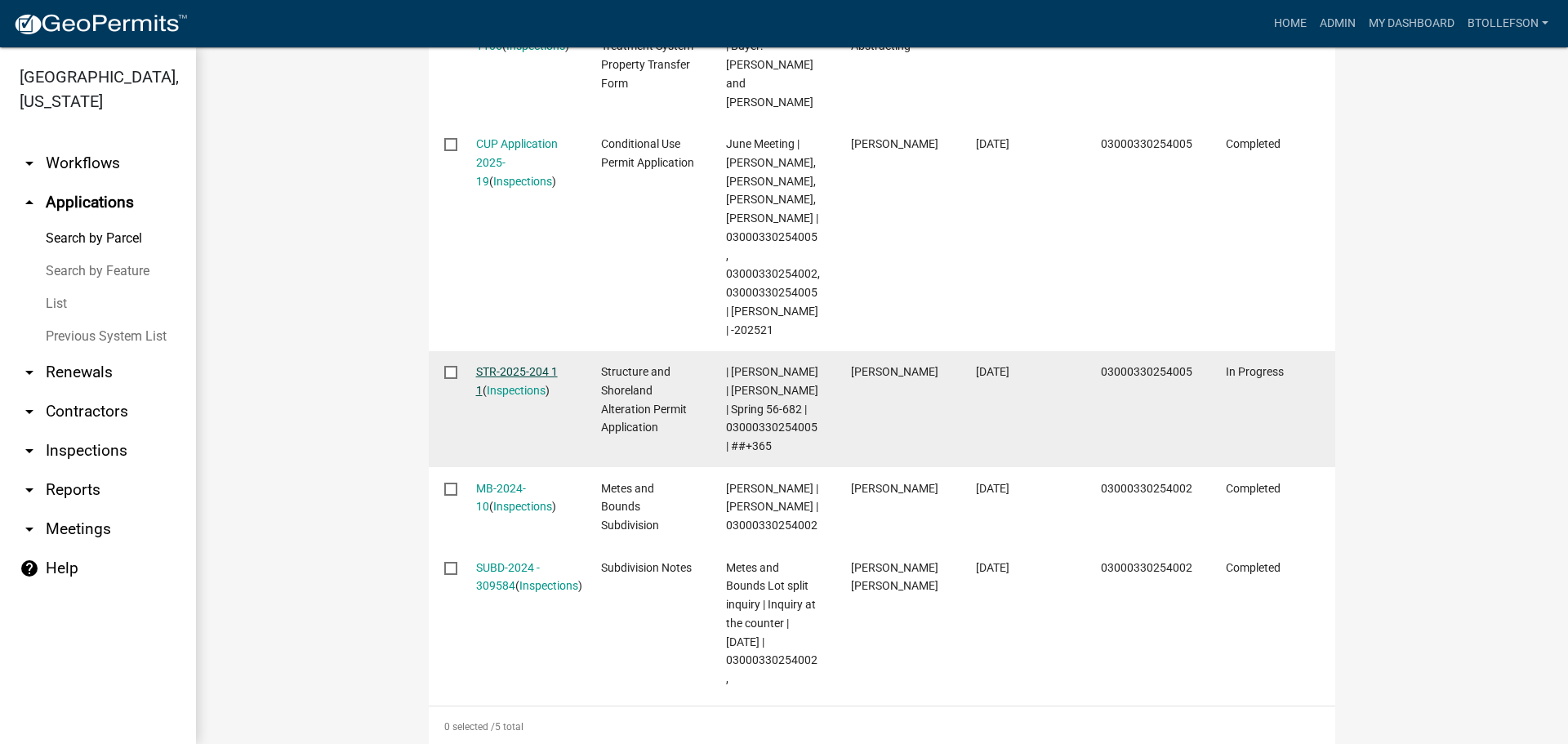
click at [492, 374] on link "STR-2025-204 1 1" at bounding box center [516, 380] width 81 height 32
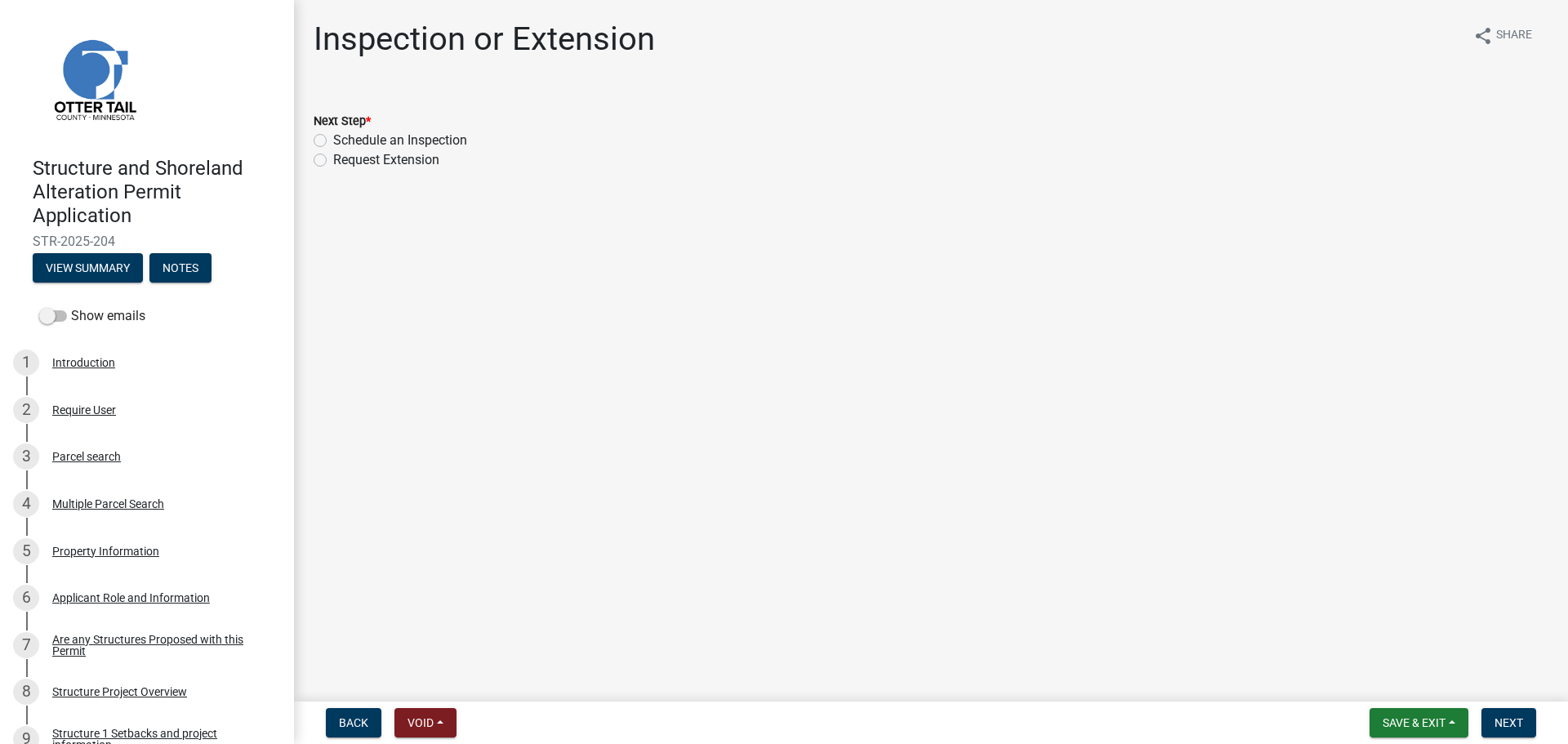
click at [333, 141] on label "Schedule an Inspection" at bounding box center [400, 141] width 134 height 19
click at [333, 141] on input "Schedule an Inspection" at bounding box center [338, 136] width 11 height 11
radio input "true"
click at [1513, 731] on button "Next" at bounding box center [1509, 723] width 55 height 30
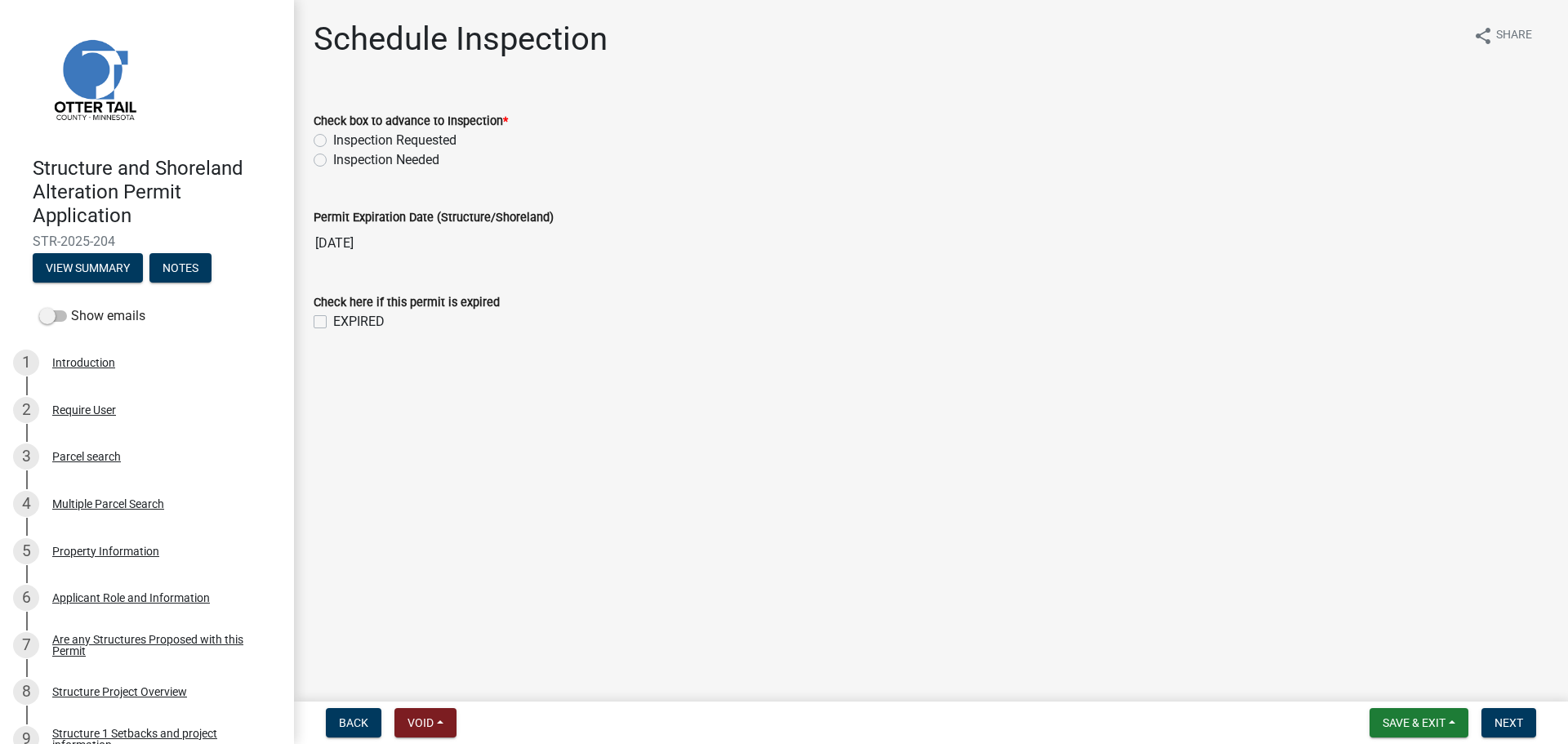
click at [333, 142] on label "Inspection Requested" at bounding box center [394, 141] width 123 height 19
click at [333, 142] on input "Inspection Requested" at bounding box center [338, 136] width 11 height 11
radio input "true"
click at [1512, 721] on span "Next" at bounding box center [1509, 723] width 29 height 13
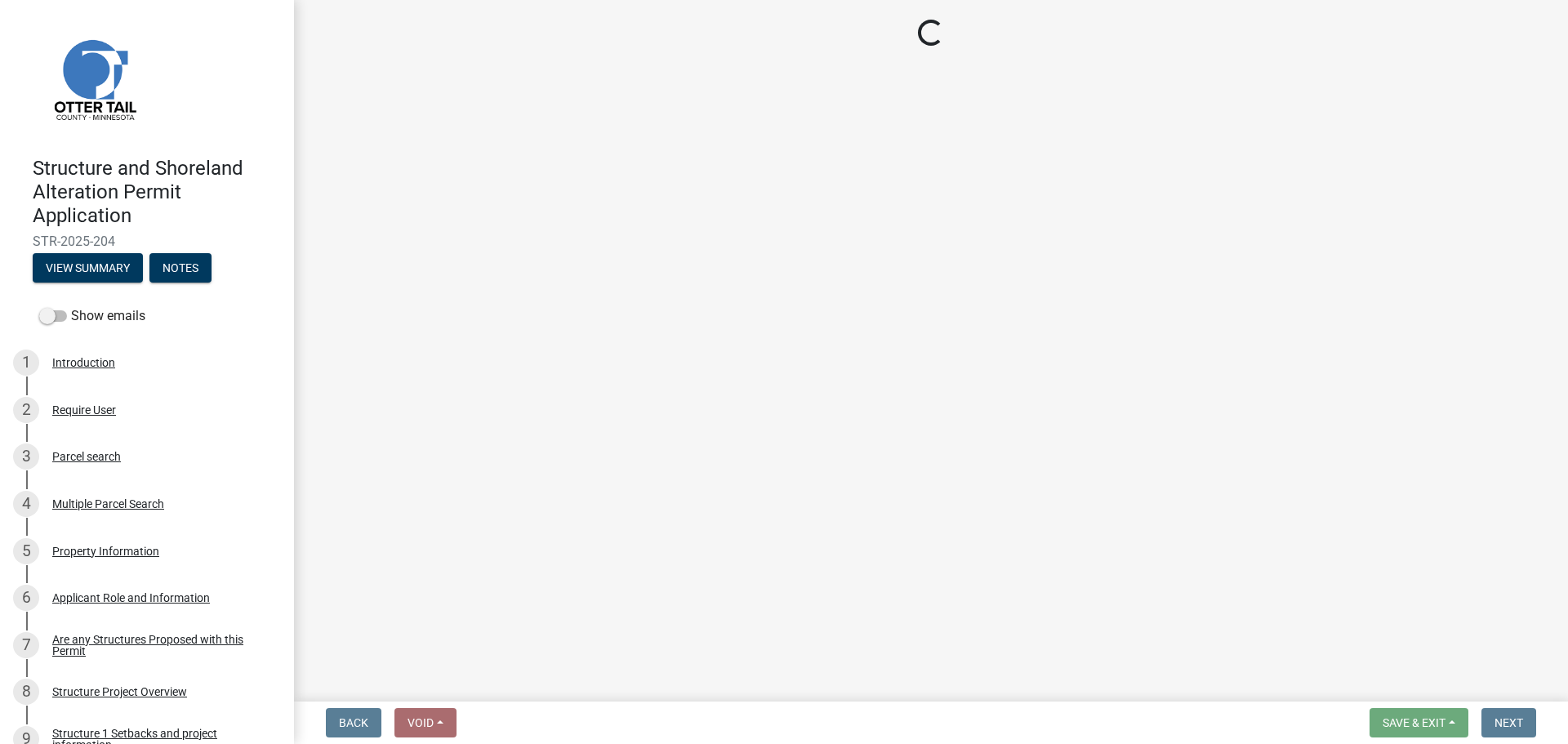
select select "710d5f49-2663-4e73-9718-d0c4e189f5ed"
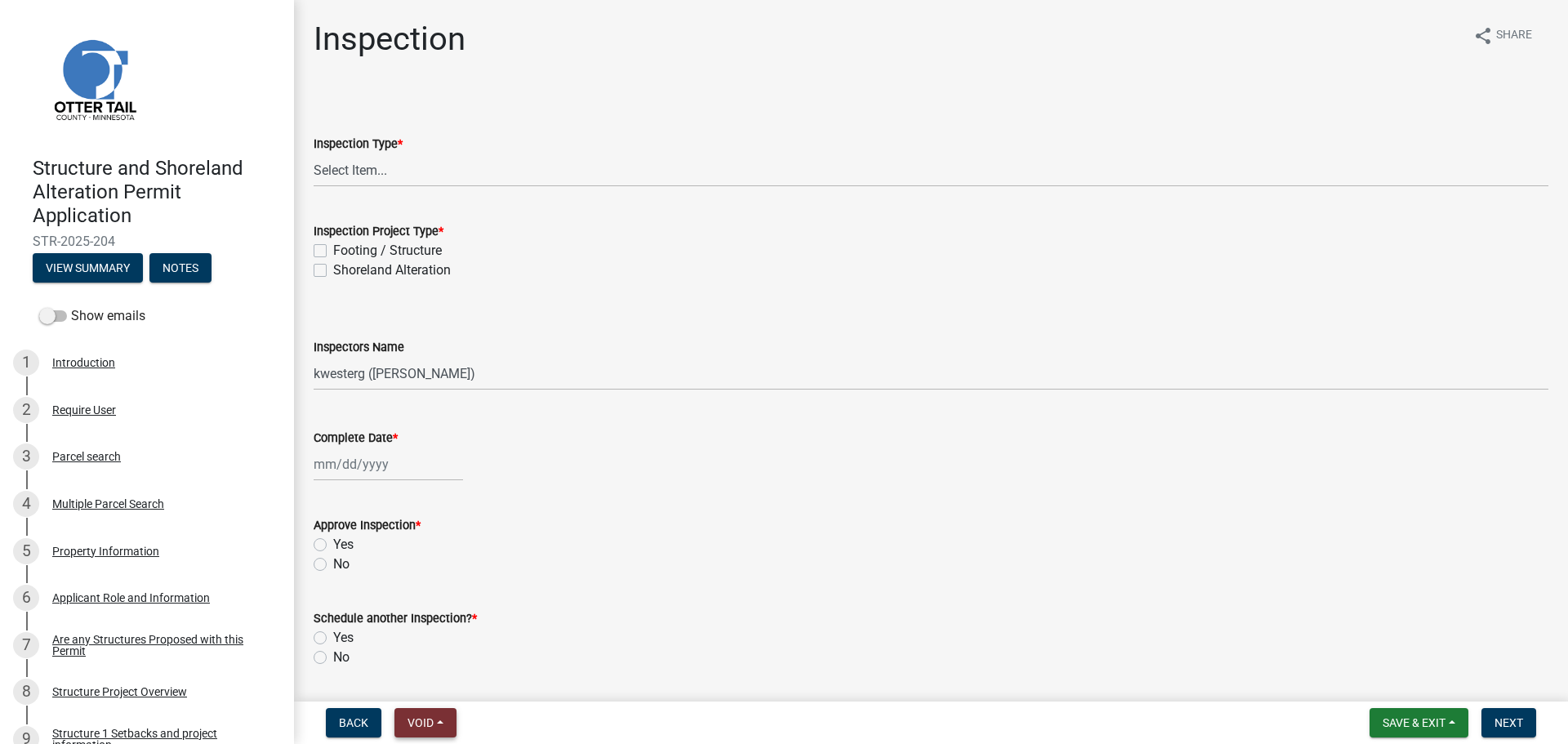
click at [455, 721] on button "Void" at bounding box center [425, 723] width 62 height 30
click at [465, 597] on button "Lock" at bounding box center [459, 601] width 131 height 39
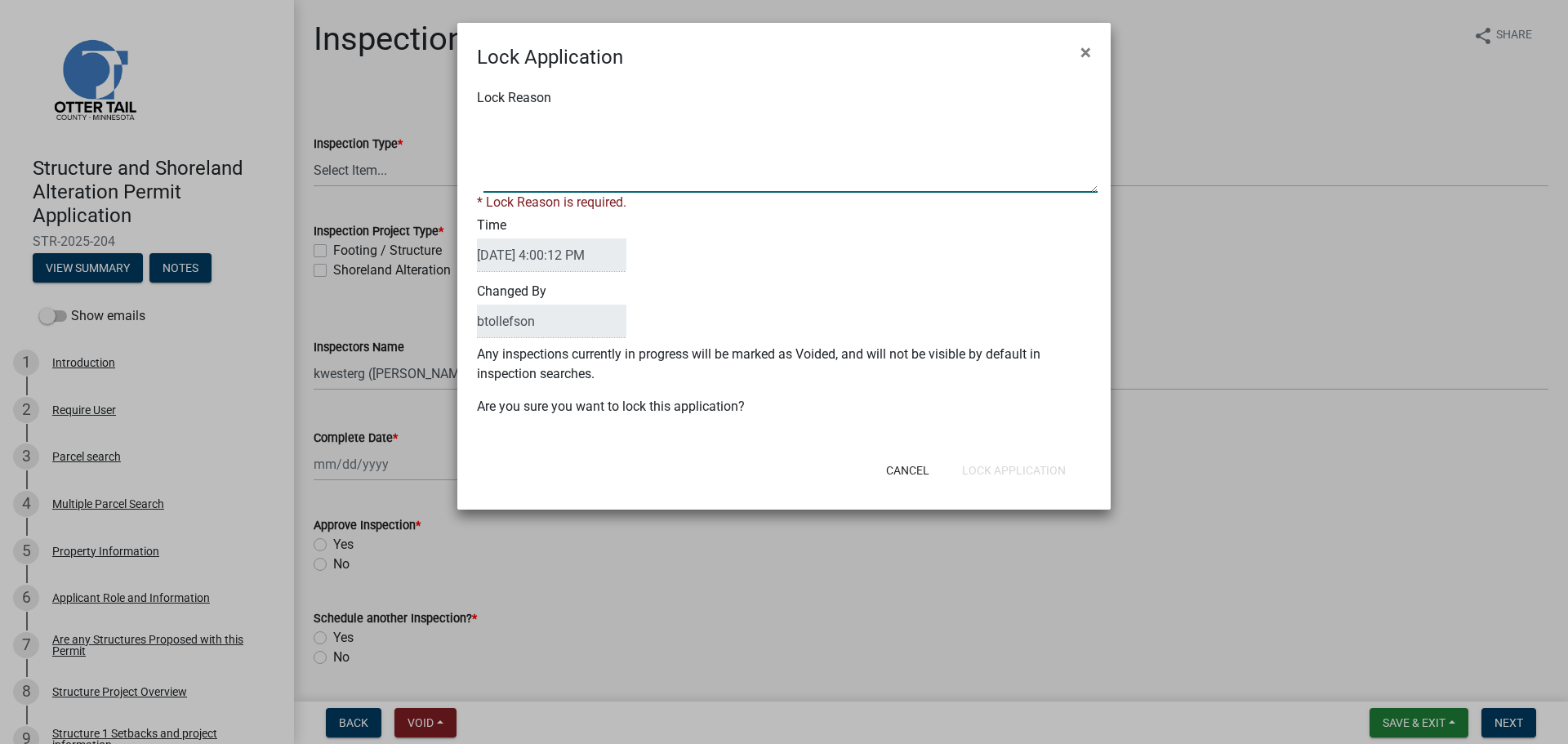
drag, startPoint x: 645, startPoint y: 125, endPoint x: 670, endPoint y: 147, distance: 33.3
click at [645, 125] on textarea "Lock Reason" at bounding box center [791, 151] width 615 height 81
type textarea "Inspection in Progress"
click at [643, 443] on form "Lock Application × Lock Reason * Lock Reason is required. Time 09/05/2025 4:00:…" at bounding box center [784, 259] width 654 height 472
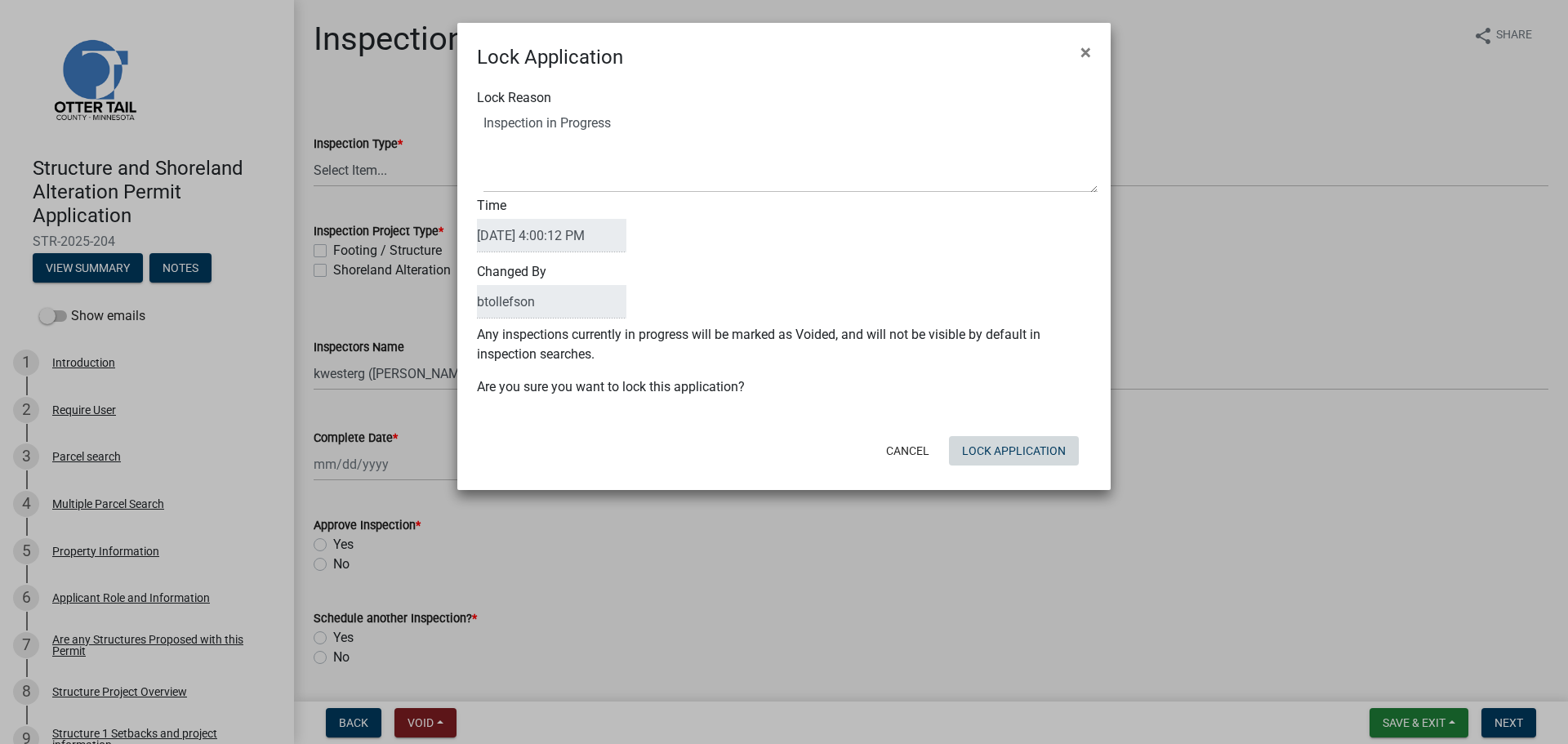
click at [1042, 448] on button "Lock Application" at bounding box center [1014, 451] width 130 height 30
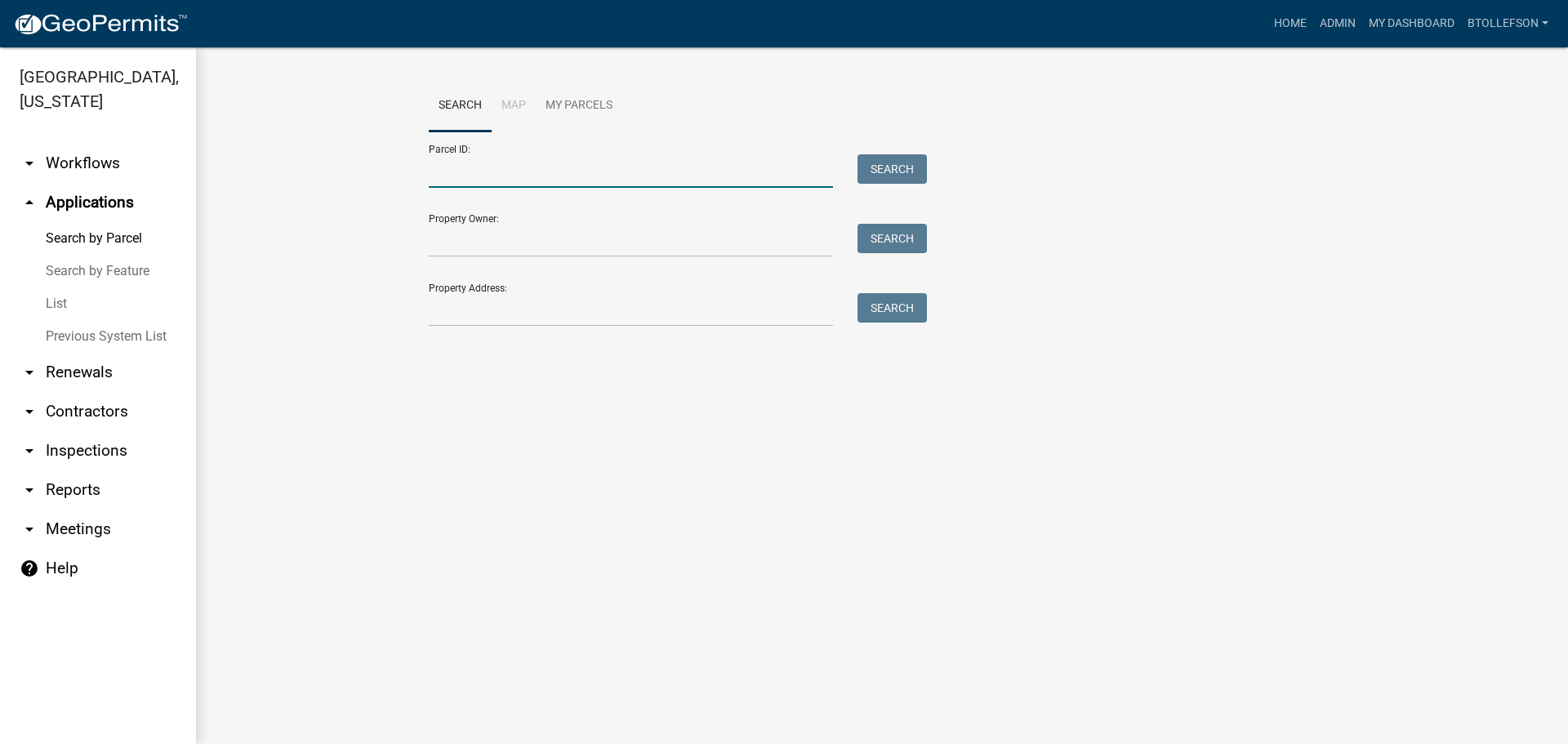
click at [629, 174] on input "Parcel ID:" at bounding box center [631, 170] width 404 height 34
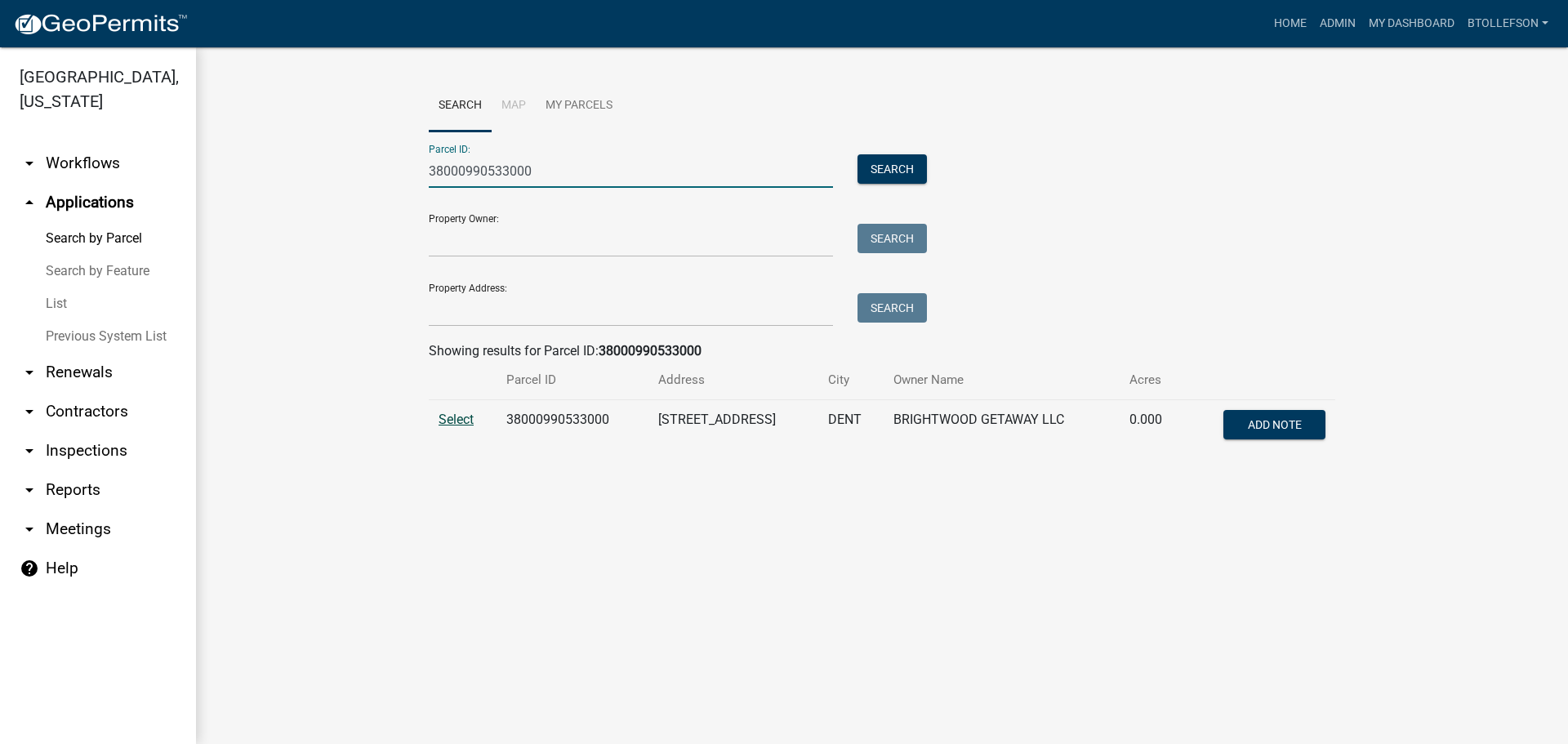
type input "38000990533000"
click at [448, 421] on span "Select" at bounding box center [456, 419] width 35 height 15
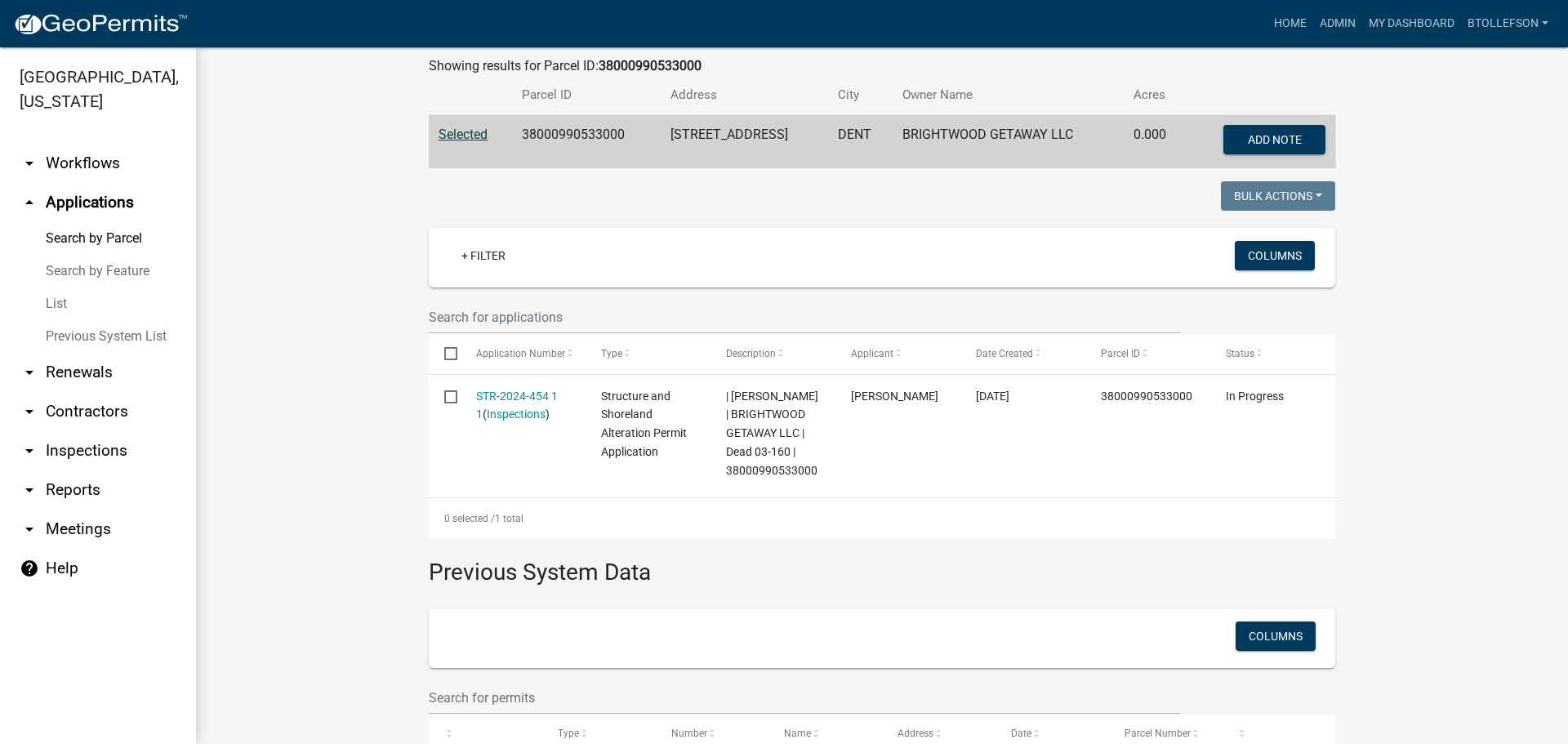
scroll to position [290, 0]
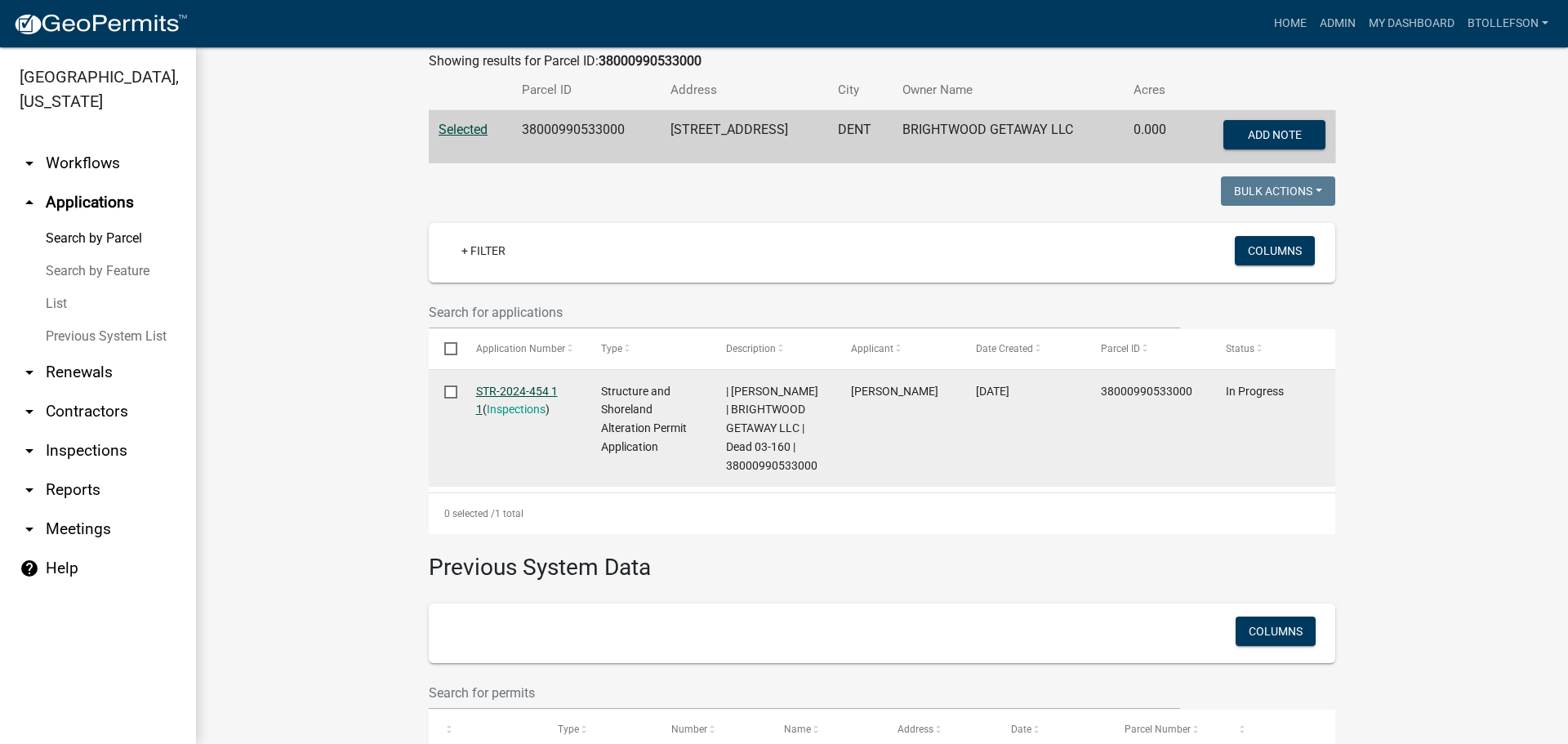
click at [504, 395] on link "STR-2024-454 1 1" at bounding box center [516, 400] width 81 height 32
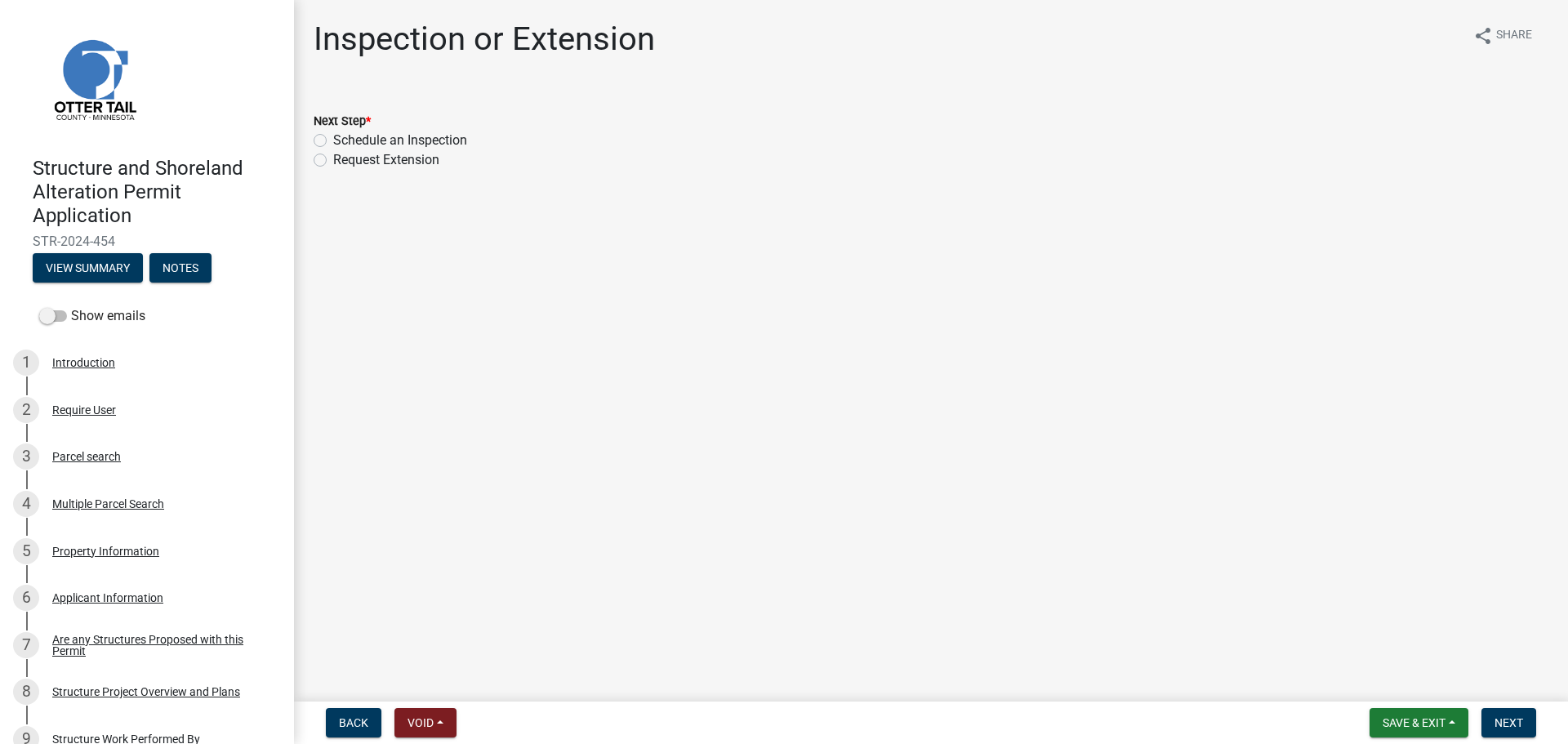
click at [333, 140] on label "Schedule an Inspection" at bounding box center [400, 141] width 134 height 19
click at [333, 140] on input "Schedule an Inspection" at bounding box center [338, 136] width 11 height 11
radio input "true"
click at [1521, 710] on button "Next" at bounding box center [1509, 723] width 55 height 30
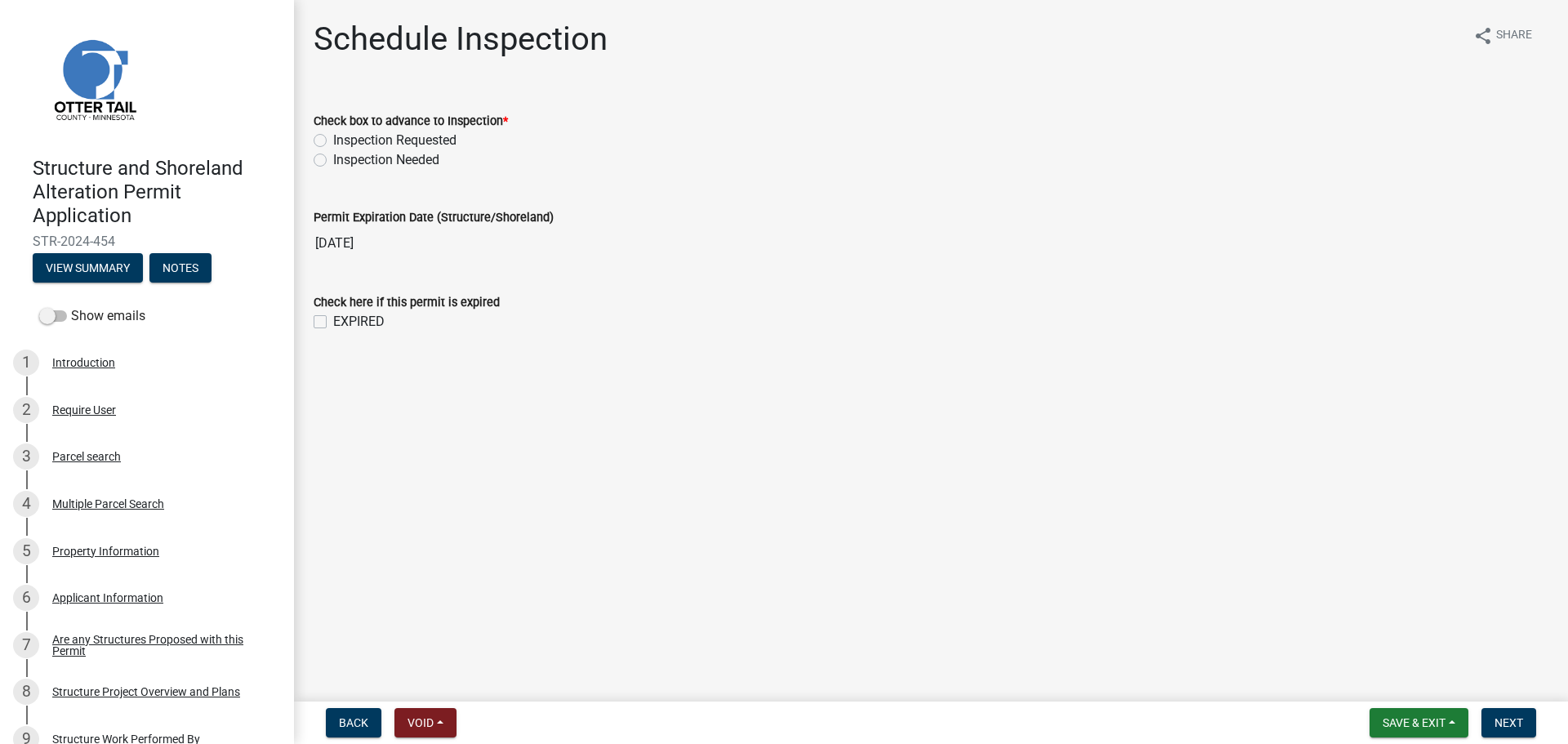
click at [333, 139] on label "Inspection Requested" at bounding box center [394, 141] width 123 height 19
click at [333, 139] on input "Inspection Requested" at bounding box center [338, 136] width 11 height 11
radio input "true"
click at [1507, 728] on span "Next" at bounding box center [1509, 723] width 29 height 13
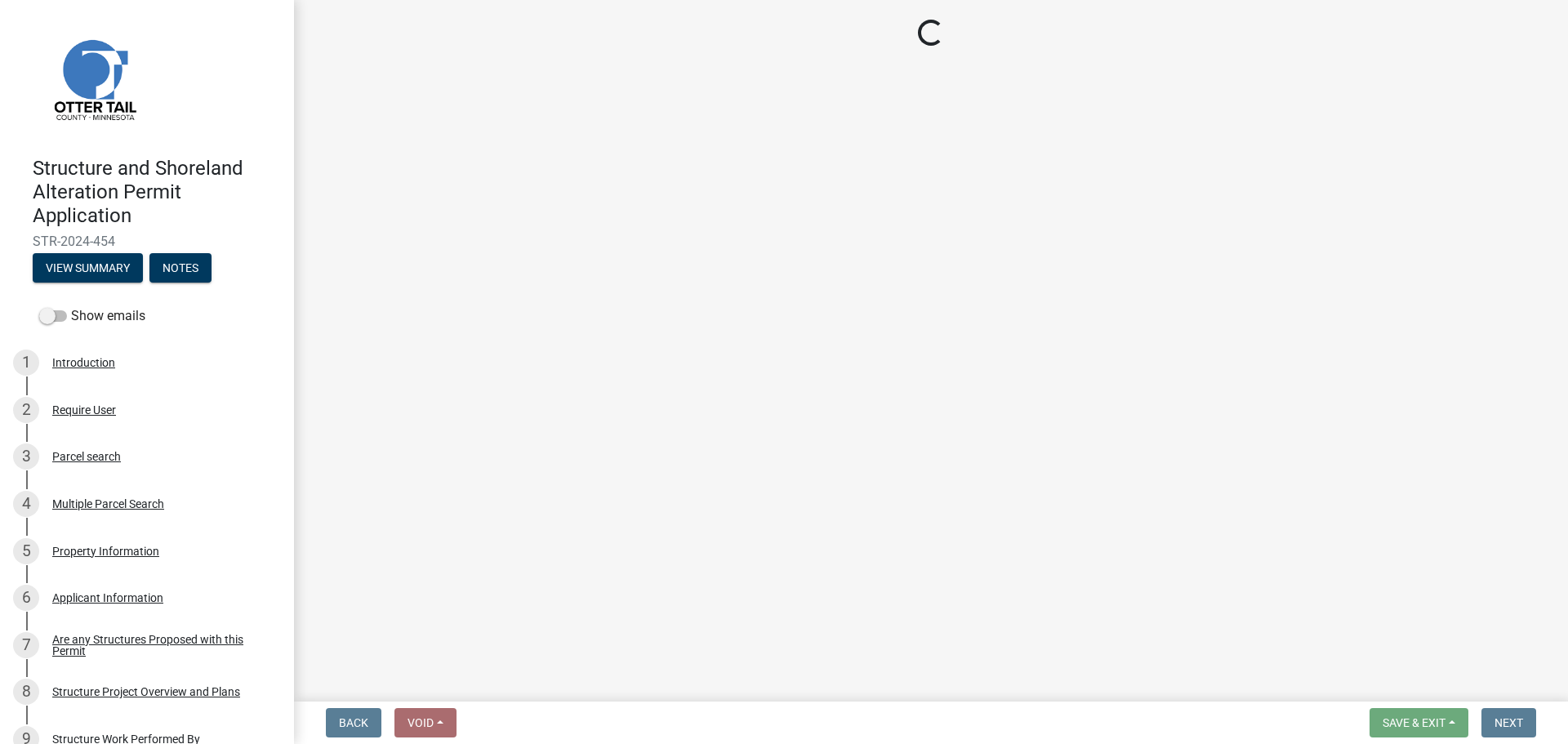
select select "710d5f49-2663-4e73-9718-d0c4e189f5ed"
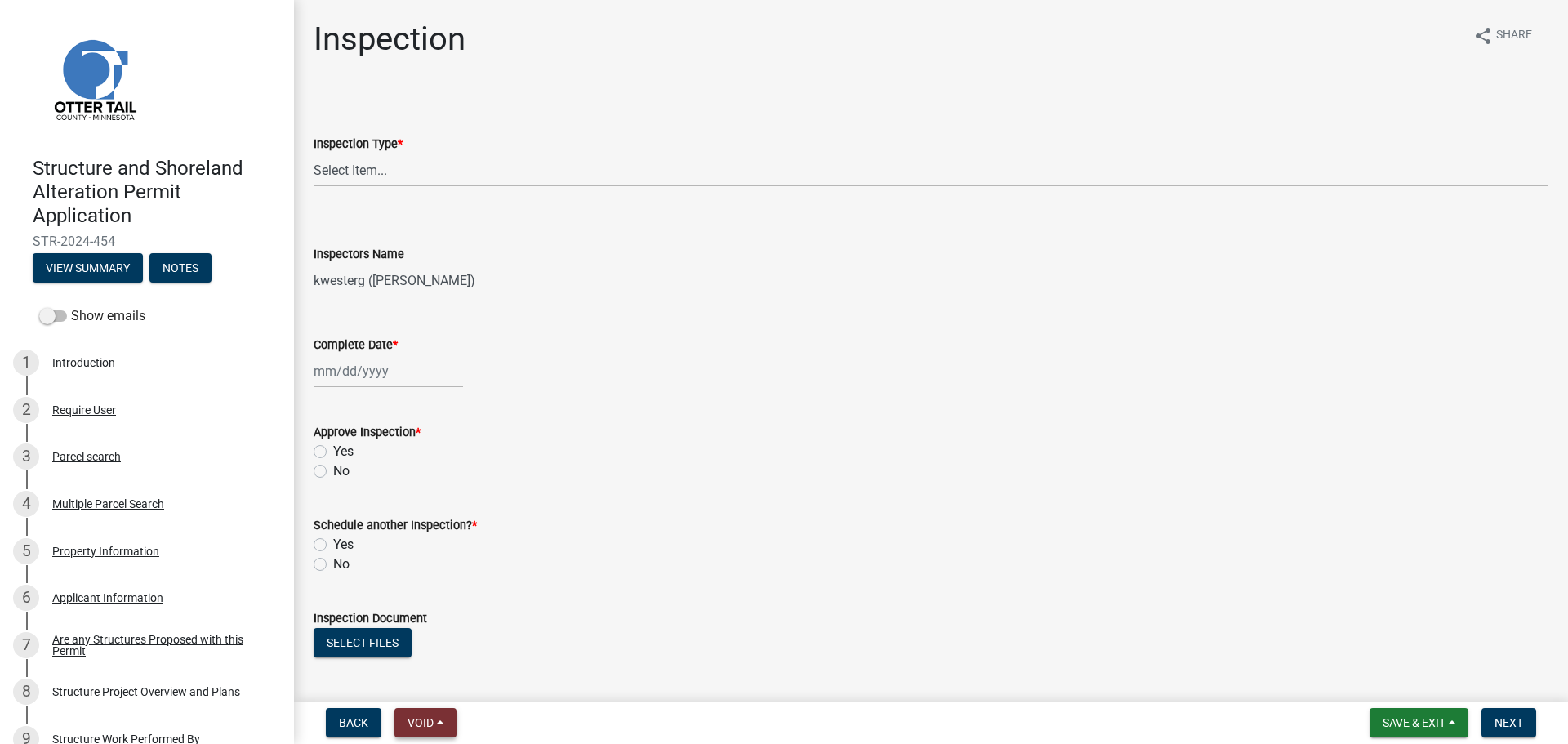
click at [434, 716] on span "Void" at bounding box center [420, 723] width 26 height 13
click at [442, 606] on button "Lock" at bounding box center [459, 601] width 131 height 39
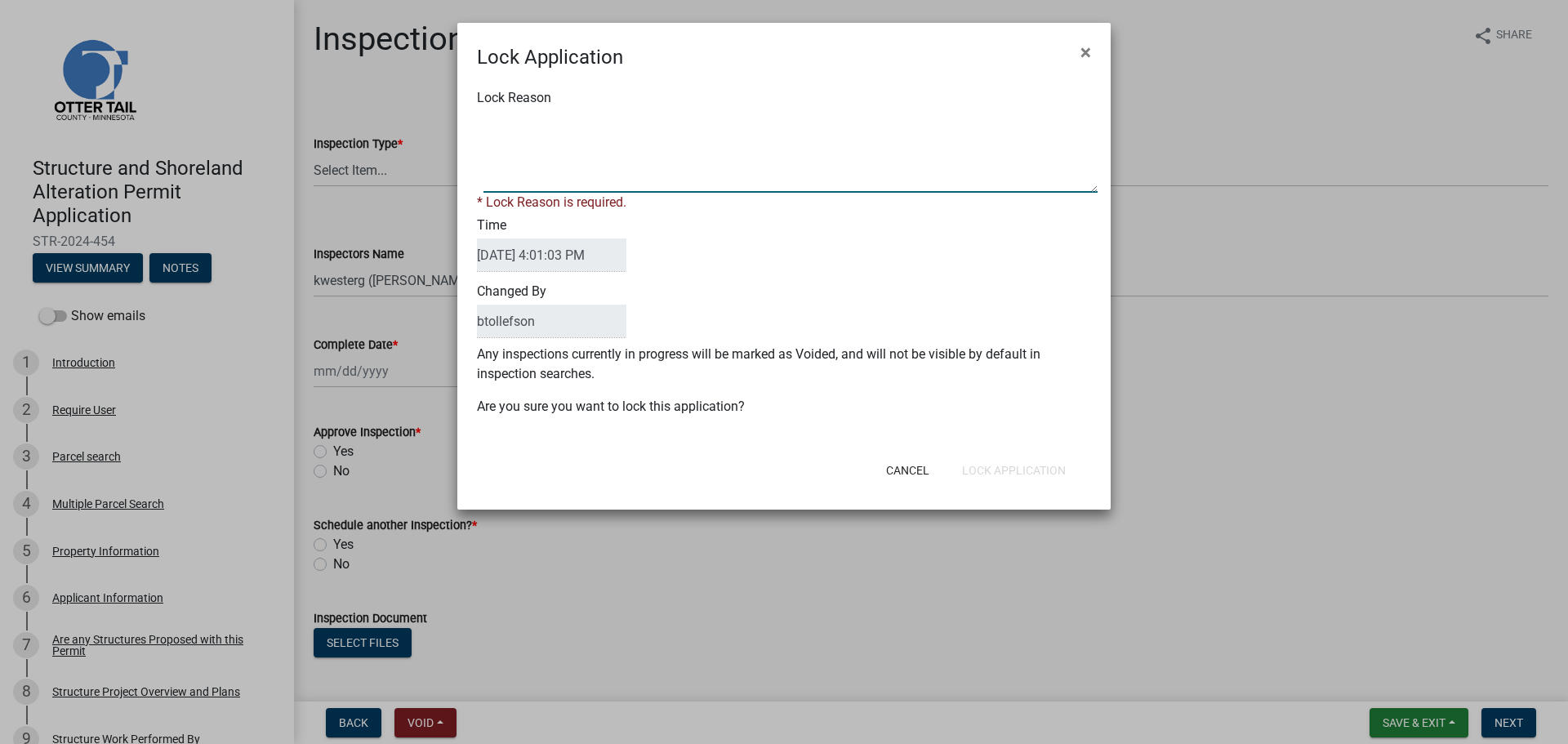
click at [592, 171] on textarea "Lock Reason" at bounding box center [791, 151] width 615 height 81
type textarea "Inspection in Progress"
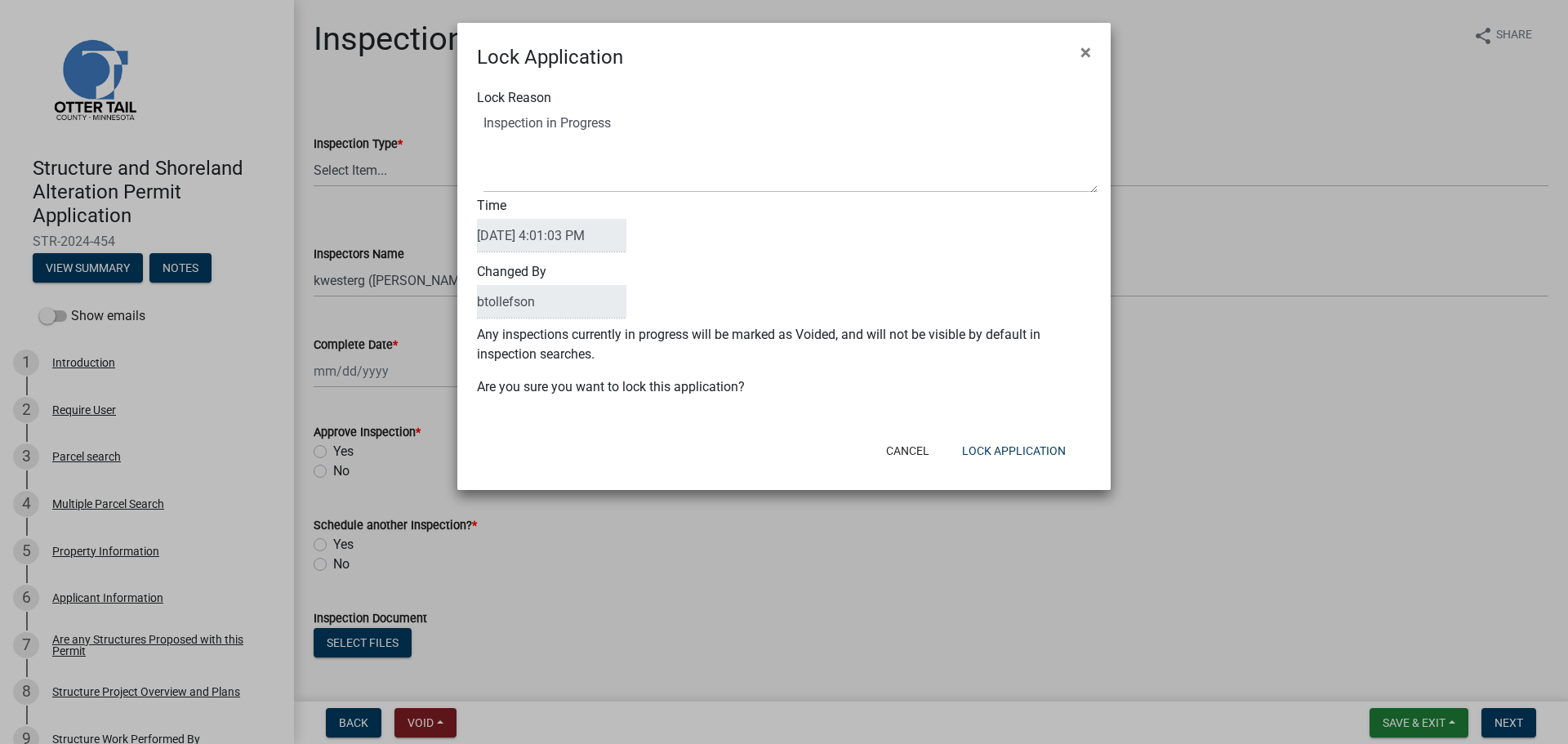
click at [722, 431] on form "Lock Application × Lock Reason Time 09/05/2025 4:01:03 PM Changed By btollefson…" at bounding box center [784, 249] width 654 height 453
click at [986, 441] on button "Lock Application" at bounding box center [1014, 451] width 130 height 30
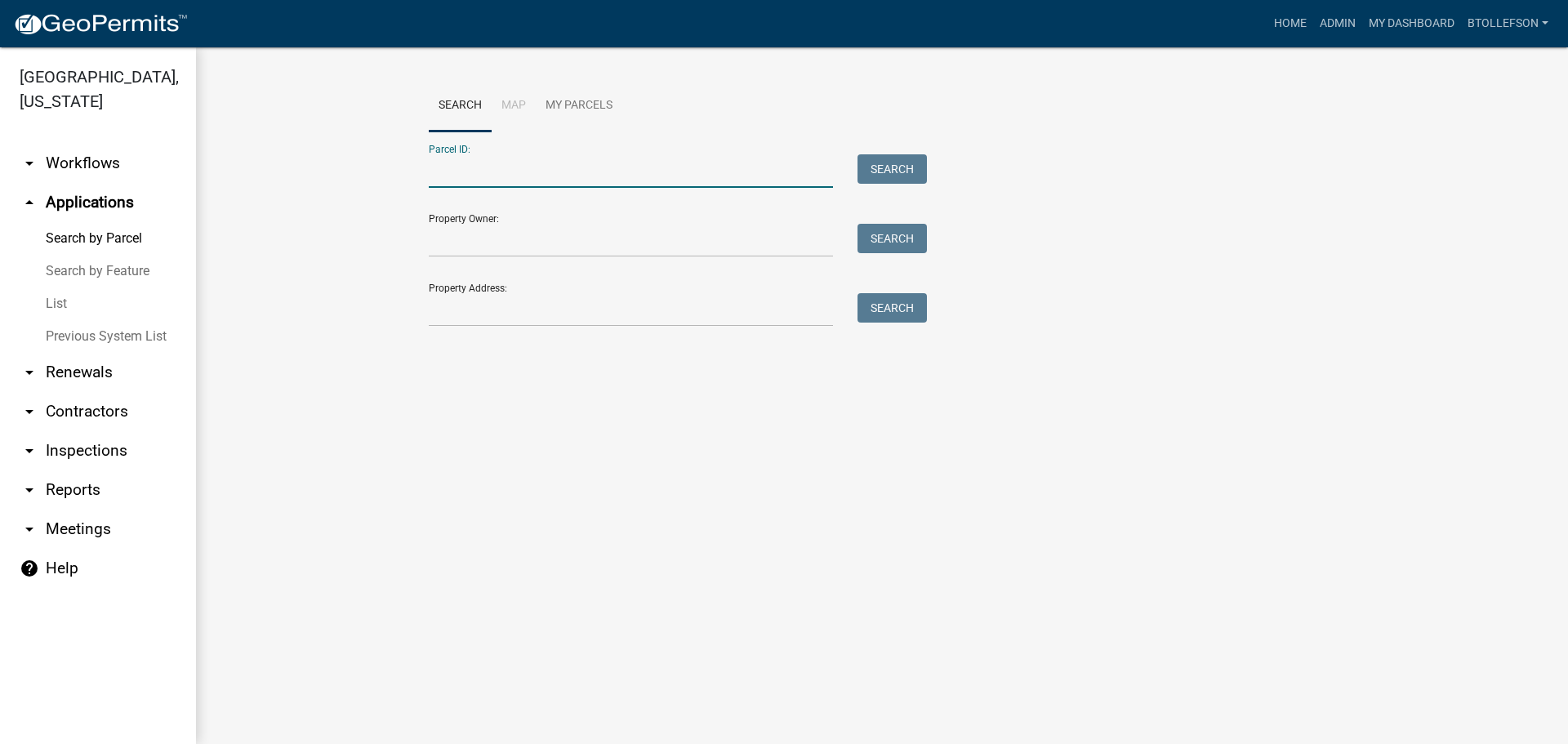
click at [528, 170] on input "Parcel ID:" at bounding box center [631, 170] width 404 height 34
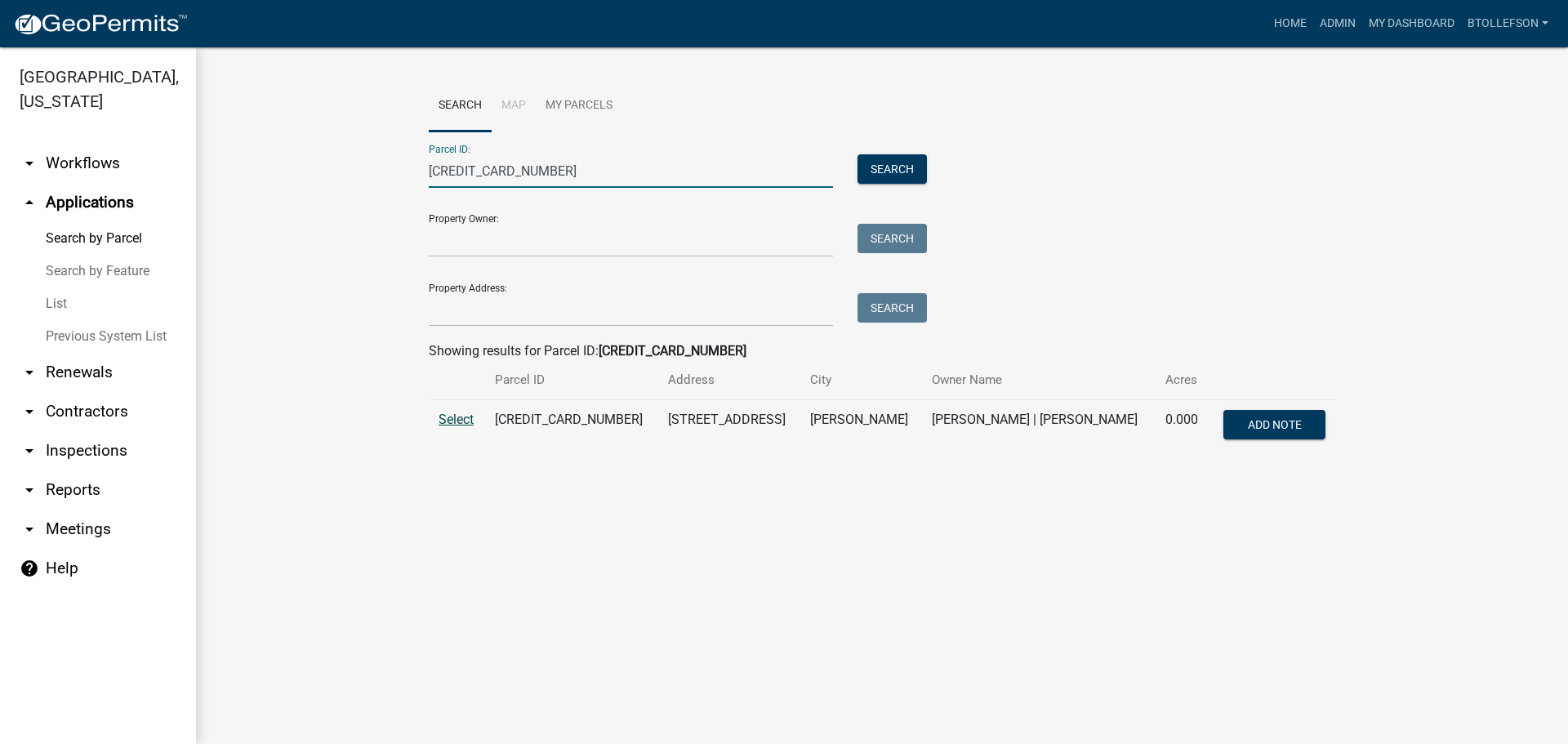
type input "30000990437000"
click at [465, 414] on span "Select" at bounding box center [456, 419] width 35 height 15
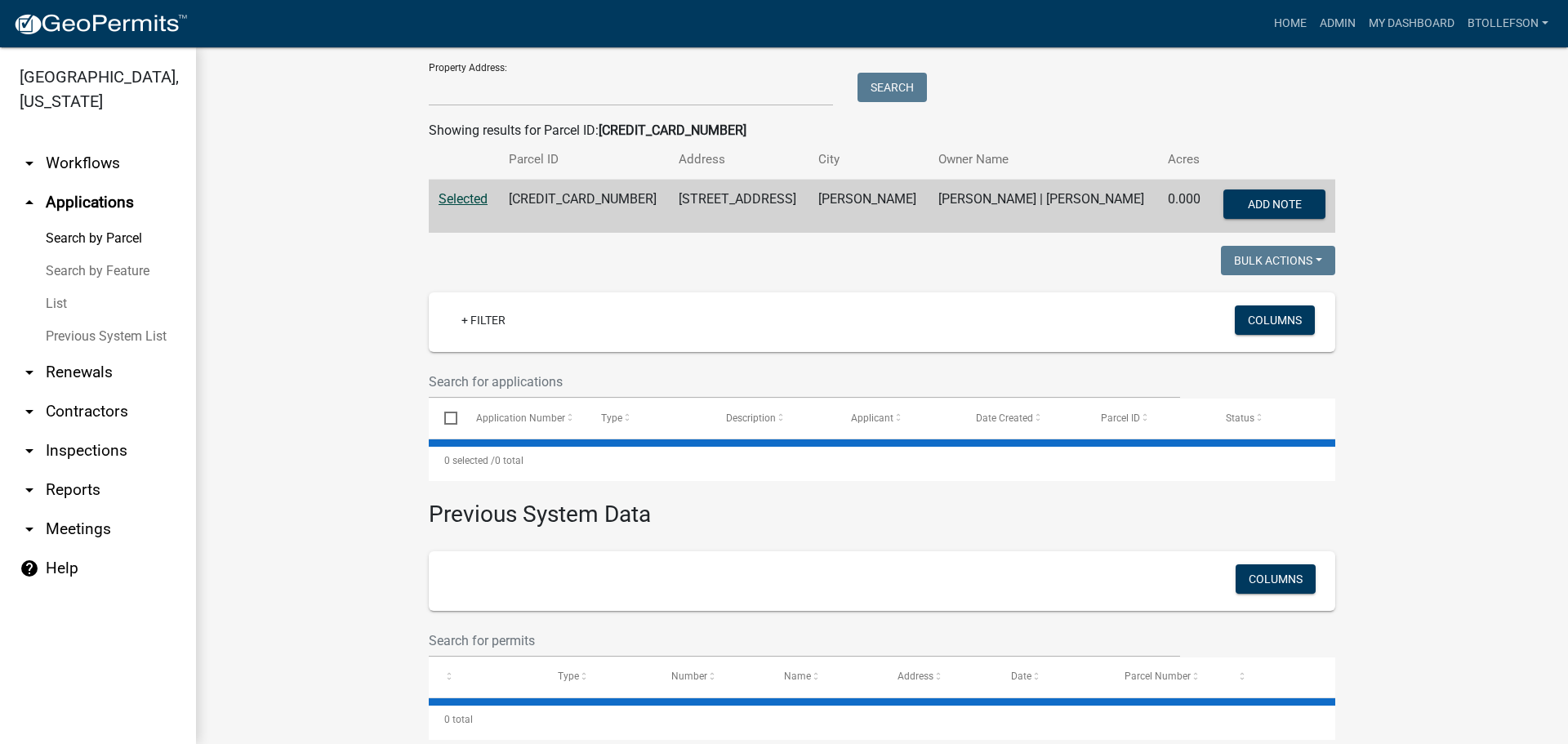
scroll to position [248, 0]
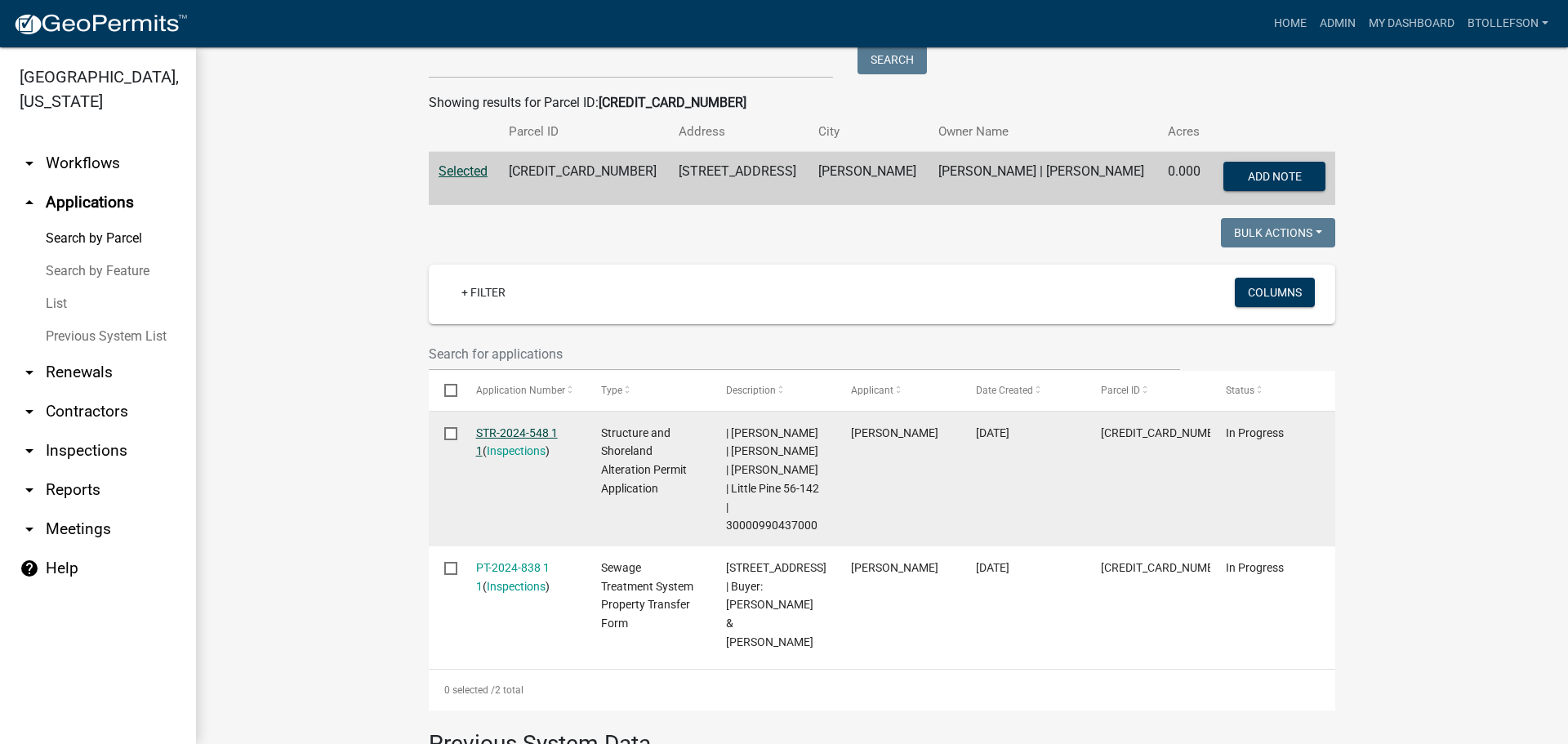
click at [493, 430] on link "STR-2024-548 1 1" at bounding box center [516, 441] width 81 height 32
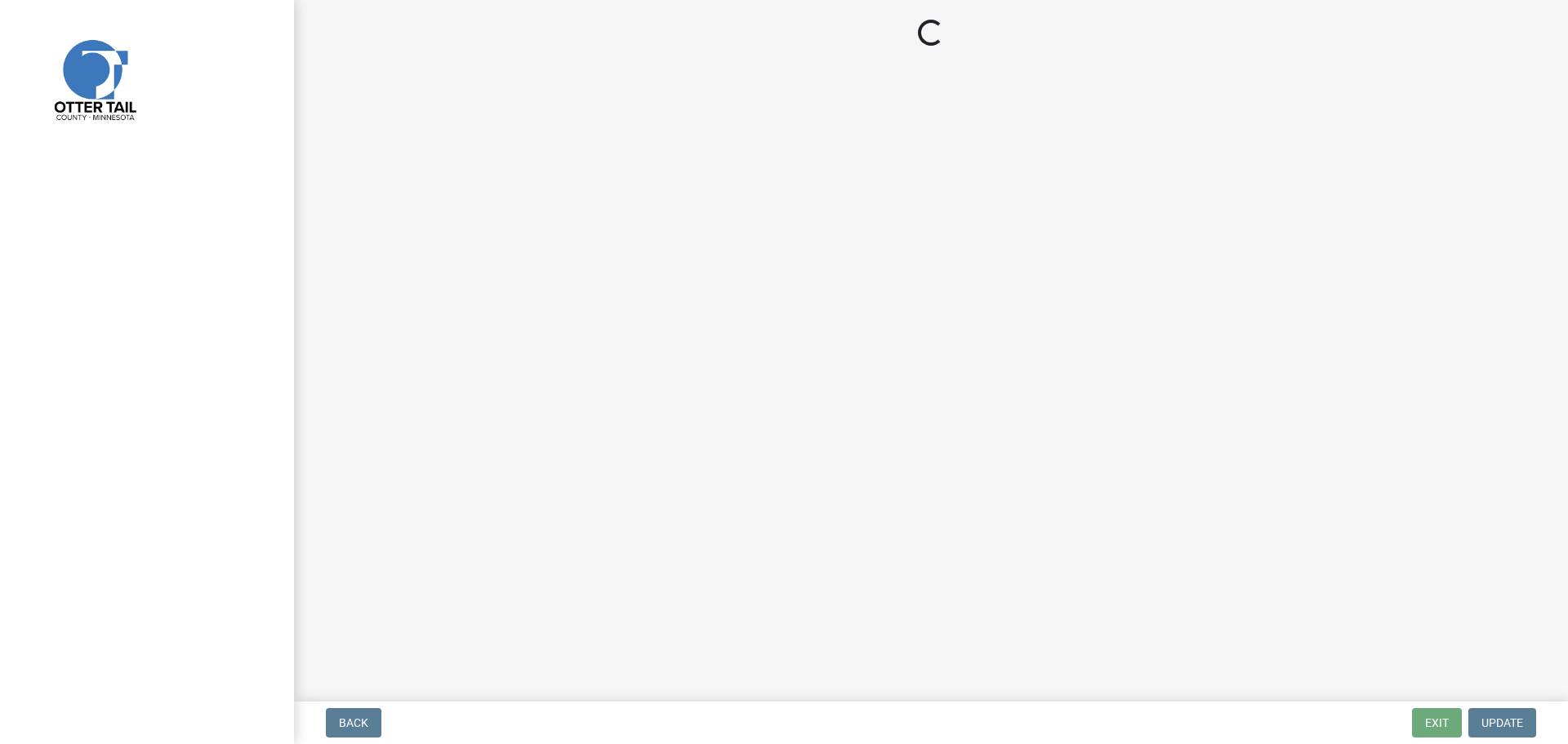
select select "29b027fa-a62f-4639-a4c1-67ac8b0bd2a2"
select select "facec742-7e79-4c33-8241-13e023664843"
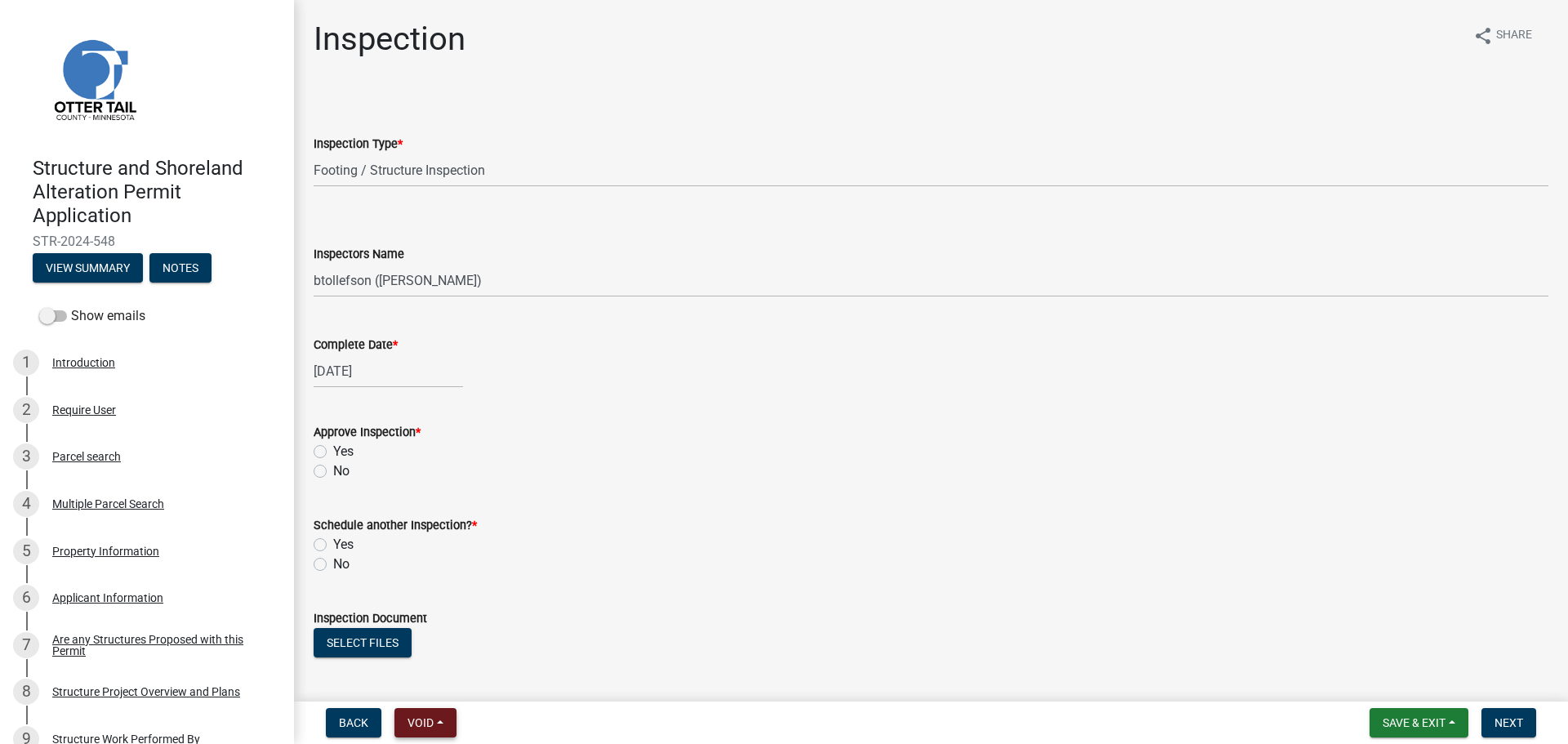
click at [429, 720] on span "Void" at bounding box center [420, 723] width 26 height 13
click at [462, 606] on button "Lock" at bounding box center [459, 601] width 131 height 39
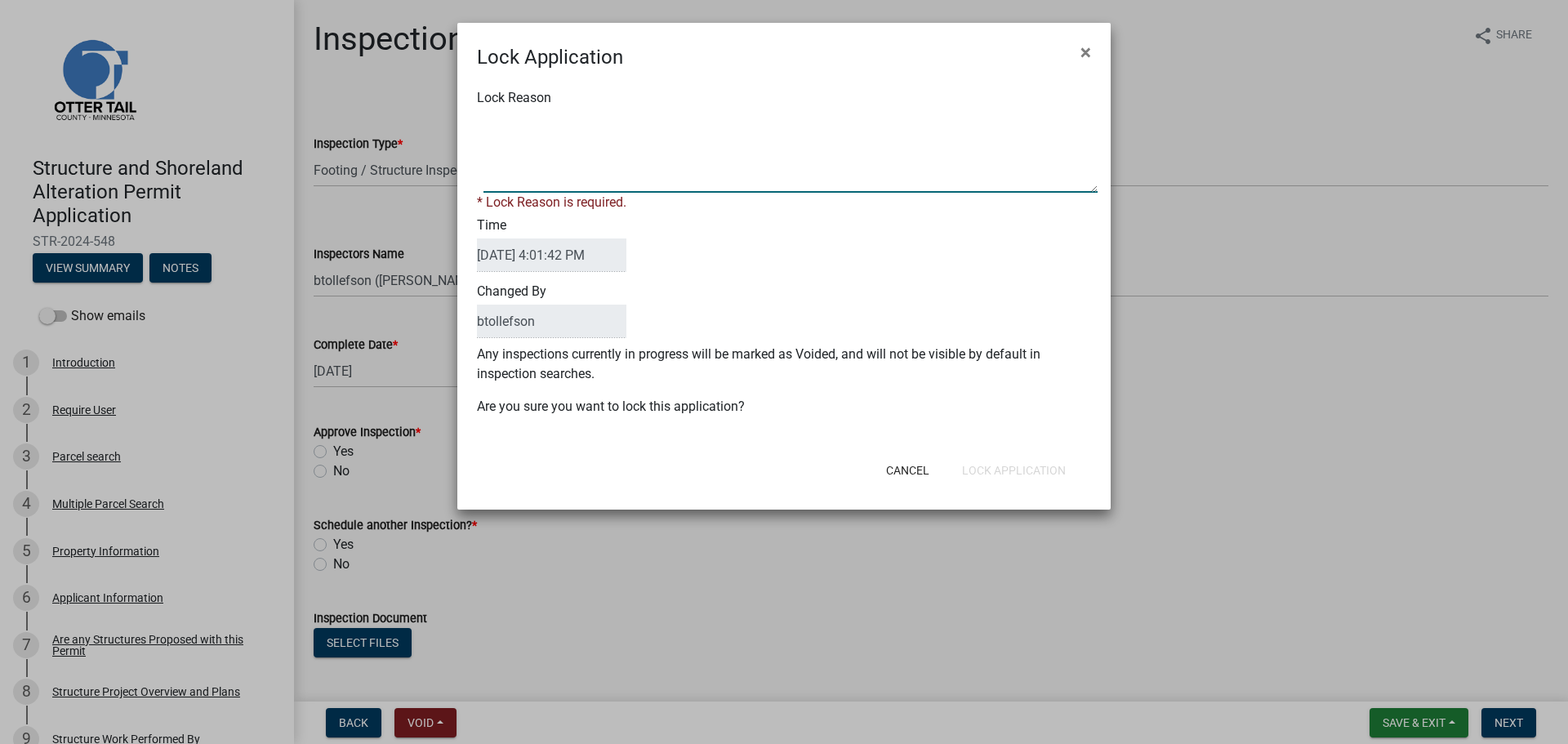
click at [618, 166] on textarea "Lock Reason" at bounding box center [791, 151] width 615 height 81
type textarea "Inspection in Progress"
click at [749, 400] on div "Lock Reason * Lock Reason is required. Time 09/05/2025 4:01:42 PM Changed By bt…" at bounding box center [784, 260] width 654 height 377
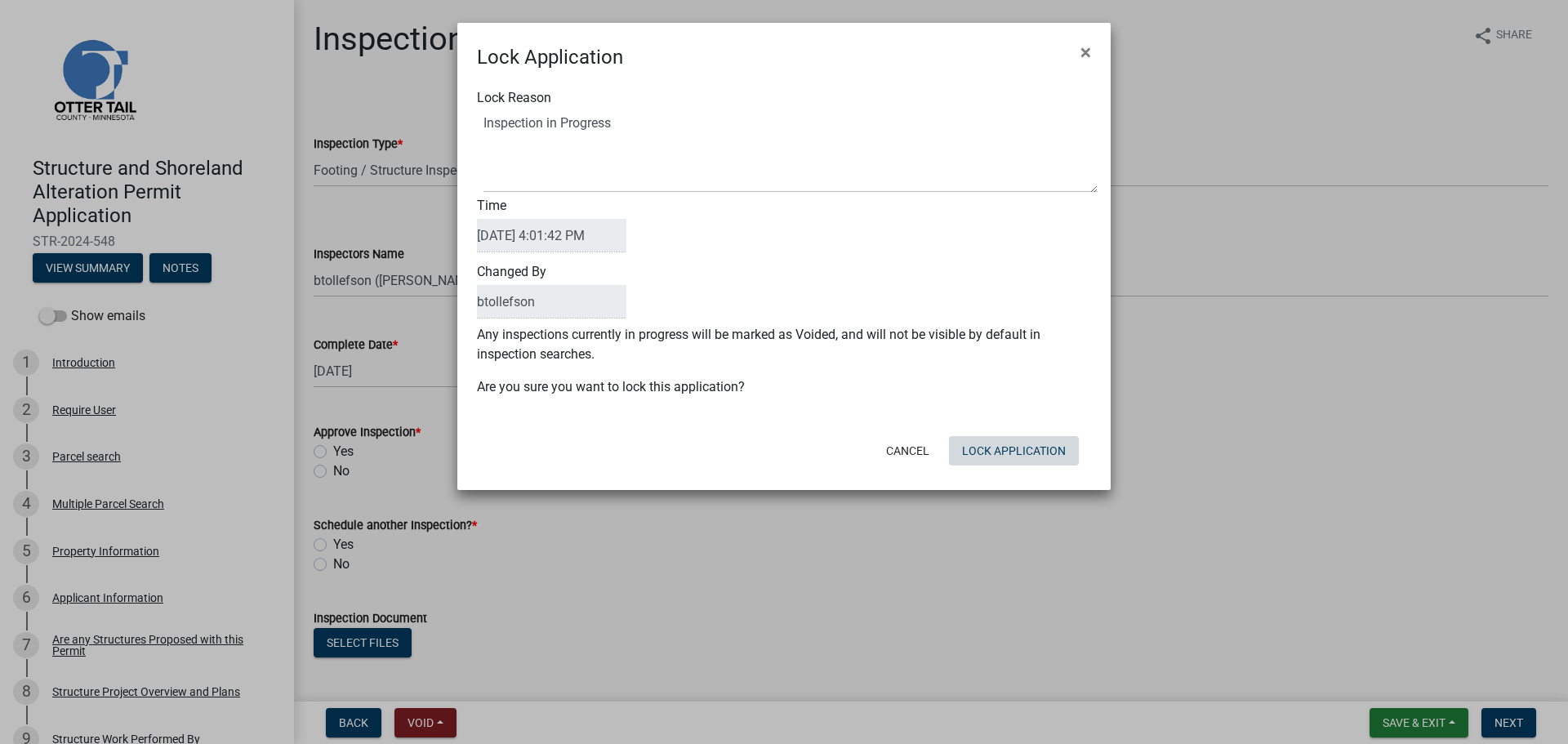
click at [1025, 437] on button "Lock Application" at bounding box center [1014, 451] width 130 height 30
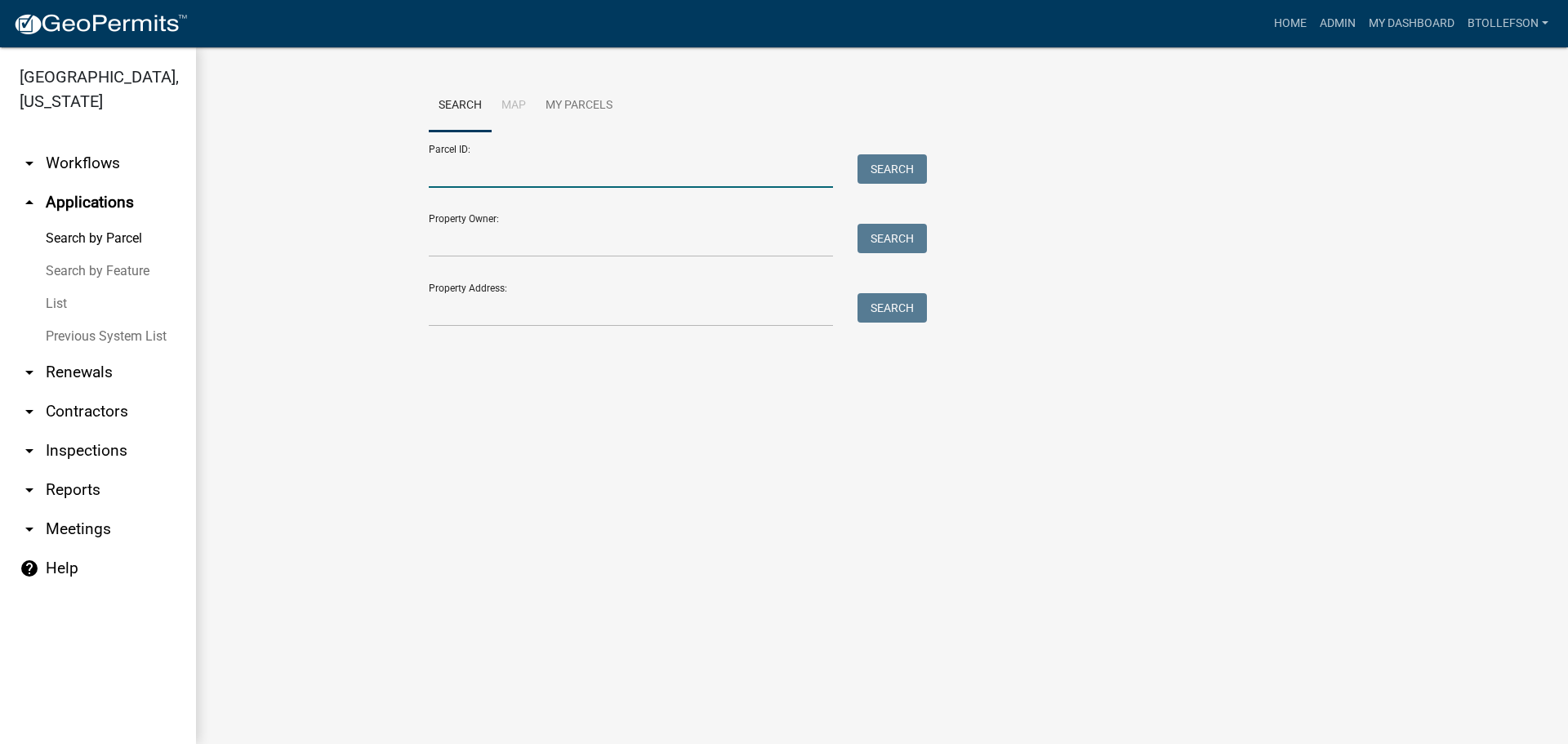
click at [593, 182] on input "Parcel ID:" at bounding box center [631, 170] width 404 height 34
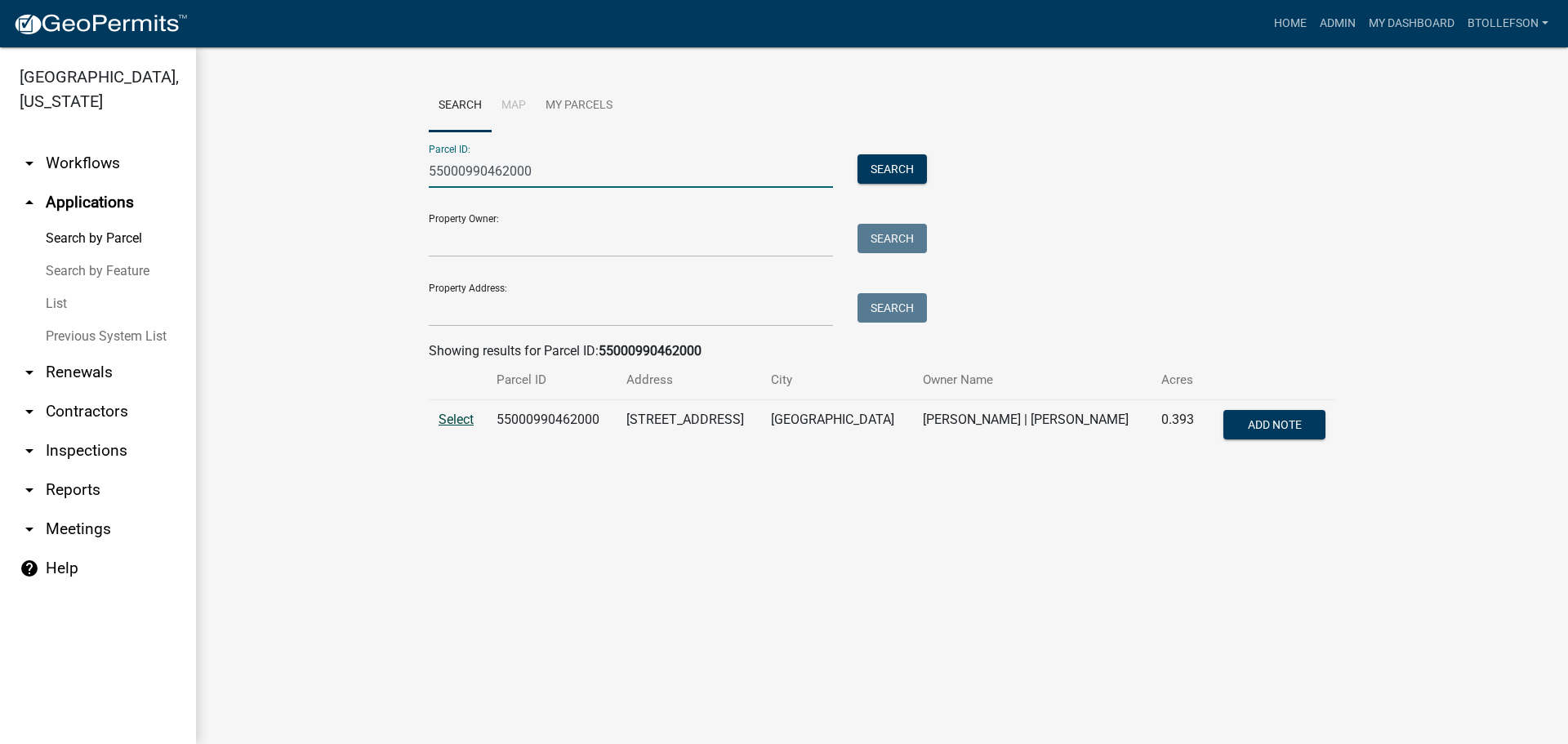
type input "55000990462000"
click at [468, 418] on span "Select" at bounding box center [456, 419] width 35 height 15
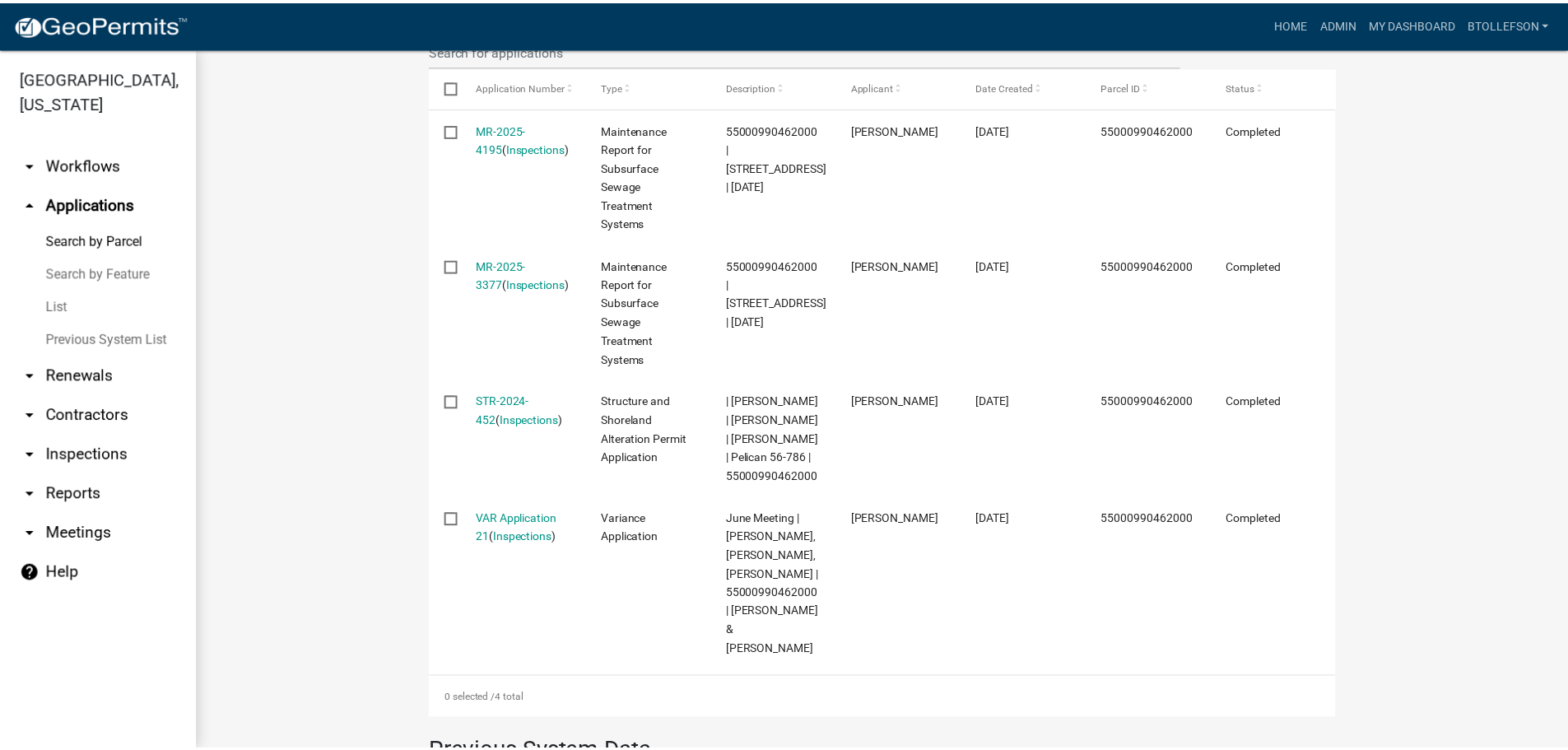
scroll to position [668, 0]
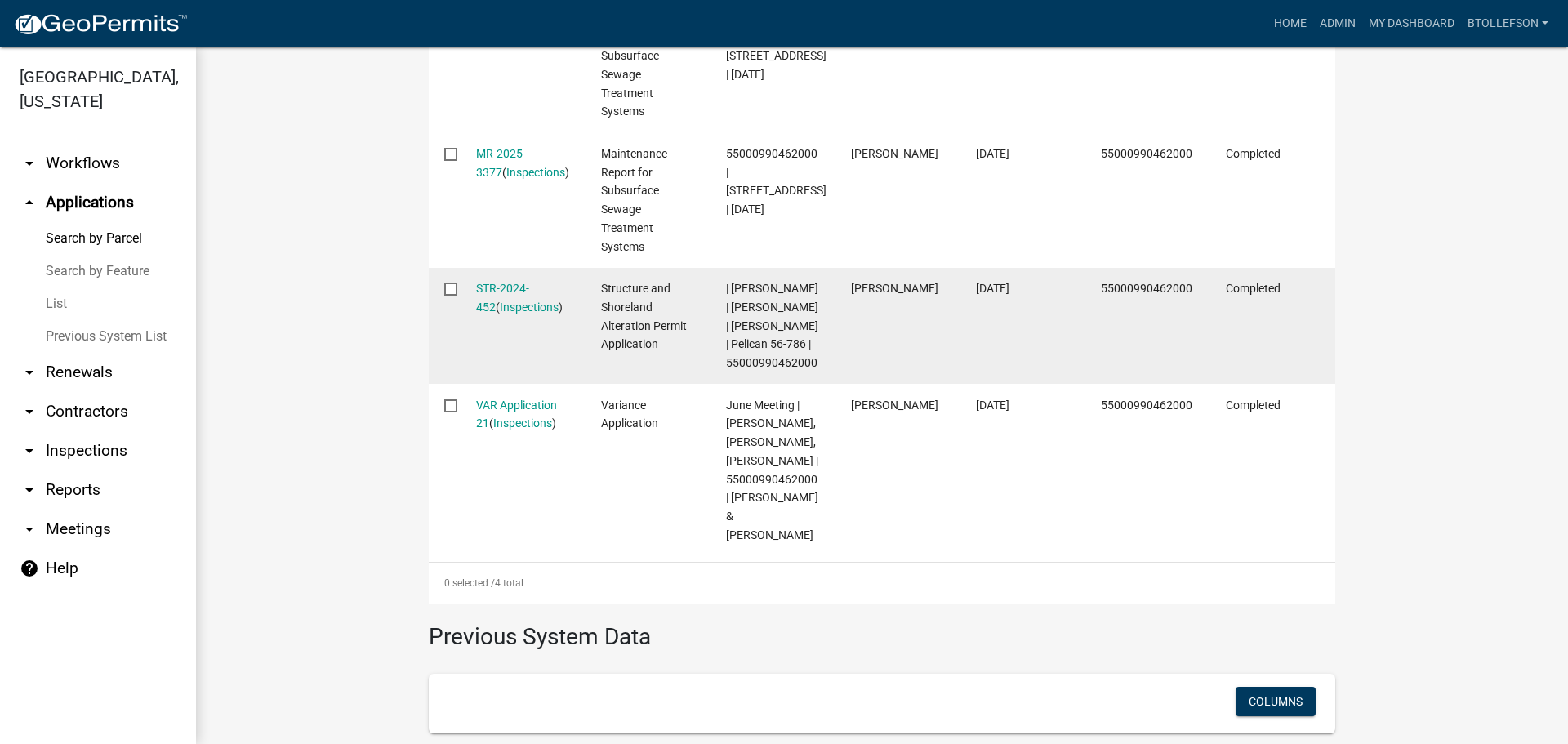
click at [492, 286] on div "STR-2024-452 ( Inspections )" at bounding box center [523, 298] width 94 height 37
click at [491, 291] on link "STR-2024-452" at bounding box center [502, 297] width 53 height 32
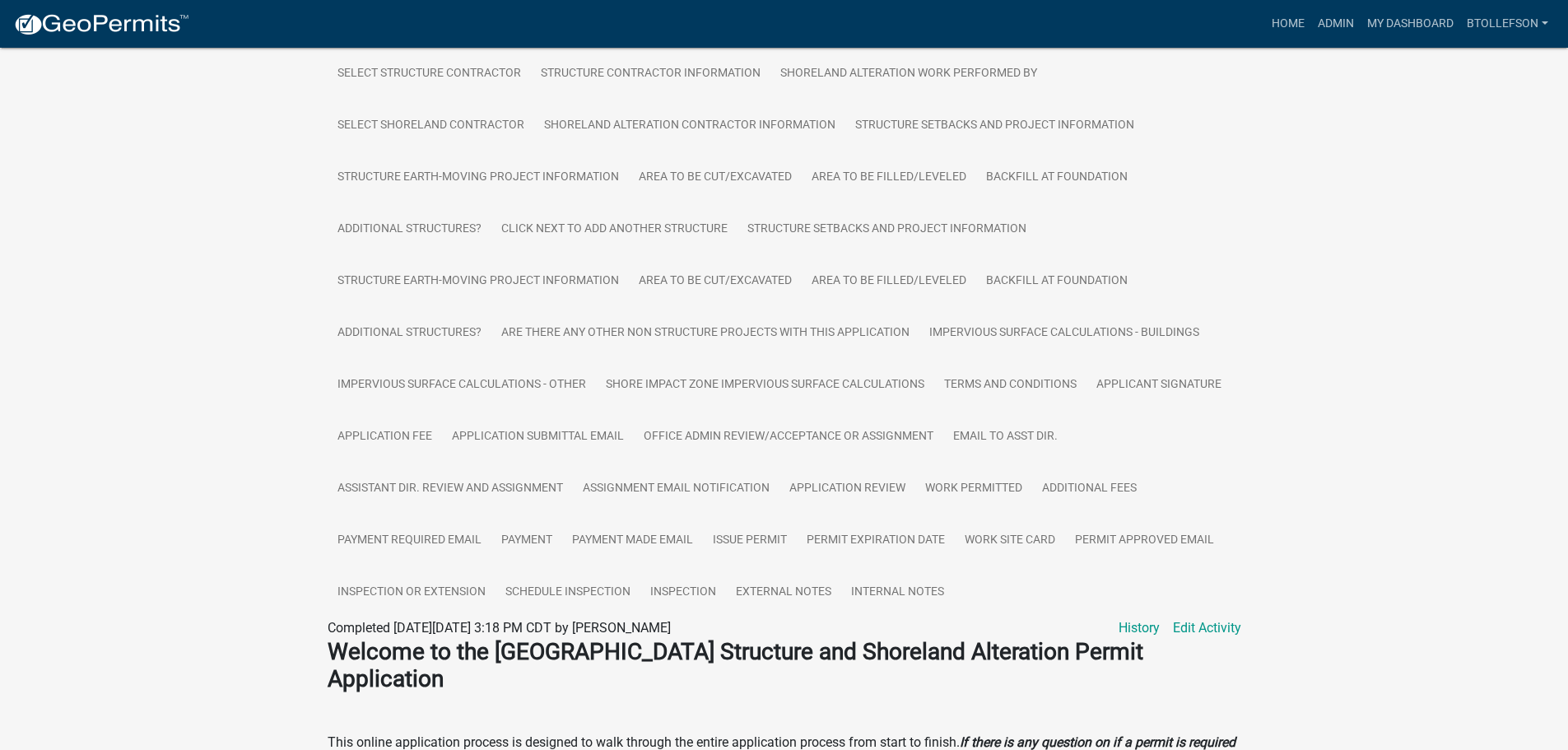
scroll to position [576, 0]
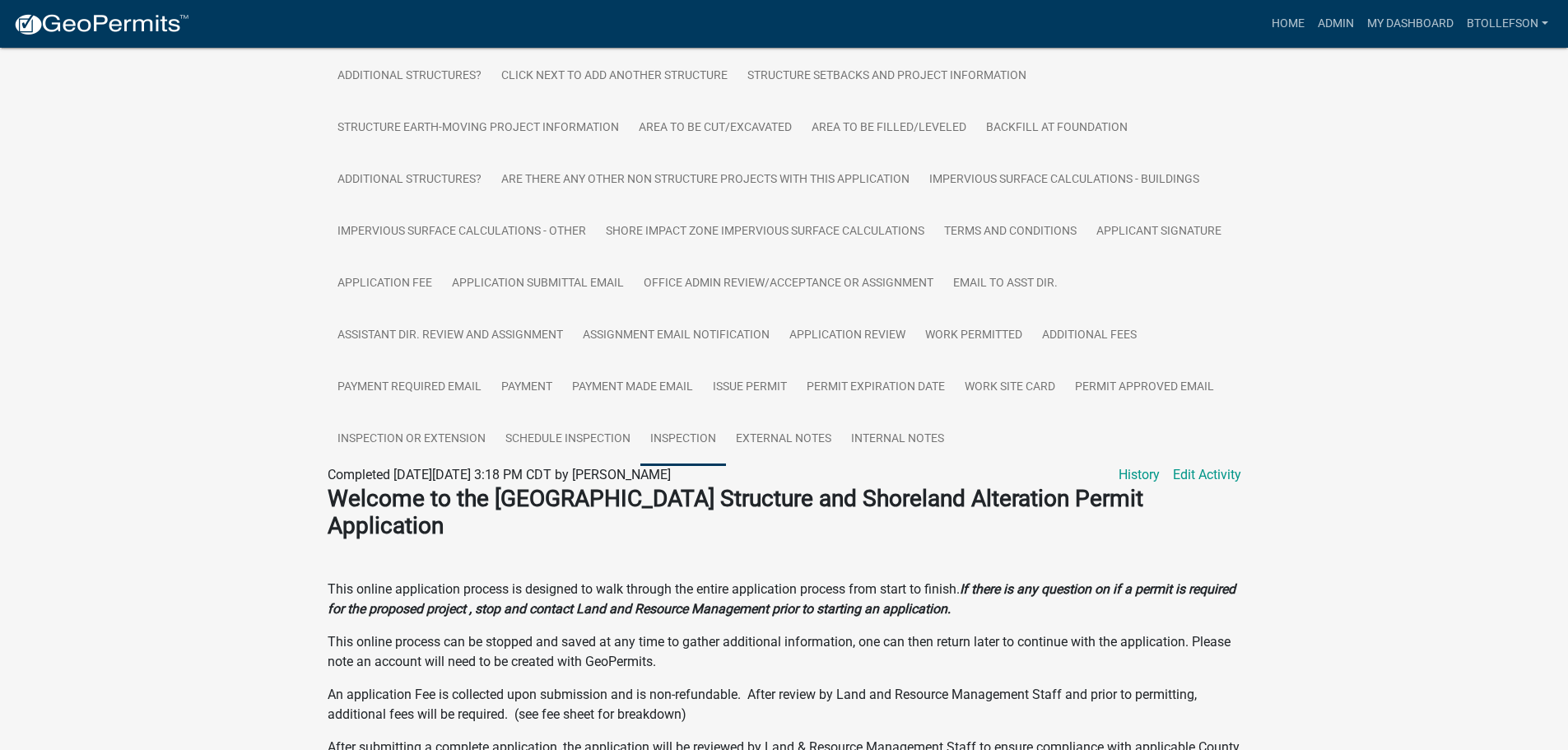
click at [691, 442] on link "Inspection" at bounding box center [683, 439] width 86 height 53
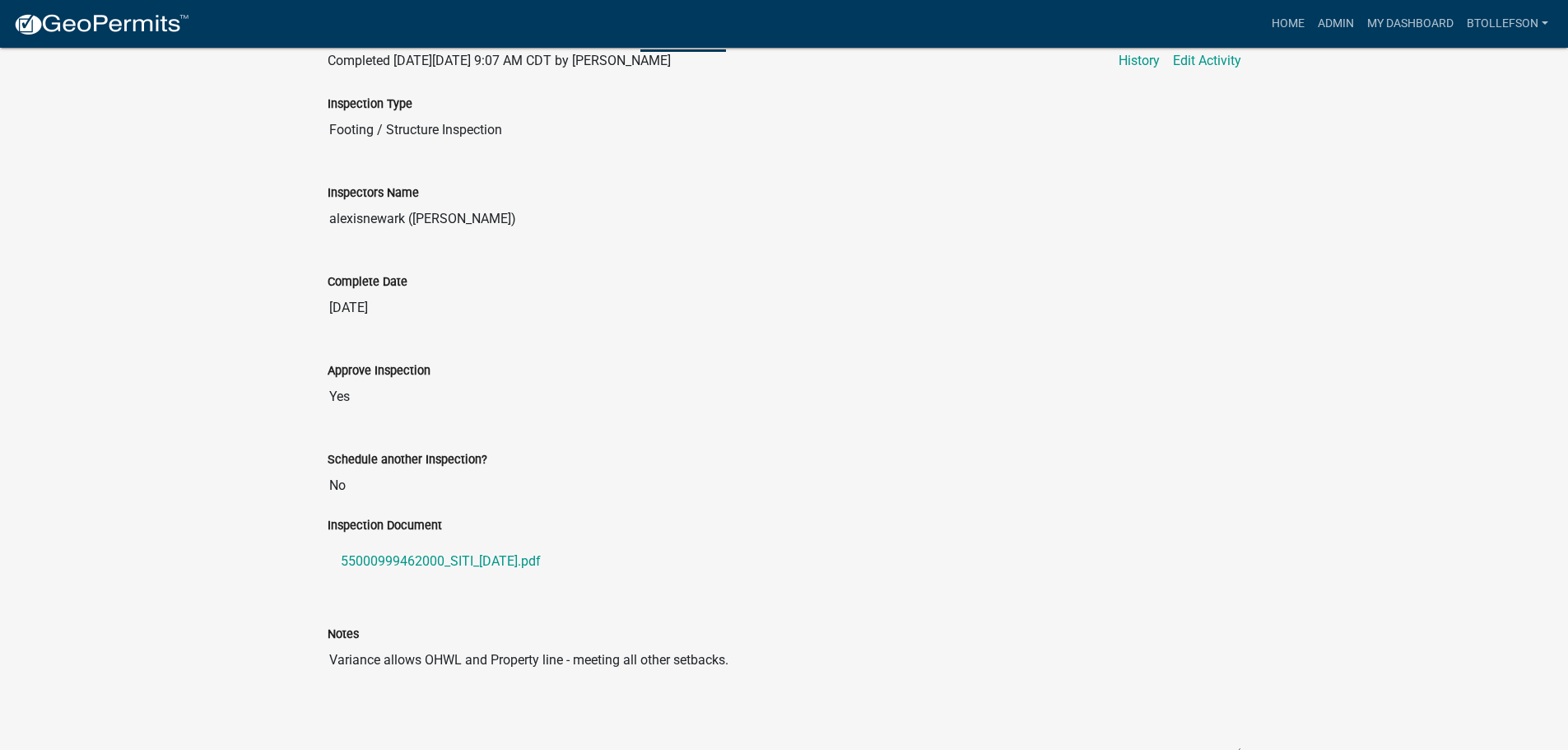
scroll to position [1079, 0]
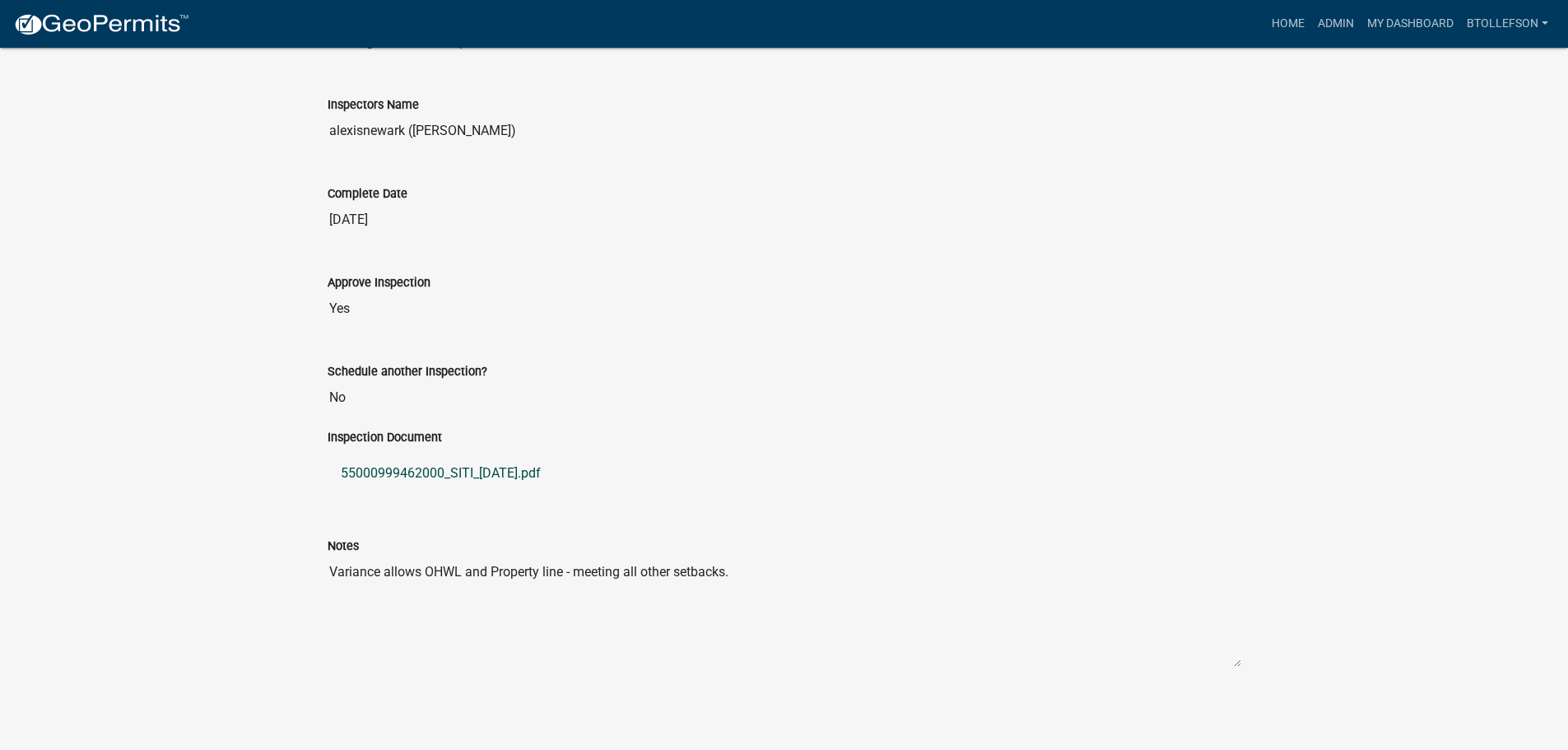
click at [545, 474] on link "55000999462000_SITI_2025-07-30.pdf" at bounding box center [784, 473] width 914 height 40
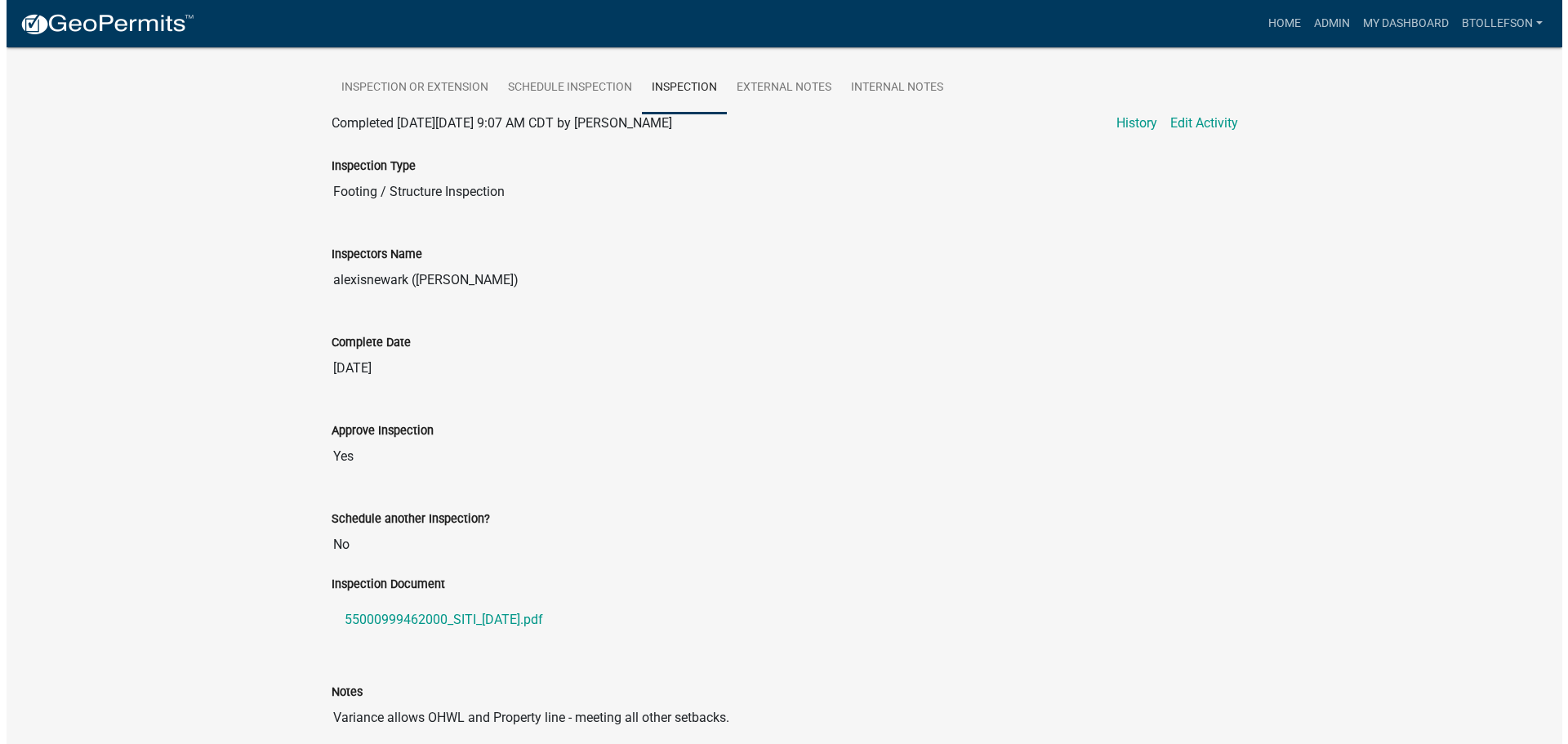
scroll to position [907, 0]
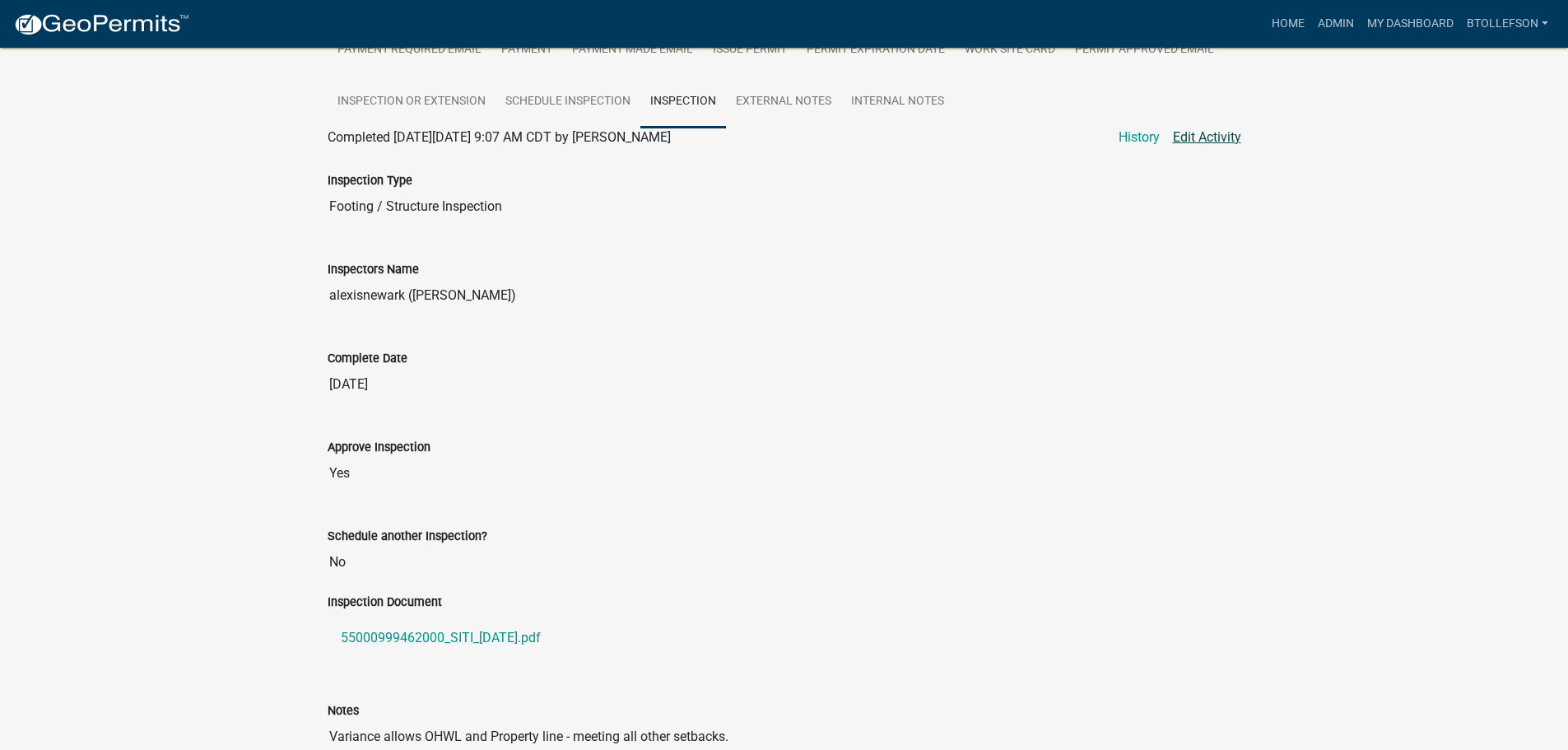
click at [1182, 136] on link "Edit Activity" at bounding box center [1207, 137] width 69 height 19
select select "29b027fa-a62f-4639-a4c1-67ac8b0bd2a2"
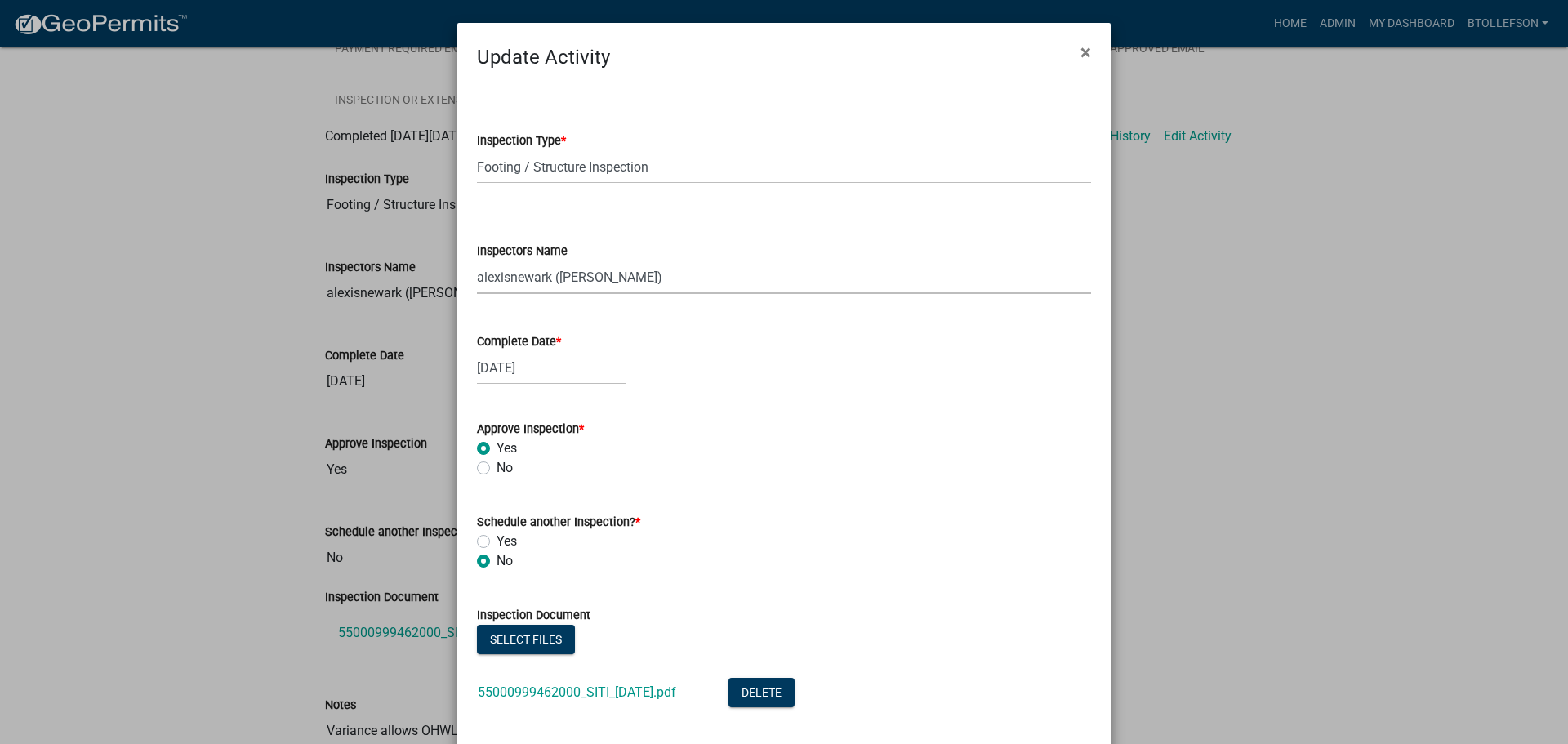
click at [595, 270] on select "Select Item... btollefson (Brittany Tollefson) alexisnewark (Alexis Newark) epl…" at bounding box center [784, 277] width 615 height 34
select select "facec742-7e79-4c33-8241-13e023664843"
click at [477, 260] on select "Select Item... btollefson (Brittany Tollefson) alexisnewark (Alexis Newark) epl…" at bounding box center [784, 277] width 615 height 34
click at [534, 372] on div "07/30/2025" at bounding box center [551, 368] width 149 height 34
select select "7"
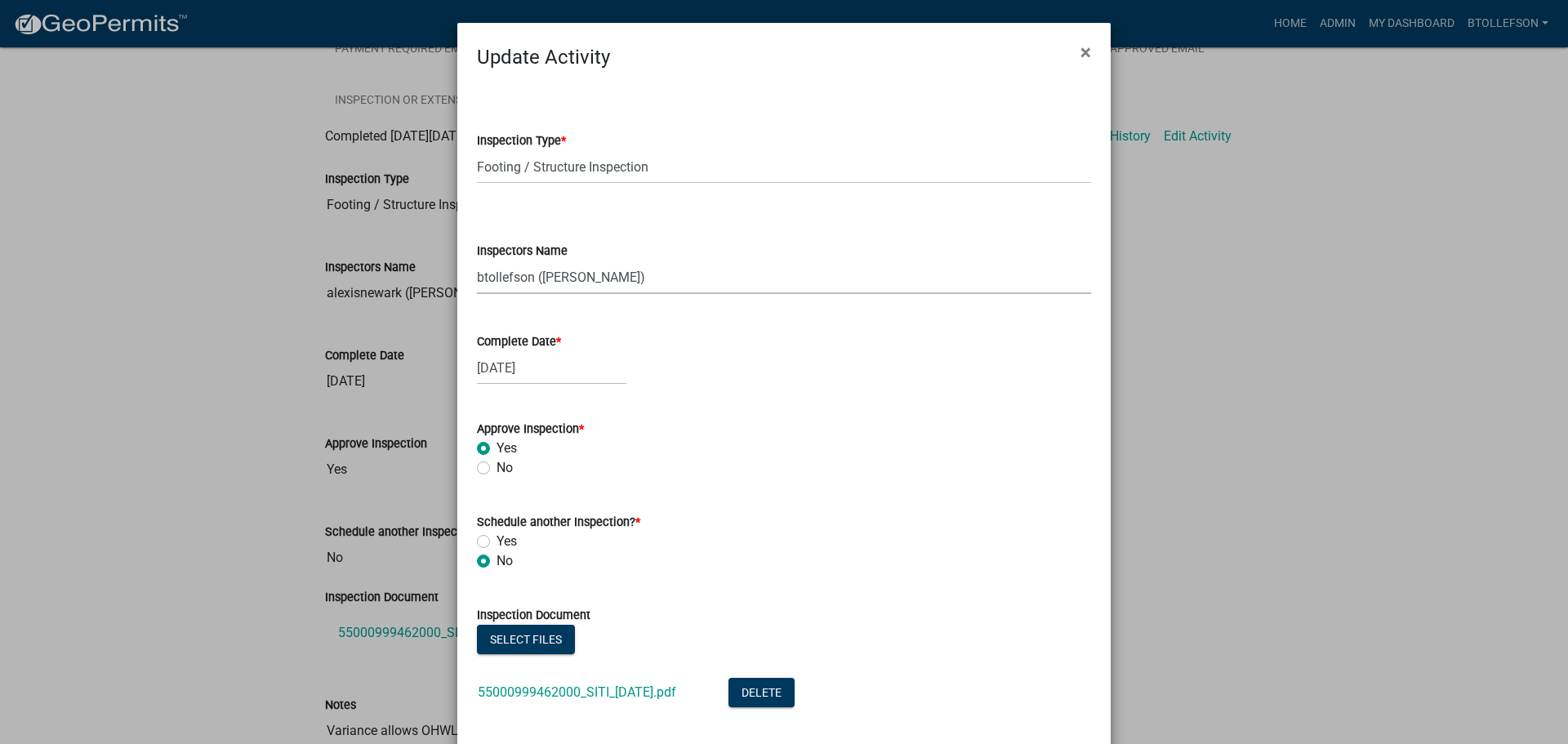
select select "2025"
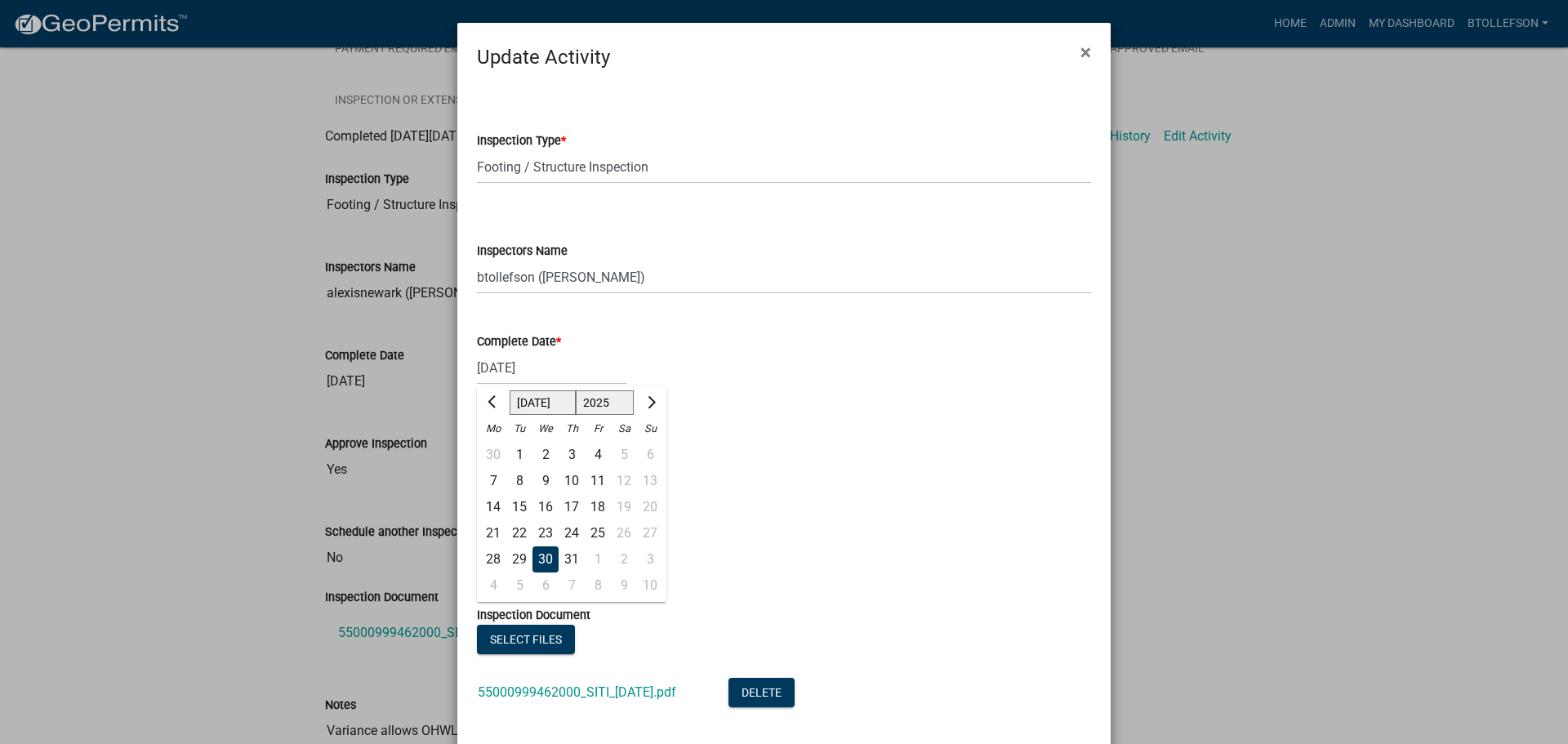
click at [520, 501] on div "15" at bounding box center [519, 507] width 26 height 26
type input "07/15/2025"
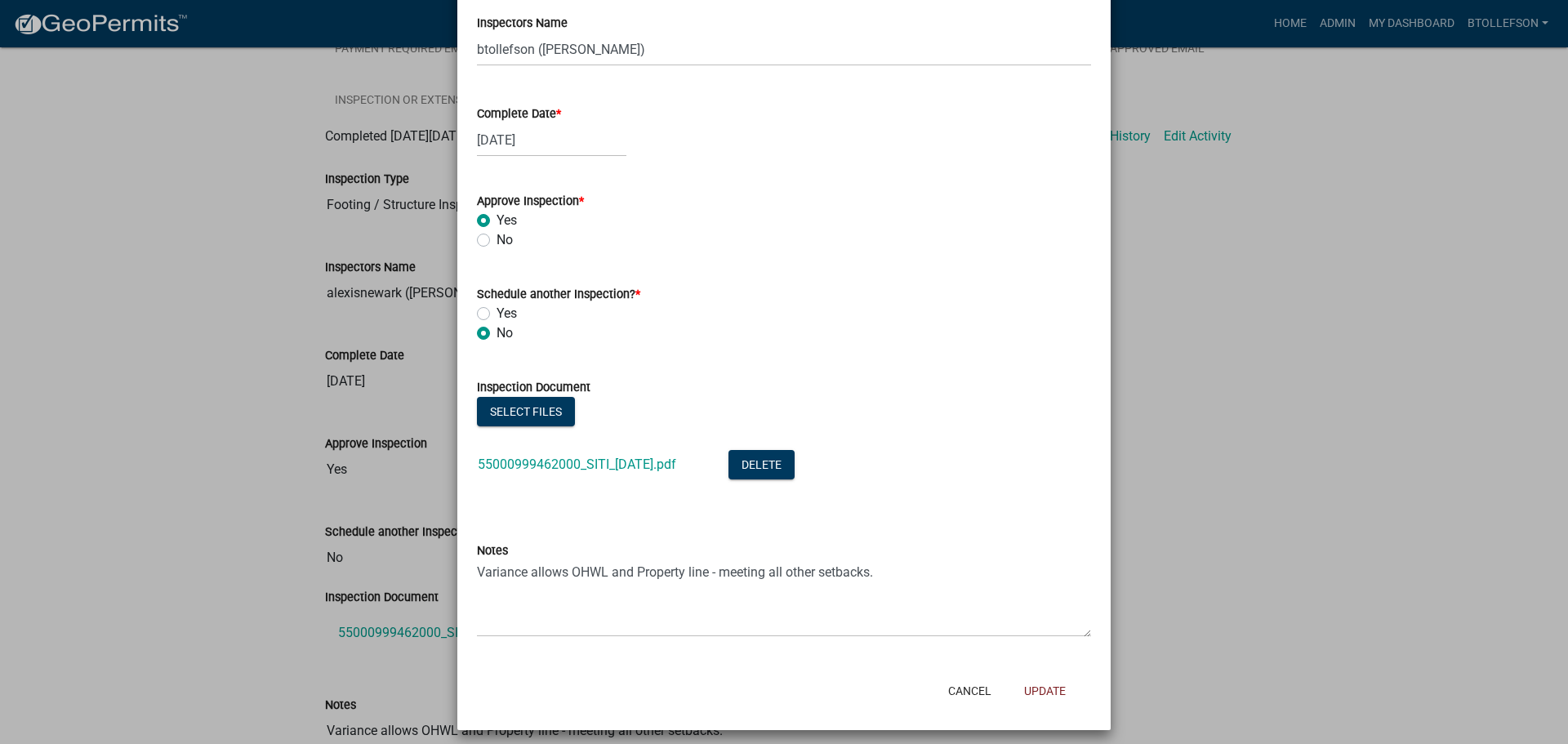
scroll to position [237, 0]
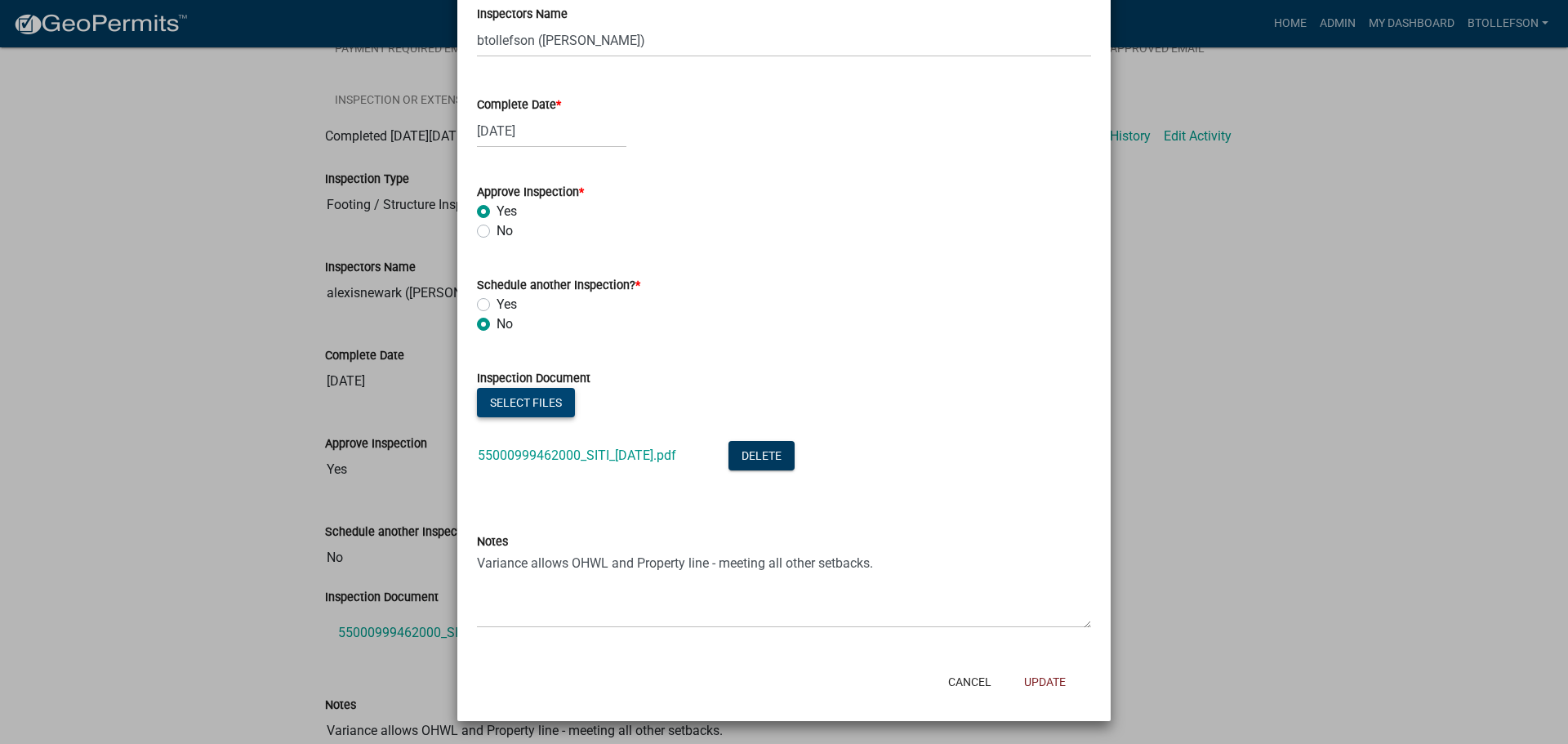
click at [531, 395] on button "Select files" at bounding box center [526, 402] width 98 height 30
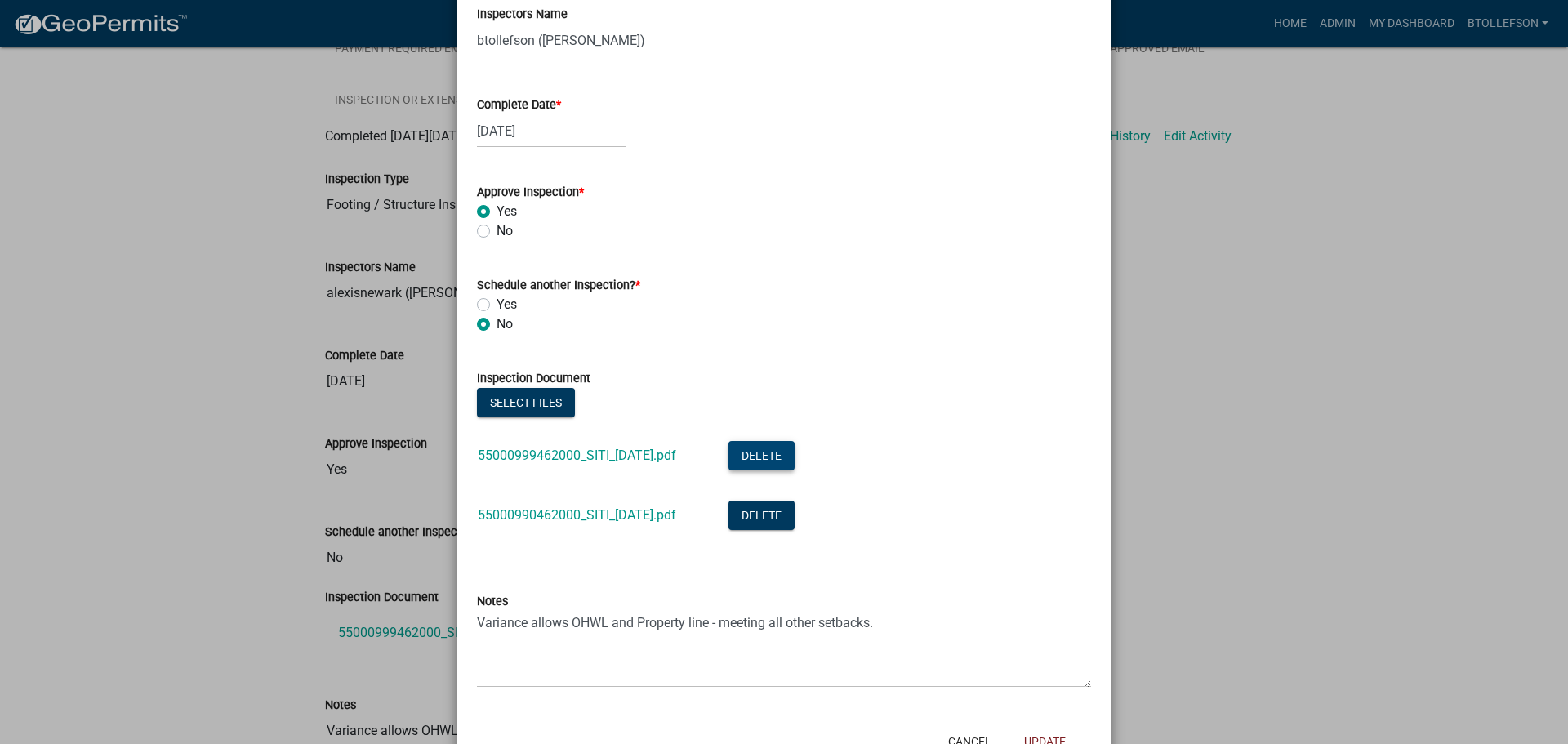
click at [786, 451] on button "Delete" at bounding box center [761, 456] width 66 height 30
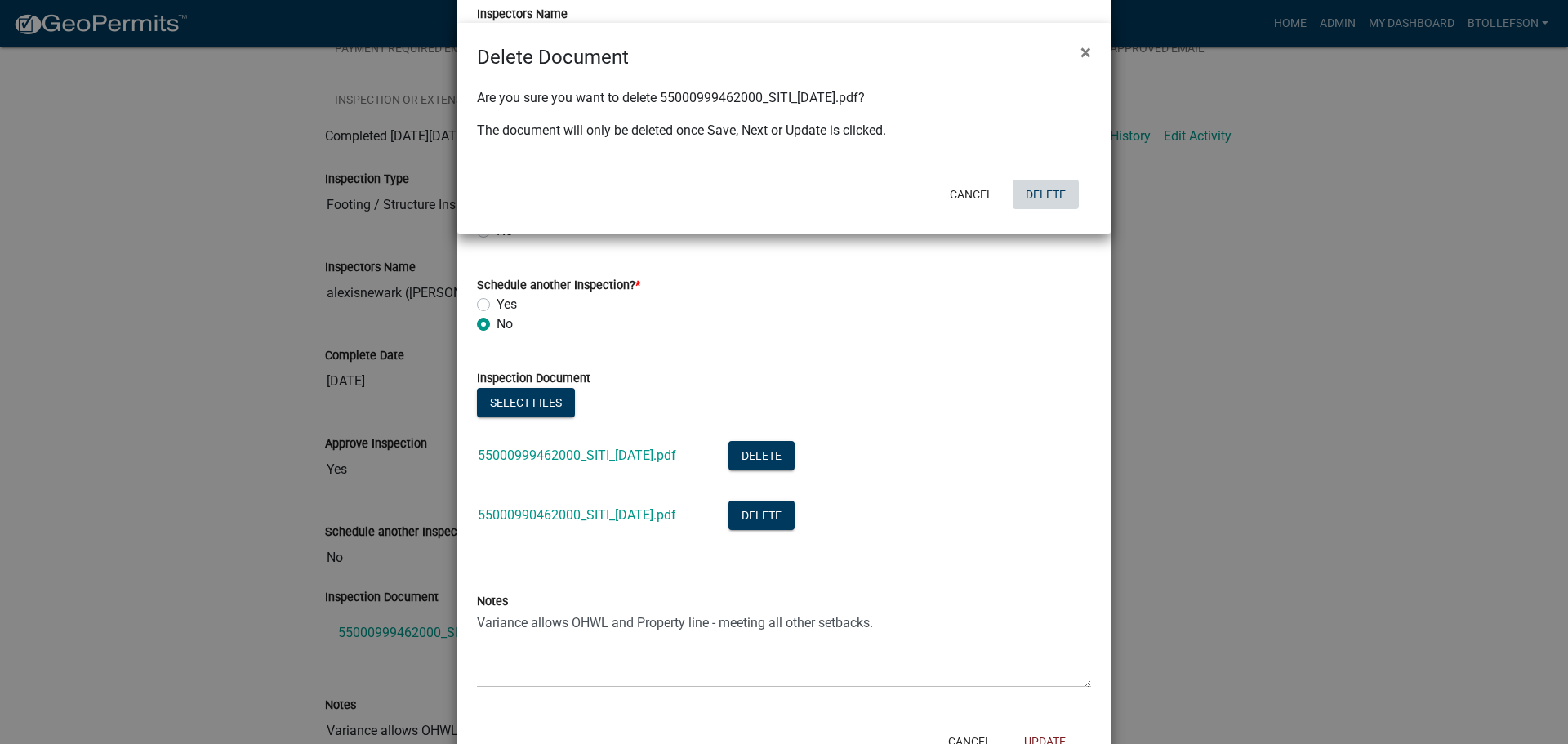
click at [1047, 203] on button "Delete" at bounding box center [1045, 194] width 66 height 30
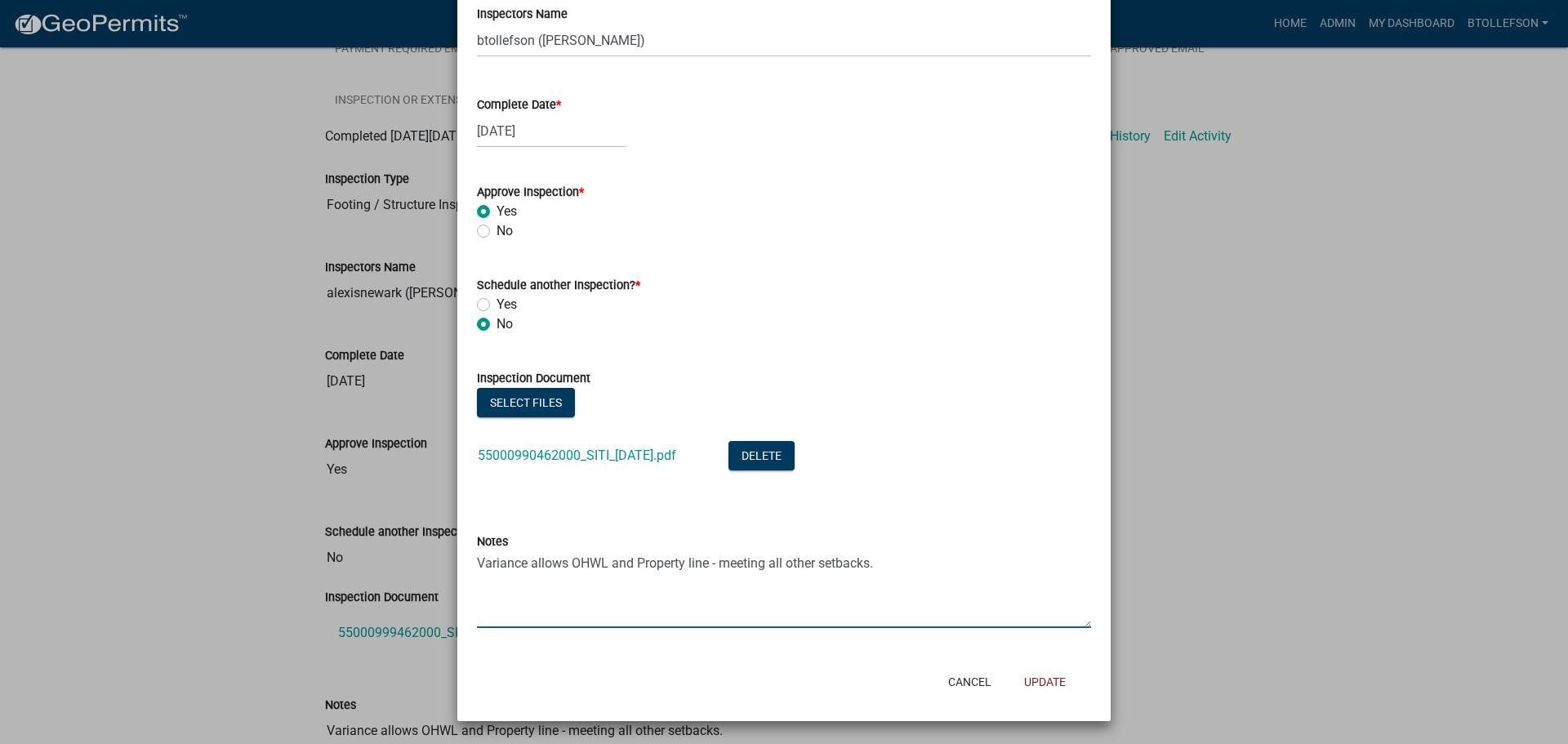
click at [543, 591] on textarea "Variance allows OHWL and Property line - meeting all other setbacks." at bounding box center [784, 590] width 615 height 77
click at [890, 563] on textarea "Variance allows OHWL and Property line - meeting all other setbacks." at bounding box center [784, 590] width 615 height 77
type textarea "Variance allows OHWL and Property line - meeting all other setbacks. Property i…"
click at [1043, 674] on button "Update" at bounding box center [1044, 682] width 68 height 30
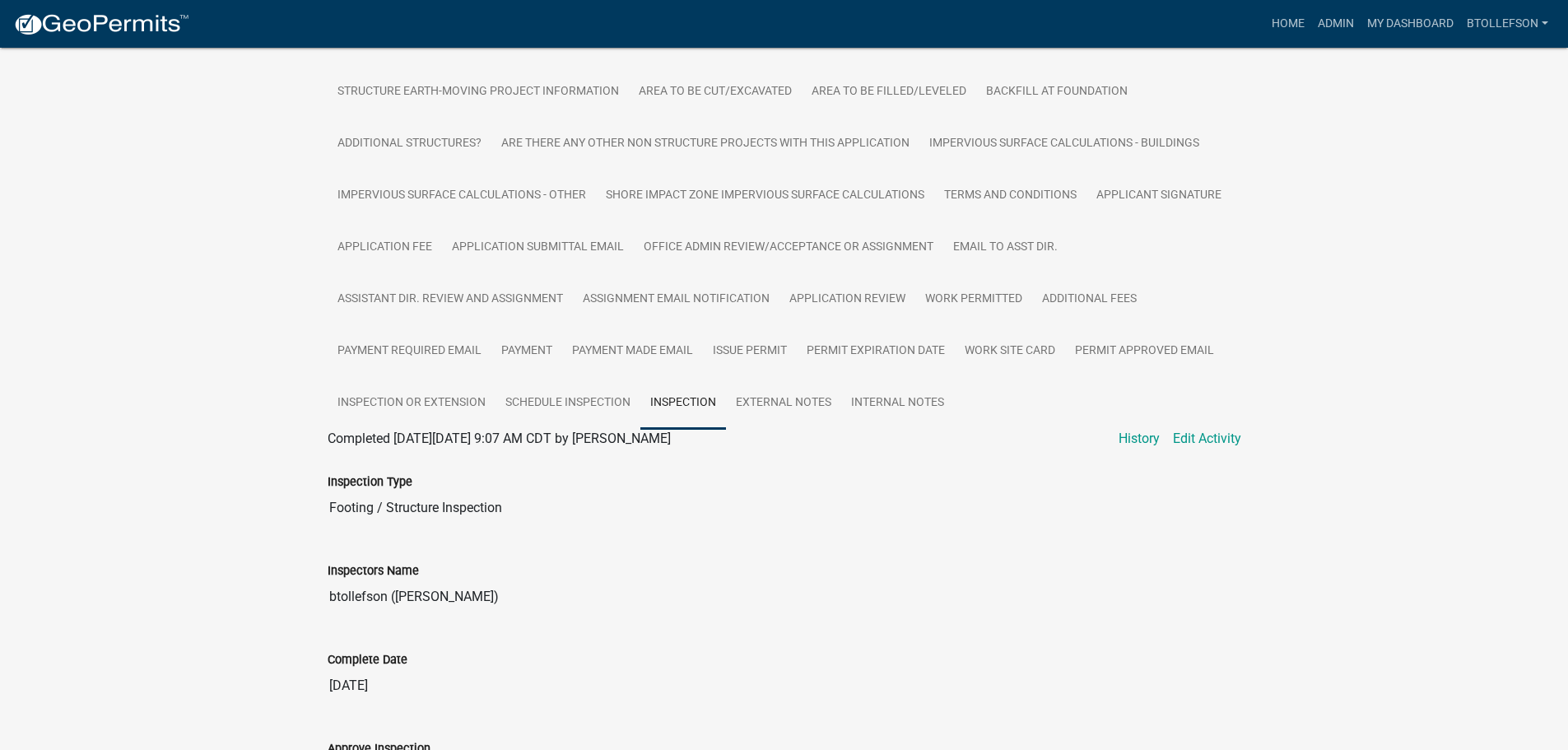
scroll to position [585, 0]
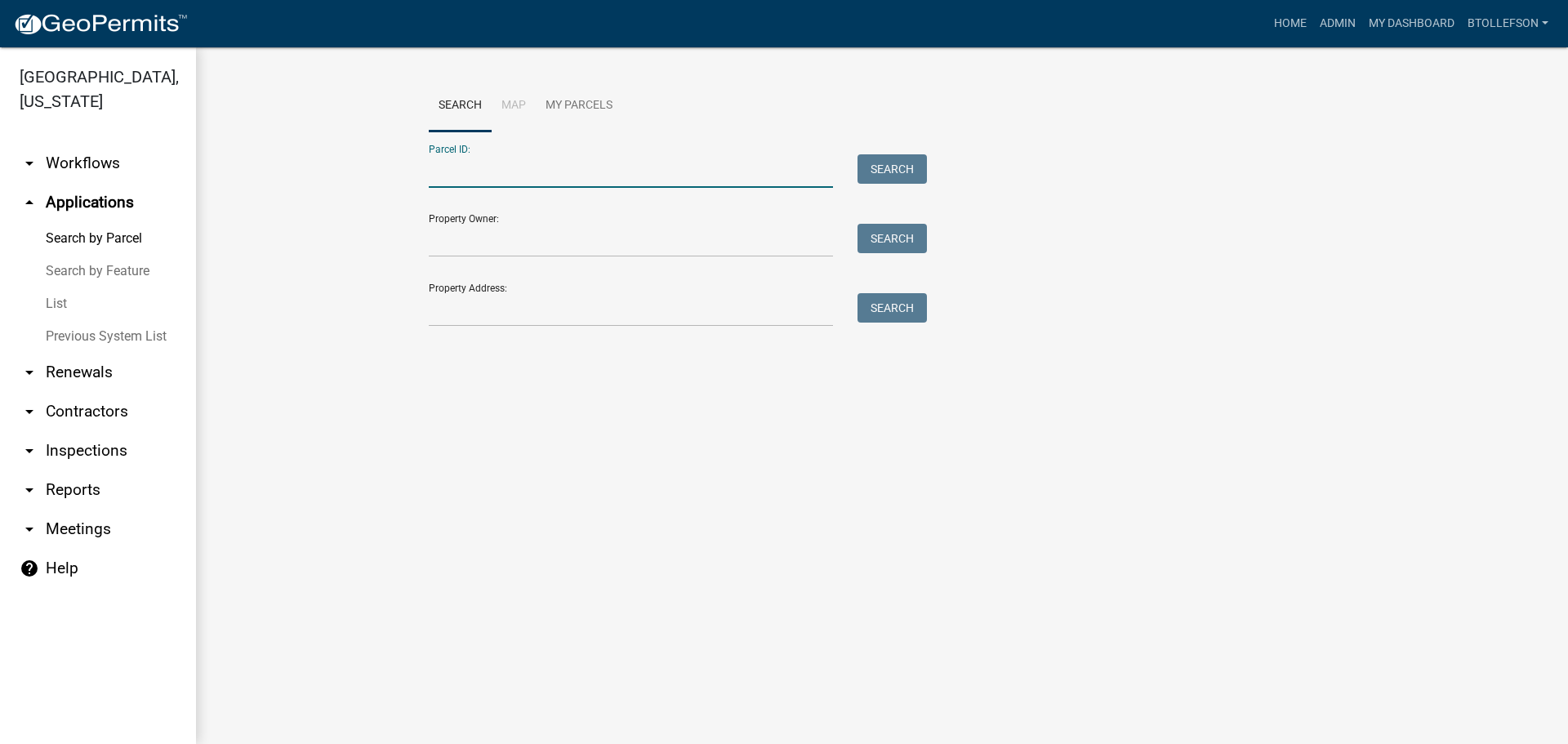
click at [686, 188] on input "Parcel ID:" at bounding box center [631, 170] width 404 height 34
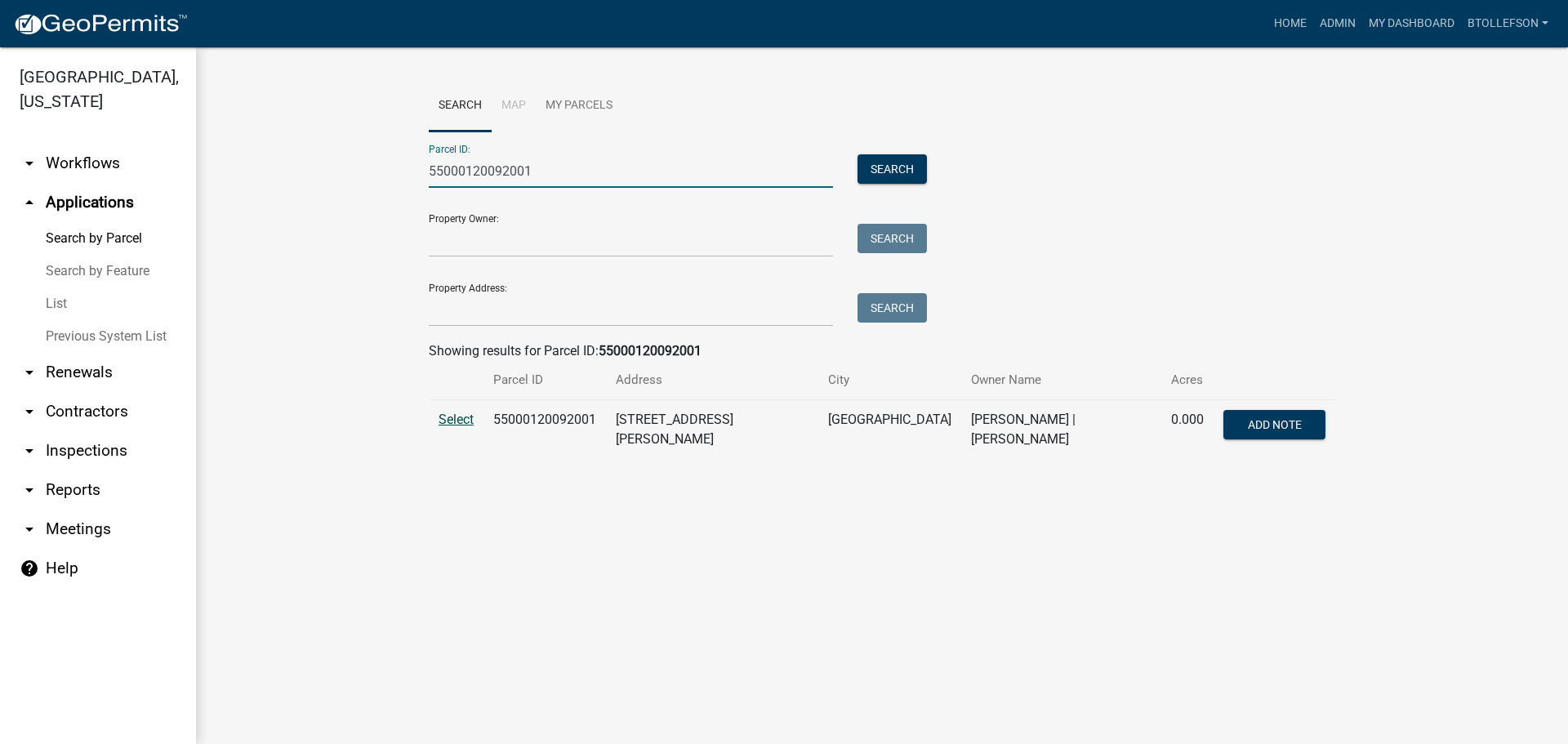
type input "55000120092001"
click at [451, 420] on span "Select" at bounding box center [456, 419] width 35 height 15
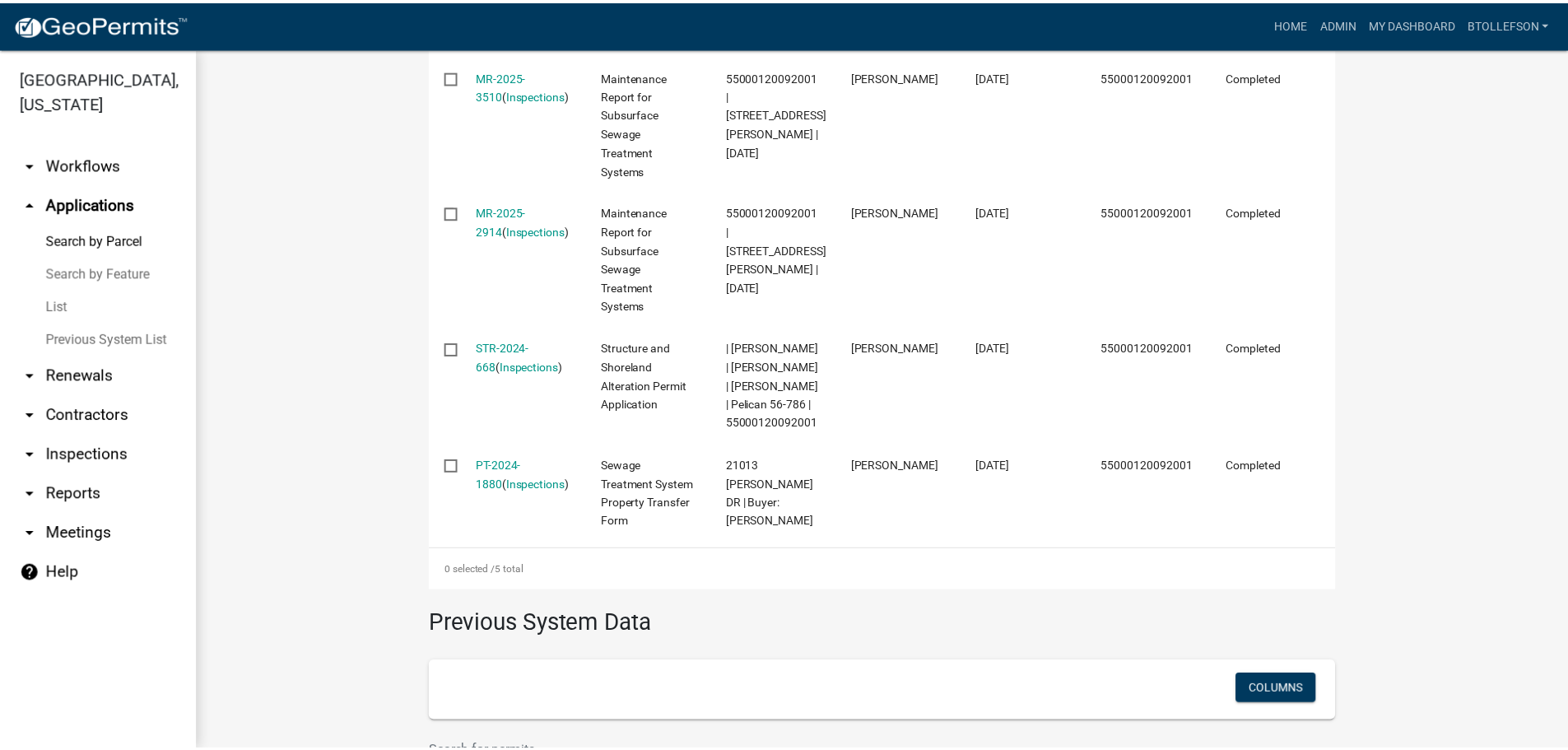
scroll to position [875, 0]
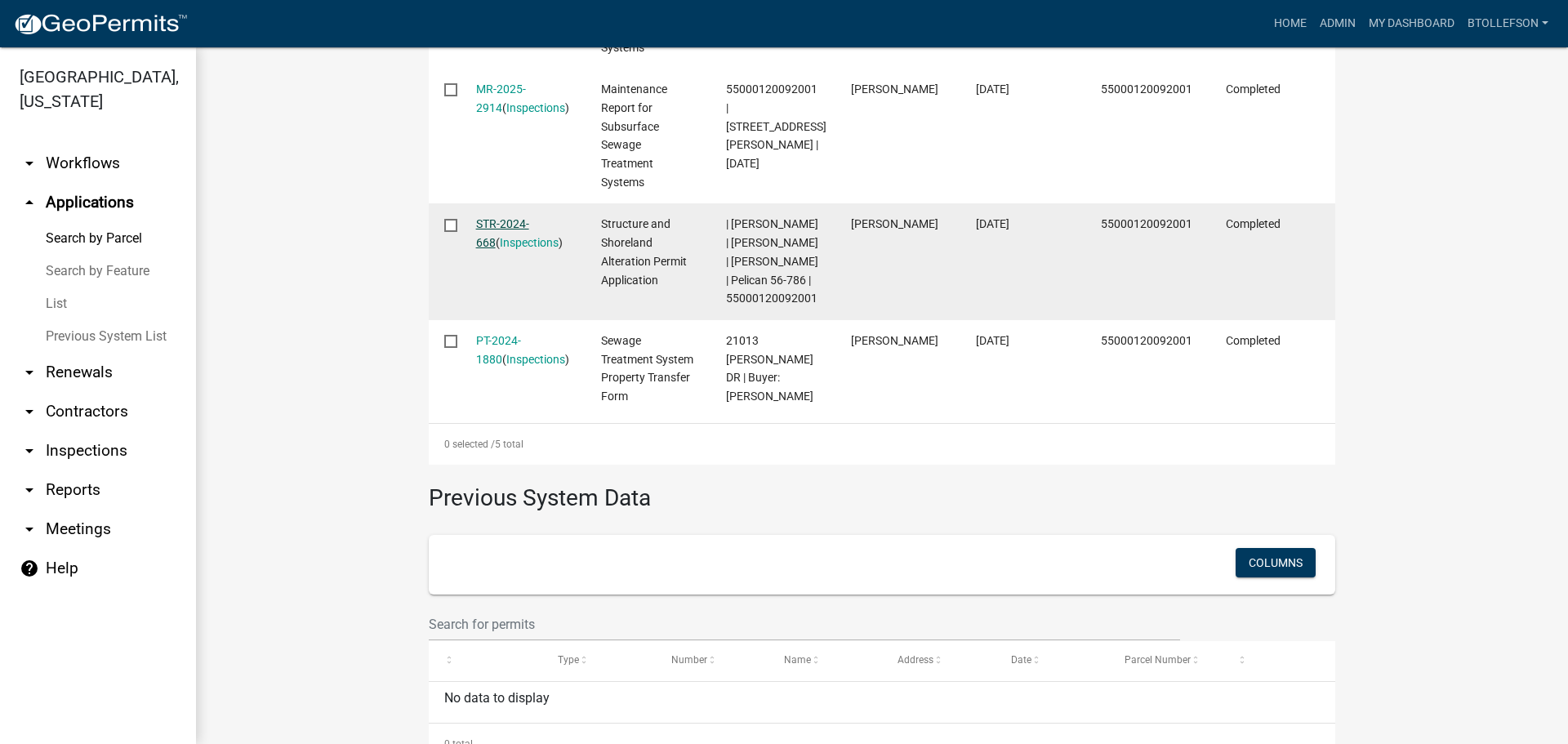
click at [504, 219] on link "STR-2024-668" at bounding box center [502, 233] width 53 height 32
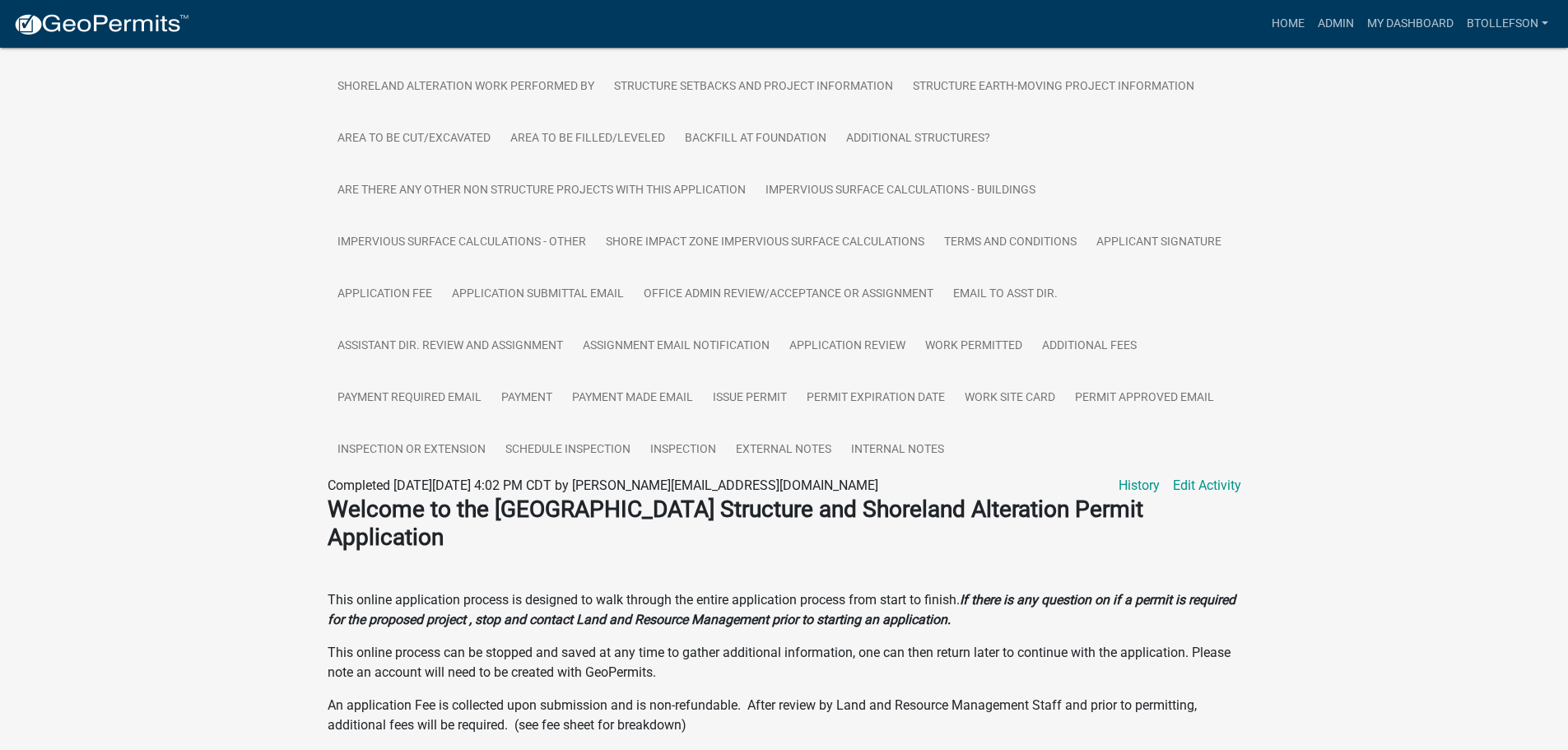
scroll to position [494, 0]
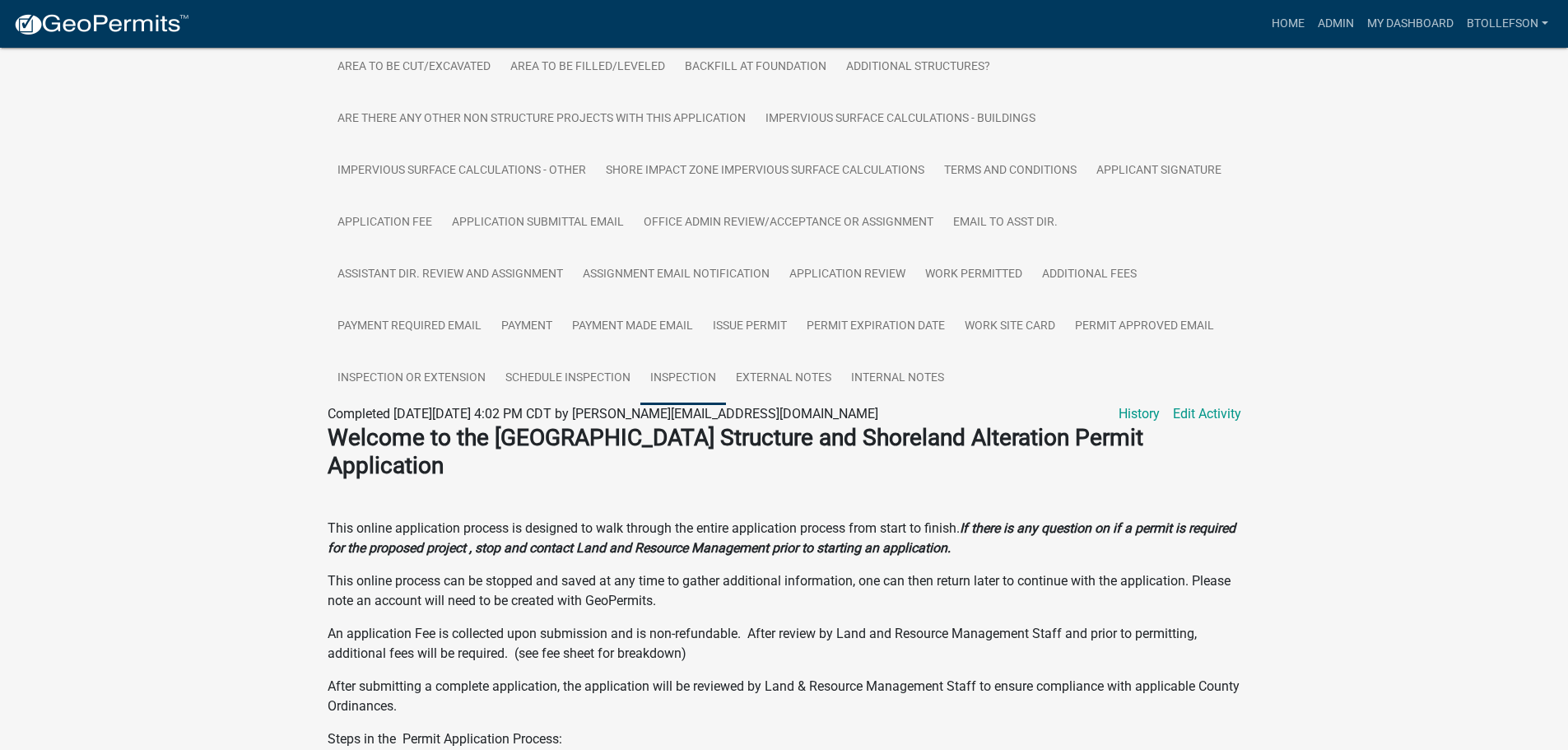
click at [705, 369] on link "Inspection" at bounding box center [683, 378] width 86 height 53
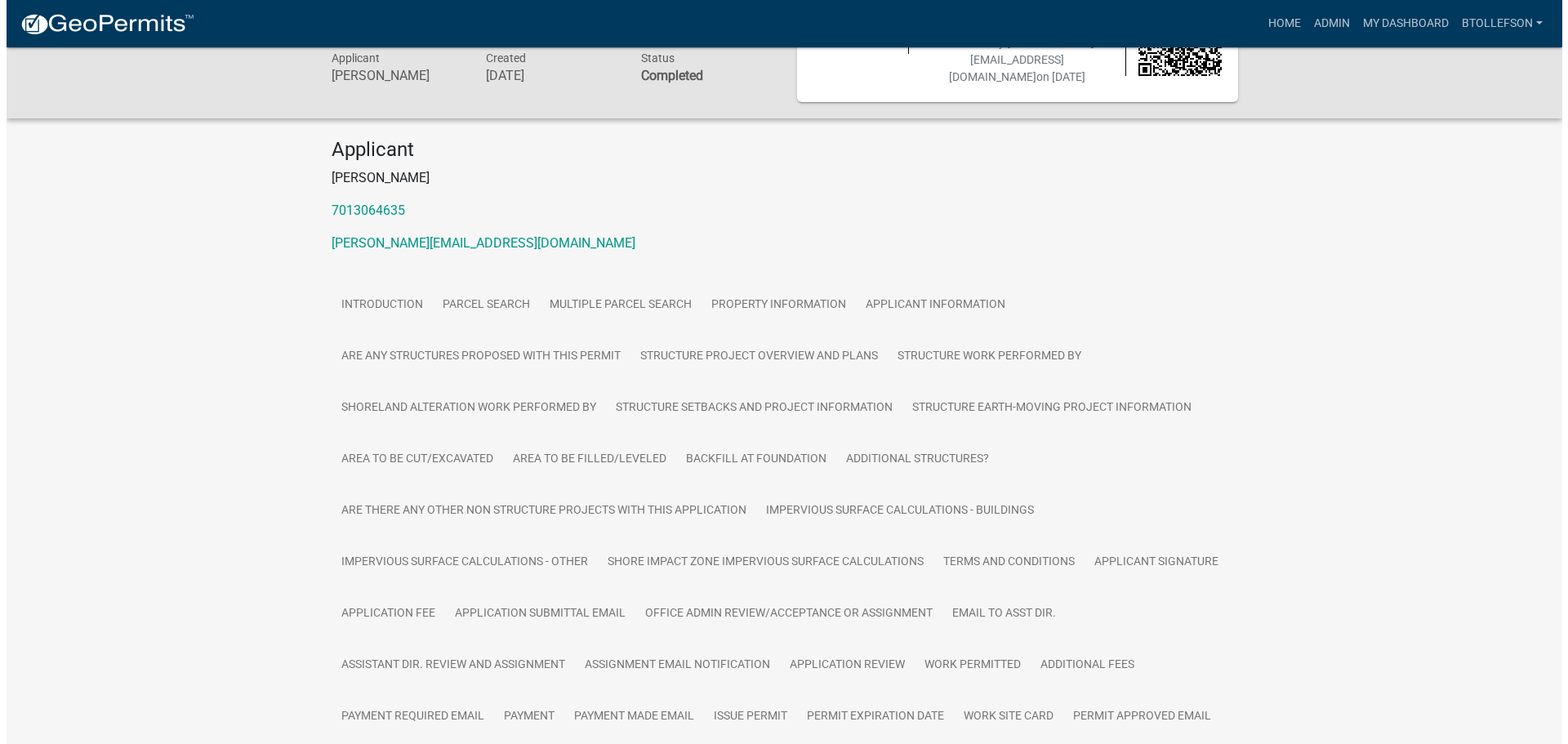
scroll to position [0, 0]
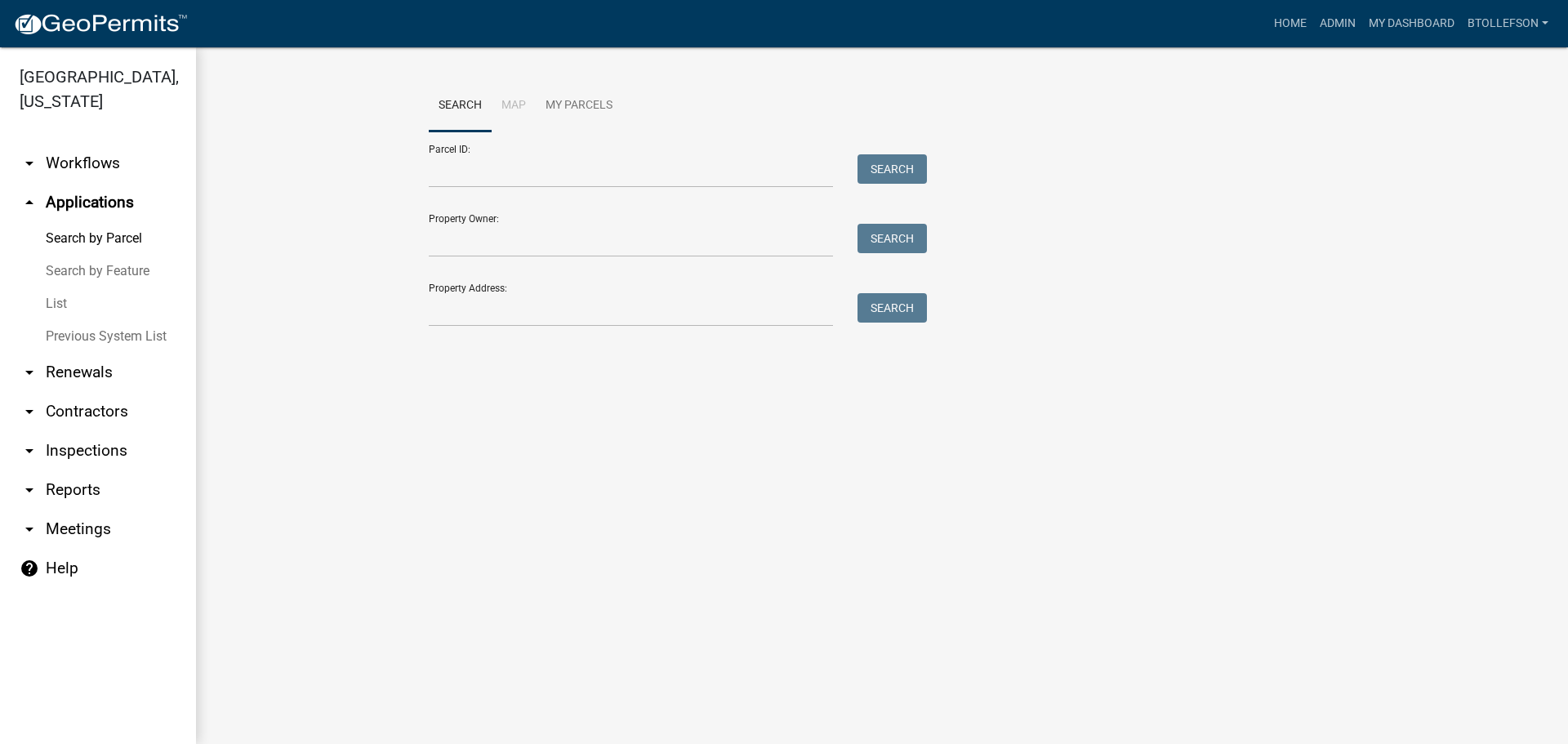
click at [619, 153] on div "Parcel ID: Search" at bounding box center [674, 159] width 490 height 56
click at [624, 163] on input "Parcel ID:" at bounding box center [631, 170] width 404 height 34
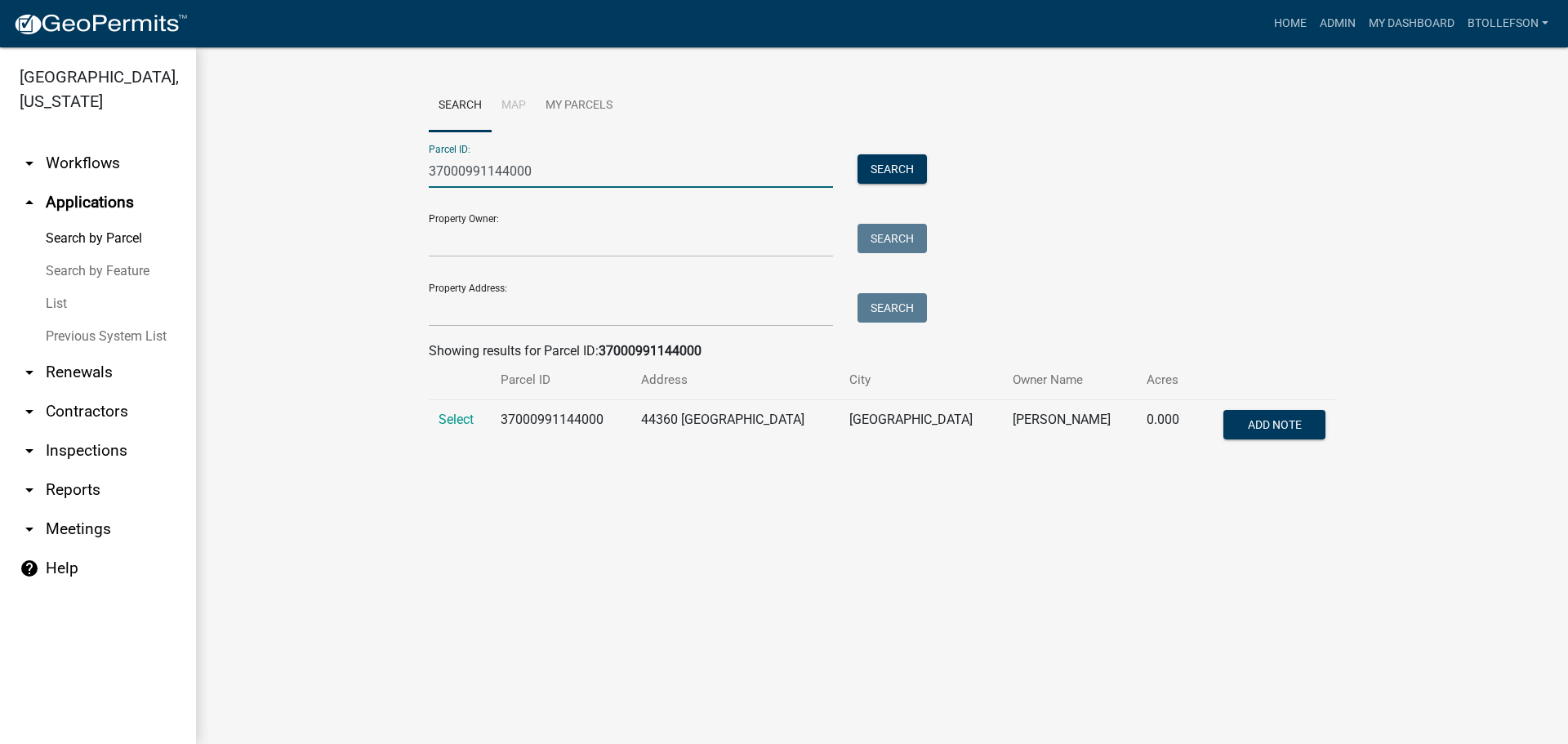
type input "37000991144000"
click at [437, 414] on td "Select" at bounding box center [459, 427] width 62 height 54
click at [444, 417] on span "Select" at bounding box center [456, 419] width 35 height 15
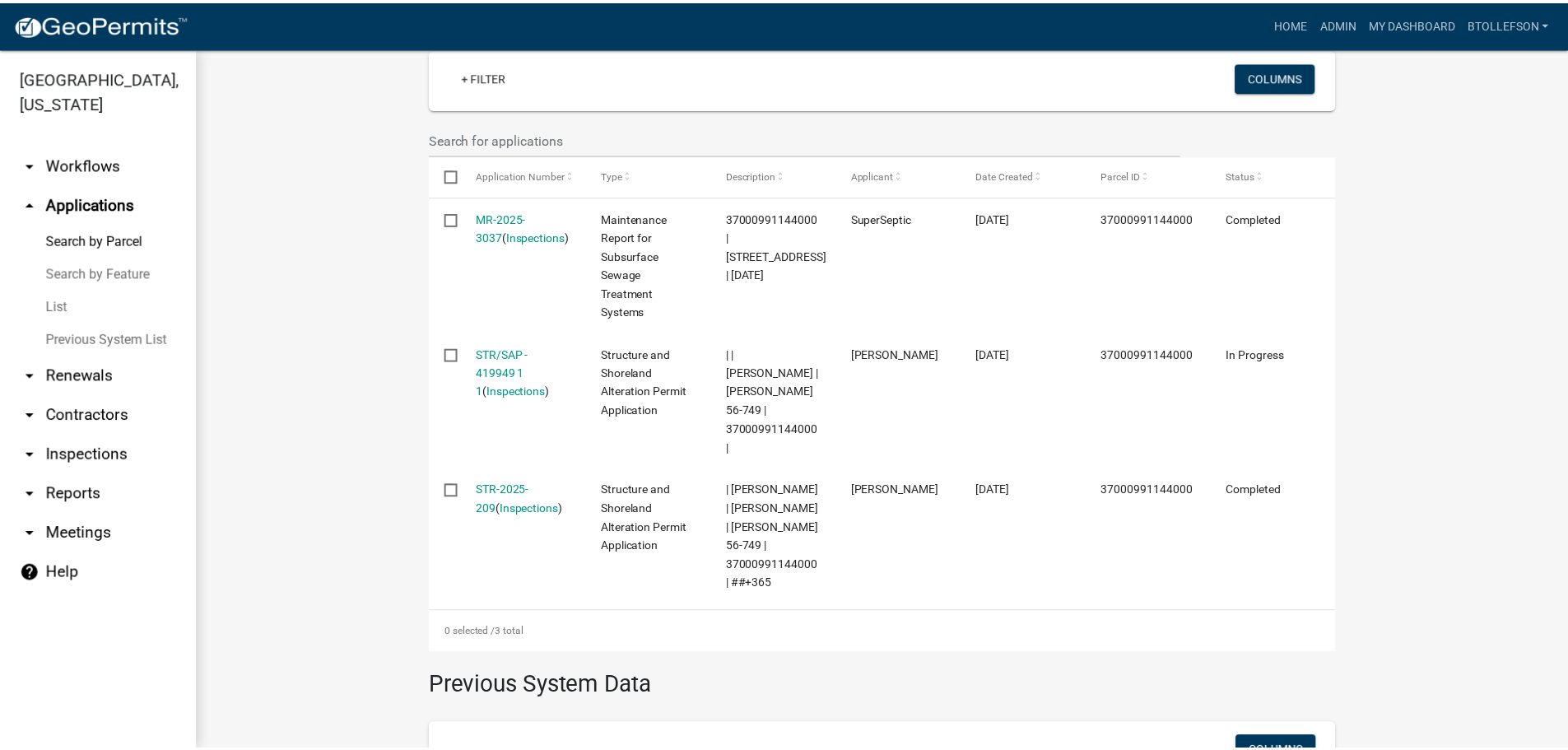
scroll to position [497, 0]
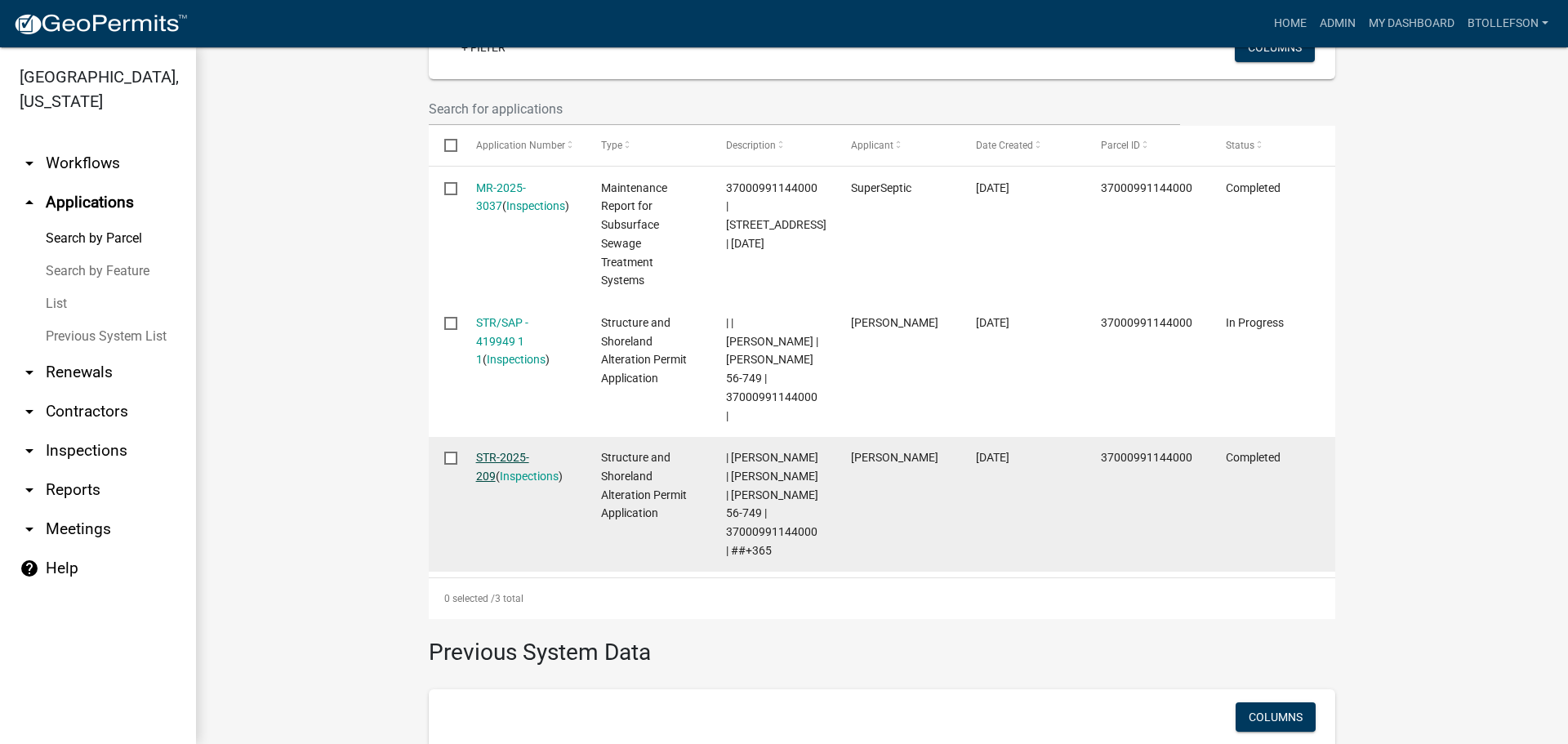
click at [491, 451] on link "STR-2025-209" at bounding box center [502, 466] width 53 height 32
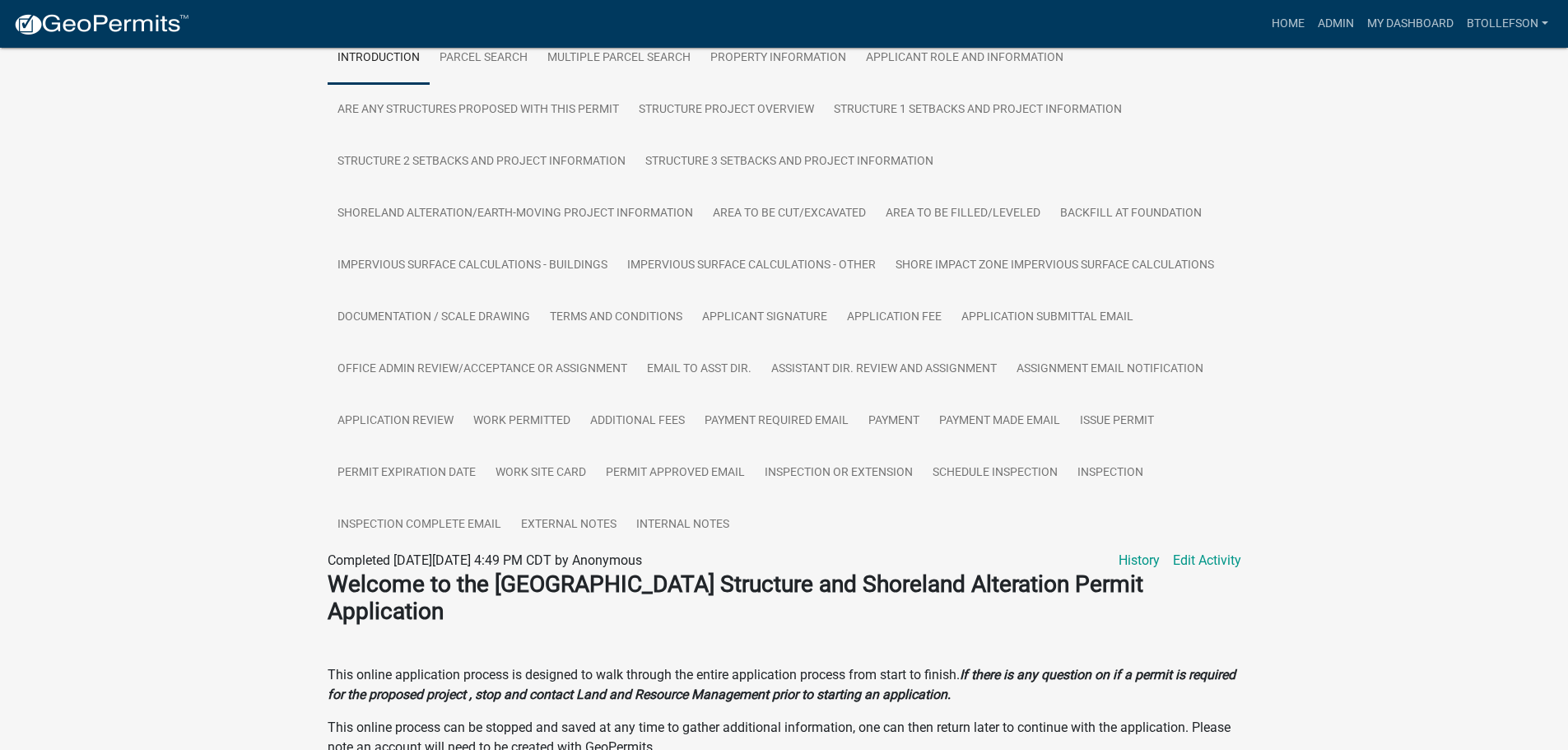
scroll to position [412, 0]
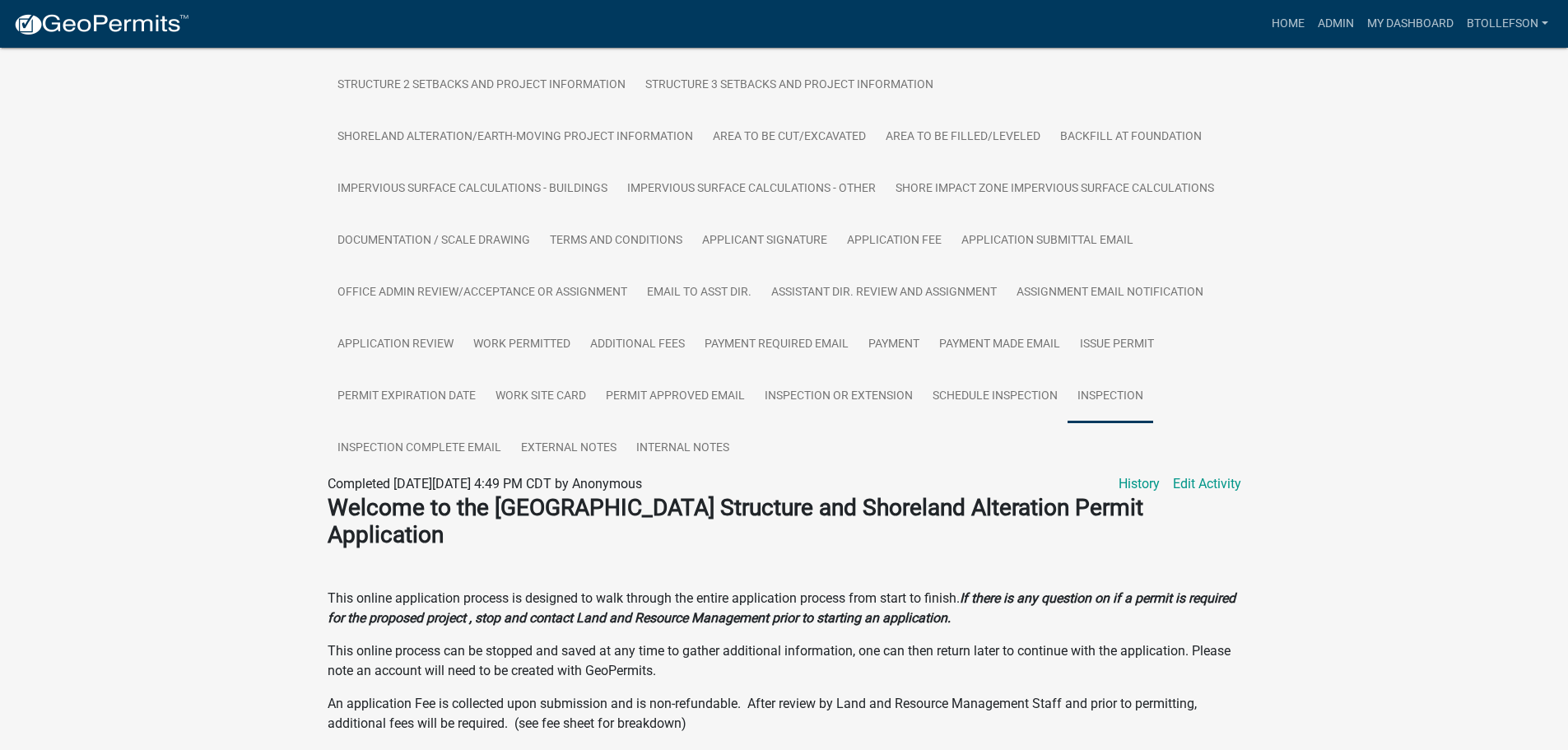
click at [1115, 396] on link "Inspection" at bounding box center [1111, 397] width 86 height 53
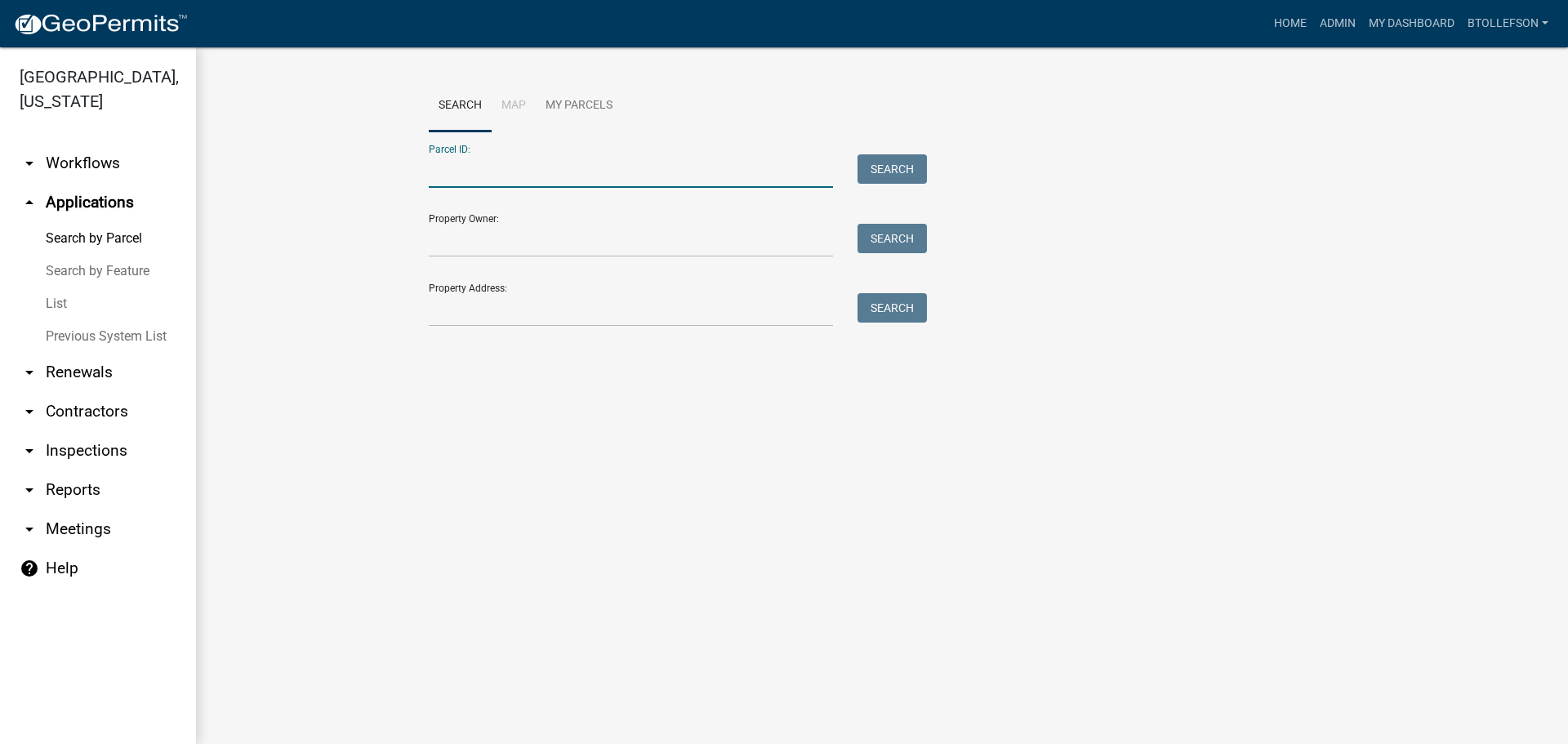
click at [518, 175] on input "Parcel ID:" at bounding box center [631, 170] width 404 height 34
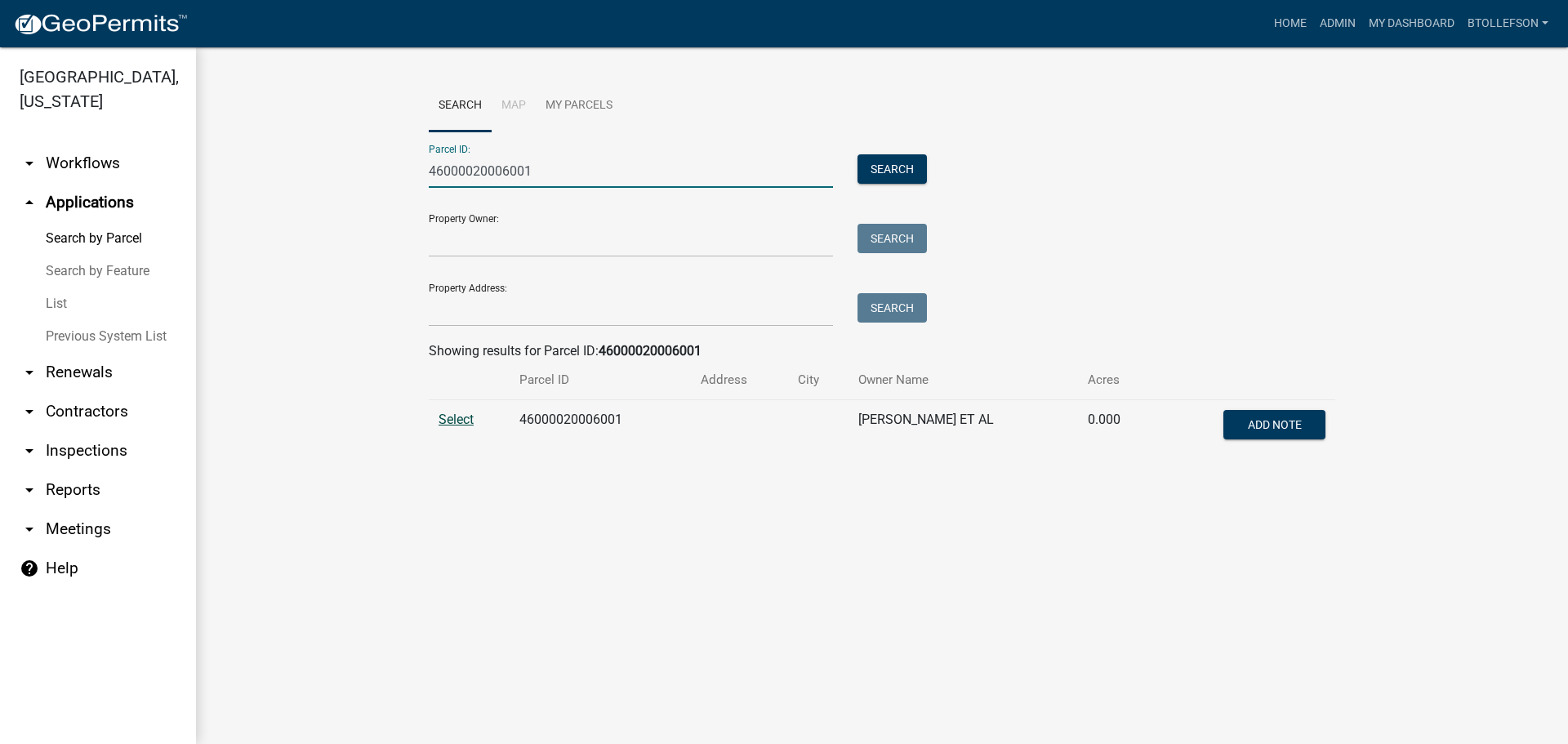
type input "46000020006001"
click at [457, 423] on span "Select" at bounding box center [456, 419] width 35 height 15
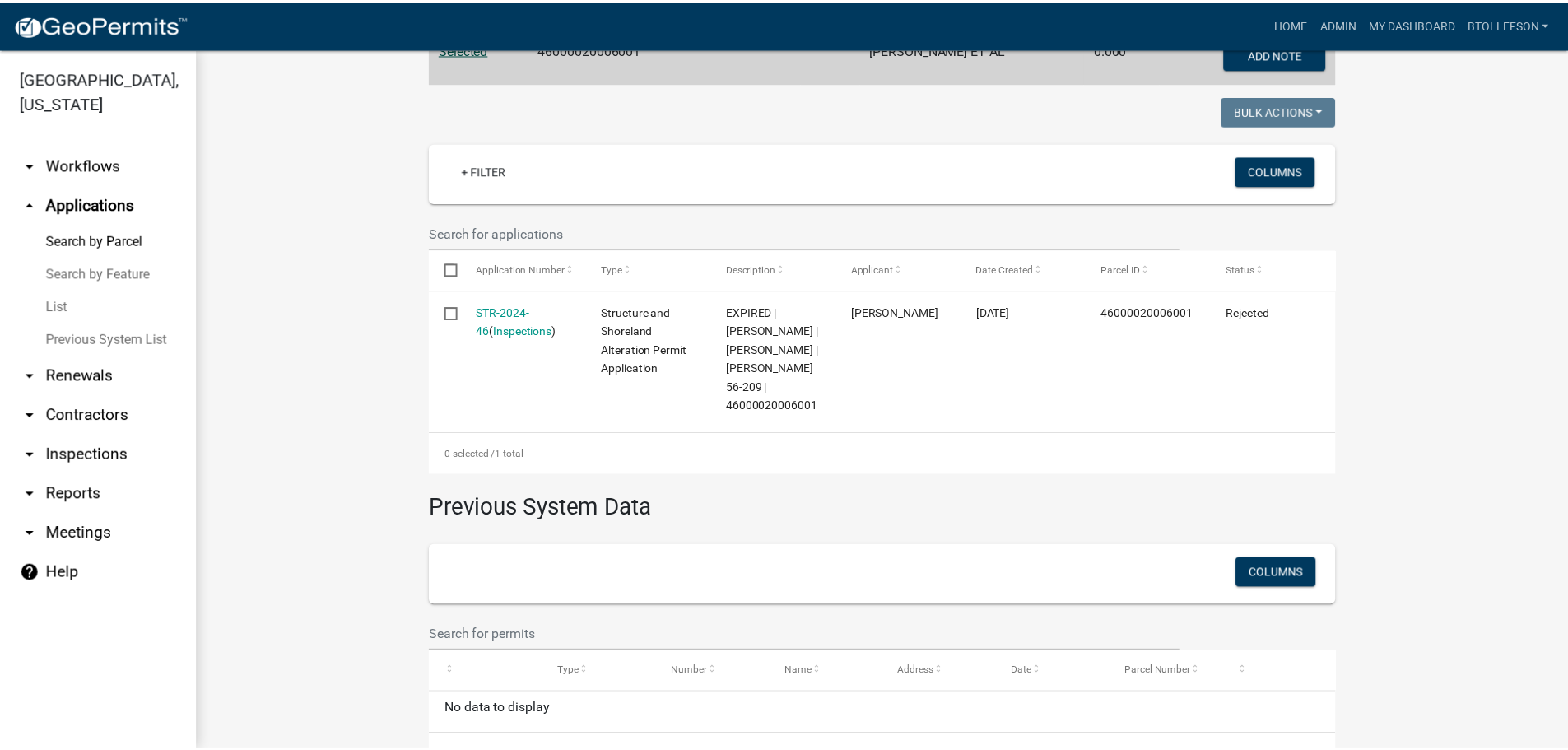
scroll to position [412, 0]
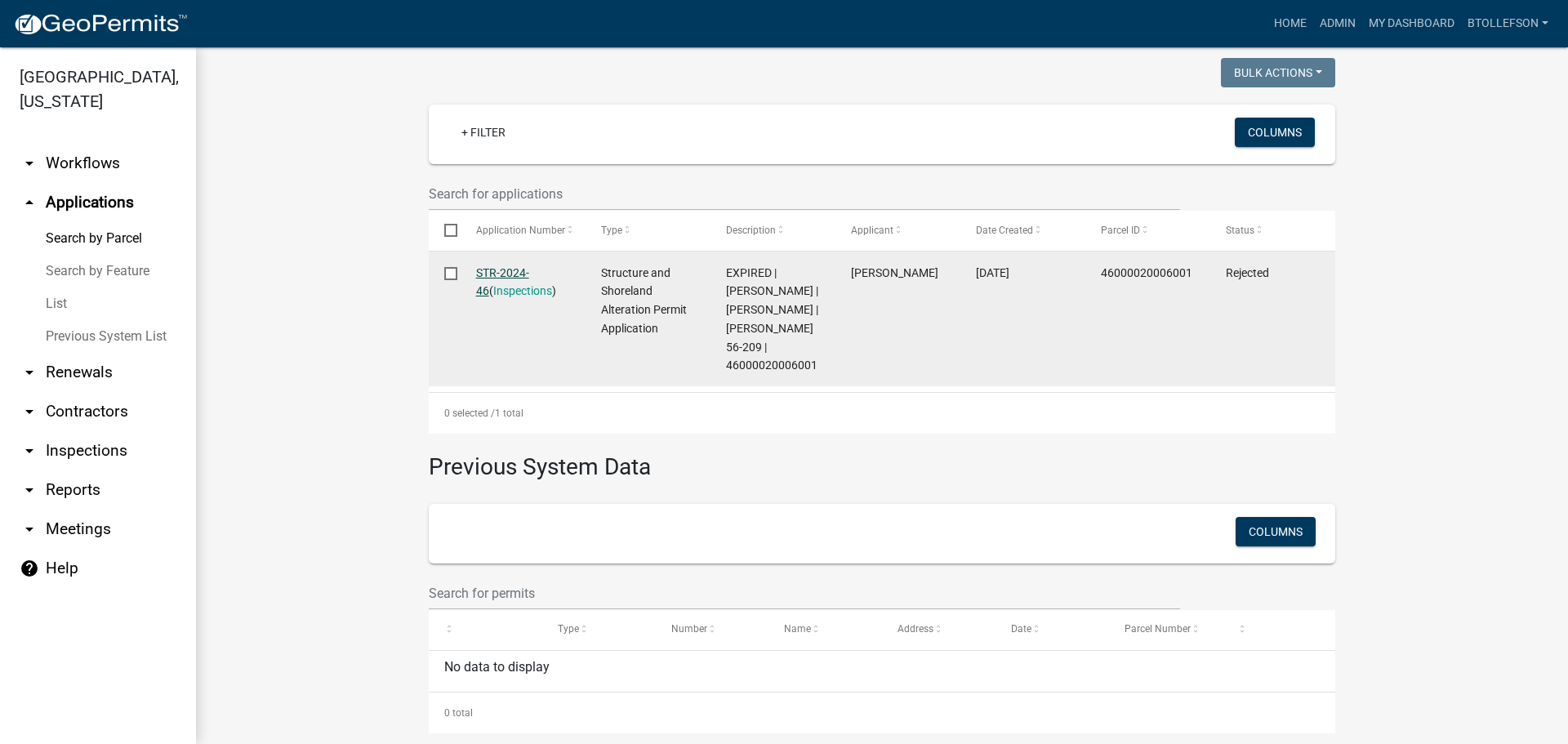
click at [502, 273] on link "STR-2024-46" at bounding box center [502, 282] width 53 height 32
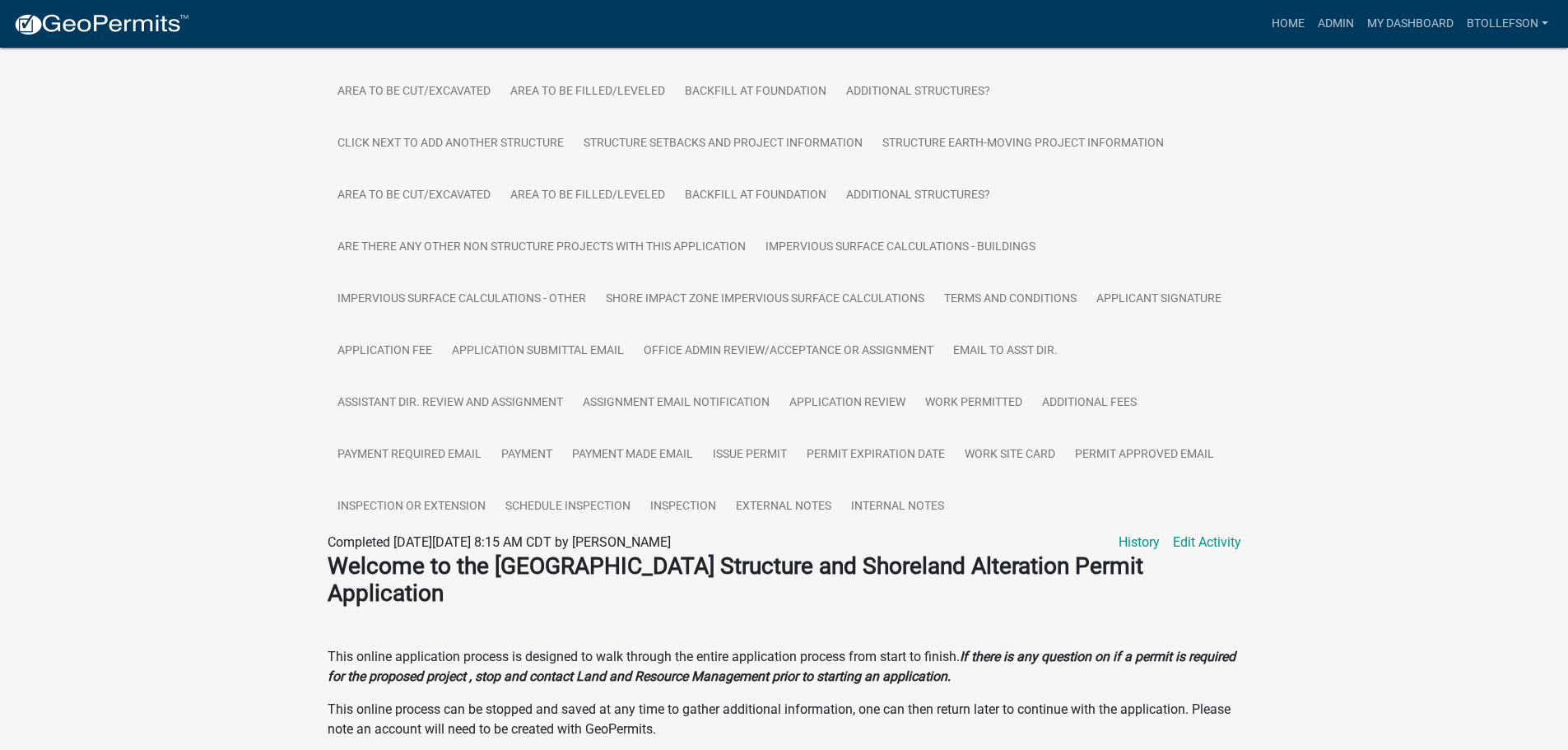
scroll to position [494, 0]
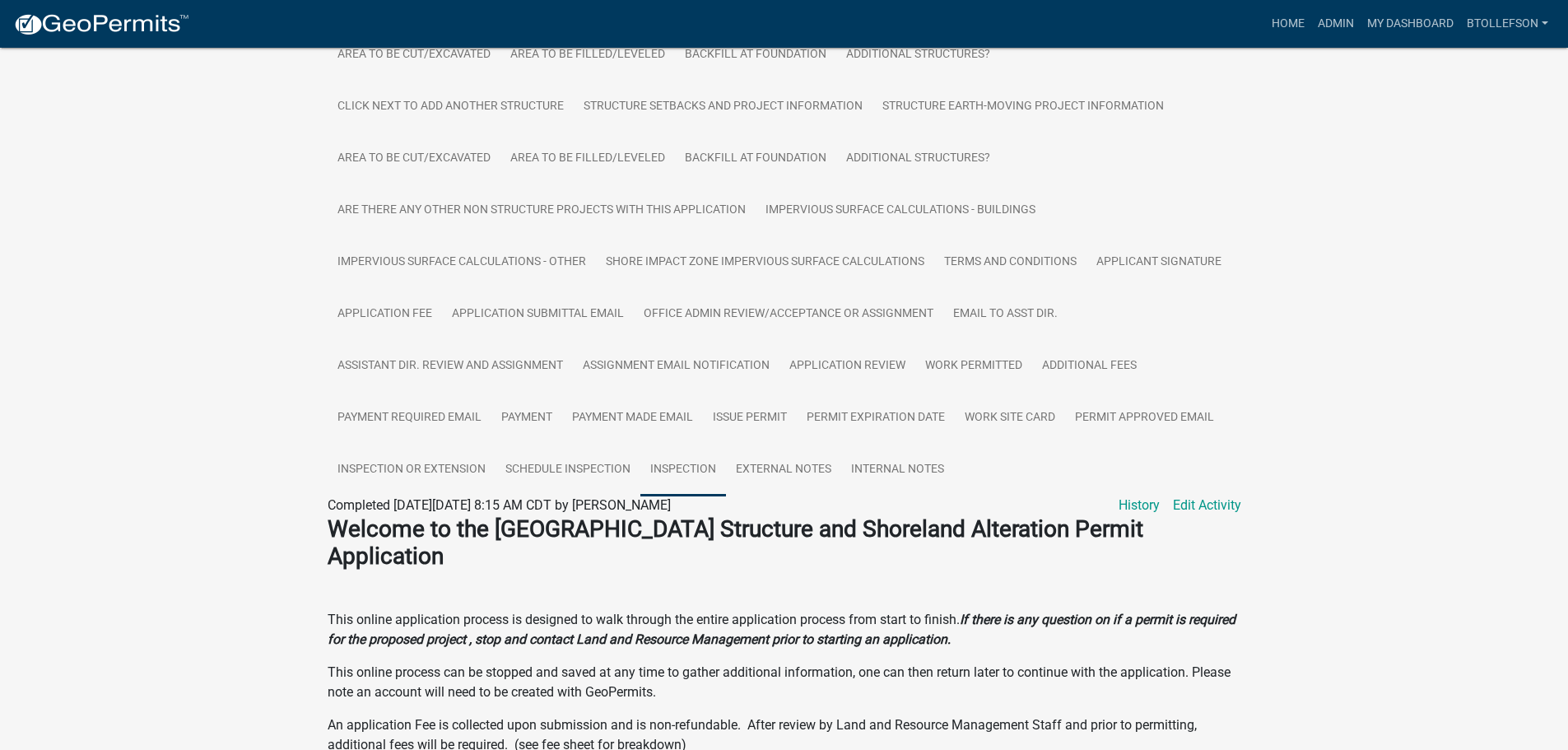
drag, startPoint x: 672, startPoint y: 475, endPoint x: 885, endPoint y: 509, distance: 215.7
click at [673, 475] on link "Inspection" at bounding box center [683, 470] width 86 height 53
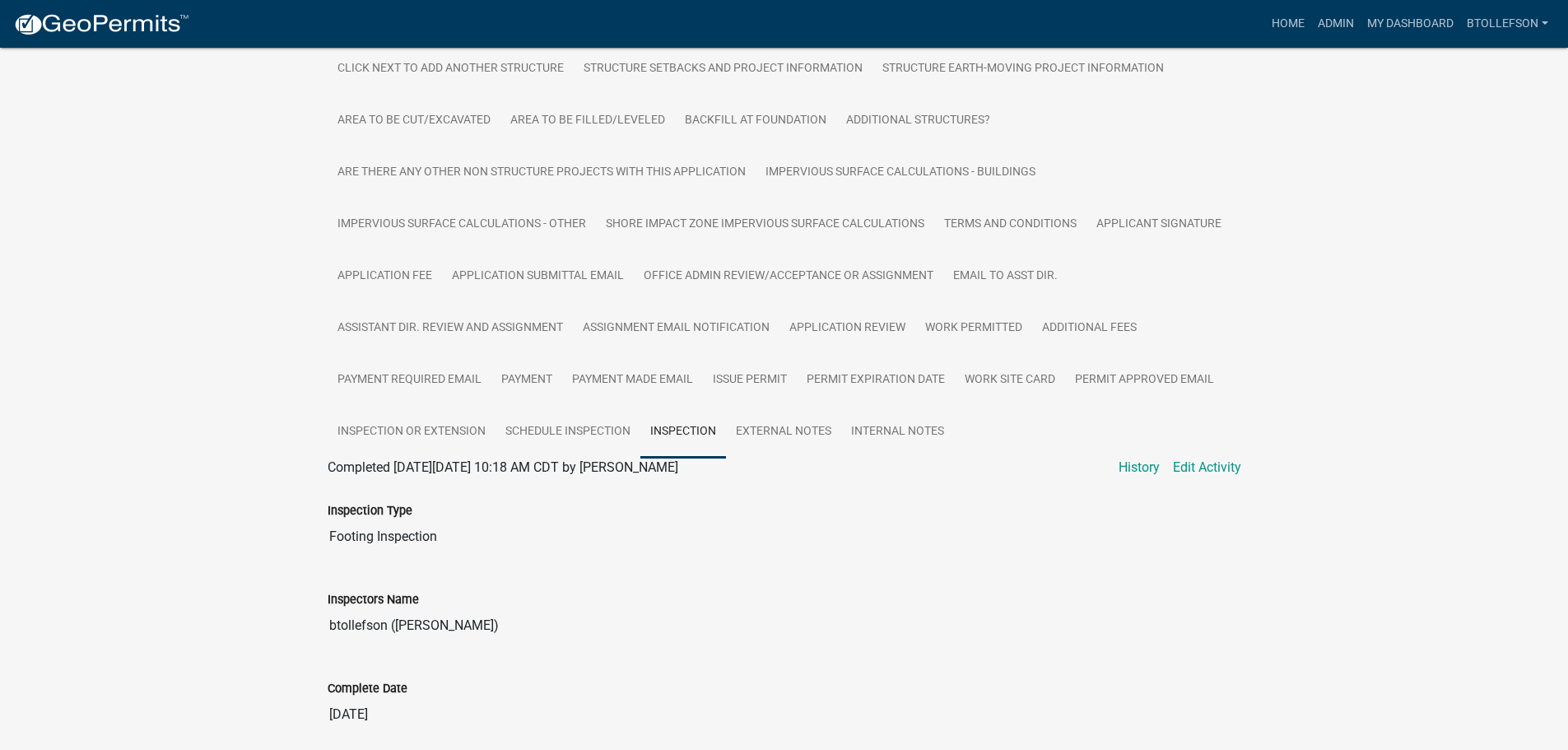
scroll to position [576, 0]
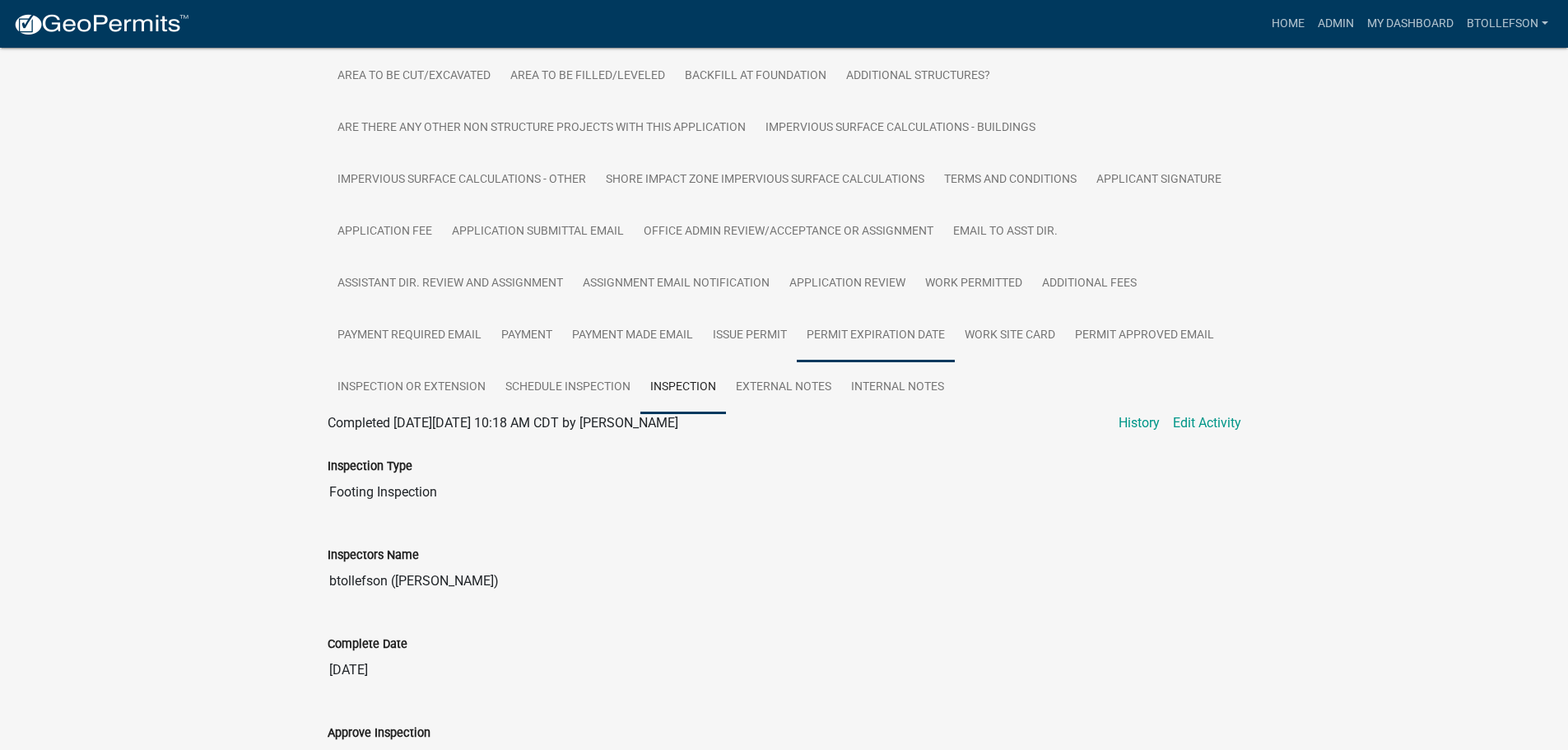
click at [846, 310] on link "Permit Expiration Date" at bounding box center [876, 336] width 158 height 53
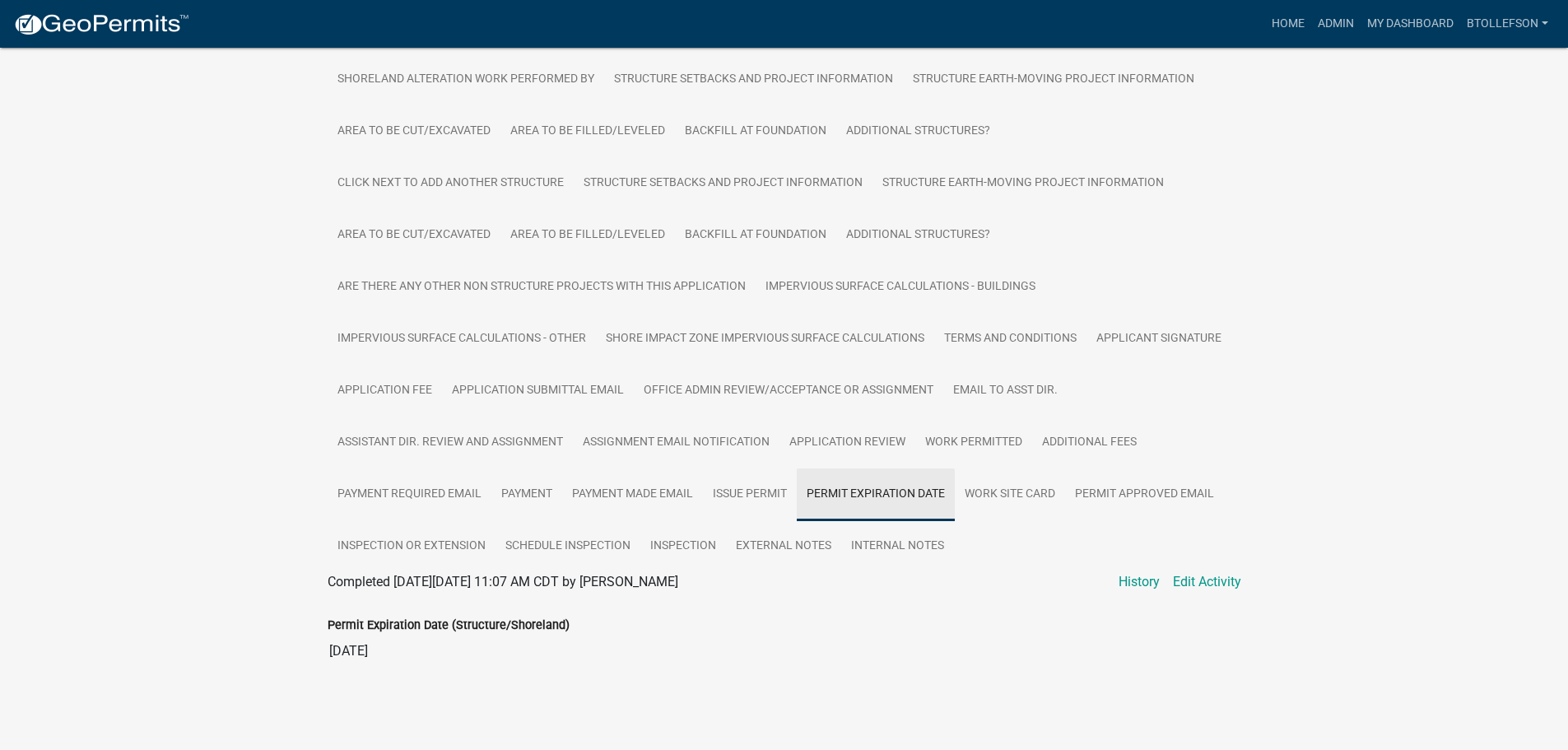
scroll to position [418, 0]
click at [858, 431] on link "Application Review" at bounding box center [847, 443] width 136 height 53
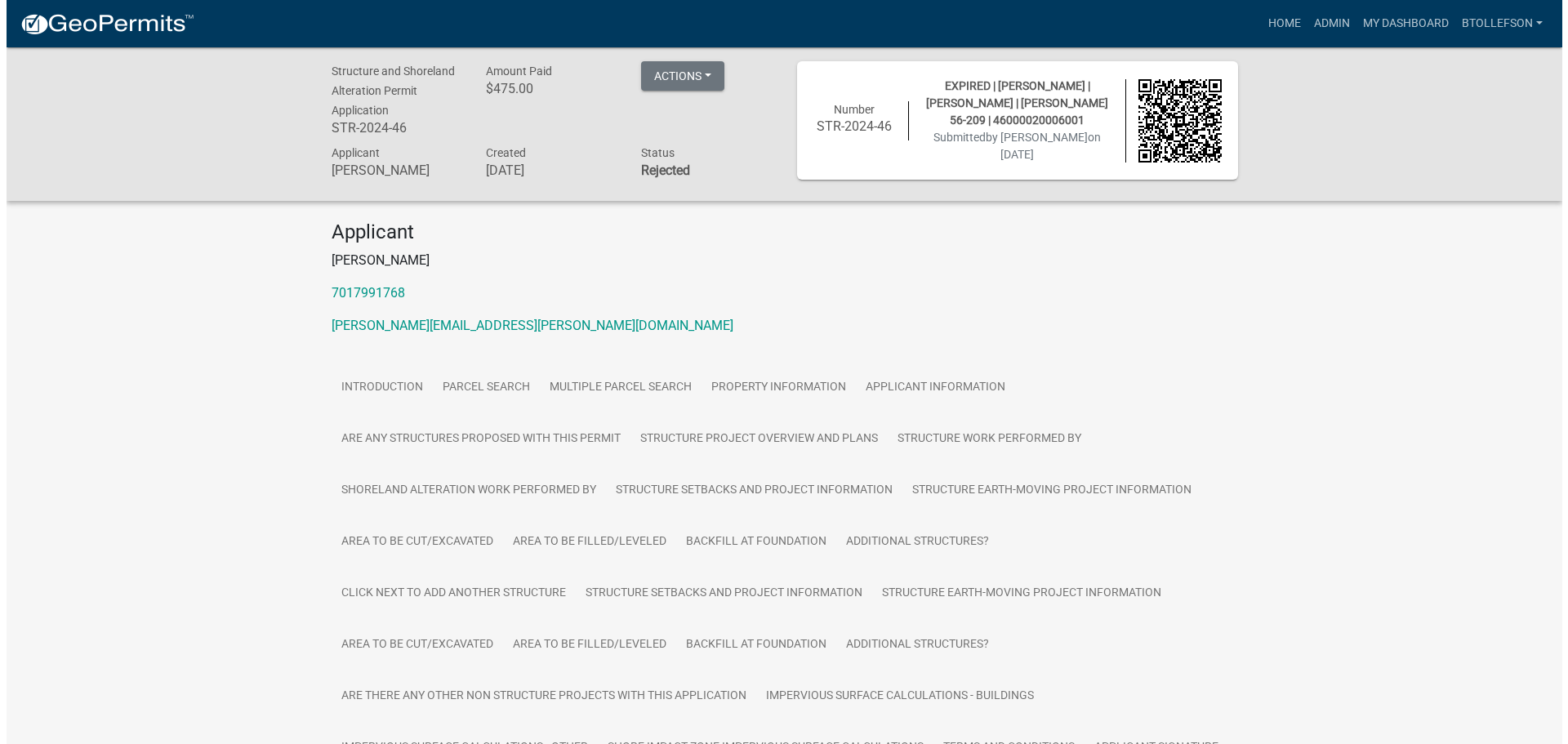
scroll to position [0, 0]
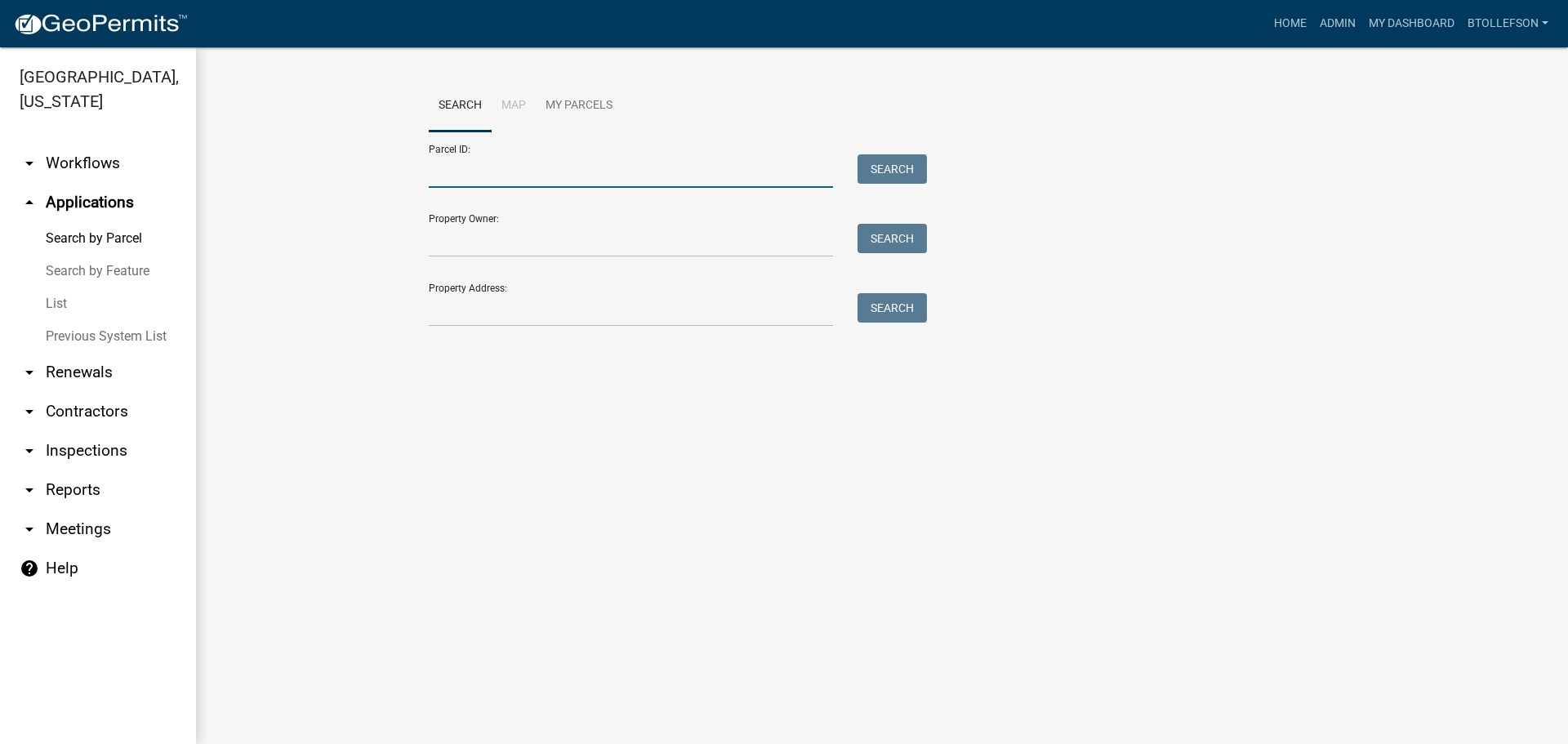
click at [460, 175] on input "Parcel ID:" at bounding box center [631, 170] width 404 height 34
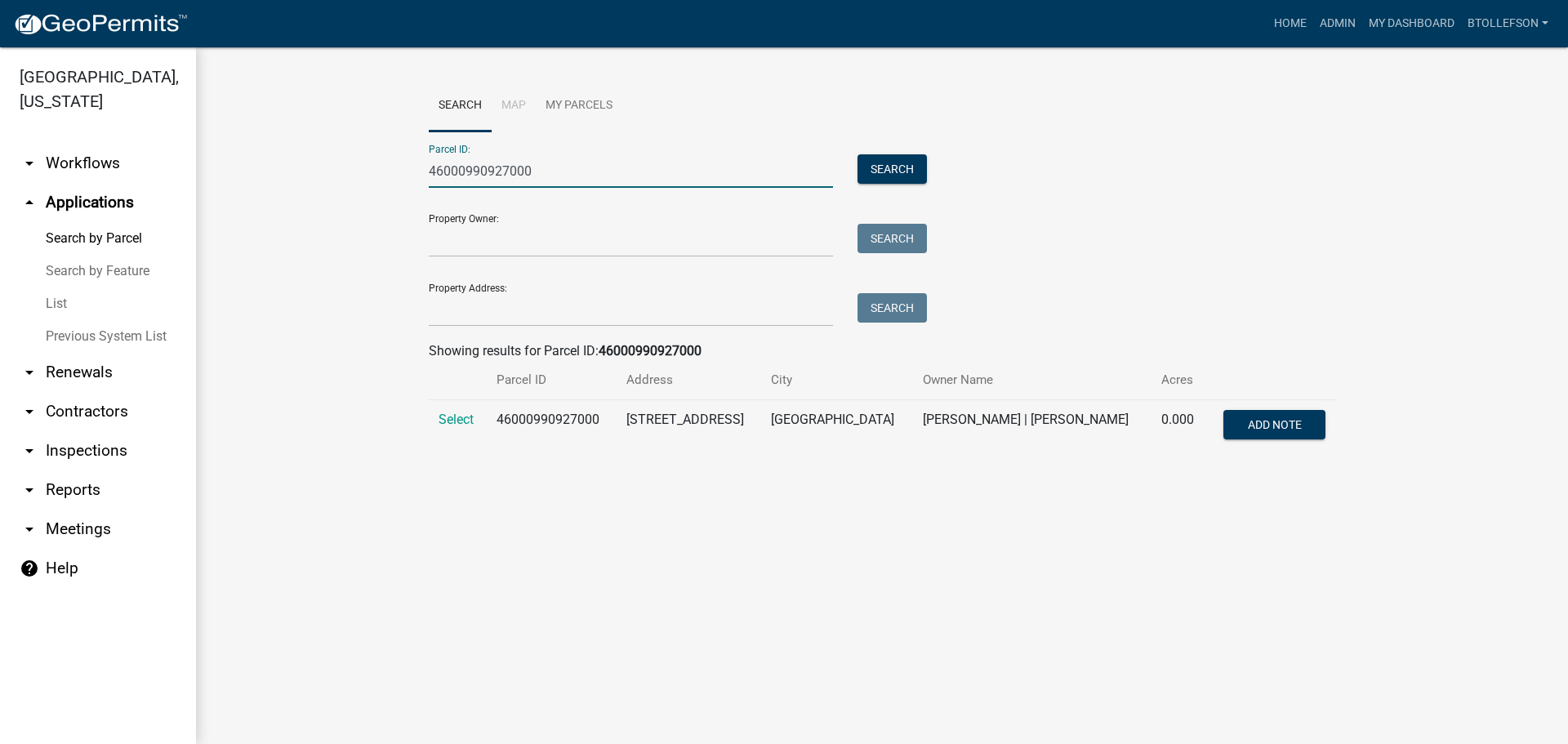
type input "46000990927000"
click at [430, 417] on td "Select" at bounding box center [458, 427] width 58 height 54
click at [447, 417] on span "Select" at bounding box center [456, 419] width 35 height 15
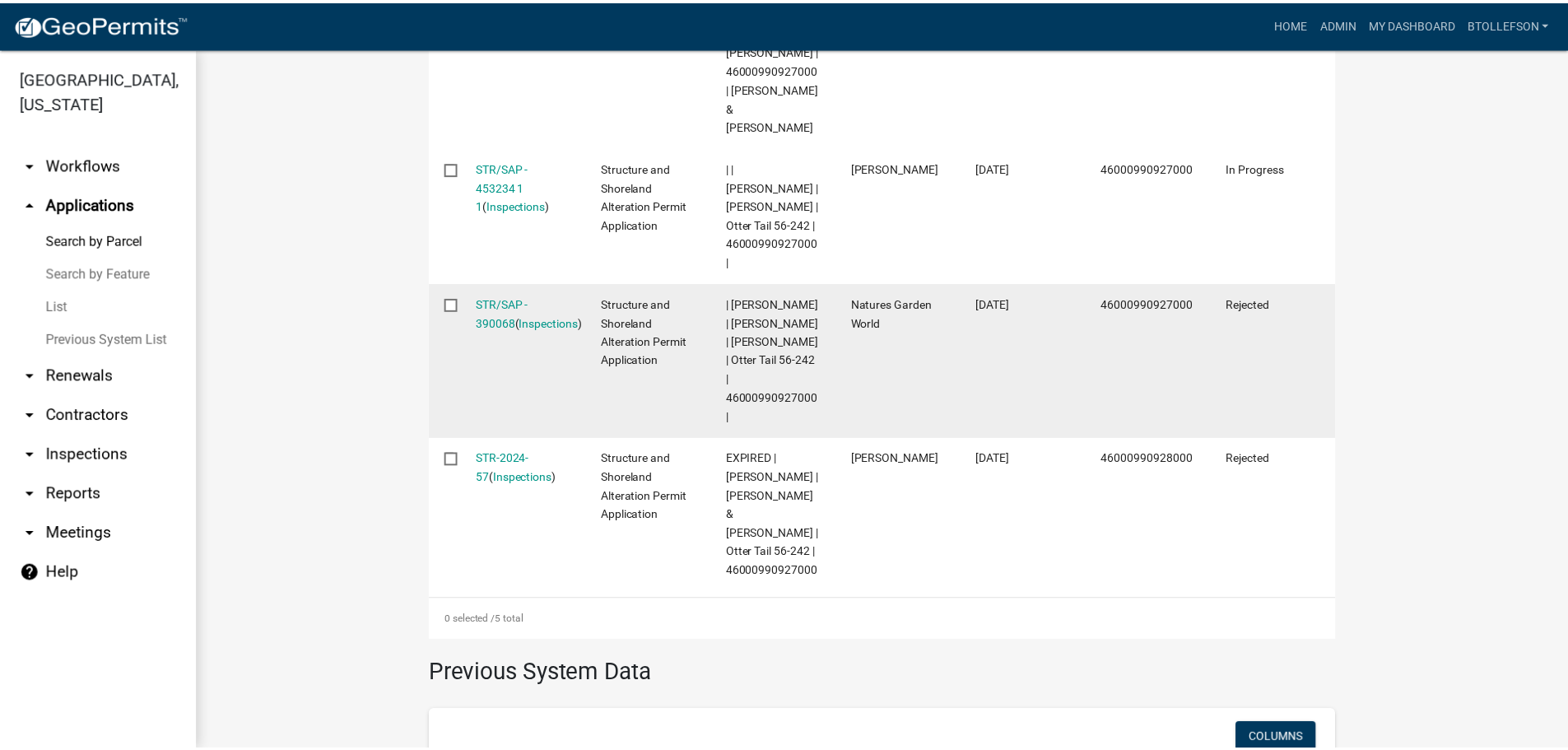
scroll to position [823, 0]
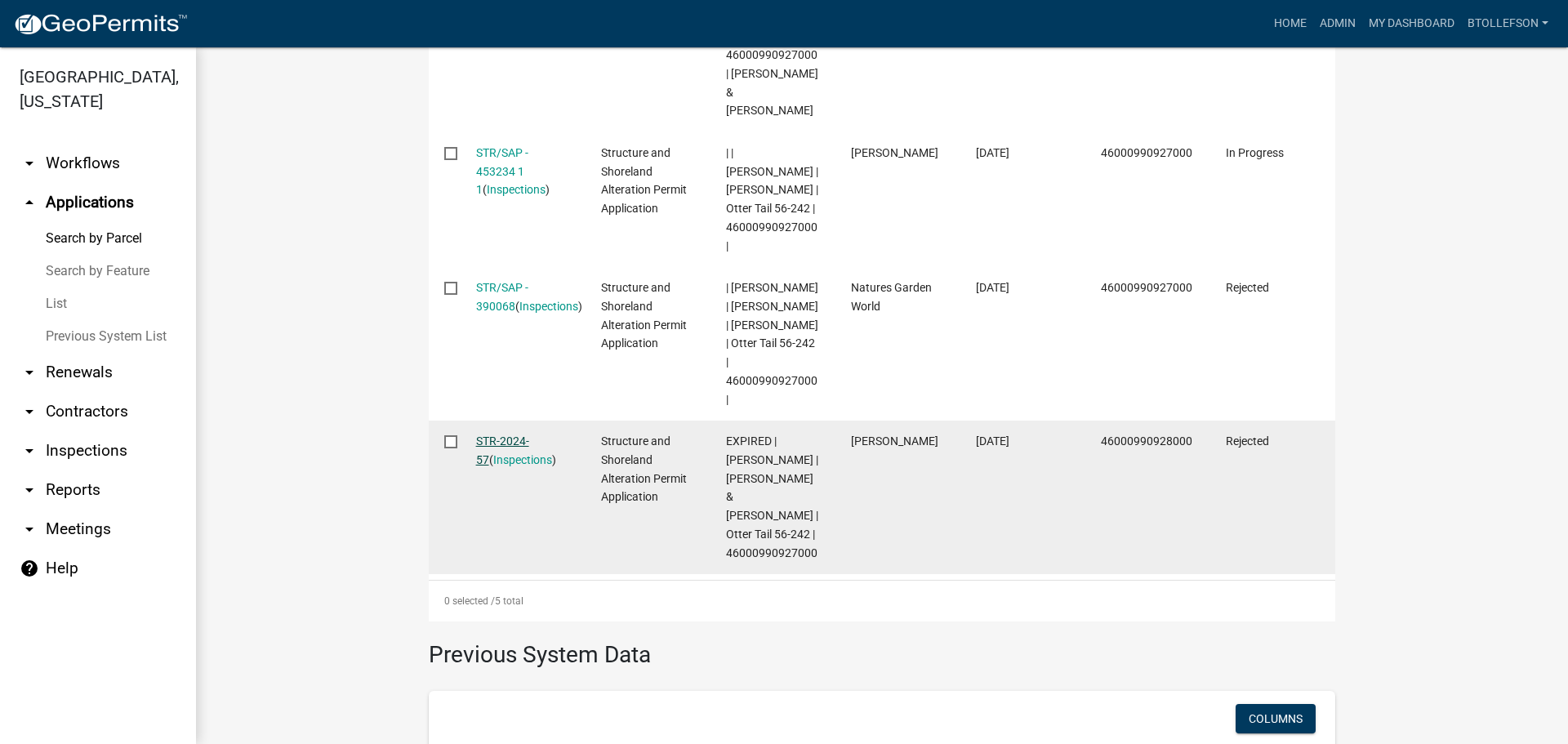
click at [480, 435] on link "STR-2024-57" at bounding box center [502, 450] width 53 height 32
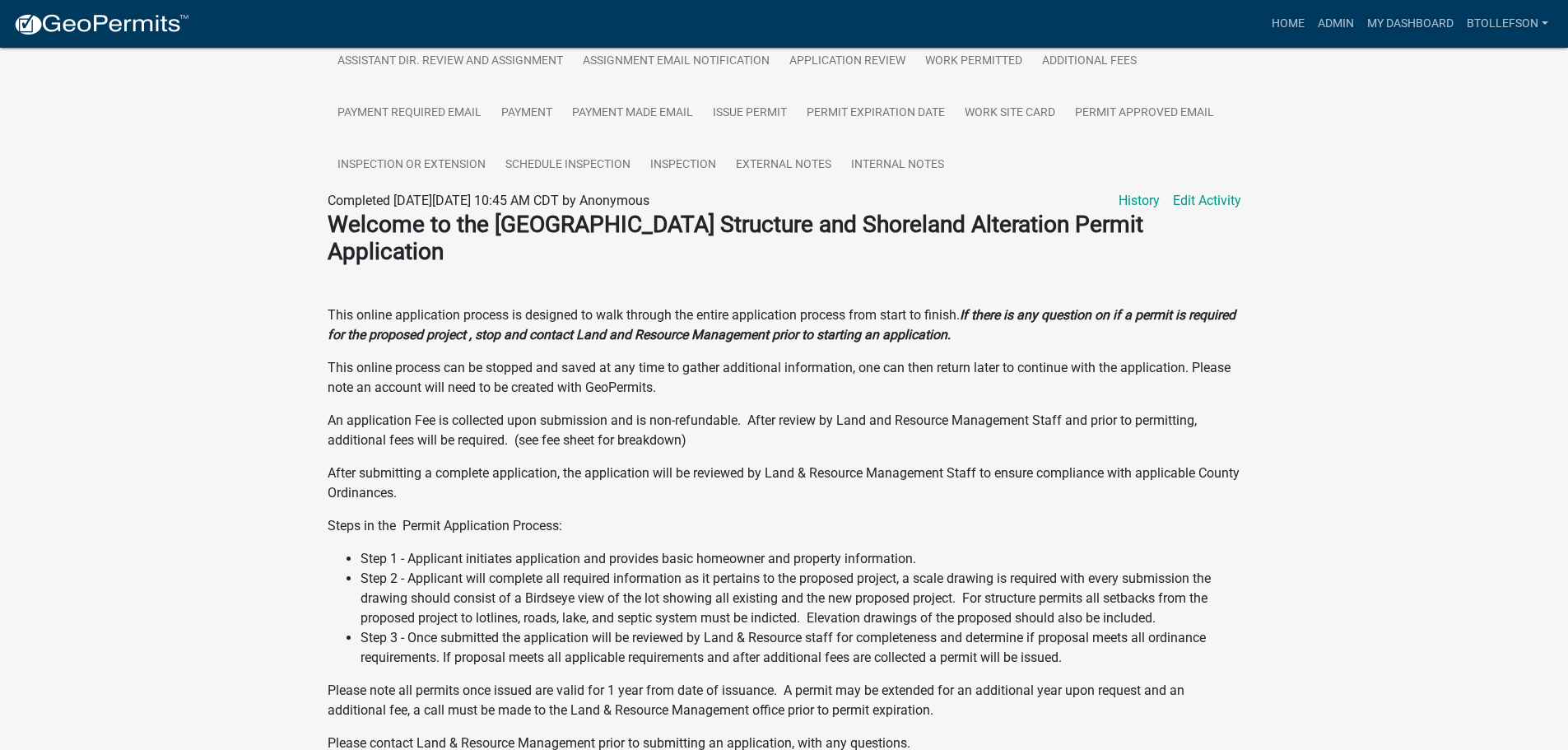
scroll to position [659, 0]
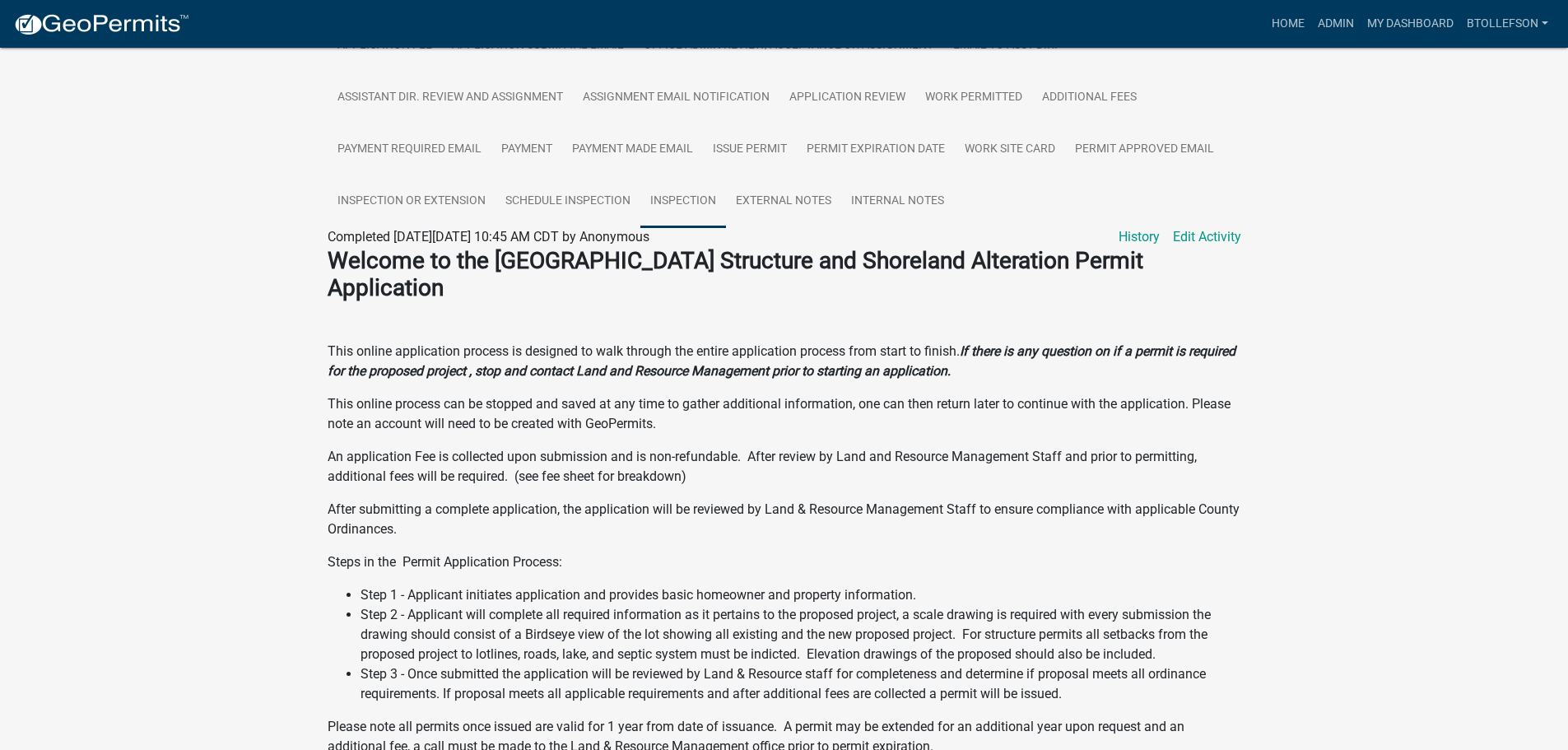
click at [693, 203] on link "Inspection" at bounding box center [683, 202] width 86 height 53
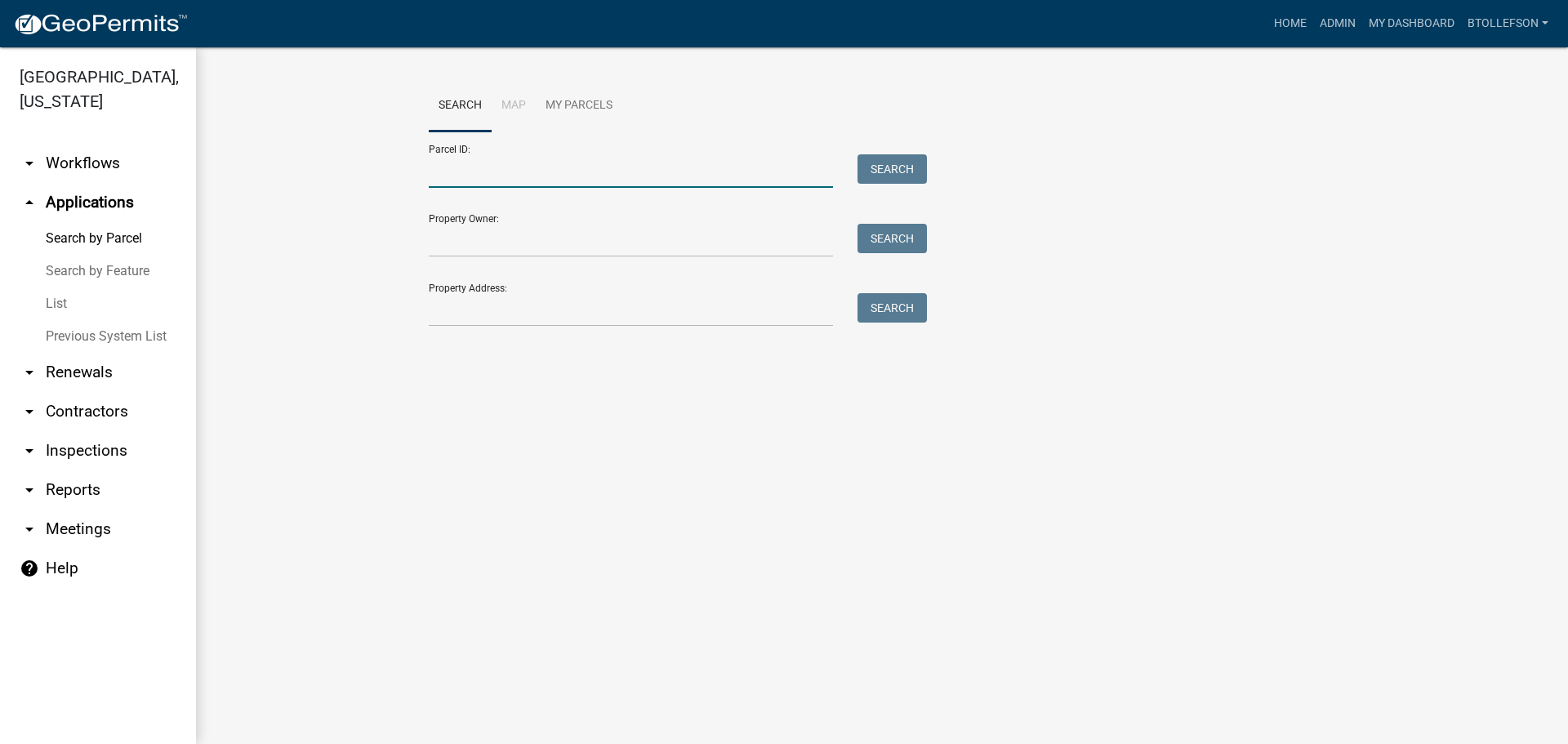
click at [646, 164] on input "Parcel ID:" at bounding box center [631, 170] width 404 height 34
click at [471, 178] on input "200000020010008" at bounding box center [631, 170] width 404 height 34
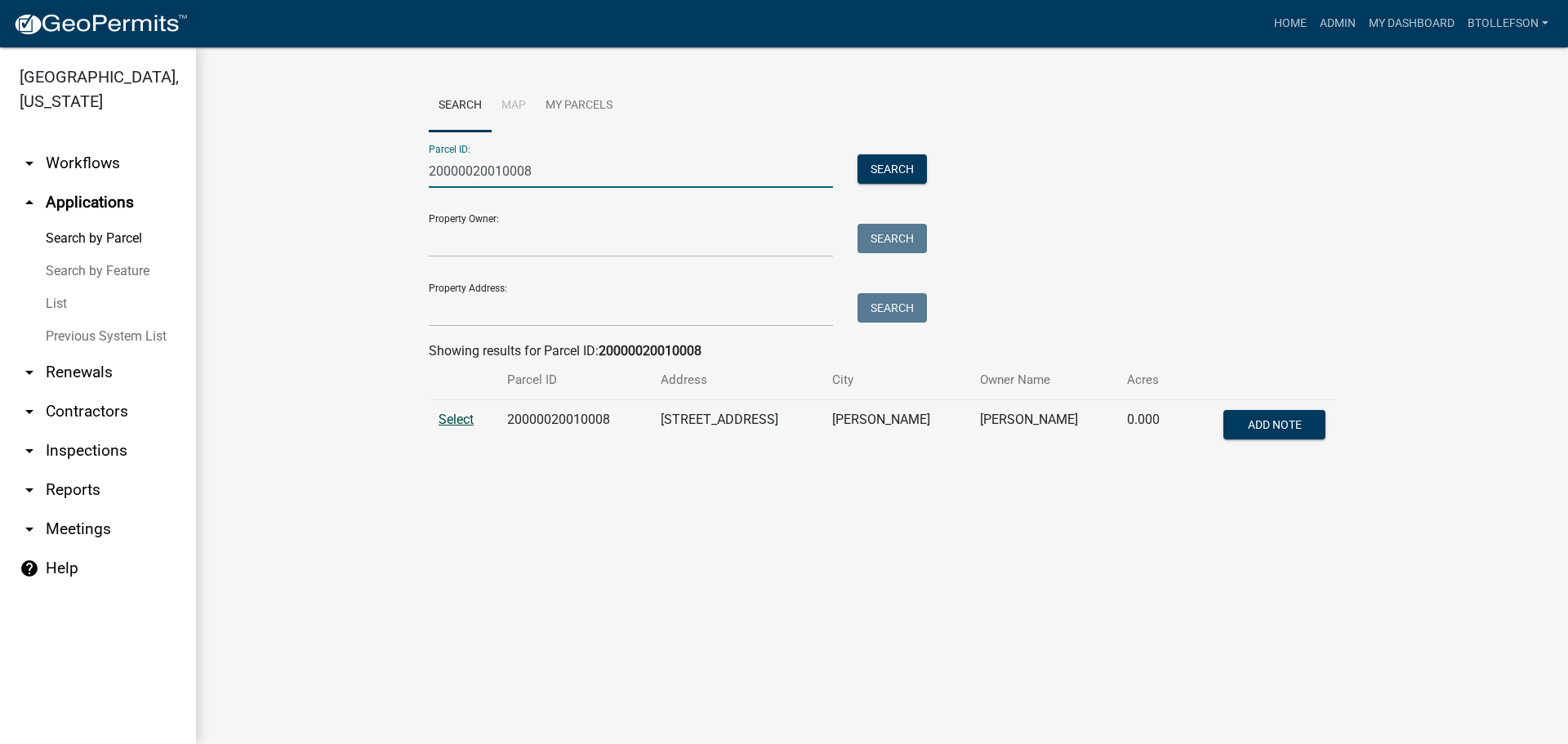
type input "20000020010008"
click at [454, 416] on span "Select" at bounding box center [456, 419] width 35 height 15
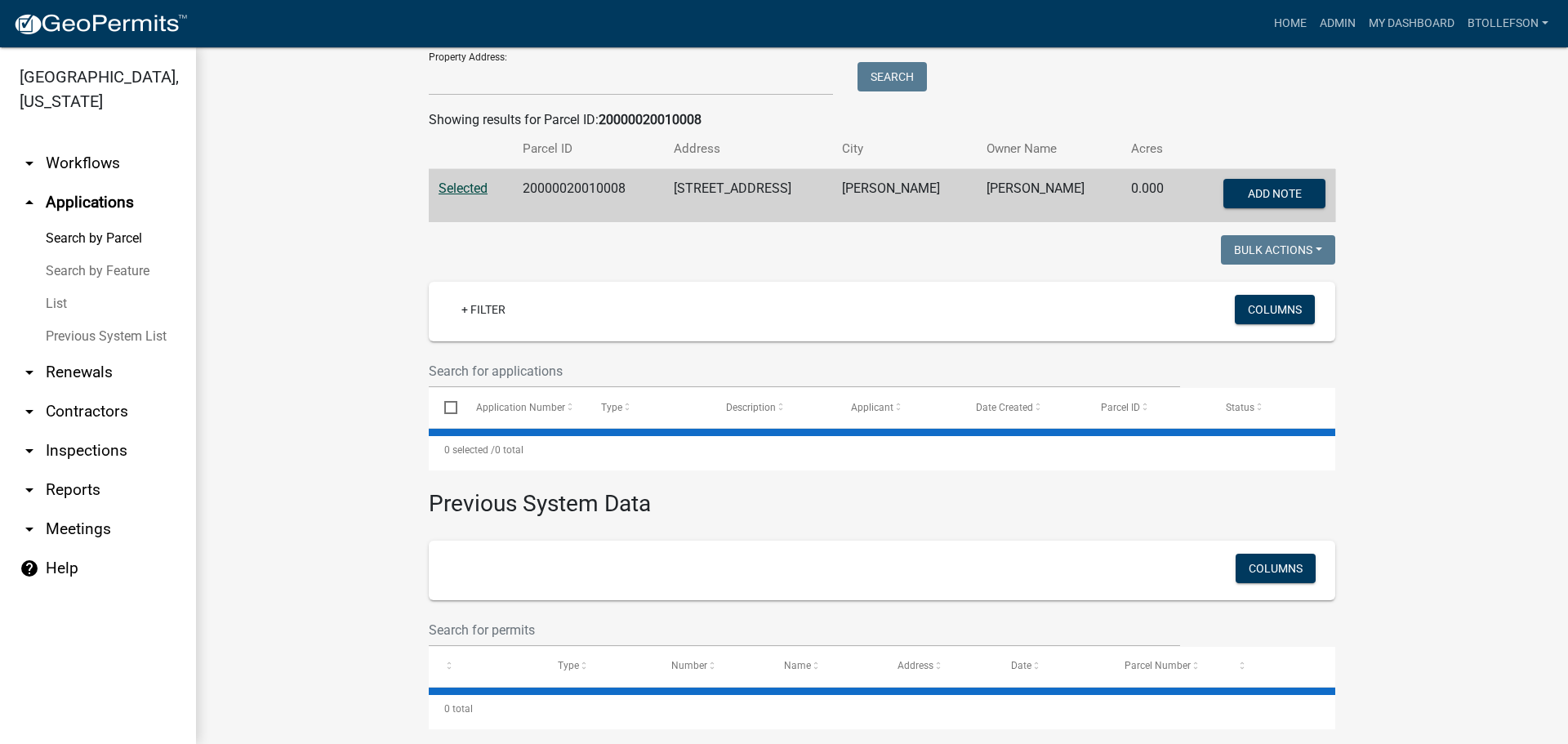
scroll to position [248, 0]
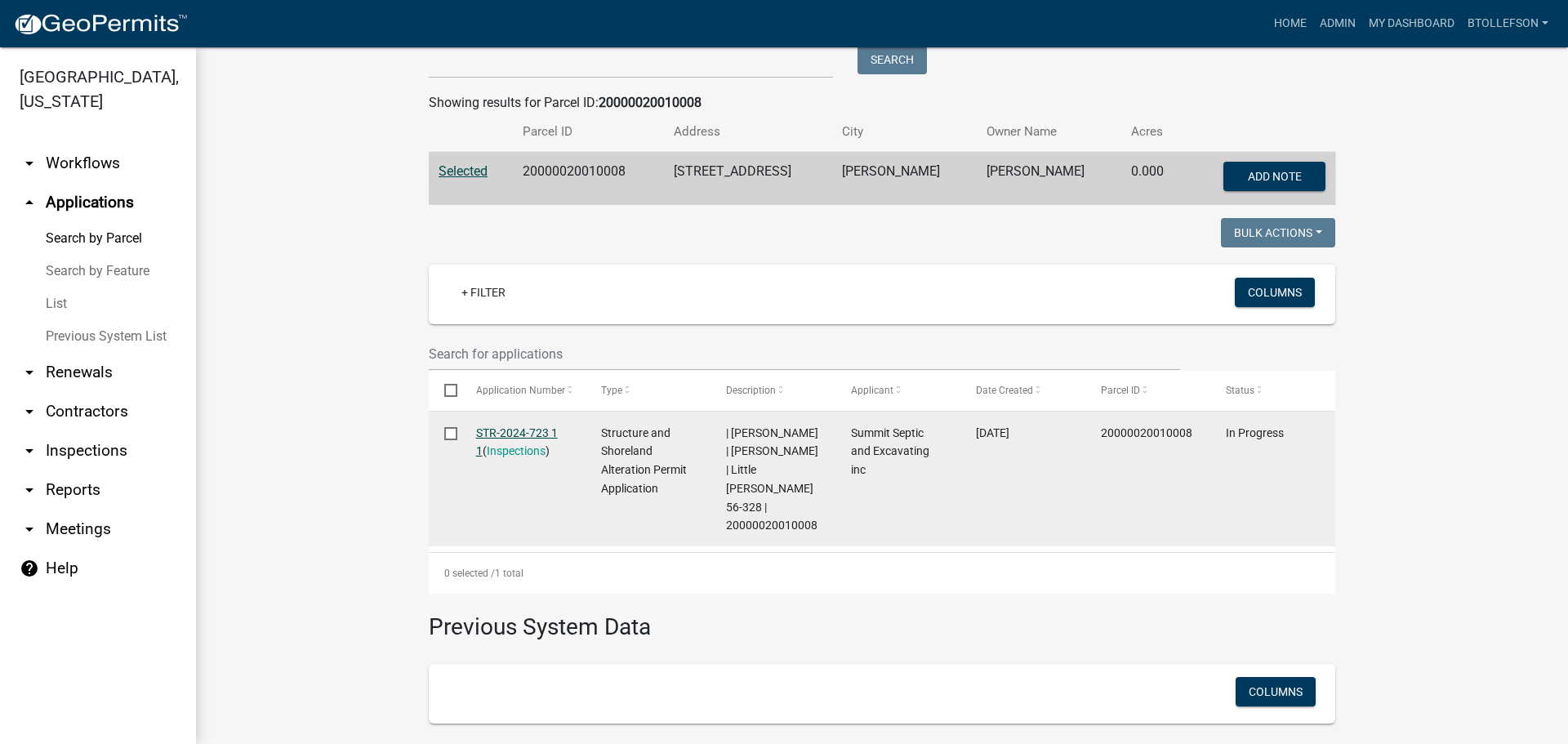
click at [526, 429] on link "STR-2024-723 1 1" at bounding box center [516, 441] width 81 height 32
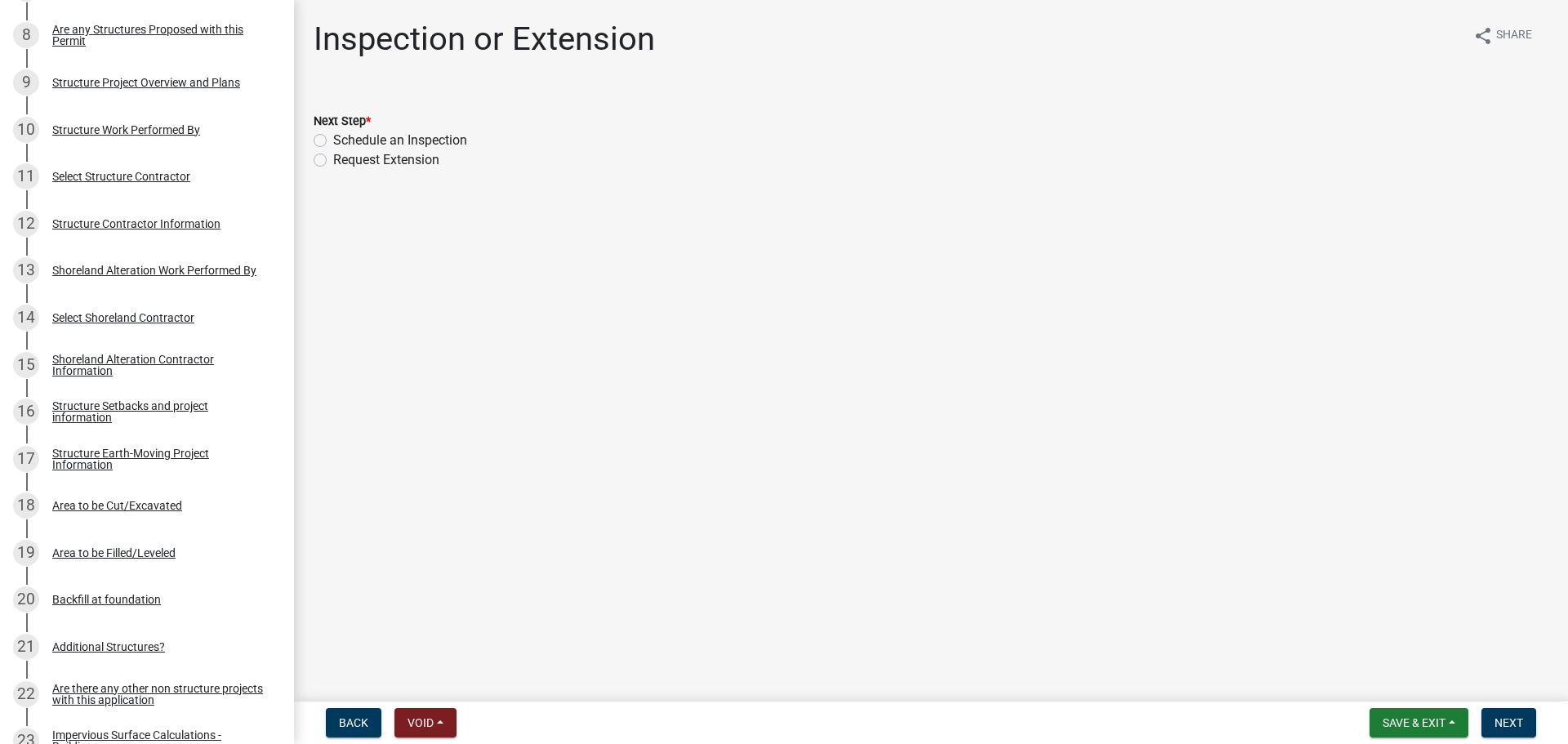
scroll to position [245, 0]
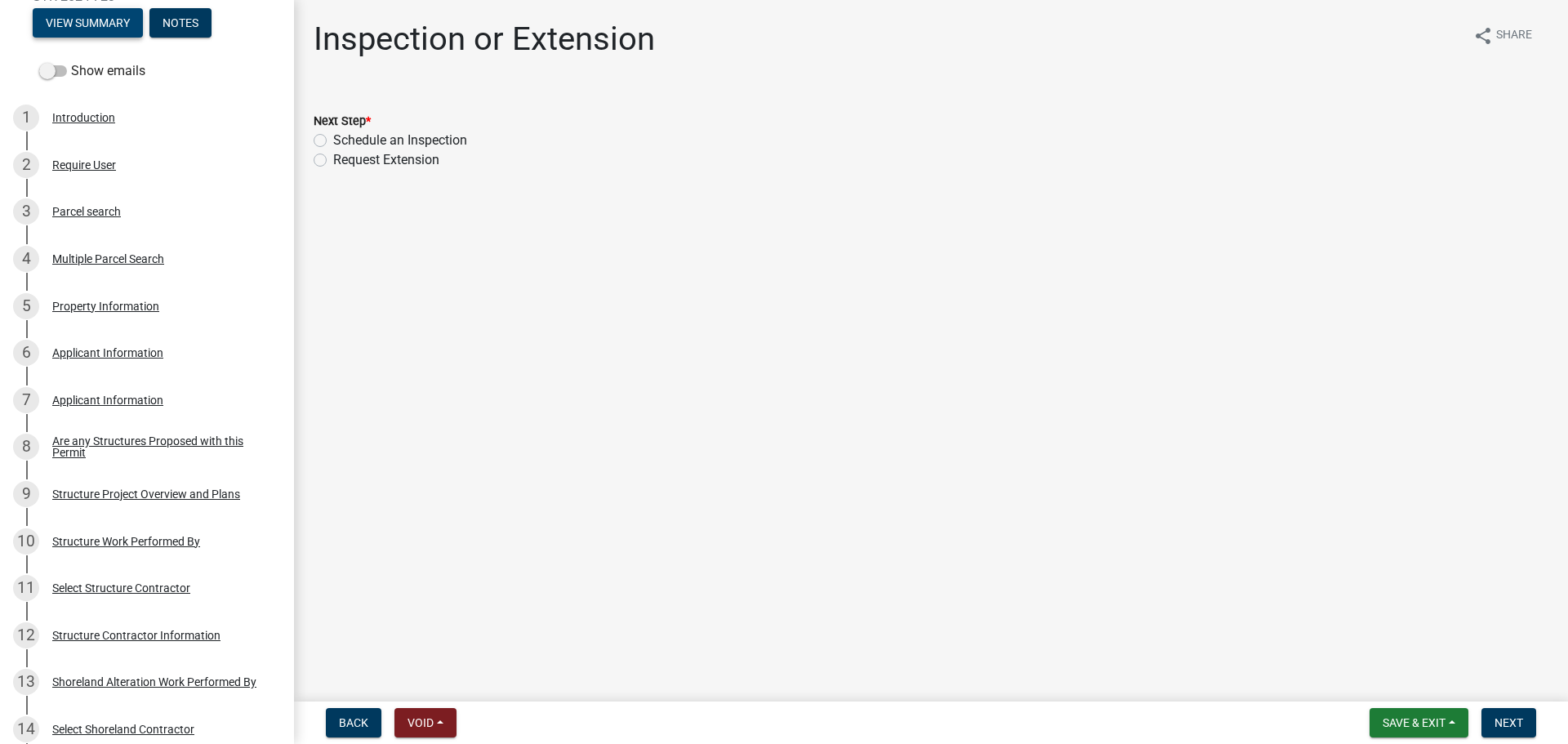
click at [53, 22] on button "View Summary" at bounding box center [87, 23] width 110 height 30
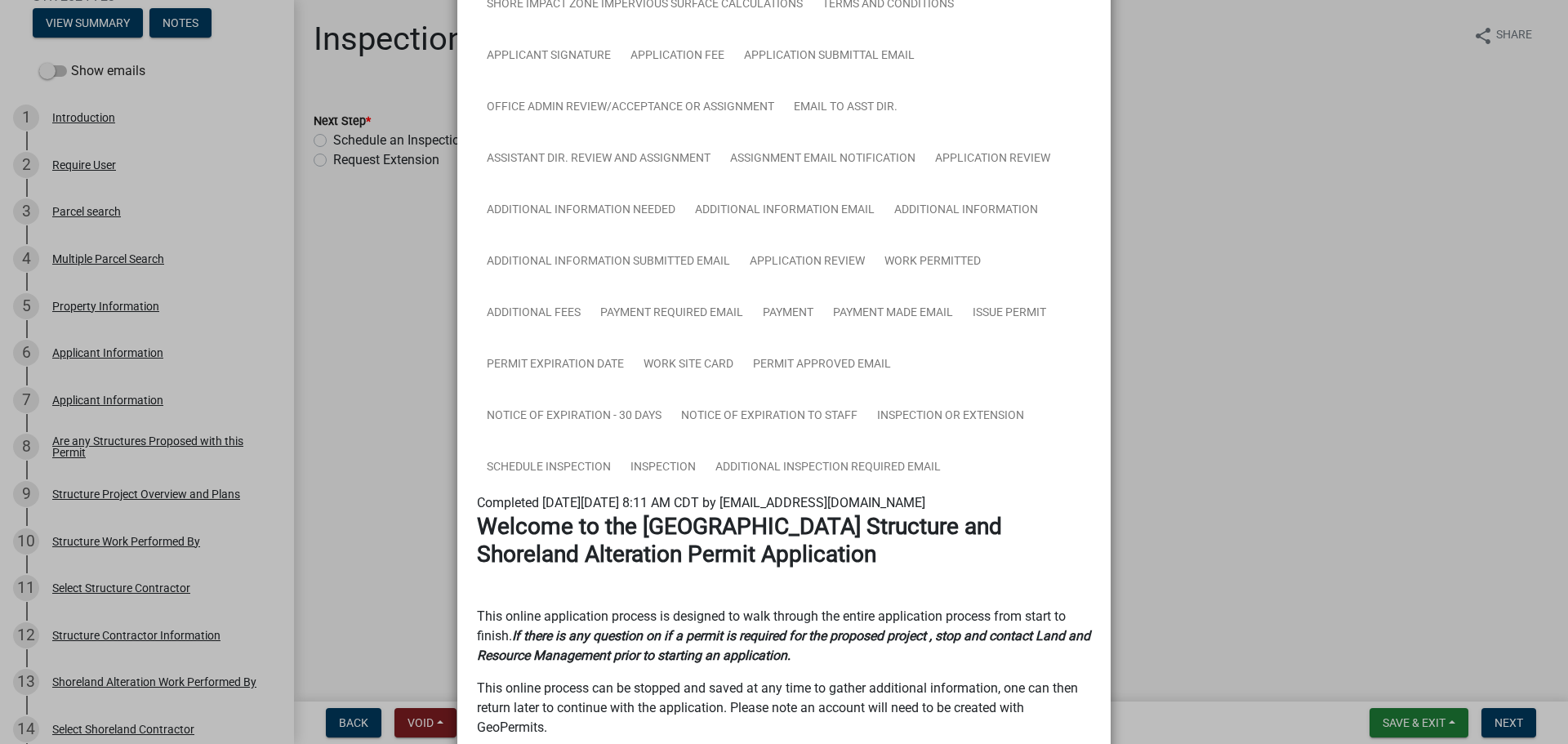
scroll to position [654, 0]
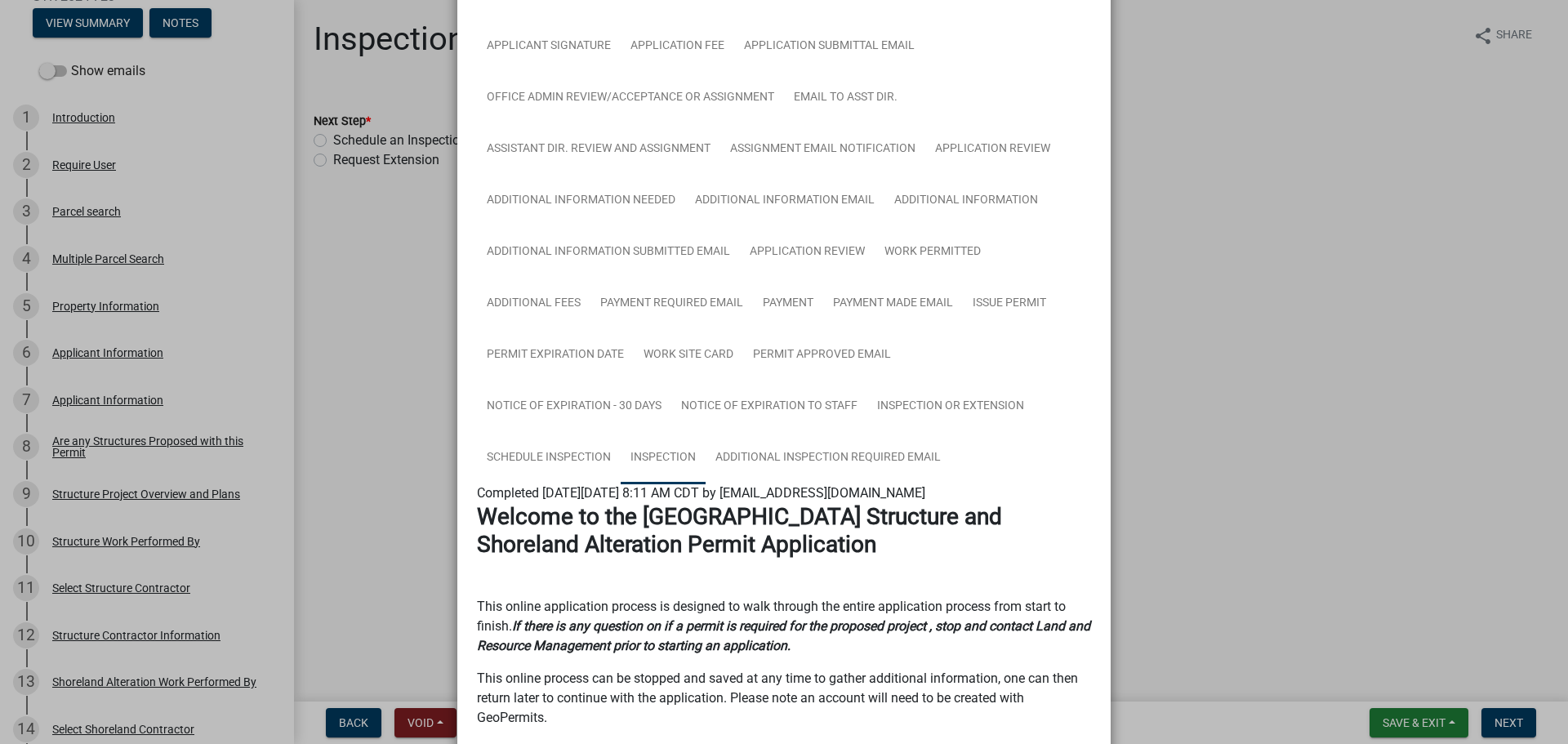
click at [651, 462] on link "Inspection" at bounding box center [662, 458] width 85 height 53
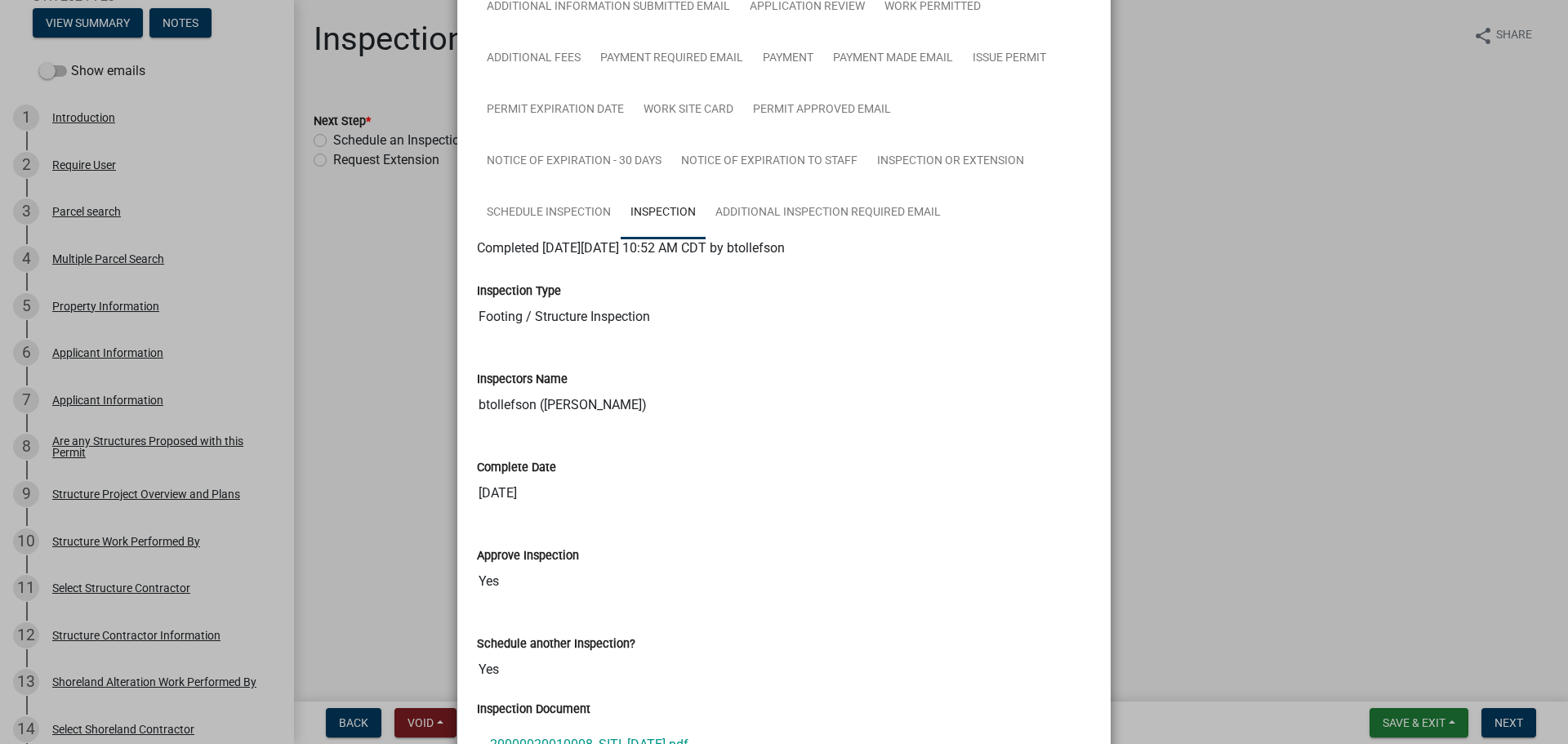
scroll to position [981, 0]
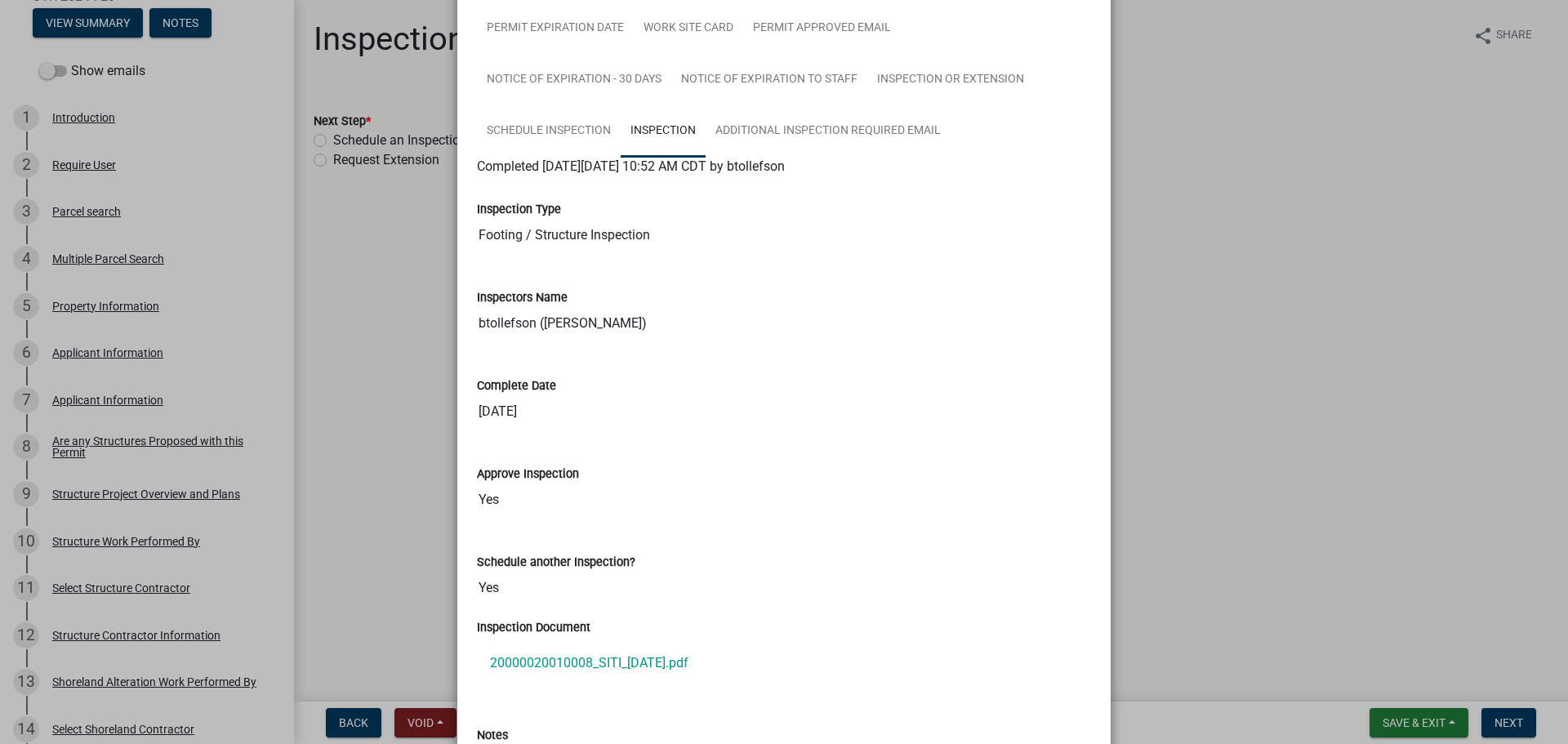
click at [1199, 348] on ngb-modal-window "Summary × Printer Friendly Introduction Parcel search Multiple Parcel Search Pr…" at bounding box center [784, 372] width 1568 height 744
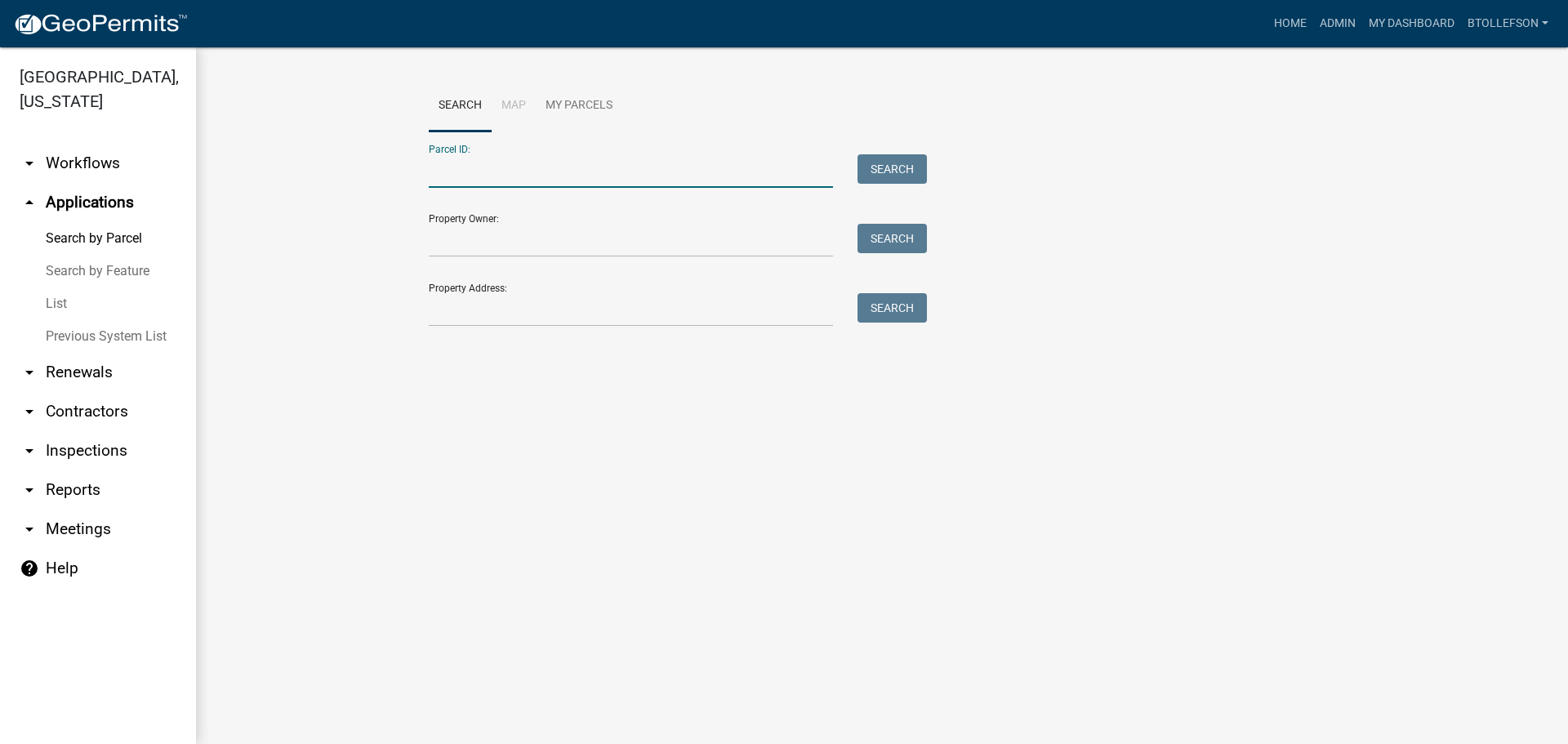
click at [612, 178] on input "Parcel ID:" at bounding box center [631, 170] width 404 height 34
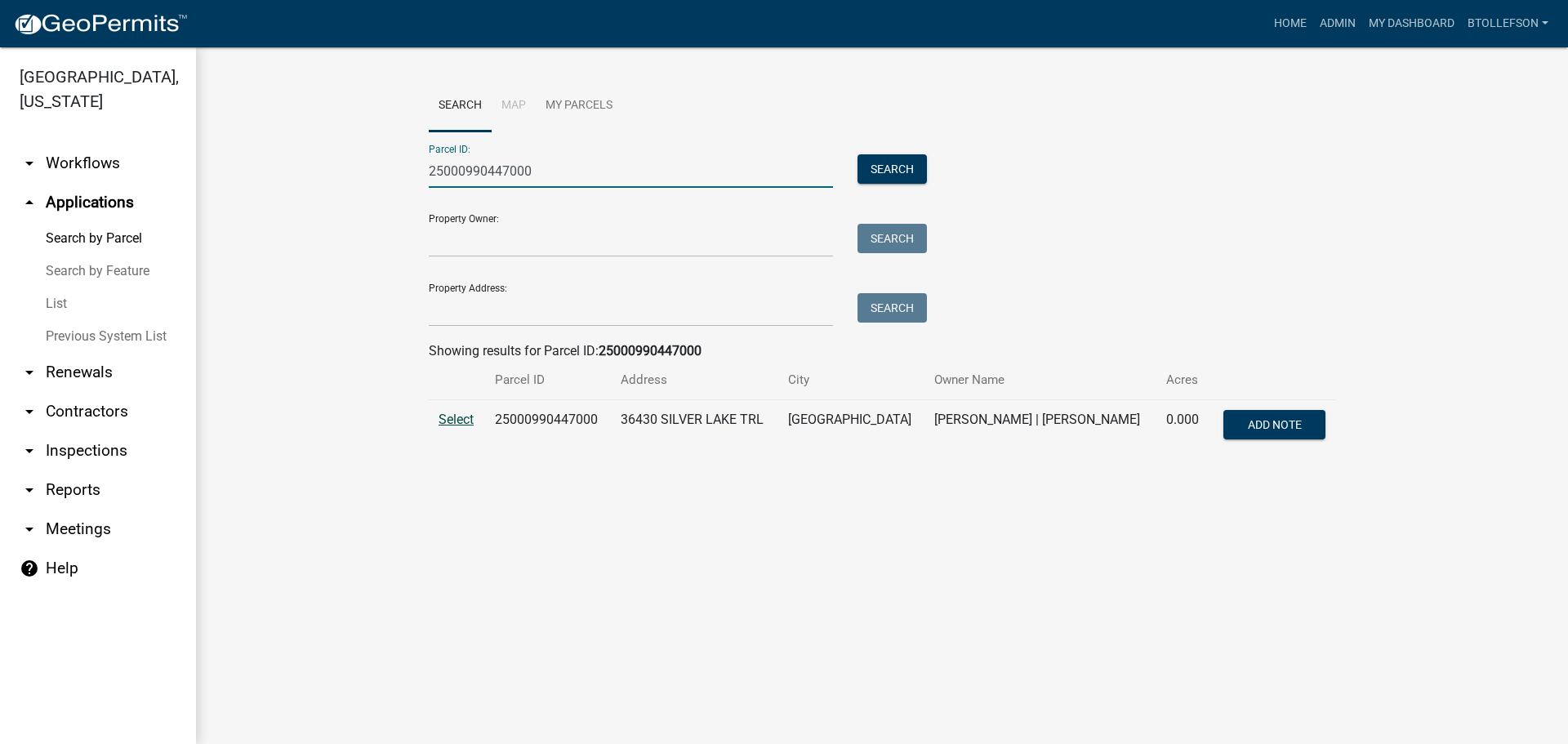
type input "25000990447000"
click at [464, 417] on span "Select" at bounding box center [456, 419] width 35 height 15
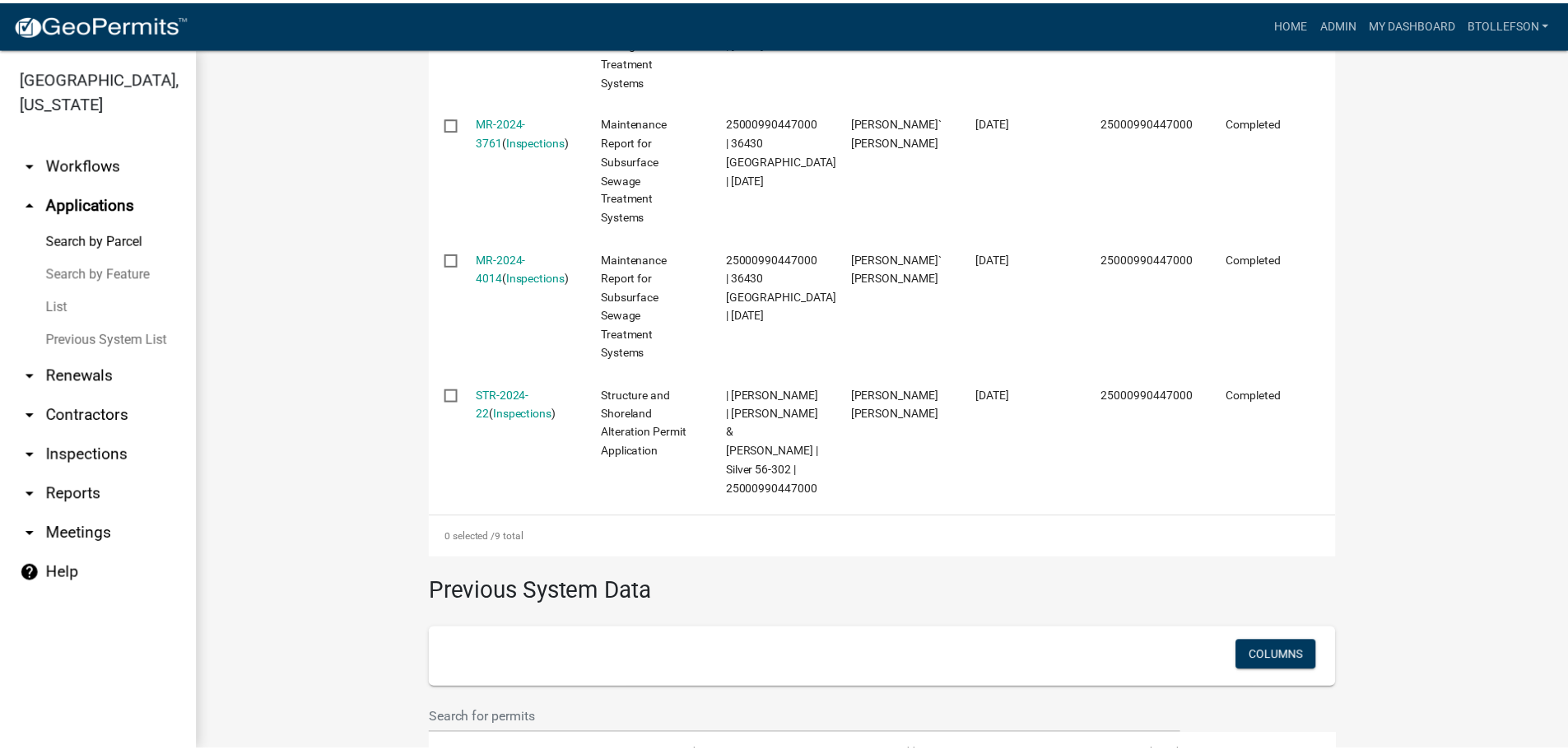
scroll to position [1400, 0]
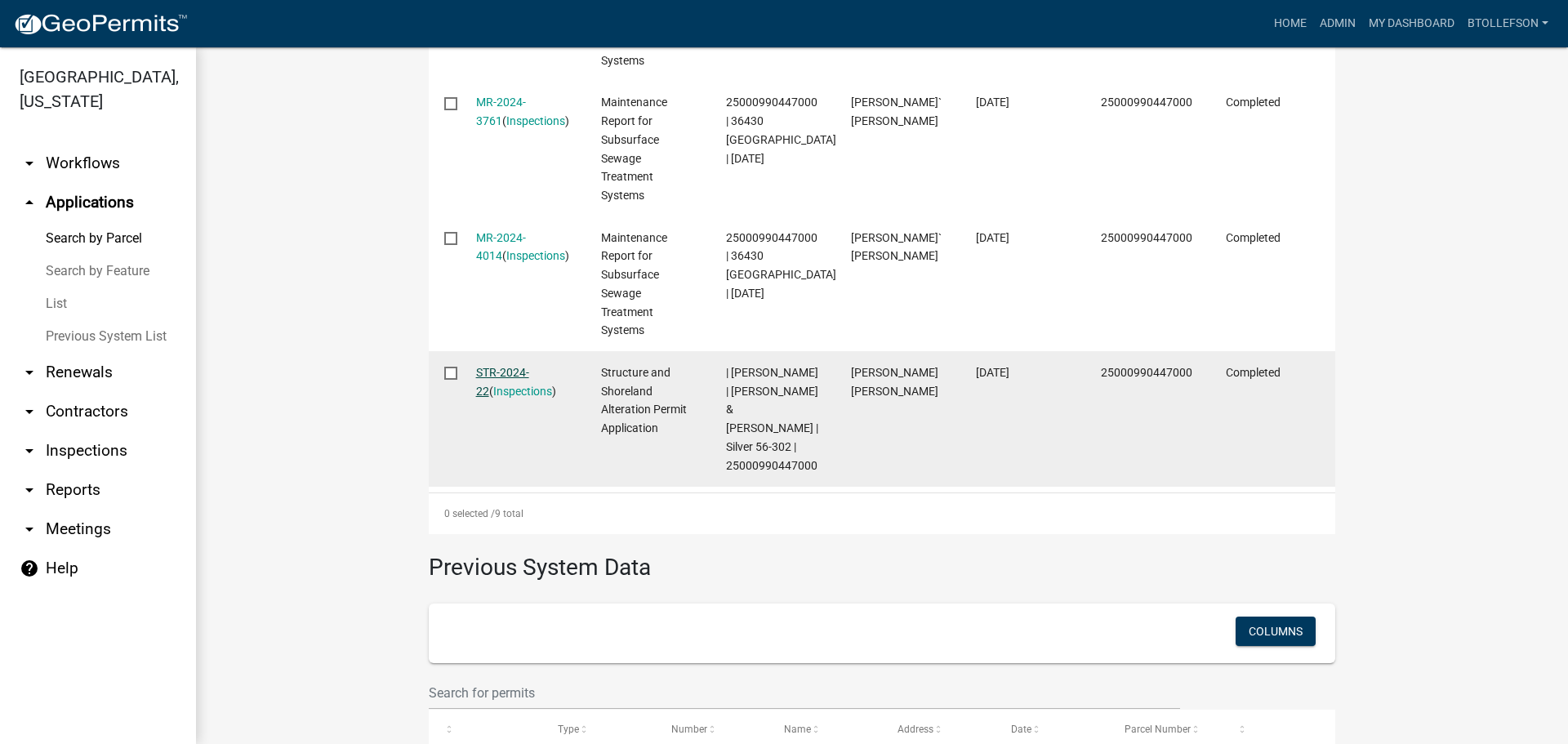
click at [516, 368] on link "STR-2024-22" at bounding box center [502, 381] width 53 height 32
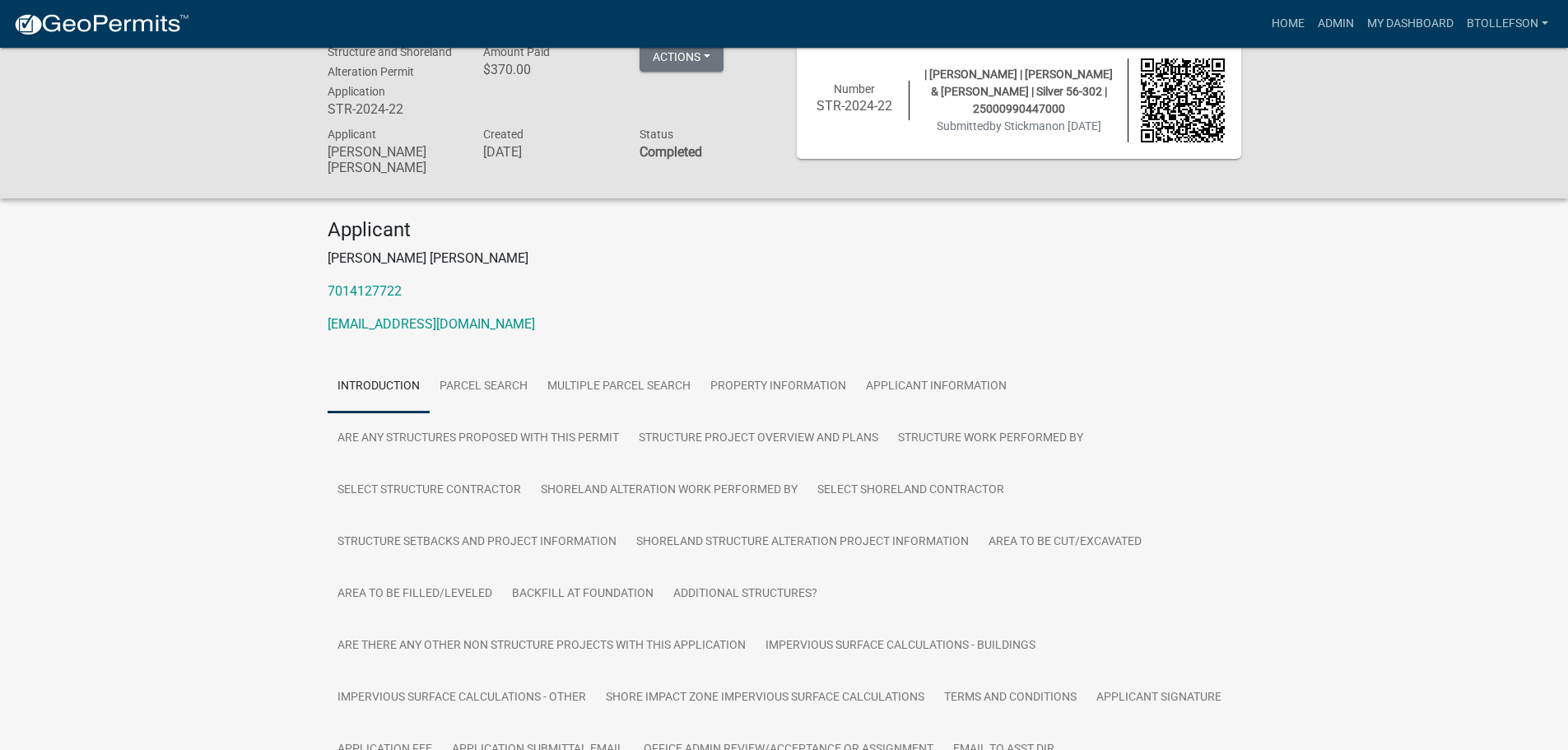
scroll to position [494, 0]
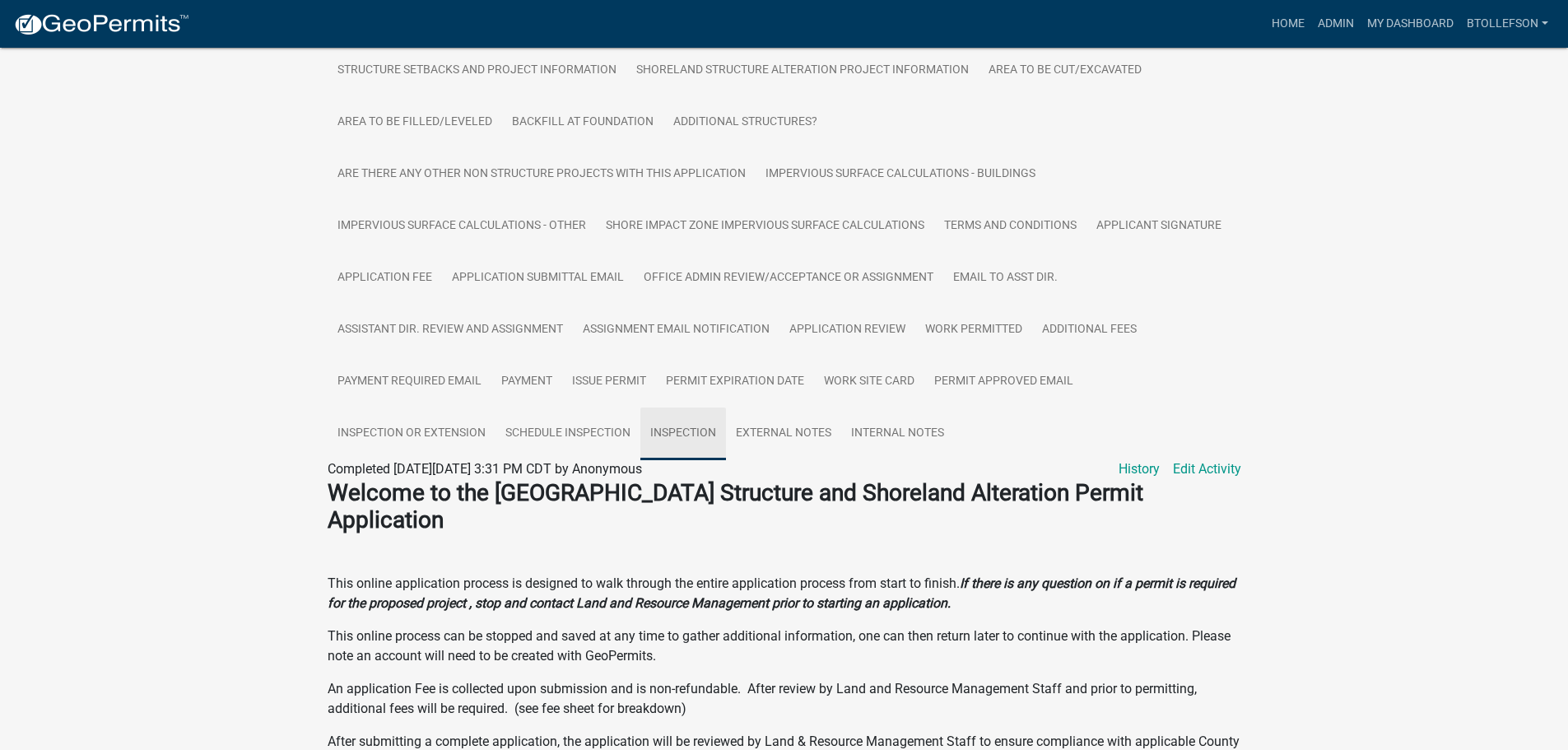
click at [684, 433] on link "Inspection" at bounding box center [683, 433] width 86 height 53
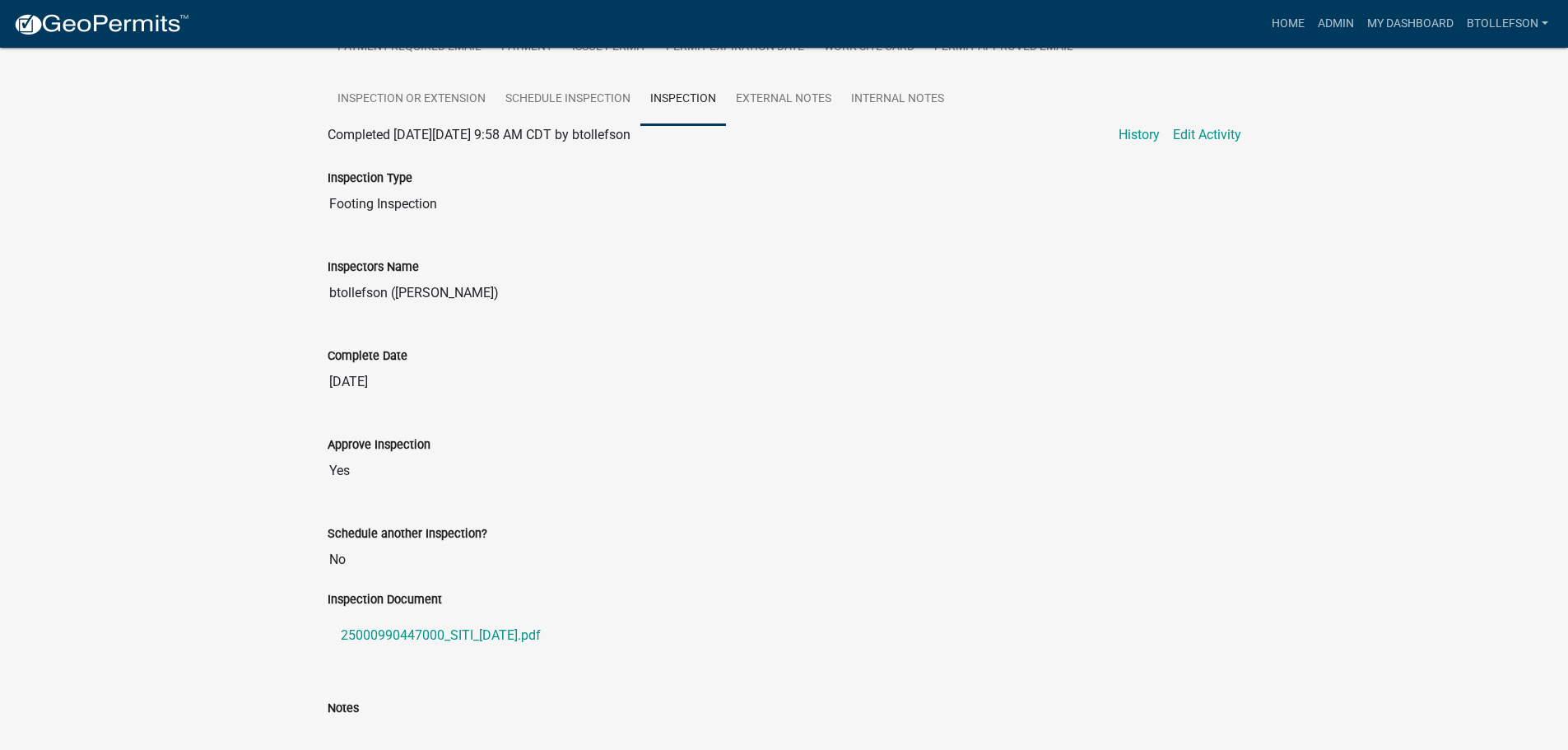
scroll to position [905, 0]
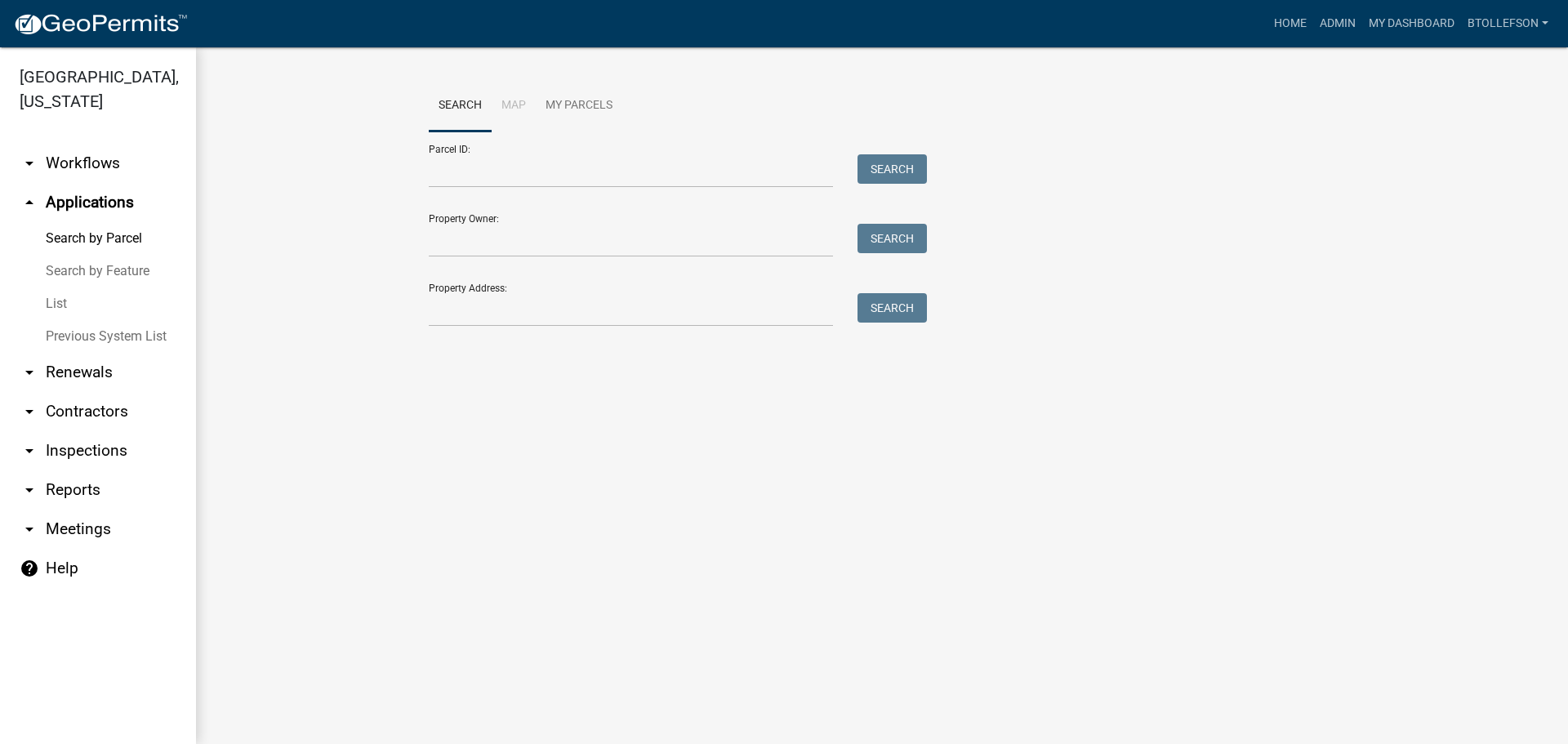
click at [538, 192] on form "Parcel ID: Search Property Owner: Search Property Address: Search" at bounding box center [674, 229] width 490 height 195
click at [538, 175] on input "Parcel ID:" at bounding box center [631, 170] width 404 height 34
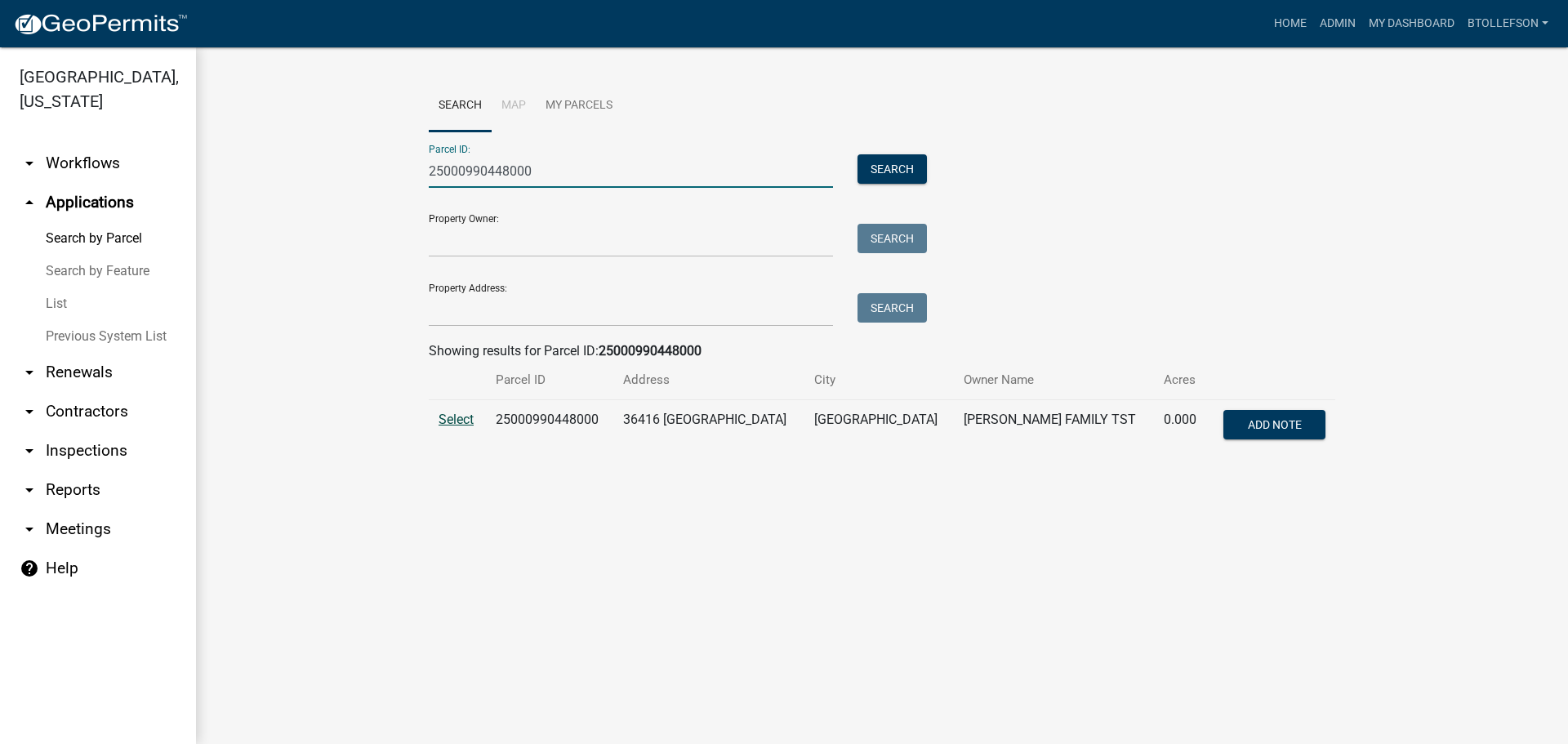
type input "25000990448000"
click at [442, 417] on span "Select" at bounding box center [456, 419] width 35 height 15
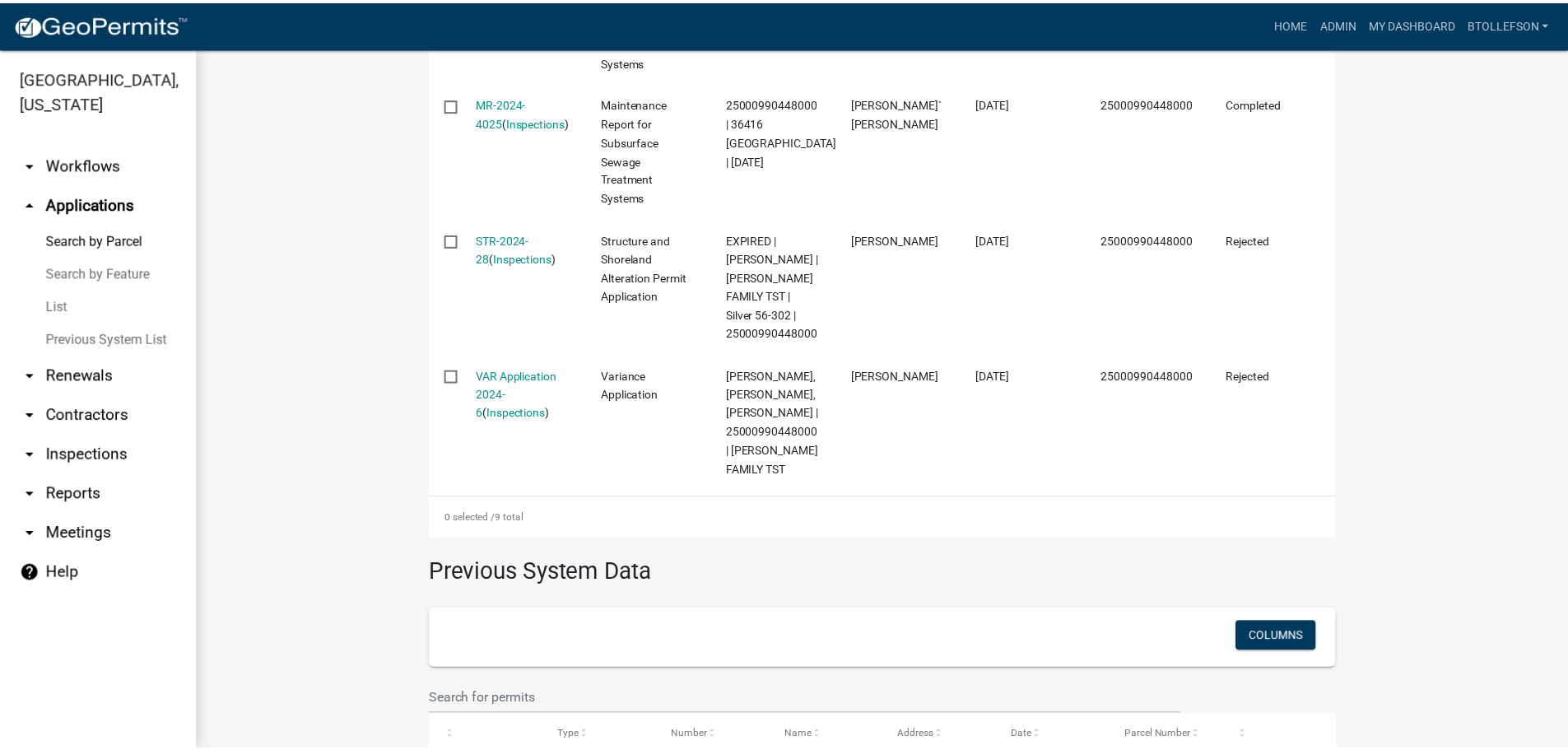
scroll to position [1445, 0]
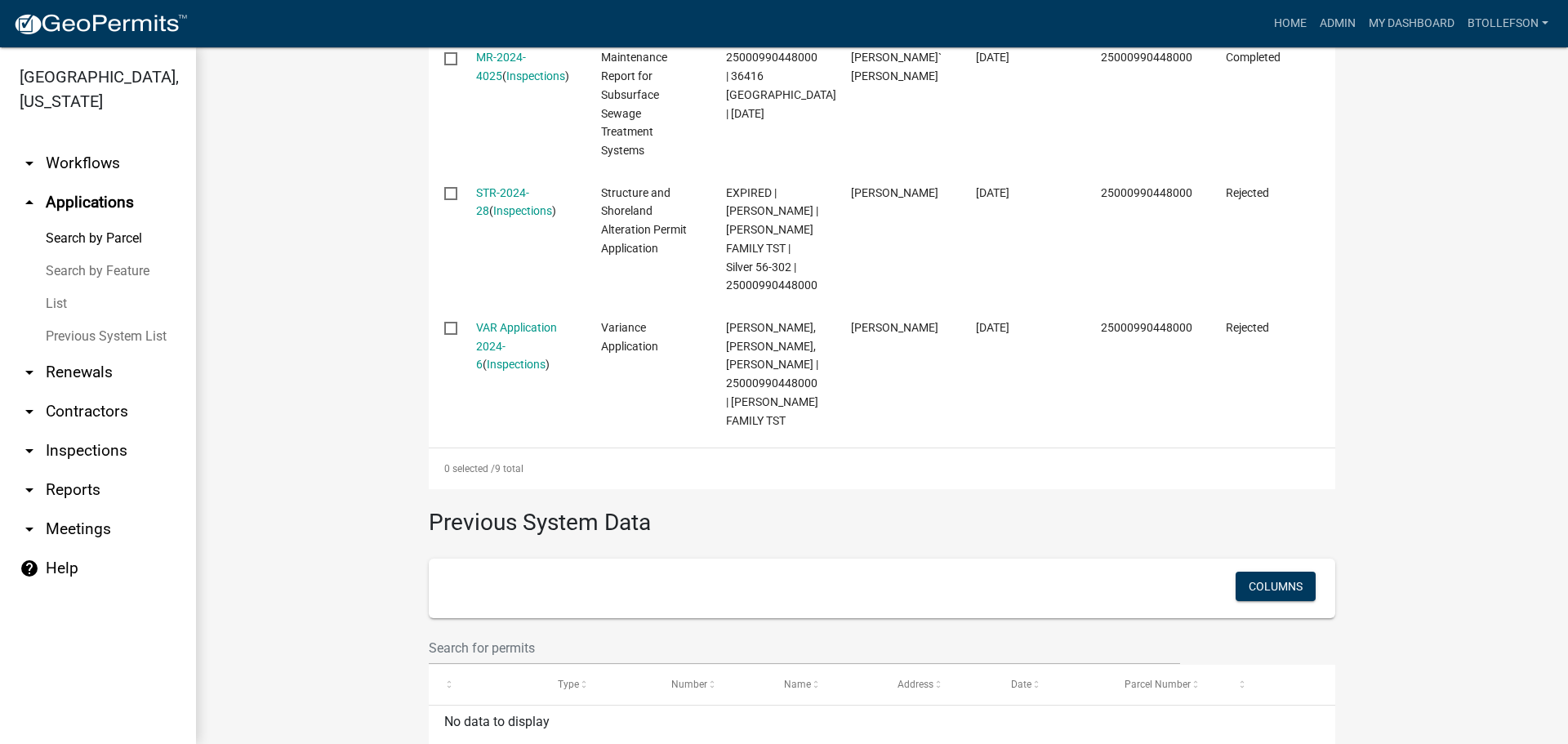
click at [504, 190] on link "STR-2024-28" at bounding box center [502, 202] width 53 height 32
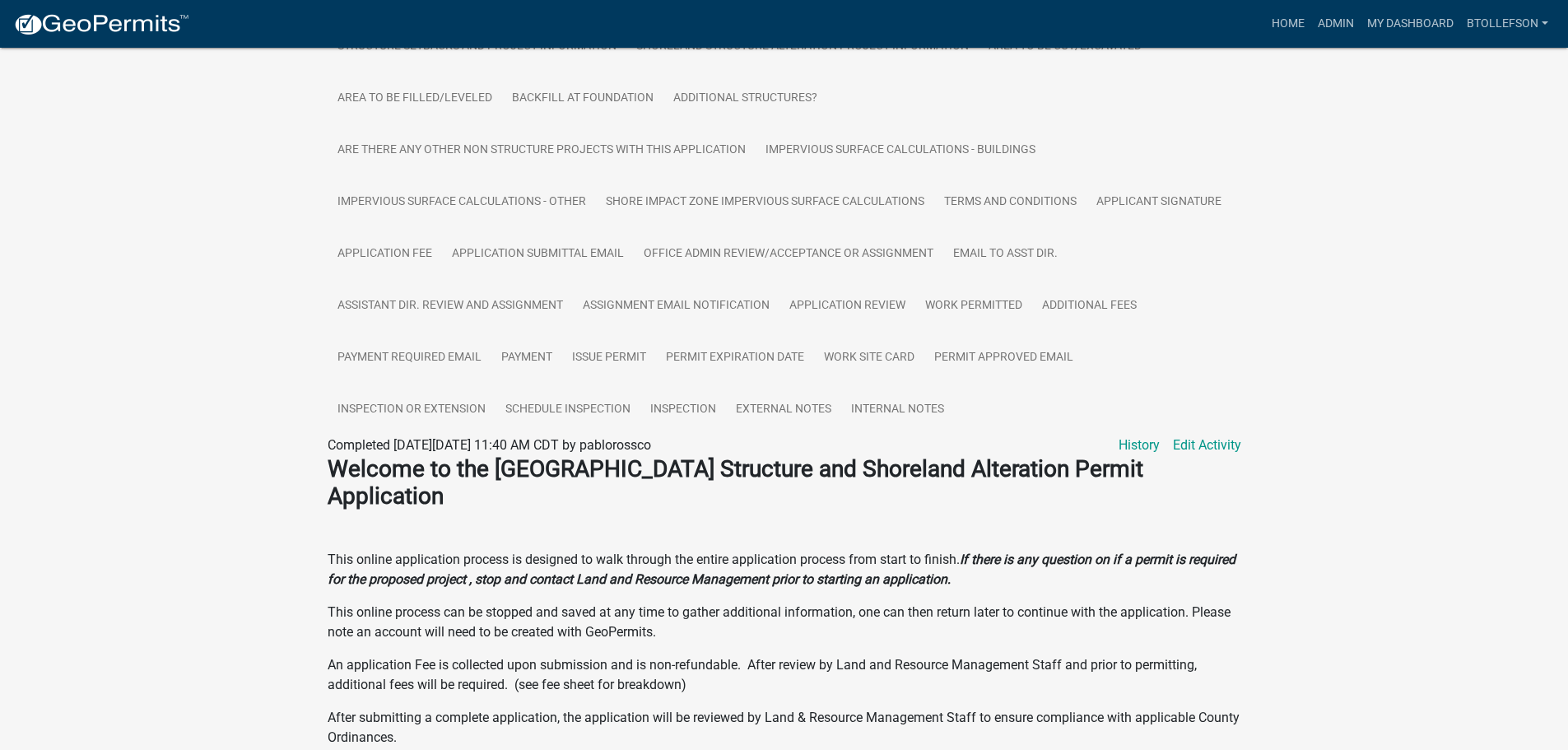
scroll to position [576, 0]
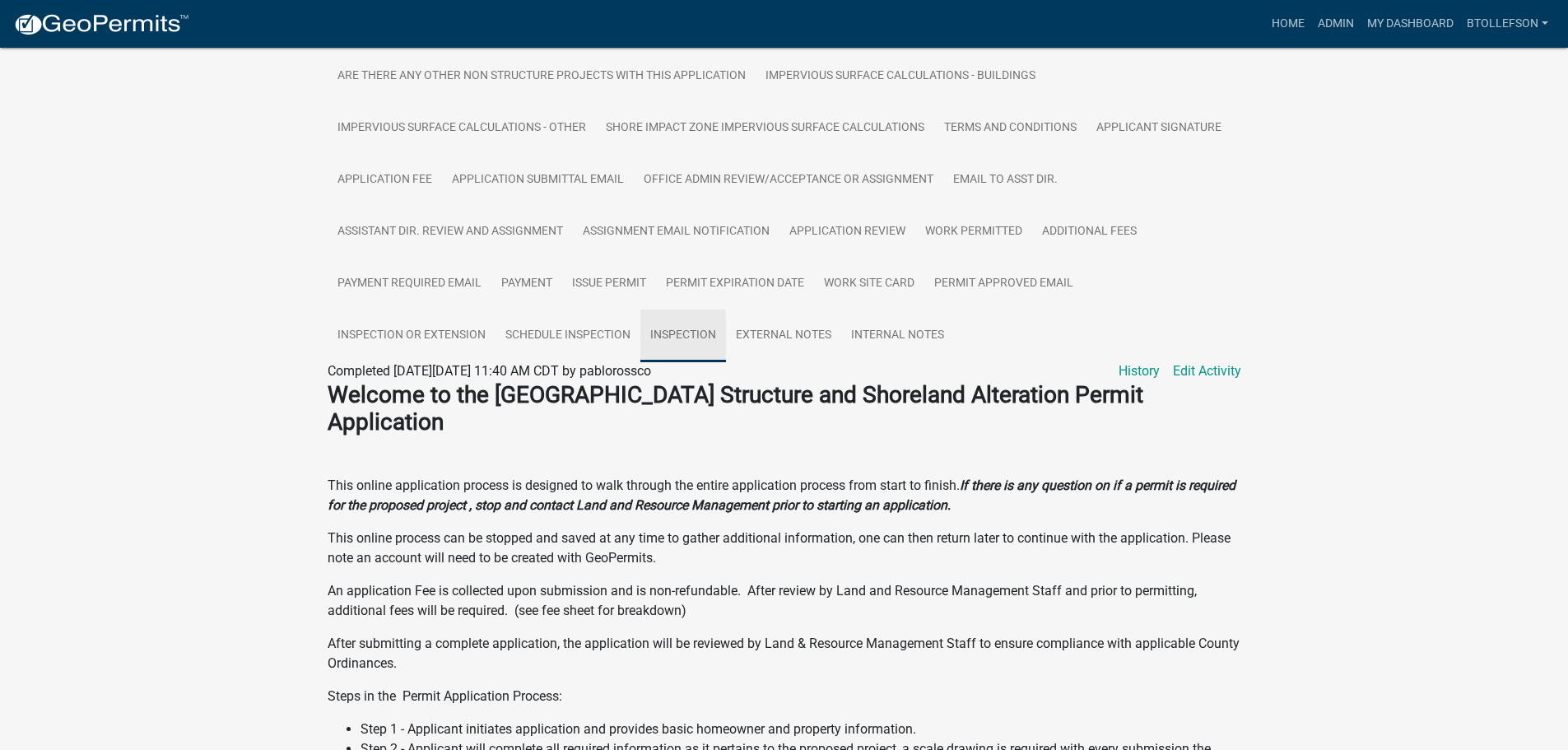
click at [667, 334] on link "Inspection" at bounding box center [683, 336] width 86 height 53
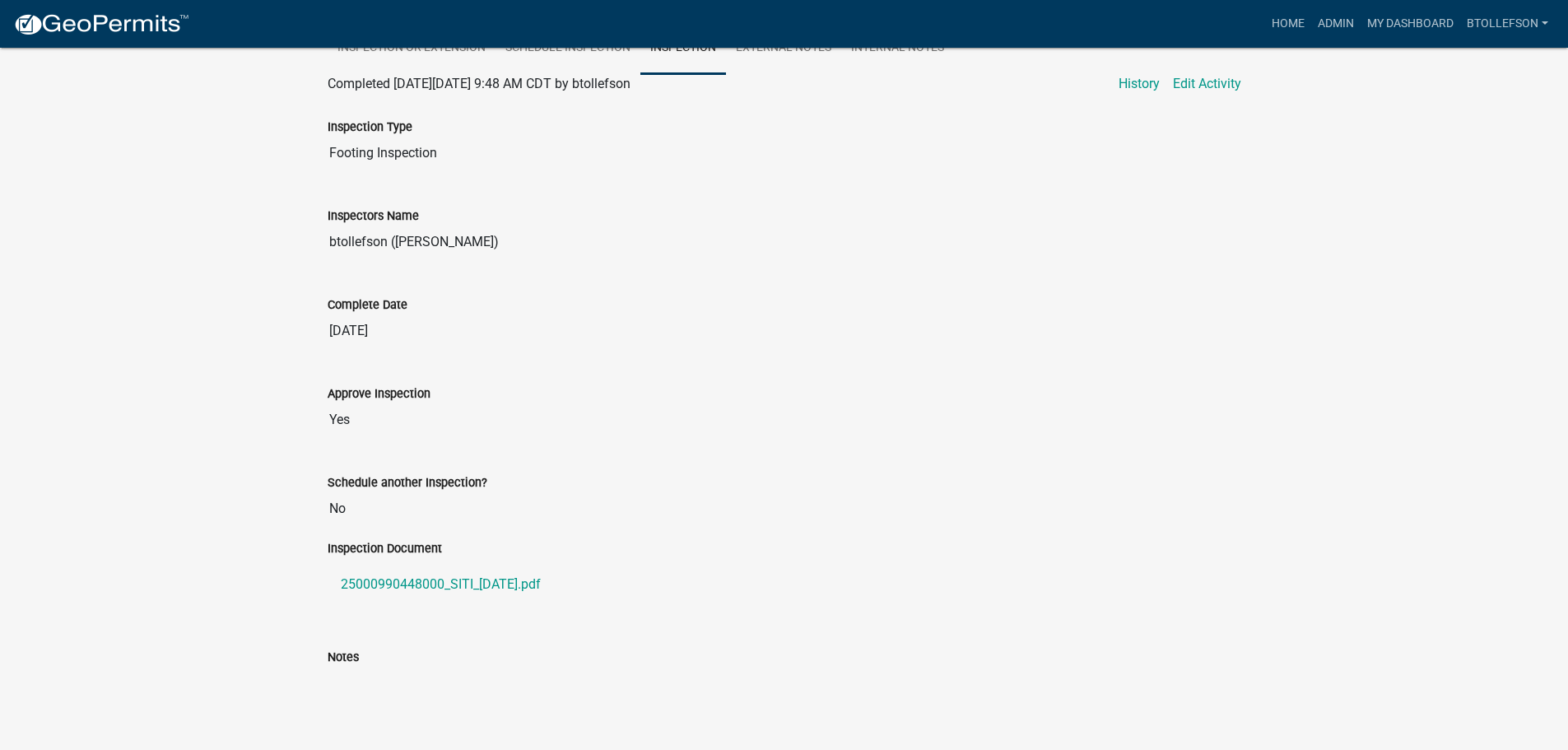
scroll to position [823, 0]
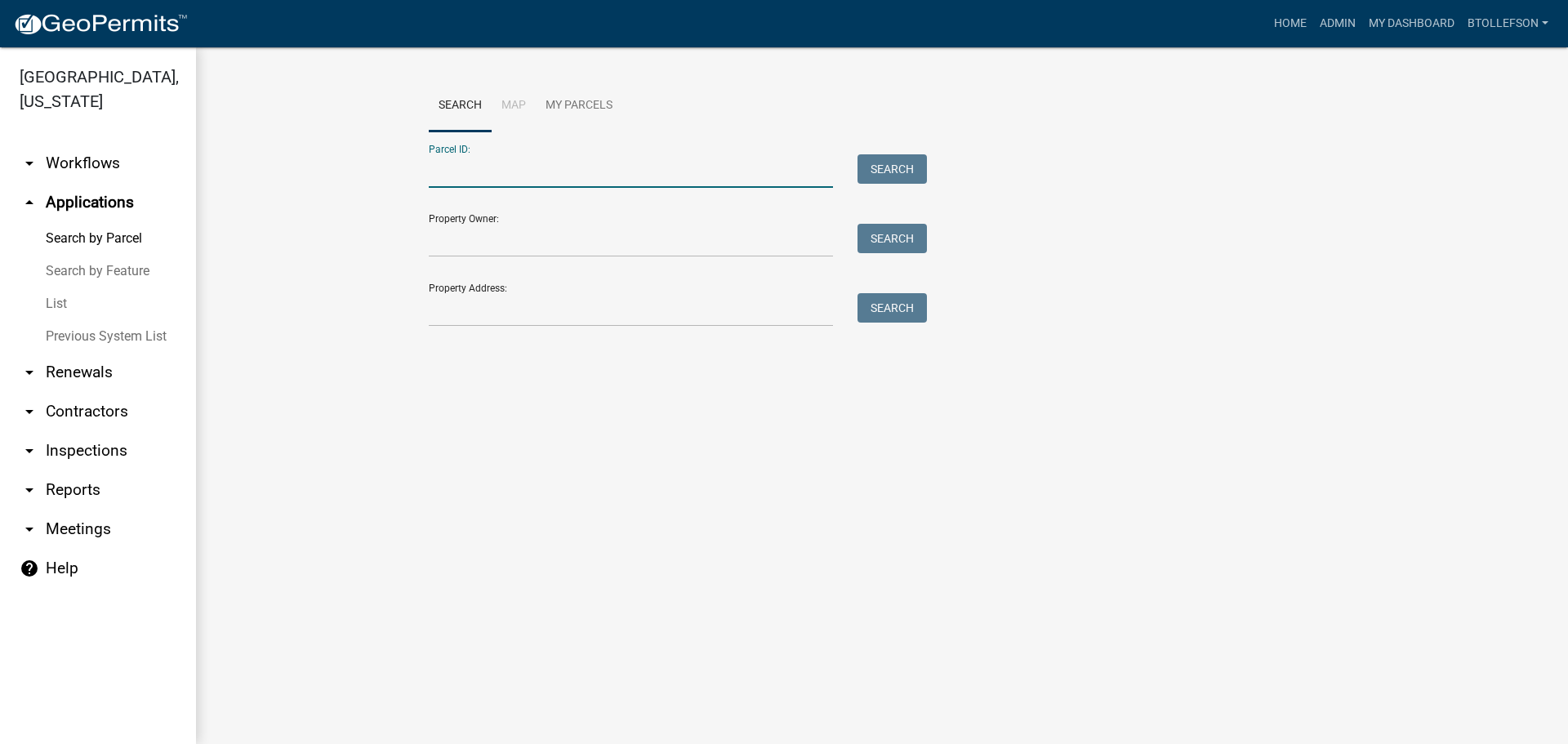
click at [478, 164] on input "Parcel ID:" at bounding box center [631, 170] width 404 height 34
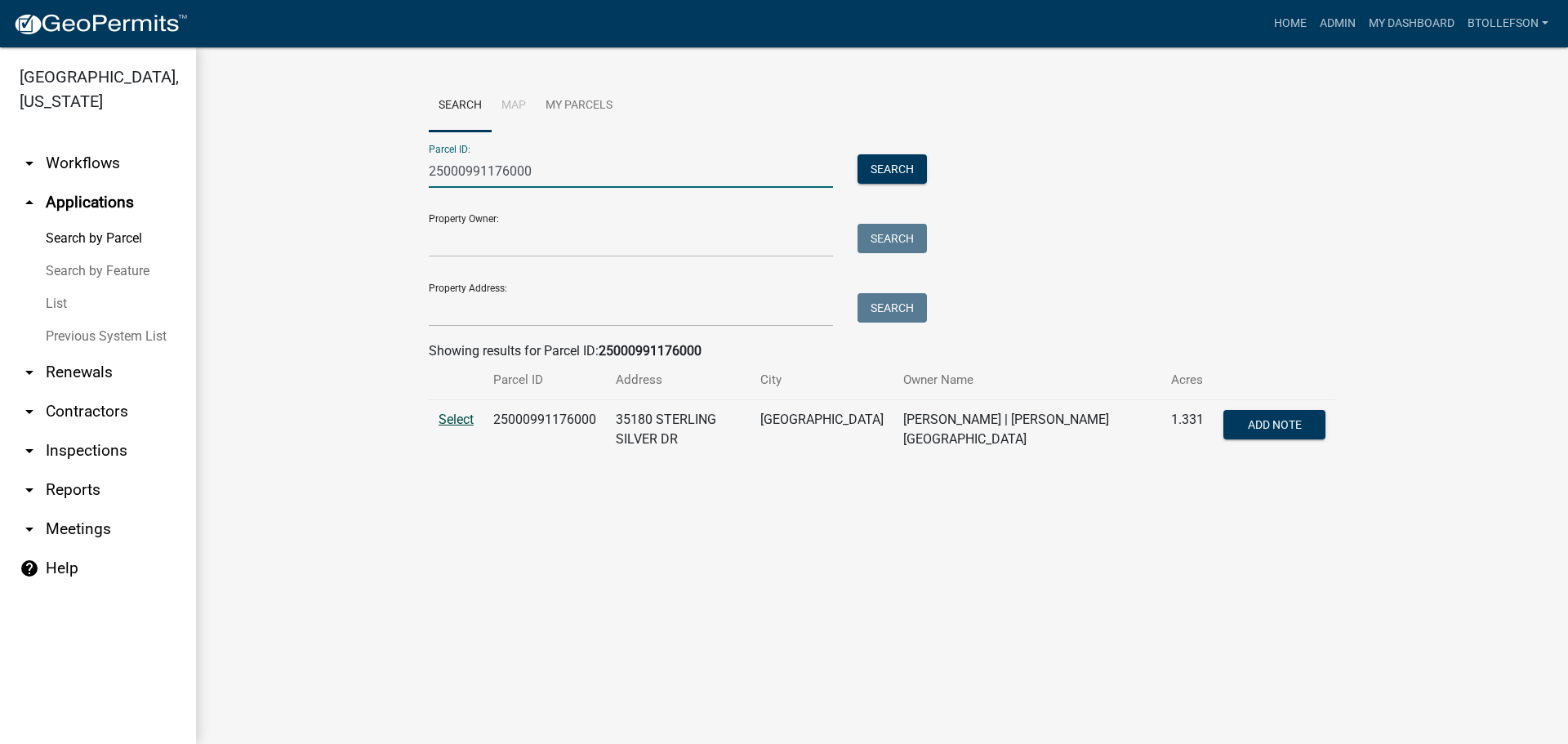
type input "25000991176000"
click at [470, 420] on span "Select" at bounding box center [456, 419] width 35 height 15
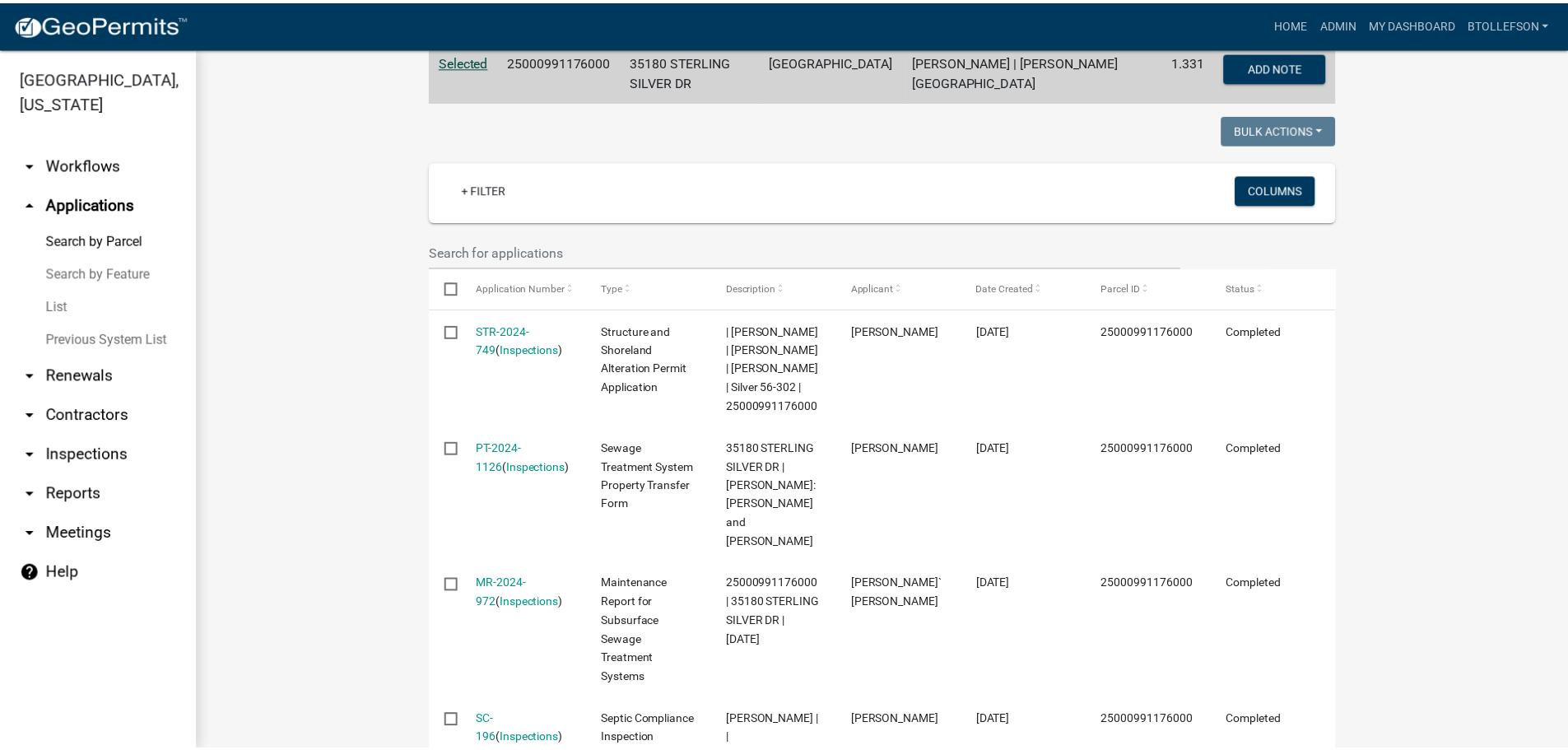
scroll to position [412, 0]
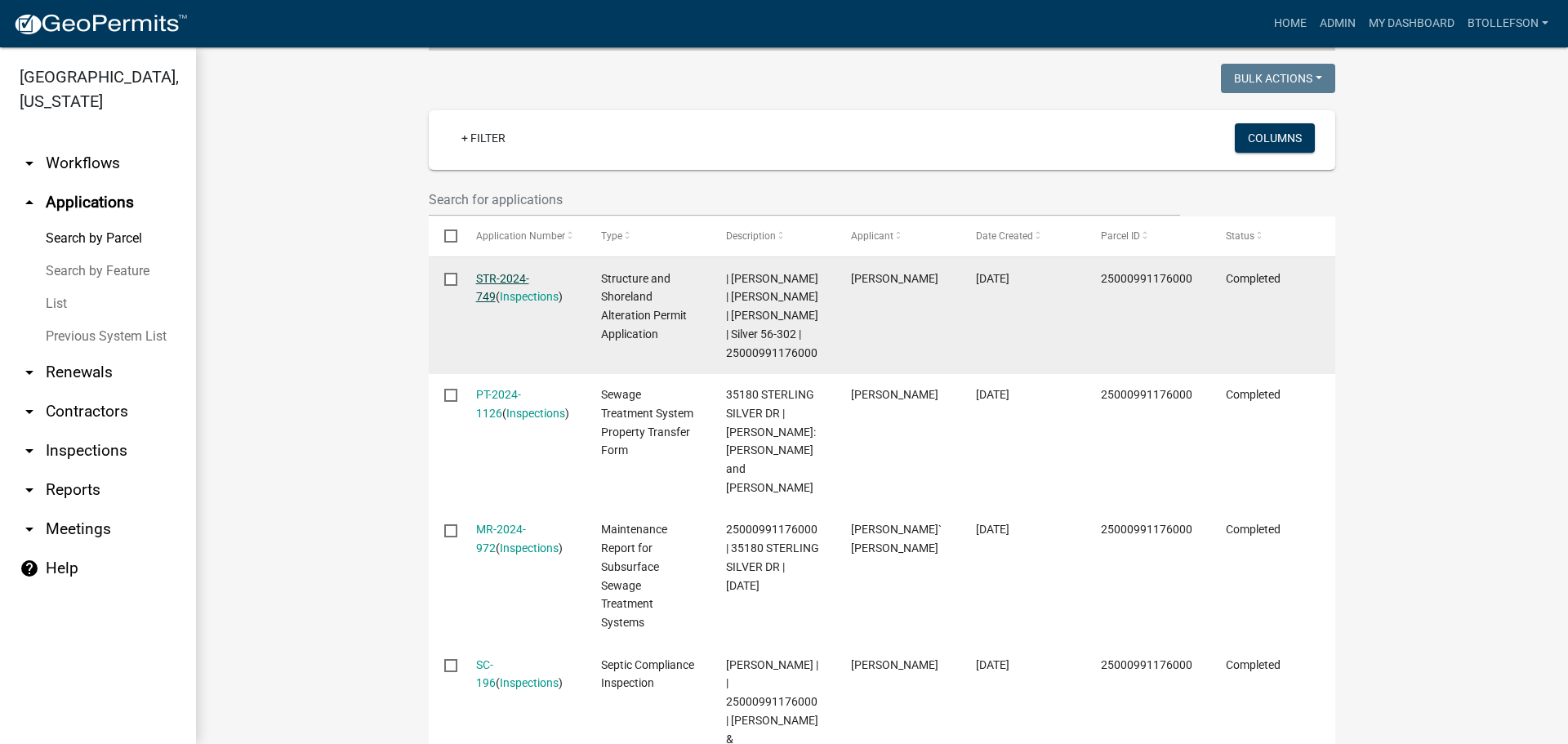
click at [498, 274] on link "STR-2024-749" at bounding box center [502, 287] width 53 height 32
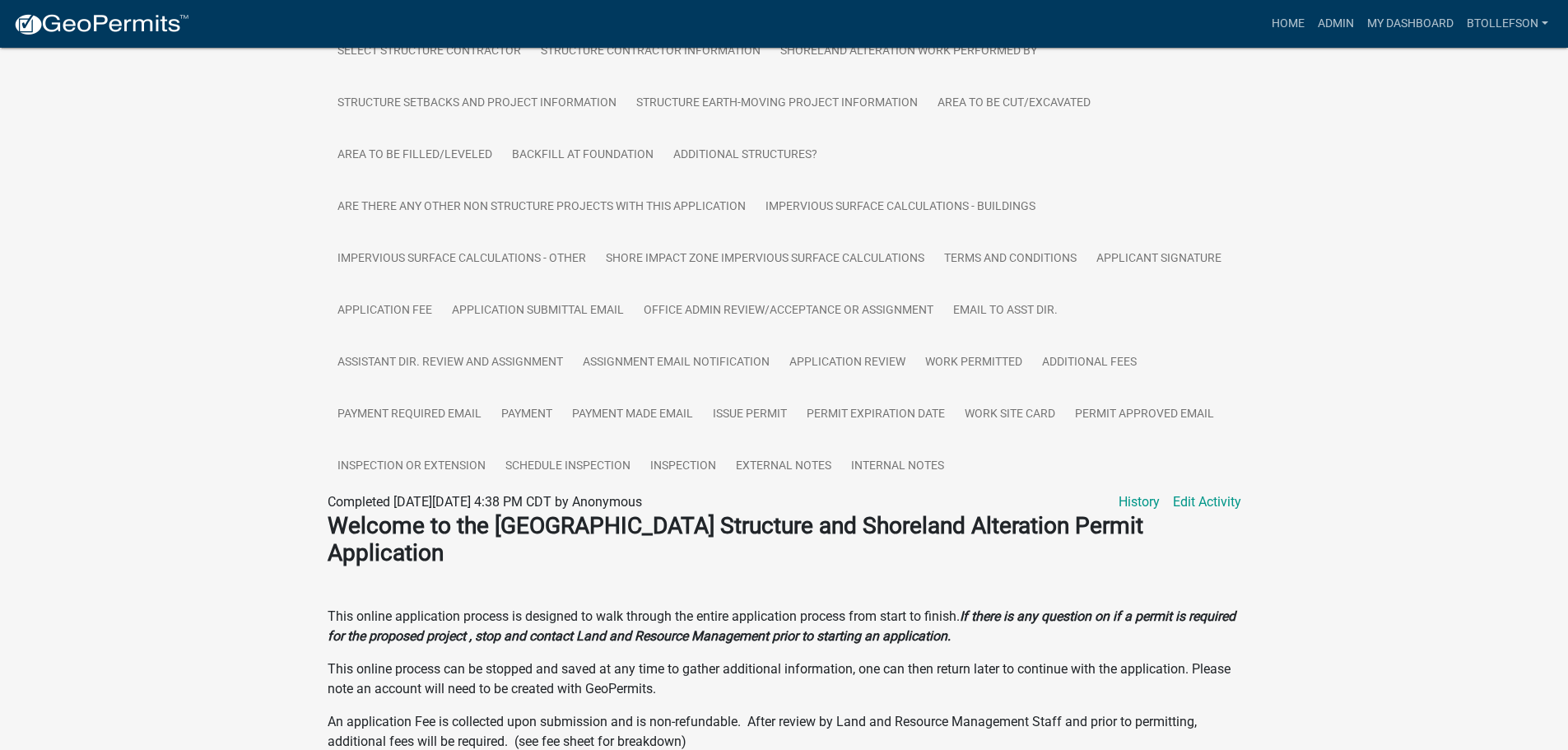
scroll to position [494, 0]
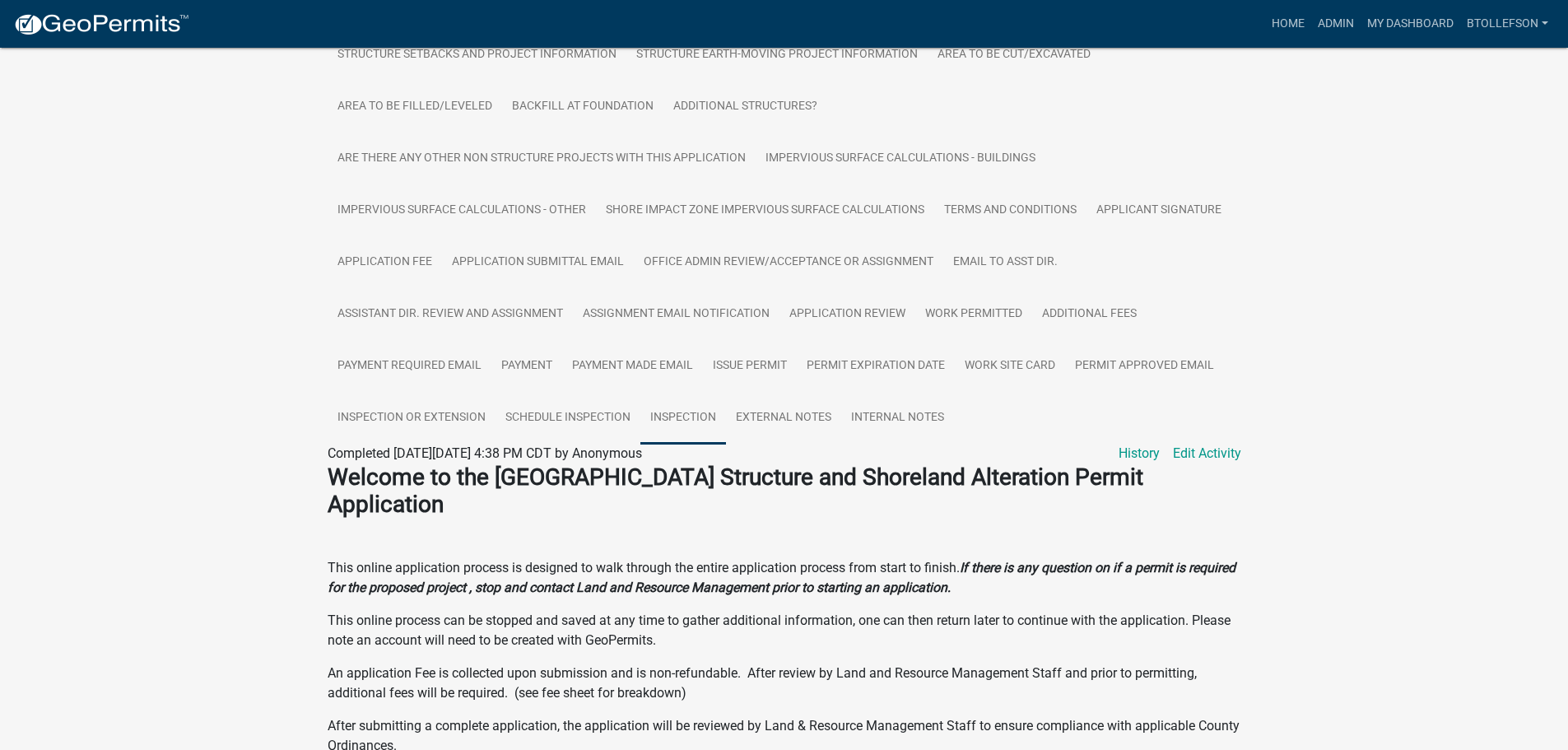
click at [701, 406] on link "Inspection" at bounding box center [683, 418] width 86 height 53
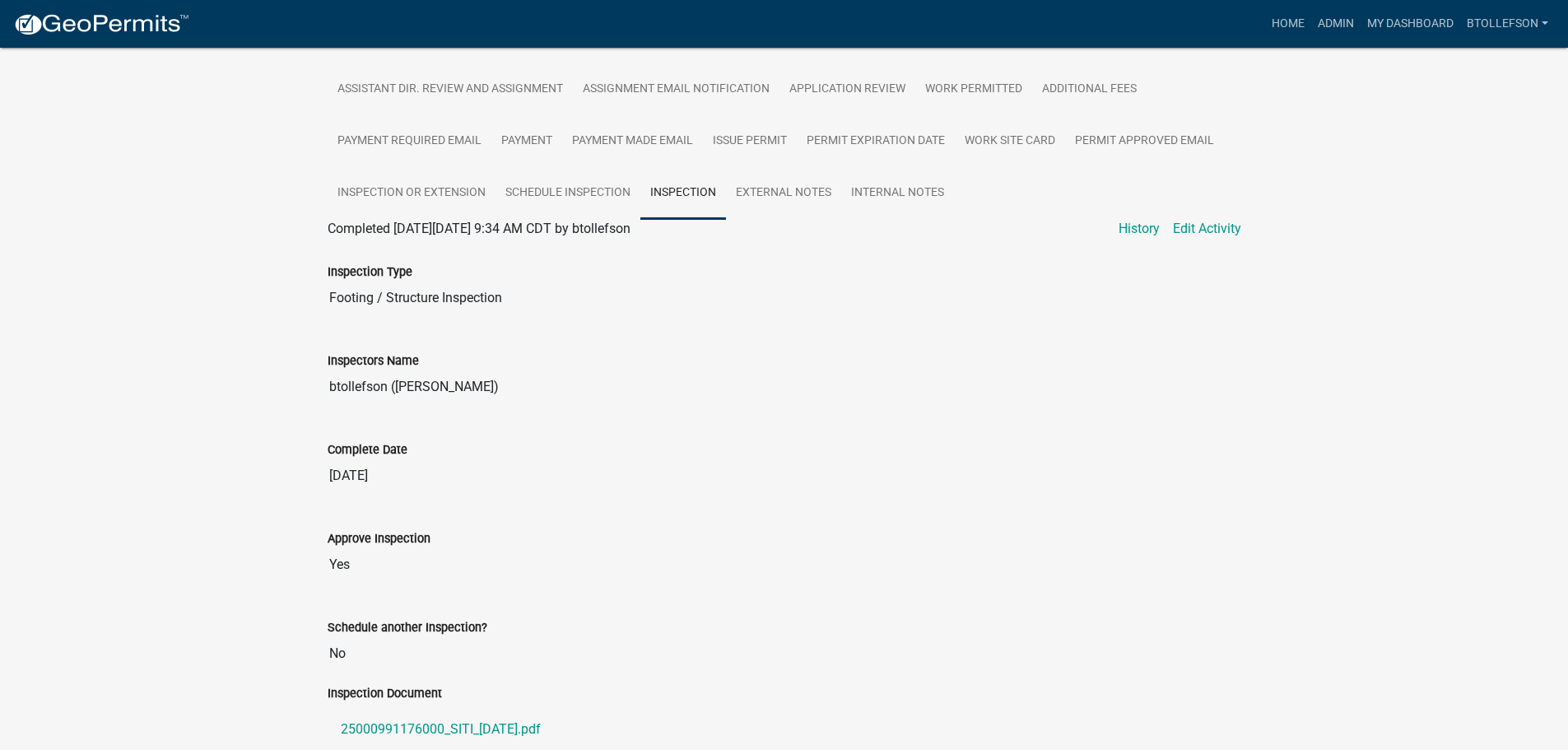
scroll to position [741, 0]
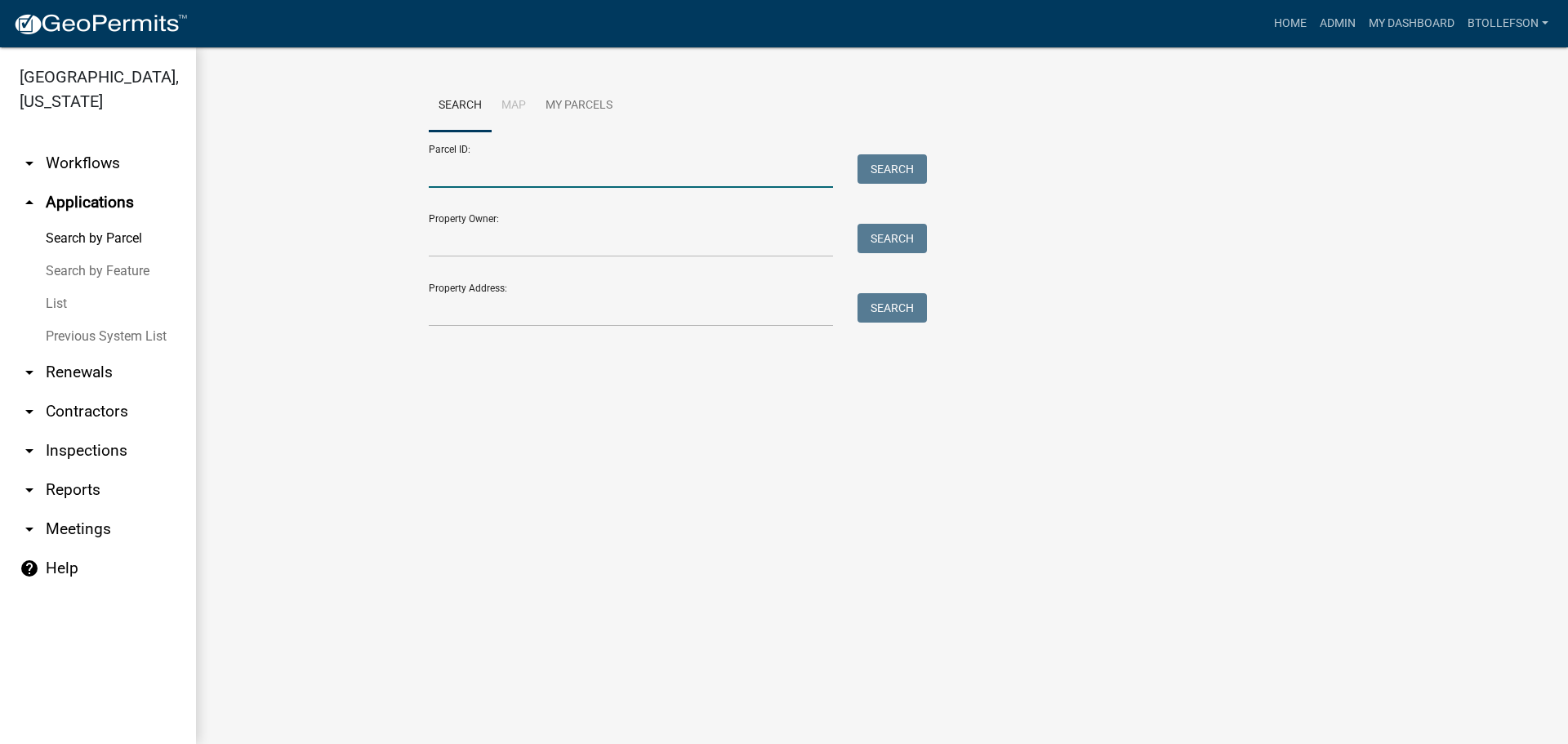
click at [689, 161] on input "Parcel ID:" at bounding box center [631, 170] width 404 height 34
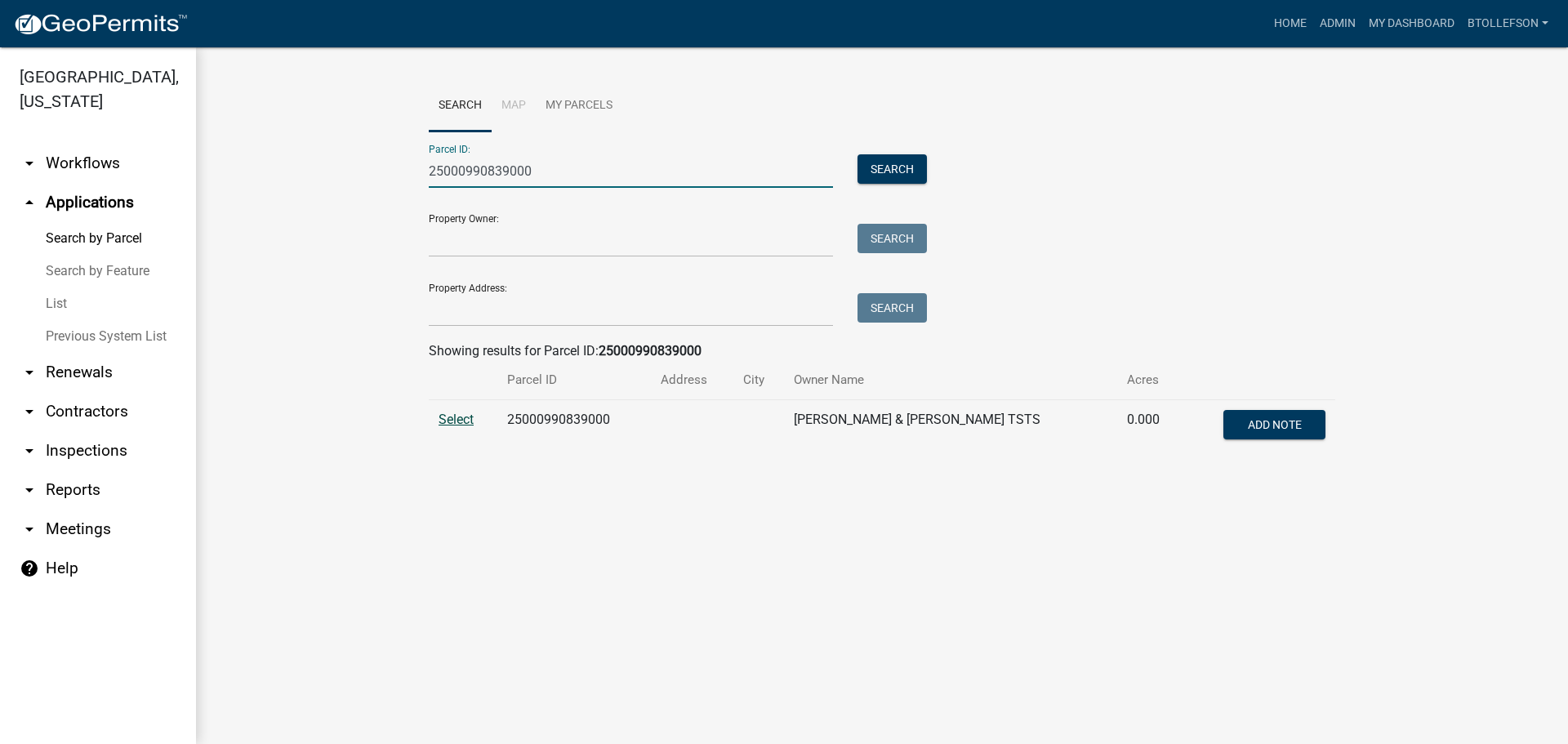
type input "25000990839000"
click at [450, 420] on span "Select" at bounding box center [456, 419] width 35 height 15
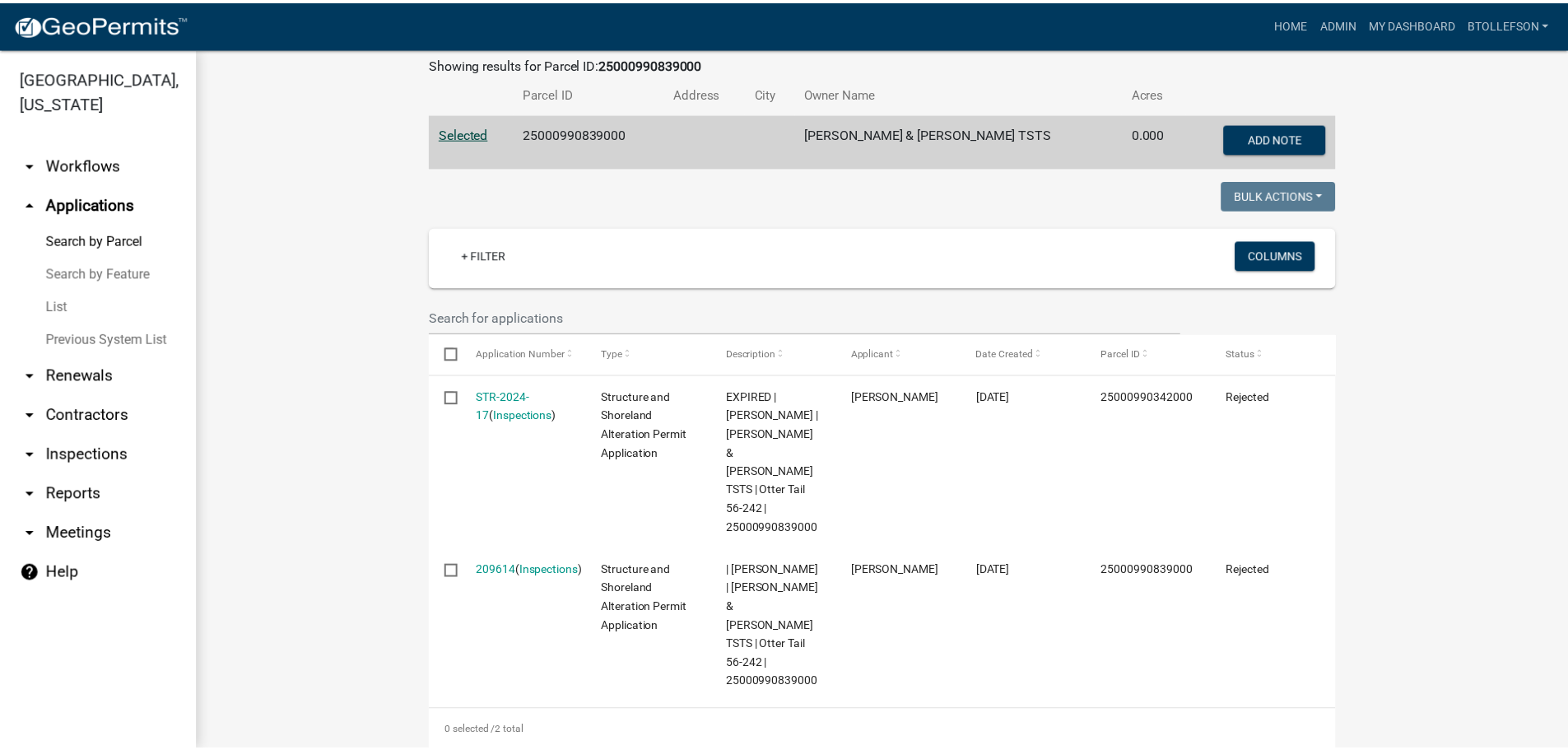
scroll to position [329, 0]
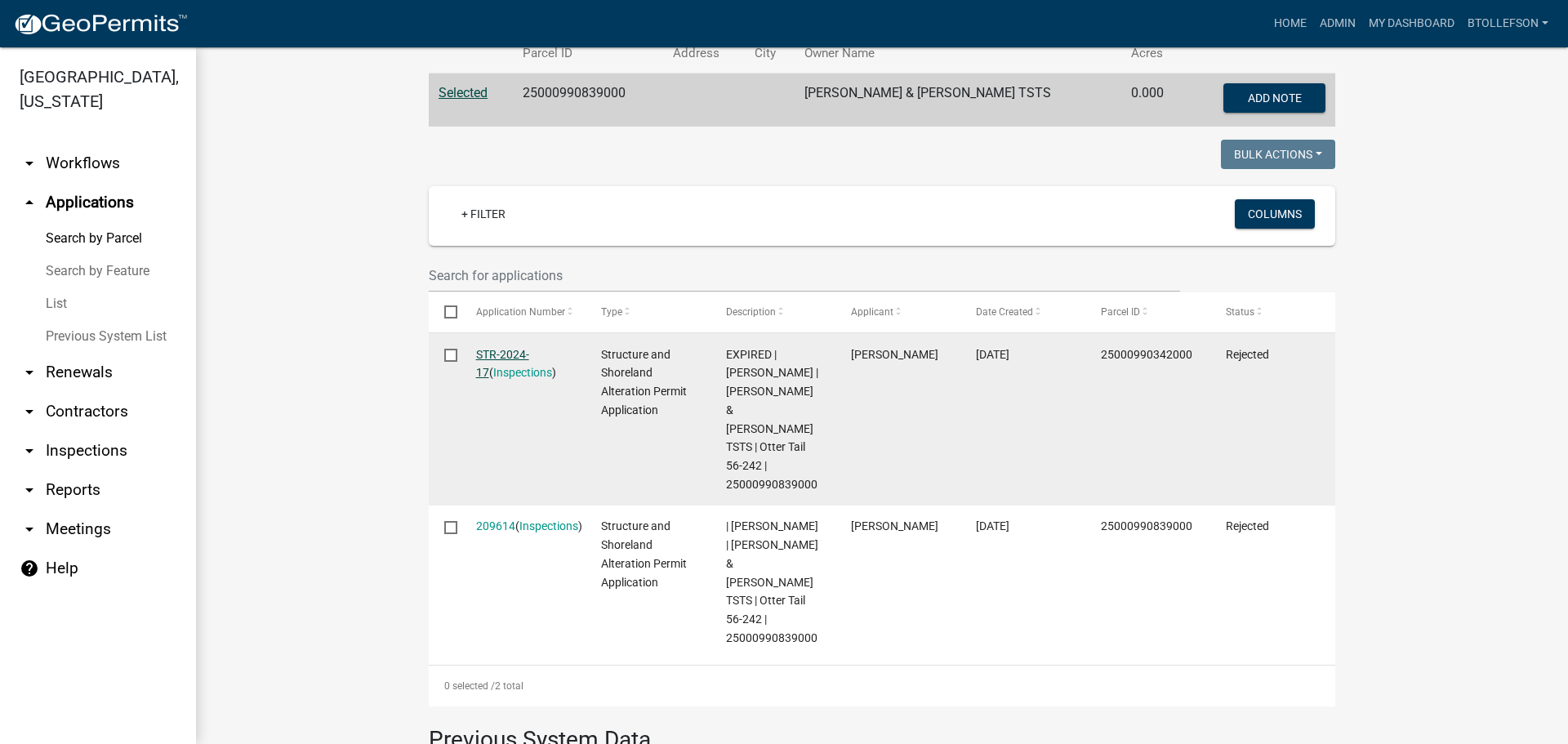
click at [500, 352] on link "STR-2024-17" at bounding box center [502, 363] width 53 height 32
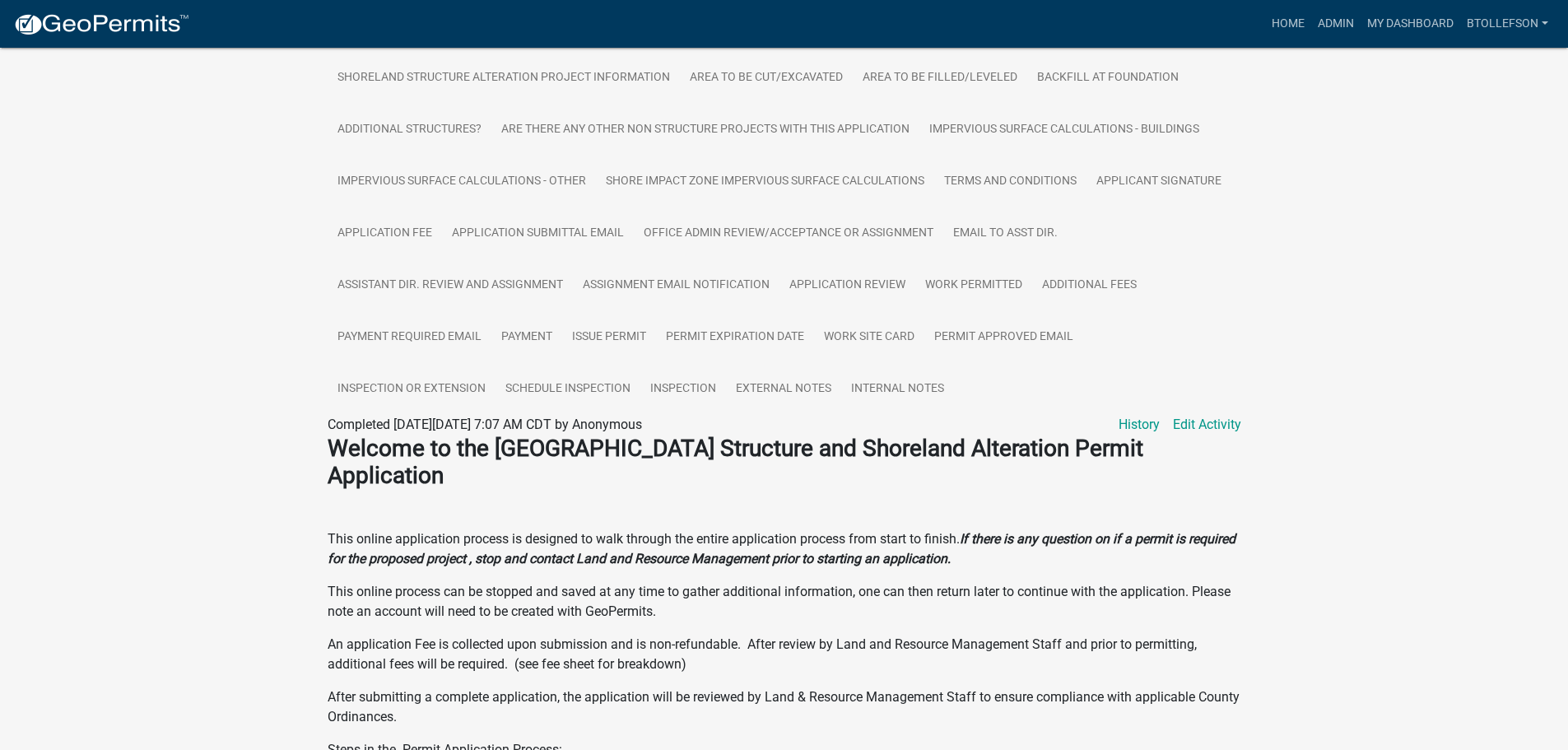
scroll to position [576, 0]
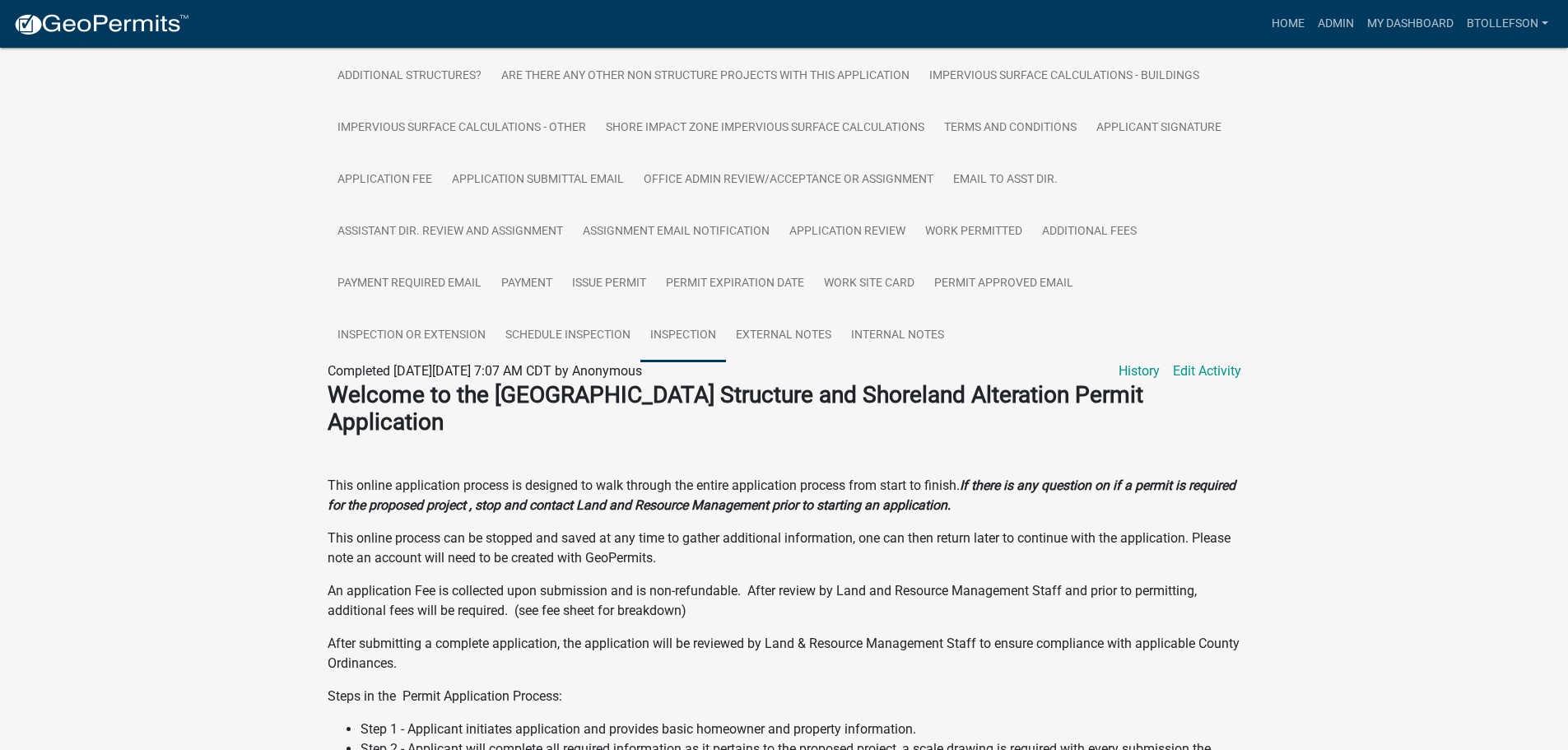
click at [700, 344] on link "Inspection" at bounding box center [683, 336] width 86 height 53
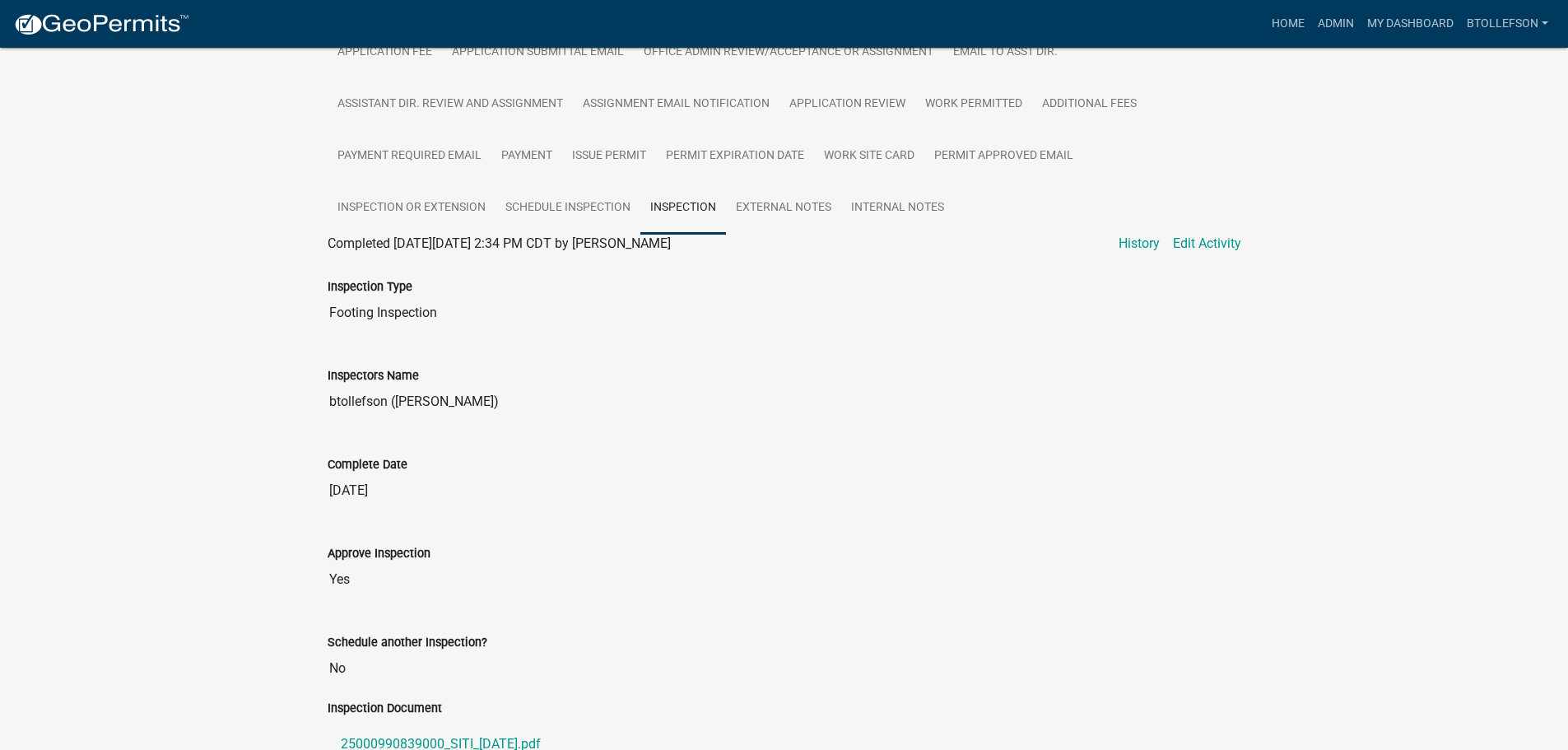
scroll to position [741, 0]
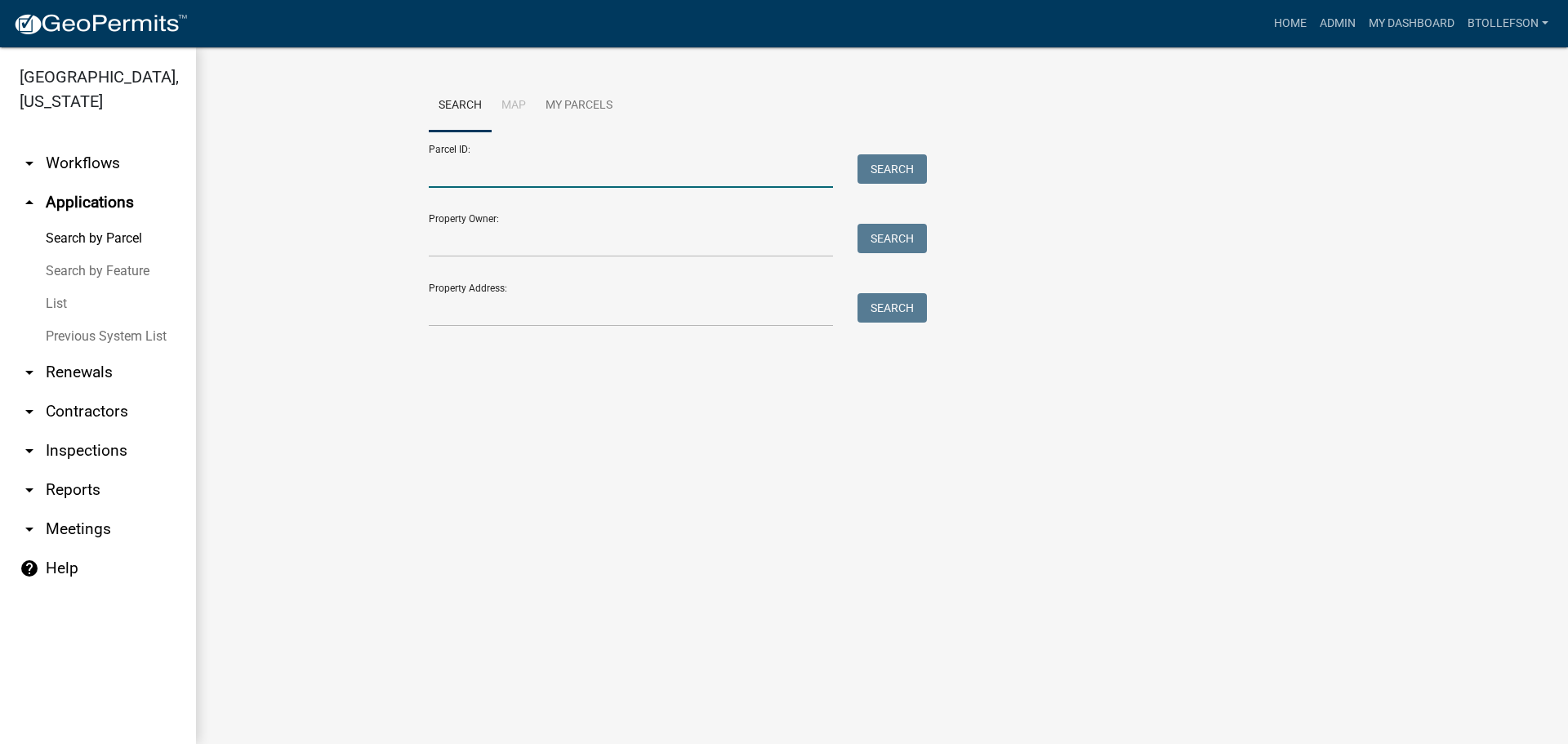
click at [504, 165] on input "Parcel ID:" at bounding box center [631, 170] width 404 height 34
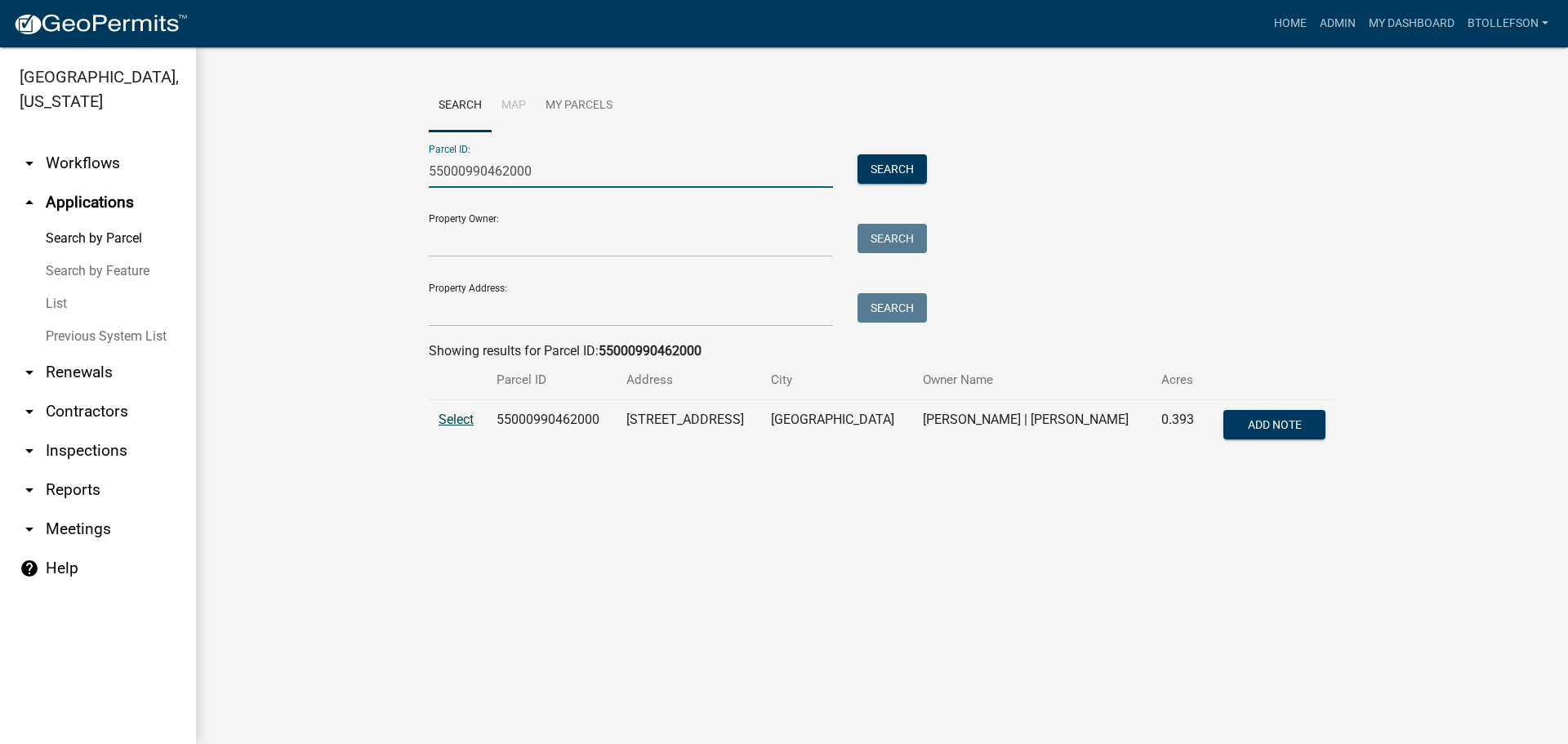
type input "55000990462000"
click at [453, 426] on span "Select" at bounding box center [456, 419] width 35 height 15
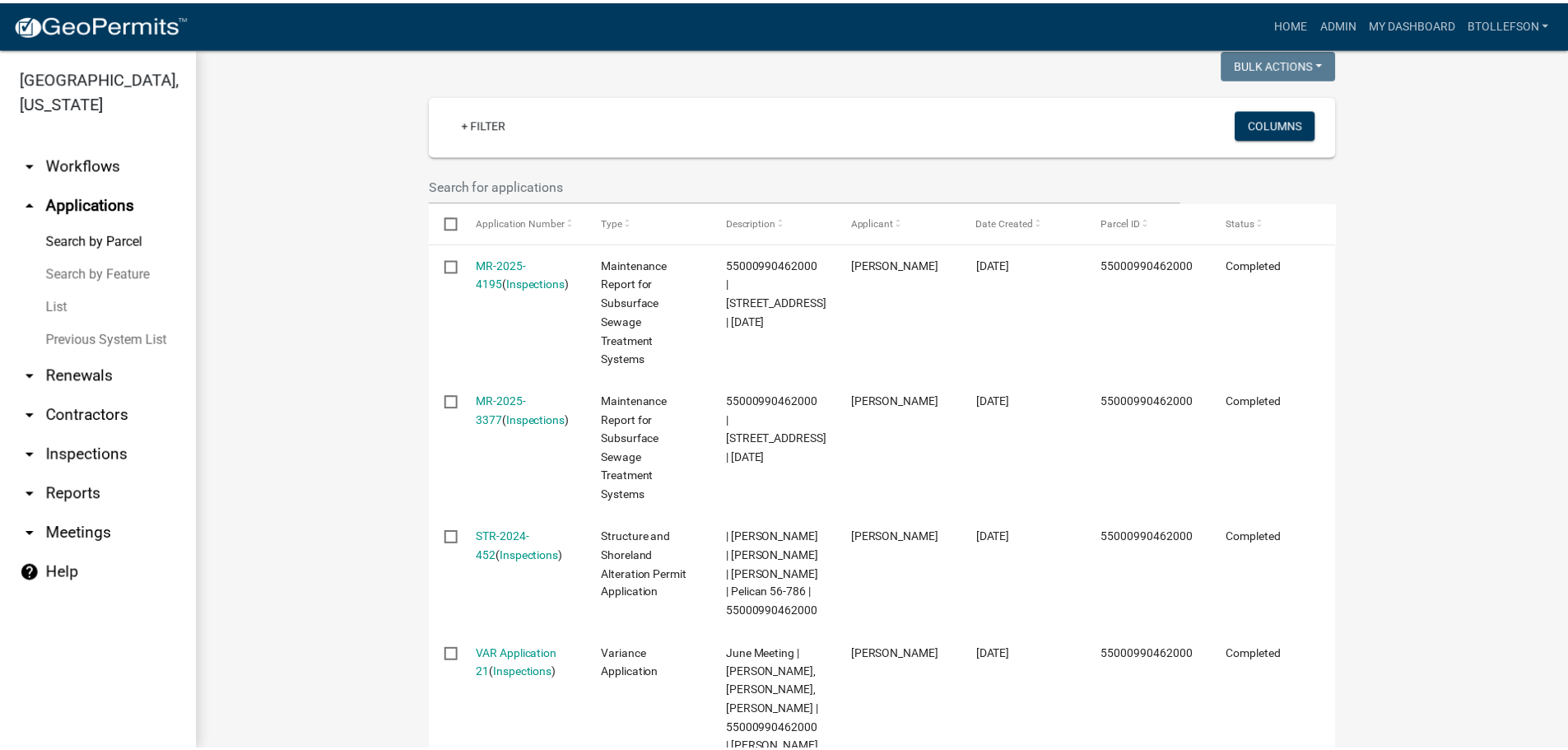
scroll to position [586, 0]
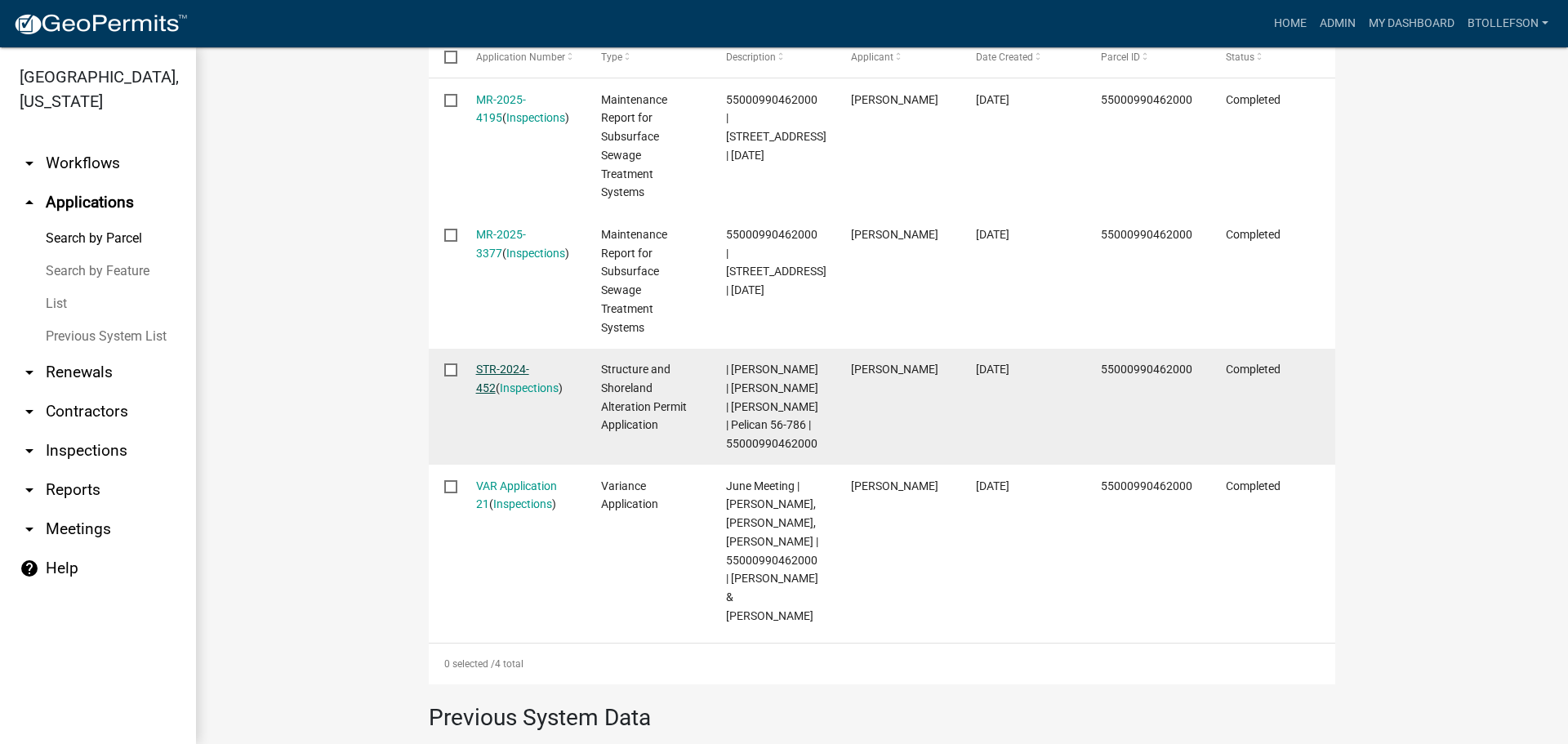
click at [504, 372] on link "STR-2024-452" at bounding box center [502, 378] width 53 height 32
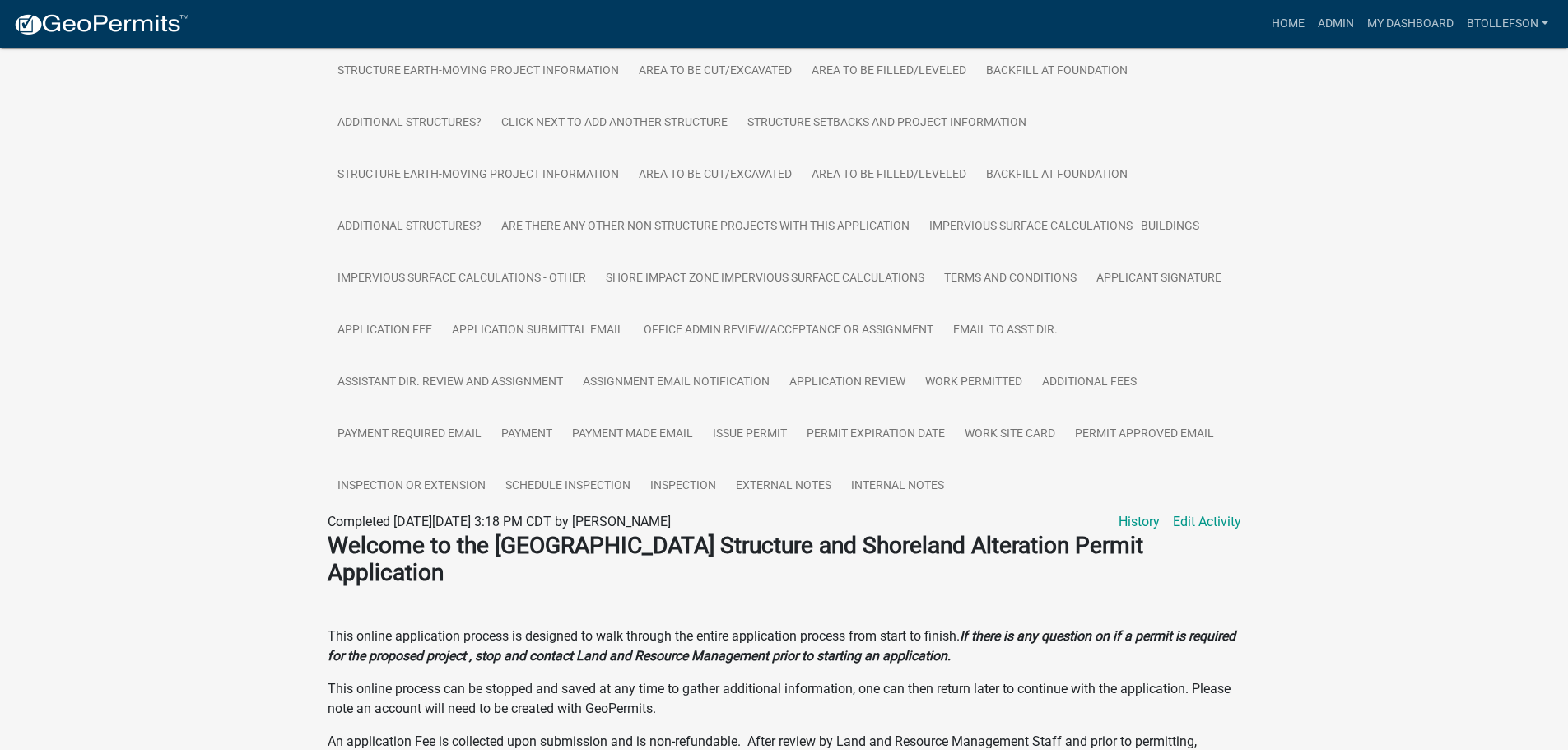
scroll to position [576, 0]
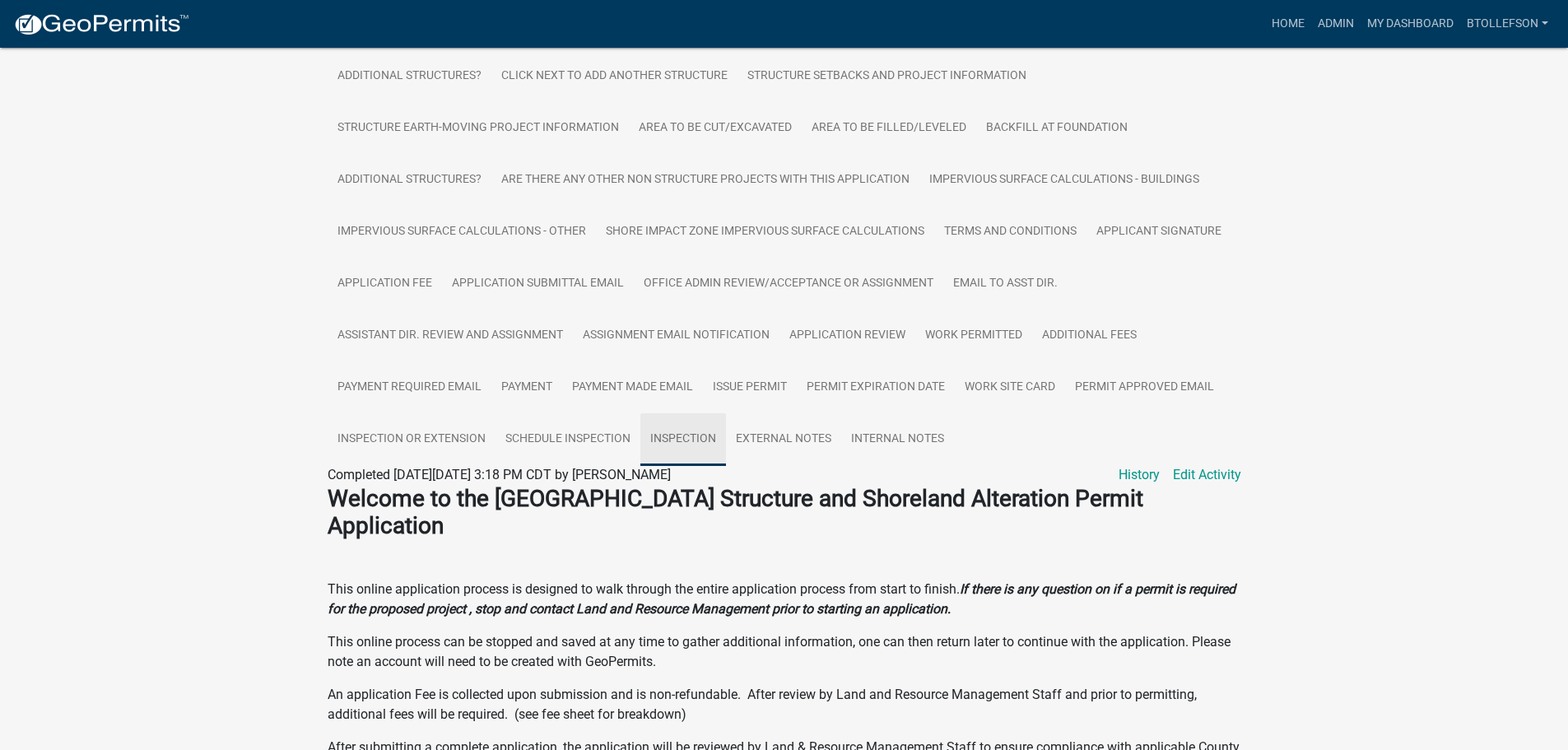
click at [690, 431] on link "Inspection" at bounding box center [683, 439] width 86 height 53
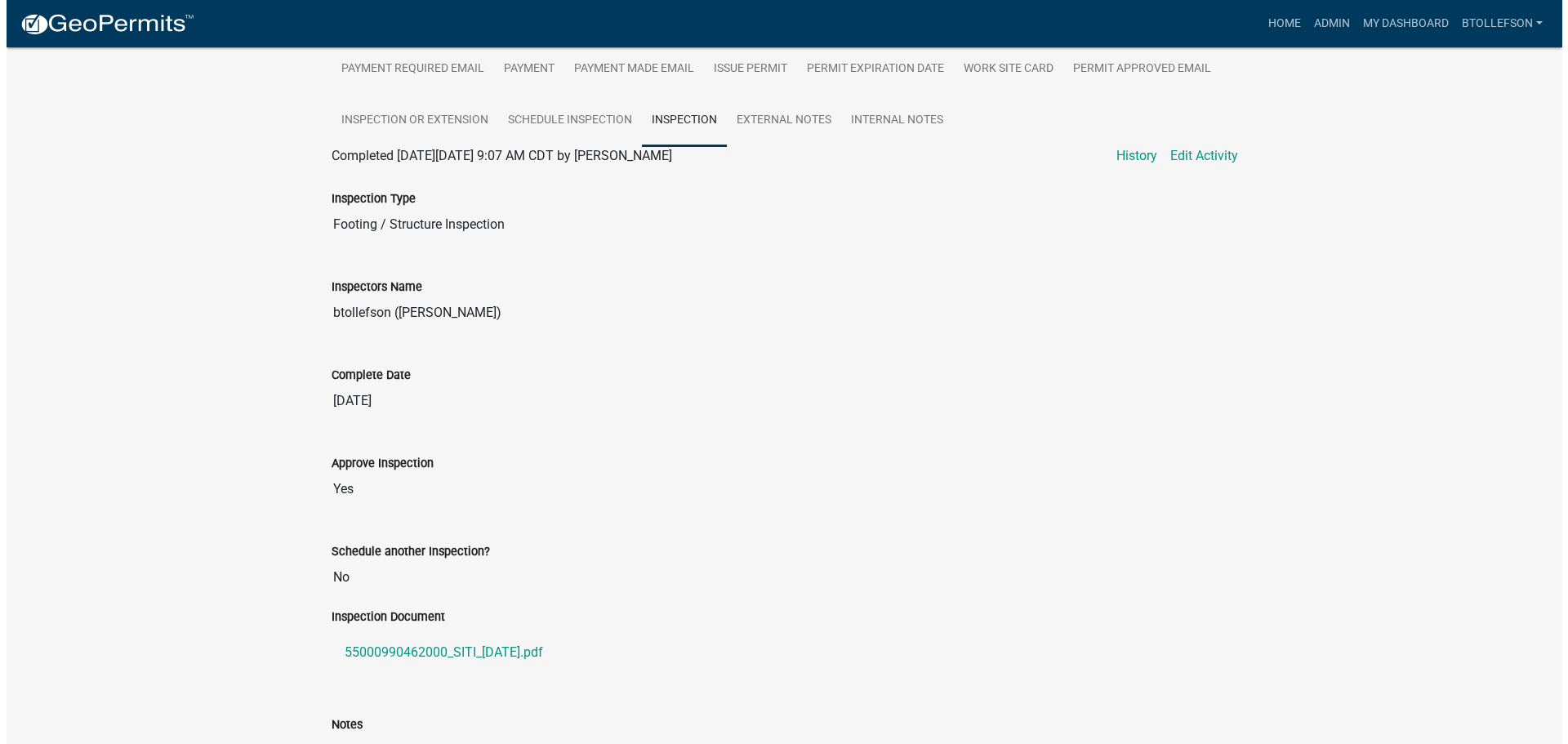
scroll to position [898, 0]
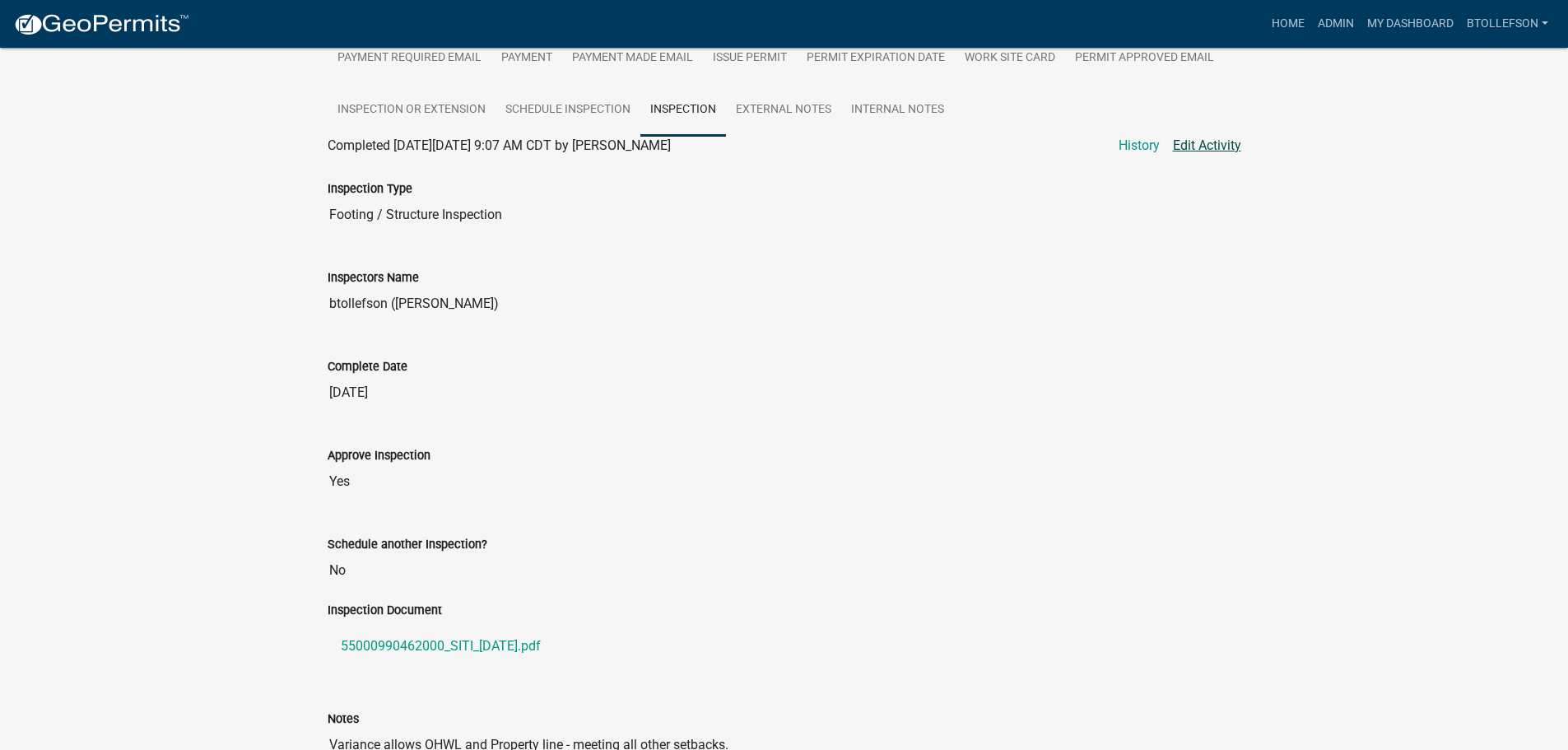
click at [1212, 143] on link "Edit Activity" at bounding box center [1207, 146] width 69 height 19
select select "29b027fa-a62f-4639-a4c1-67ac8b0bd2a2"
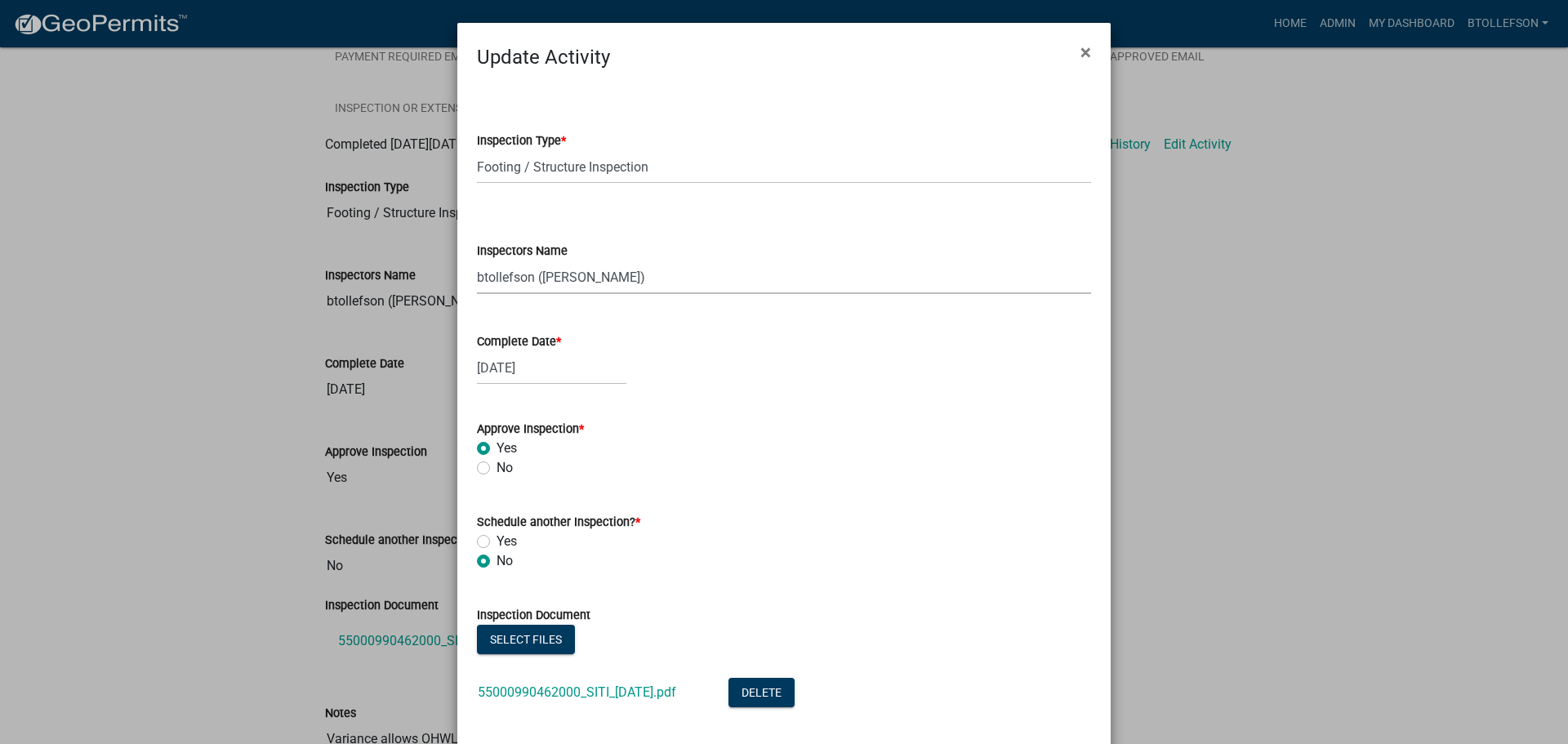
click at [680, 278] on select "Select Item... btollefson (Brittany Tollefson) alexisnewark (Alexis Newark) epl…" at bounding box center [784, 277] width 615 height 34
select select "540cdff0-8667-4a16-ad1f-2fbf1edb8379"
click at [477, 260] on select "Select Item... btollefson (Brittany Tollefson) alexisnewark (Alexis Newark) epl…" at bounding box center [784, 277] width 615 height 34
select select "7"
select select "2025"
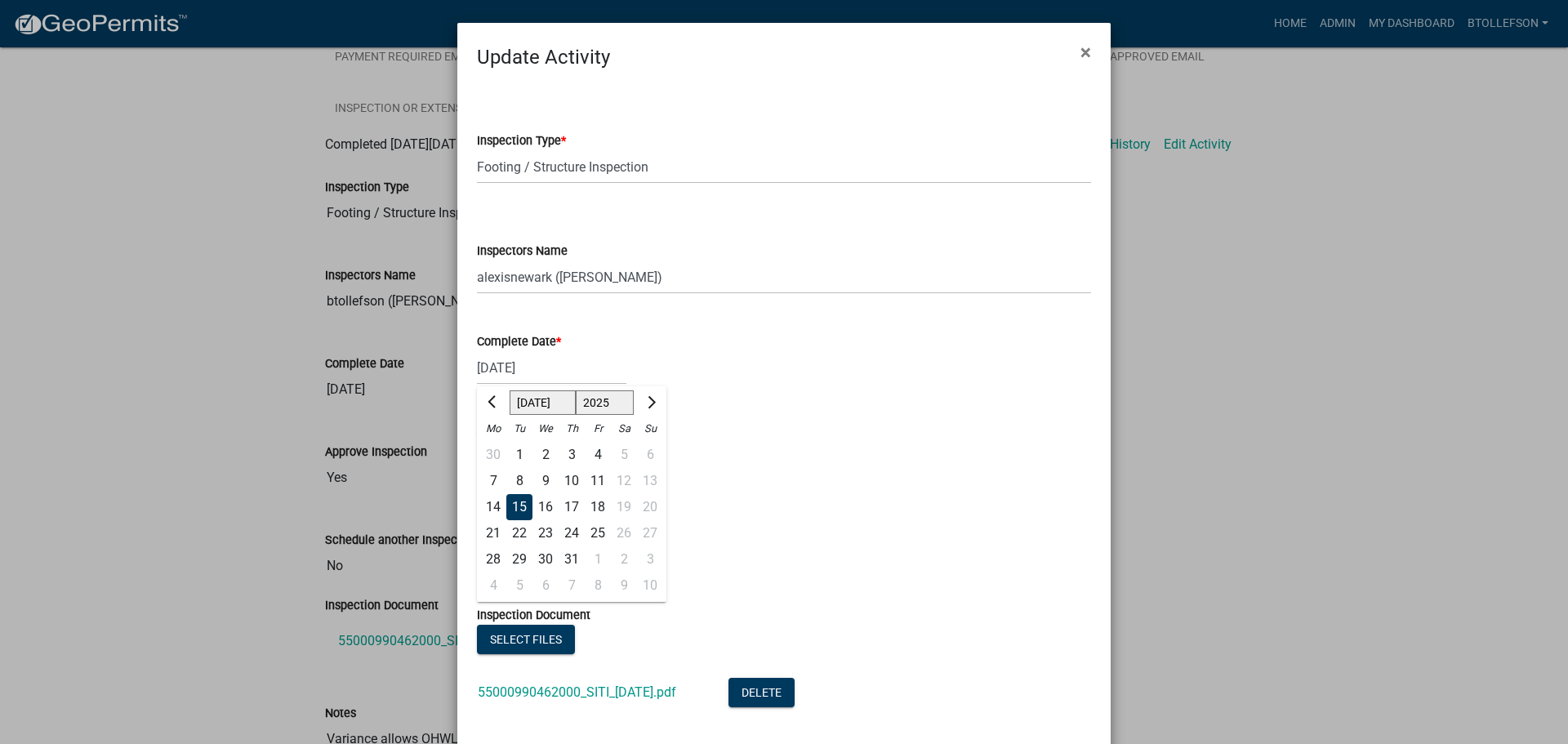
click at [581, 365] on div "07/15/2025 Jan Feb Mar Apr May Jun Jul Aug Sep Oct Nov Dec 1525 1526 1527 1528 …" at bounding box center [551, 368] width 149 height 34
click at [537, 559] on div "30" at bounding box center [545, 559] width 26 height 26
type input "07/30/2025"
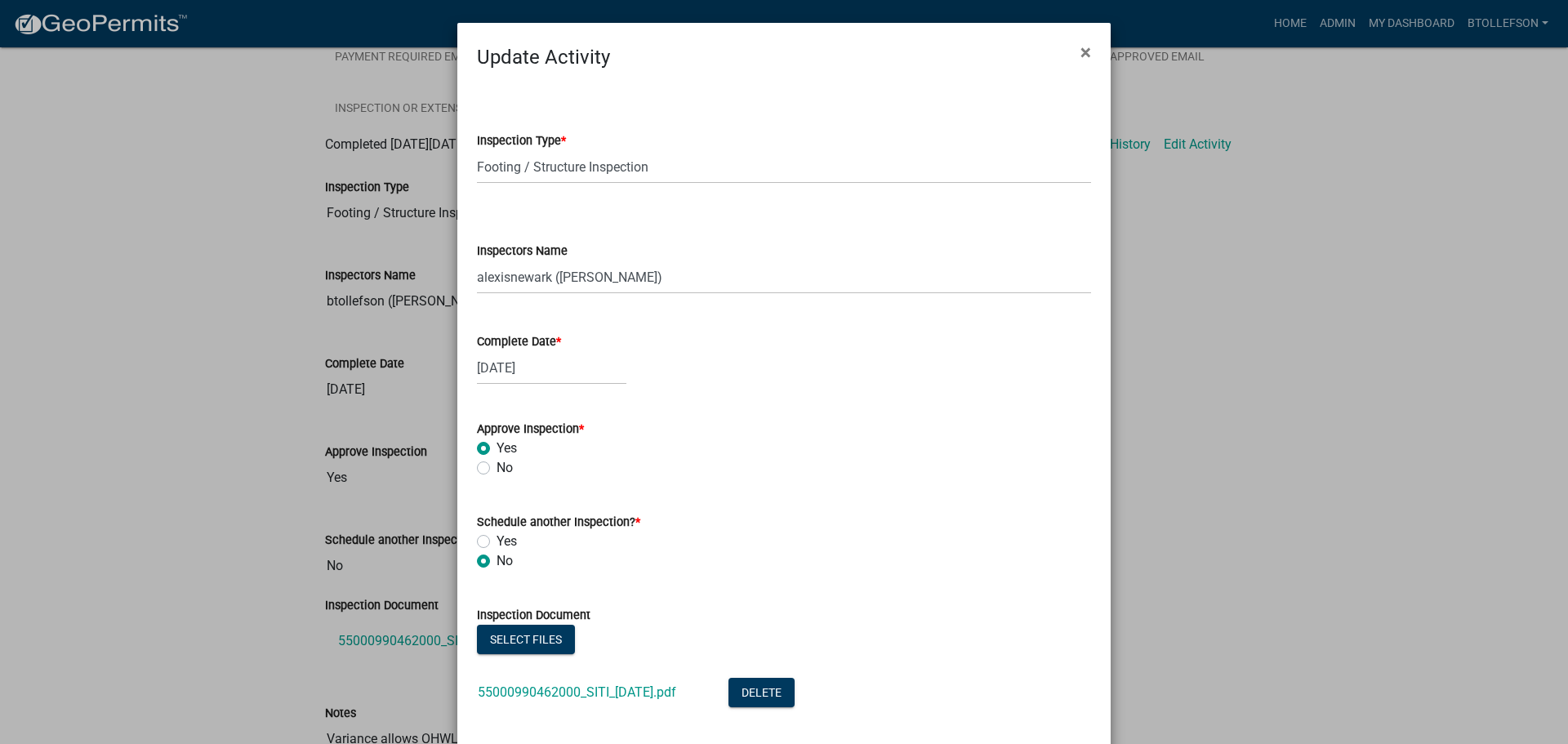
click at [918, 436] on div "Approve Inspection *" at bounding box center [784, 429] width 615 height 19
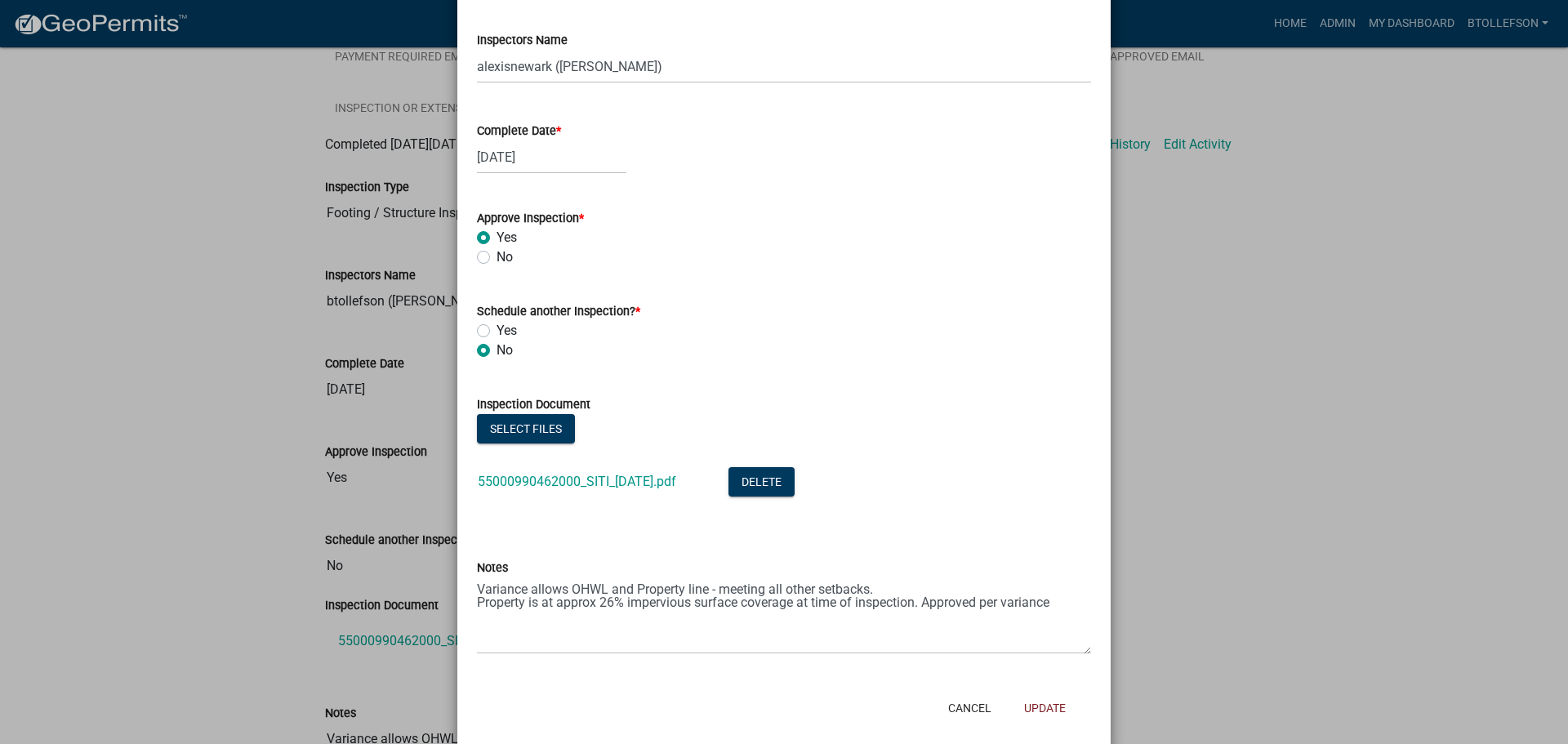
scroll to position [237, 0]
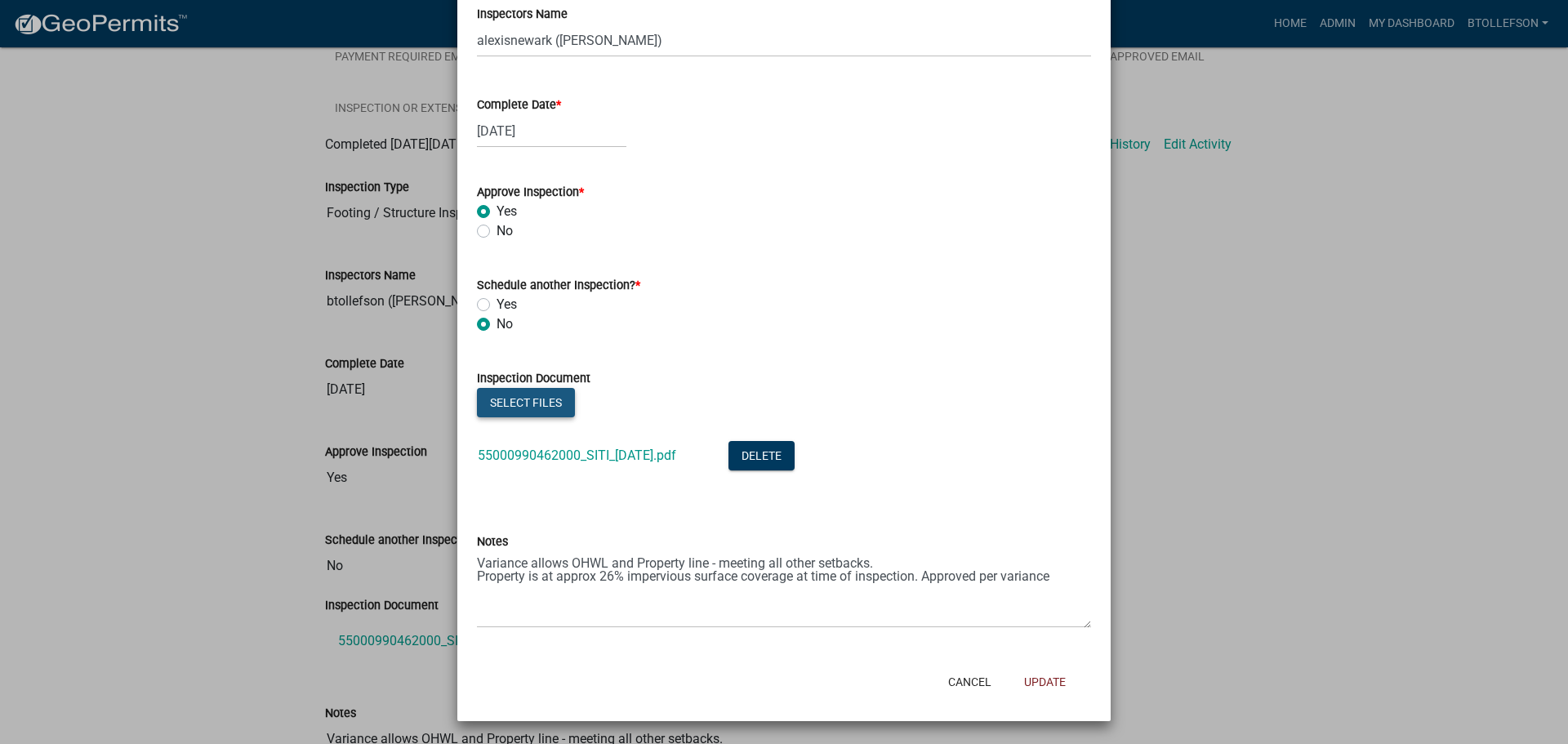
click at [550, 401] on button "Select files" at bounding box center [526, 402] width 98 height 30
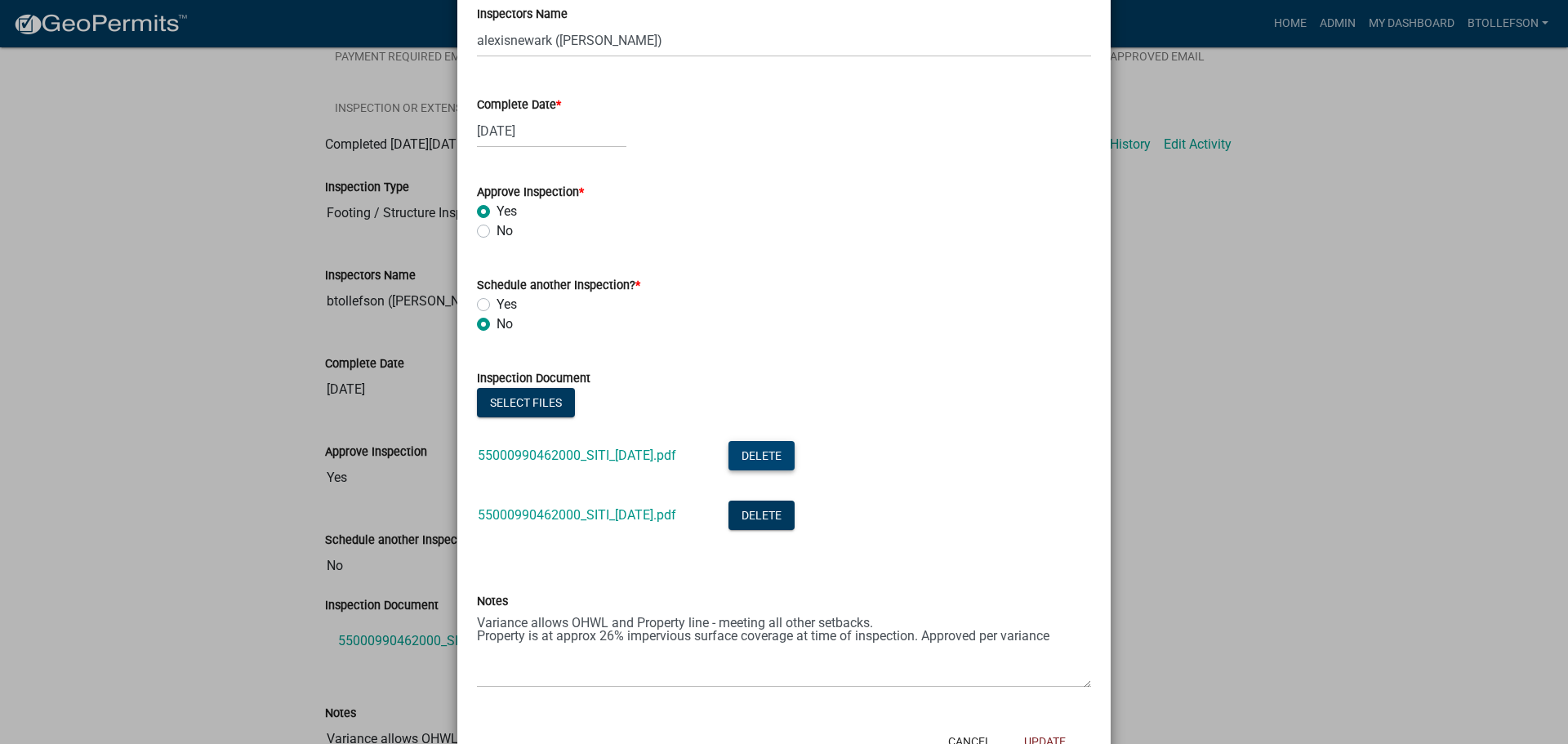
click at [776, 444] on button "Delete" at bounding box center [761, 456] width 66 height 30
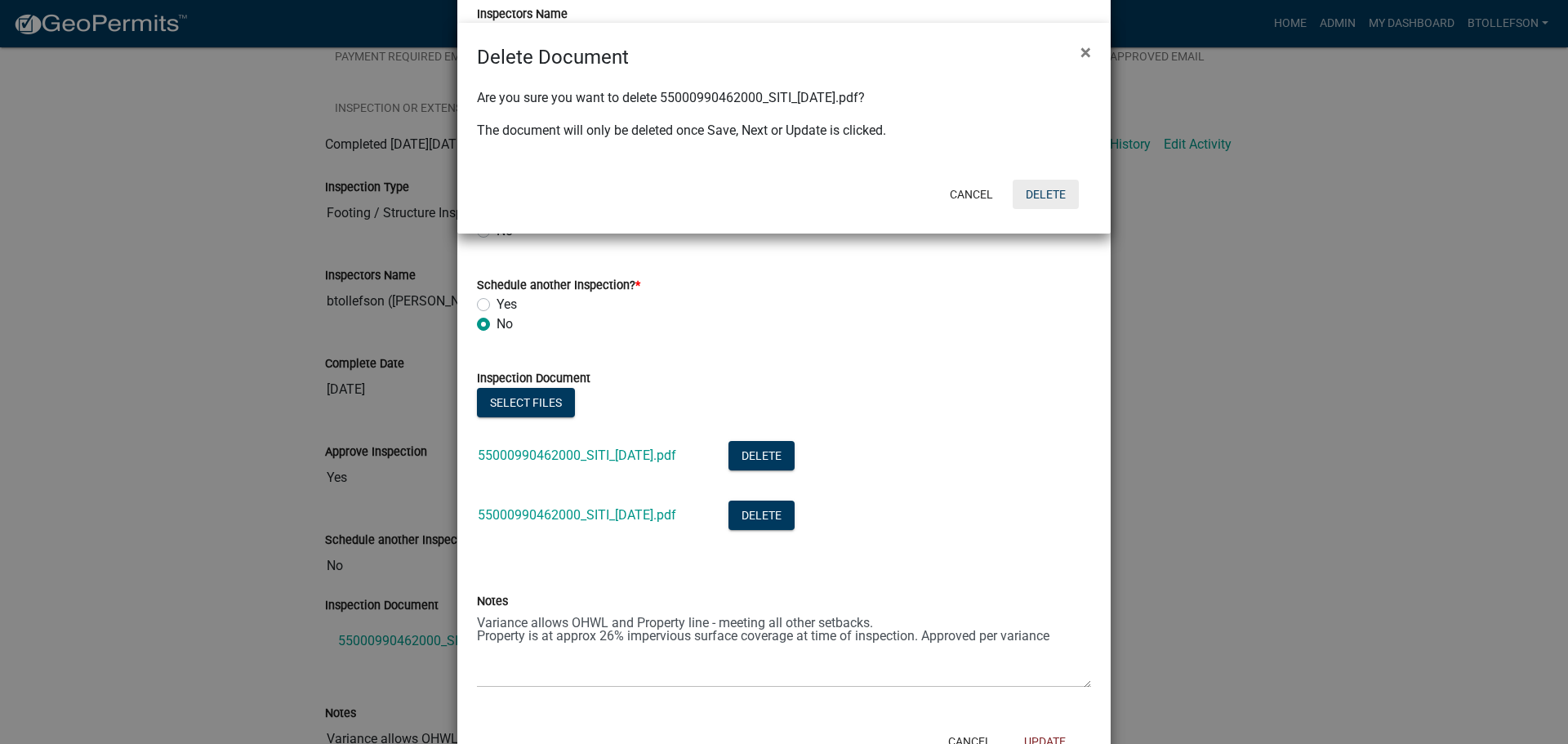
click at [1037, 185] on button "Delete" at bounding box center [1045, 194] width 66 height 30
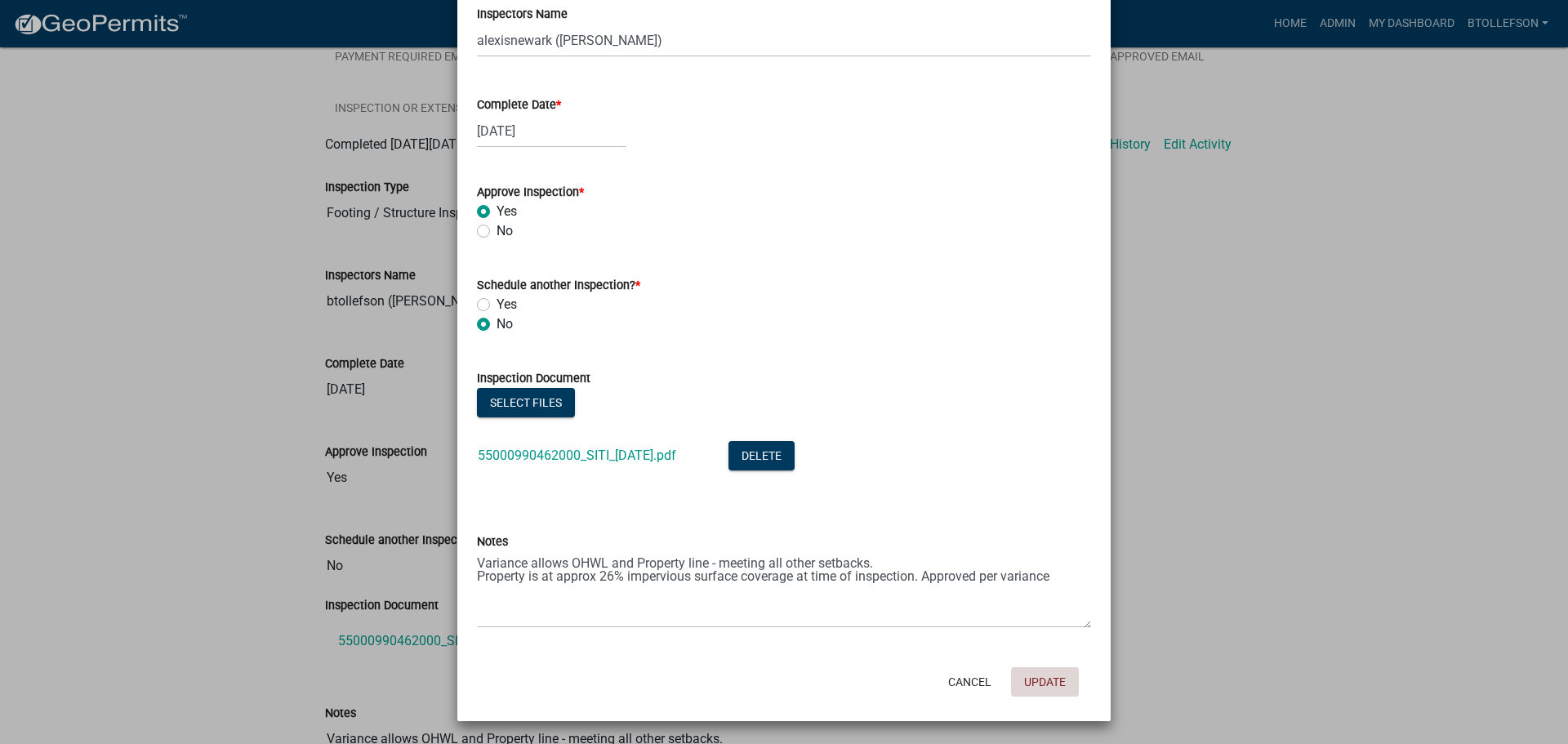
click at [1036, 692] on button "Update" at bounding box center [1044, 682] width 68 height 30
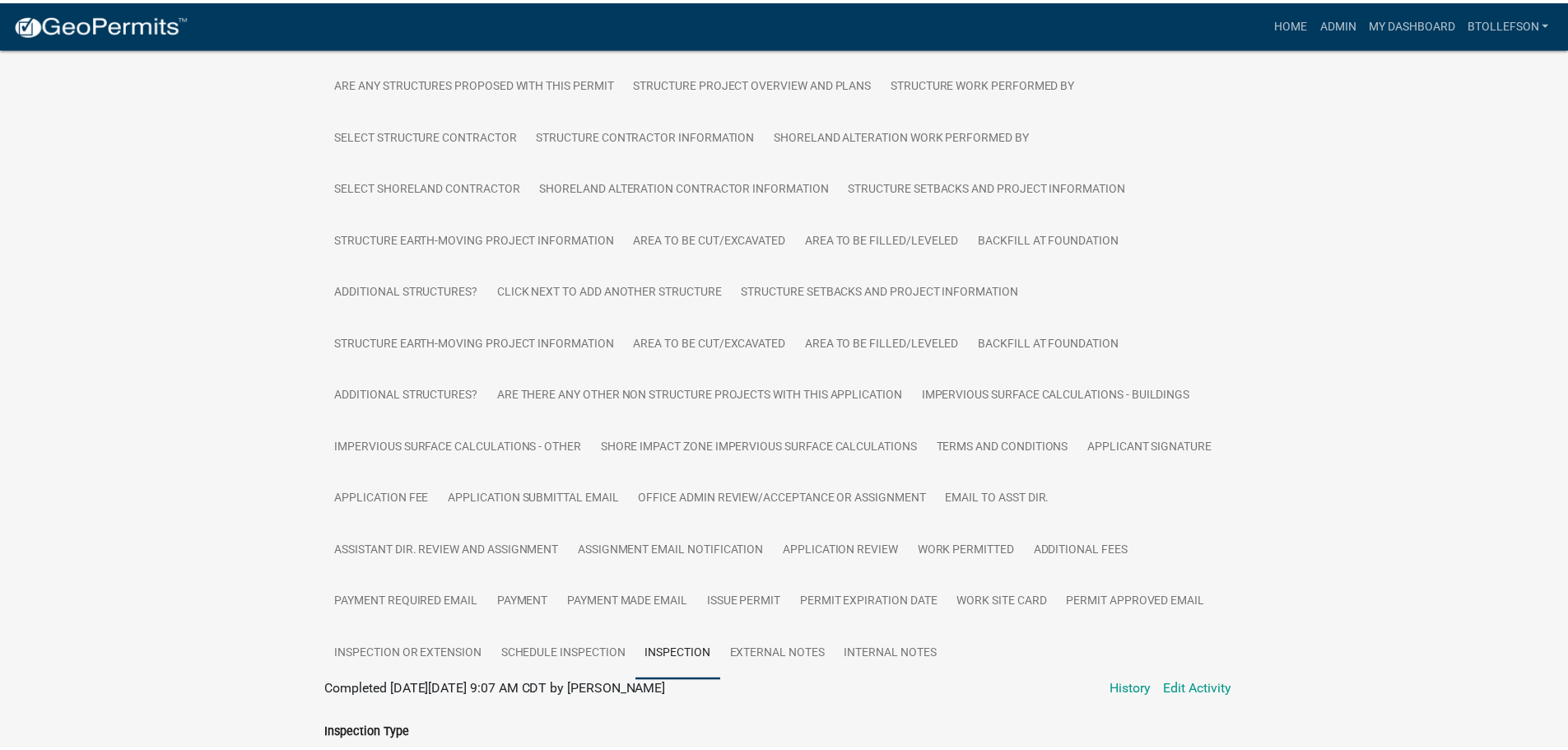
scroll to position [905, 0]
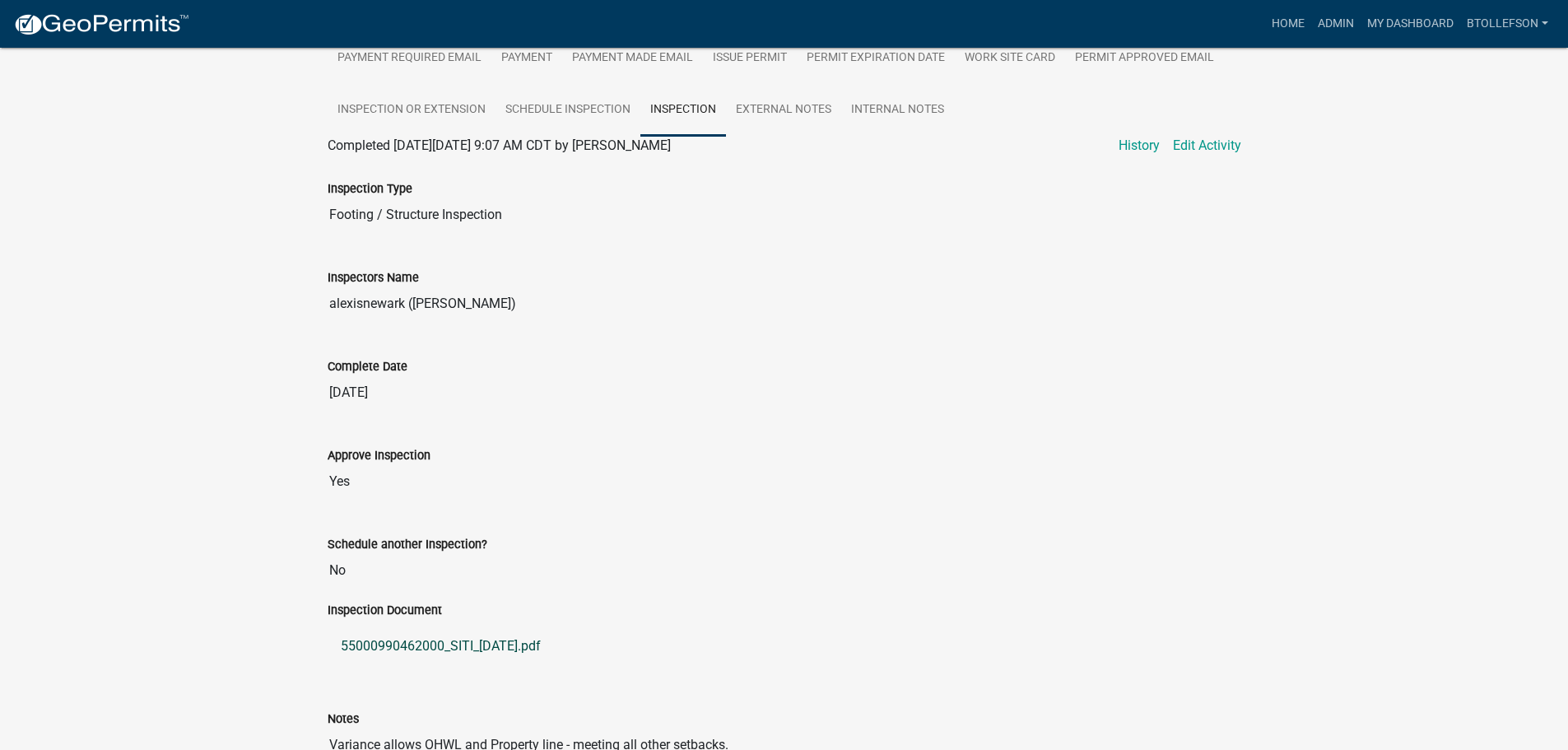
click at [441, 639] on link "55000990462000_SITI_2025-07-30.pdf" at bounding box center [784, 646] width 914 height 40
click at [1220, 144] on link "Edit Activity" at bounding box center [1207, 146] width 69 height 19
click at [1223, 147] on link "Edit Activity" at bounding box center [1207, 146] width 69 height 19
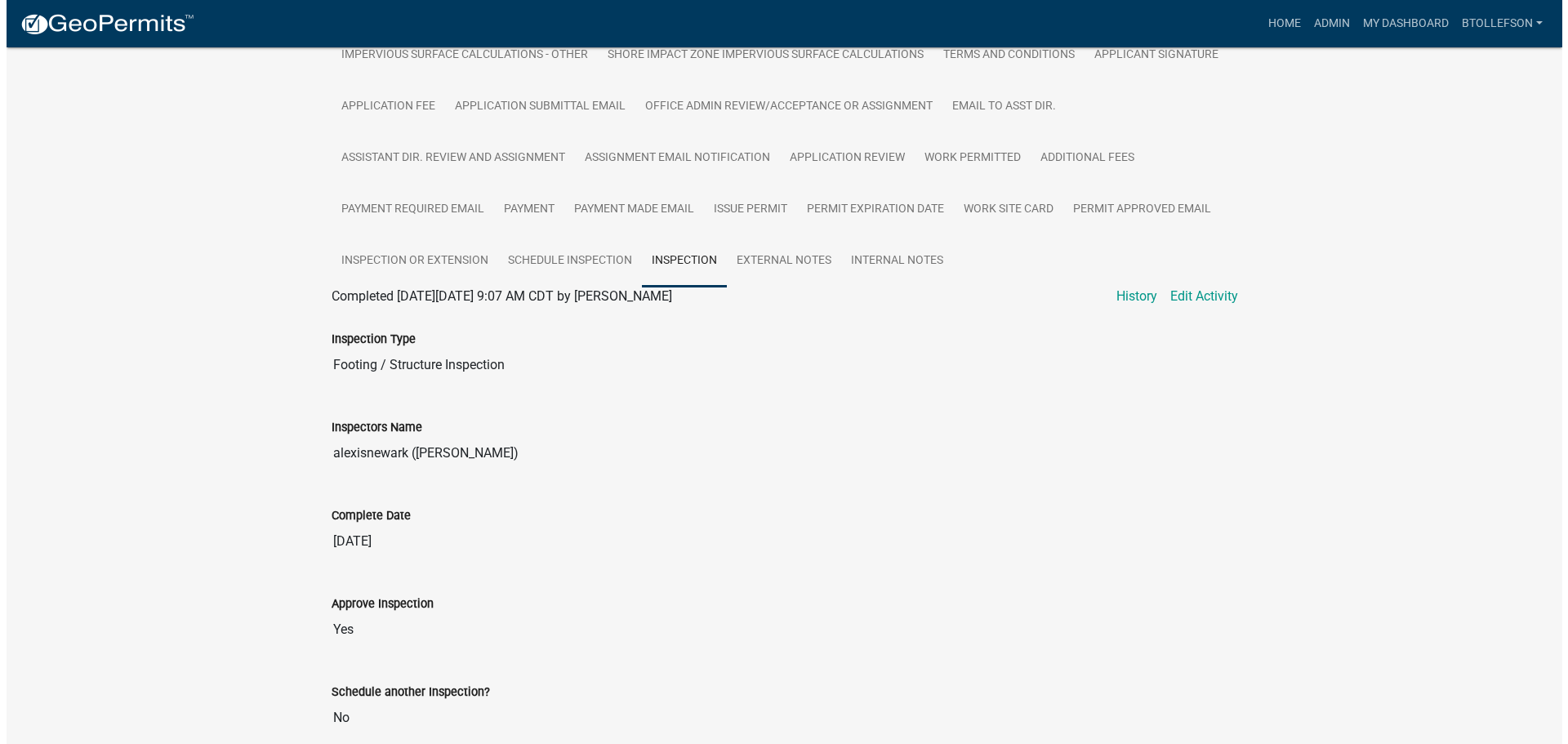
scroll to position [735, 0]
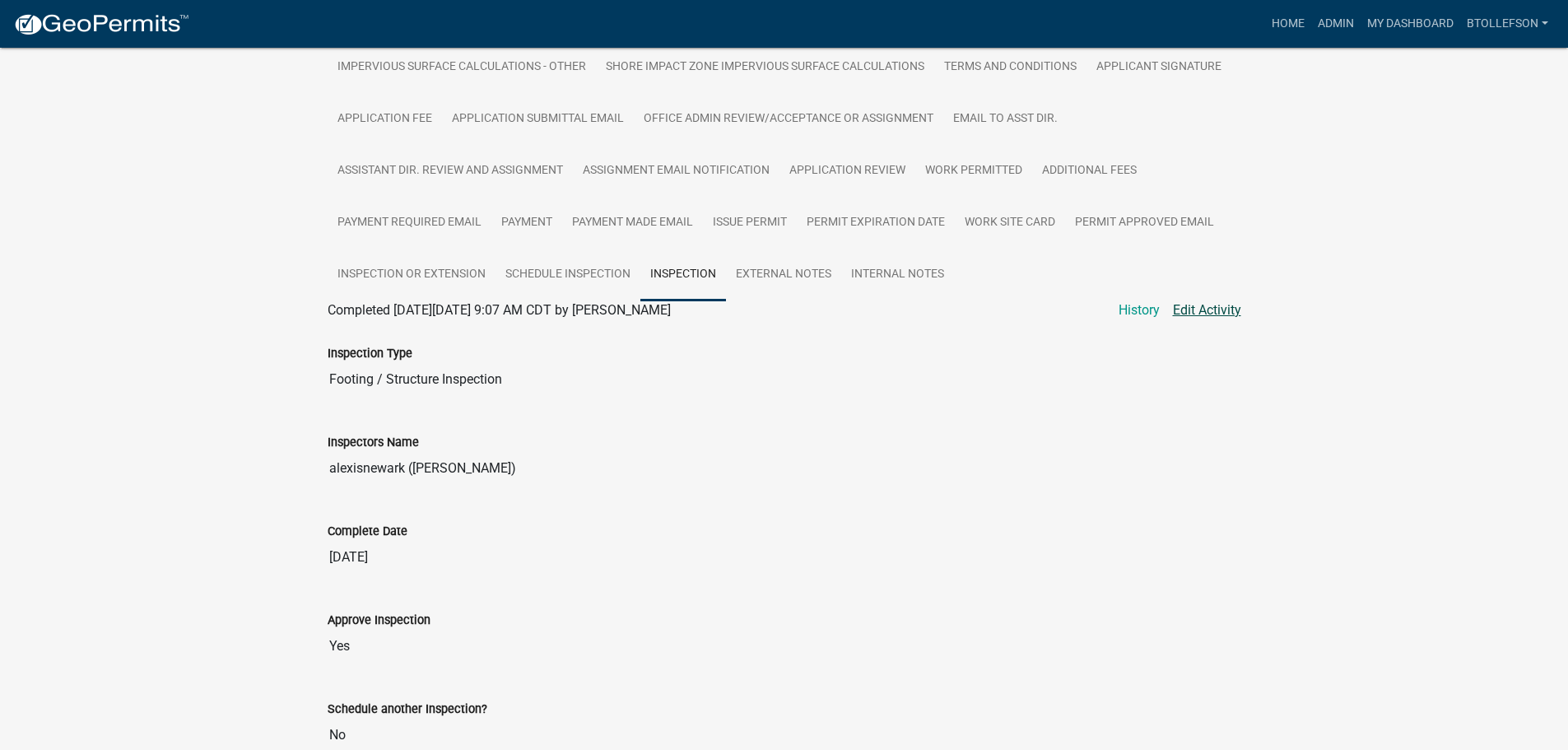
select select "29b027fa-a62f-4639-a4c1-67ac8b0bd2a2"
select select "540cdff0-8667-4a16-ad1f-2fbf1edb8379"
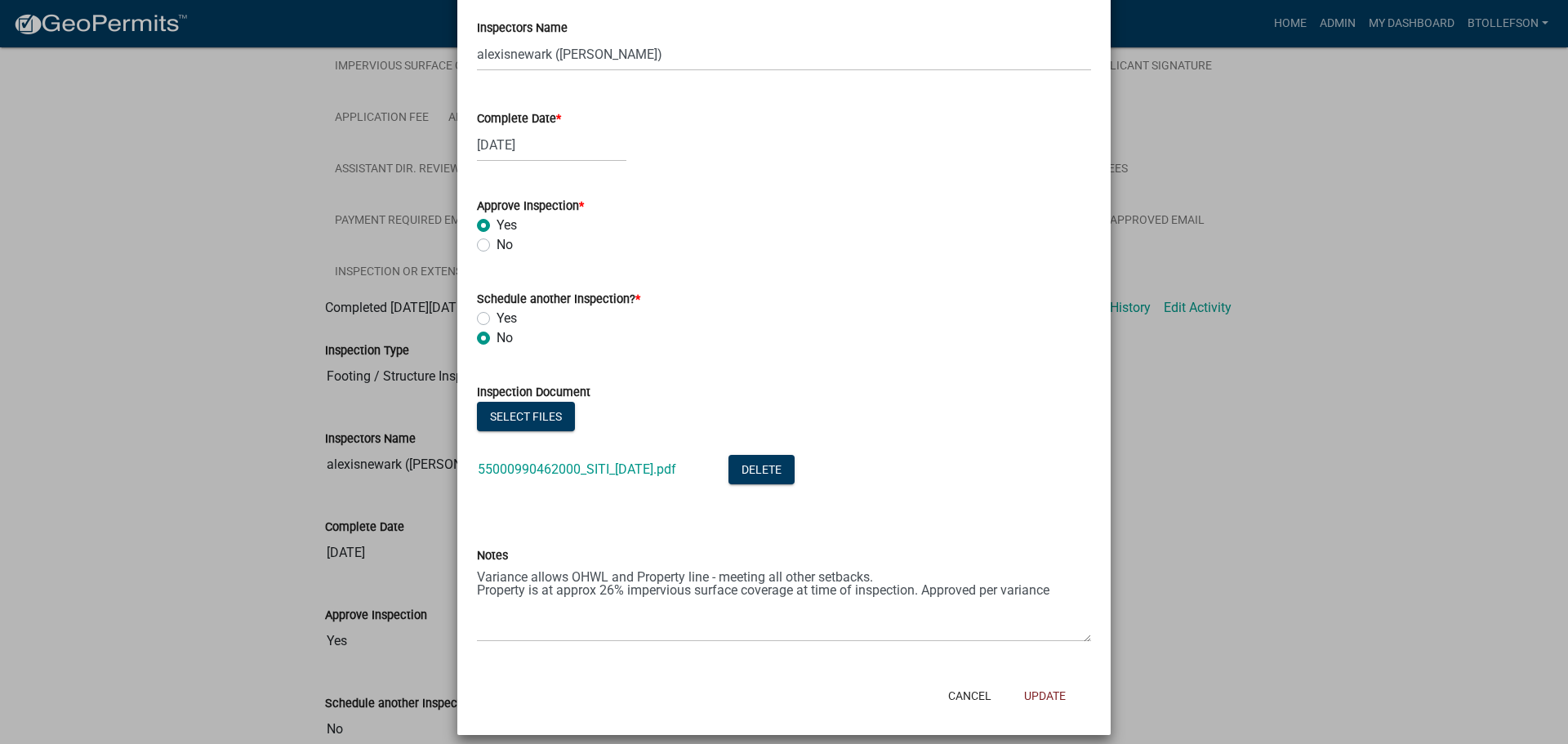
scroll to position [237, 0]
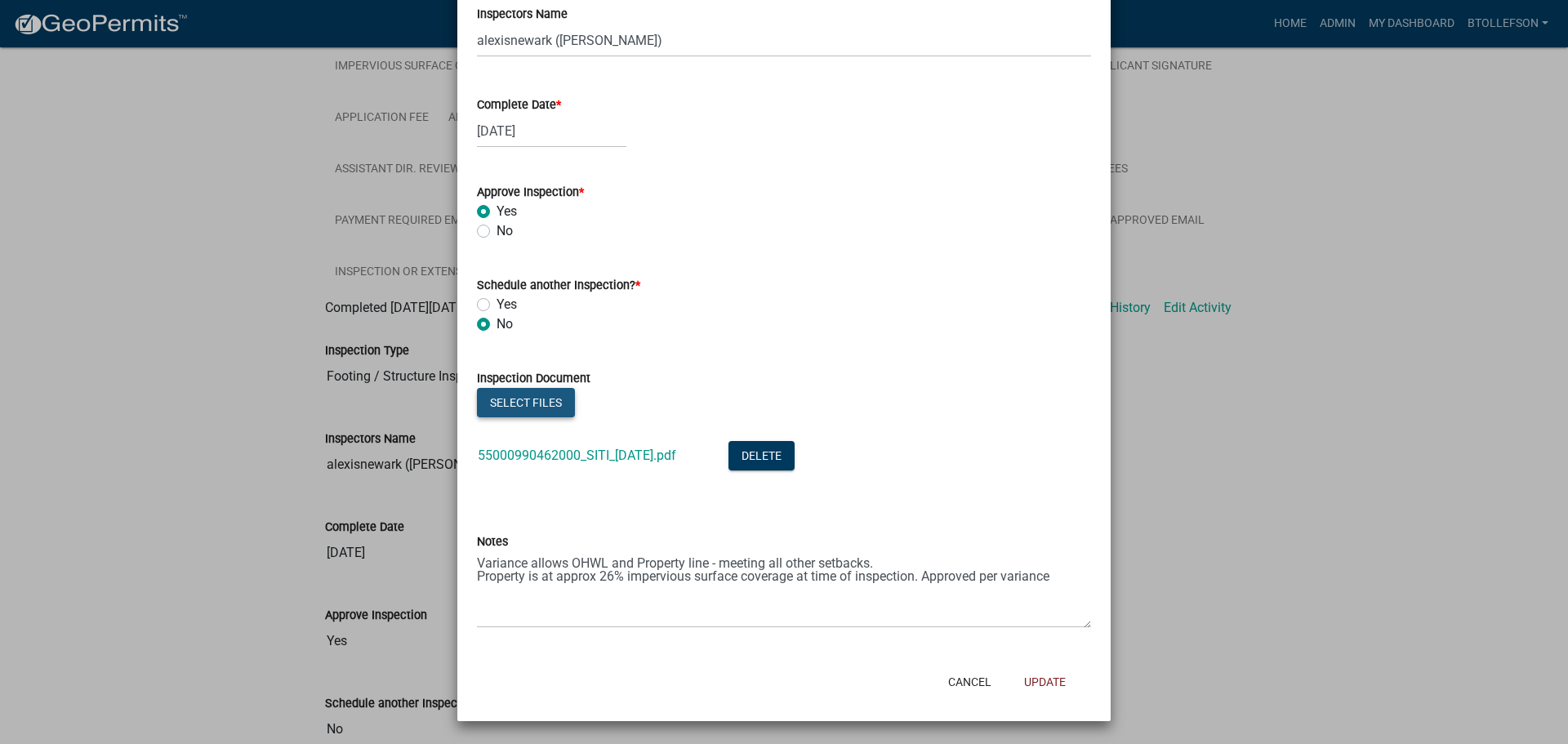
click at [478, 395] on button "Select files" at bounding box center [526, 402] width 98 height 30
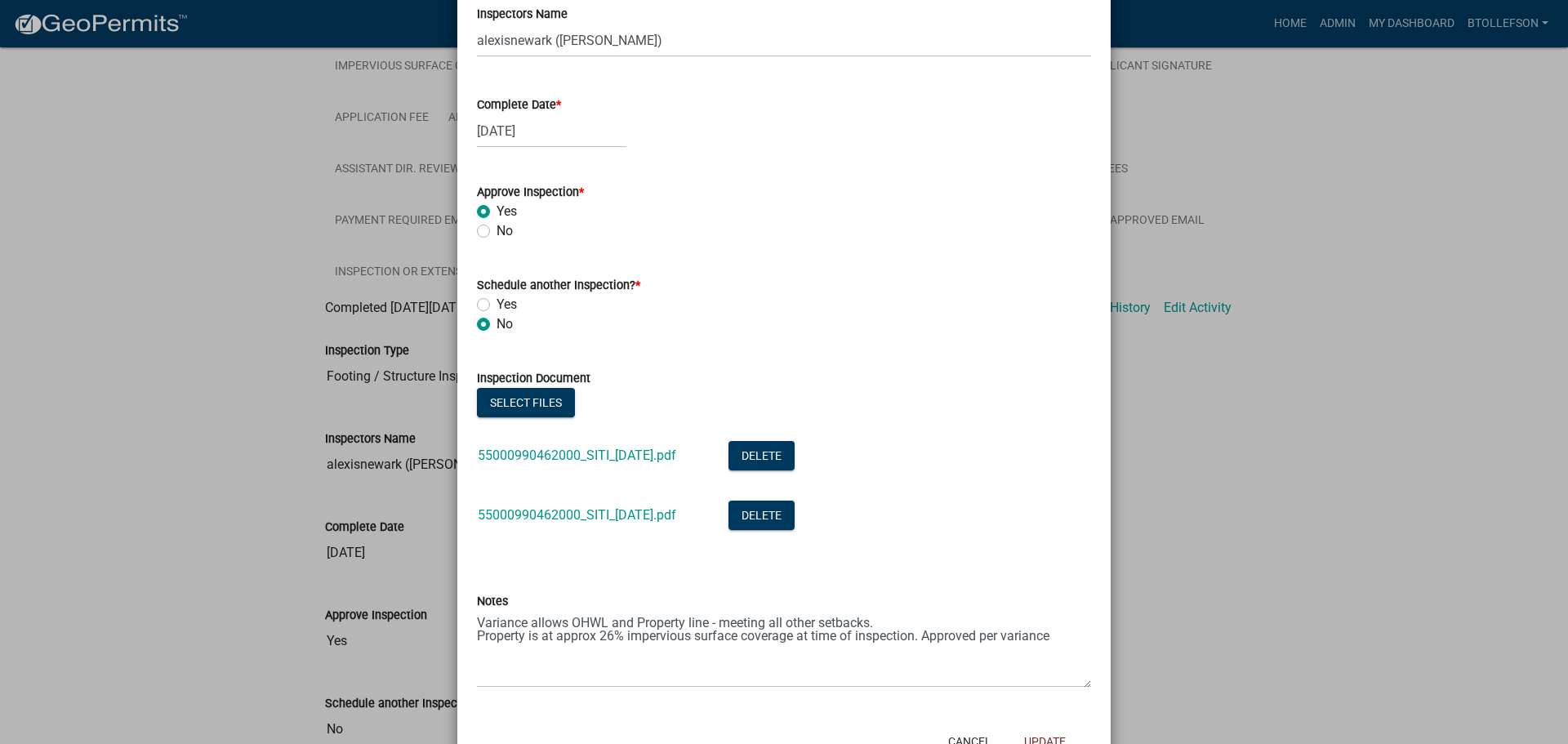
scroll to position [0, 0]
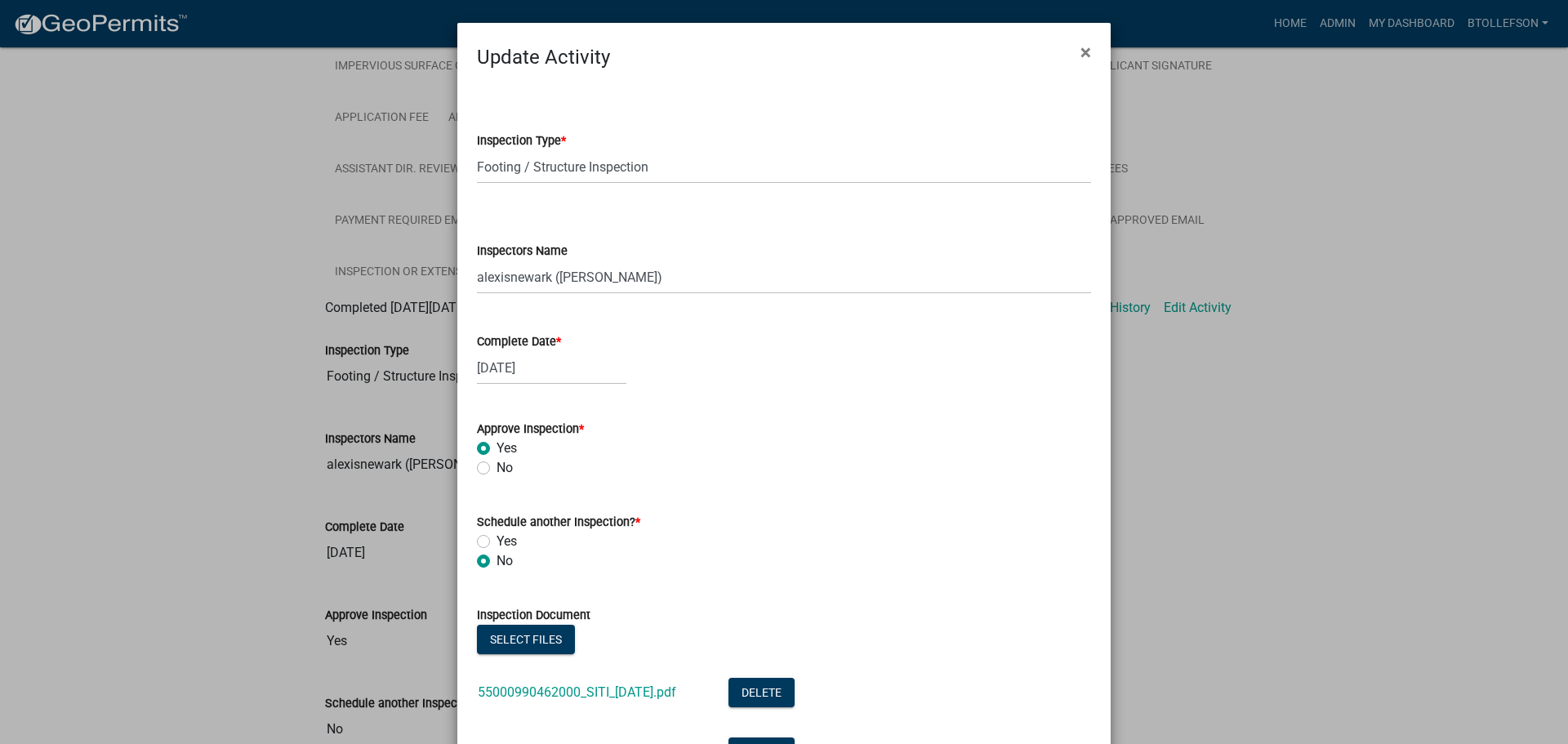
select select "29b027fa-a62f-4639-a4c1-67ac8b0bd2a2"
select select "540cdff0-8667-4a16-ad1f-2fbf1edb8379"
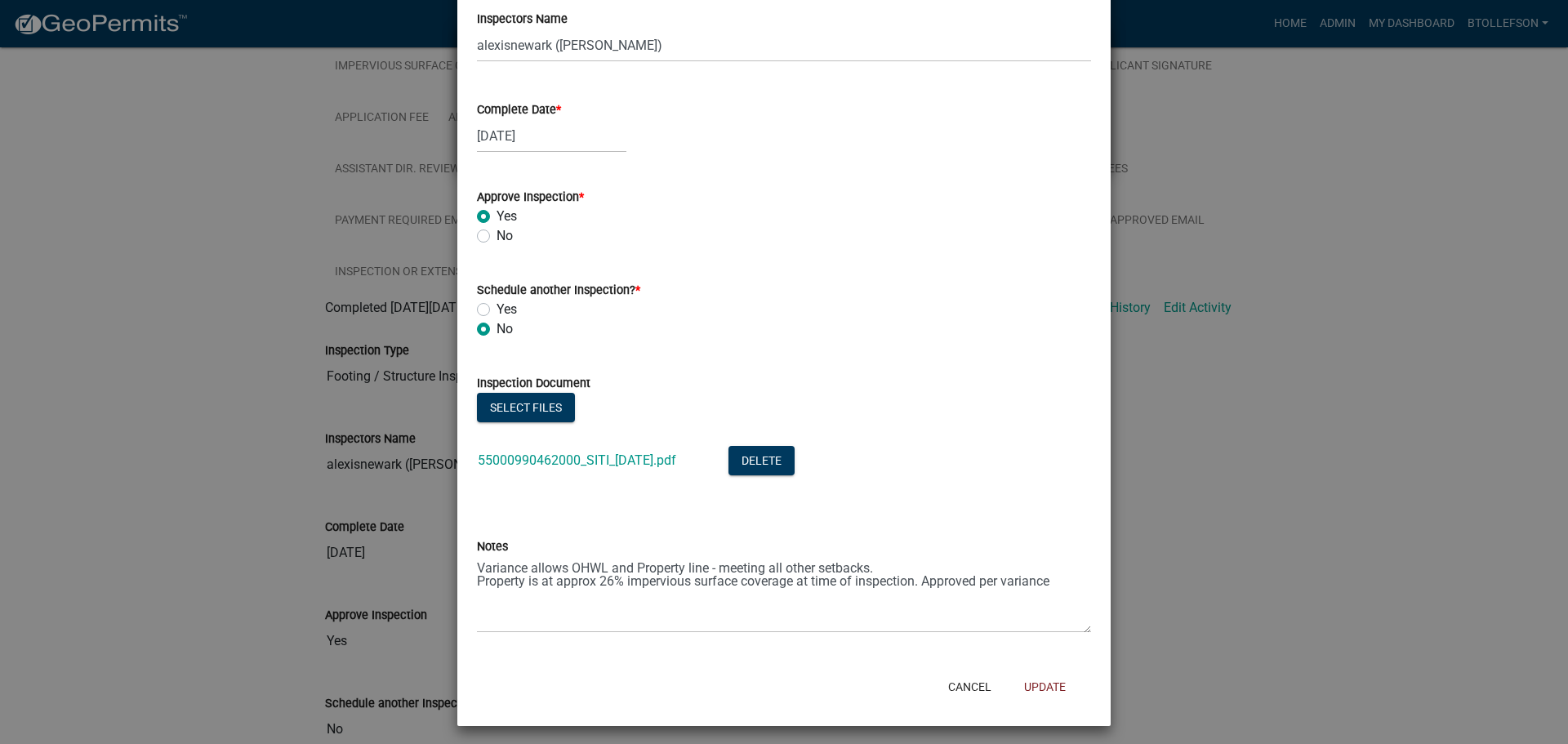
scroll to position [237, 0]
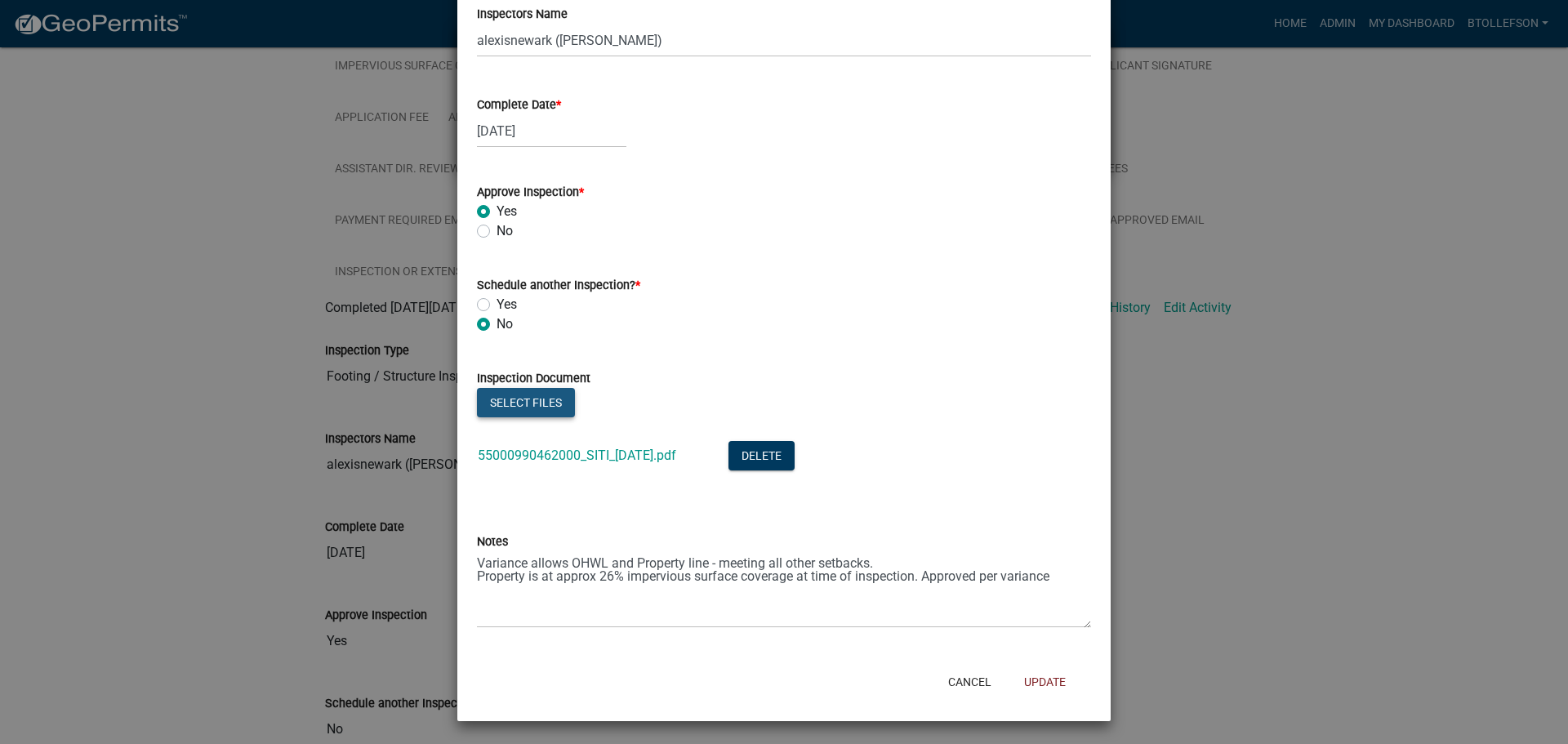
click at [520, 401] on button "Select files" at bounding box center [526, 402] width 98 height 30
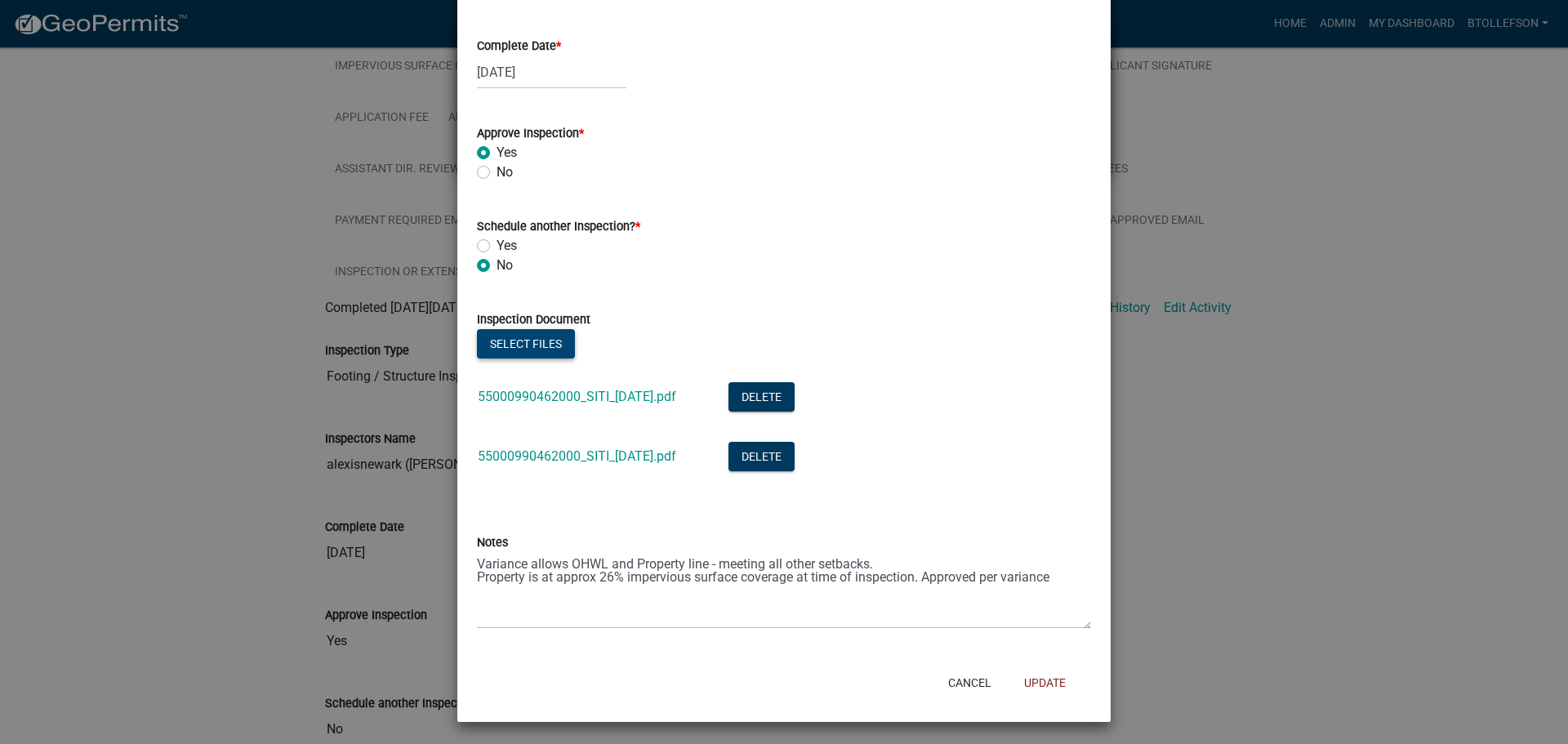
scroll to position [297, 0]
click at [795, 398] on button "Delete" at bounding box center [761, 395] width 66 height 30
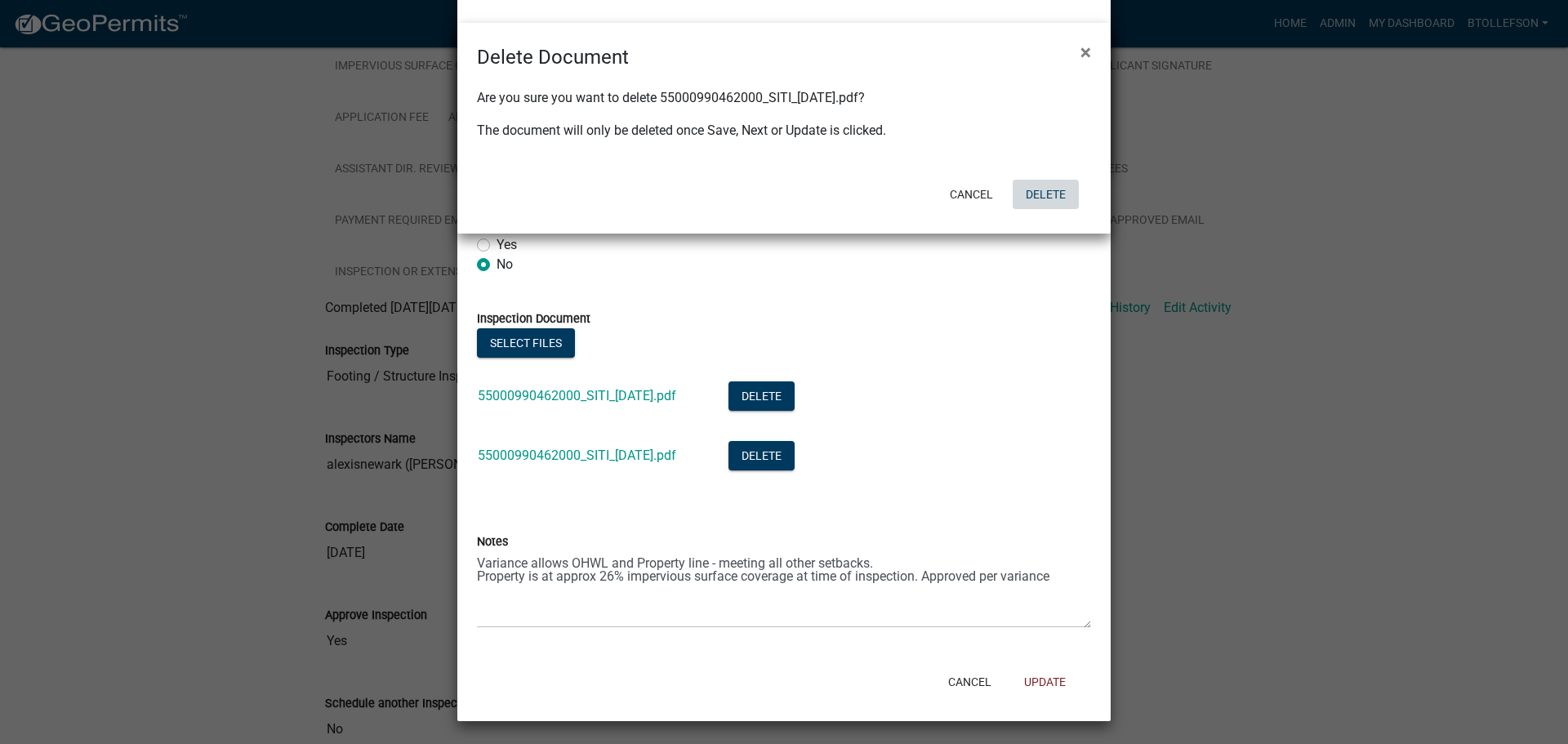
click at [1034, 206] on button "Delete" at bounding box center [1045, 194] width 66 height 30
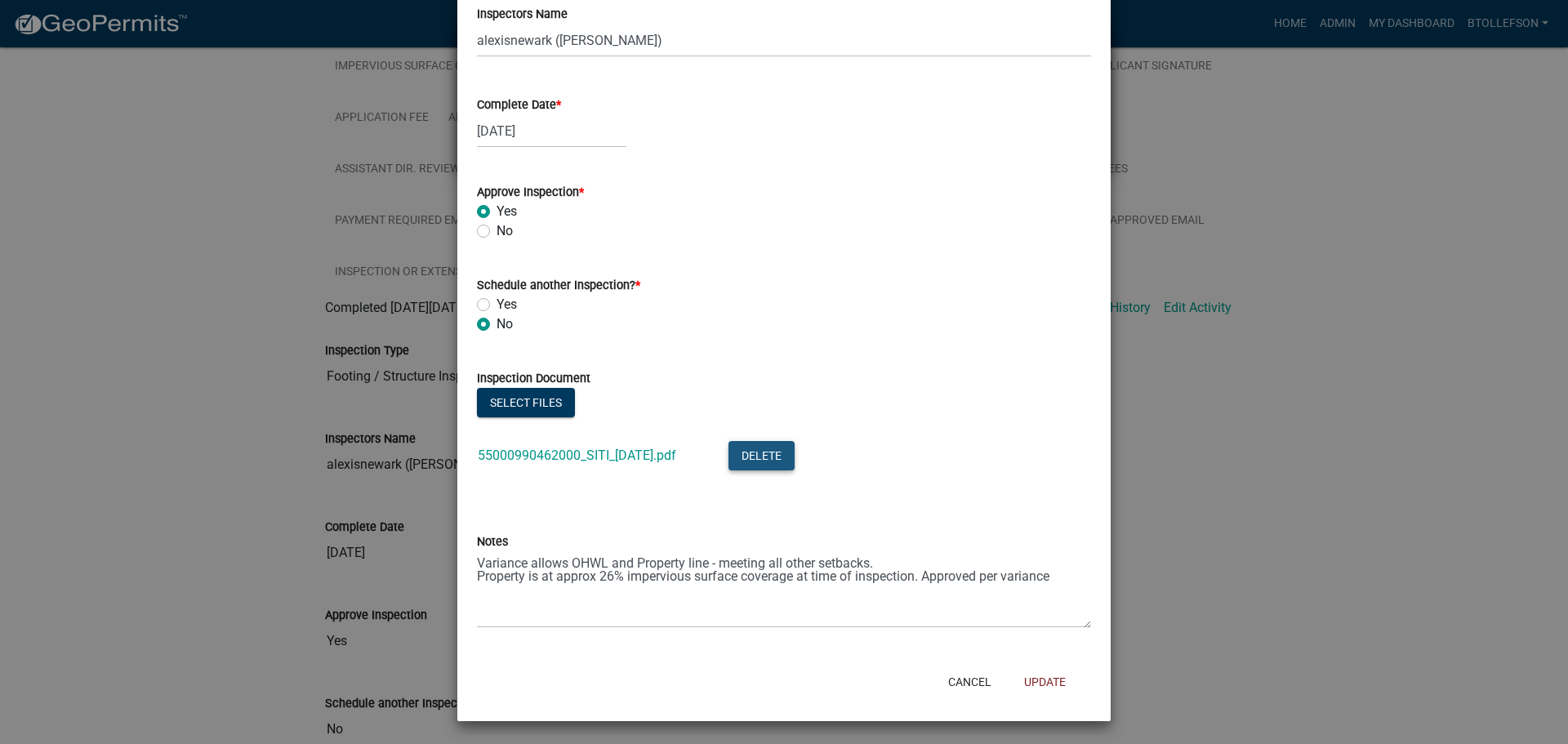
click at [784, 443] on button "Delete" at bounding box center [761, 456] width 66 height 30
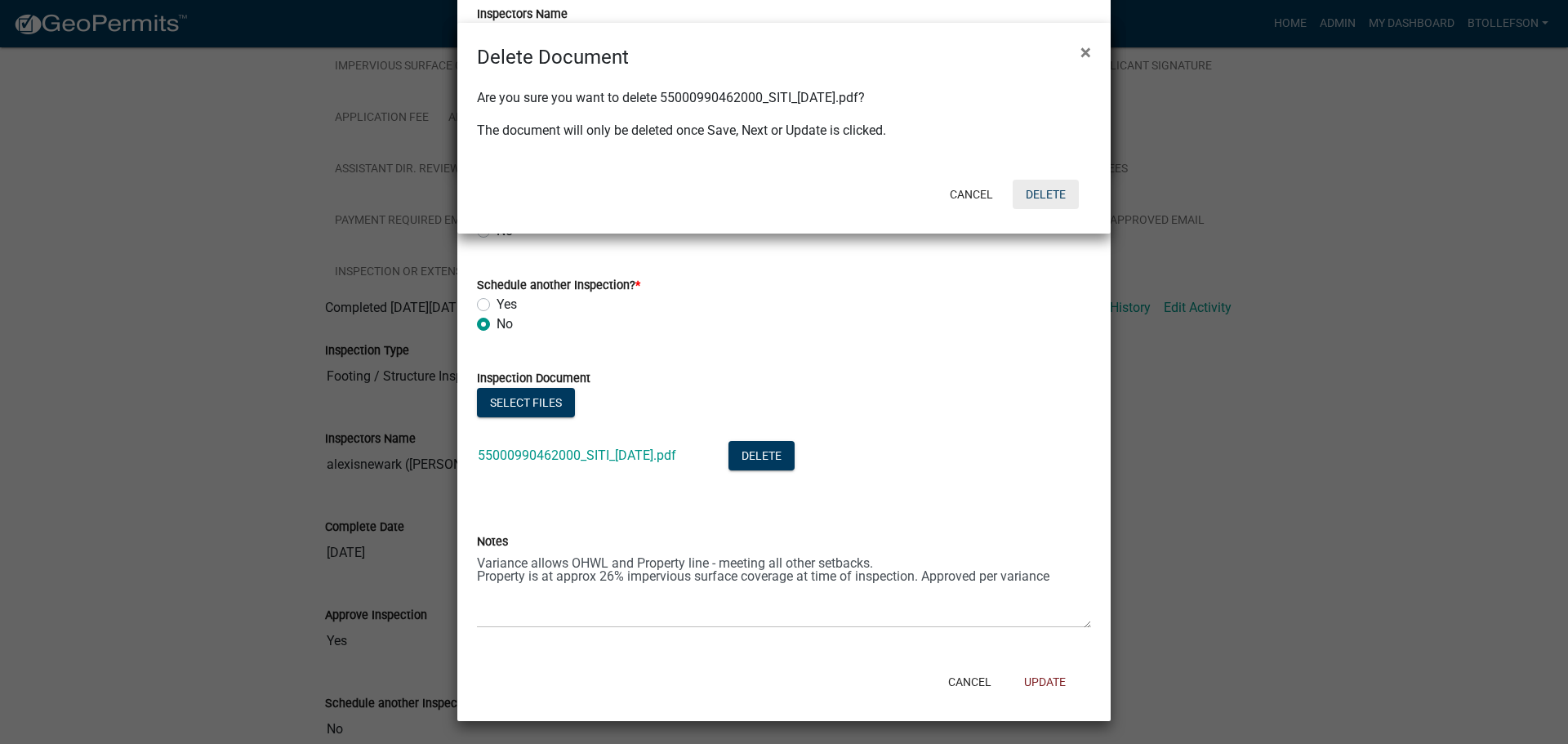
click at [1024, 189] on button "Delete" at bounding box center [1045, 194] width 66 height 30
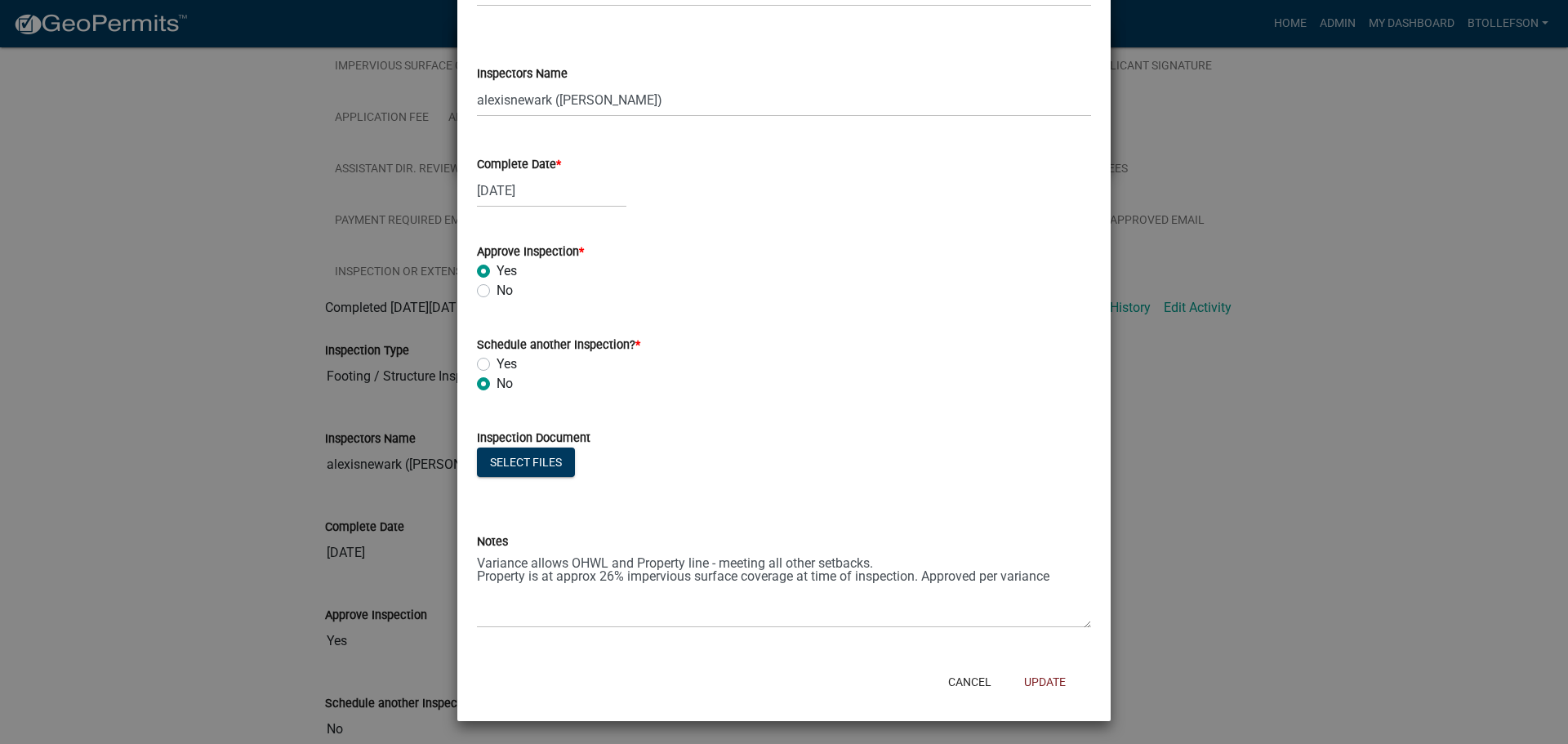
scroll to position [177, 0]
click at [553, 471] on button "Select files" at bounding box center [526, 462] width 98 height 30
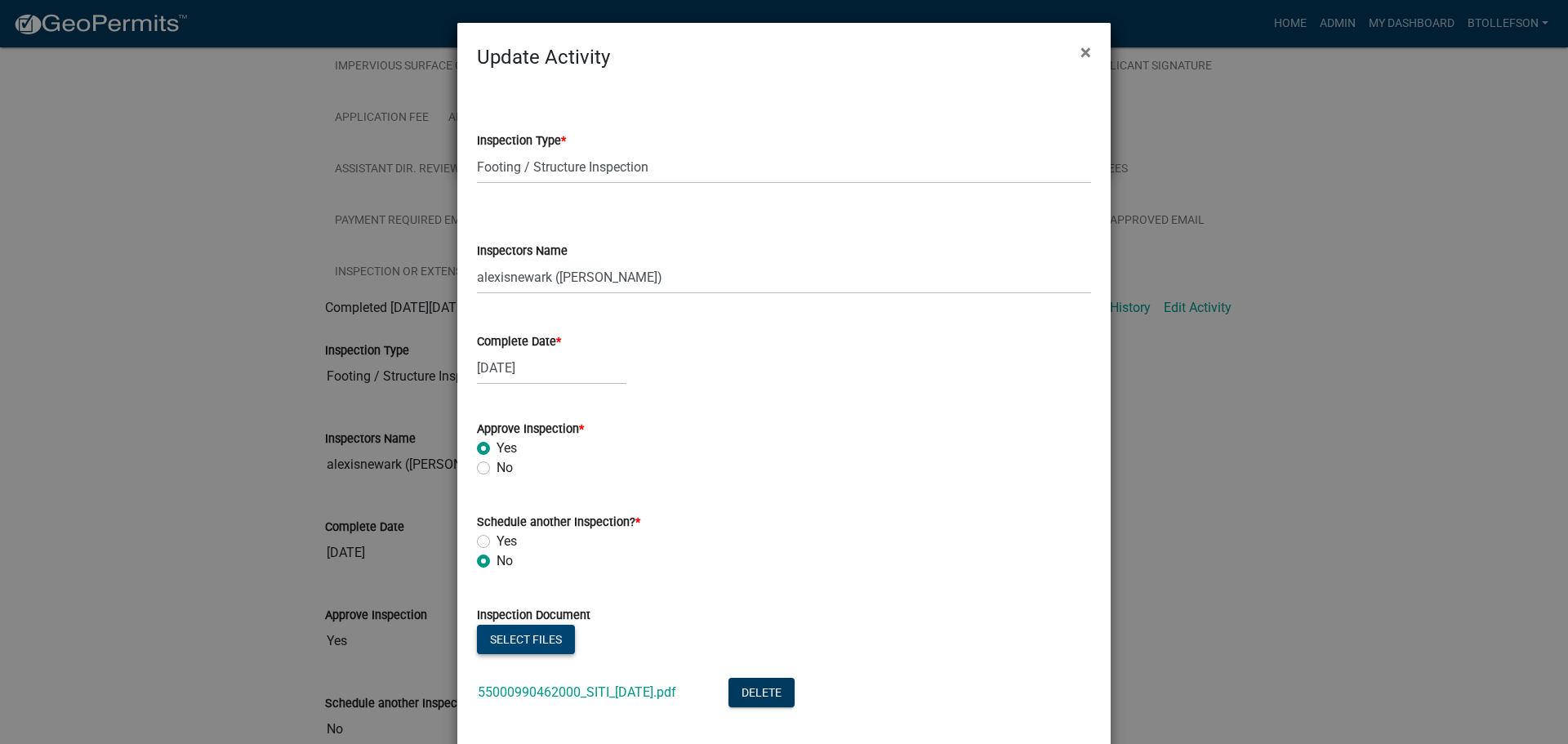
scroll to position [237, 0]
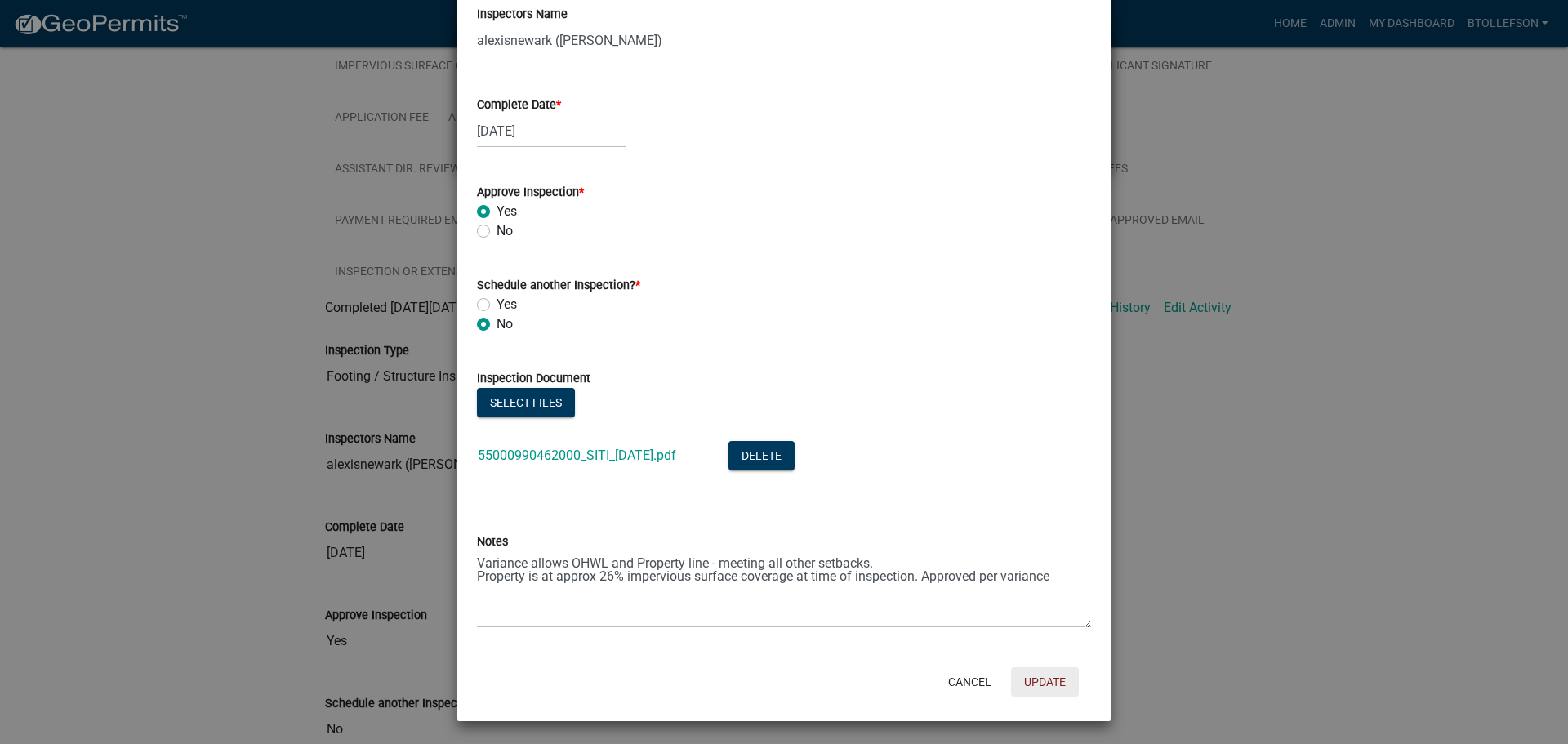
click at [1045, 677] on button "Update" at bounding box center [1044, 682] width 68 height 30
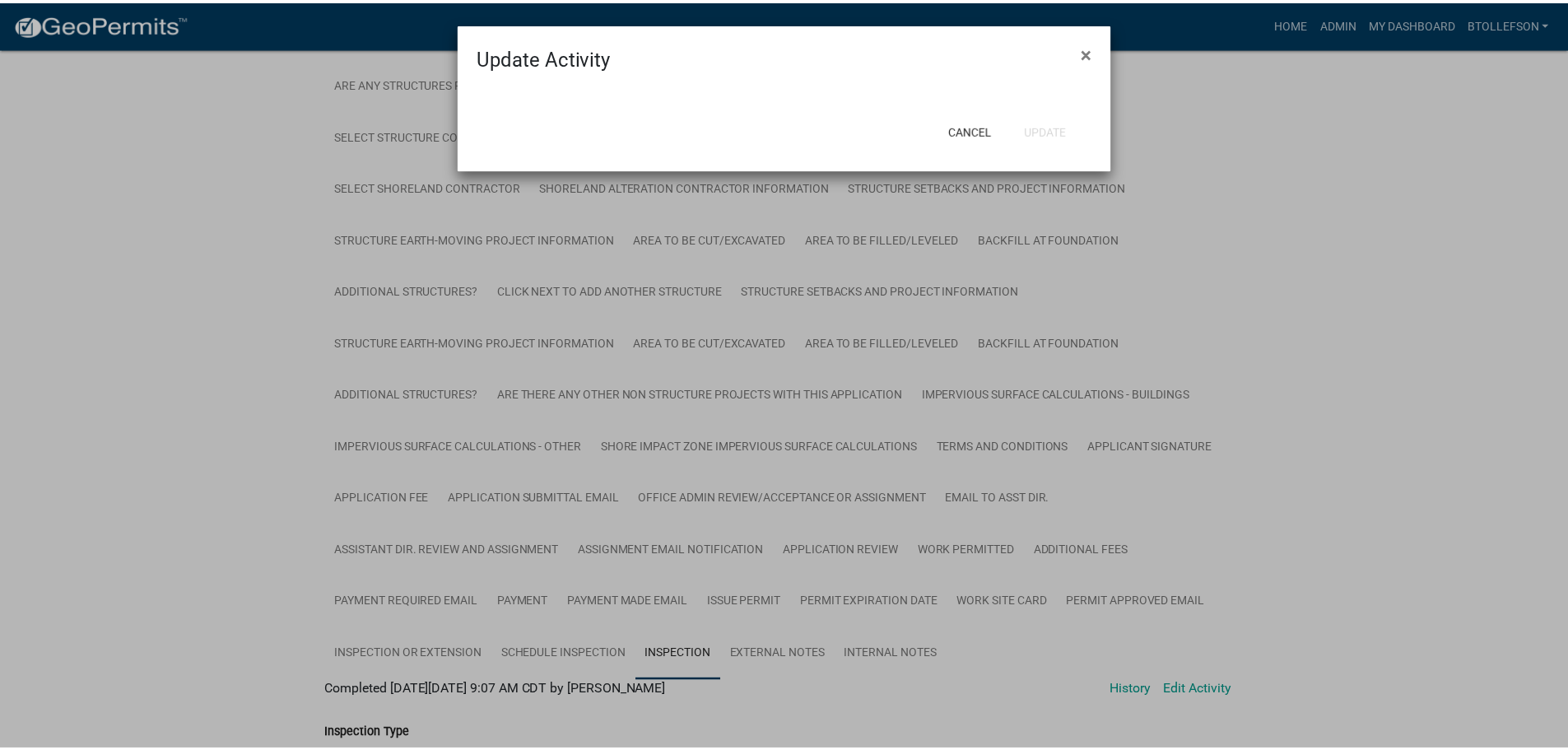
scroll to position [741, 0]
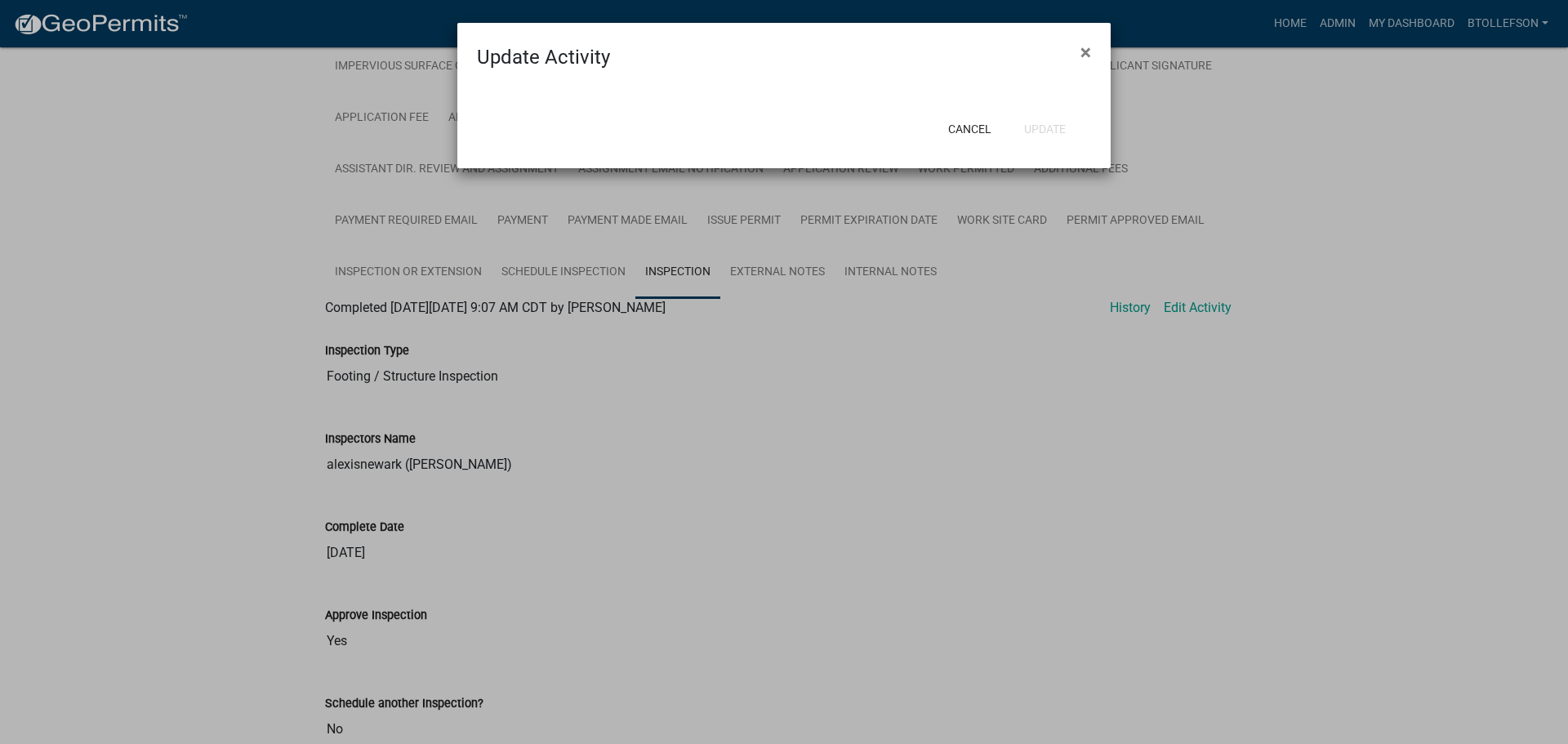
click at [1301, 127] on ngb-modal-window "Update Activity × Cancel Update" at bounding box center [784, 372] width 1568 height 744
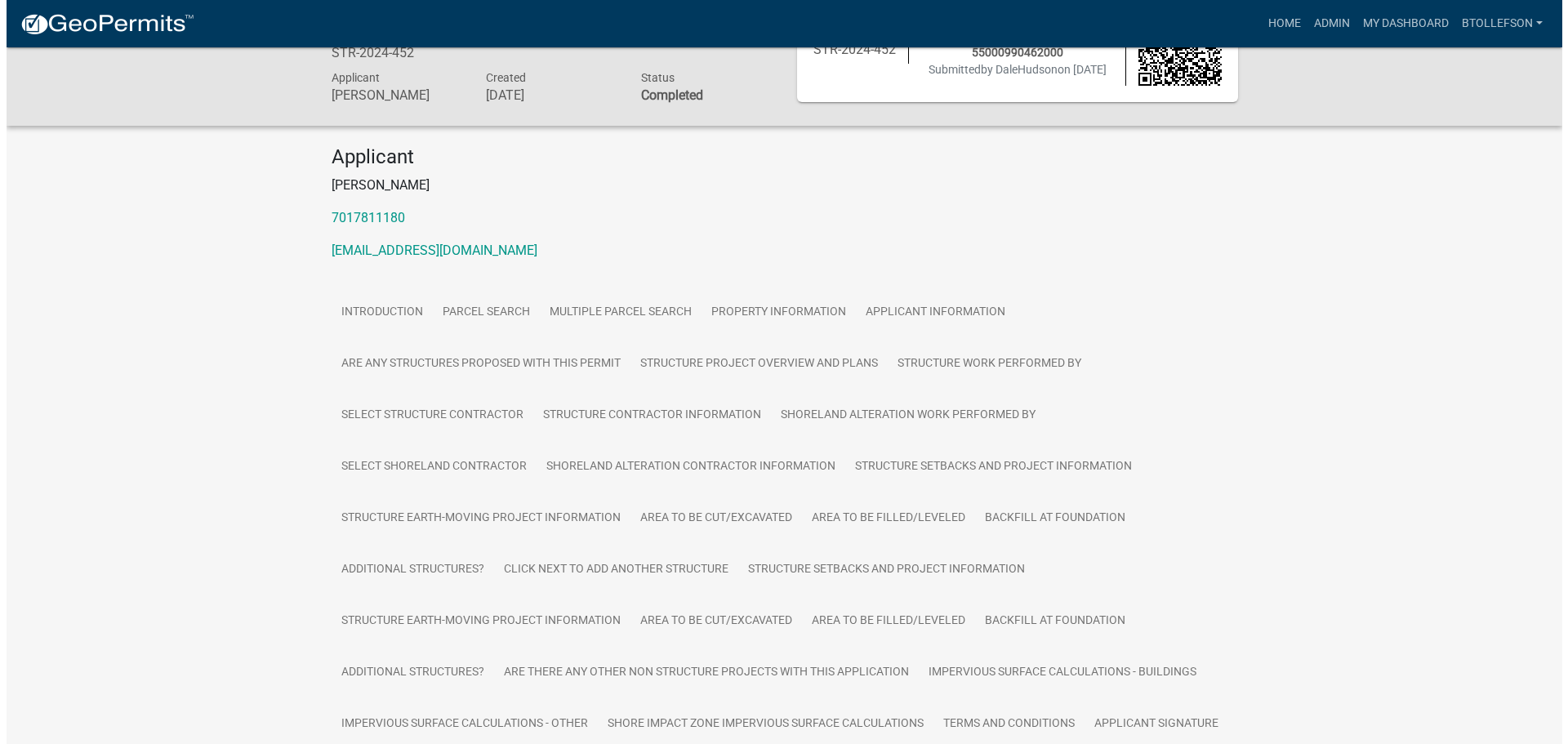
scroll to position [0, 0]
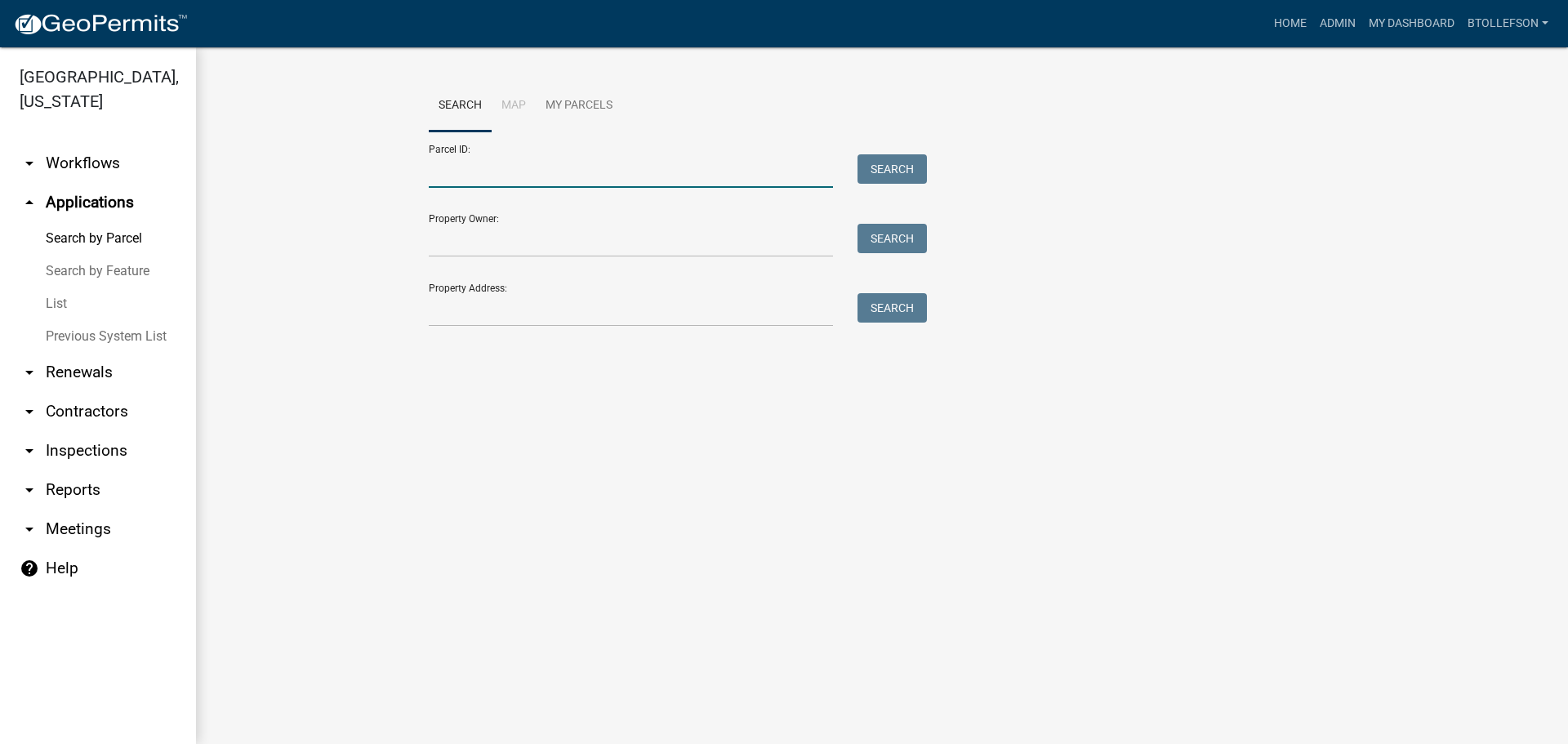
click at [598, 180] on input "Parcel ID:" at bounding box center [631, 170] width 404 height 34
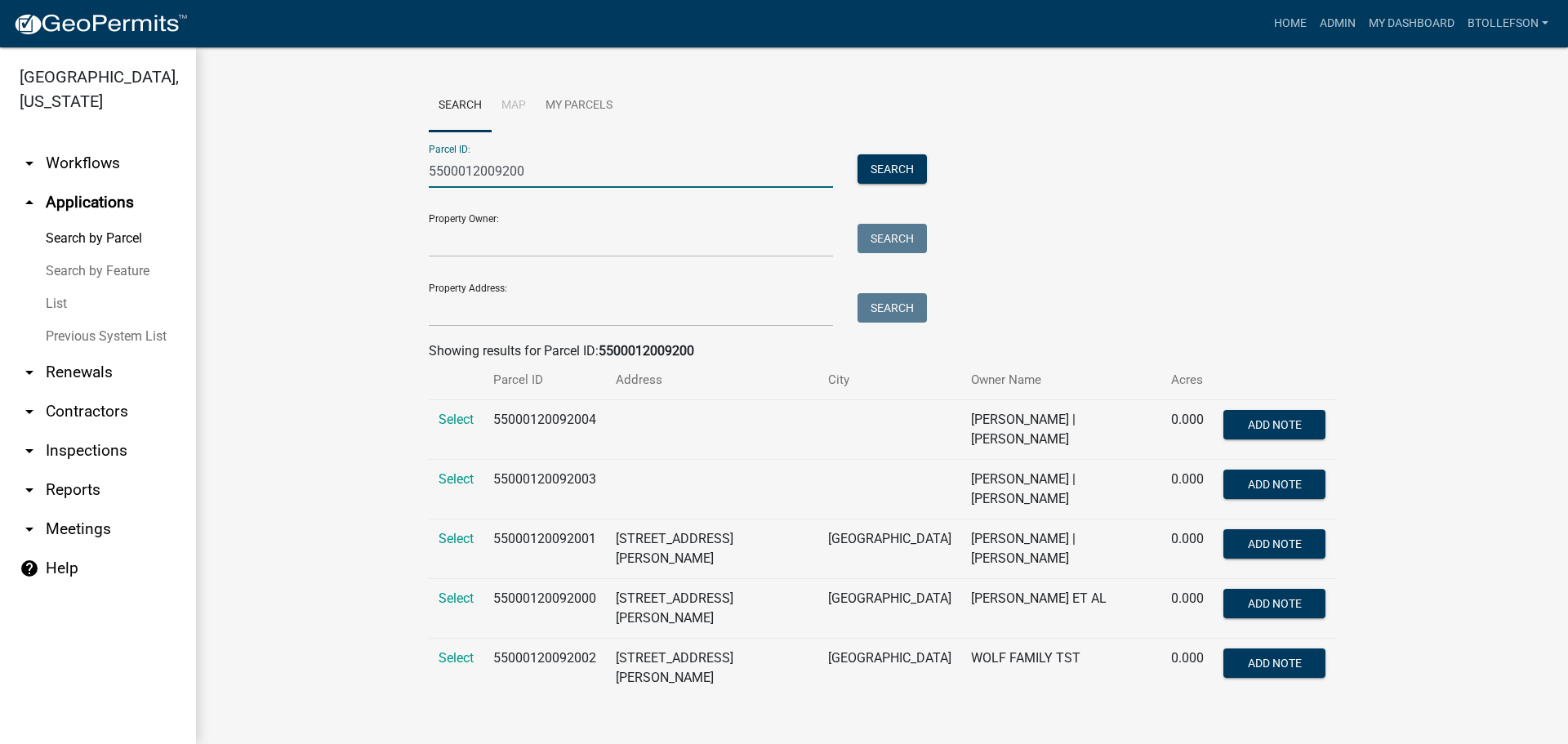
click at [598, 180] on input "5500012009200" at bounding box center [631, 170] width 404 height 34
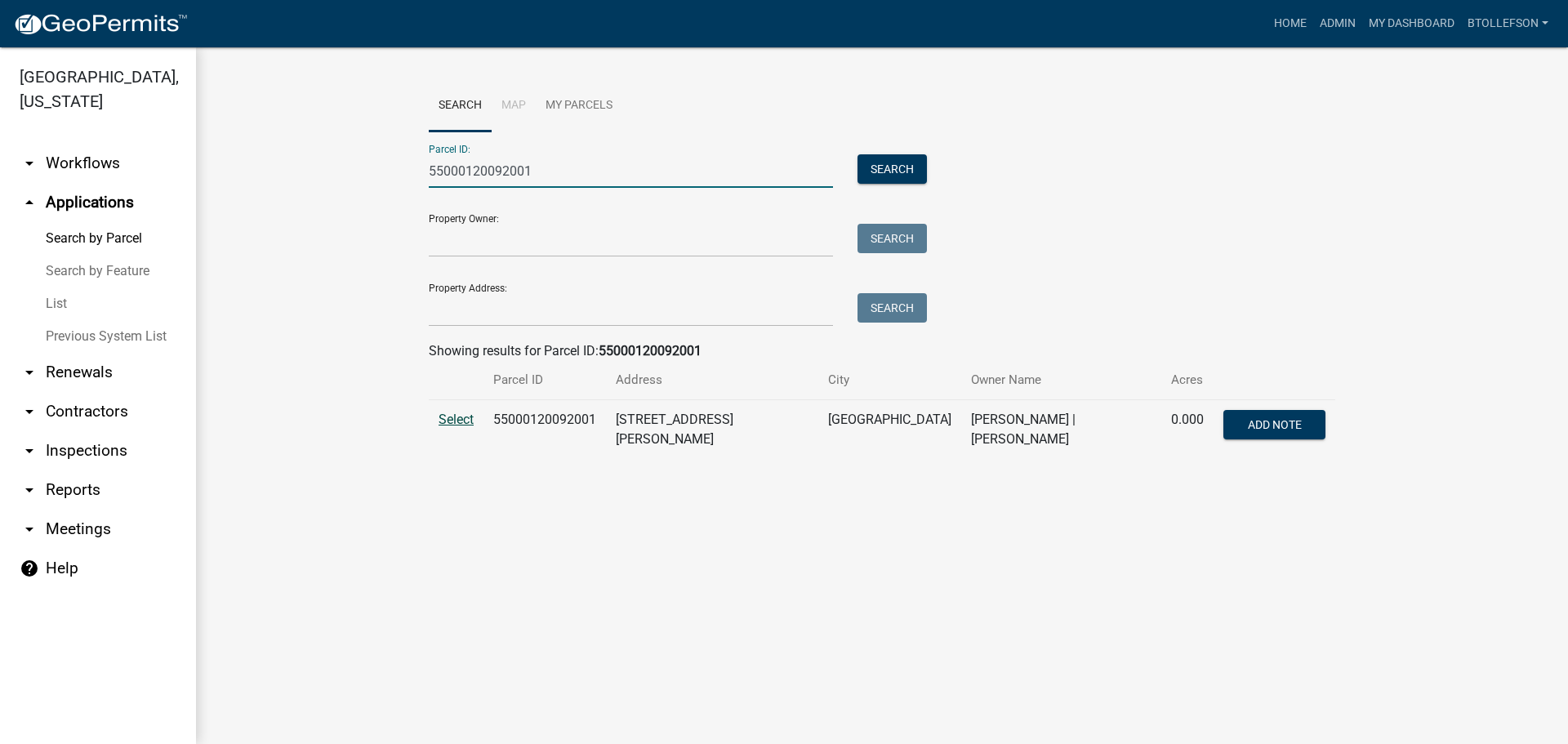
type input "55000120092001"
click at [452, 414] on span "Select" at bounding box center [456, 419] width 35 height 15
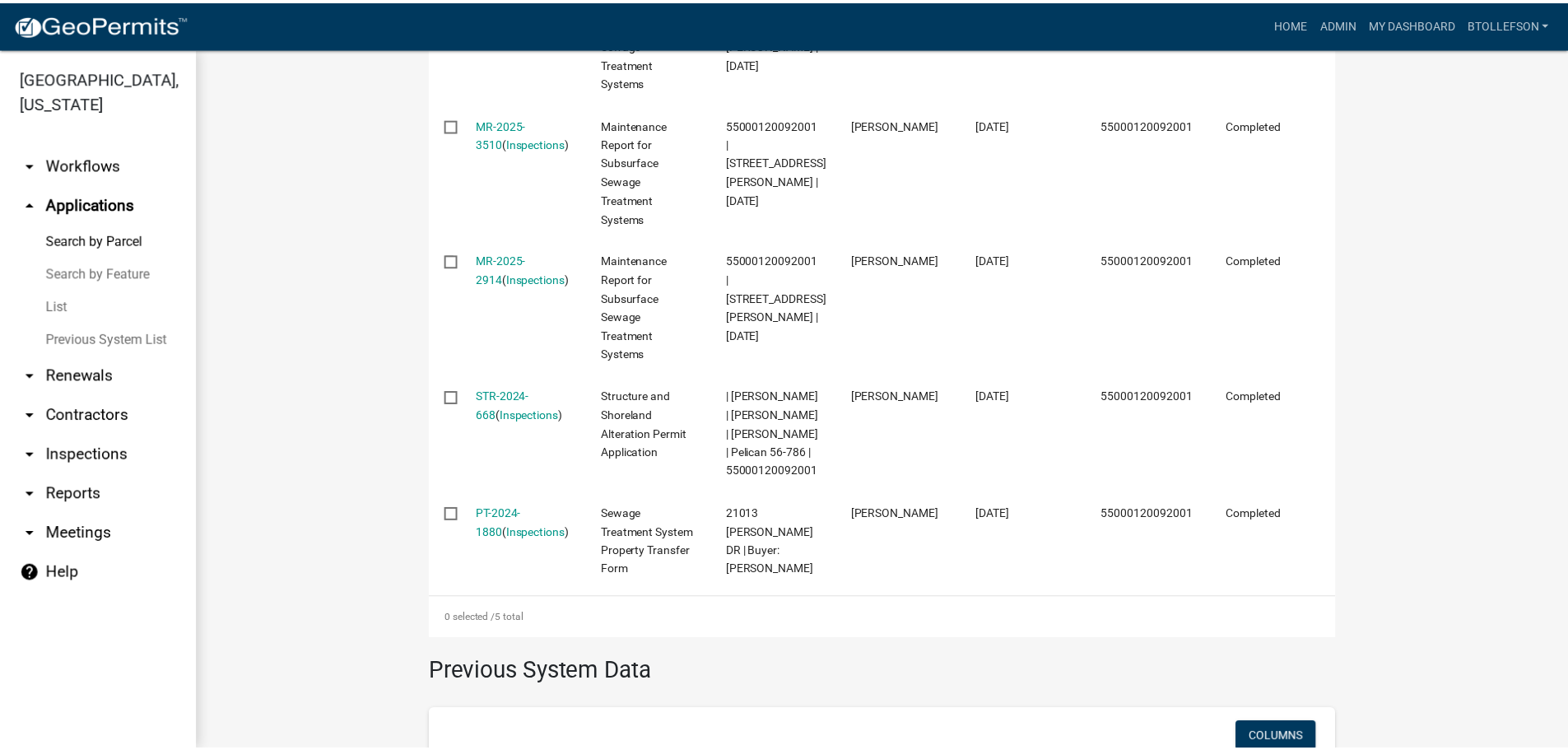
scroll to position [709, 0]
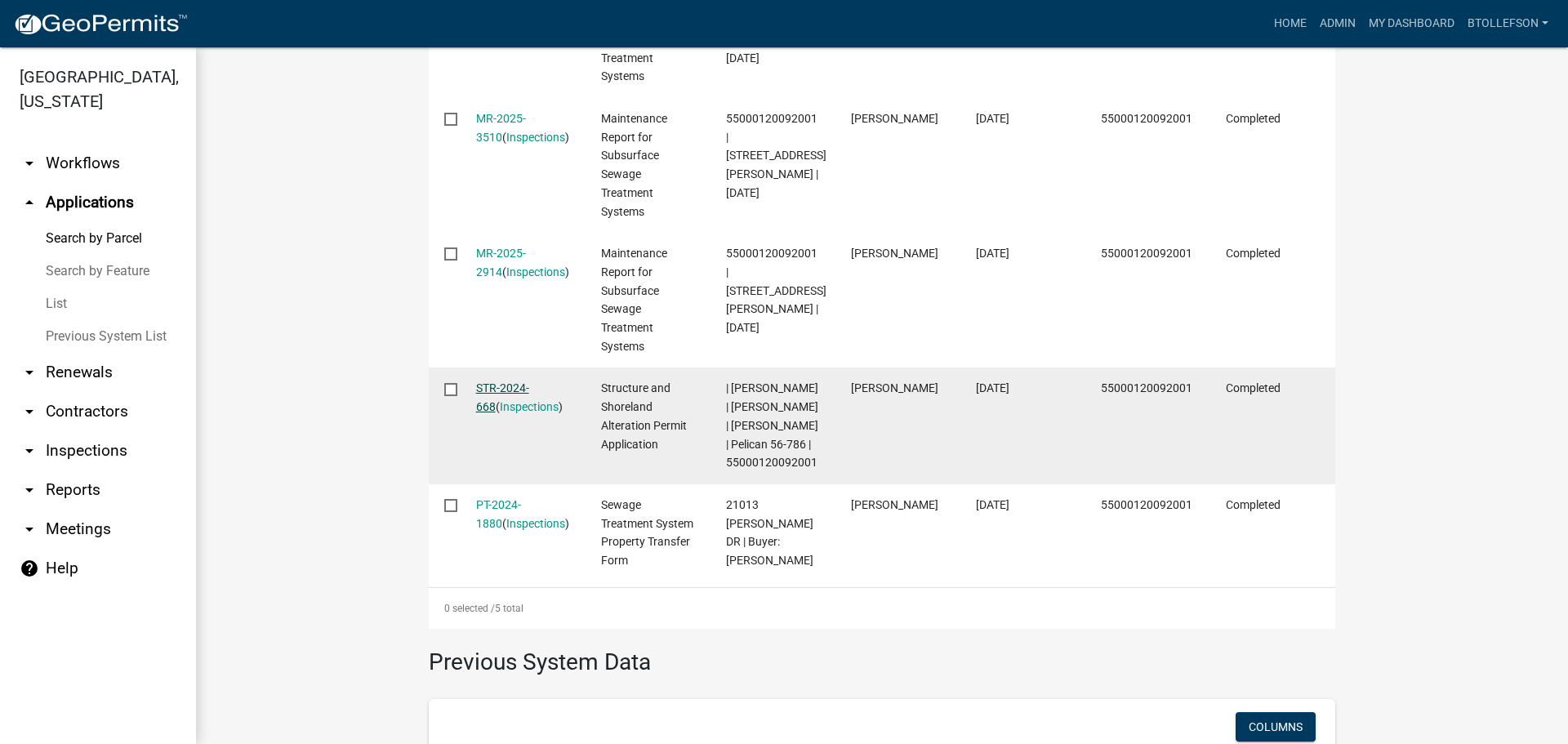
click at [498, 382] on link "STR-2024-668" at bounding box center [502, 396] width 53 height 32
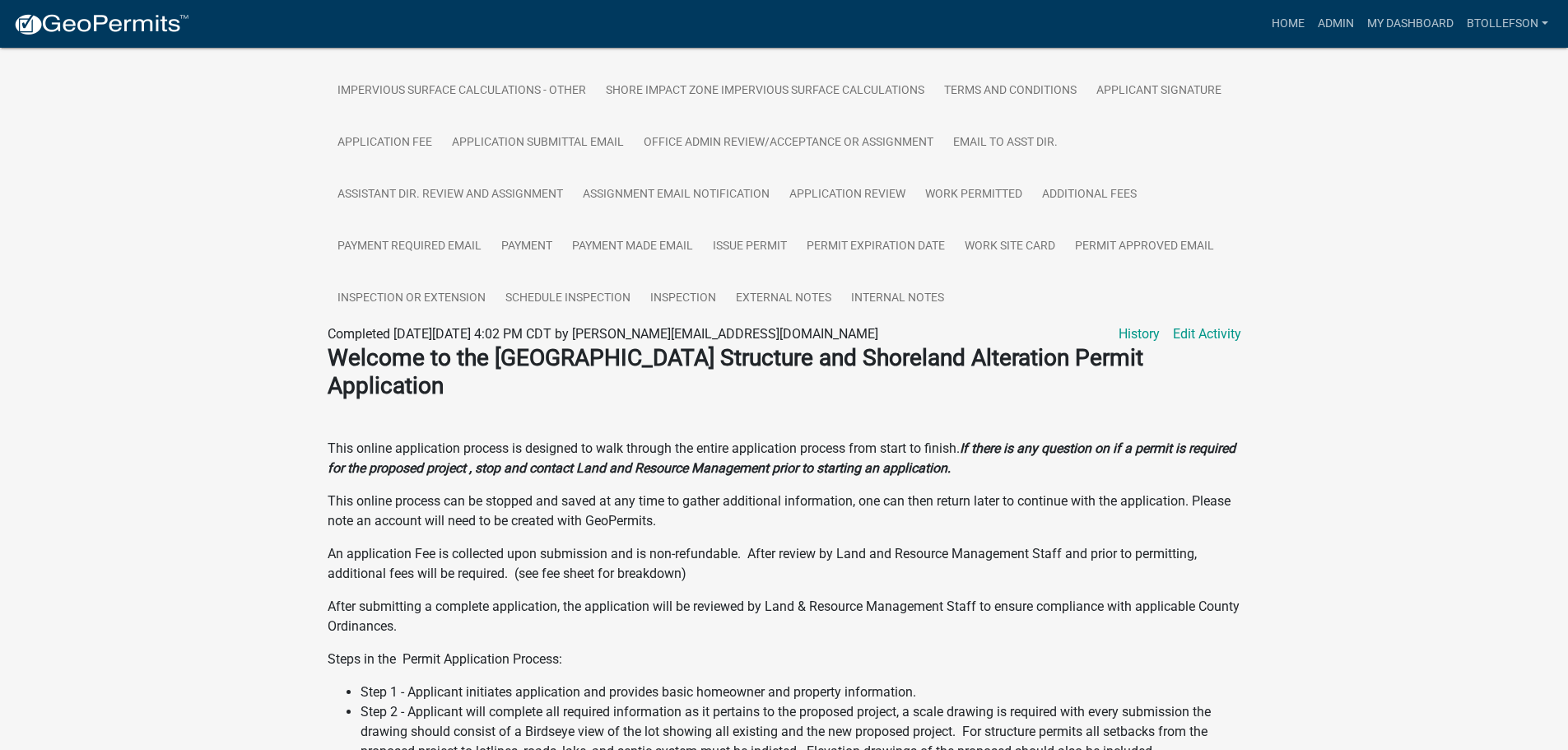
scroll to position [576, 0]
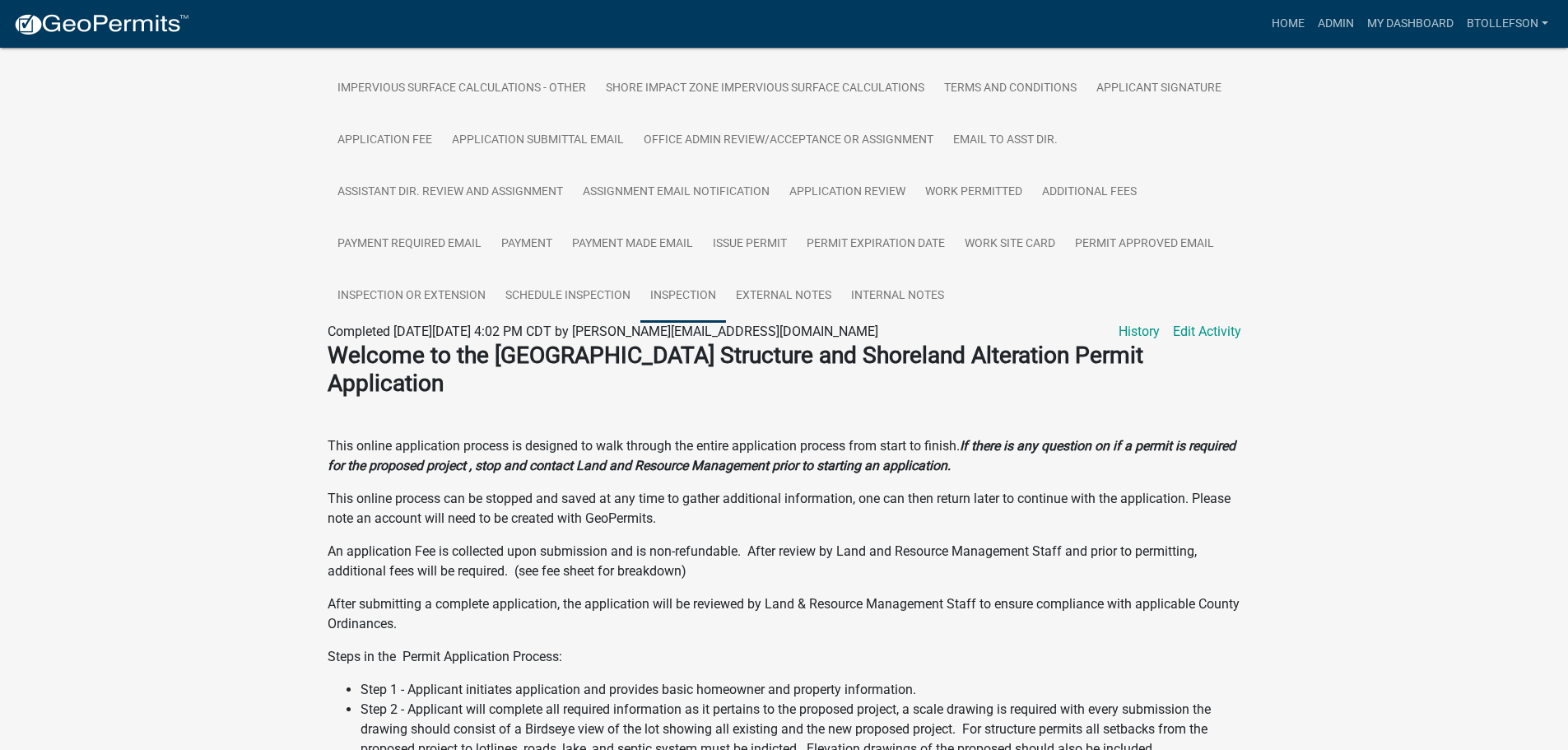
click at [653, 274] on link "Inspection" at bounding box center [683, 296] width 86 height 53
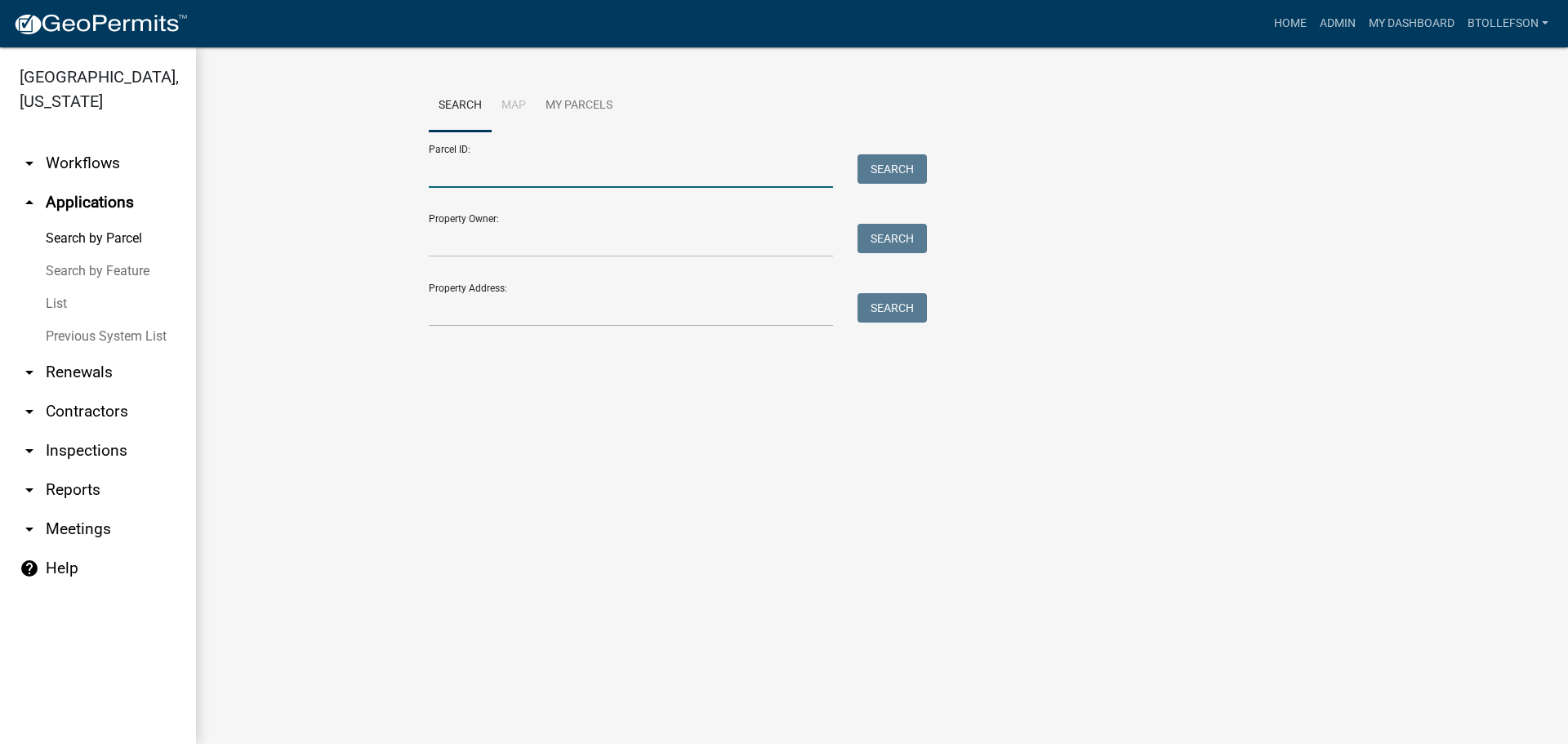
click at [678, 173] on input "Parcel ID:" at bounding box center [631, 170] width 404 height 34
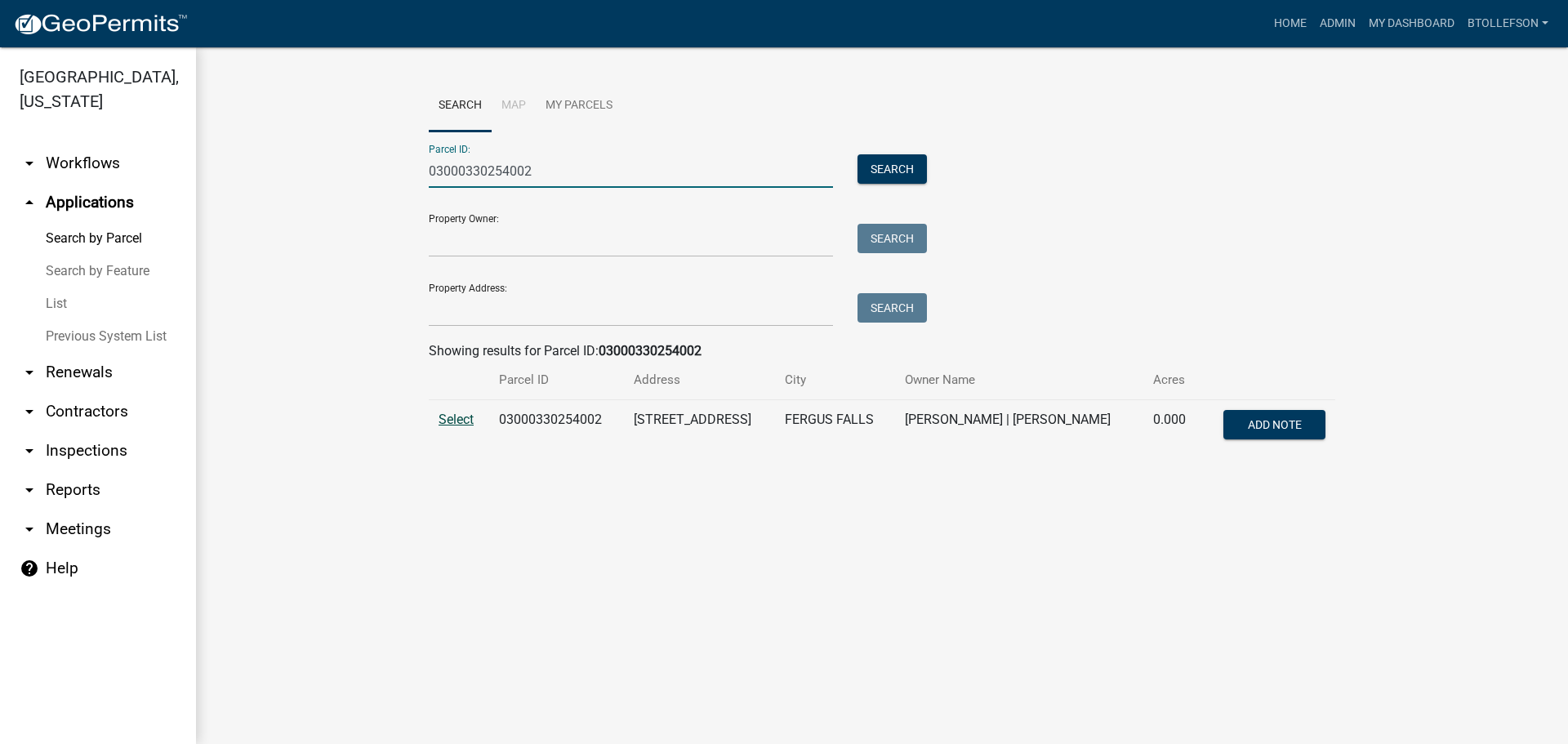
type input "03000330254002"
click at [459, 421] on span "Select" at bounding box center [456, 419] width 35 height 15
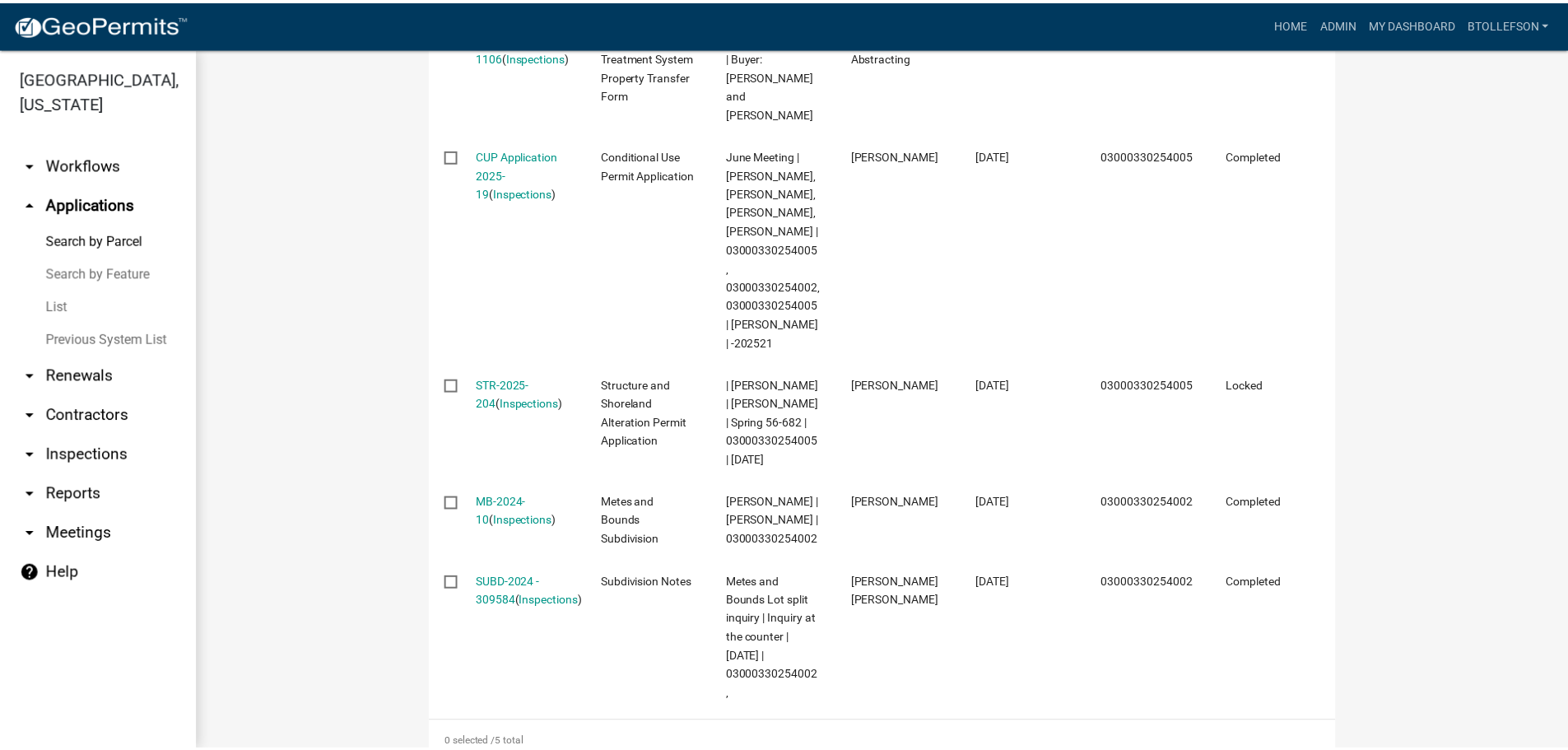
scroll to position [659, 0]
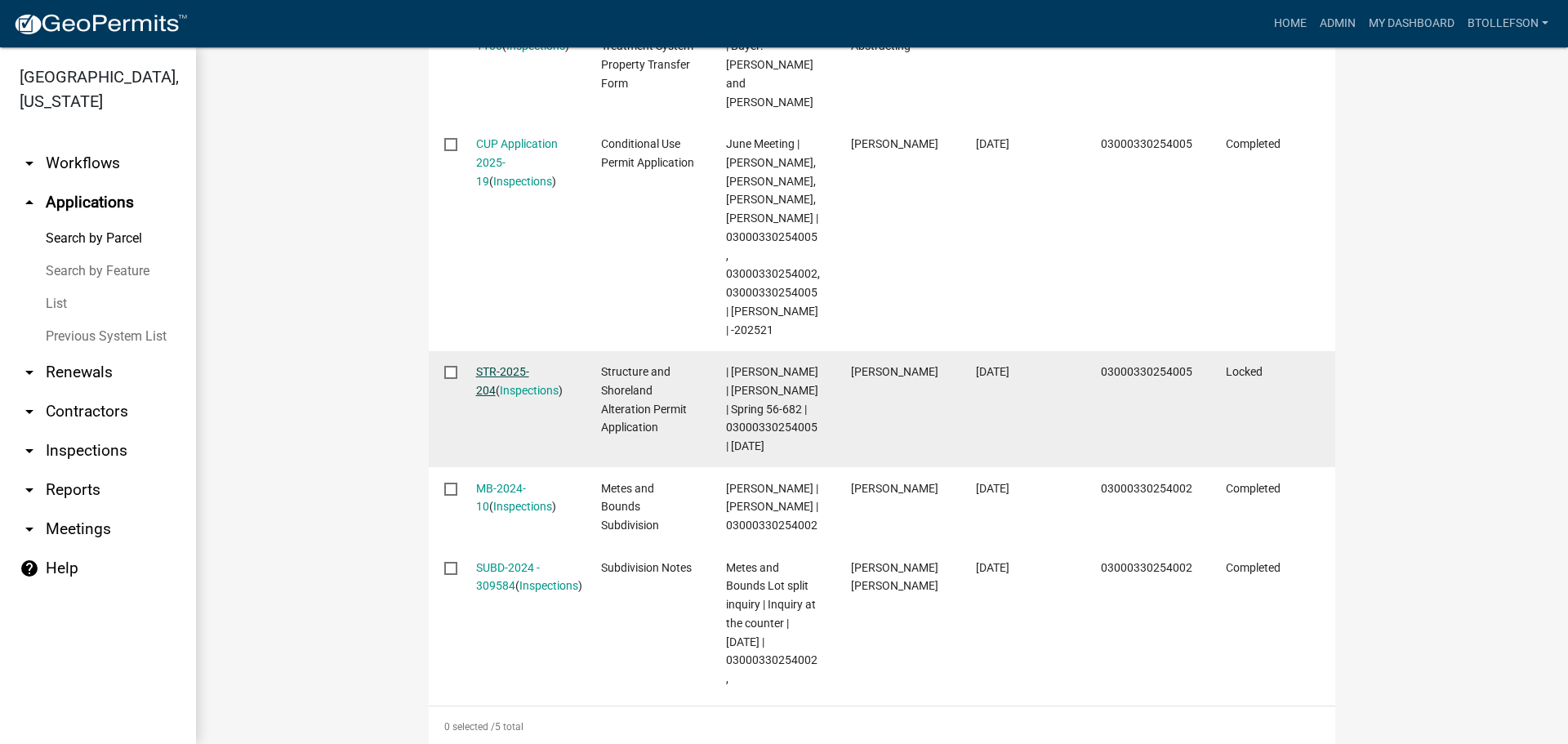
click at [498, 368] on link "STR-2025-204" at bounding box center [502, 380] width 53 height 32
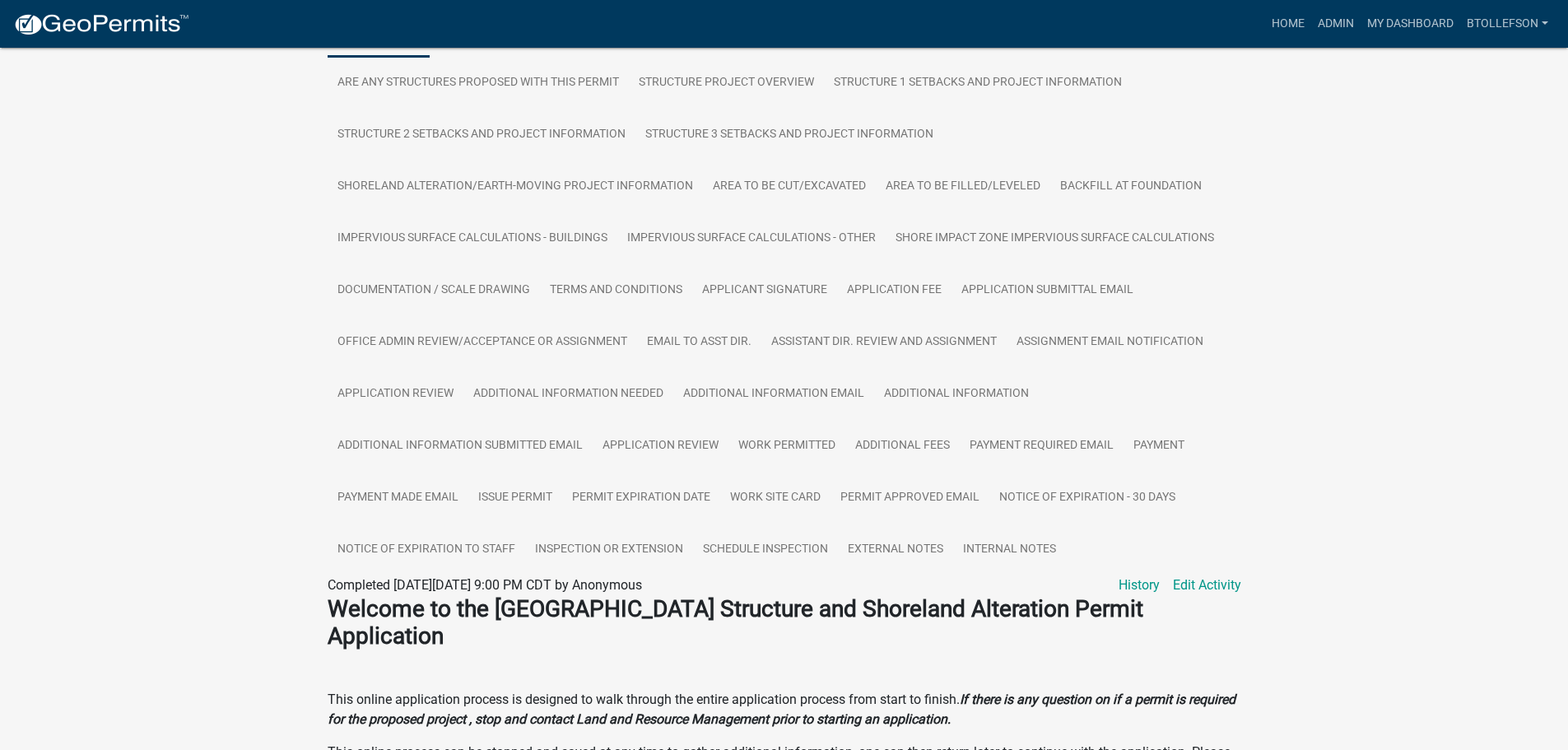
scroll to position [412, 0]
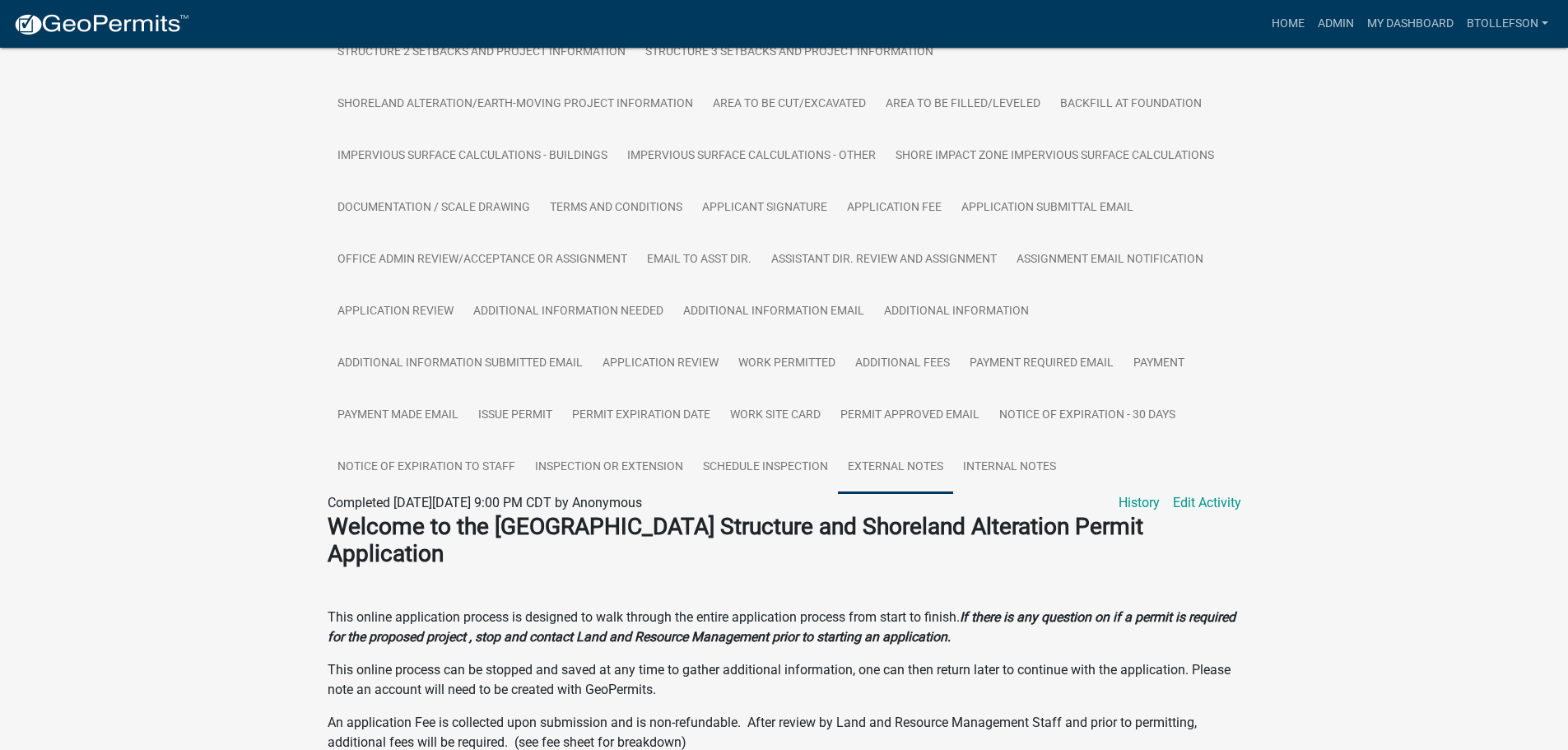
click at [928, 460] on link "External Notes" at bounding box center [895, 467] width 115 height 53
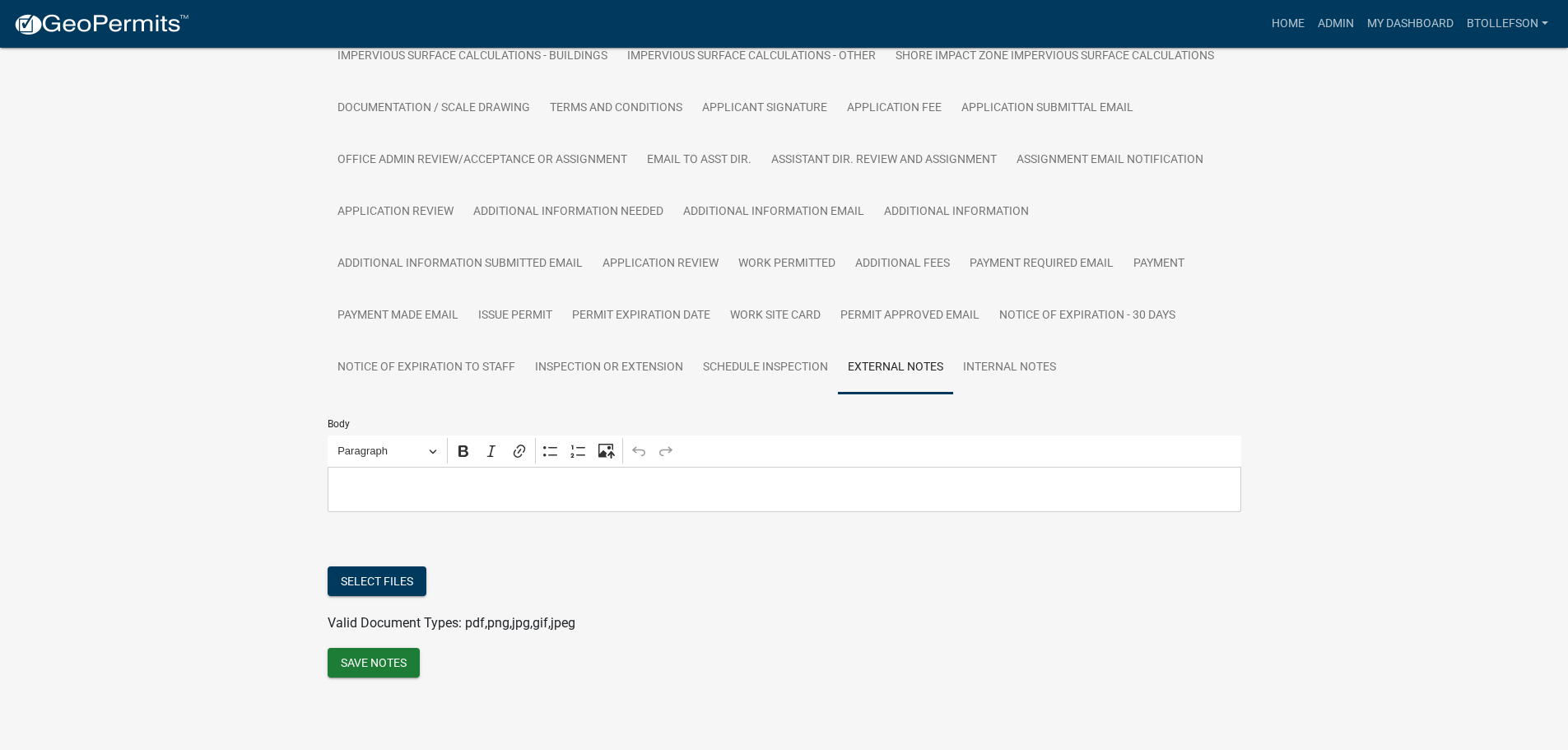
scroll to position [514, 0]
click at [1035, 356] on link "Internal Notes" at bounding box center [1009, 367] width 113 height 53
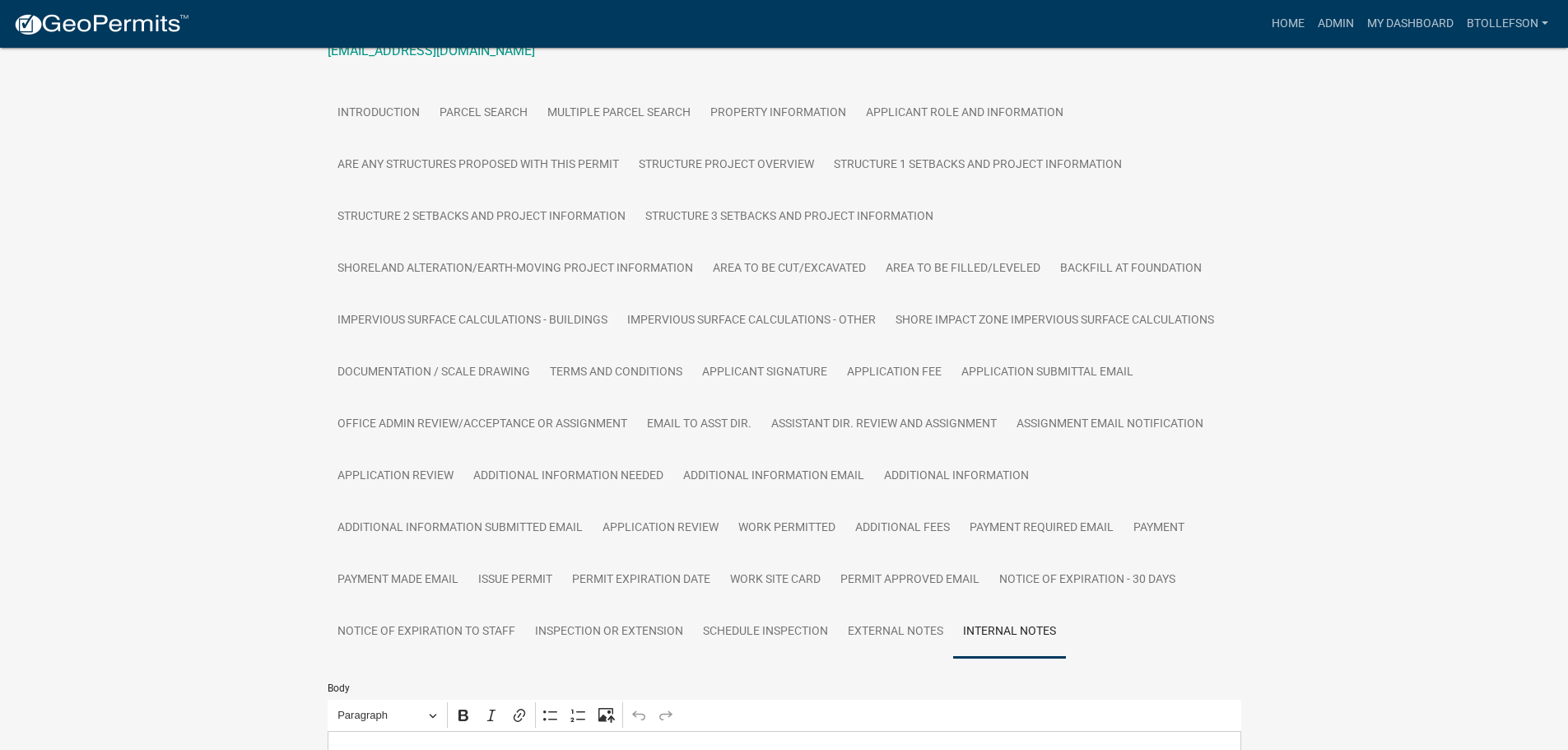
scroll to position [329, 0]
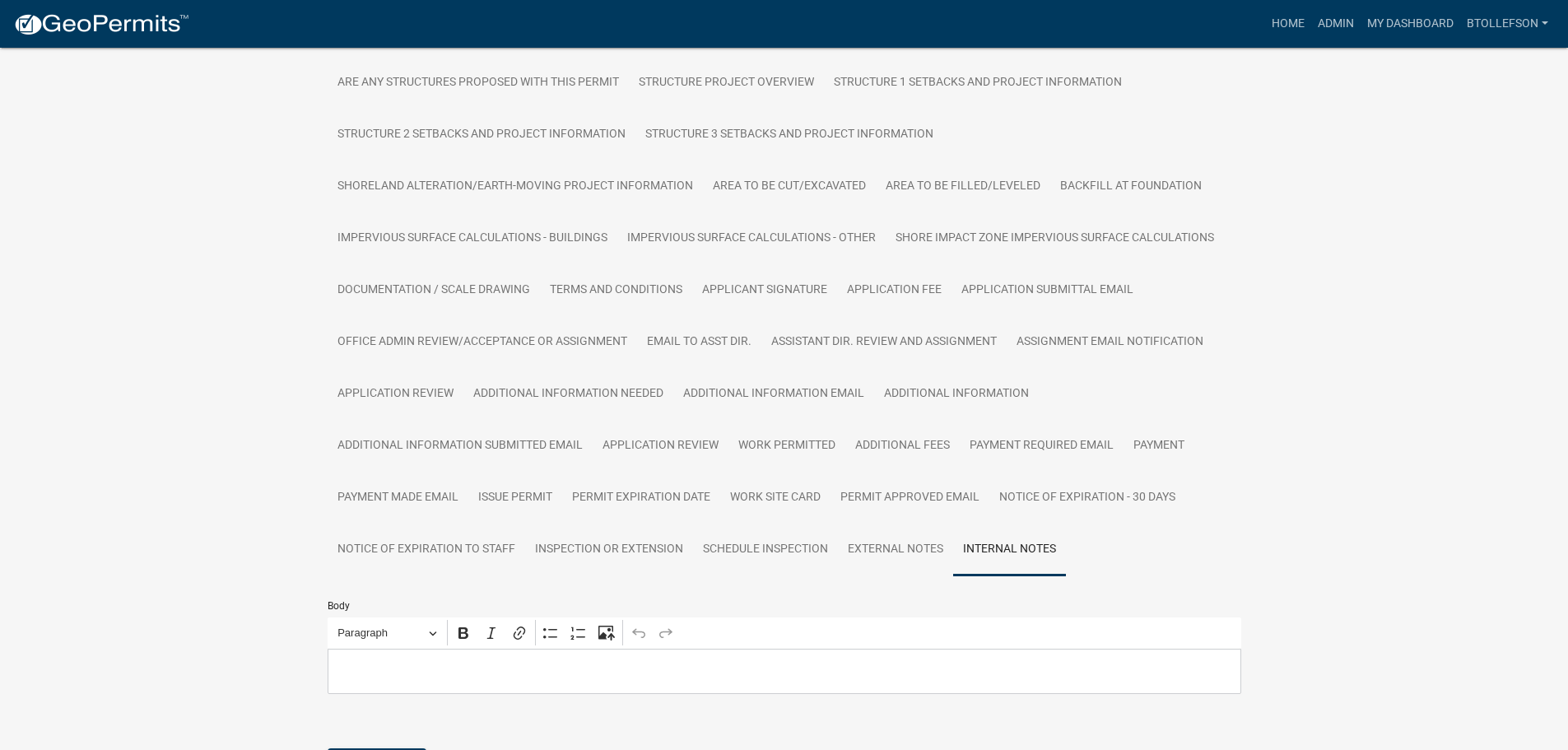
click at [1319, 392] on div "Structure and Shoreland Alteration Permit Application STR-2025-204 Amount Paid …" at bounding box center [784, 315] width 1568 height 1194
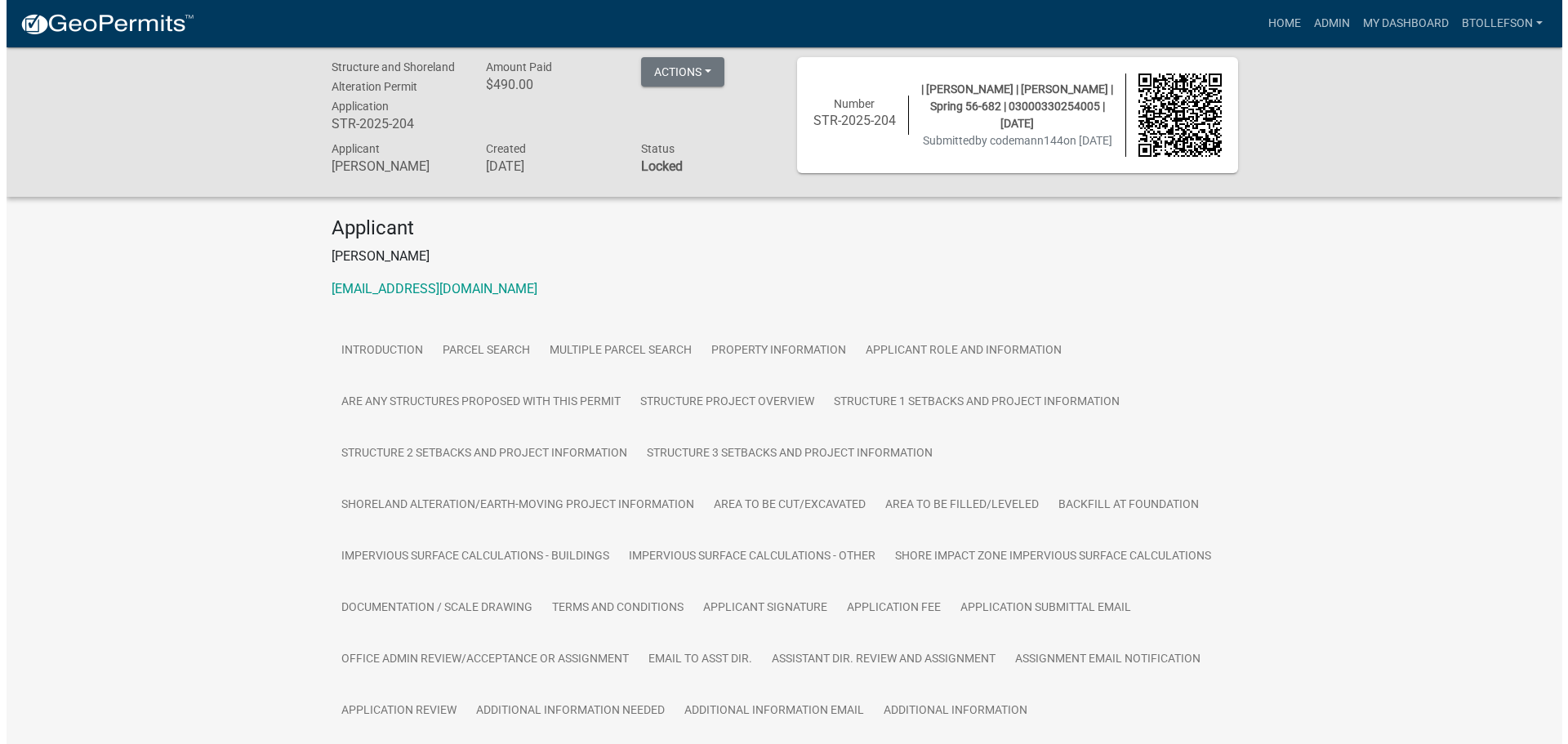
scroll to position [0, 0]
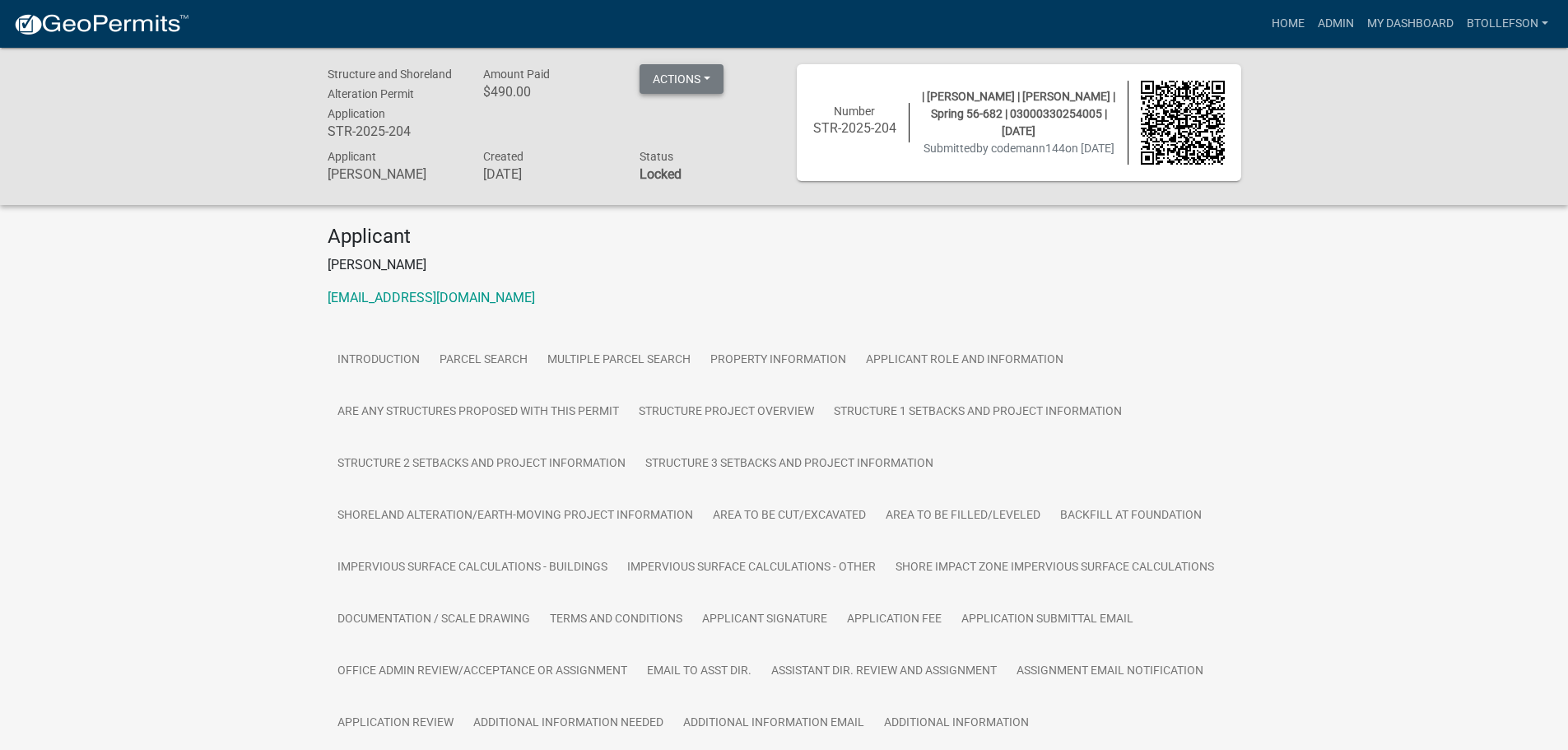
click at [688, 77] on button "Actions" at bounding box center [681, 79] width 84 height 30
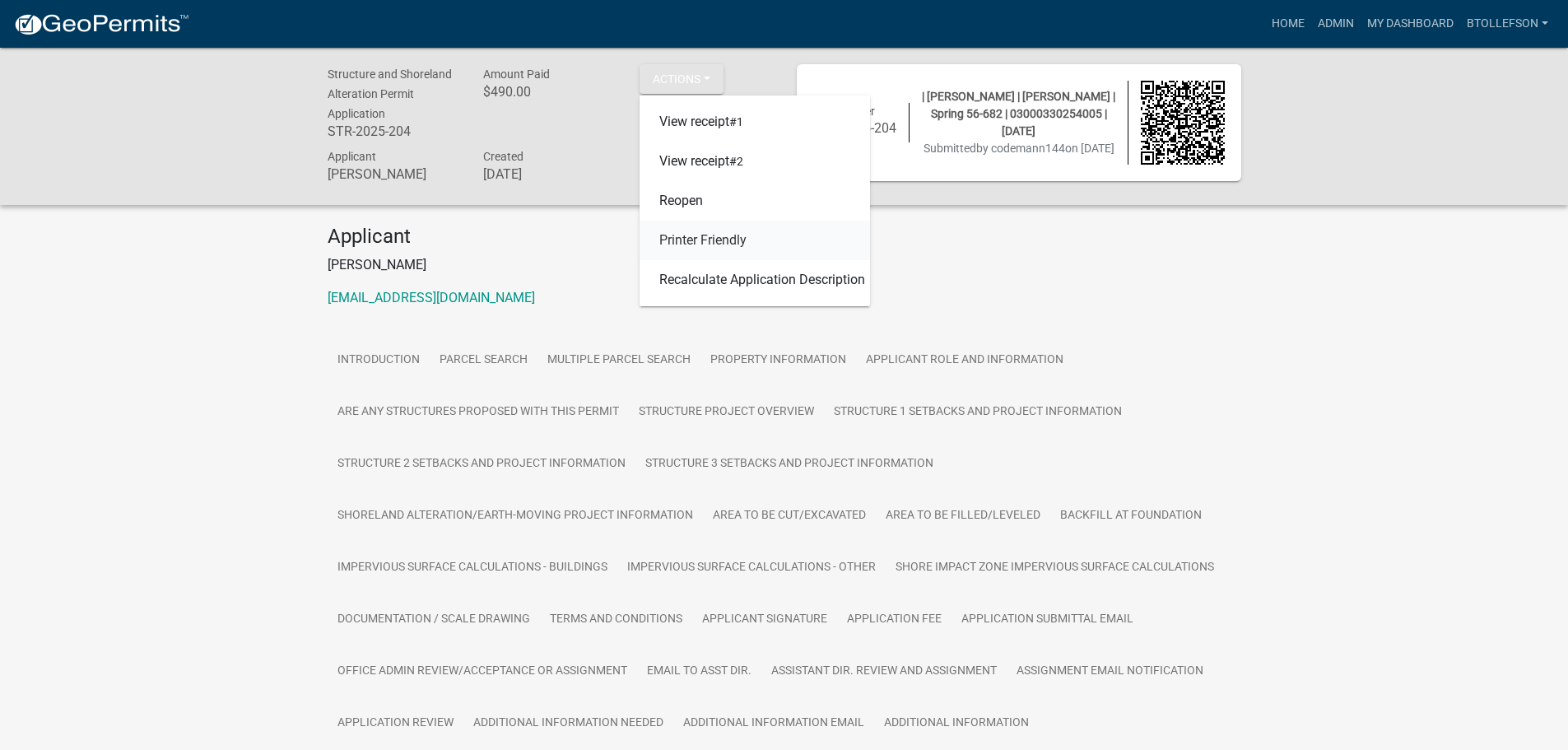
click at [745, 237] on link "Printer Friendly" at bounding box center [755, 240] width 231 height 40
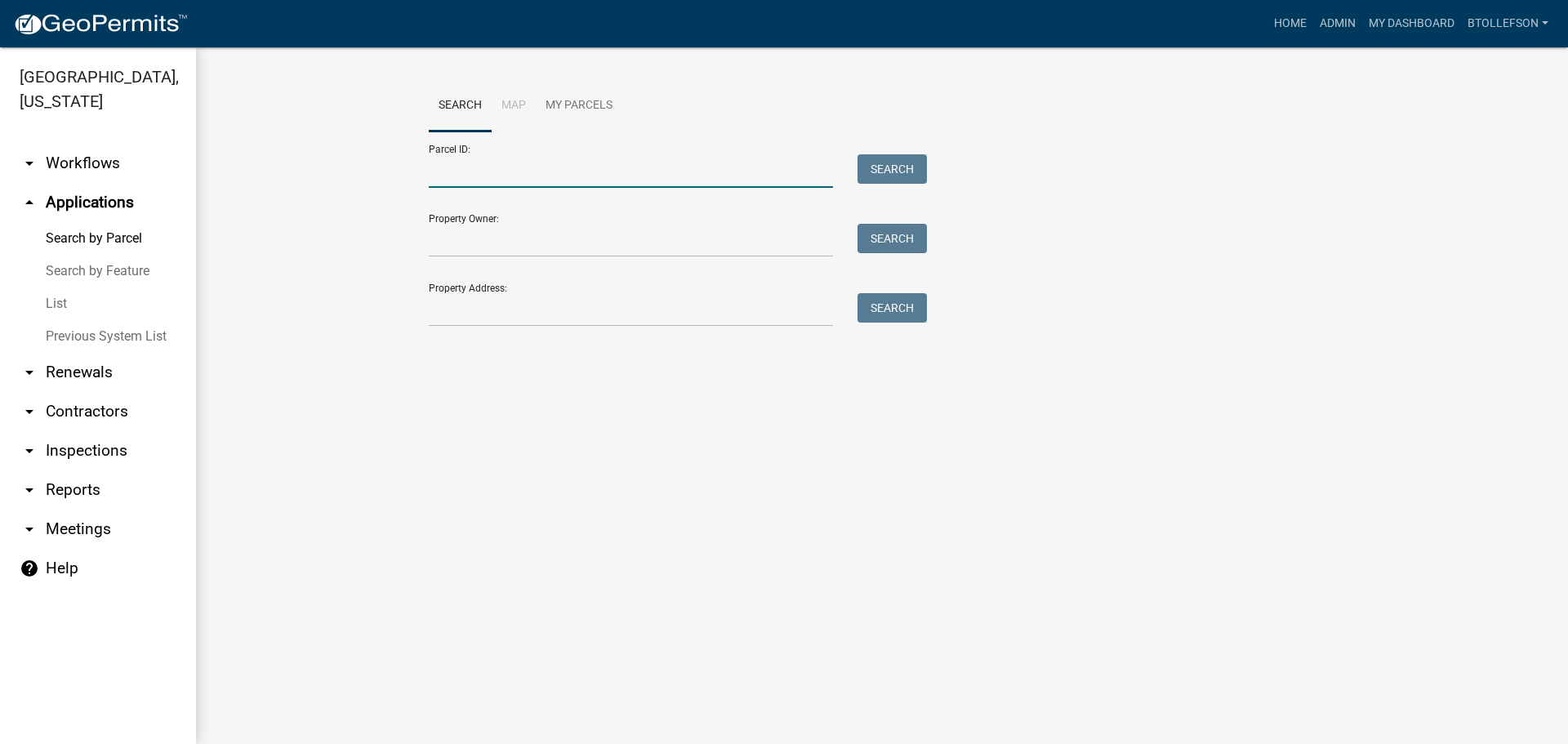
click at [467, 168] on input "Parcel ID:" at bounding box center [631, 170] width 404 height 34
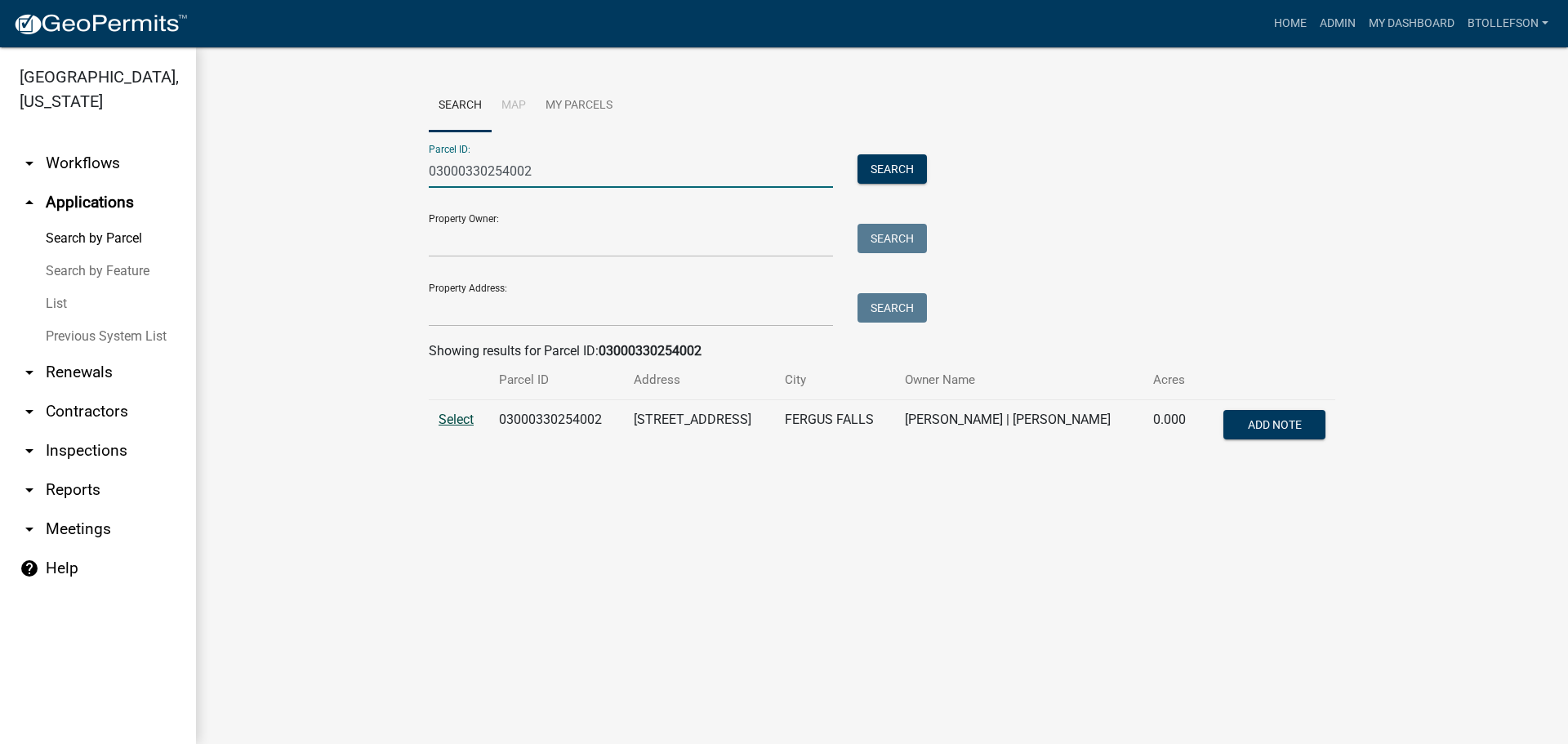
type input "03000330254002"
click at [457, 422] on span "Select" at bounding box center [456, 419] width 35 height 15
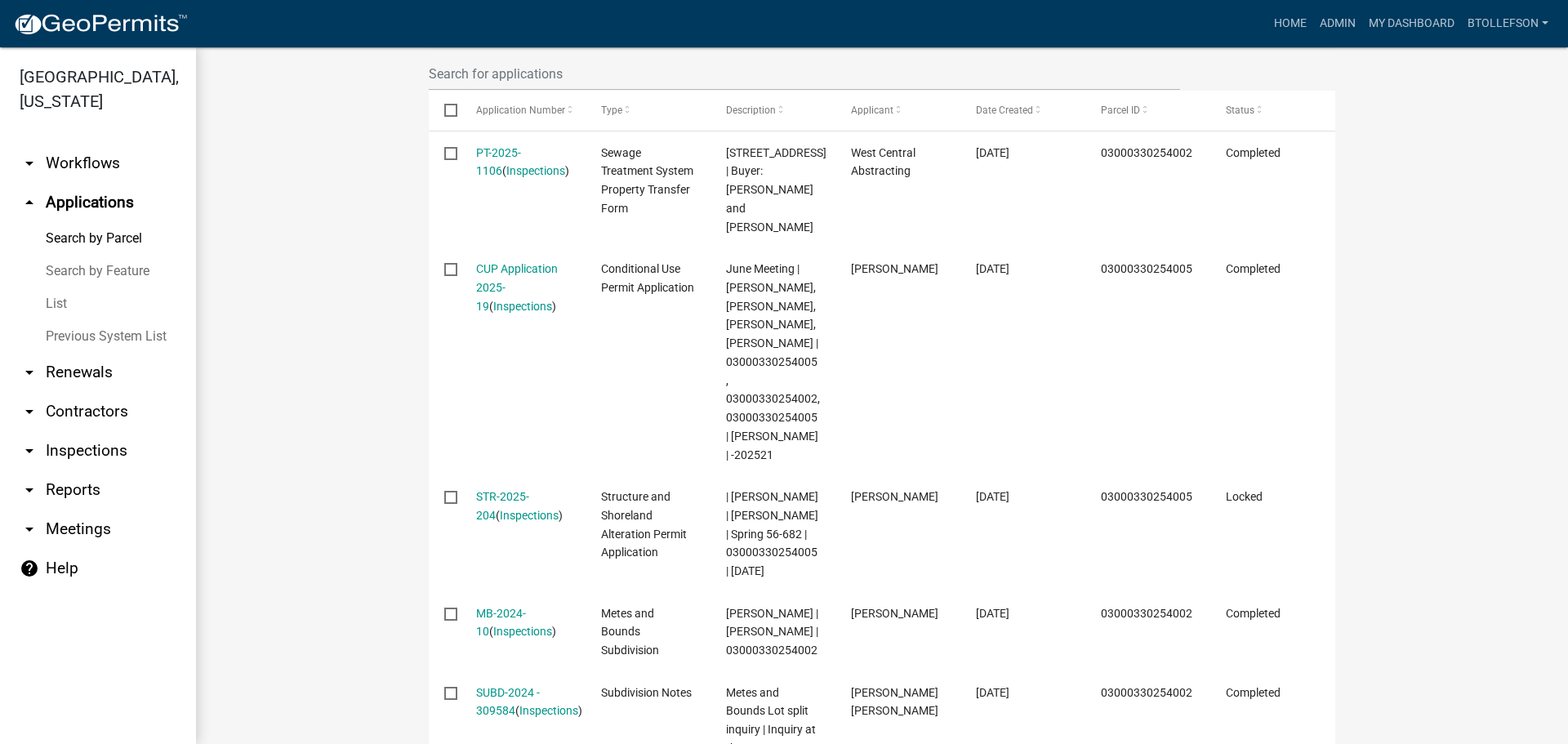
scroll to position [575, 0]
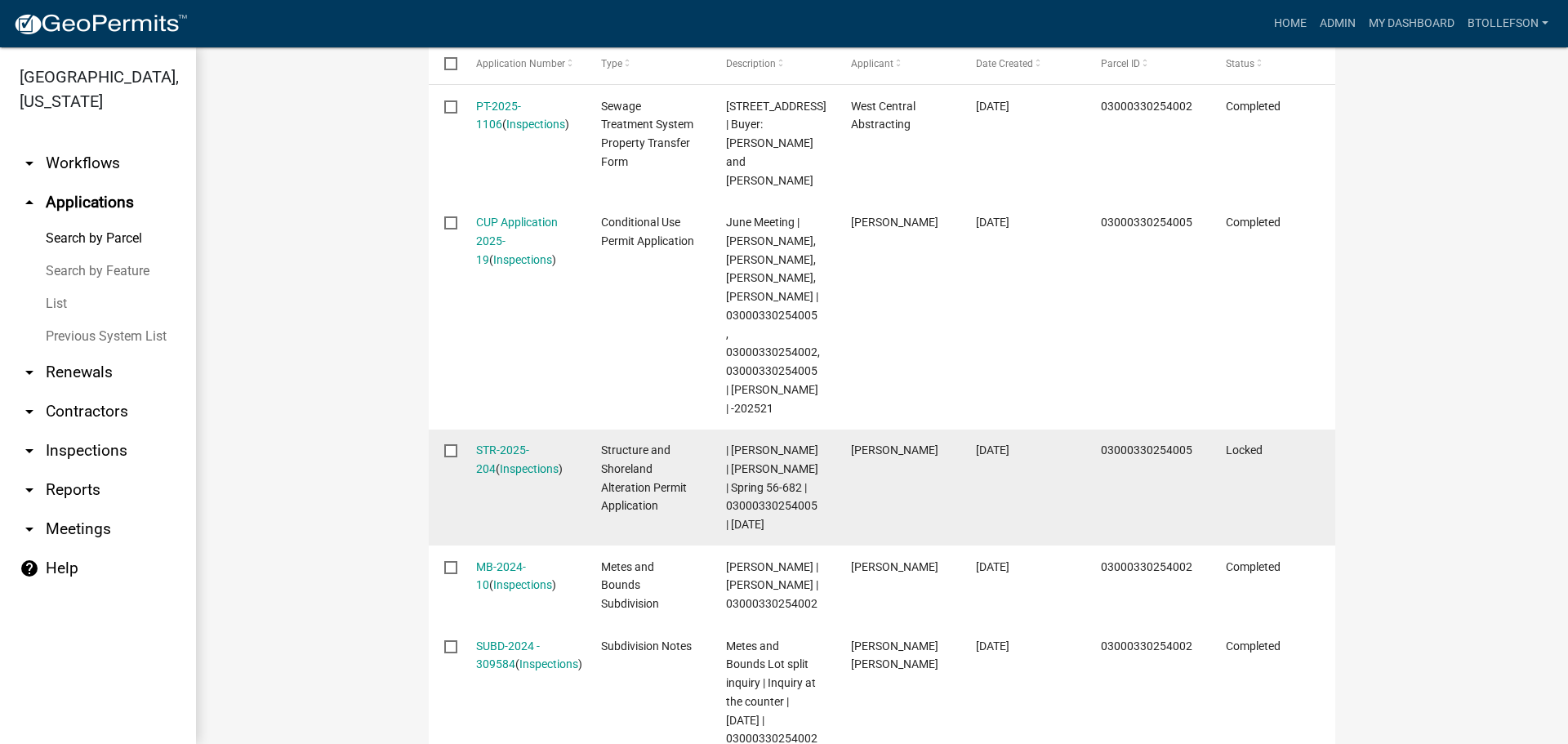
click at [1266, 446] on div "Locked" at bounding box center [1273, 451] width 94 height 19
click at [1221, 476] on datatable-body-cell "Locked" at bounding box center [1272, 488] width 125 height 117
drag, startPoint x: 1221, startPoint y: 476, endPoint x: 1209, endPoint y: 479, distance: 12.4
click at [1210, 479] on datatable-body-cell "Locked" at bounding box center [1272, 488] width 125 height 117
click at [989, 491] on datatable-body-cell "[DATE]" at bounding box center [1022, 488] width 125 height 117
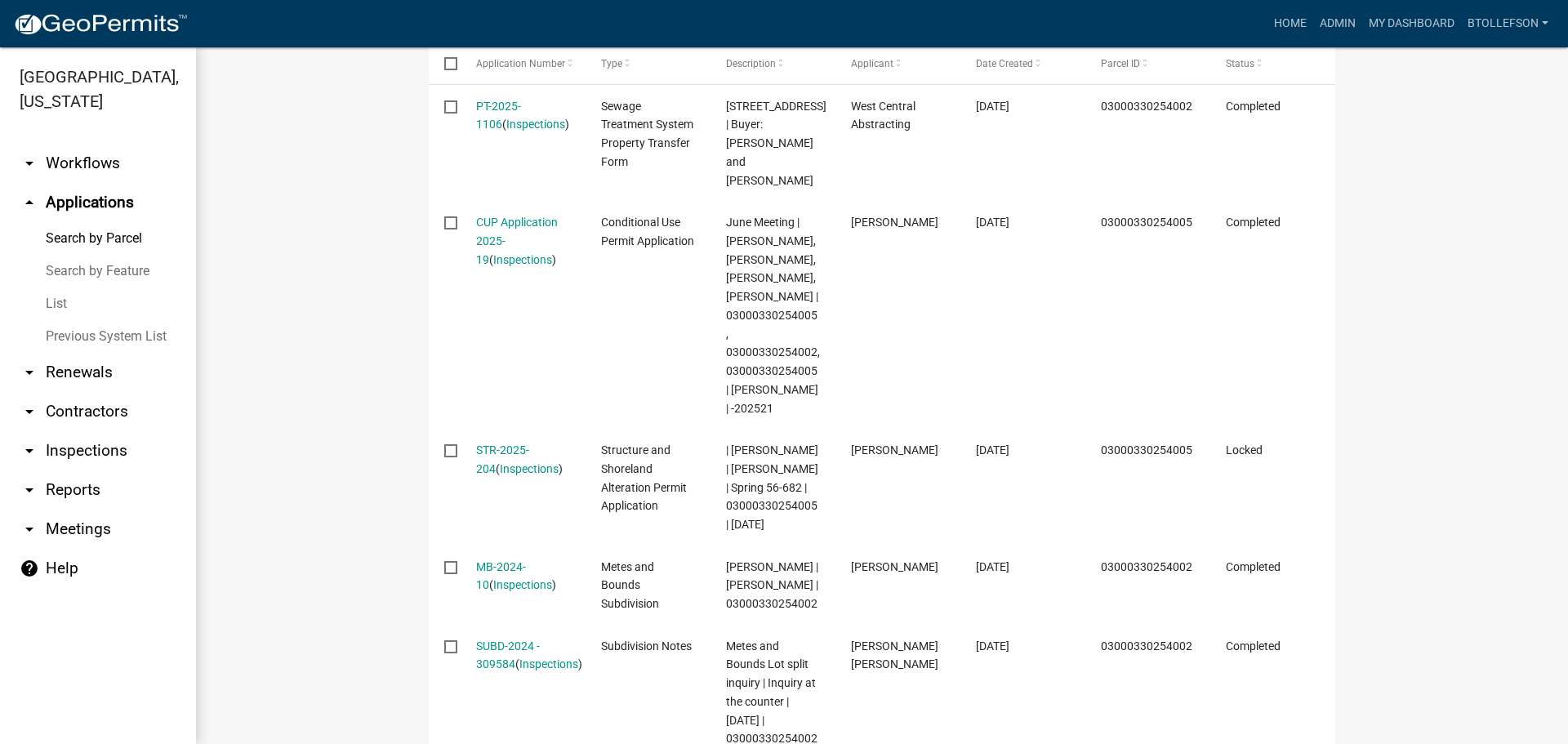
click at [1401, 397] on wm-workflow-application-search-view "Search Map My Parcels Parcel ID: 03000330254002 Search Property Owner: Search P…" at bounding box center [882, 315] width 1307 height 1621
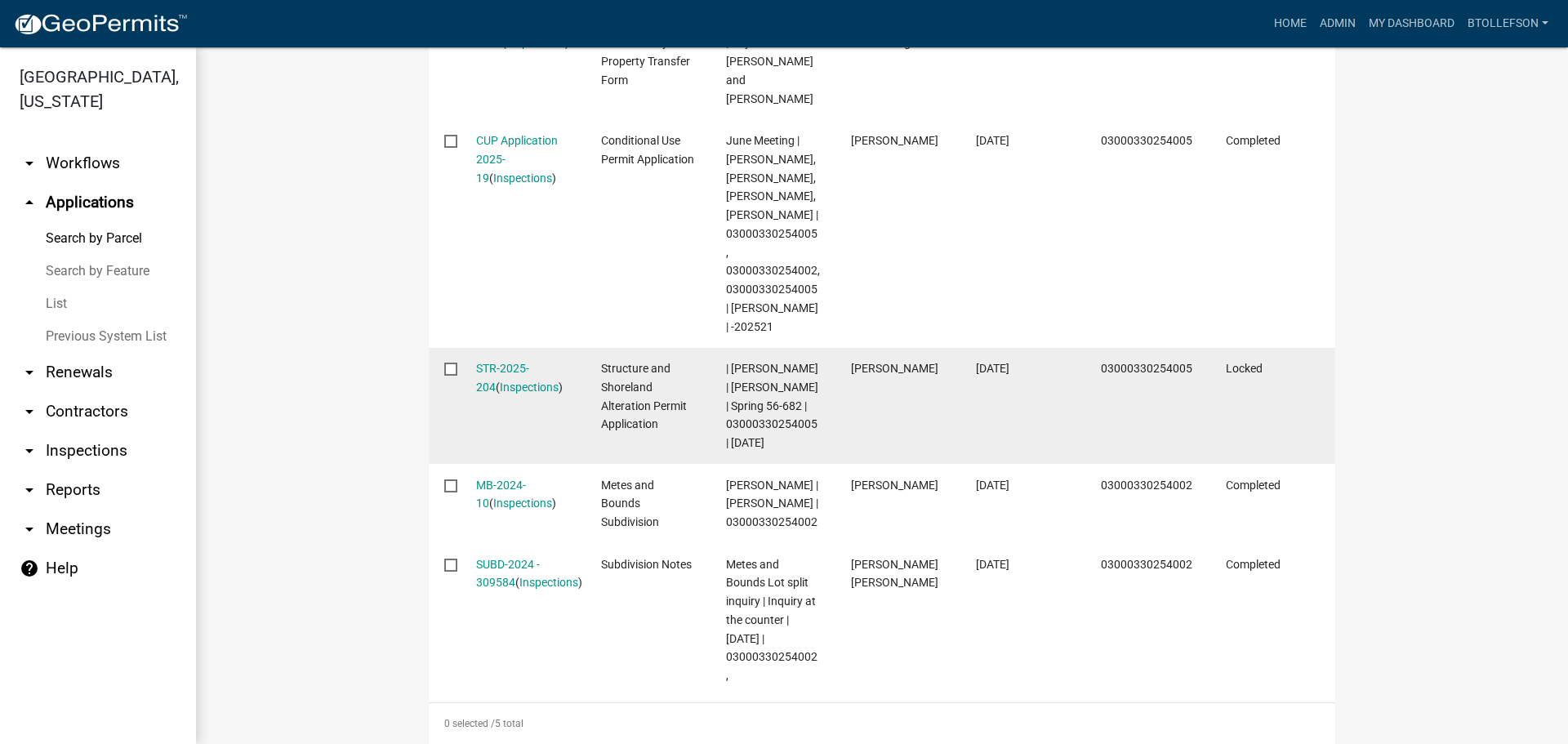
click at [444, 369] on input "checkbox" at bounding box center [449, 368] width 11 height 11
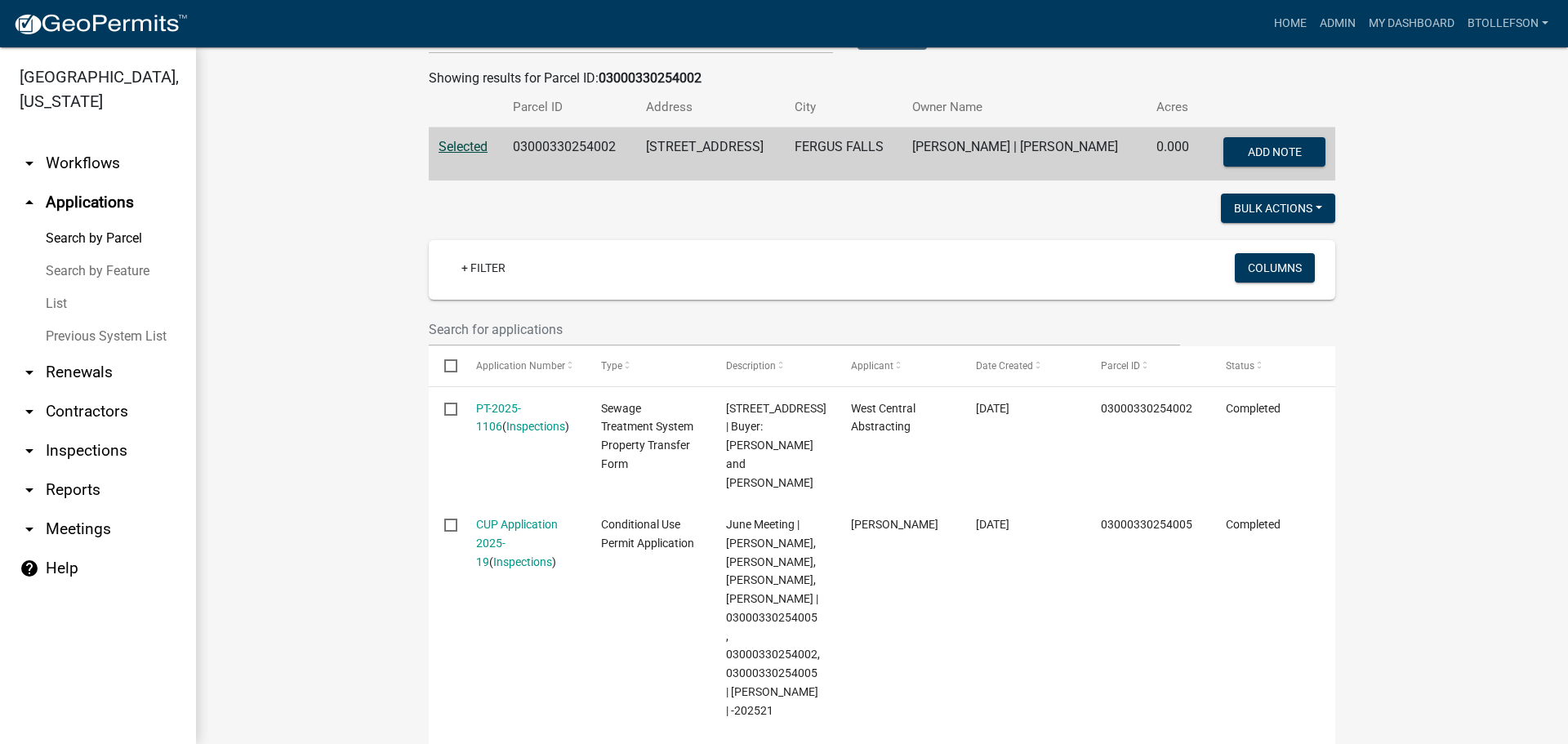
scroll to position [248, 0]
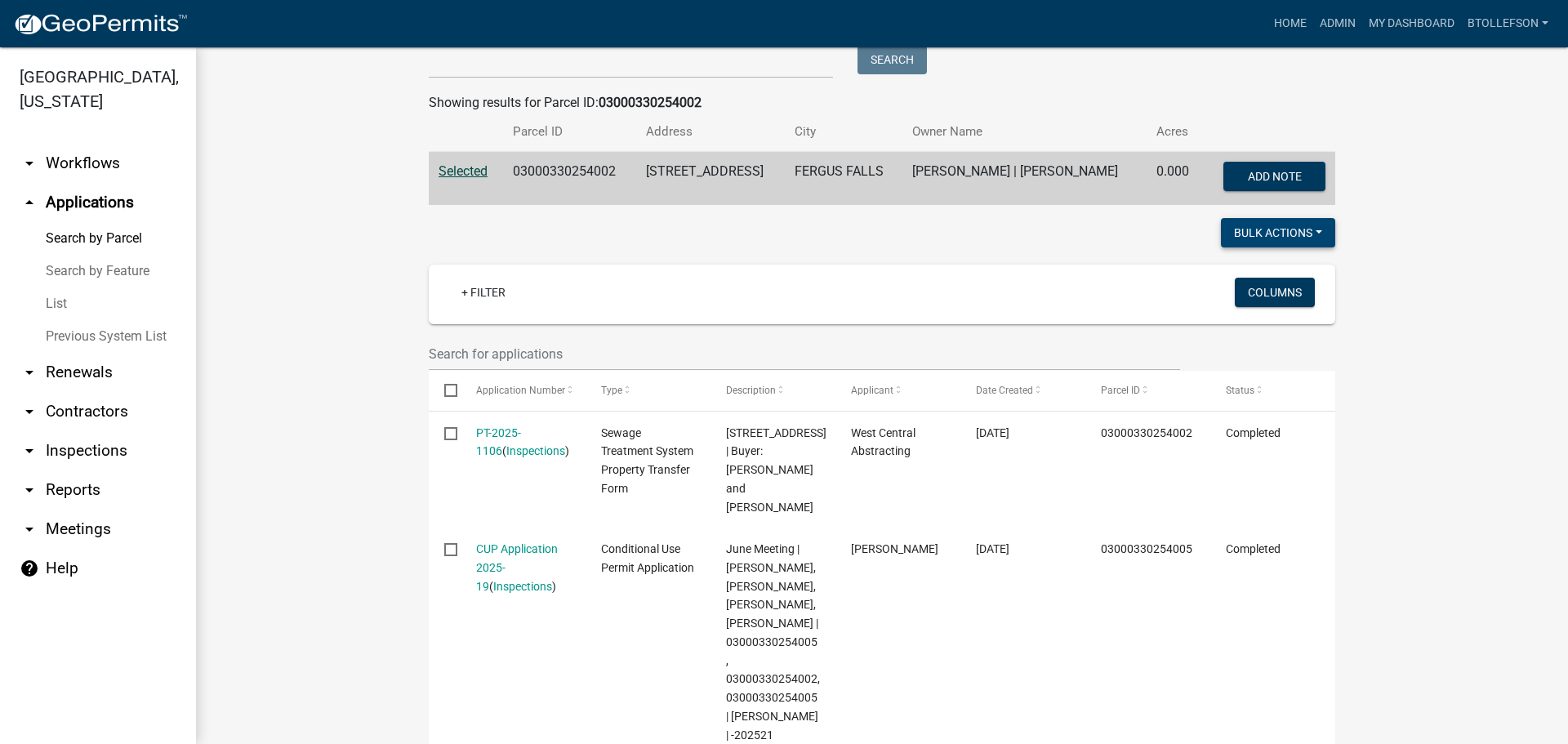
click at [1317, 232] on button "Bulk Actions" at bounding box center [1278, 233] width 114 height 30
click at [1384, 235] on wm-workflow-application-search-view "Search Map My Parcels Parcel ID: 03000330254002 Search Property Owner: Search P…" at bounding box center [882, 642] width 1307 height 1621
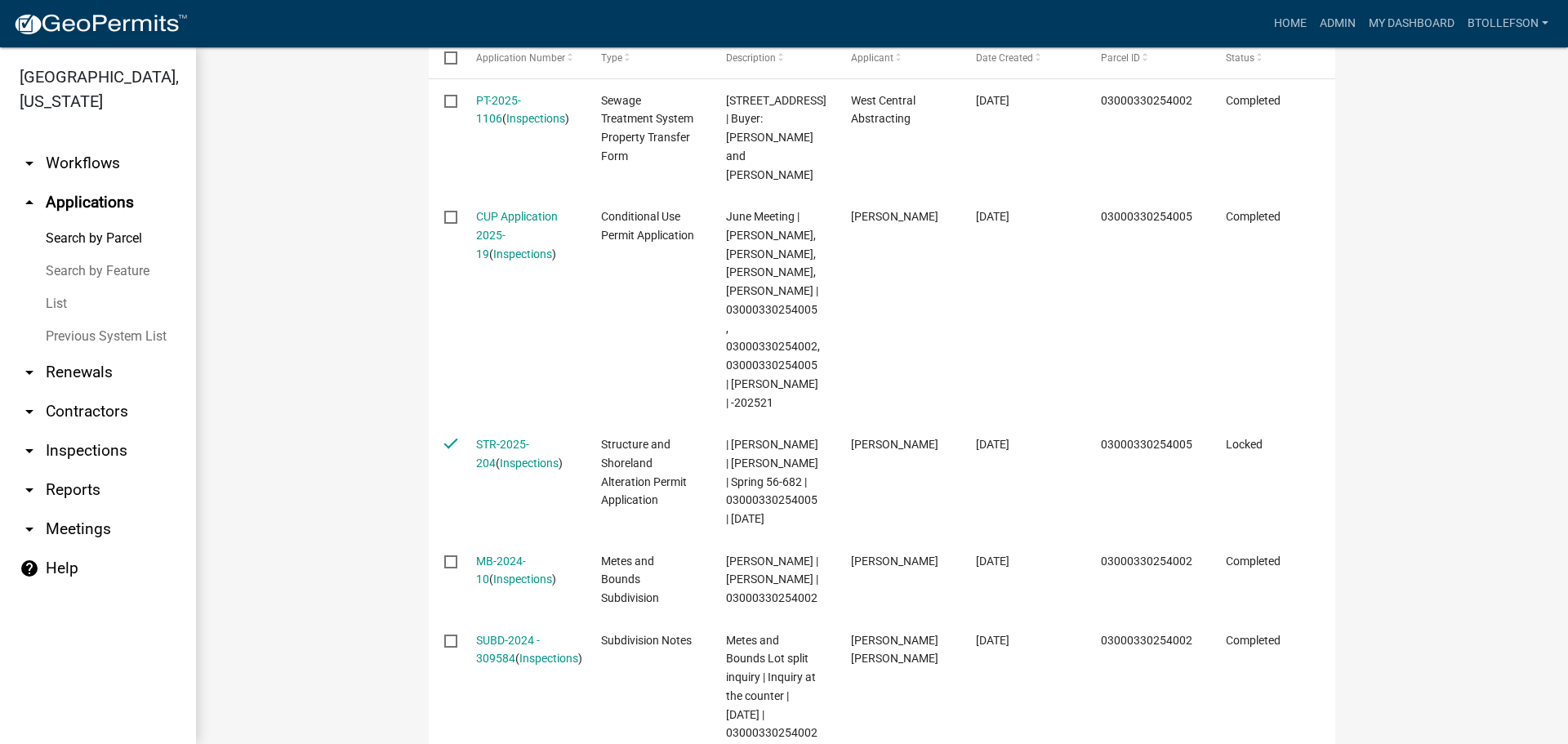
scroll to position [663, 0]
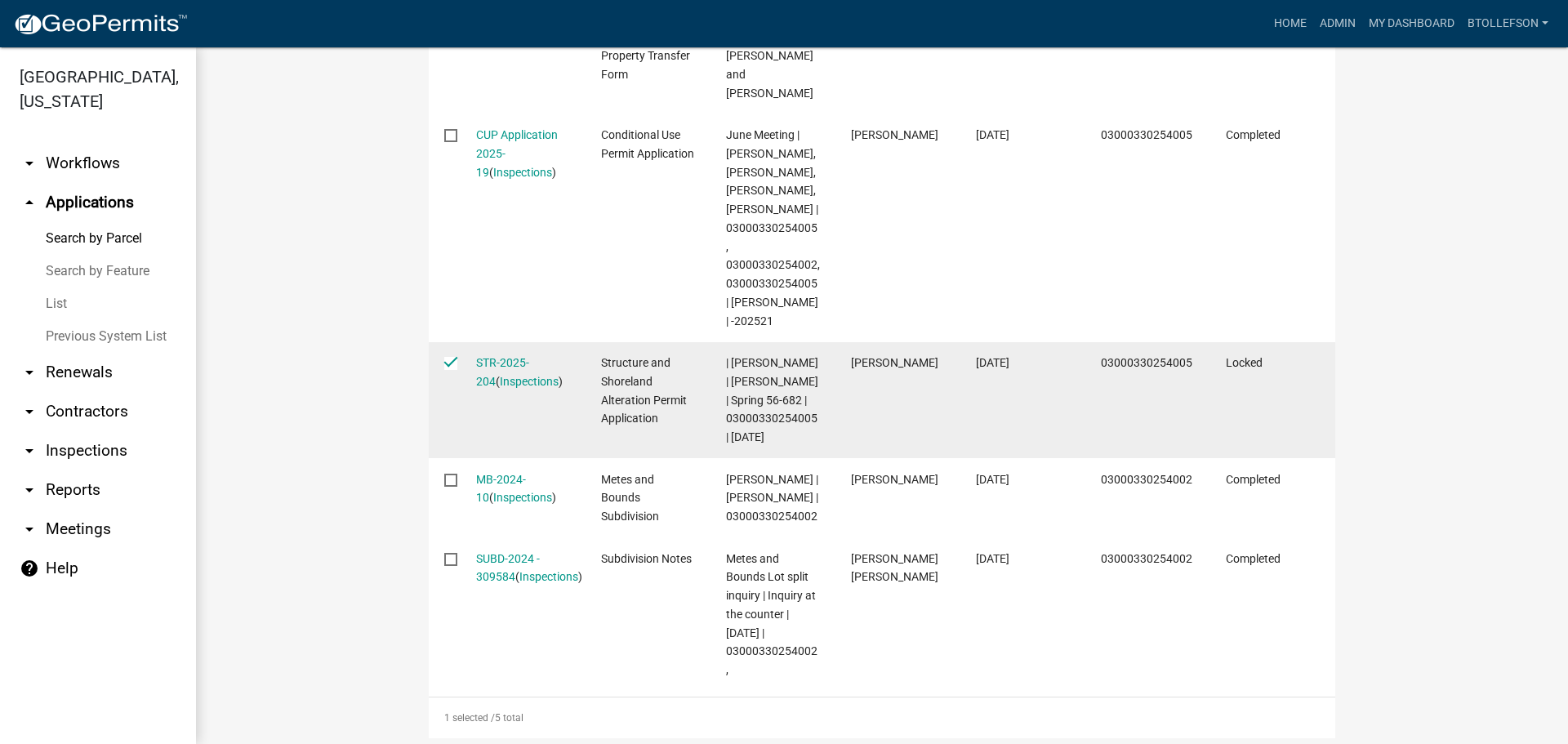
click at [444, 364] on input "checkbox" at bounding box center [449, 362] width 11 height 11
checkbox input "false"
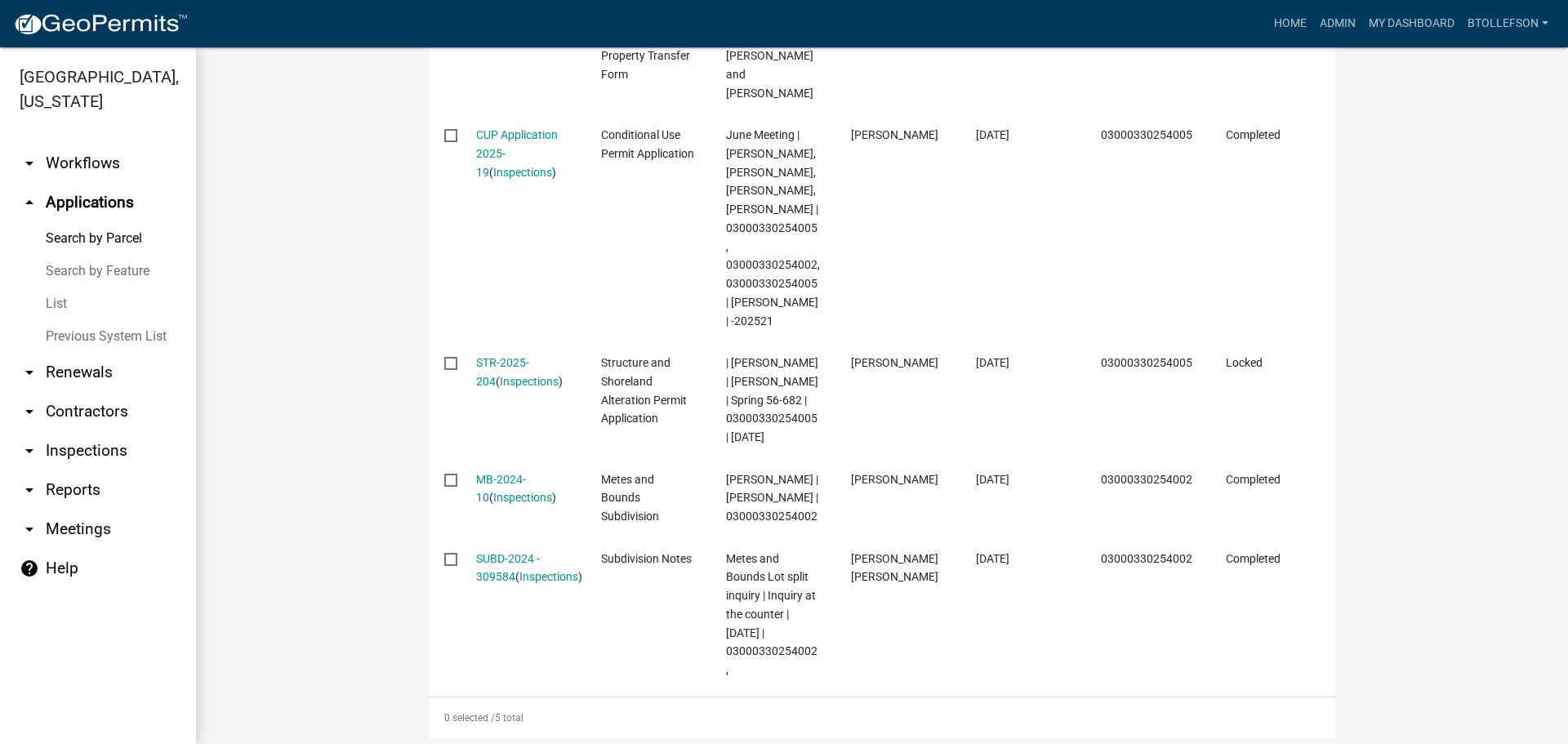
click at [1381, 348] on wm-workflow-application-search-view "Search Map My Parcels Parcel ID: 03000330254002 Search Property Owner: Search P…" at bounding box center [882, 228] width 1307 height 1621
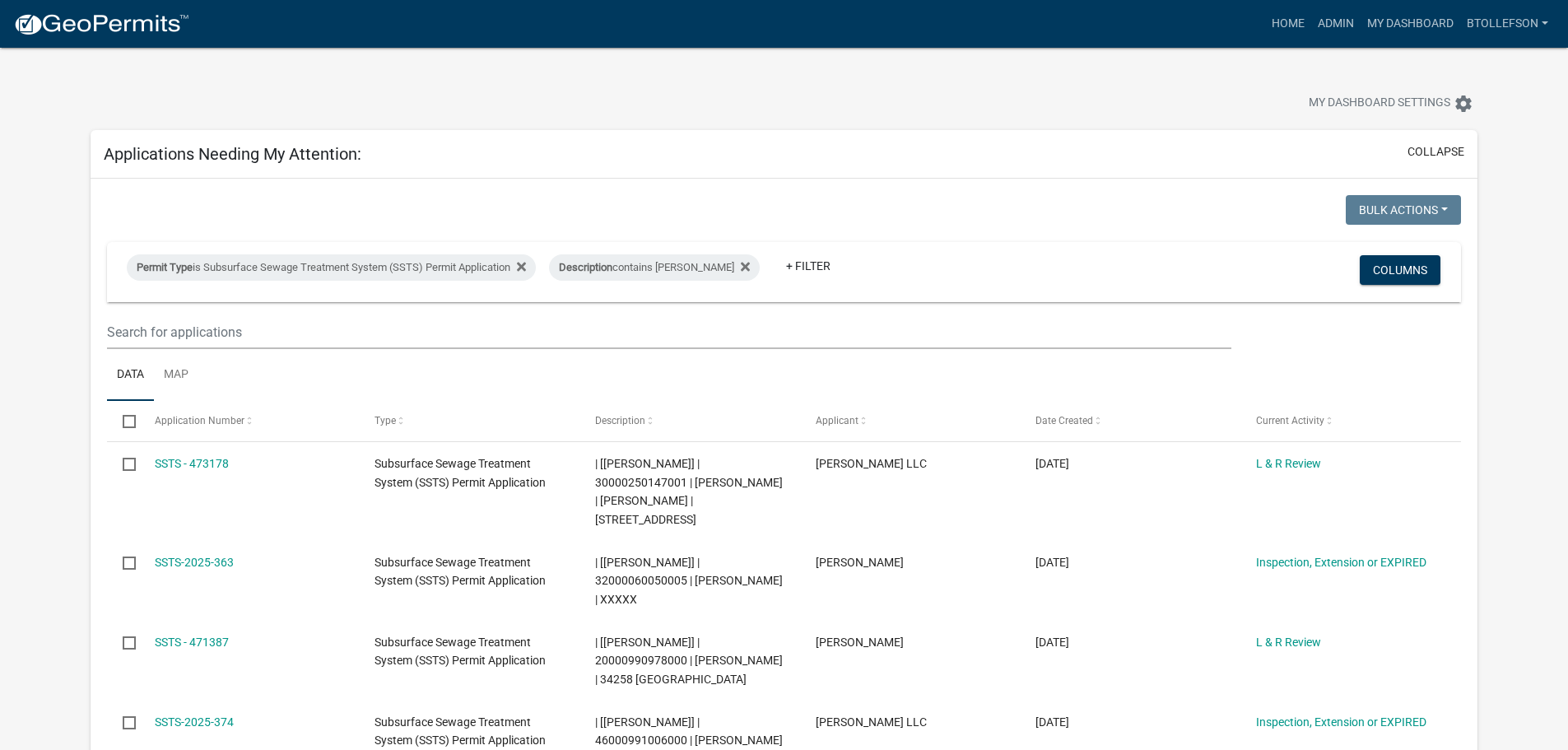
select select "3: 100"
click at [1347, 30] on link "Admin" at bounding box center [1335, 24] width 49 height 31
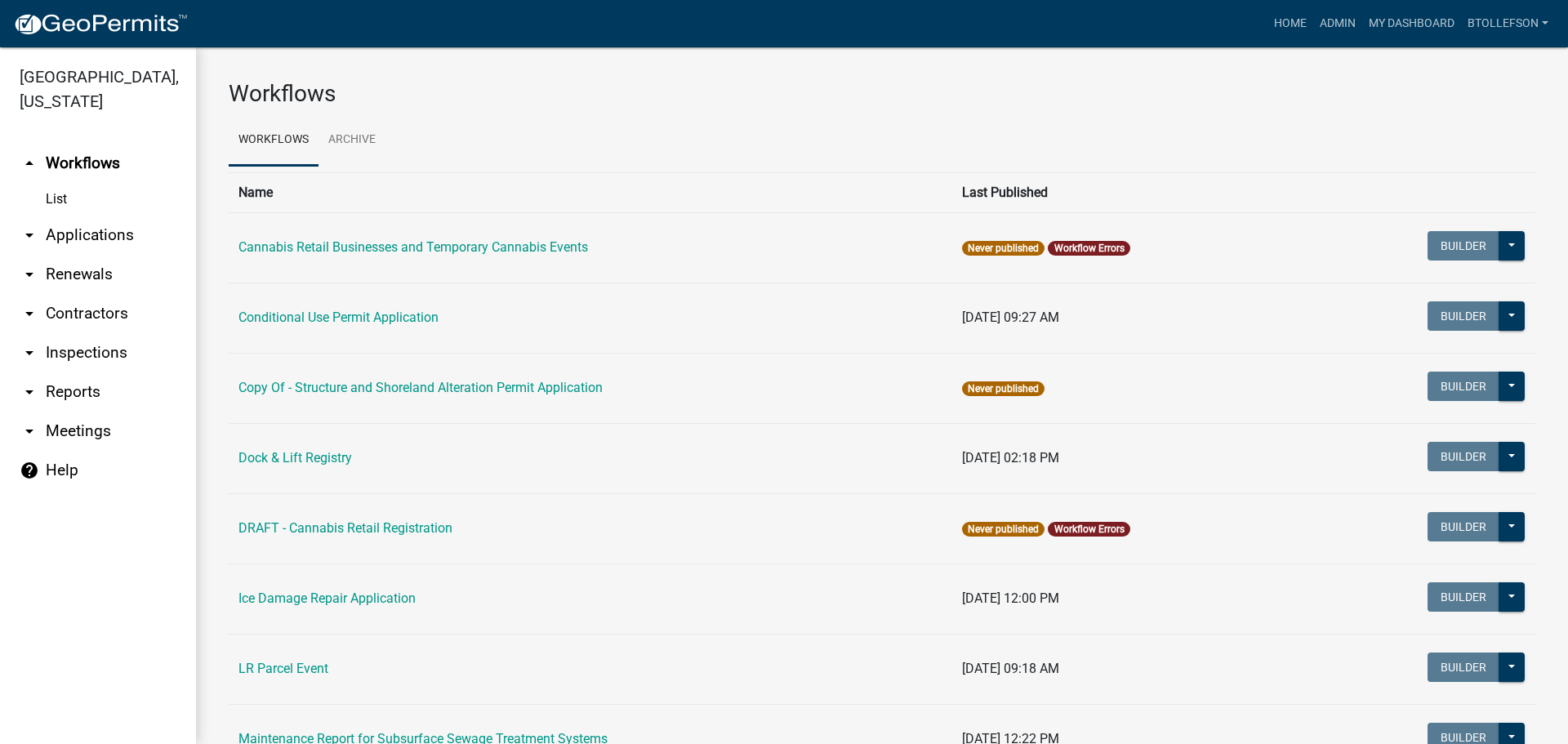
click at [137, 236] on link "arrow_drop_down Applications" at bounding box center [98, 235] width 196 height 39
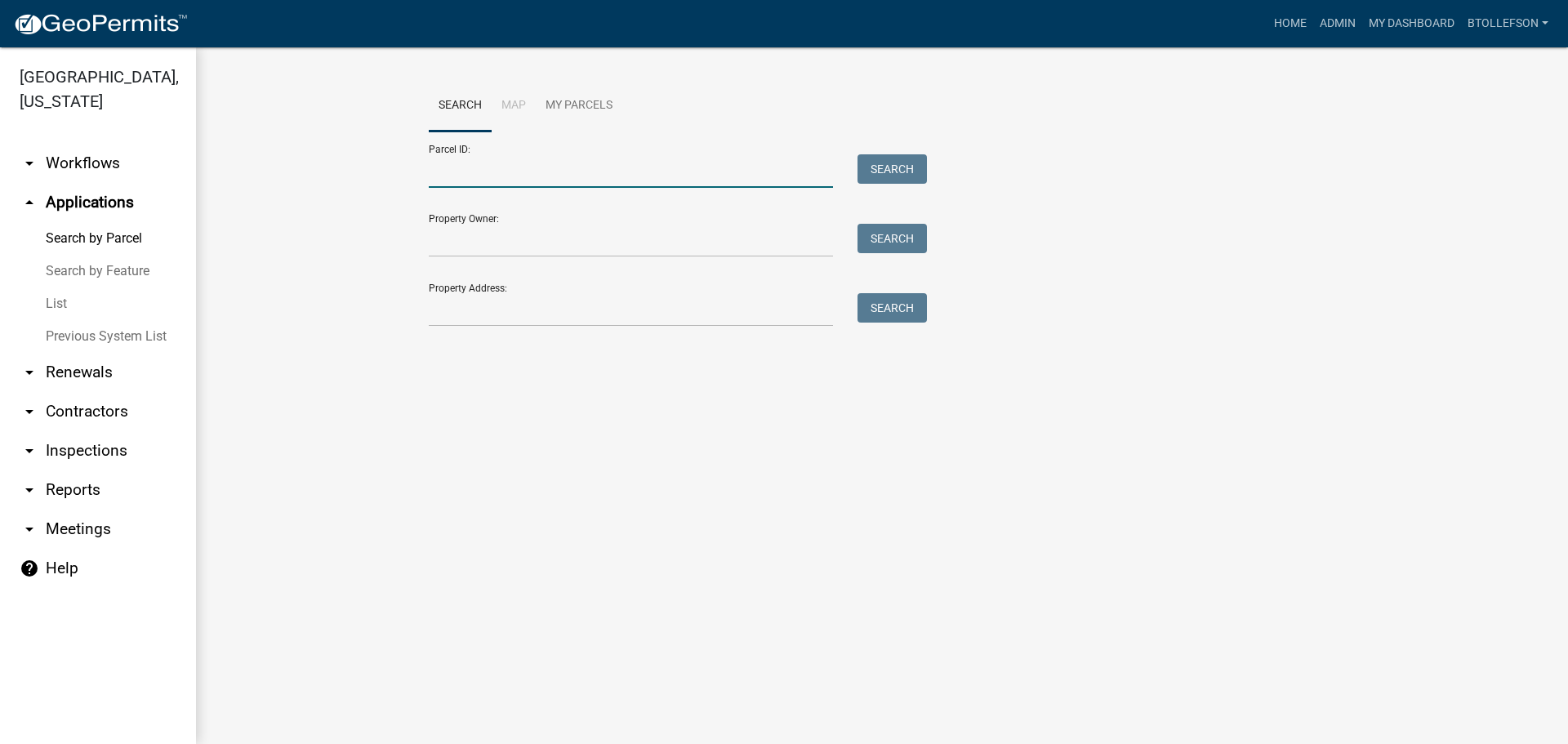
click at [504, 183] on input "Parcel ID:" at bounding box center [631, 170] width 404 height 34
paste input "17000991703000"
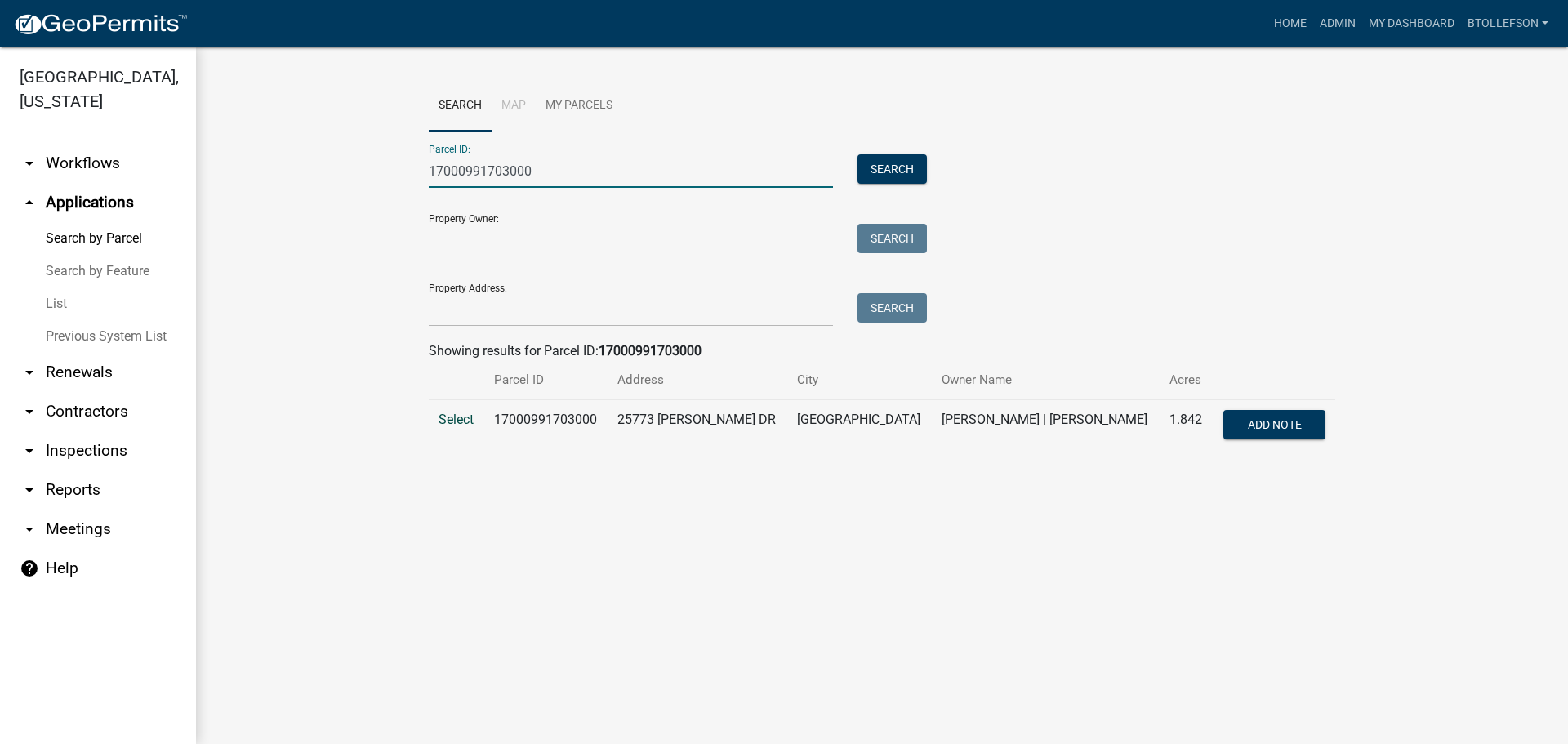
type input "17000991703000"
click at [459, 413] on span "Select" at bounding box center [456, 419] width 35 height 15
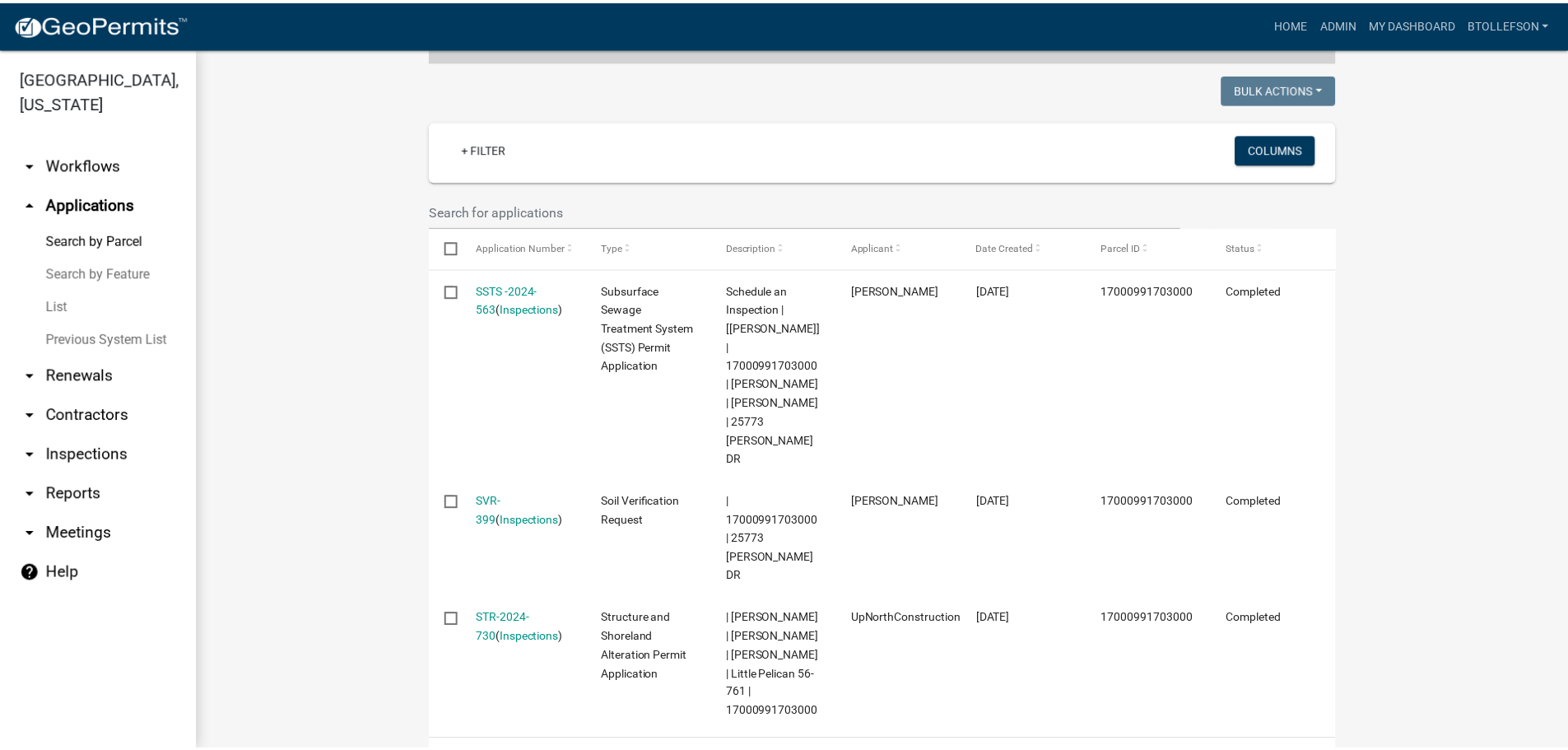
scroll to position [412, 0]
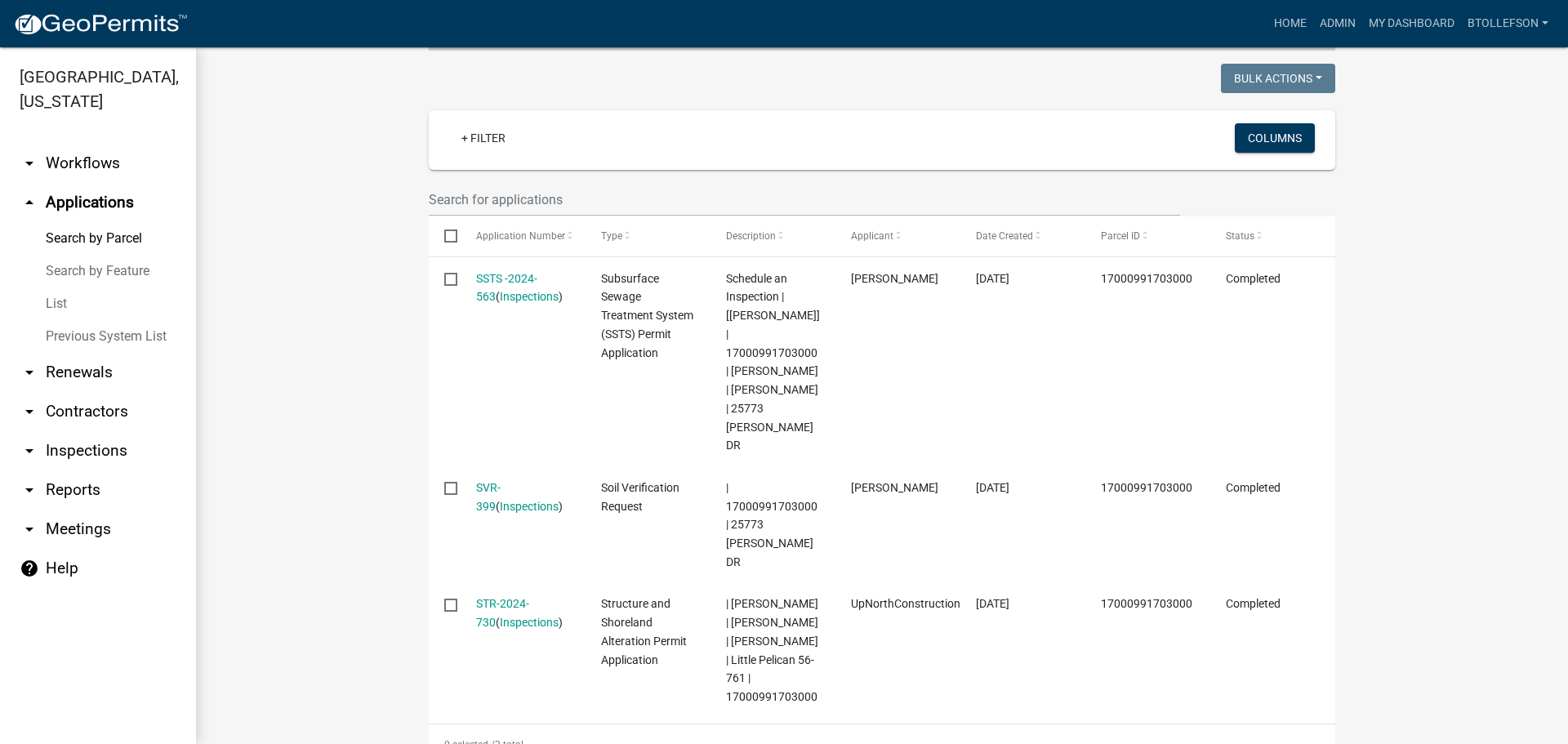
drag, startPoint x: 515, startPoint y: 267, endPoint x: 577, endPoint y: 272, distance: 62.2
click at [515, 272] on link "SSTS -2024-563" at bounding box center [506, 287] width 61 height 32
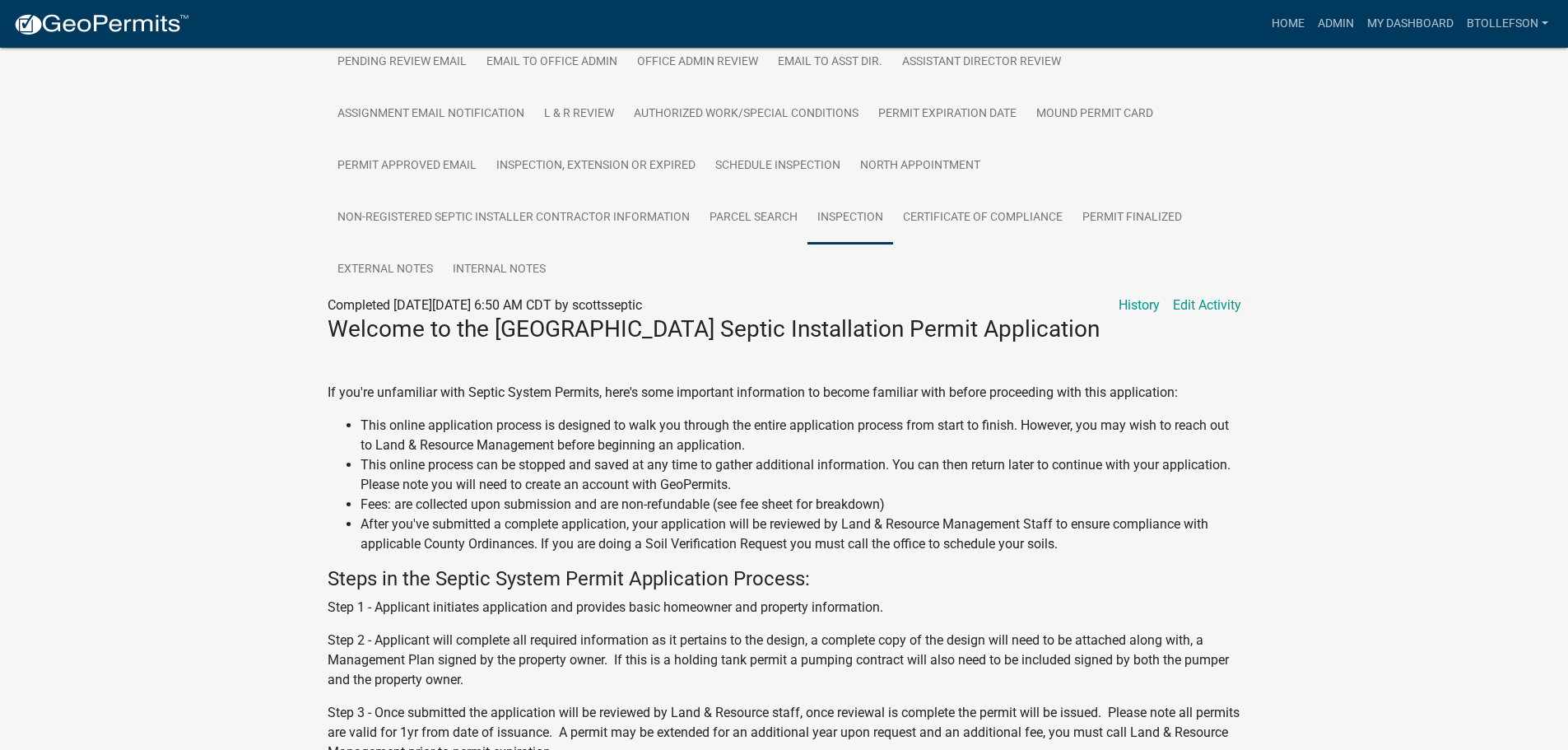
scroll to position [412, 0]
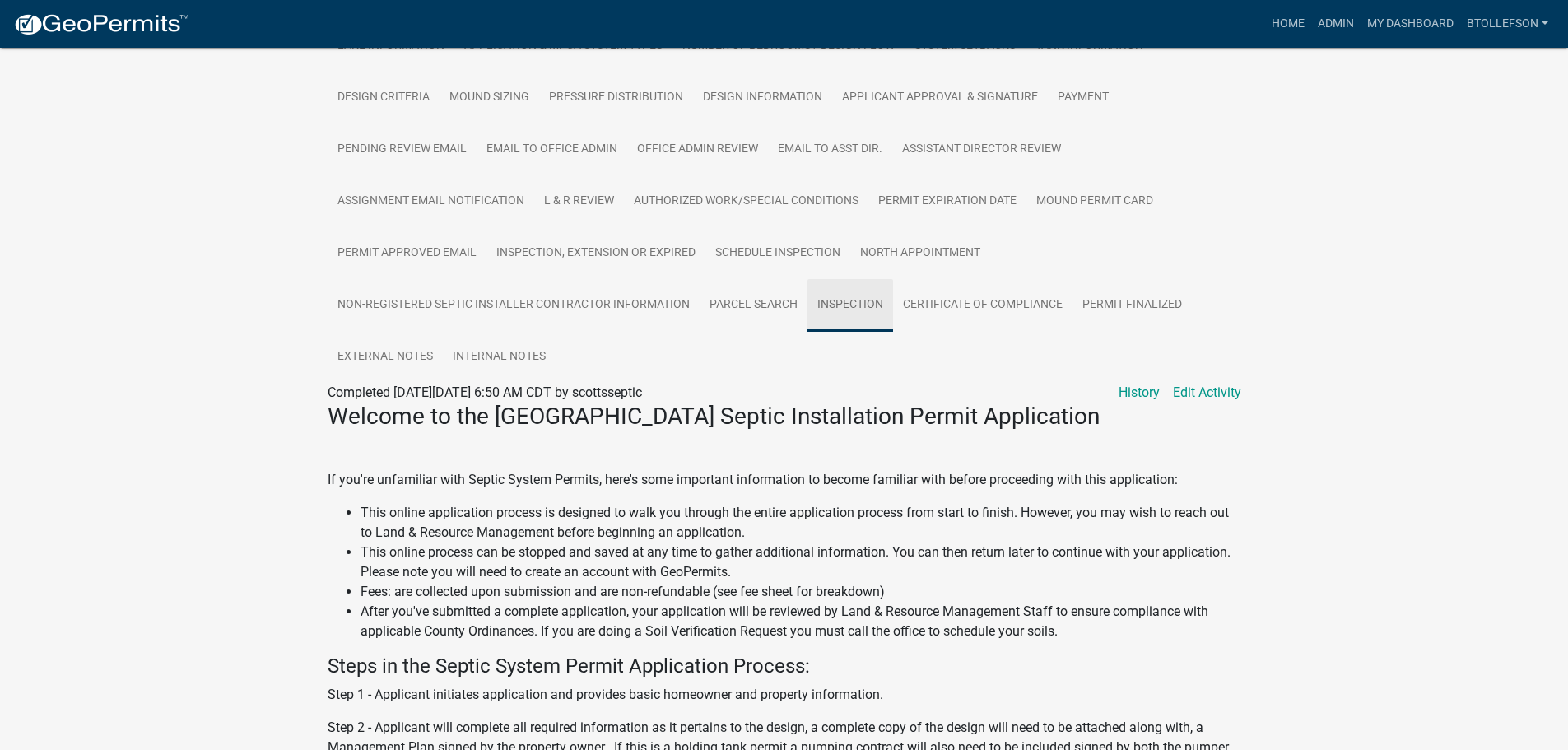
click at [825, 309] on link "Inspection" at bounding box center [850, 305] width 86 height 53
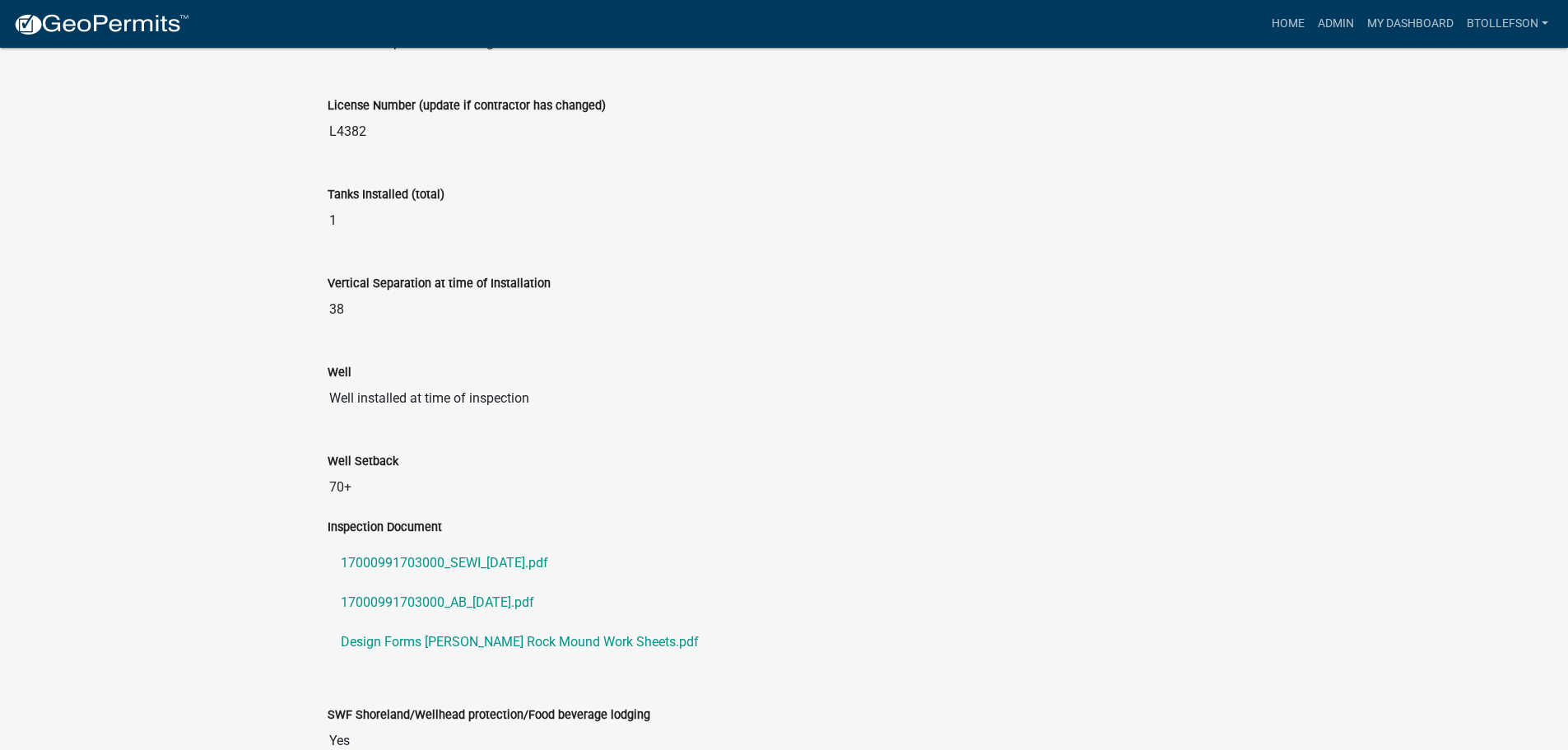
scroll to position [1153, 0]
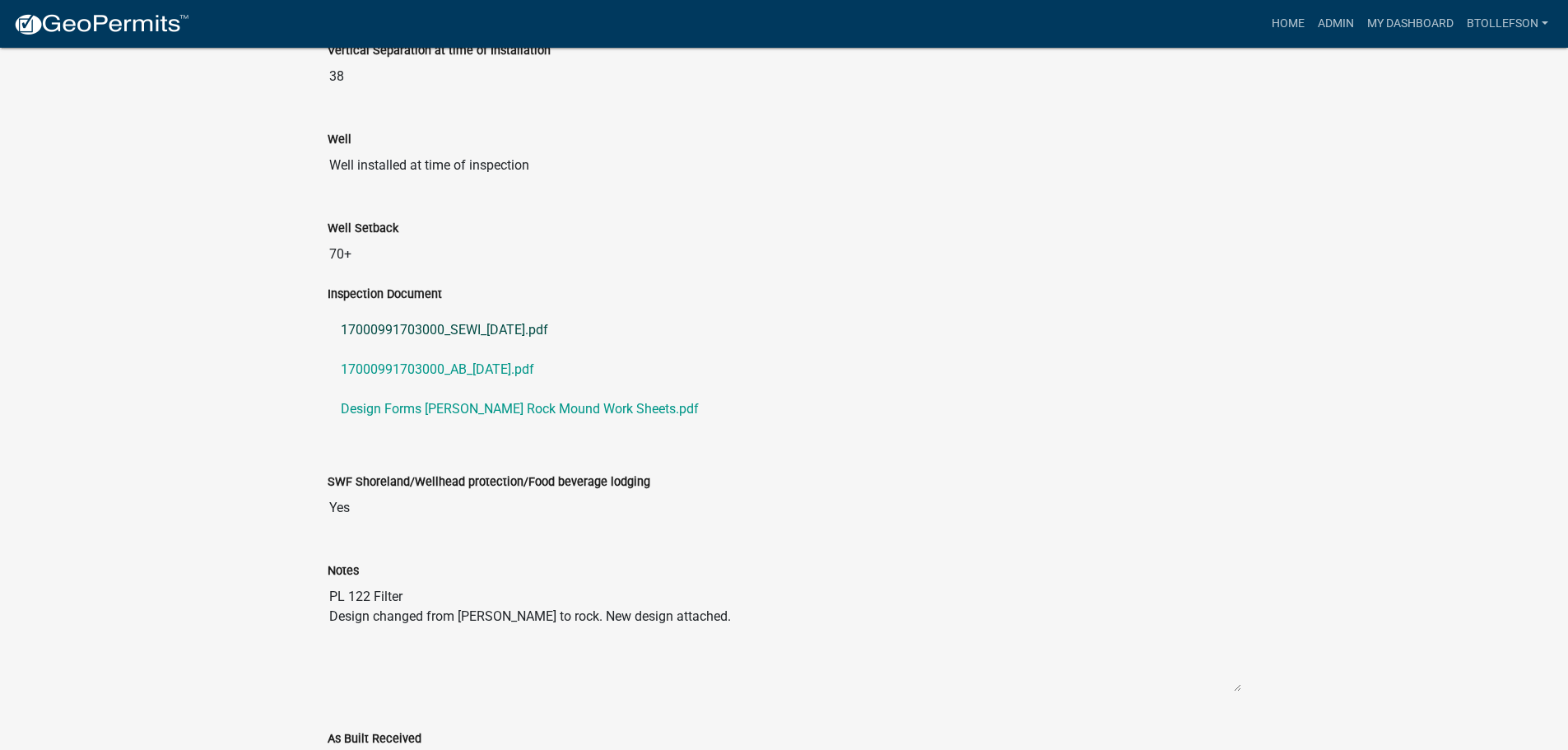
click at [468, 345] on link "17000991703000_SEWI_2025-06-06.pdf" at bounding box center [784, 330] width 914 height 40
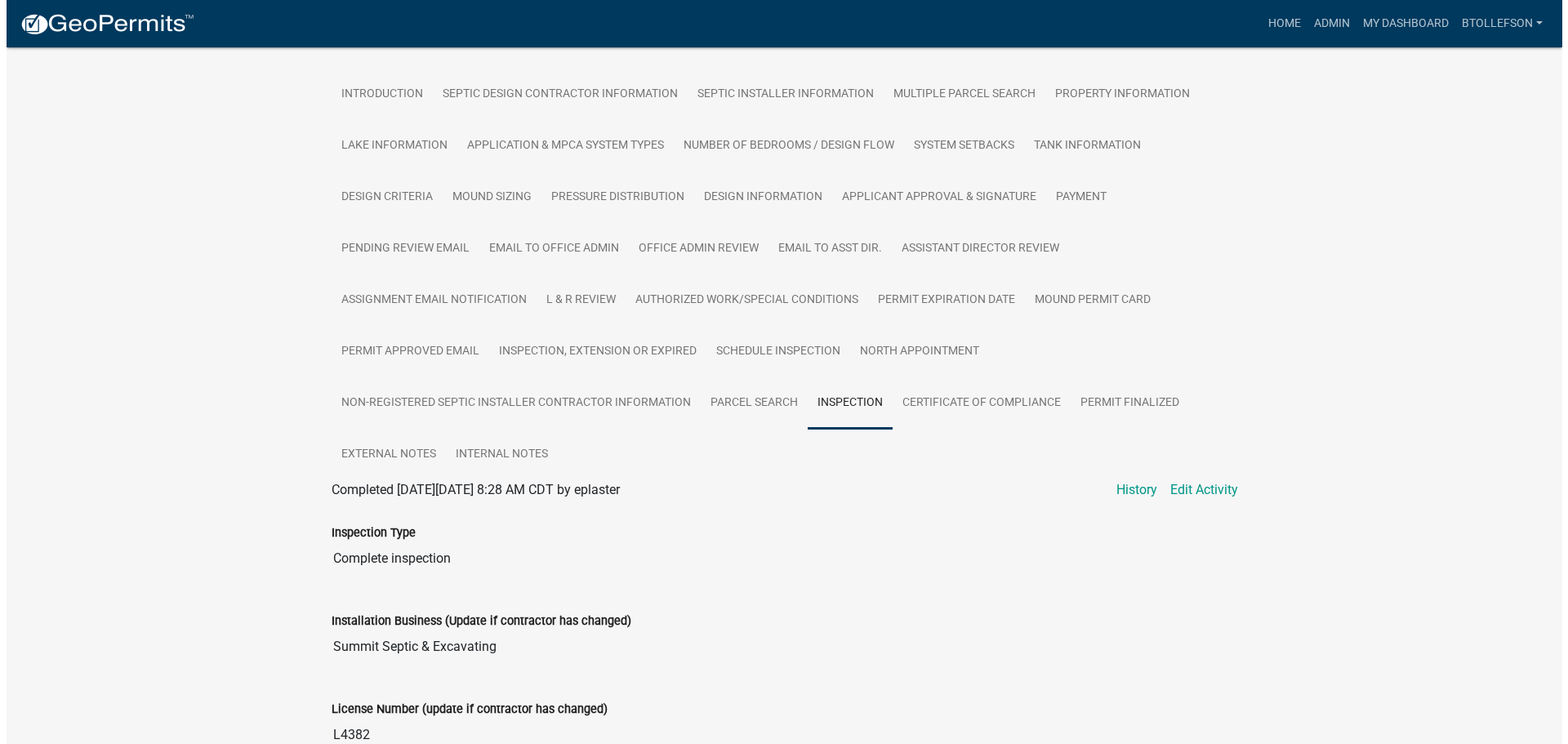
scroll to position [0, 0]
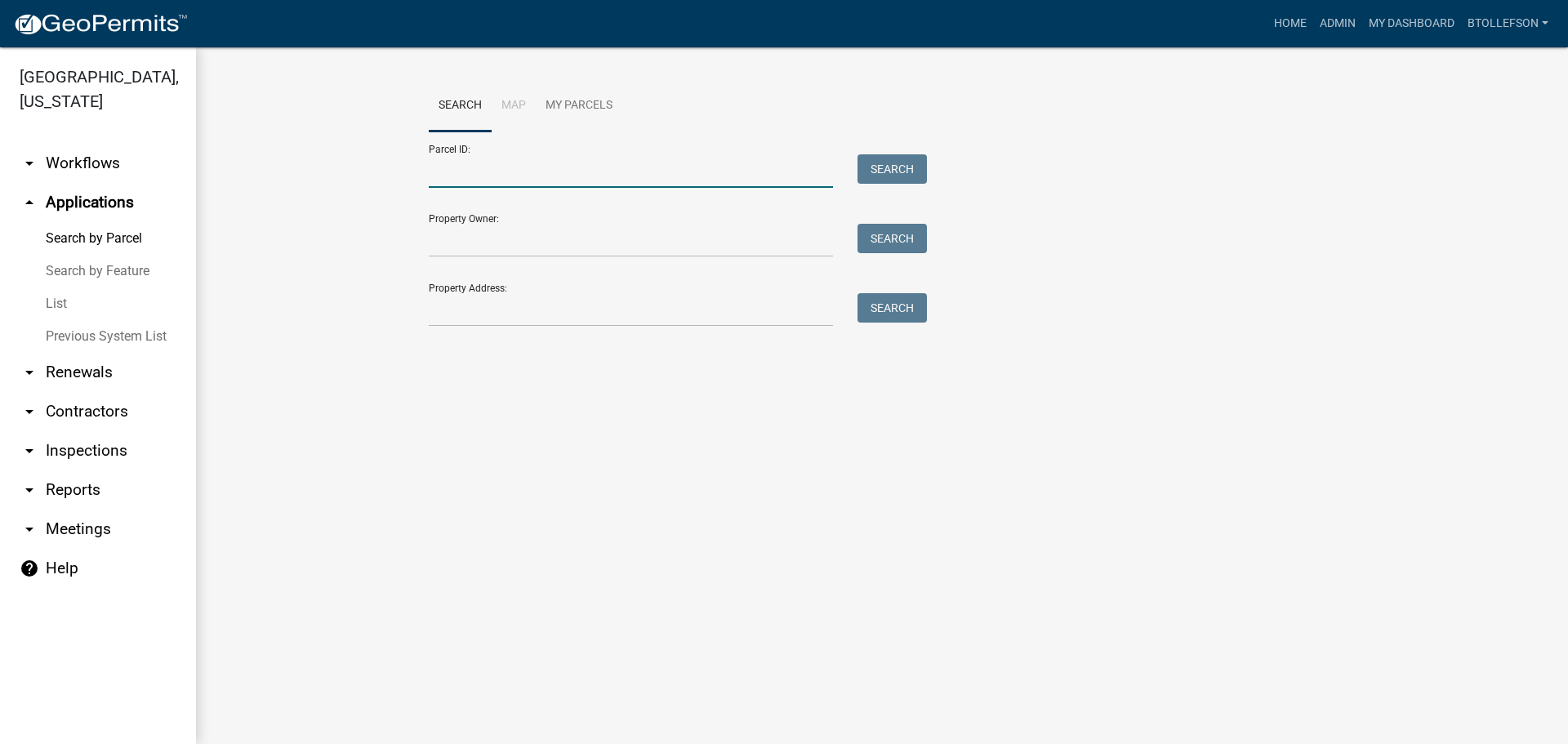
click at [688, 178] on input "Parcel ID:" at bounding box center [631, 170] width 404 height 34
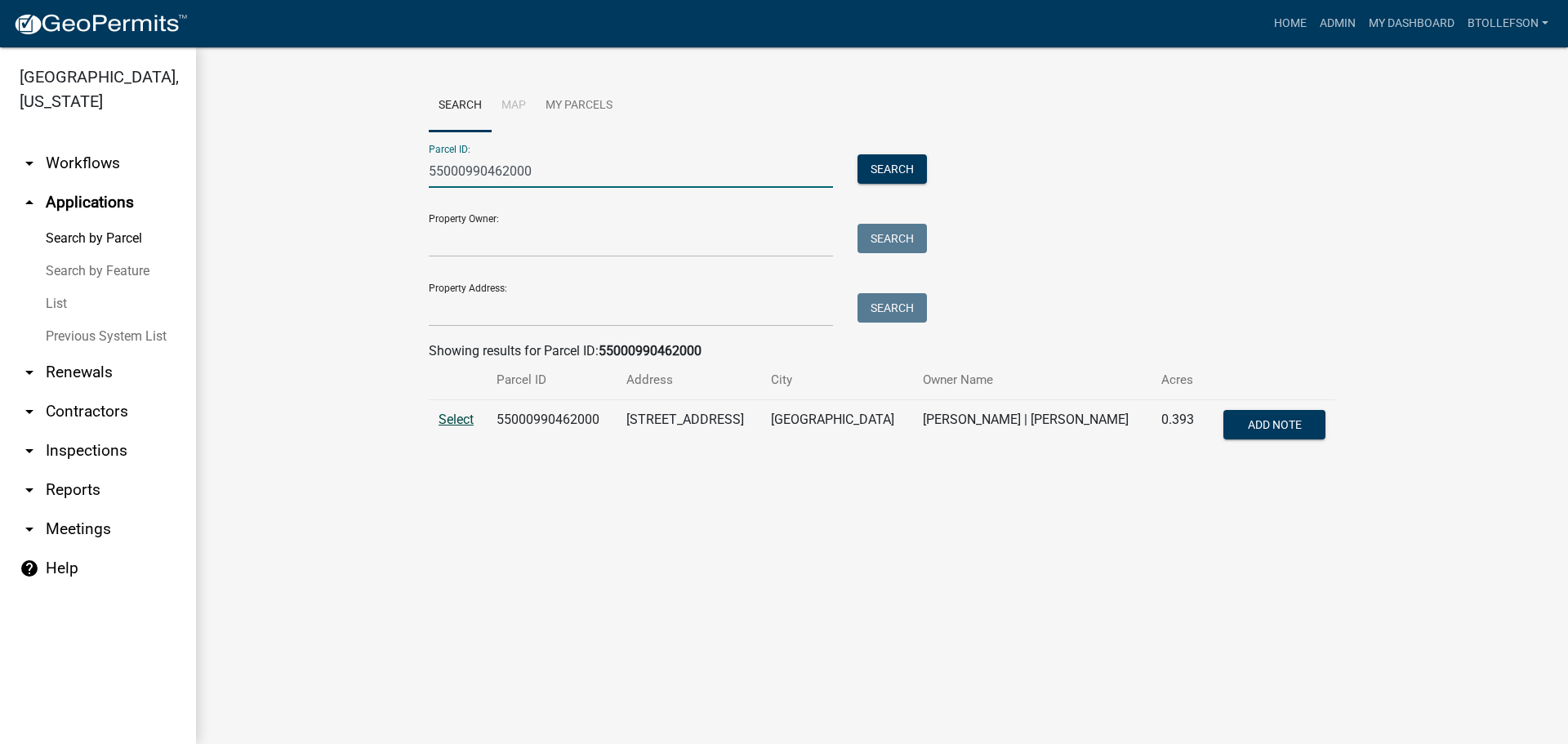
type input "55000990462000"
click at [462, 417] on span "Select" at bounding box center [456, 419] width 35 height 15
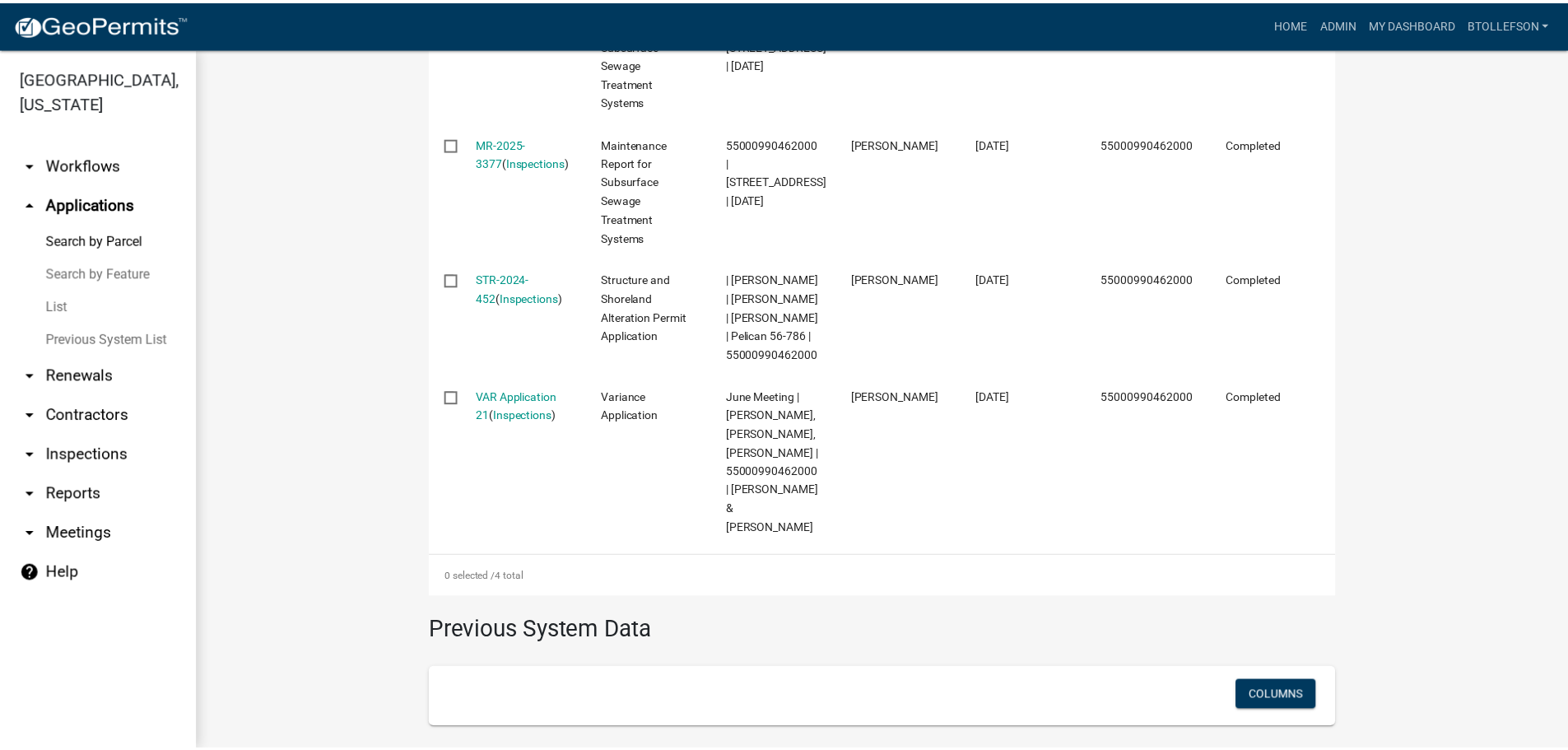
scroll to position [709, 0]
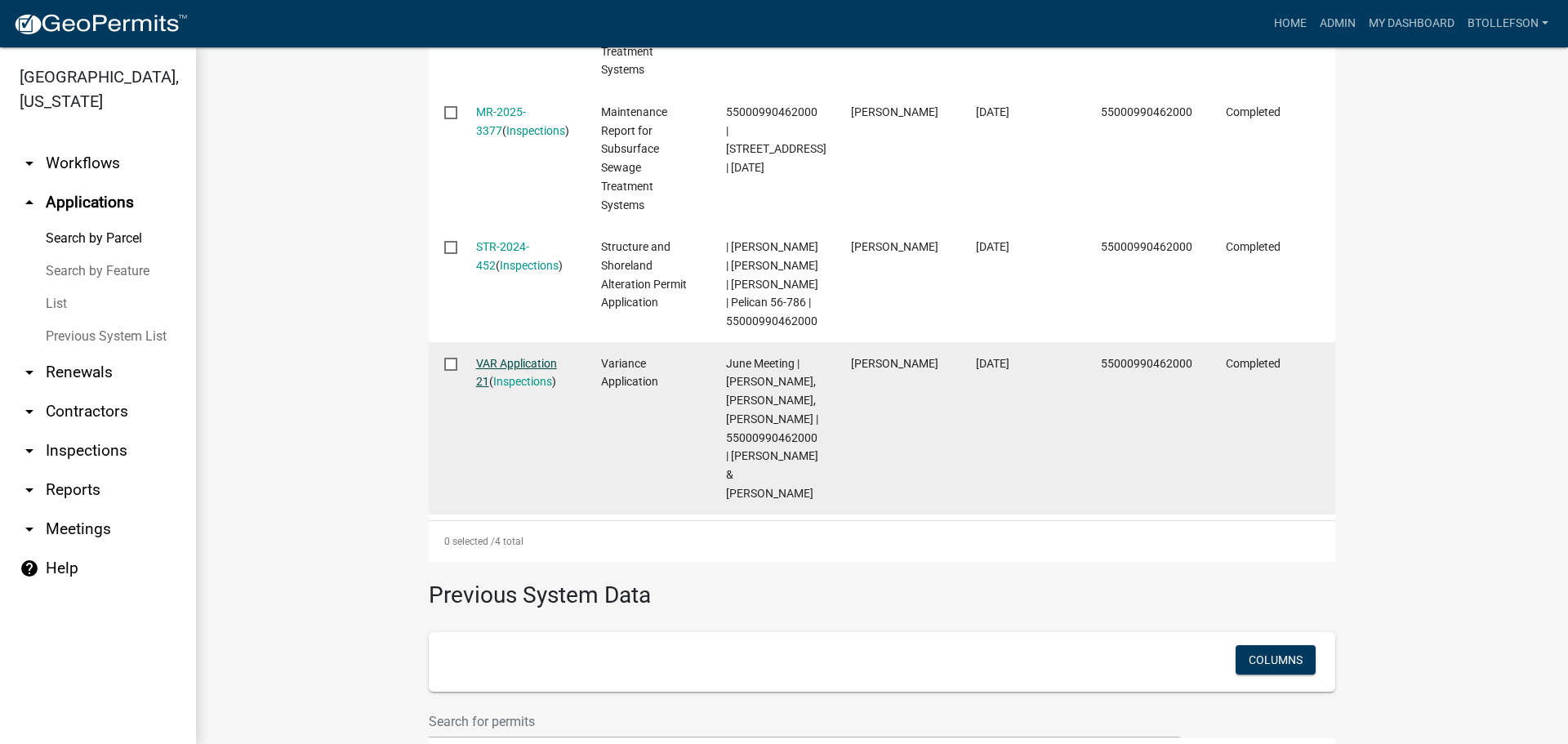
click at [487, 389] on link "VAR Application 21" at bounding box center [516, 372] width 80 height 32
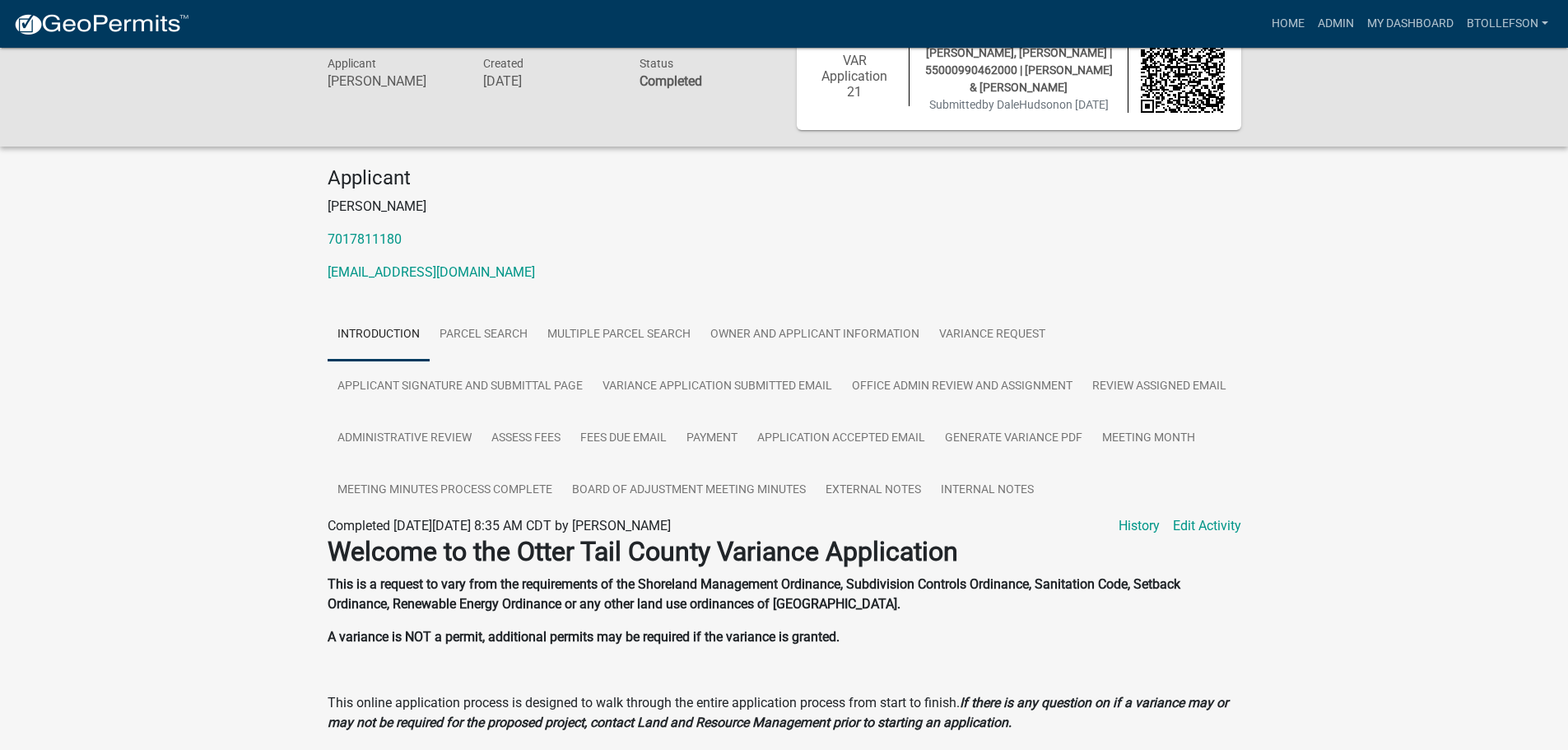
scroll to position [82, 0]
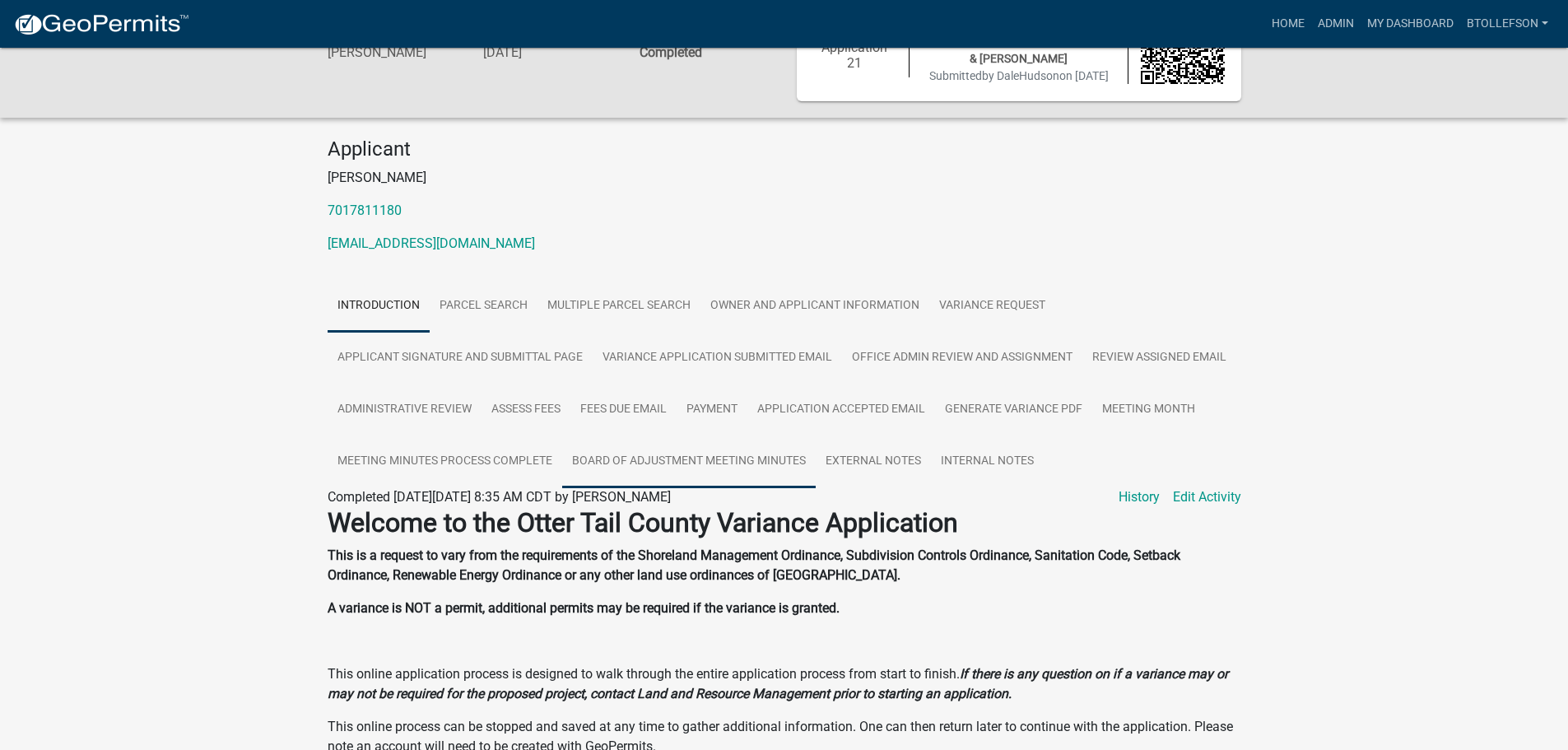
click at [749, 488] on link "Board of Adjustment Meeting Minutes" at bounding box center [689, 461] width 254 height 53
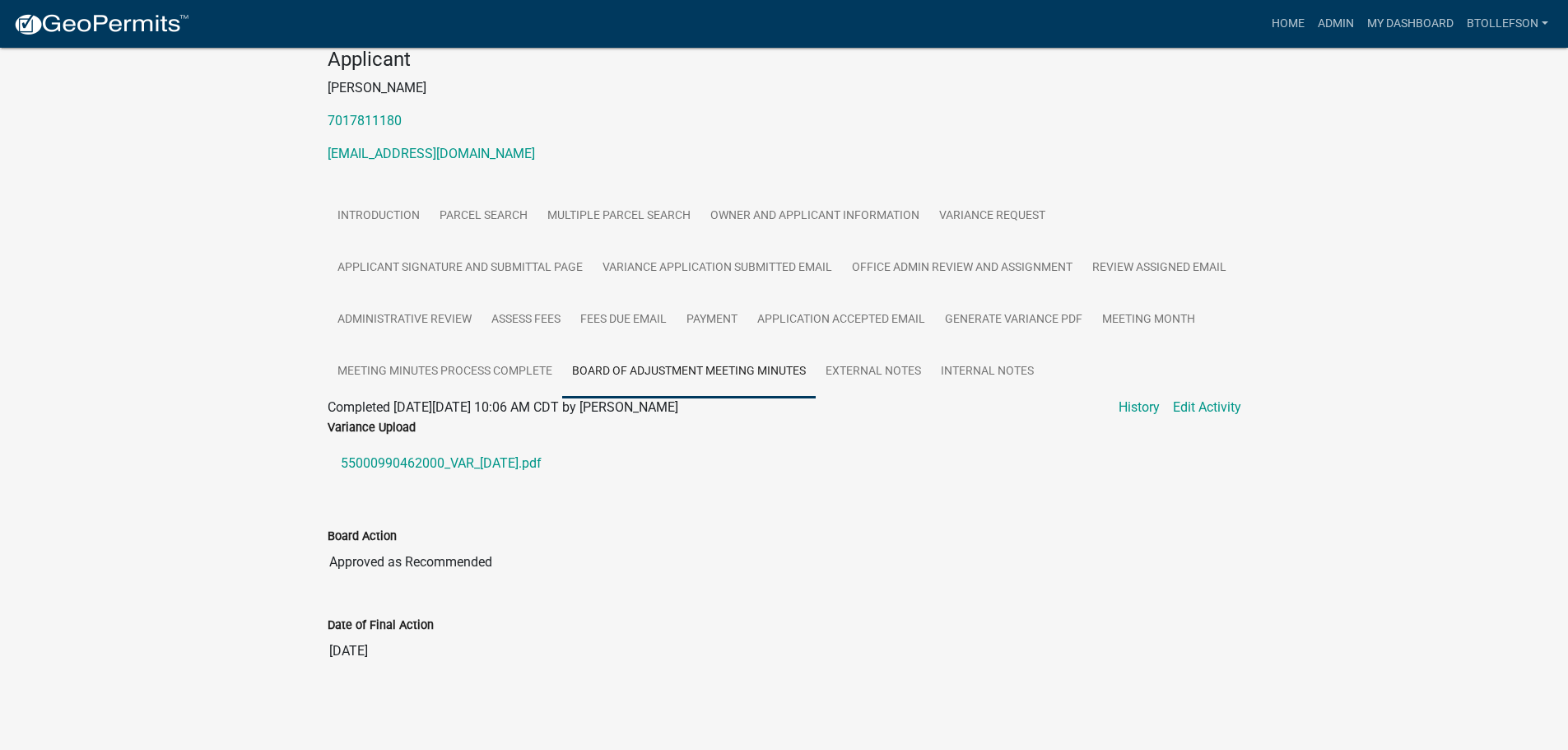
scroll to position [189, 0]
click at [440, 469] on link "55000990462000_VAR_2024-06-13.pdf" at bounding box center [784, 463] width 914 height 40
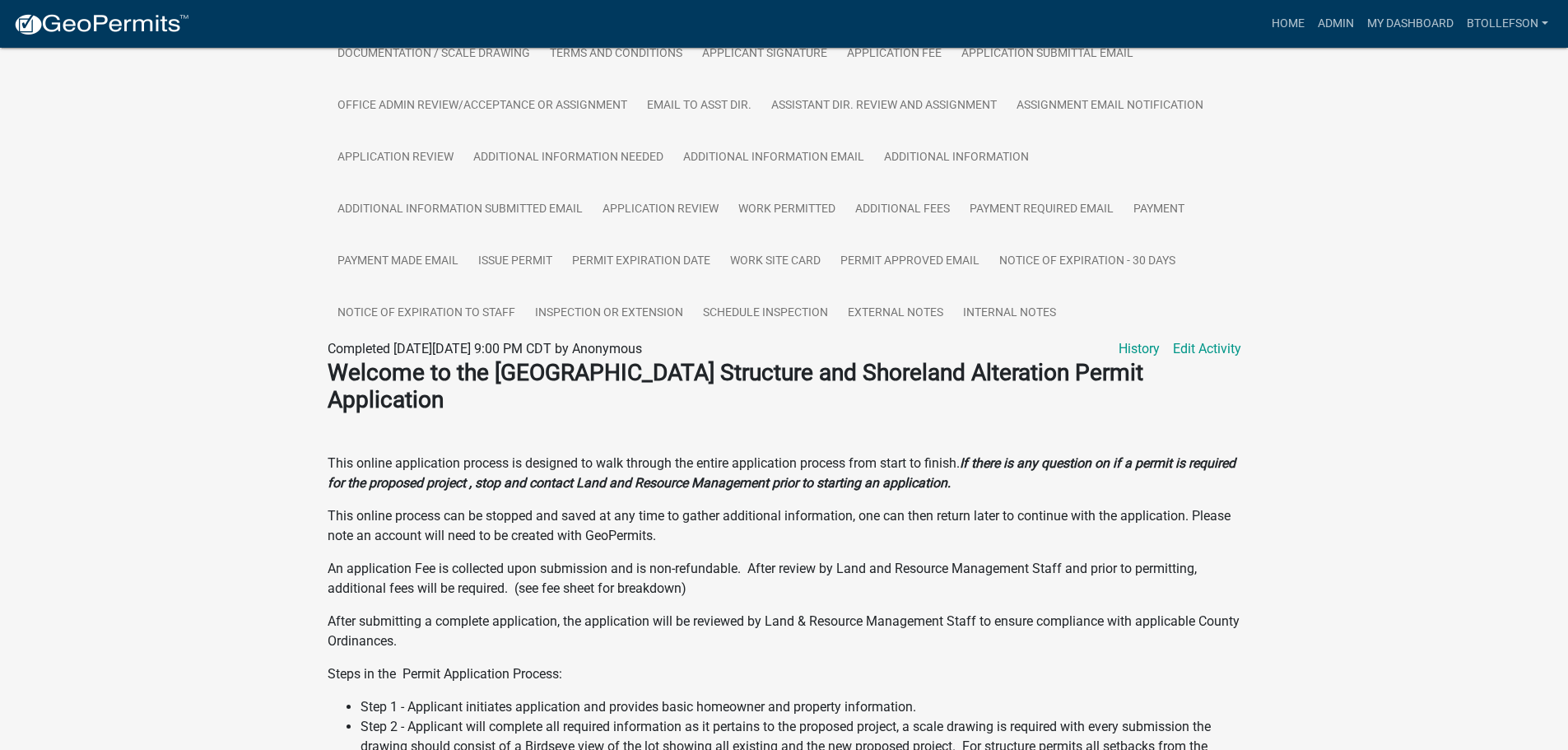
scroll to position [576, 0]
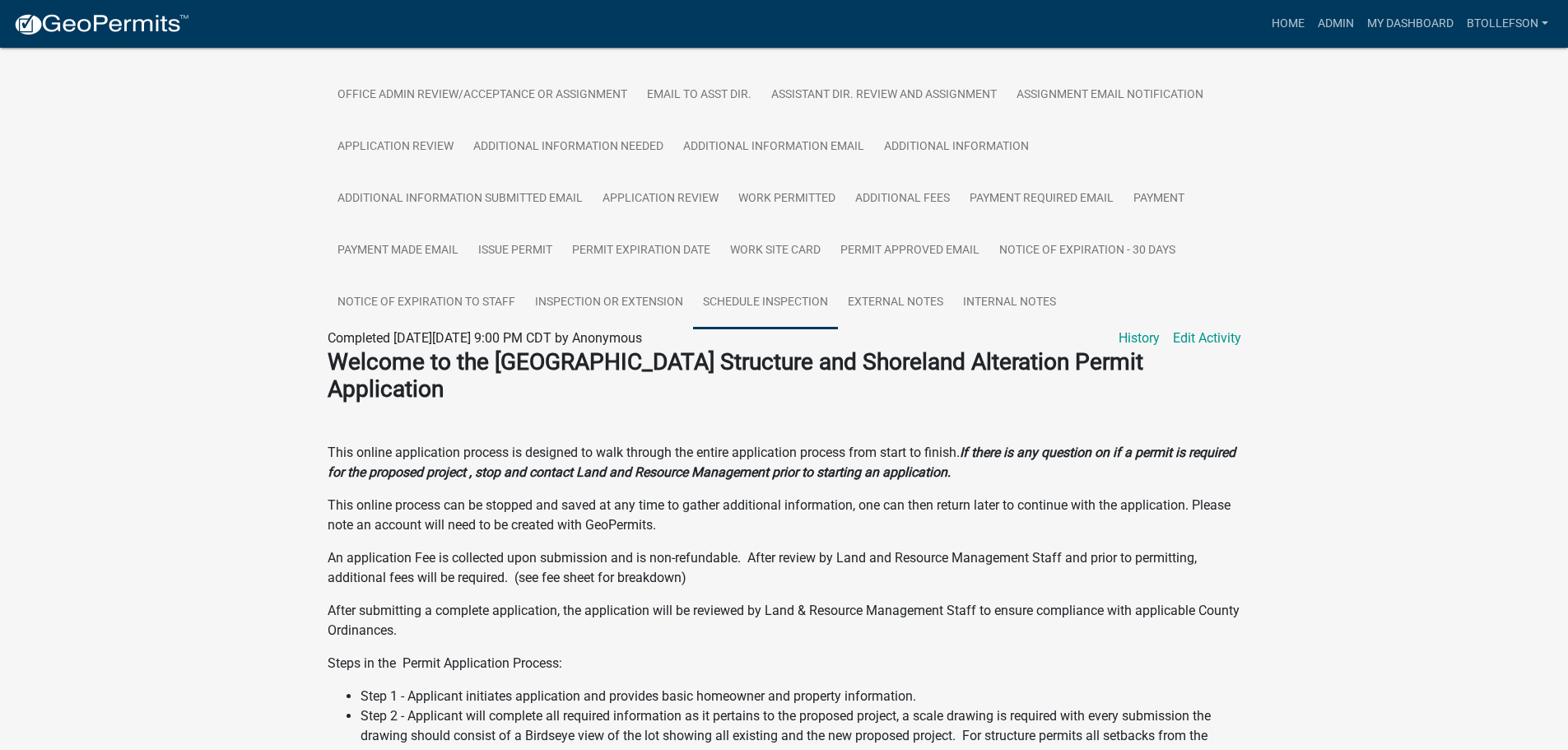
click at [770, 303] on link "Schedule Inspection" at bounding box center [765, 303] width 145 height 53
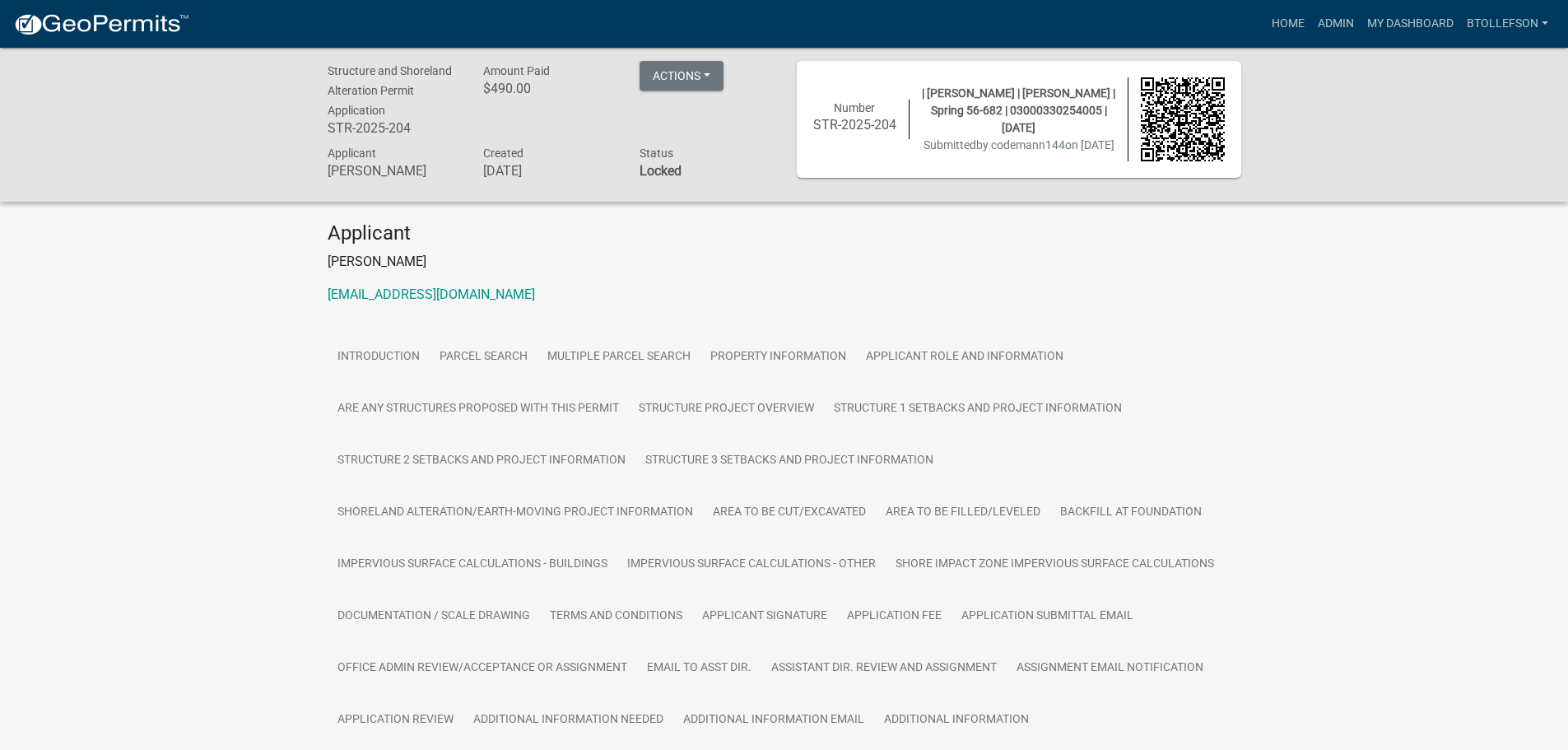
scroll to position [0, 0]
click at [682, 77] on button "Actions" at bounding box center [681, 79] width 84 height 30
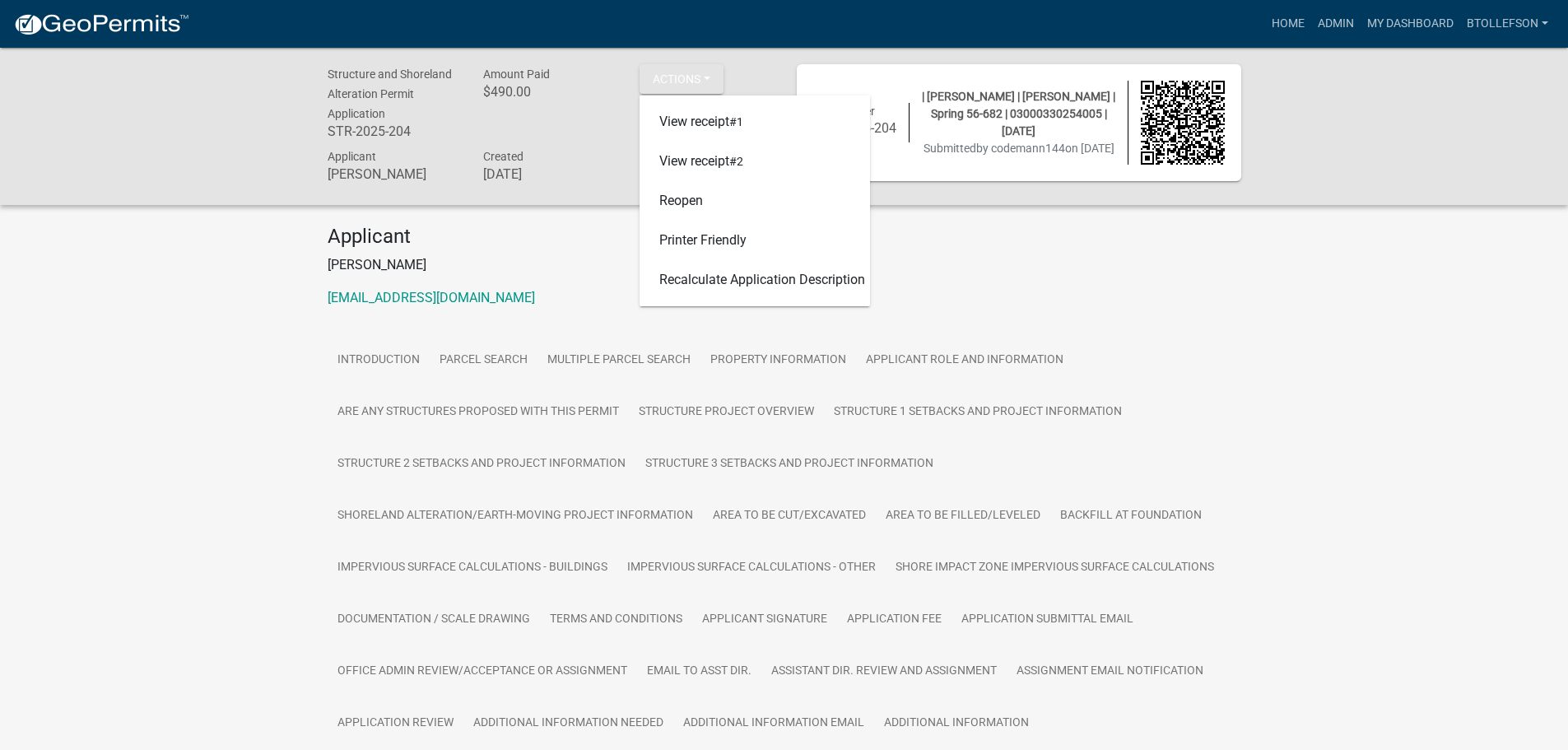
click at [1314, 313] on div "Structure and Shoreland Alteration Permit Application STR-2025-204 Amount Paid …" at bounding box center [784, 615] width 1568 height 1136
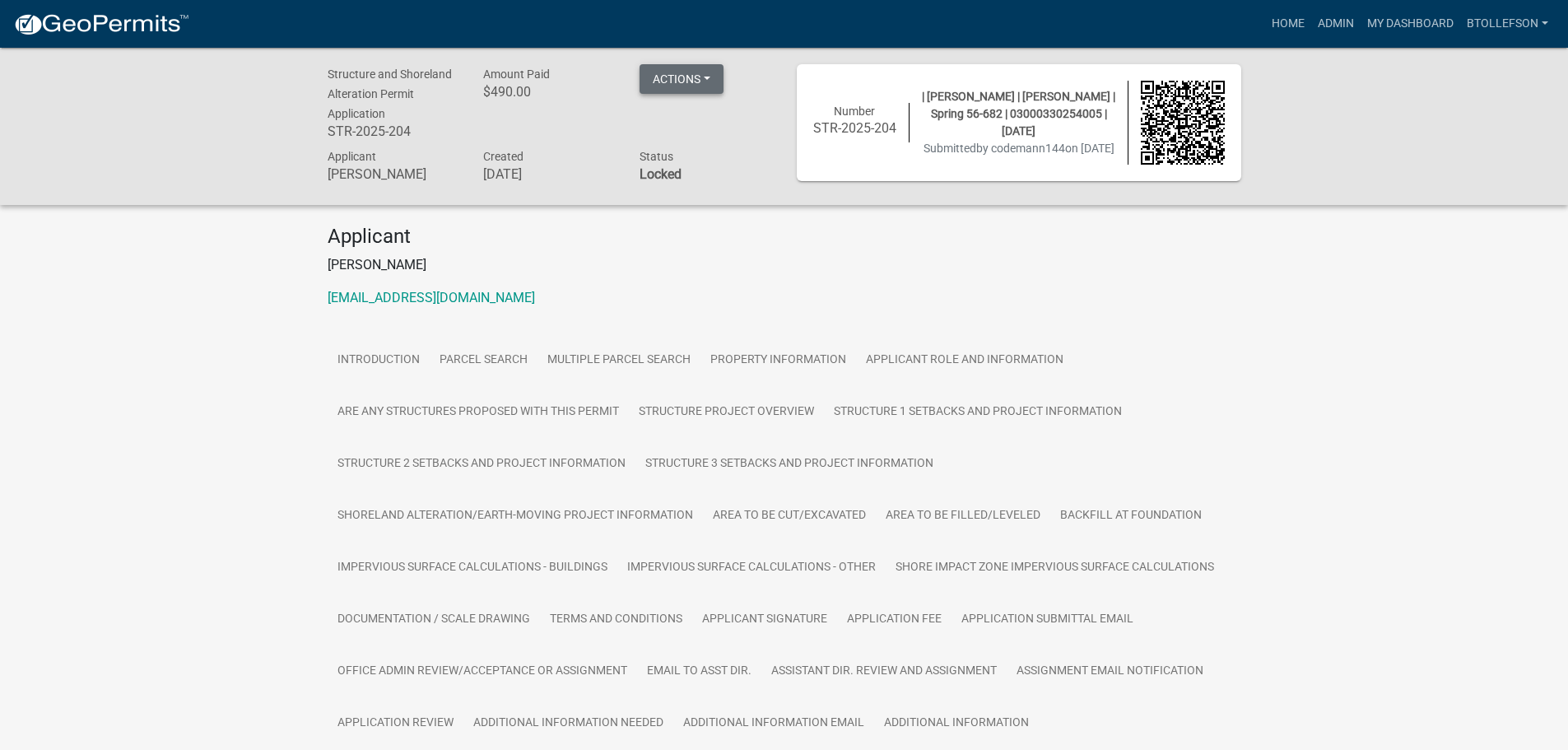
click at [707, 70] on button "Actions" at bounding box center [681, 79] width 84 height 30
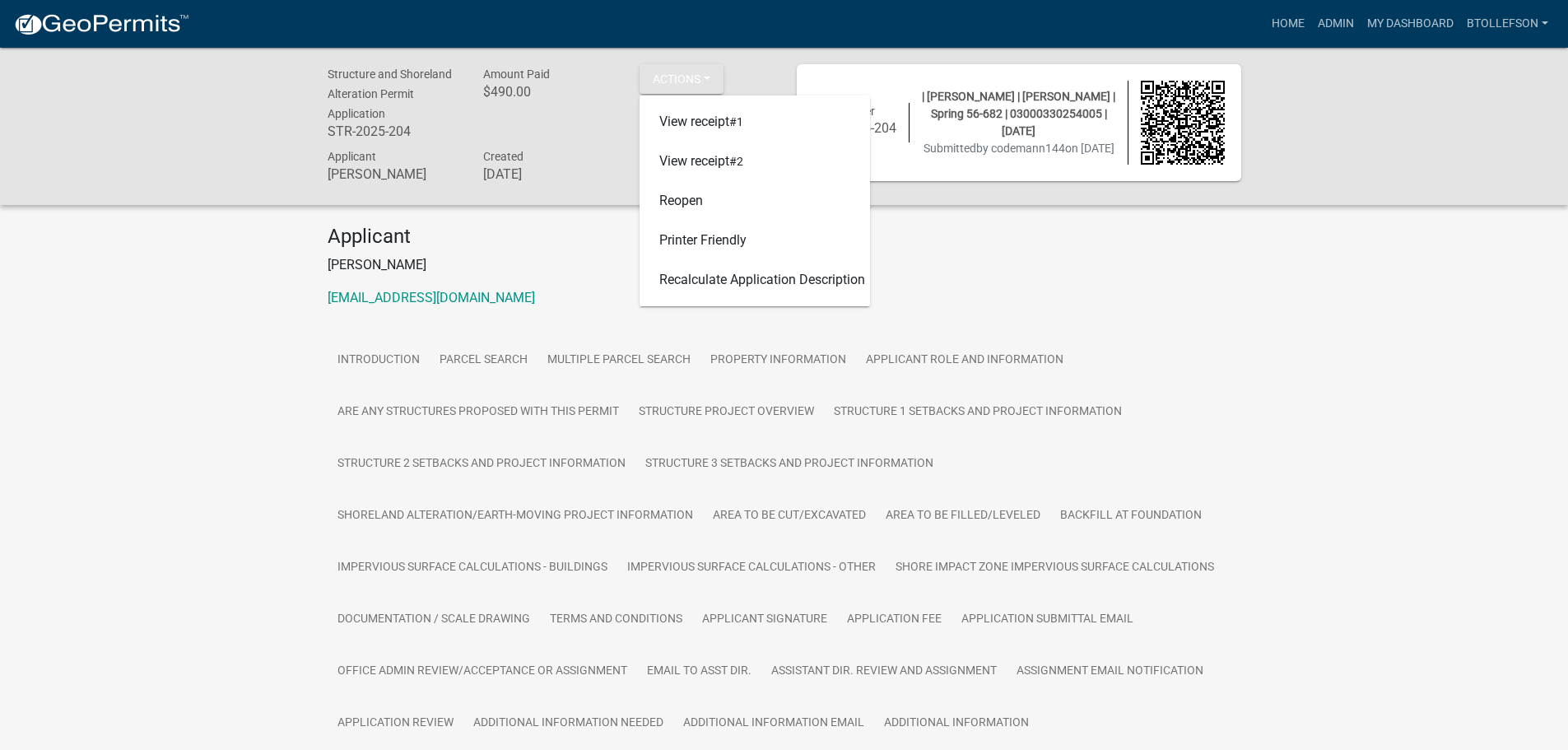
drag, startPoint x: 1432, startPoint y: 328, endPoint x: 1425, endPoint y: 345, distance: 18.4
click at [1431, 335] on div "Structure and Shoreland Alteration Permit Application STR-2025-204 Amount Paid …" at bounding box center [784, 615] width 1568 height 1136
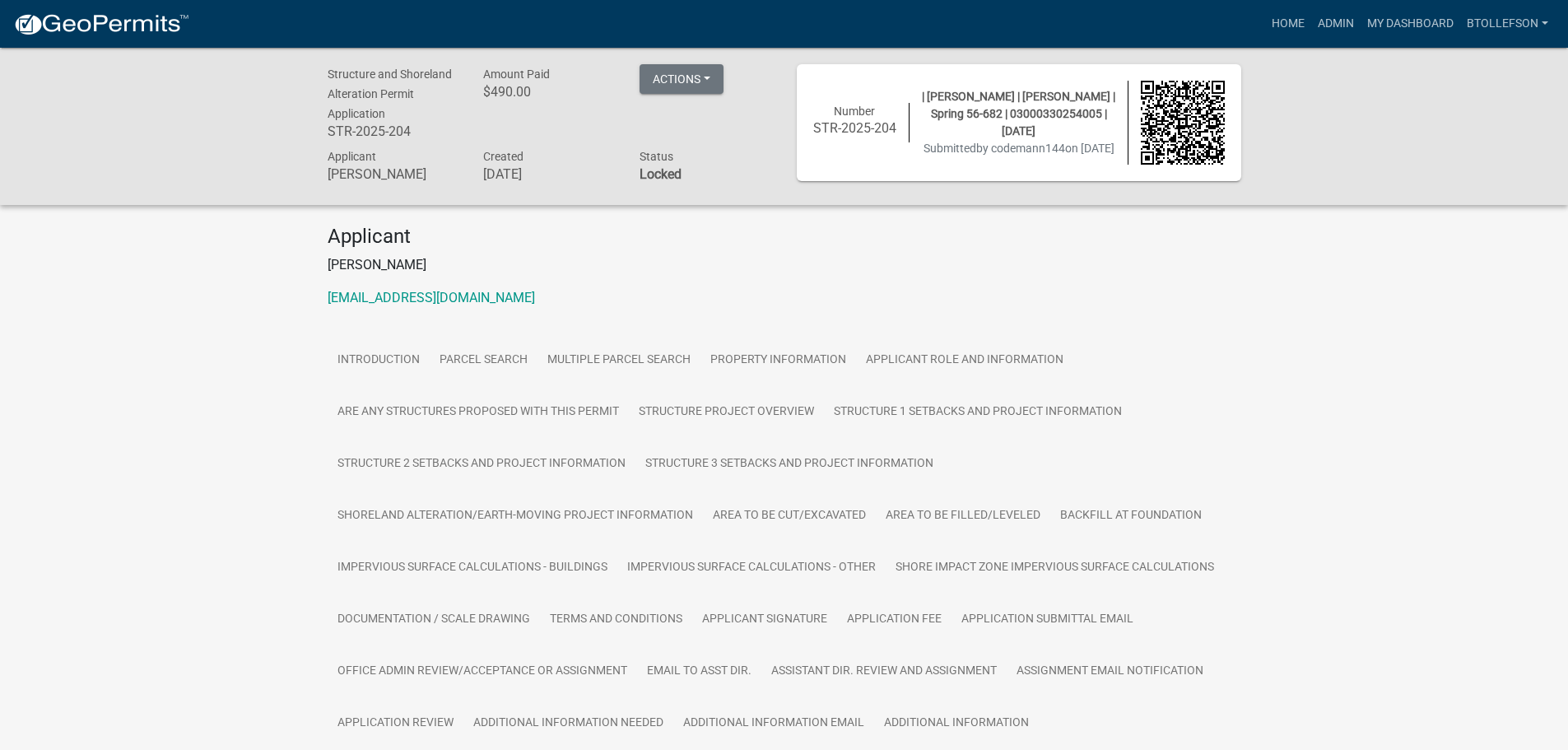
click at [1409, 499] on div "Structure and Shoreland Alteration Permit Application STR-2025-204 Amount Paid …" at bounding box center [784, 615] width 1568 height 1136
